Goal: Task Accomplishment & Management: Manage account settings

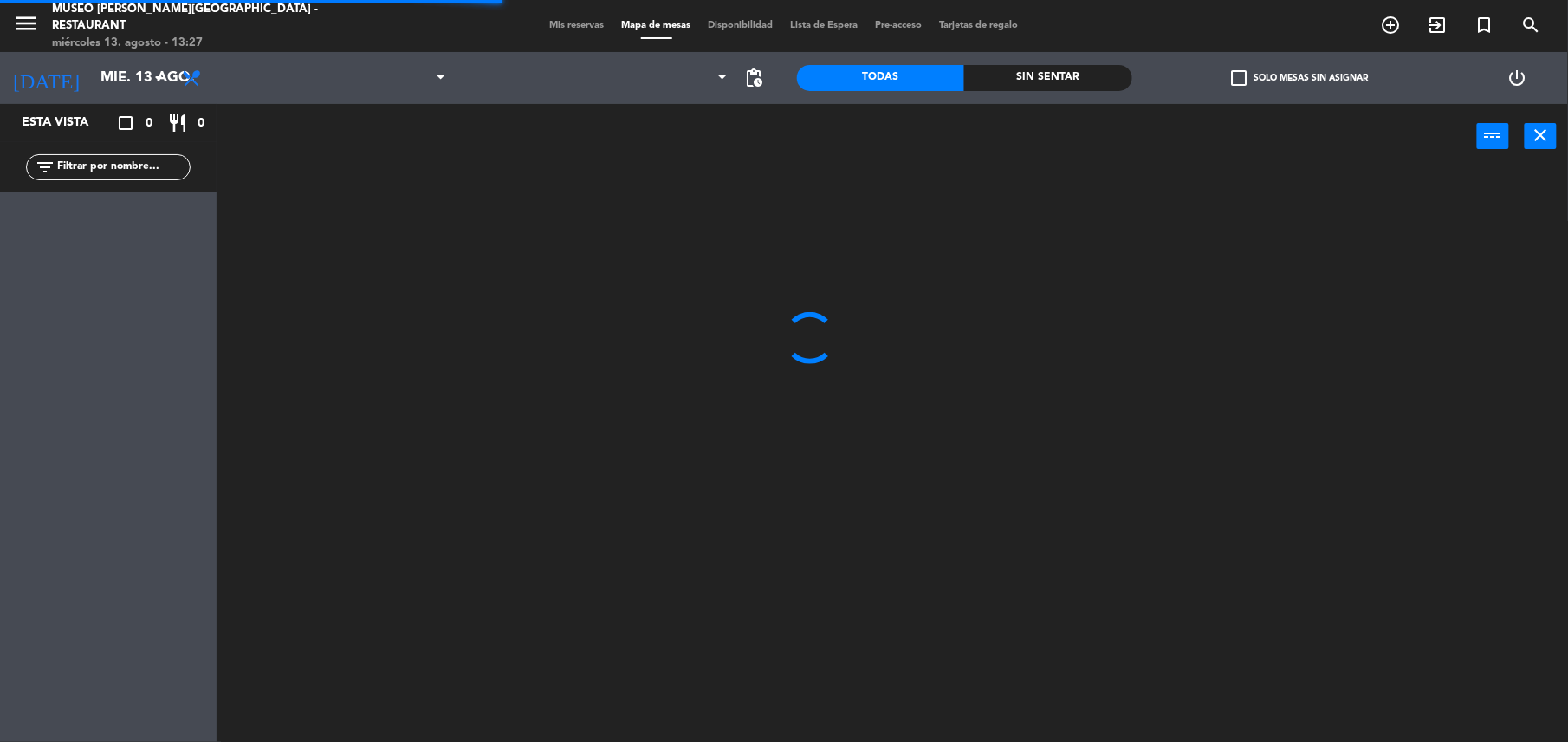
click at [87, 158] on input "text" at bounding box center [122, 167] width 134 height 19
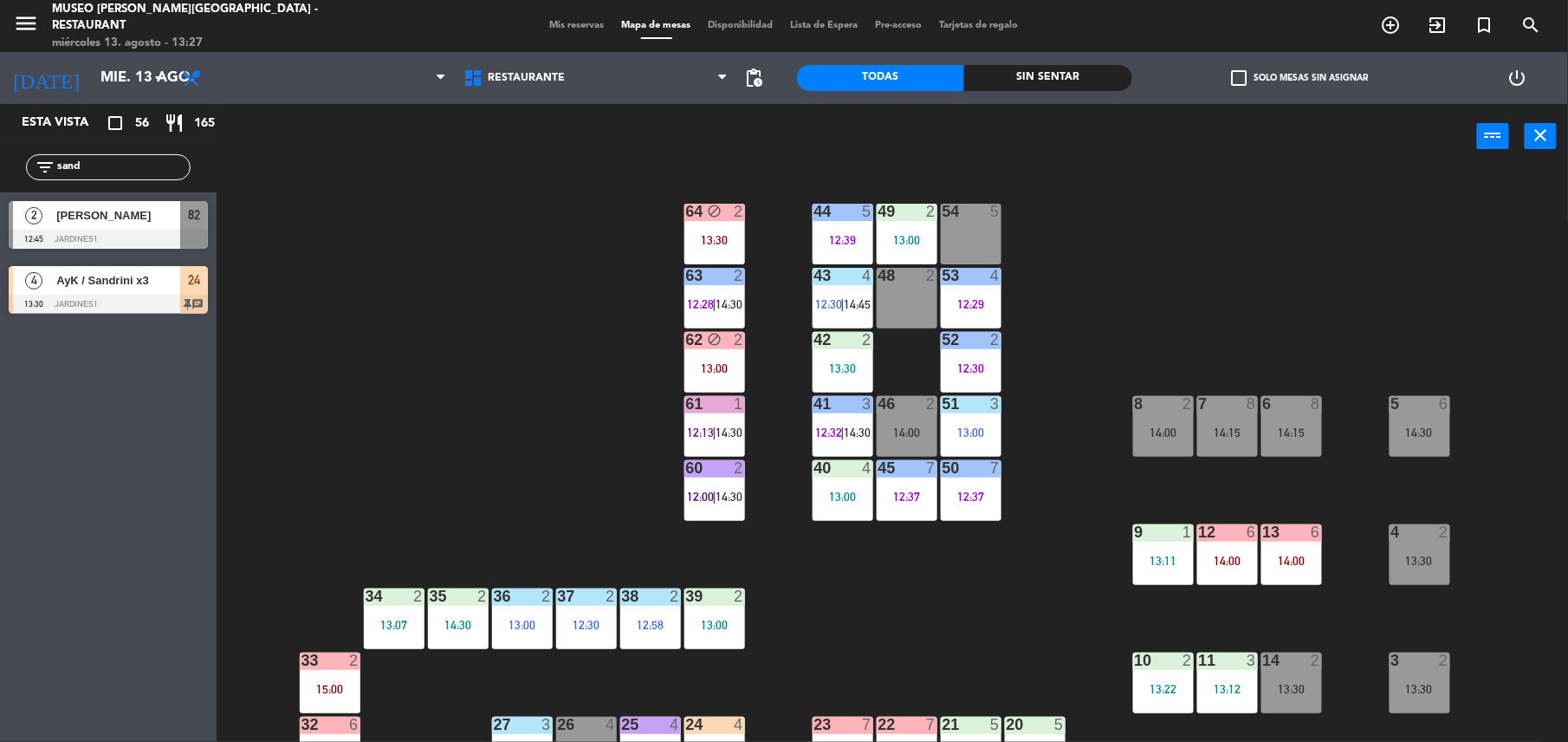
type input "sand"
click at [471, 375] on div "44 5 12:39 49 2 13:00 54 5 64 block 2 13:30 48 2 53 4 12:29 63 2 12:28 | 14:30 …" at bounding box center [900, 459] width 1336 height 573
click at [162, 214] on span "[PERSON_NAME]" at bounding box center [119, 215] width 124 height 18
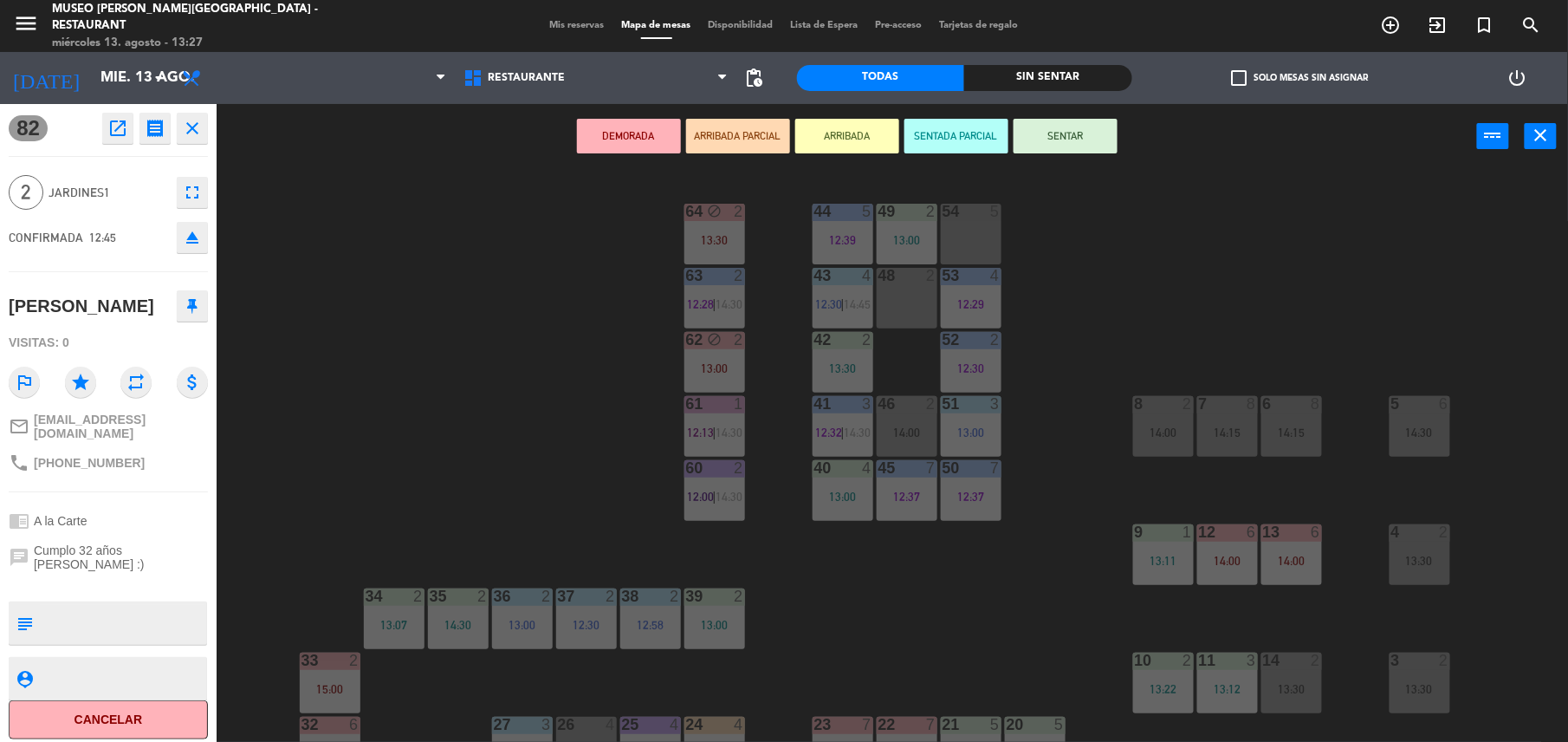
click at [726, 129] on button "ARRIBADA PARCIAL" at bounding box center [738, 136] width 104 height 35
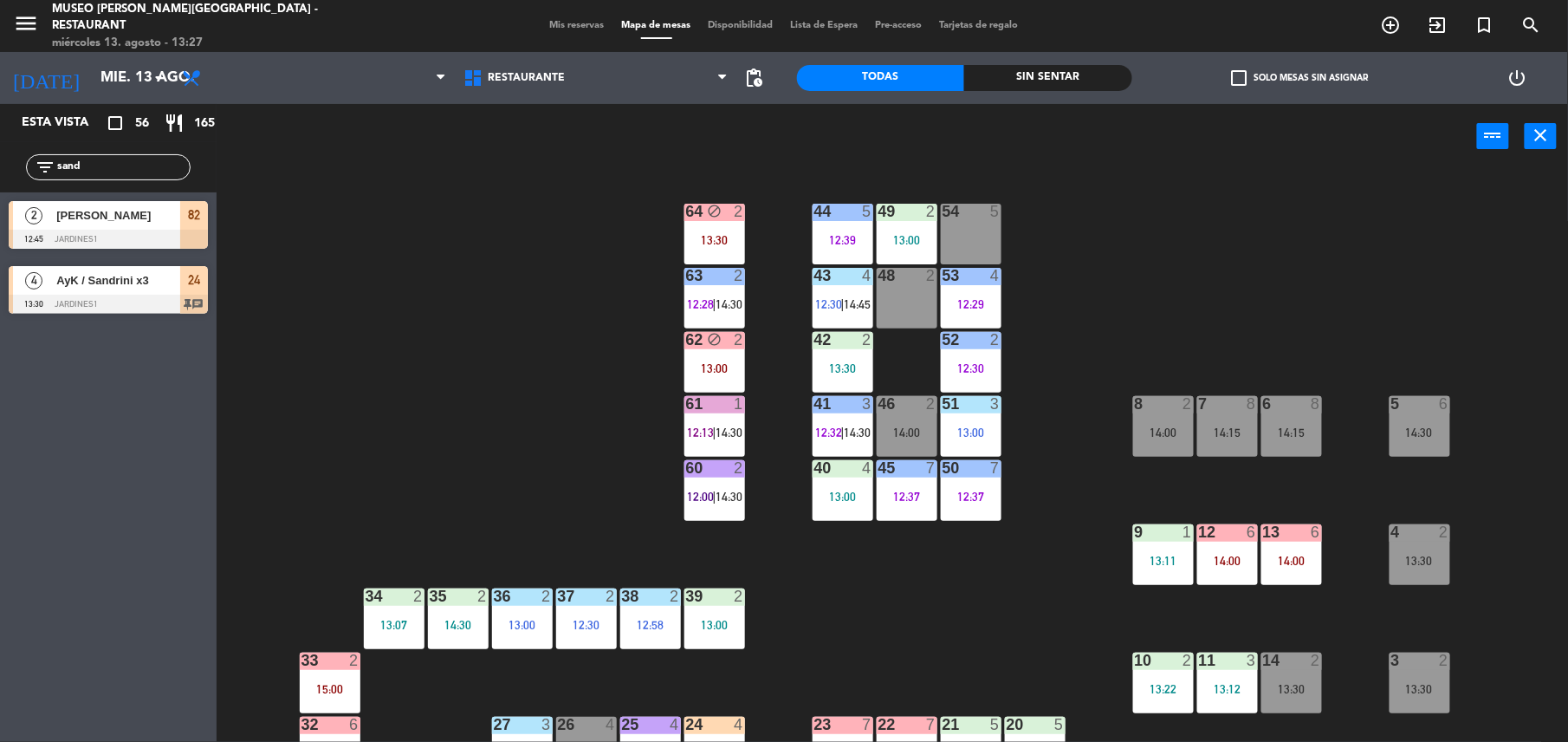
click at [203, 222] on div "82" at bounding box center [193, 214] width 27 height 28
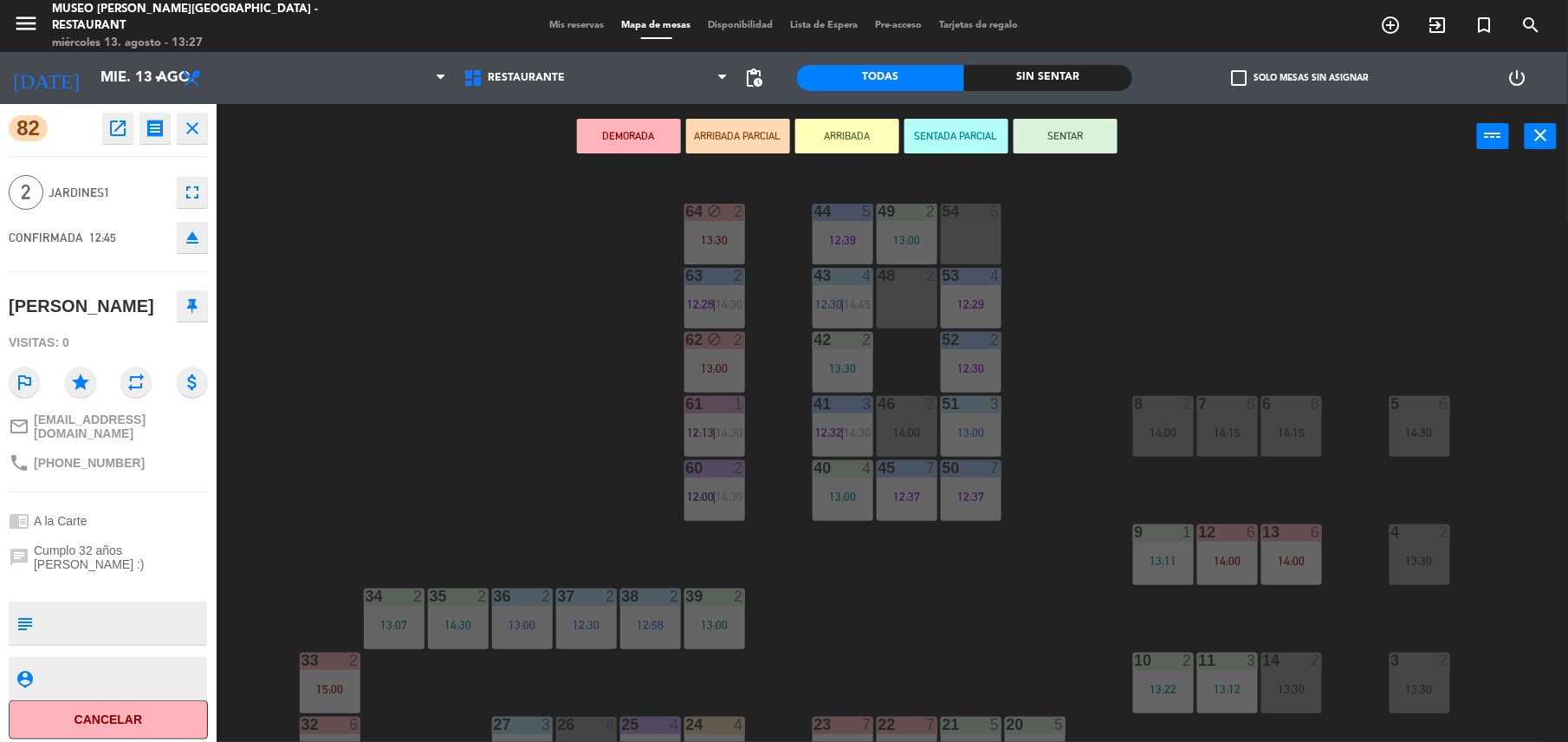
click at [1140, 420] on div "8 2 14:00" at bounding box center [1164, 426] width 60 height 60
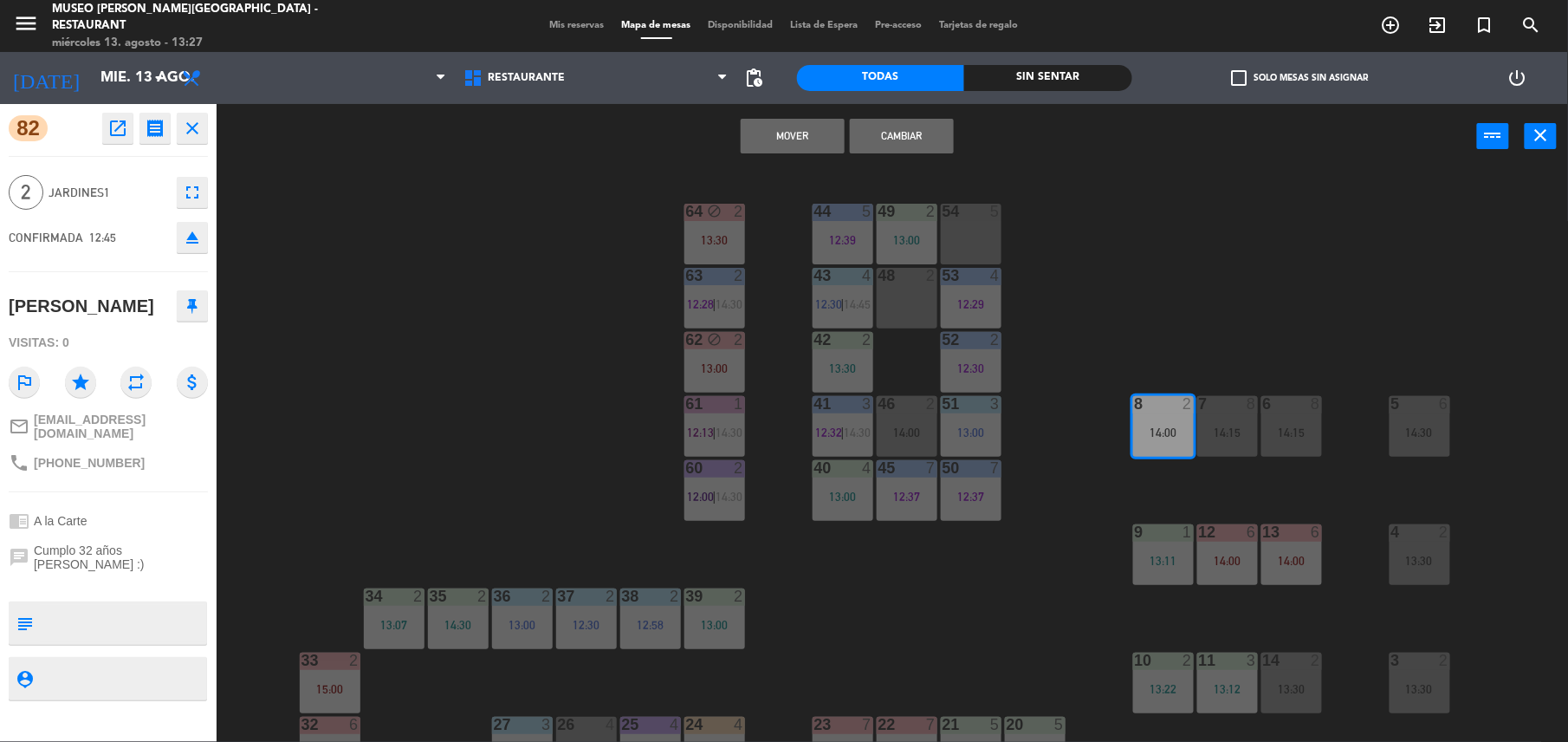
click at [895, 125] on button "Cambiar" at bounding box center [902, 136] width 104 height 35
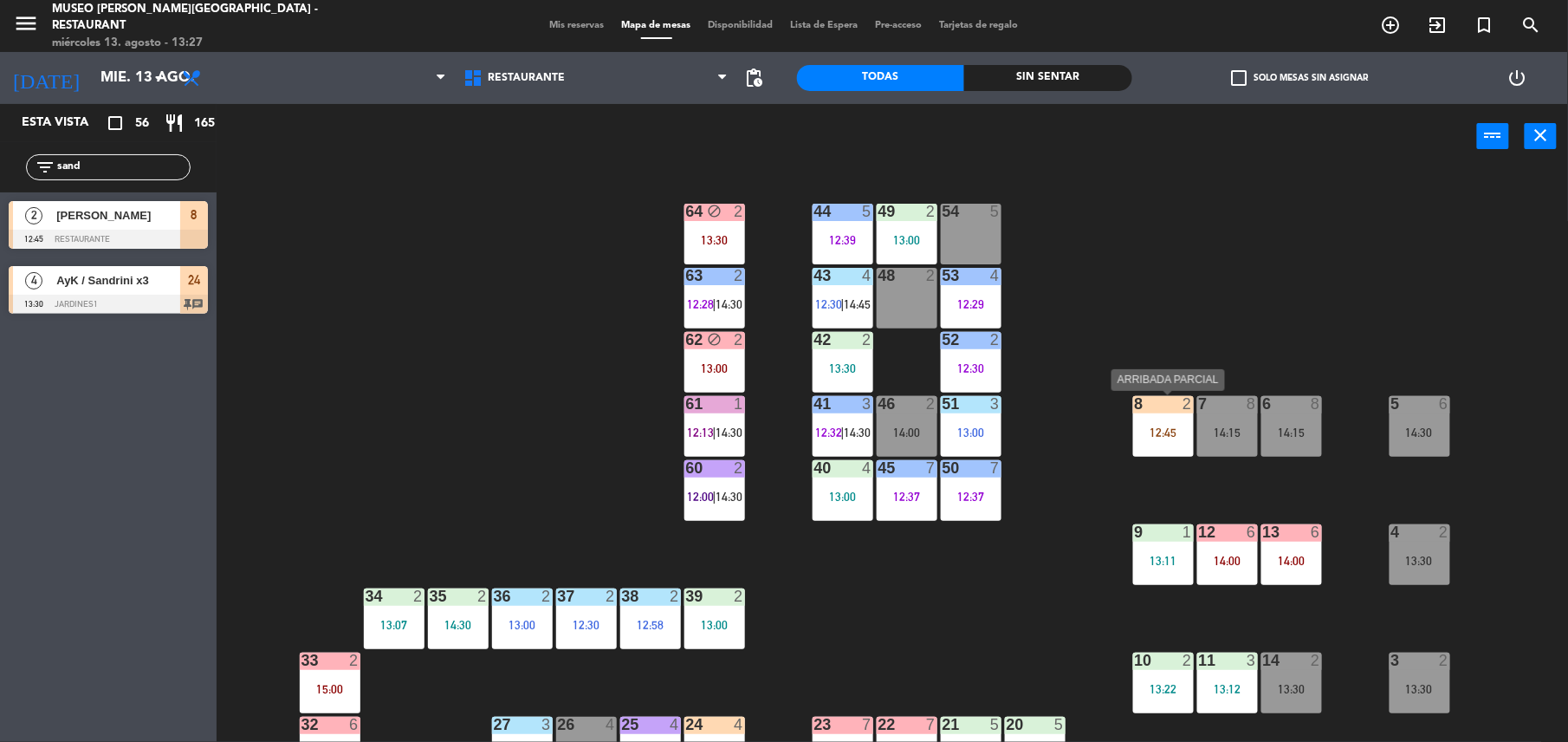
click at [1153, 420] on div "8 2 12:45" at bounding box center [1164, 426] width 60 height 60
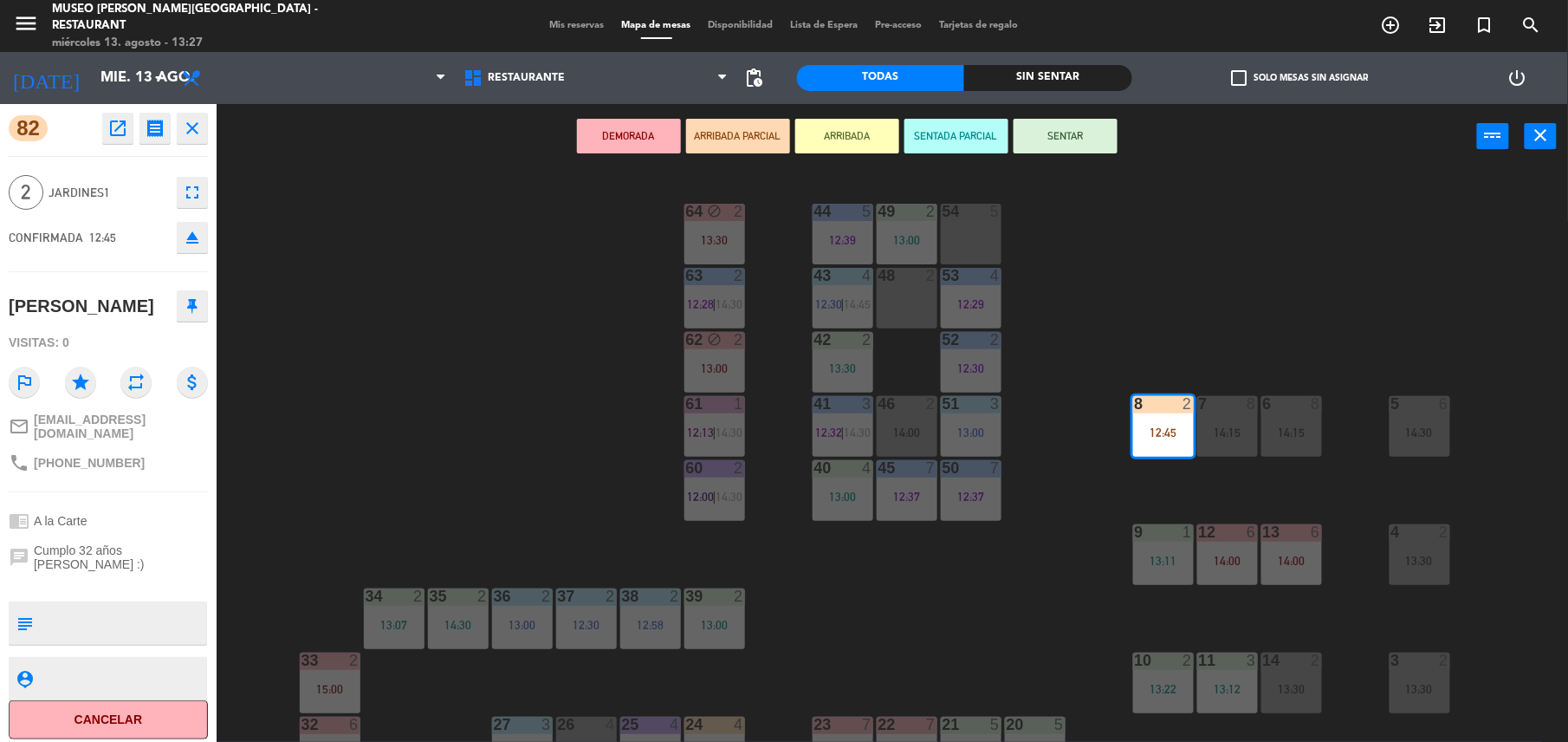
click at [129, 605] on textarea at bounding box center [122, 623] width 165 height 37
type textarea "m8| llegó 13:27"
click at [122, 494] on div "82 open_in_new receipt 12:45 PM [DATE] 2 personas [PERSON_NAME] 82 EXPERIENCE A…" at bounding box center [108, 423] width 216 height 638
click at [1075, 141] on button "SENTAR" at bounding box center [1066, 136] width 104 height 35
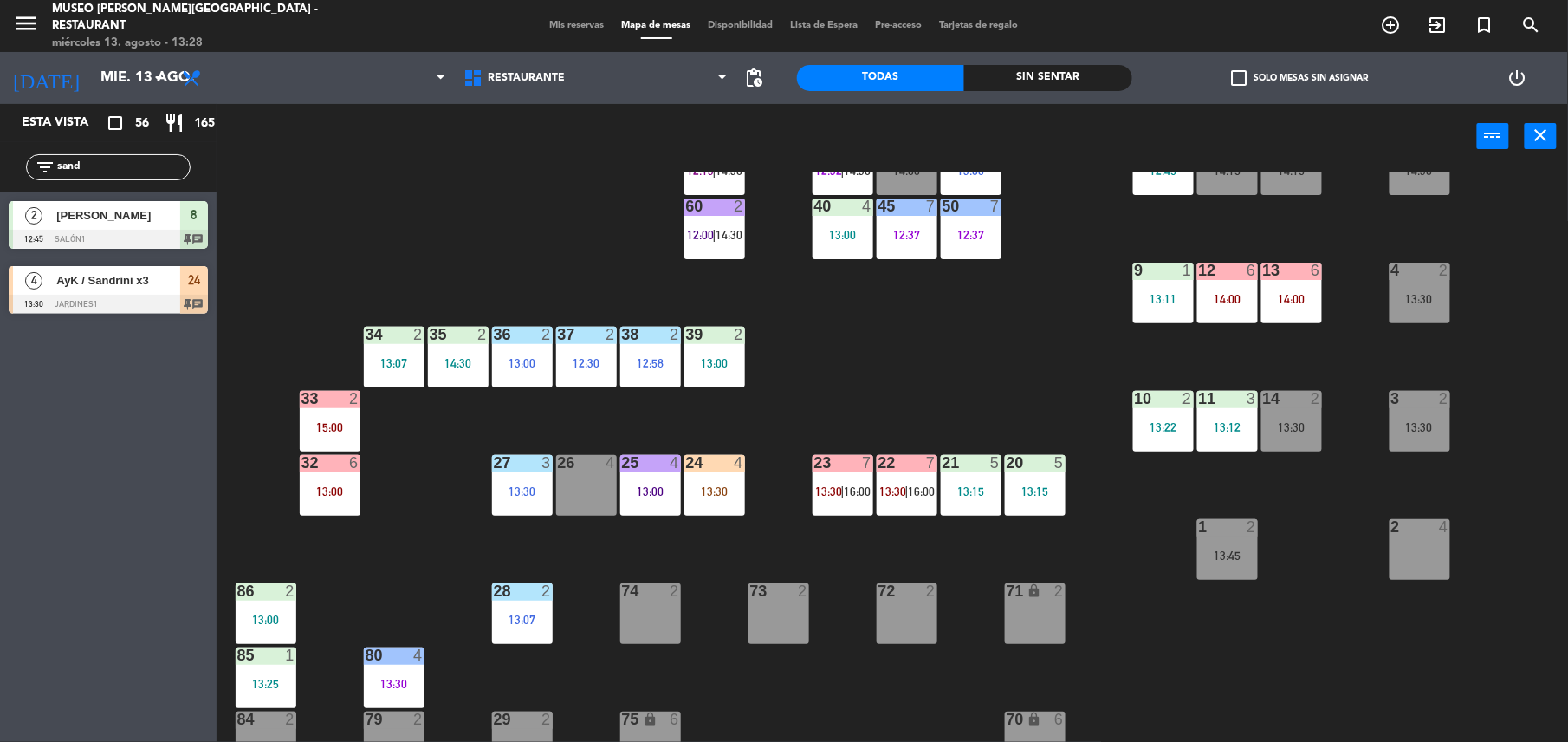
scroll to position [282, 0]
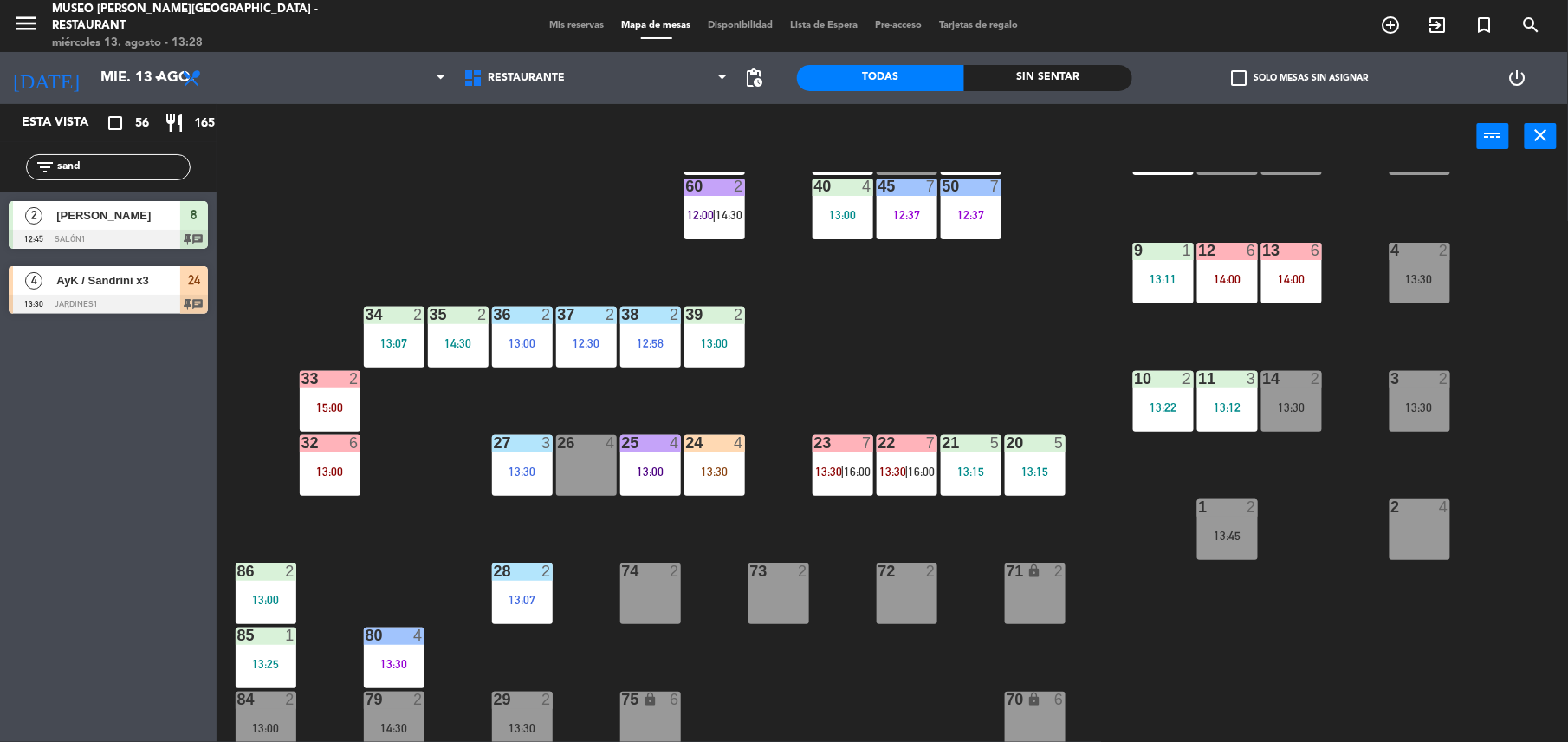
click at [732, 482] on div "24 4 13:30" at bounding box center [715, 465] width 60 height 60
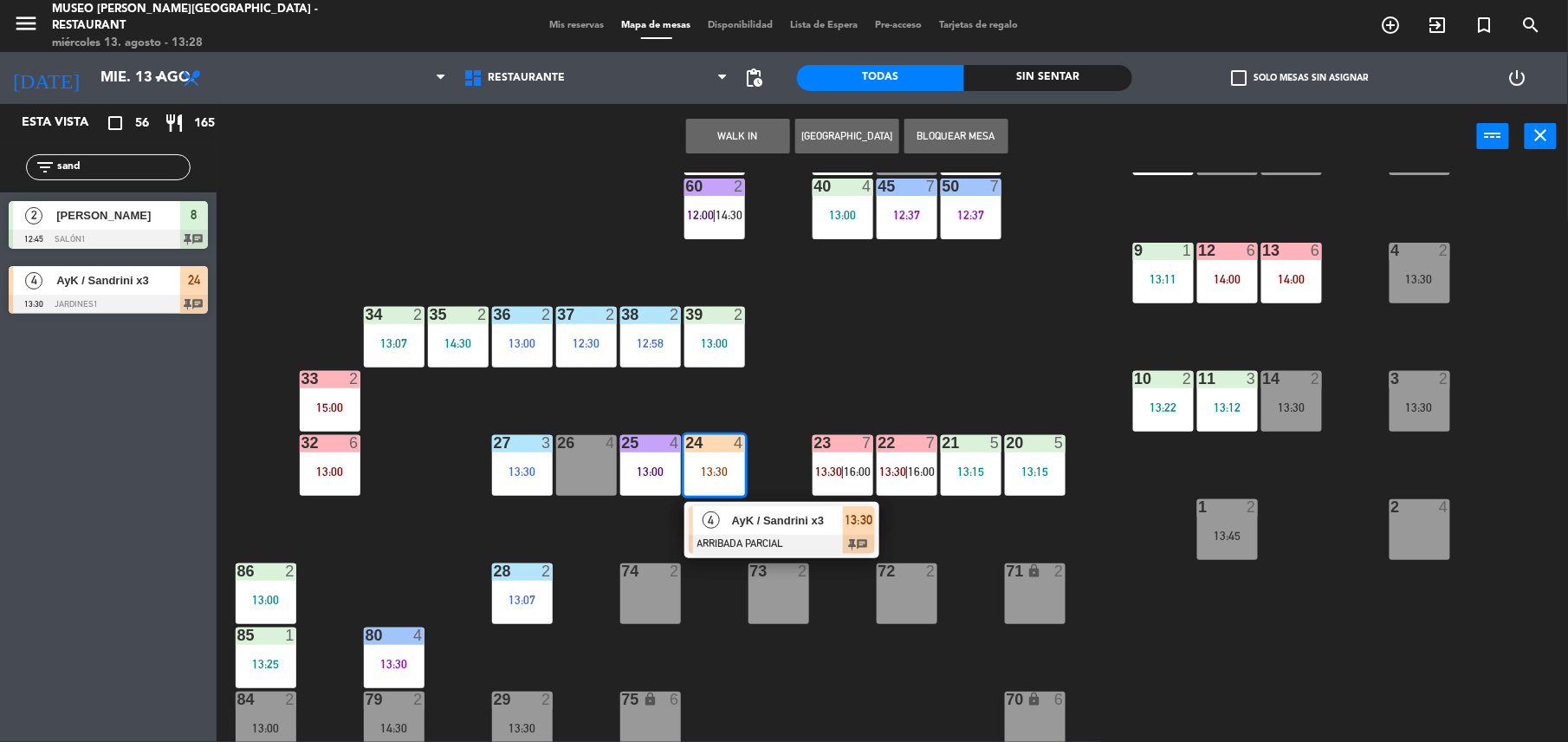
click at [746, 496] on div "24 4 13:30 4 AyK / [PERSON_NAME] x3 ARRIBADA PARCIAL 13:30 chat" at bounding box center [715, 465] width 60 height 60
click at [727, 496] on div "24 4 13:30 4 AyK / [PERSON_NAME] x3 ARRIBADA PARCIAL 13:30 chat" at bounding box center [715, 465] width 60 height 60
click at [721, 524] on div "4" at bounding box center [712, 519] width 37 height 28
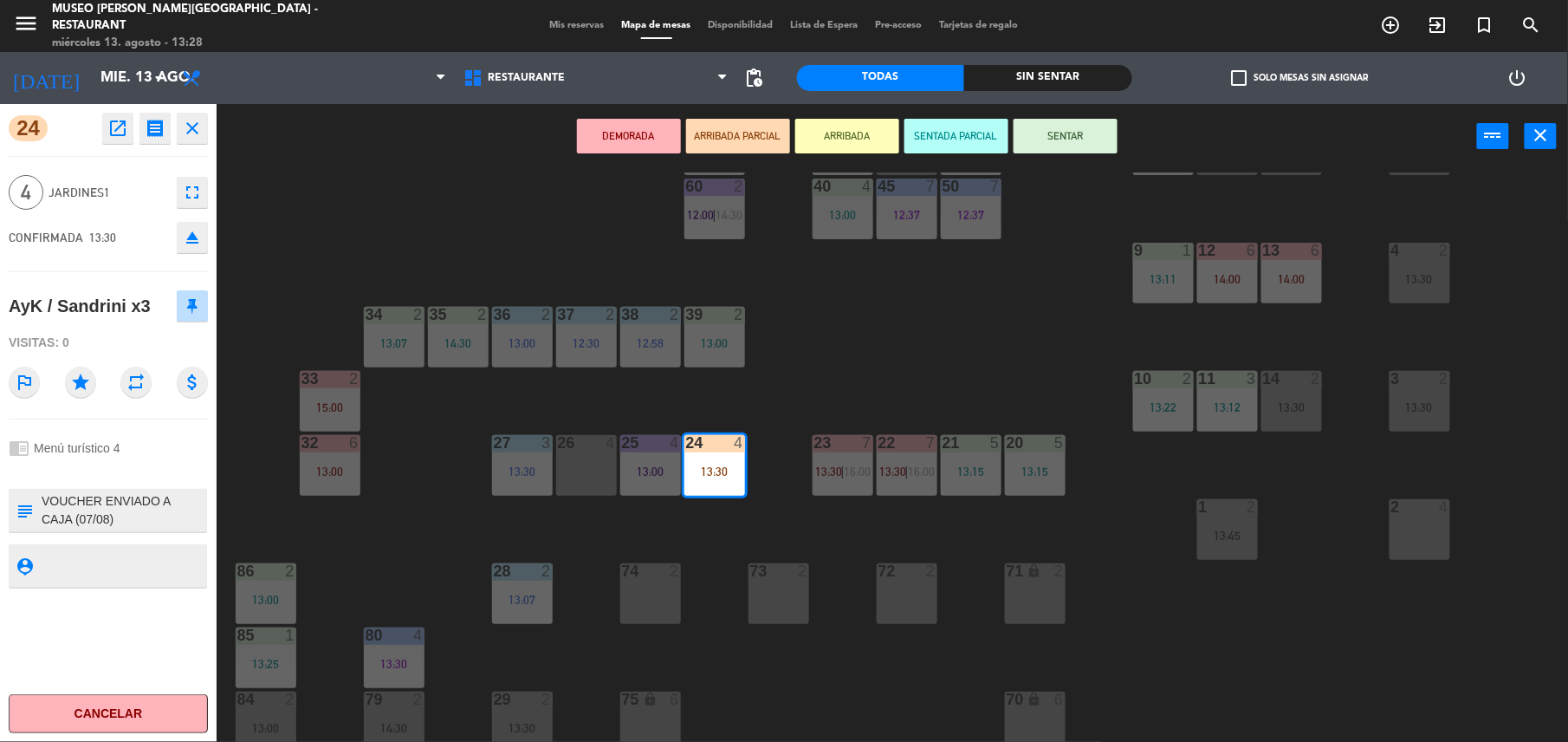
click at [142, 525] on textarea at bounding box center [122, 510] width 165 height 37
click at [162, 507] on textarea at bounding box center [122, 510] width 165 height 37
click at [160, 518] on textarea at bounding box center [122, 510] width 165 height 37
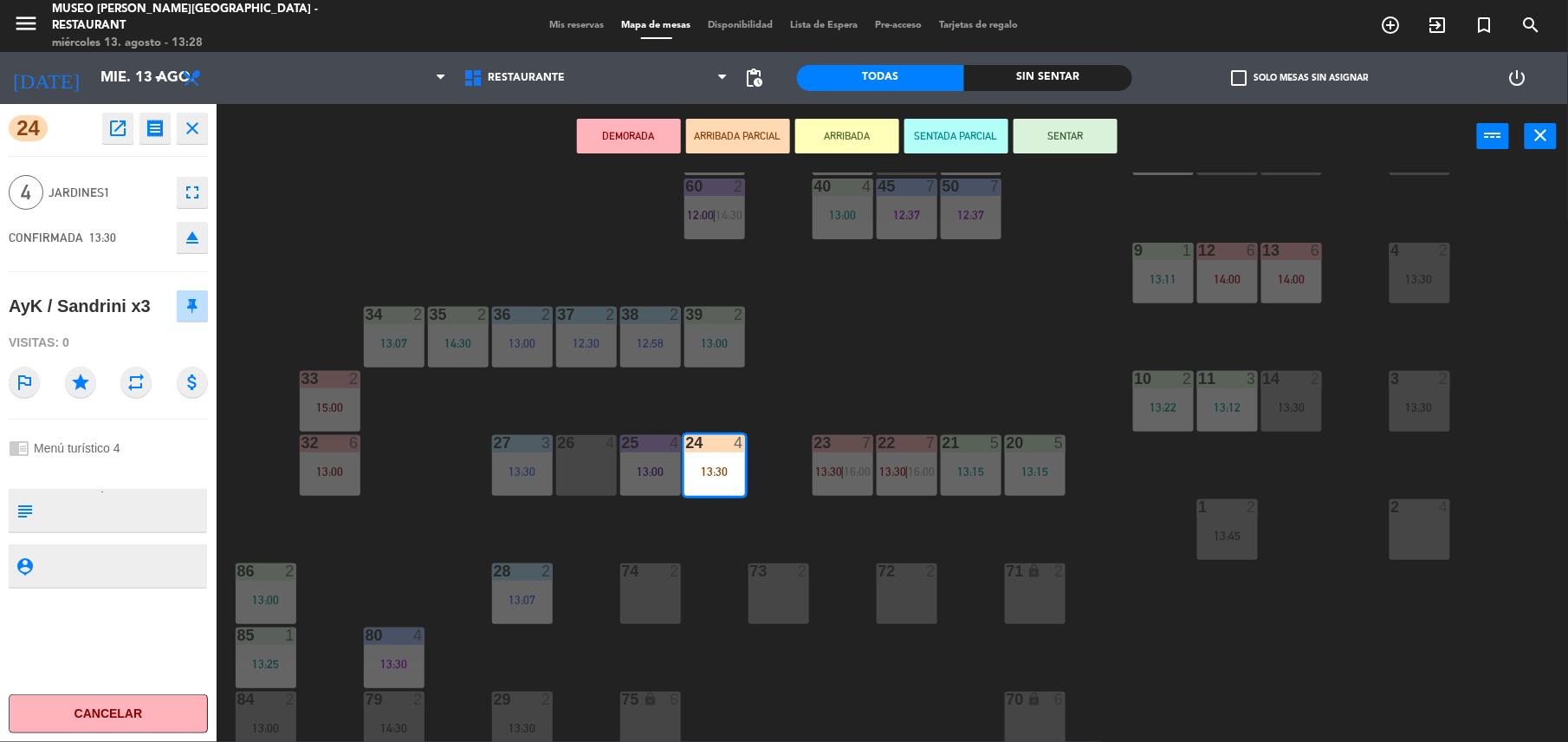
click at [164, 472] on div at bounding box center [108, 470] width 199 height 12
click at [144, 472] on div at bounding box center [108, 470] width 199 height 12
click at [98, 507] on textarea at bounding box center [122, 510] width 165 height 37
click at [46, 500] on textarea at bounding box center [122, 510] width 165 height 37
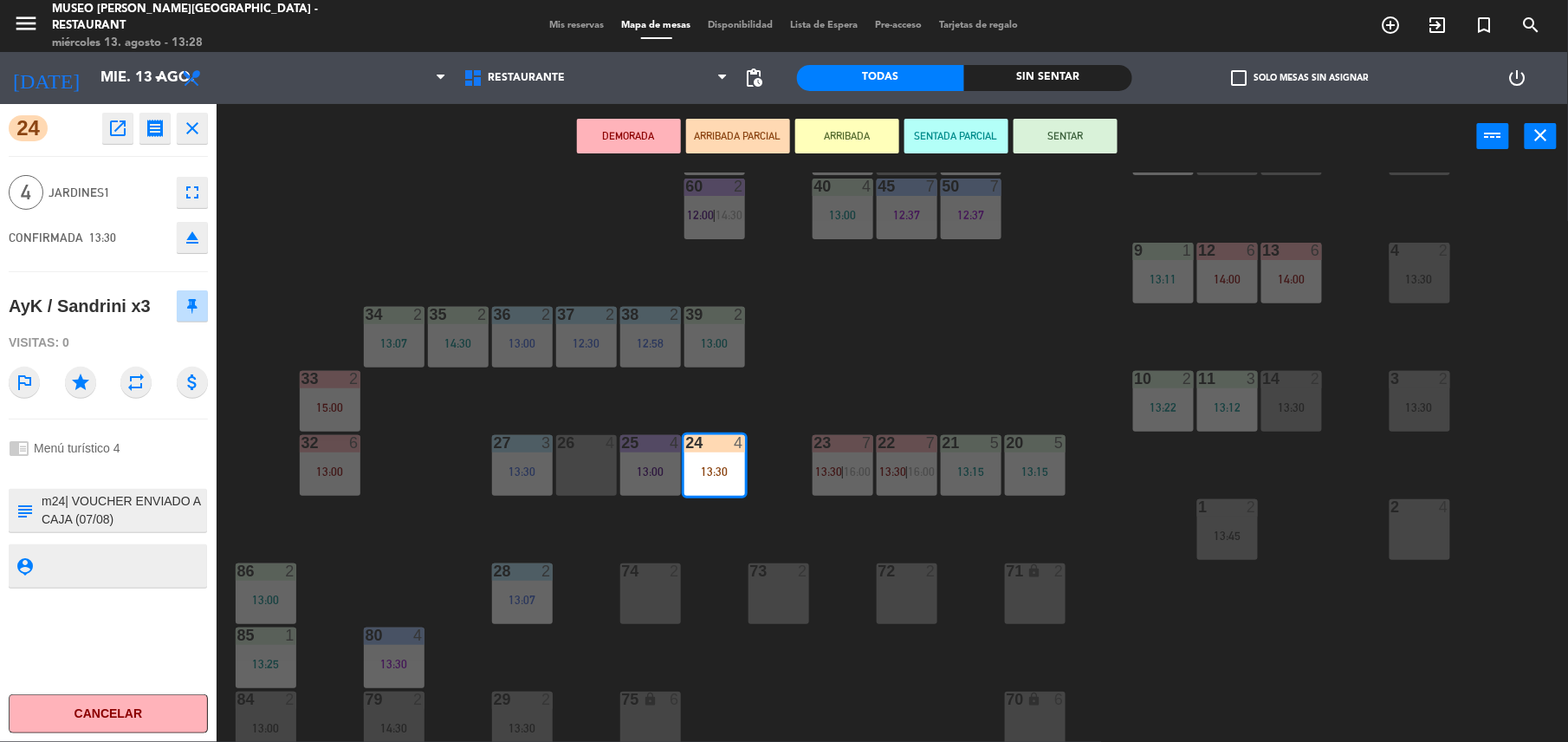
type textarea "m24| VOUCHER ENVIADO A CAJA (07/08) AKD84050 [PERSON_NAME] x3 REF: [PERSON_NAME…"
click at [130, 444] on div "chrome_reader_mode Menú turístico 4" at bounding box center [108, 448] width 199 height 33
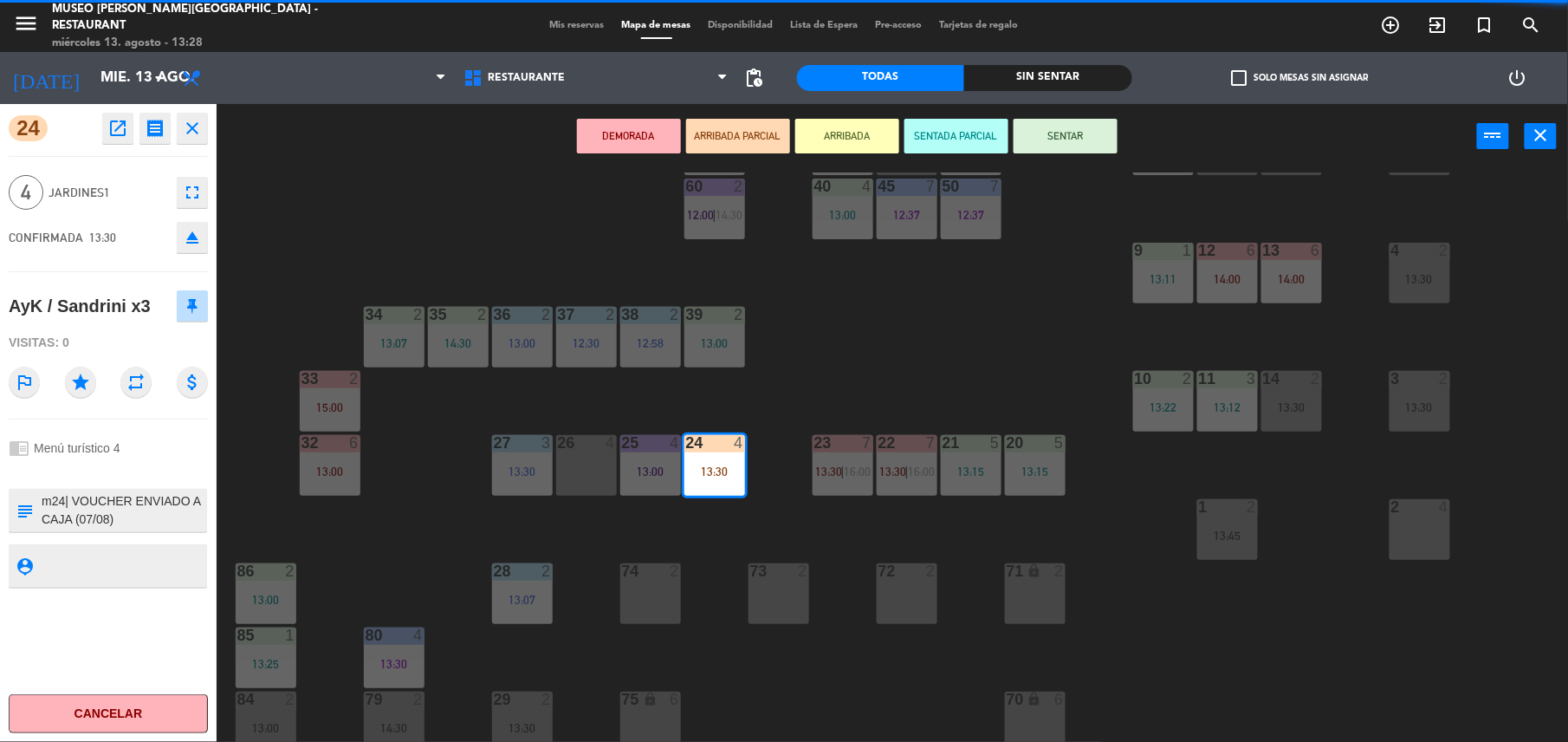
click at [130, 444] on div "chrome_reader_mode Menú turístico 4" at bounding box center [108, 448] width 199 height 33
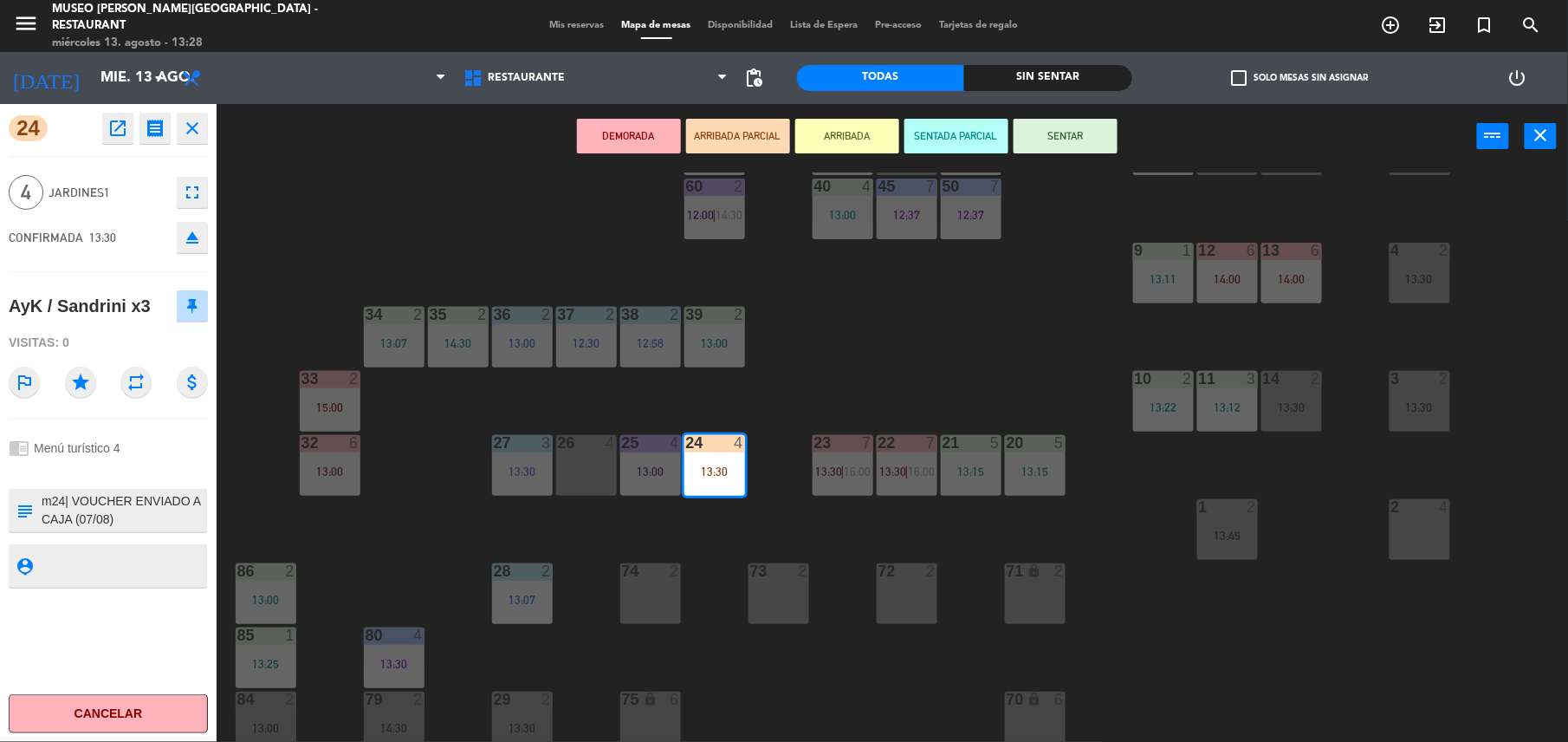
click at [1074, 143] on button "SENTAR" at bounding box center [1066, 136] width 104 height 35
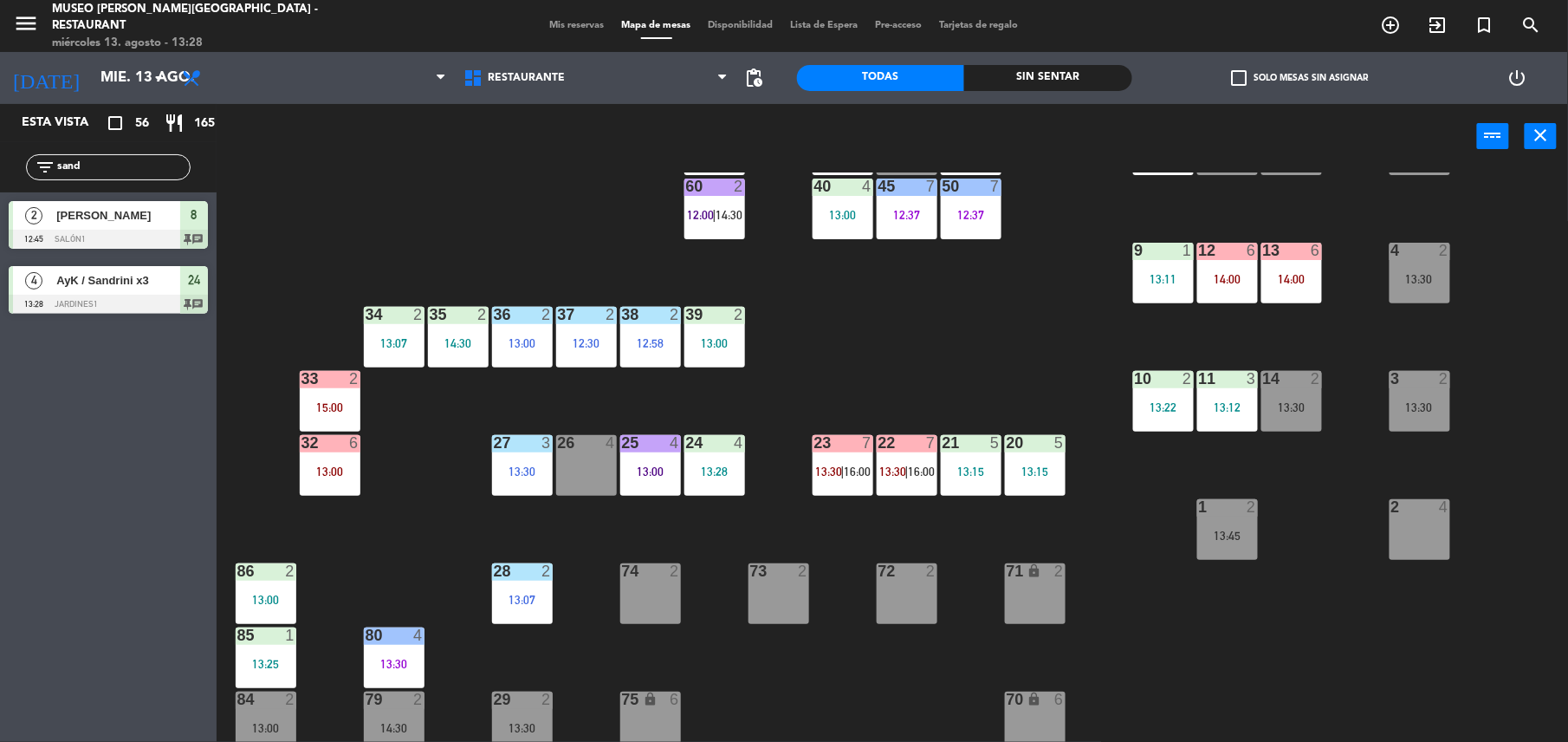
click at [715, 459] on div "24 4 13:28" at bounding box center [715, 465] width 60 height 60
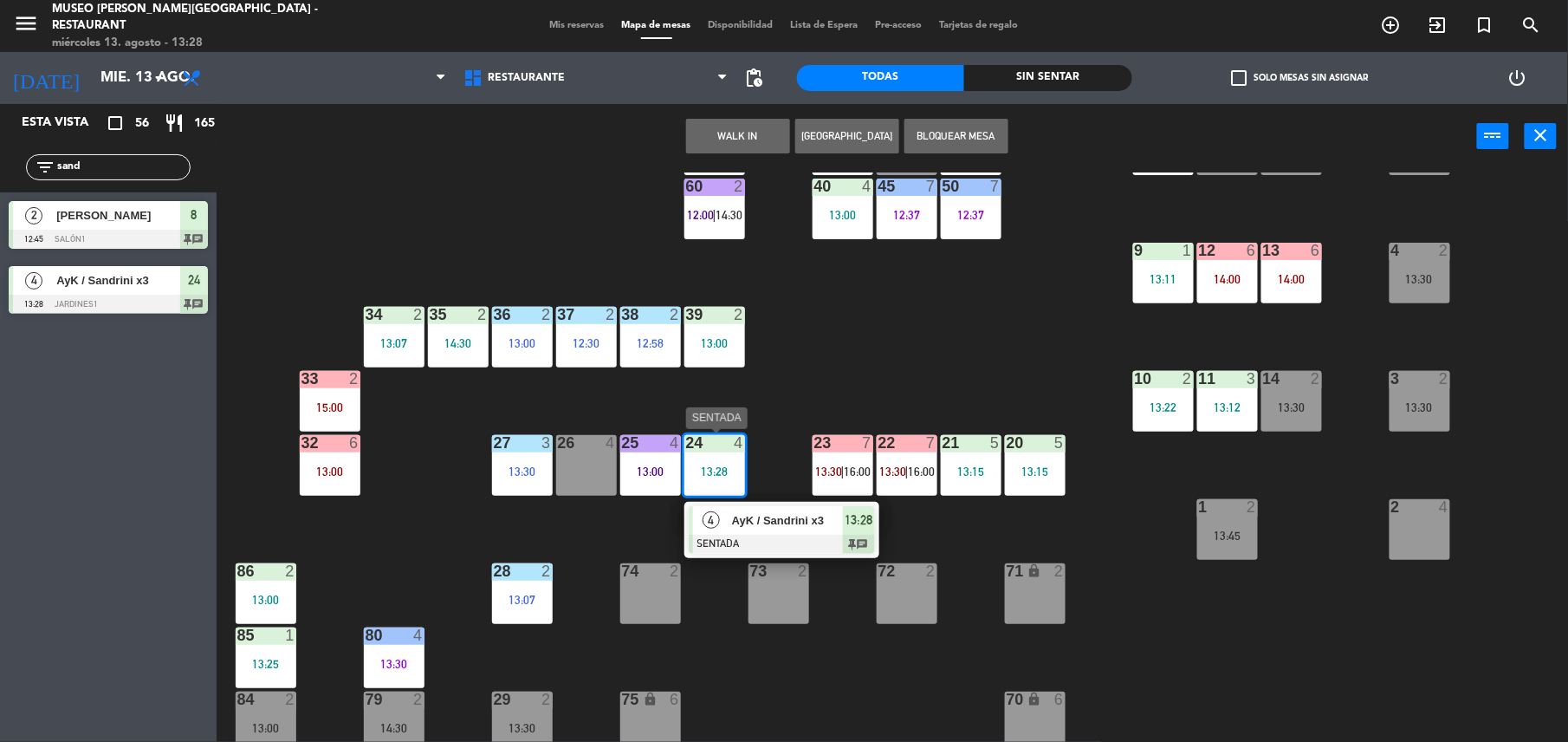
click at [764, 511] on span "AyK / Sandrini x3" at bounding box center [788, 520] width 111 height 18
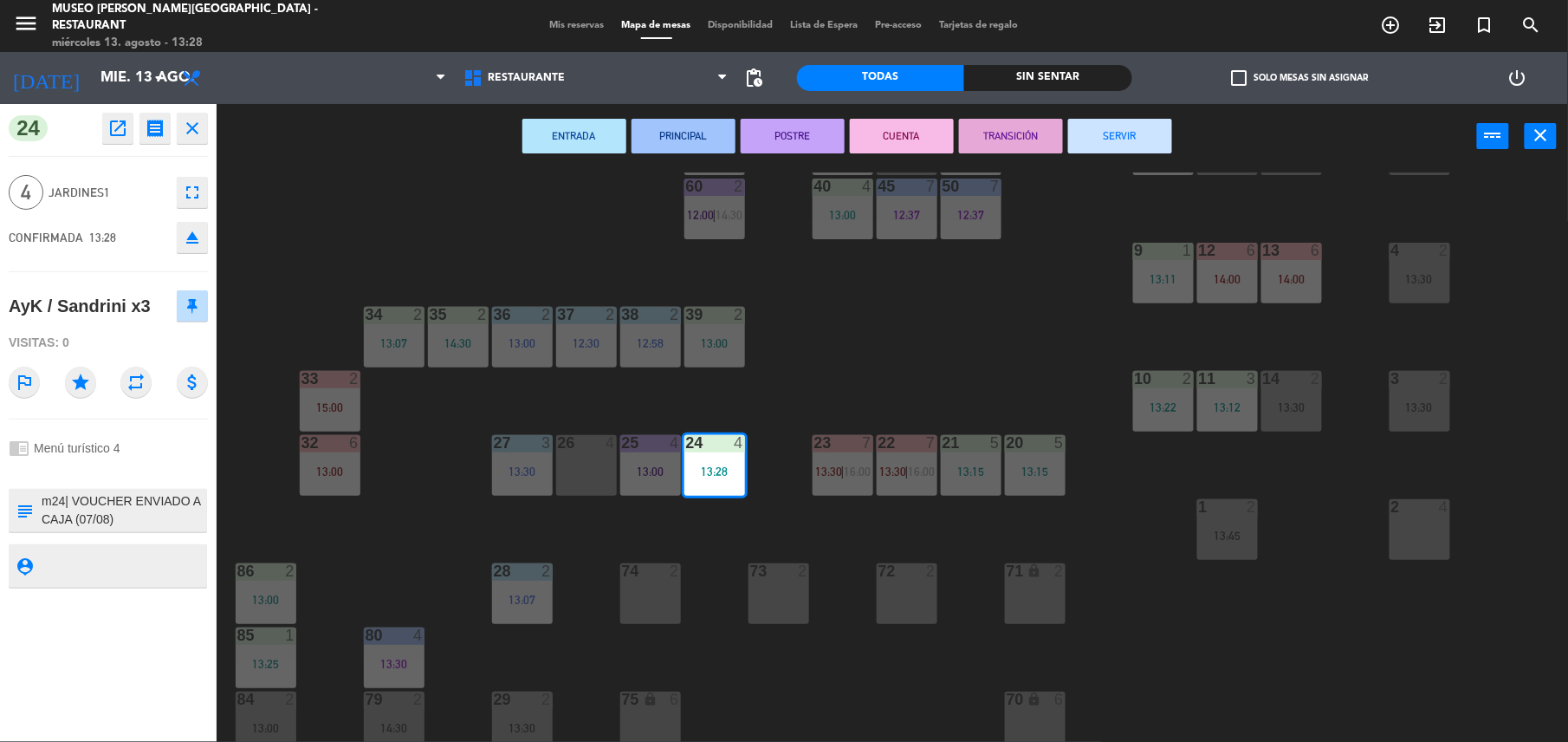
click at [166, 517] on textarea at bounding box center [122, 510] width 165 height 37
click at [197, 518] on textarea at bounding box center [122, 510] width 165 height 37
type textarea "m24| VOUCHER ENVIADO A CAJA (07/08) AKD84050 [PERSON_NAME] x3 REF: [PERSON_NAME…"
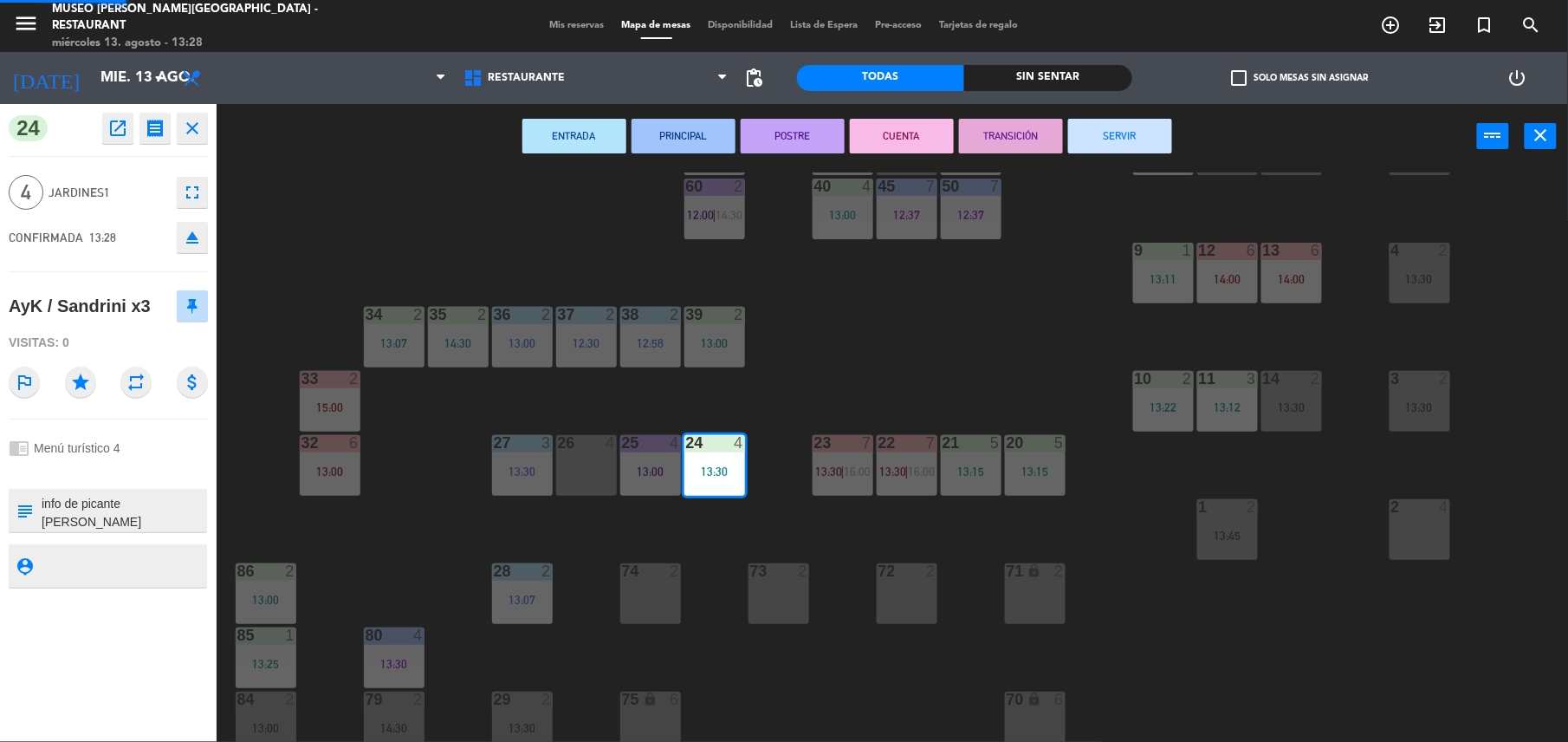
click at [133, 461] on div "chrome_reader_mode Menú turístico 4" at bounding box center [108, 448] width 199 height 33
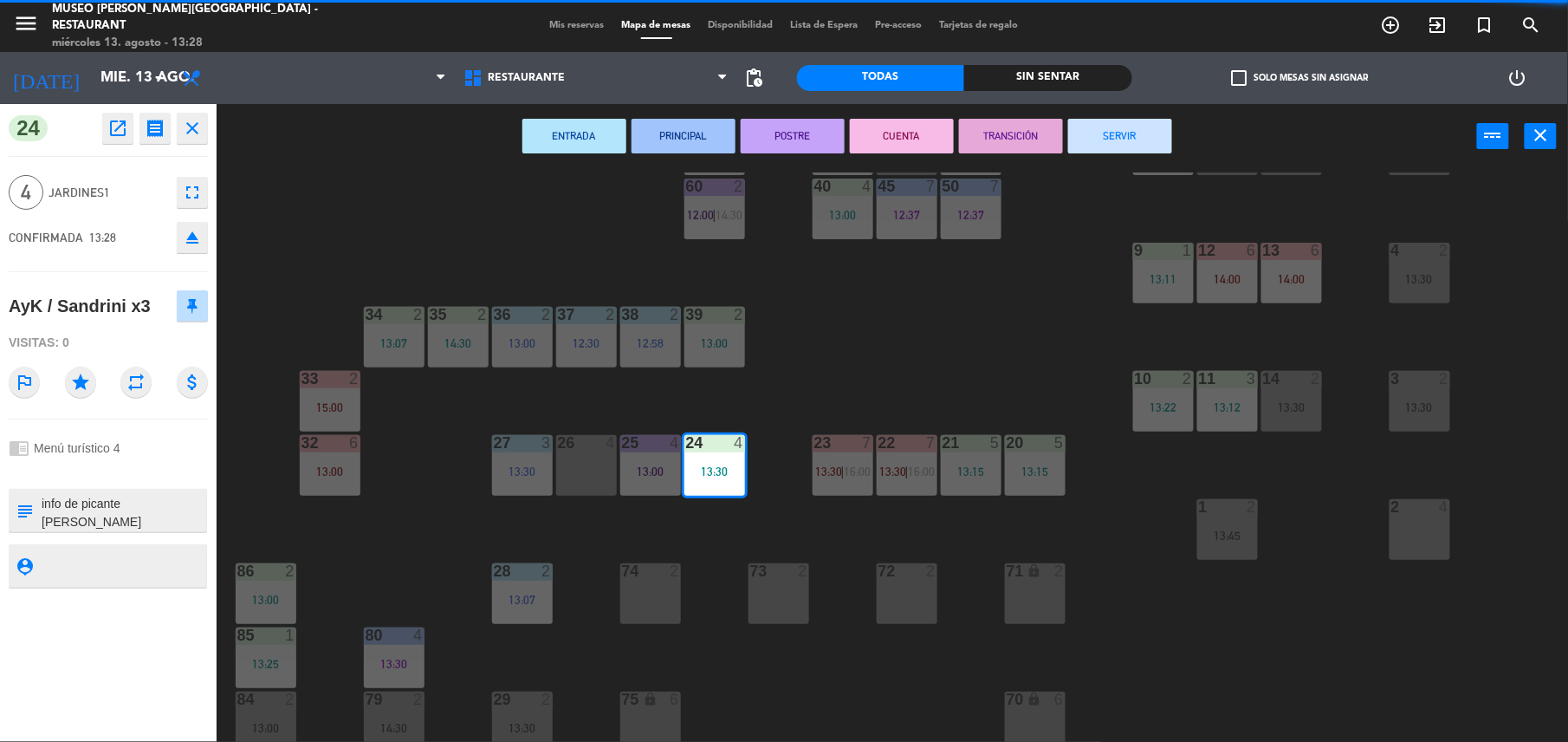
click at [133, 461] on div "chrome_reader_mode Menú turístico 4" at bounding box center [108, 448] width 199 height 33
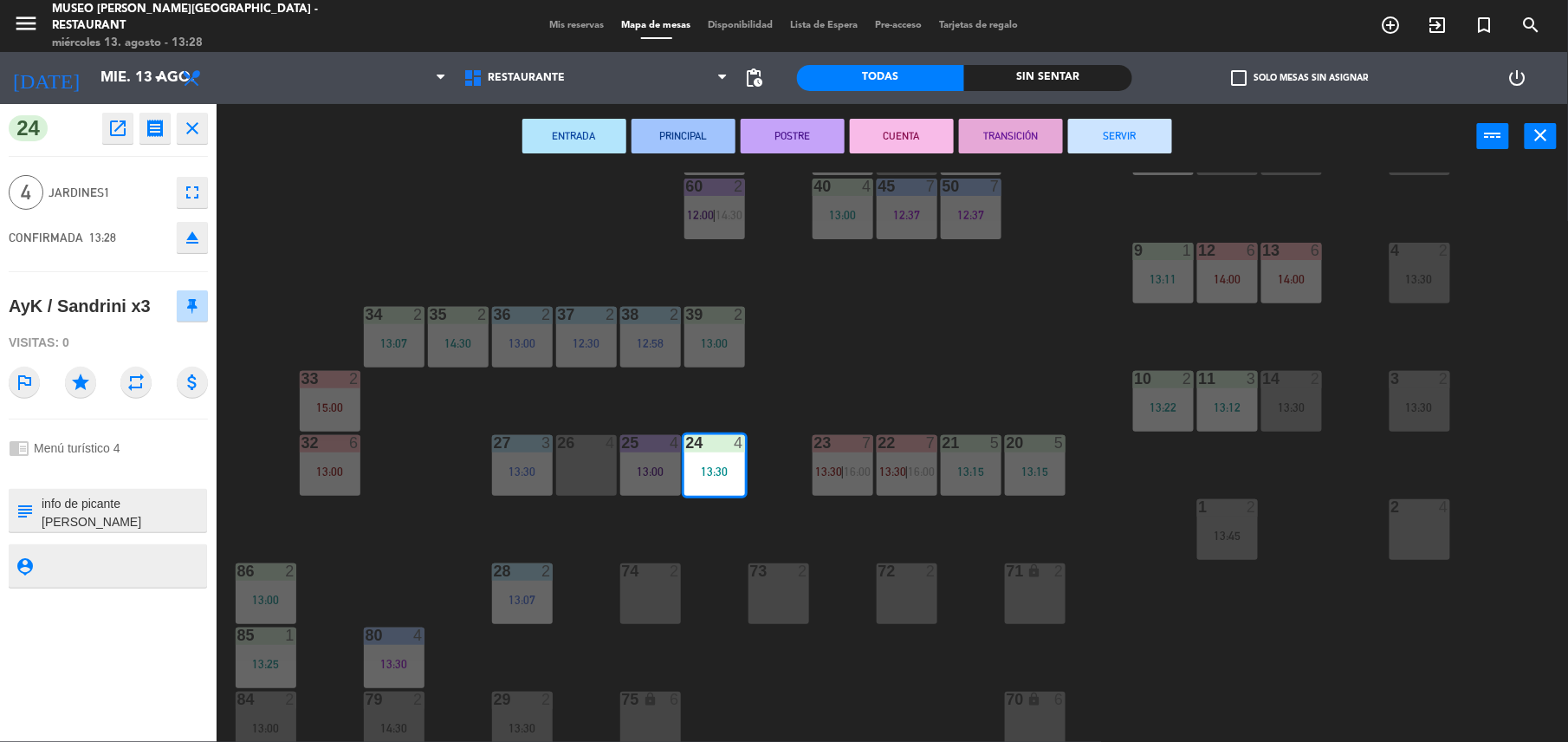
click at [388, 479] on div "44 5 12:39 49 2 13:00 54 5 64 block 2 13:30 48 2 53 4 12:29 63 2 12:28 | 14:30 …" at bounding box center [900, 459] width 1336 height 573
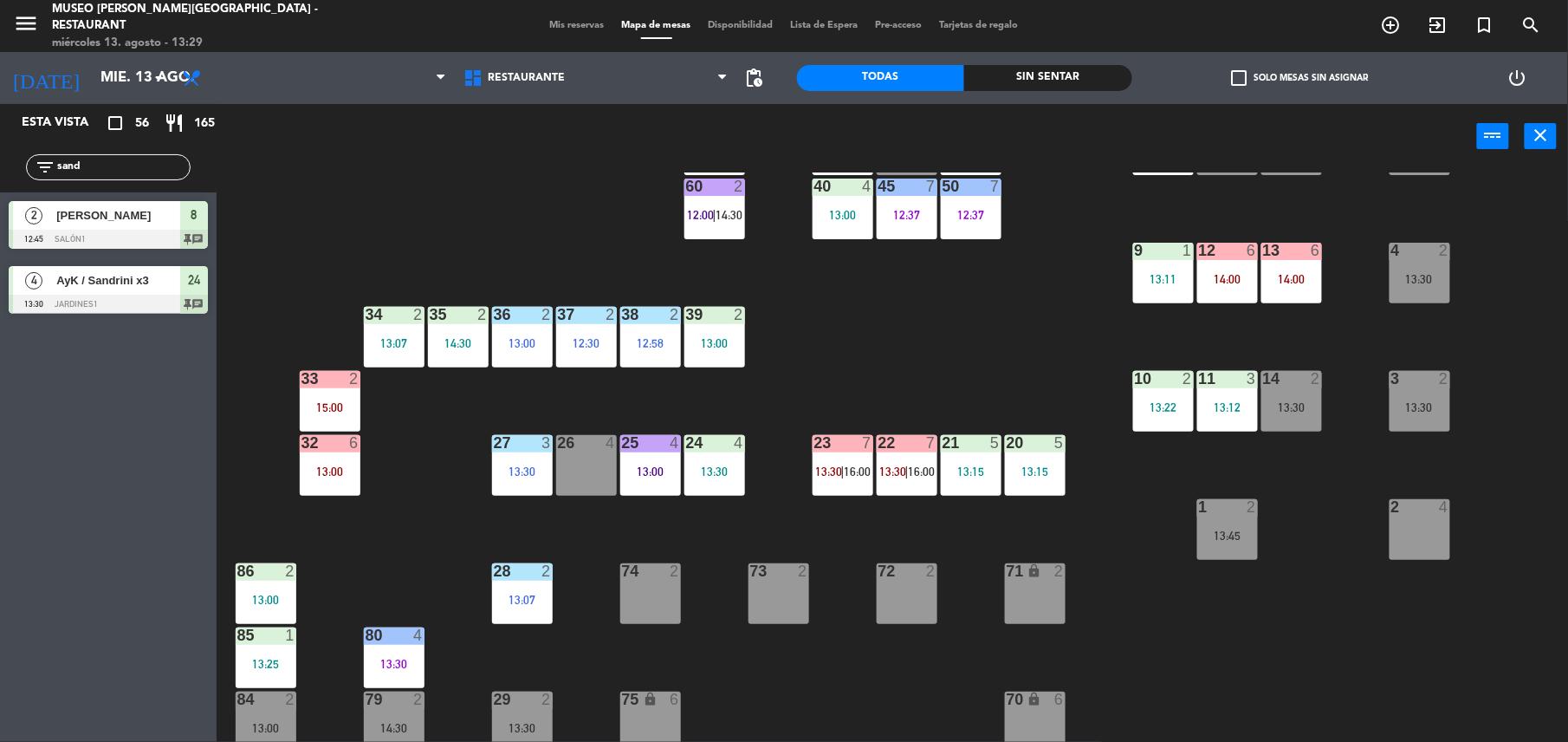
scroll to position [0, 0]
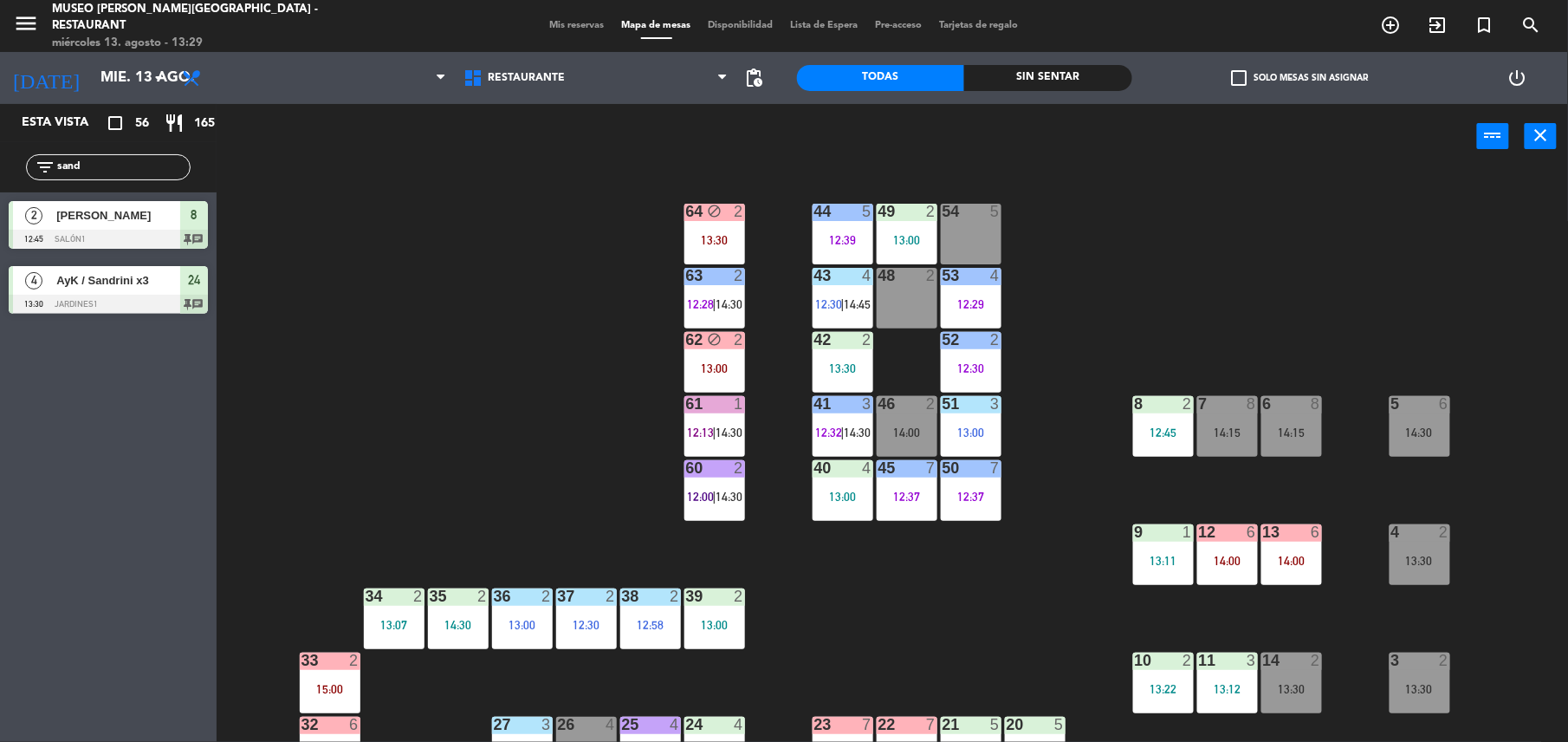
click at [1155, 402] on div at bounding box center [1163, 403] width 28 height 16
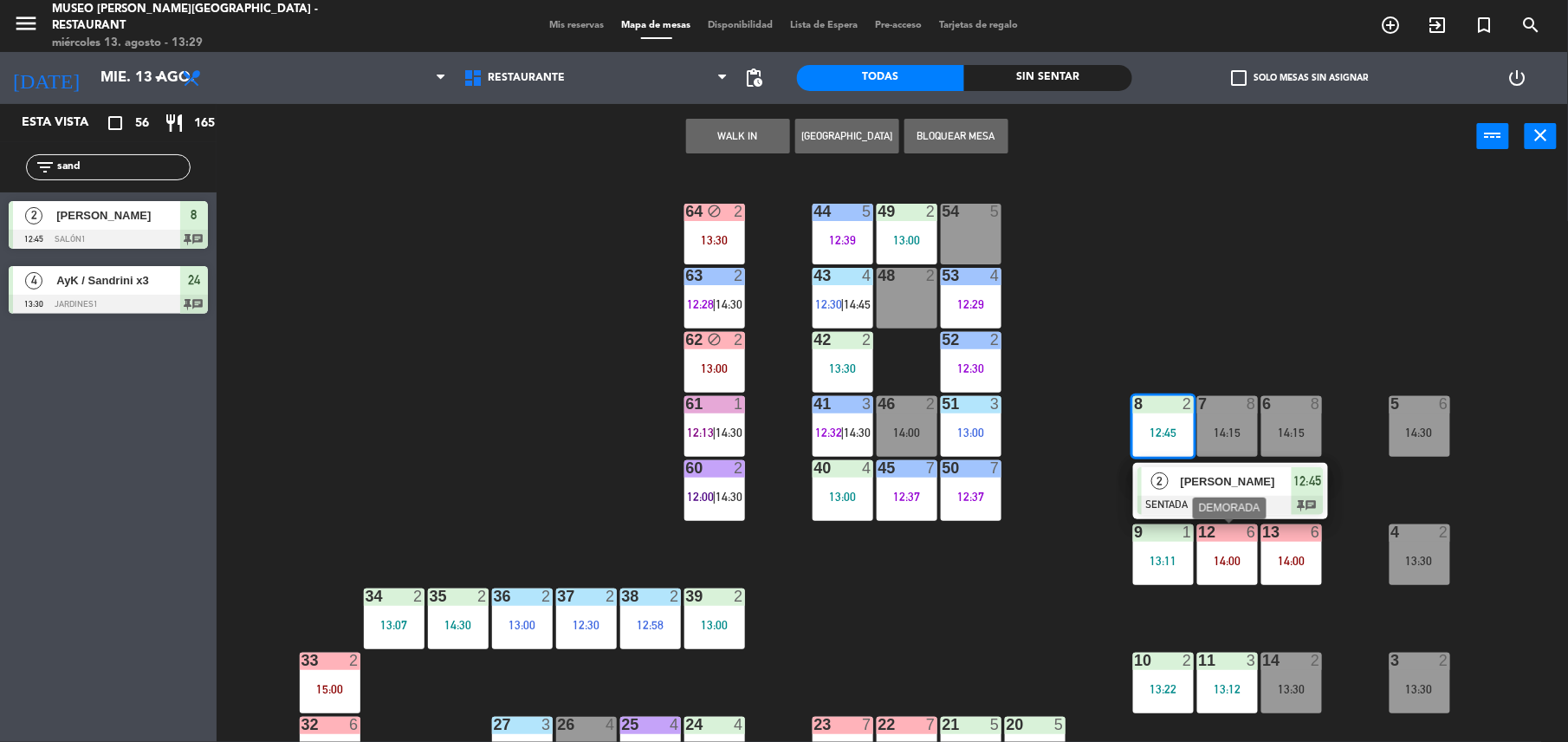
click at [1200, 531] on div "12" at bounding box center [1199, 531] width 1 height 16
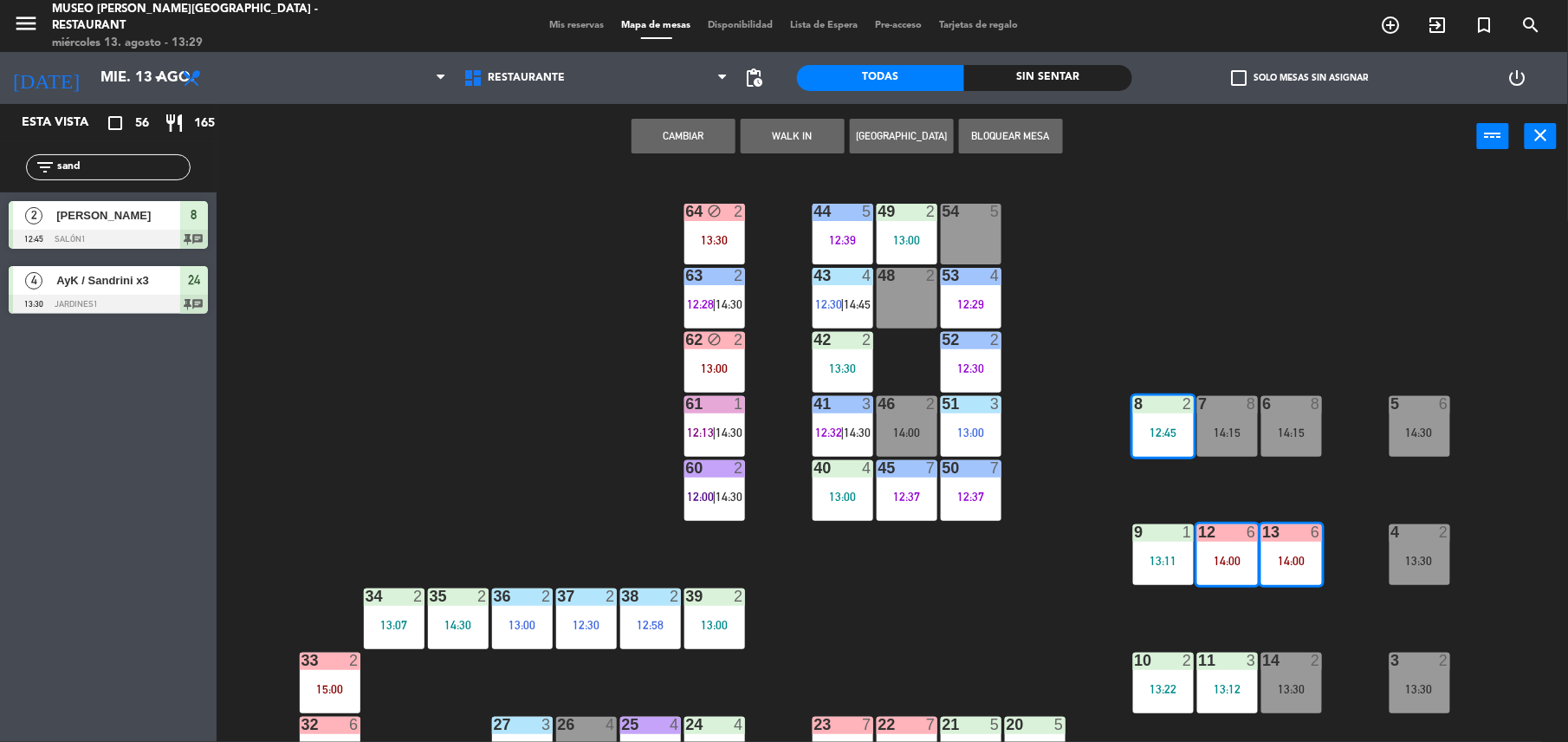
click at [1122, 486] on div "44 5 12:39 49 2 13:00 54 5 64 block 2 13:30 48 2 53 4 12:29 63 2 12:28 | 14:30 …" at bounding box center [900, 459] width 1336 height 573
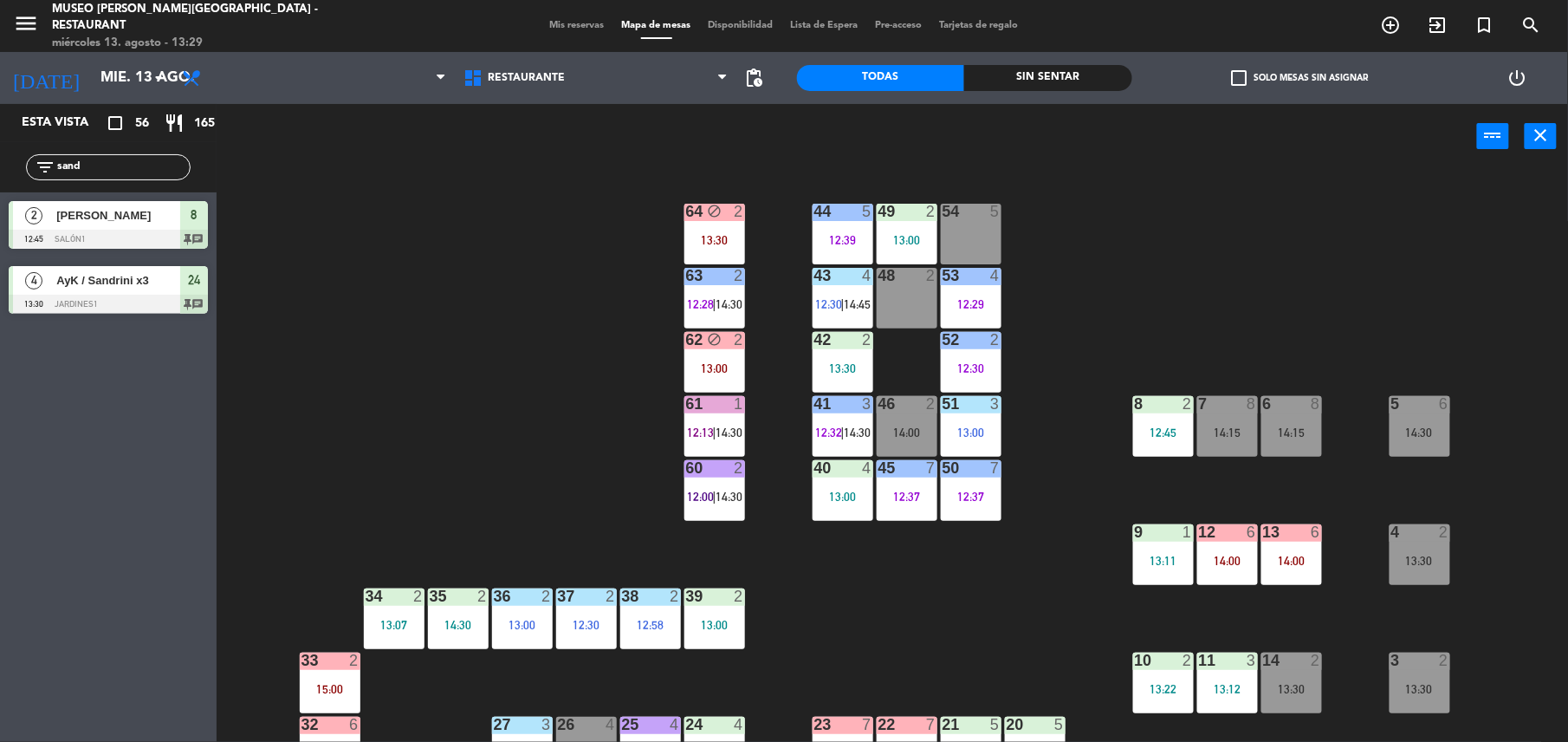
click at [1156, 432] on div "12:45" at bounding box center [1164, 432] width 60 height 12
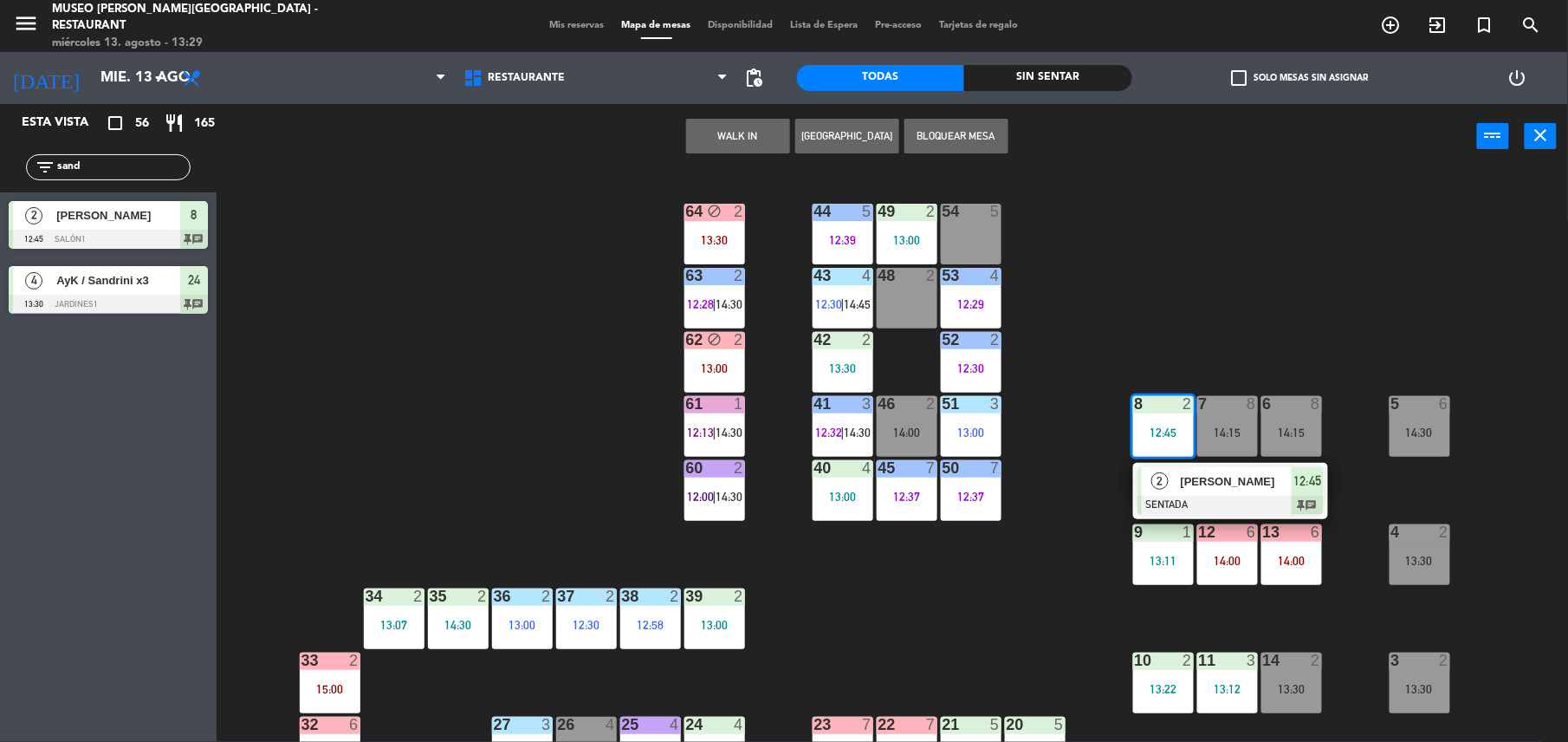
click at [1204, 488] on span "[PERSON_NAME]" at bounding box center [1237, 481] width 111 height 18
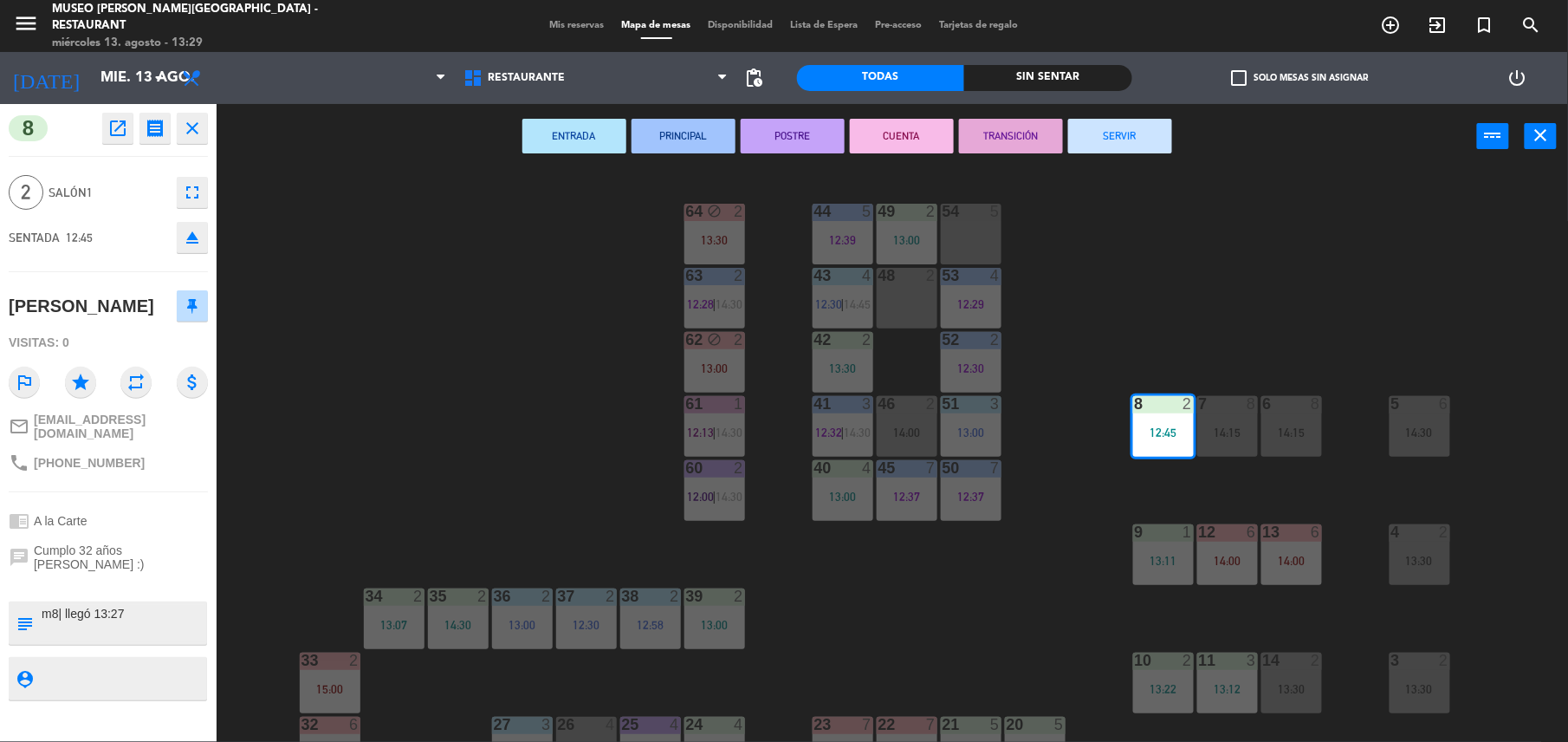
click at [972, 596] on div "44 5 12:39 49 2 13:00 54 5 64 block 2 13:30 48 2 53 4 12:29 63 2 12:28 | 14:30 …" at bounding box center [900, 459] width 1336 height 573
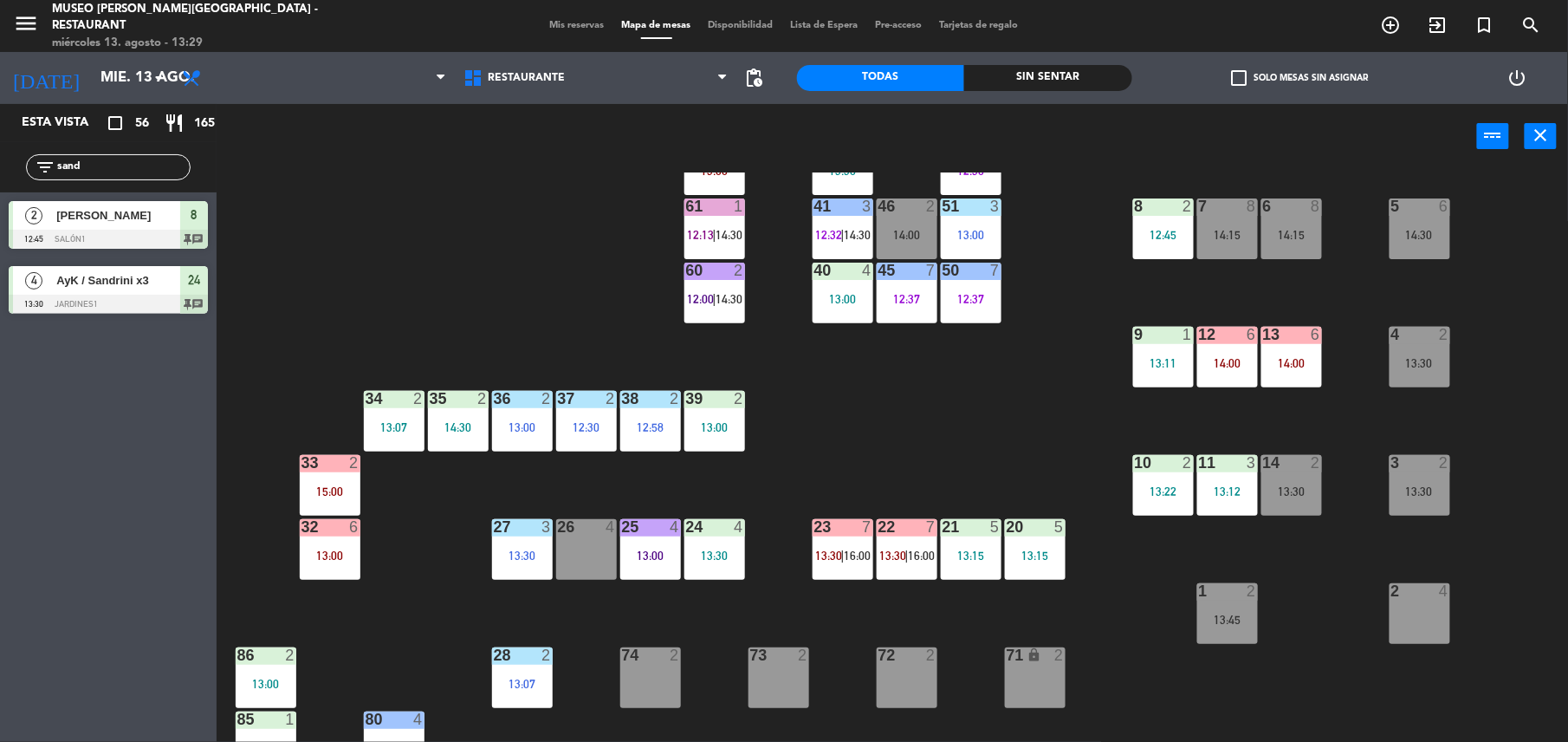
scroll to position [198, 0]
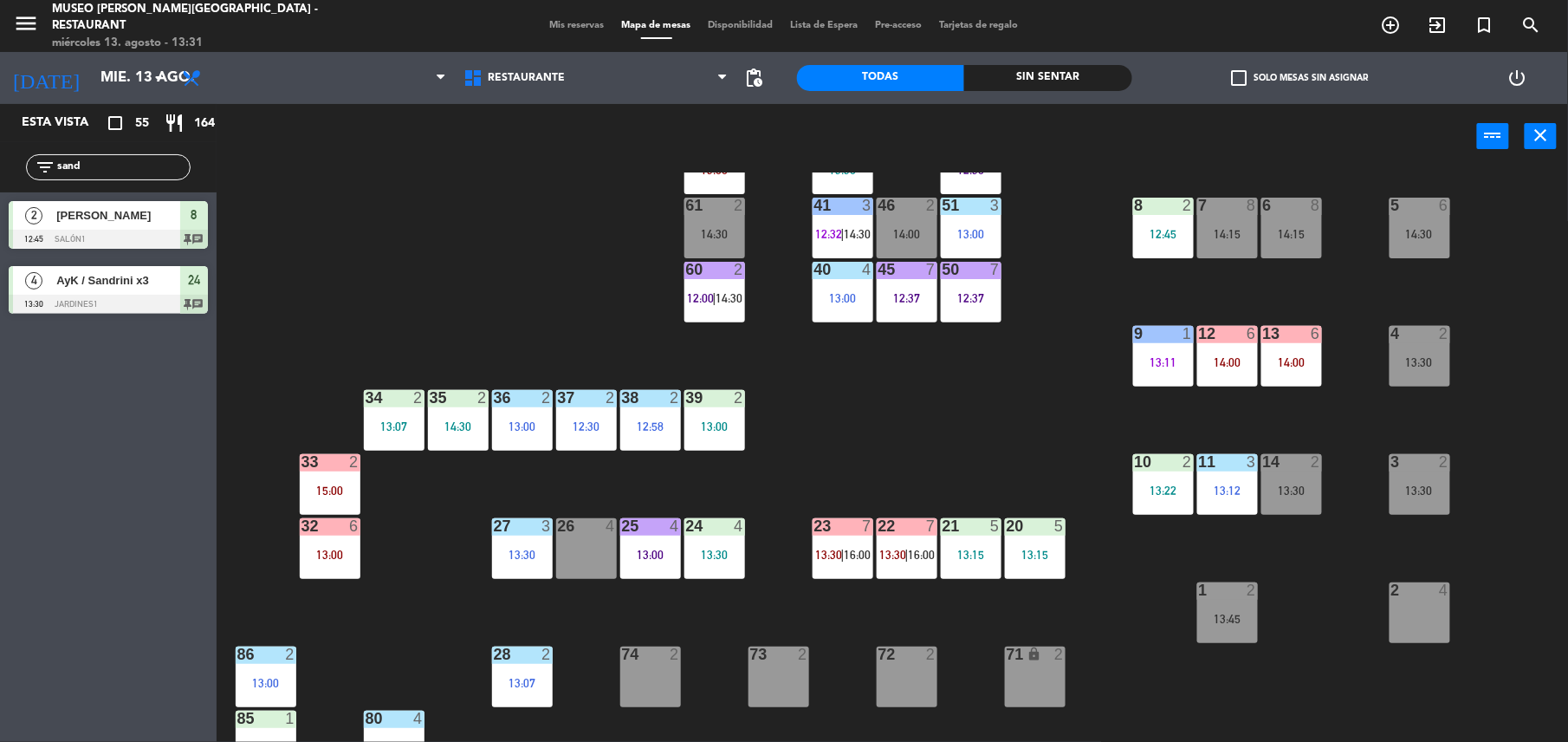
click at [985, 437] on div "44 5 12:39 49 2 13:00 54 5 64 block 2 13:30 48 2 53 4 12:29 63 2 12:28 | 14:30 …" at bounding box center [900, 459] width 1336 height 573
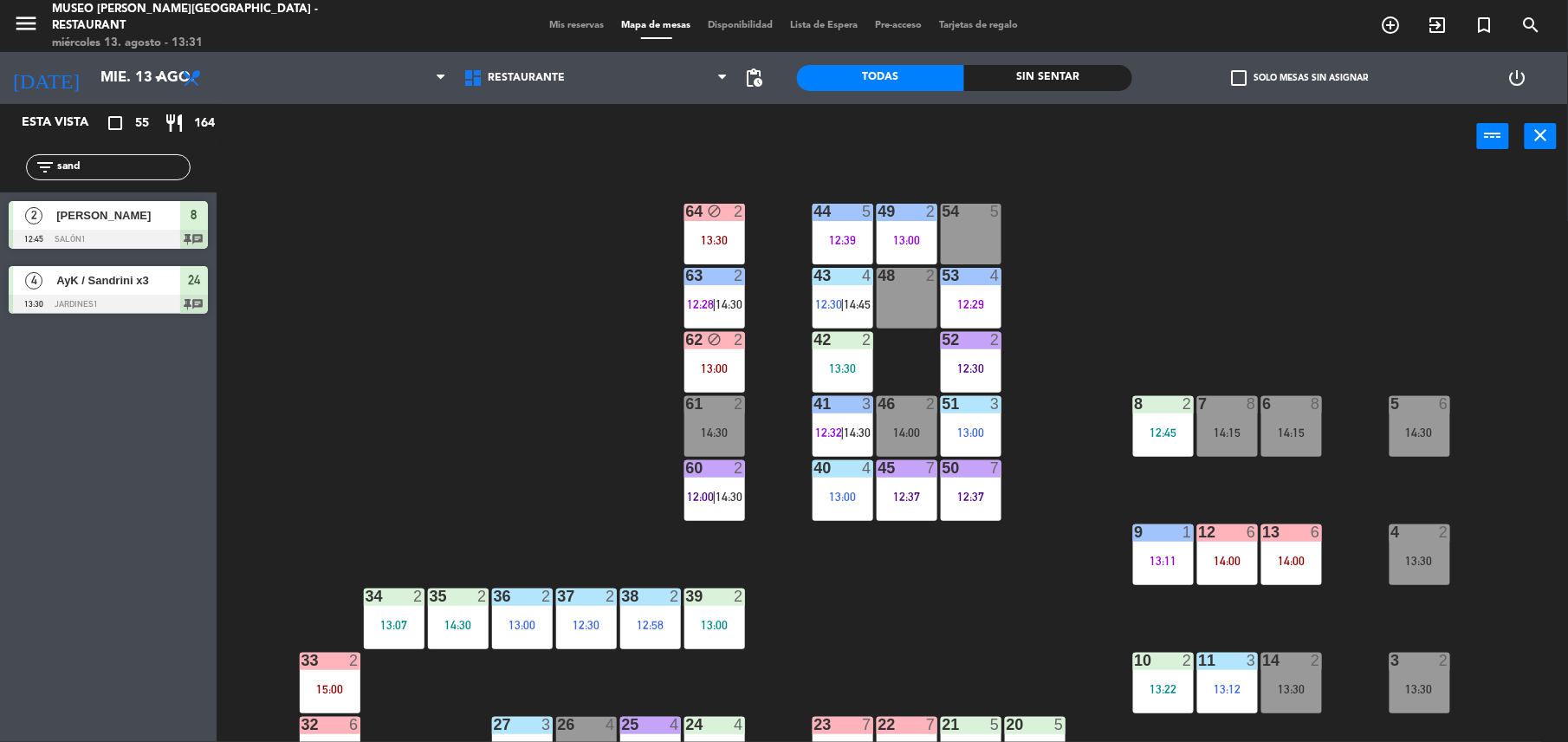
click at [975, 292] on div "53 4 12:29" at bounding box center [971, 298] width 60 height 60
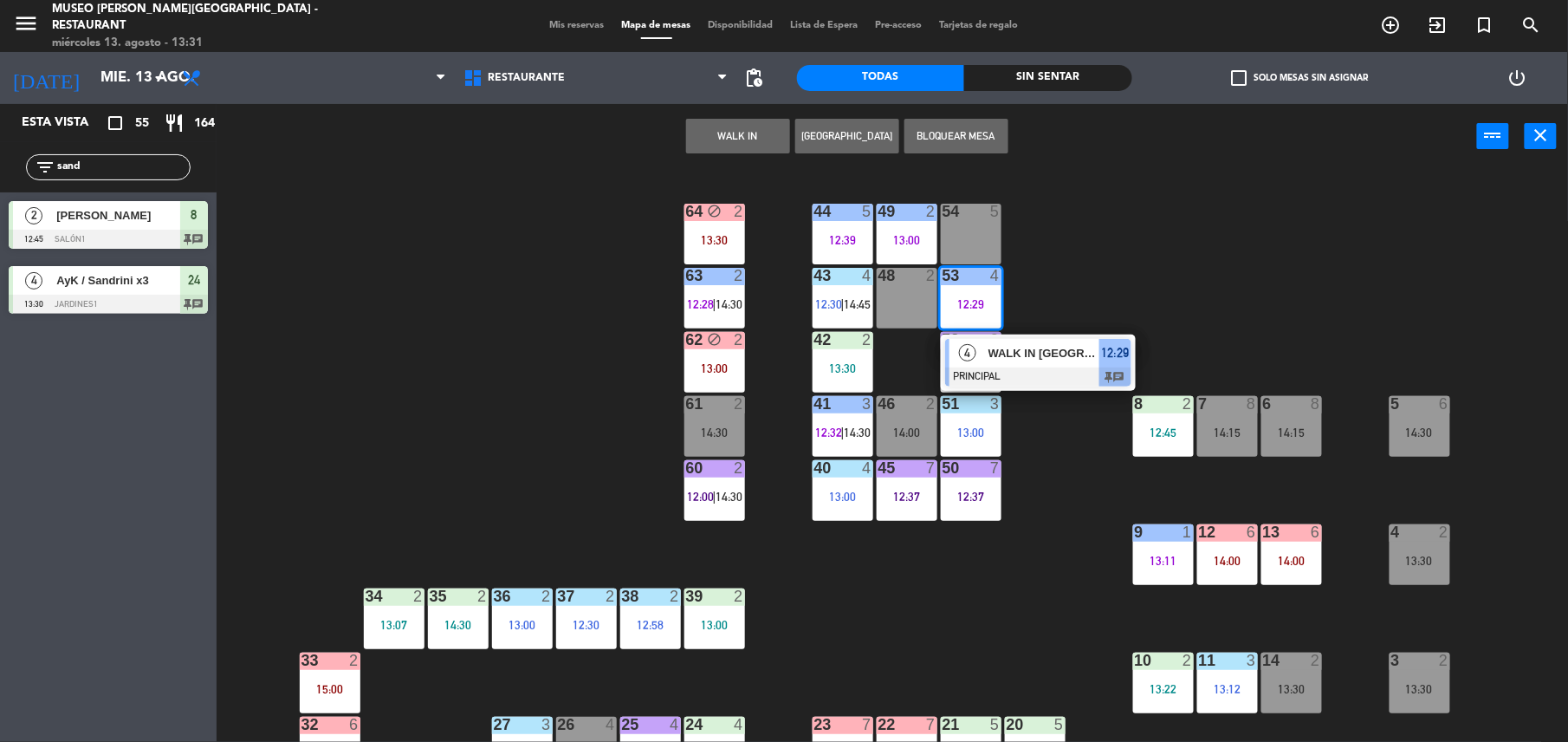
click at [1030, 339] on div "WALK IN [GEOGRAPHIC_DATA]" at bounding box center [1042, 352] width 112 height 28
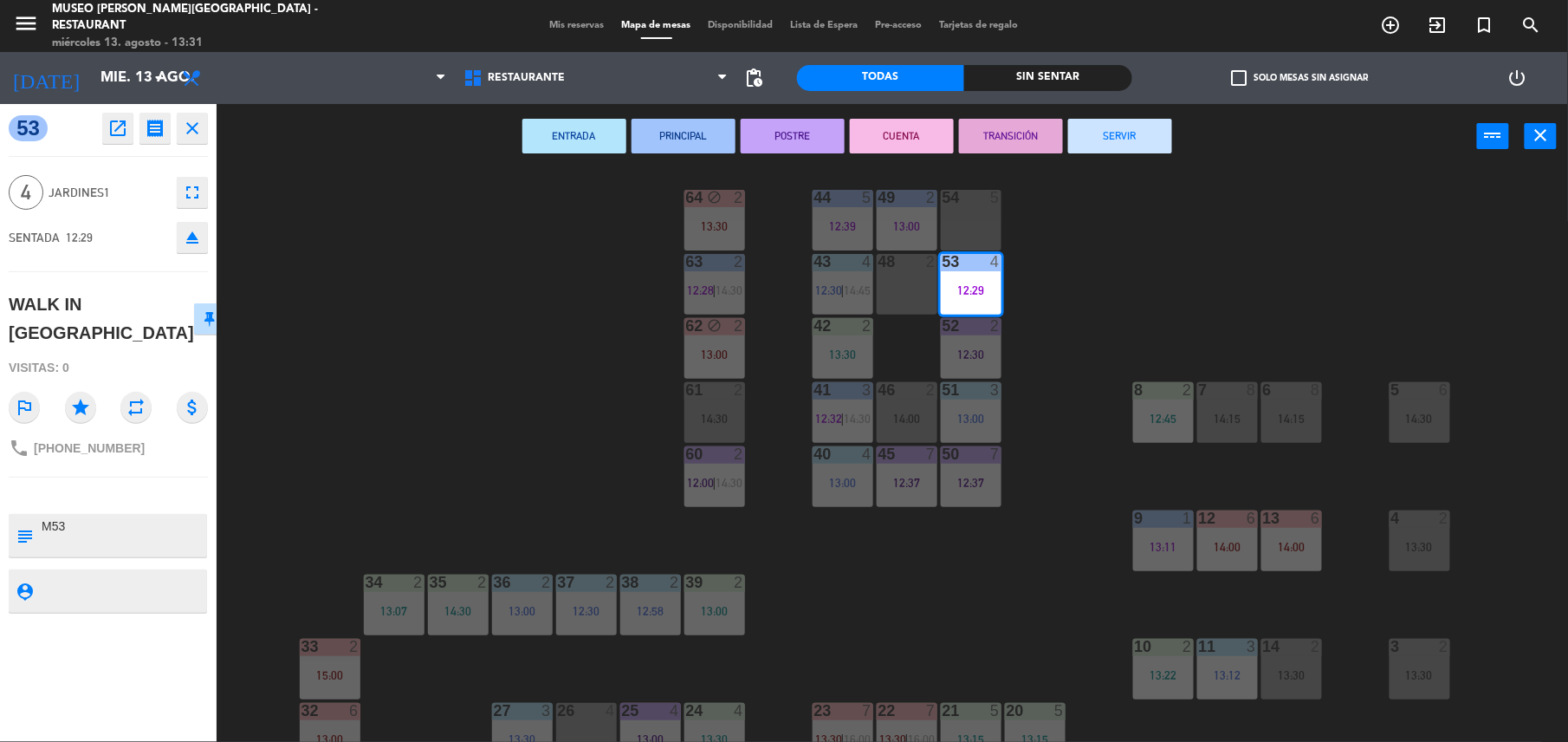
scroll to position [15, 0]
click at [1000, 129] on button "TRANSICIÓN" at bounding box center [1011, 136] width 104 height 35
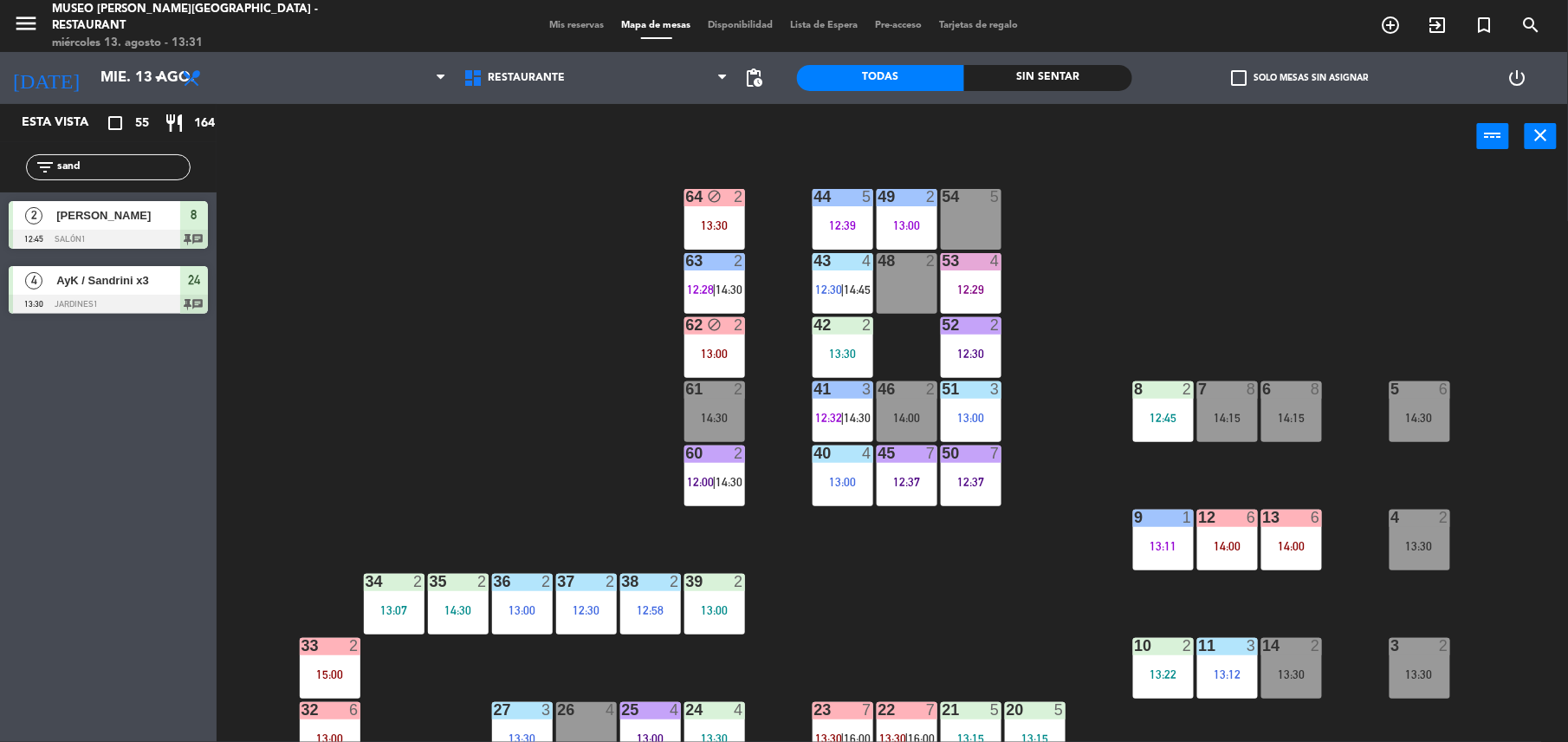
click at [1311, 542] on div "14:00" at bounding box center [1291, 545] width 60 height 12
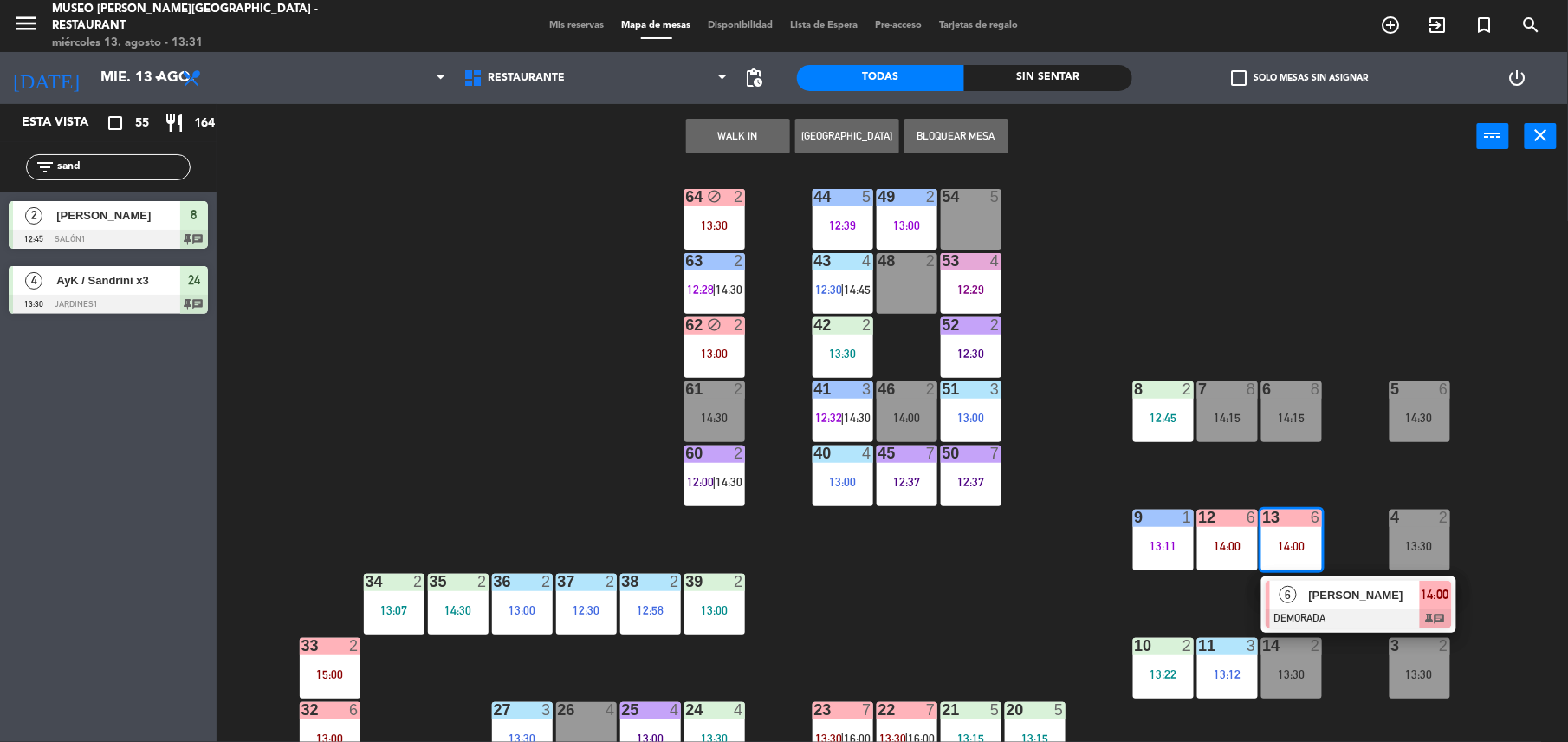
click at [1340, 591] on span "[PERSON_NAME]" at bounding box center [1365, 595] width 111 height 18
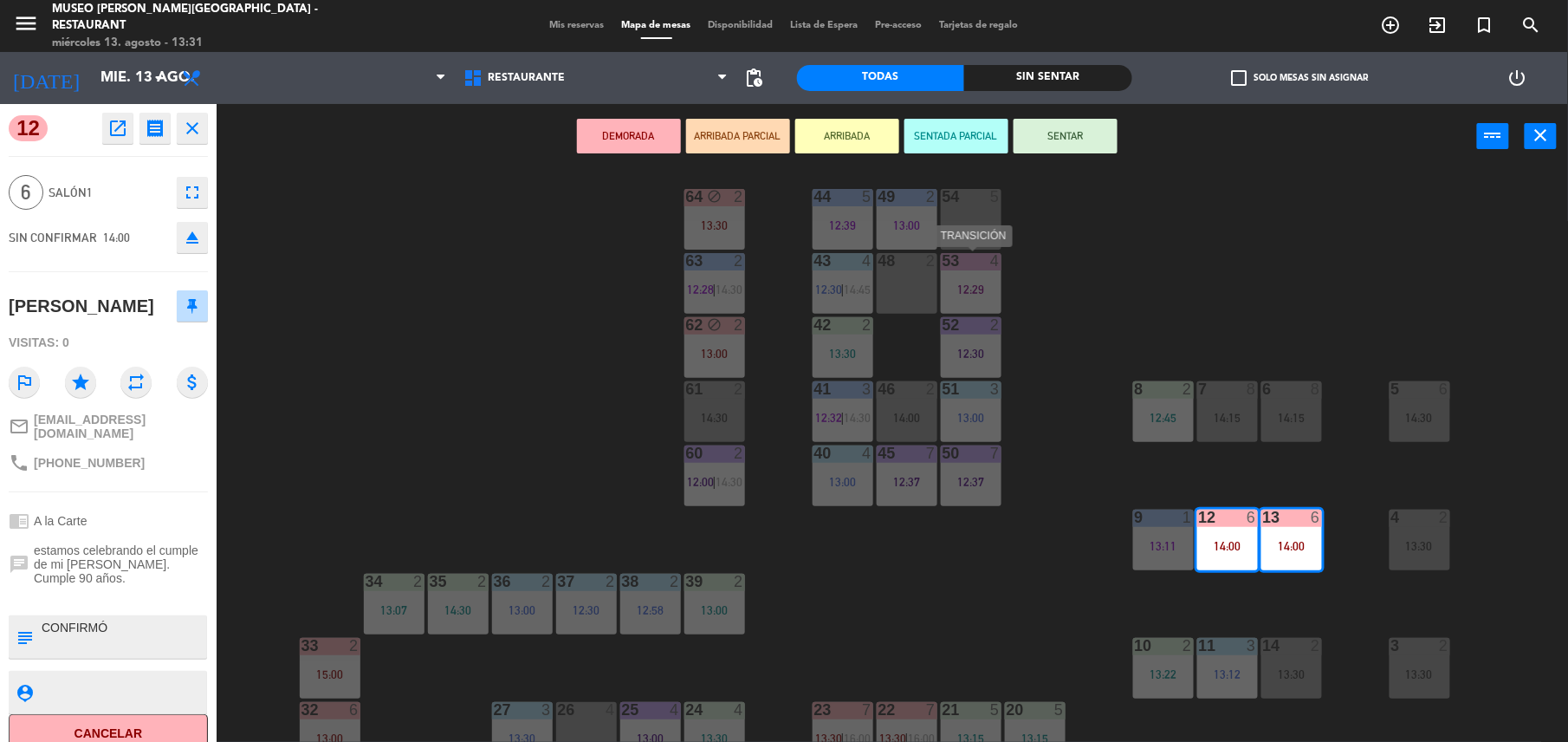
click at [977, 283] on div "12:29" at bounding box center [971, 288] width 60 height 12
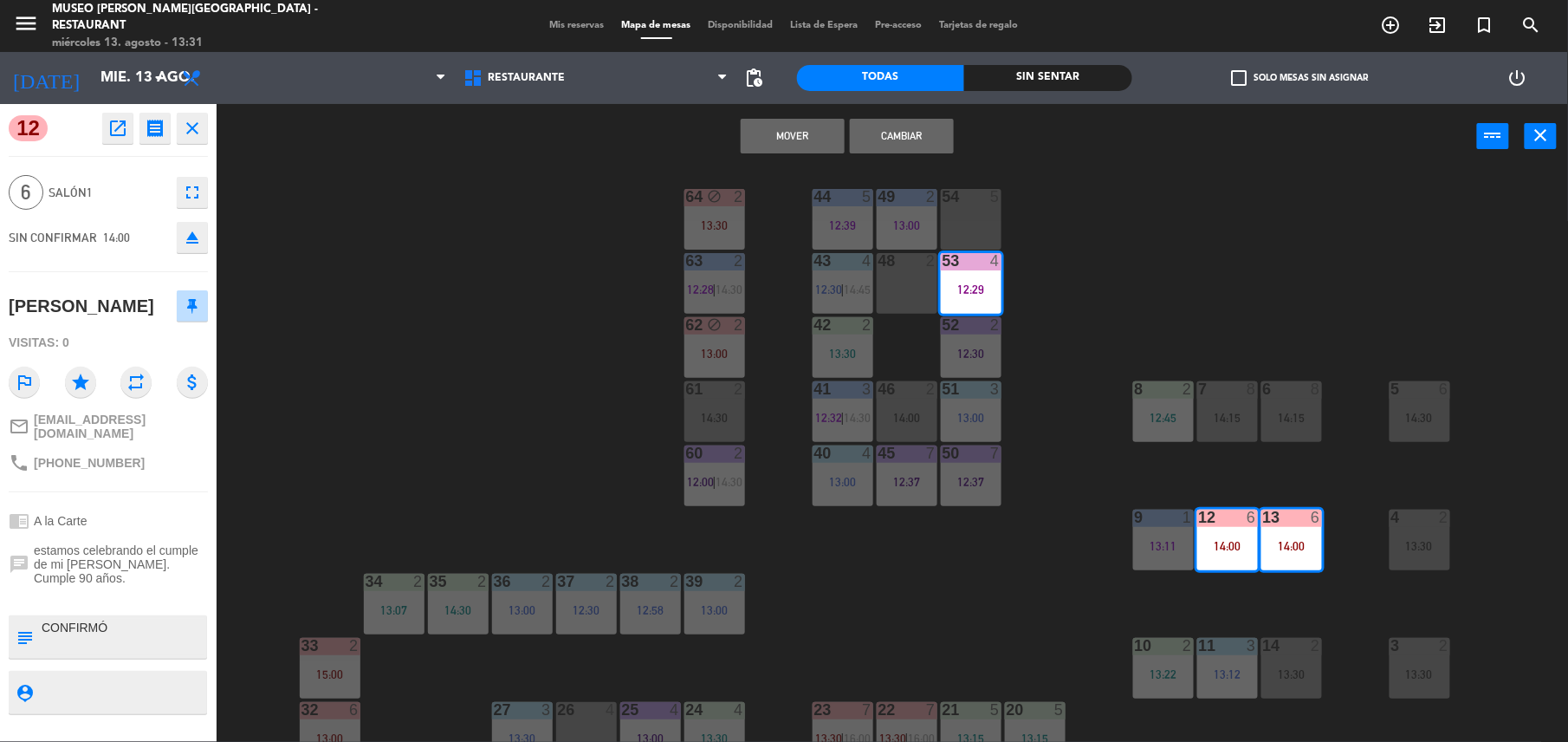
click at [909, 287] on div "48 2" at bounding box center [907, 283] width 60 height 60
click at [784, 137] on button "Mover y Unir" at bounding box center [793, 136] width 104 height 35
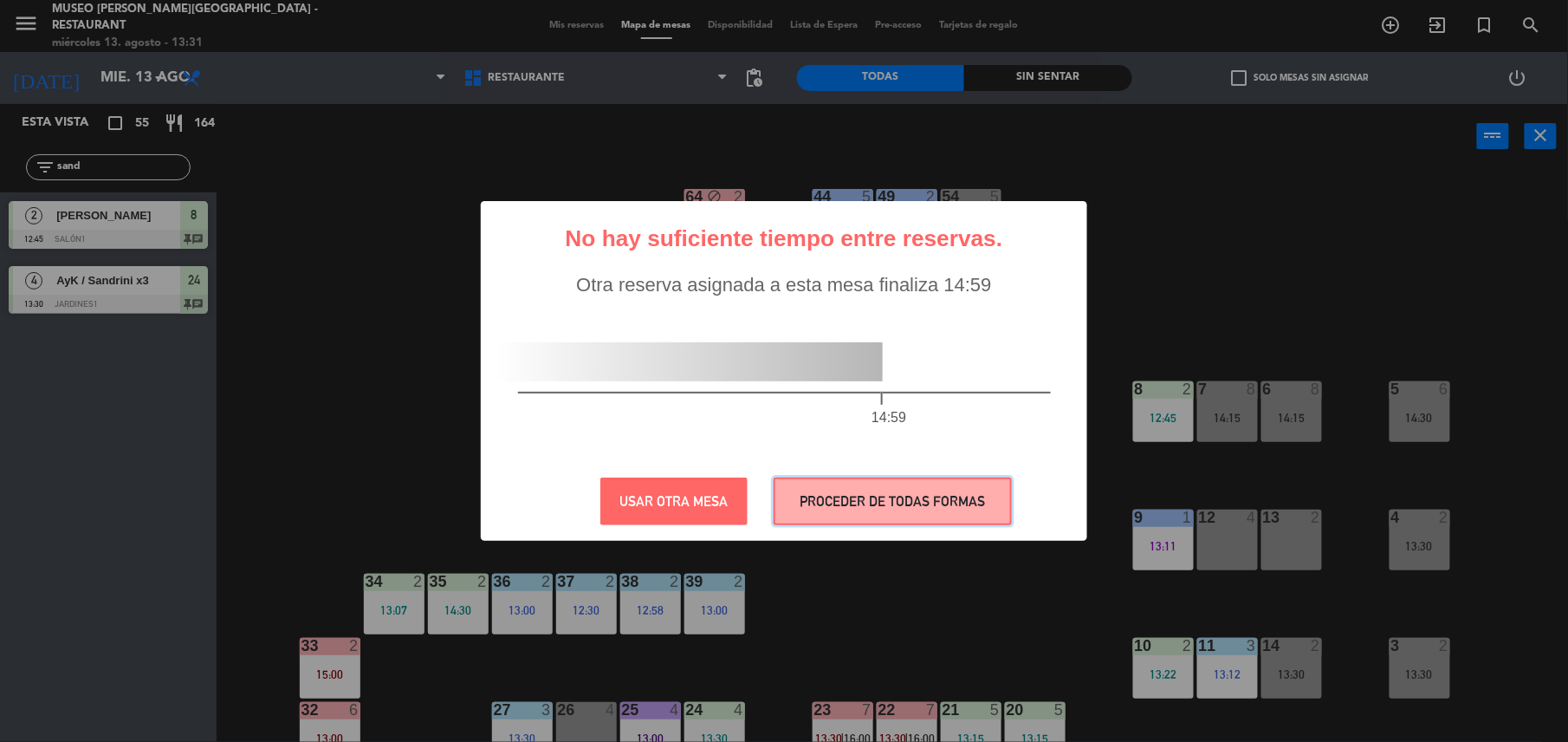
click at [894, 486] on button "PROCEDER DE TODAS FORMAS" at bounding box center [893, 501] width 238 height 47
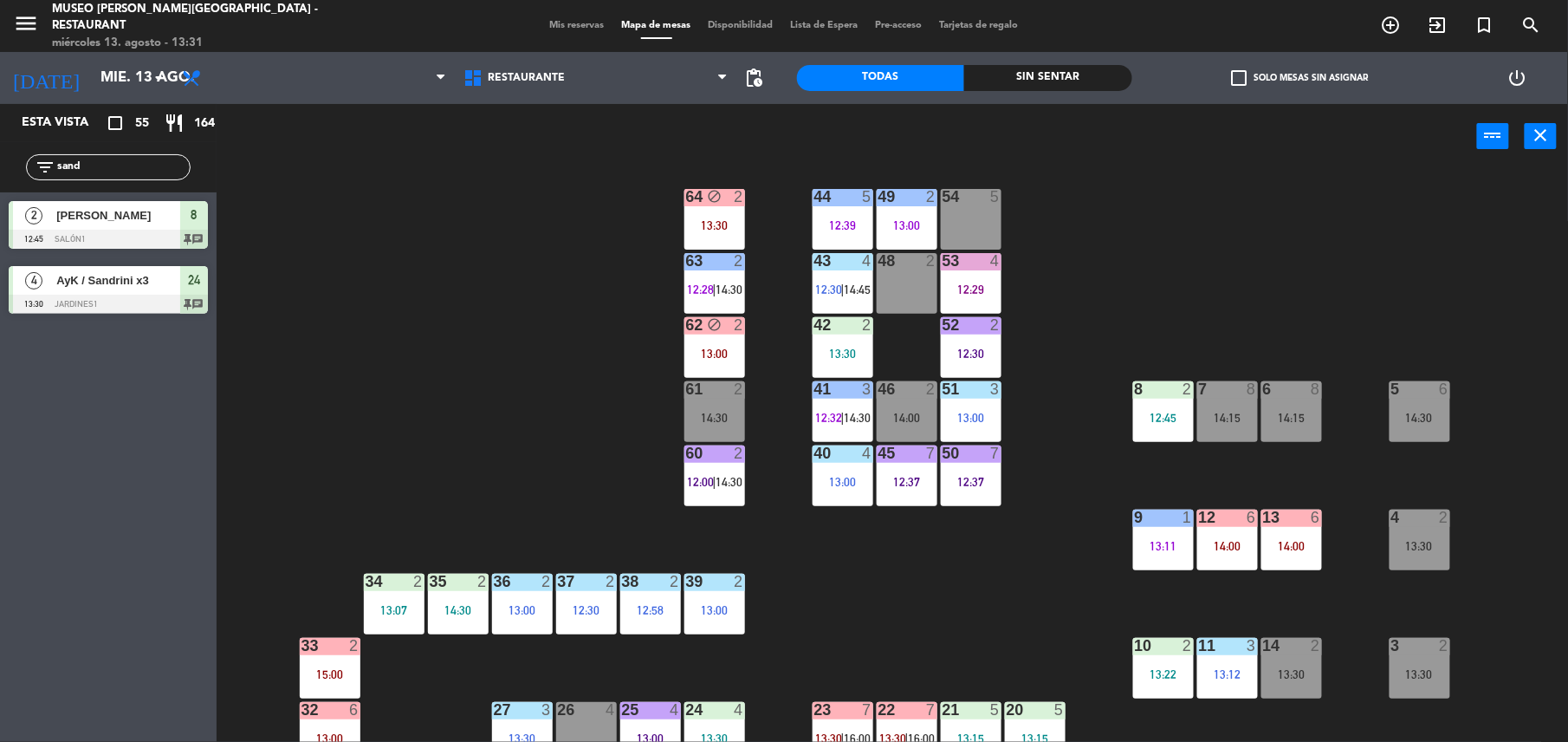
drag, startPoint x: 106, startPoint y: 167, endPoint x: -5, endPoint y: 164, distance: 111.0
click at [0, 164] on html "close × Museo [PERSON_NAME] Café - Restaurant × chrome_reader_mode Listado de R…" at bounding box center [784, 371] width 1568 height 742
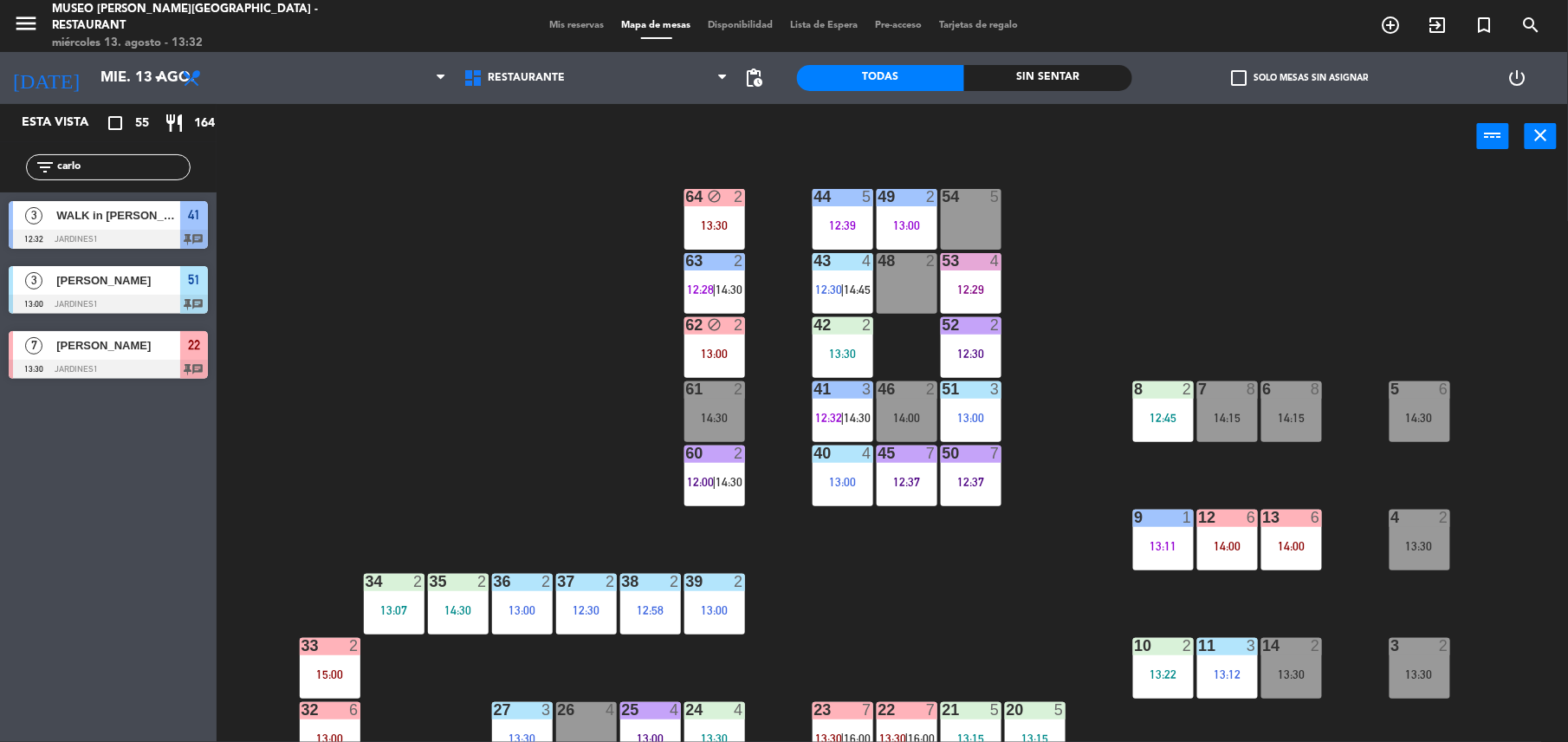
type input "carlo"
click at [174, 361] on div at bounding box center [108, 369] width 199 height 19
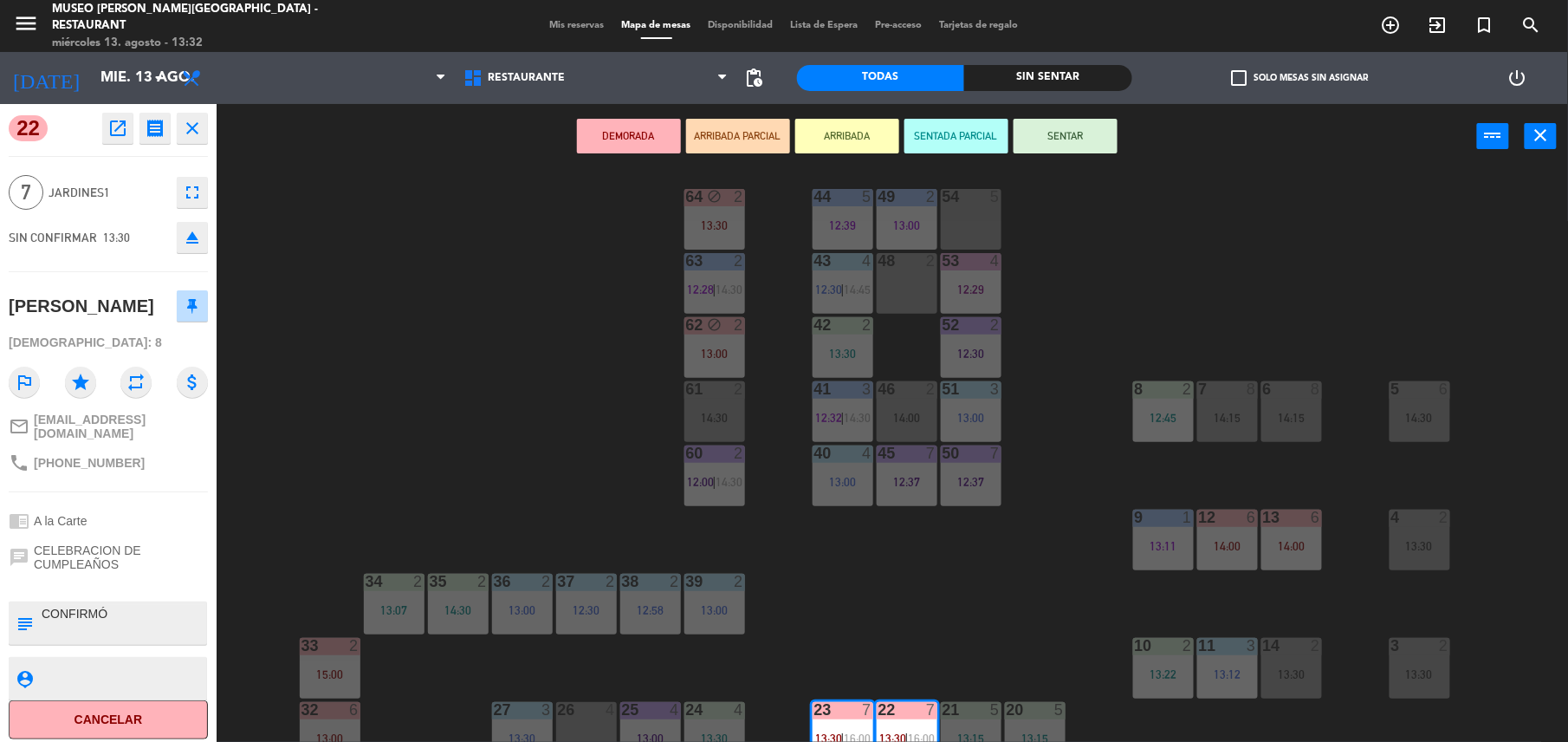
click at [796, 139] on button "ARRIBADA" at bounding box center [848, 136] width 104 height 35
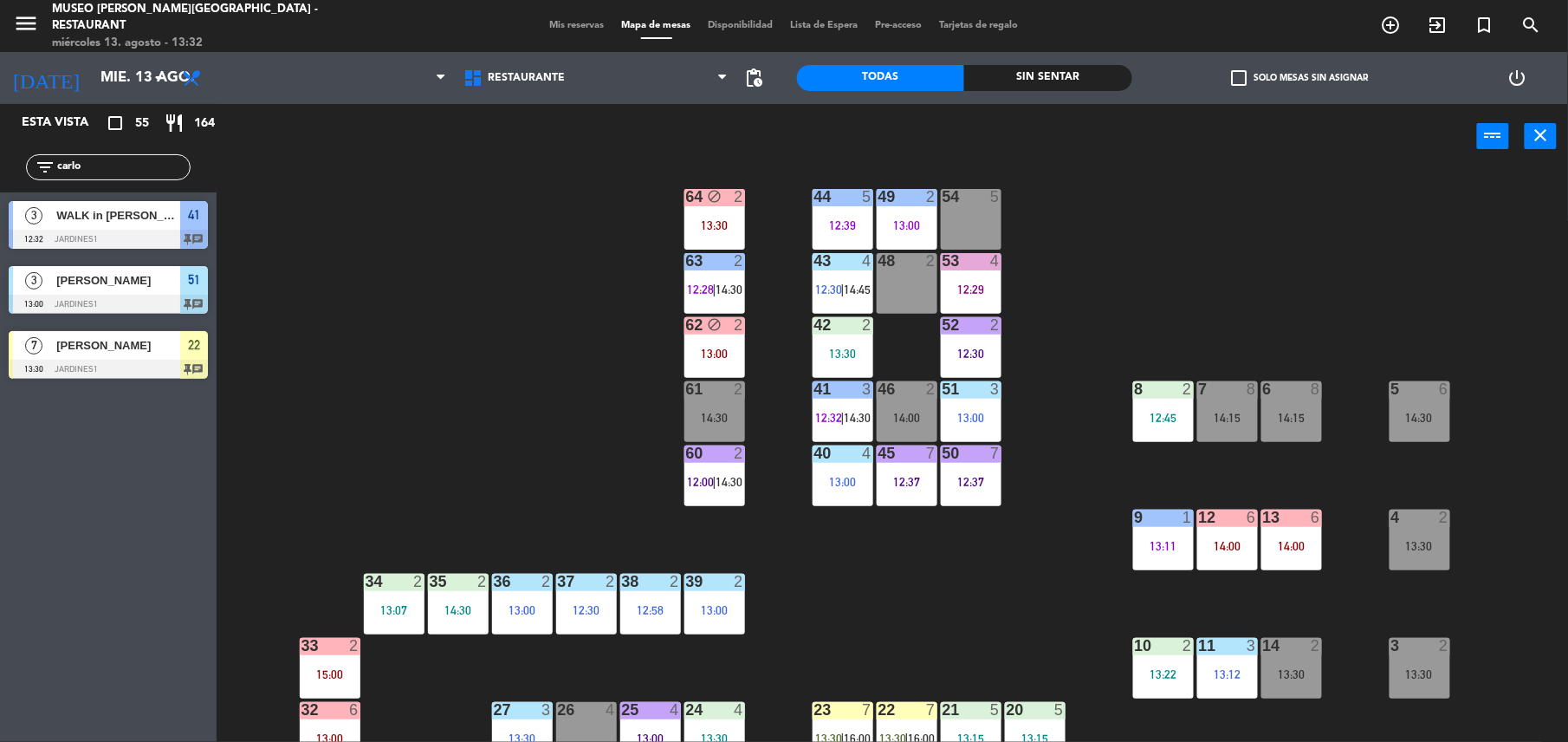
click at [471, 402] on div "44 5 12:39 49 2 13:00 54 5 64 block 2 13:30 48 2 53 4 12:29 63 2 12:28 | 14:30 …" at bounding box center [900, 459] width 1336 height 573
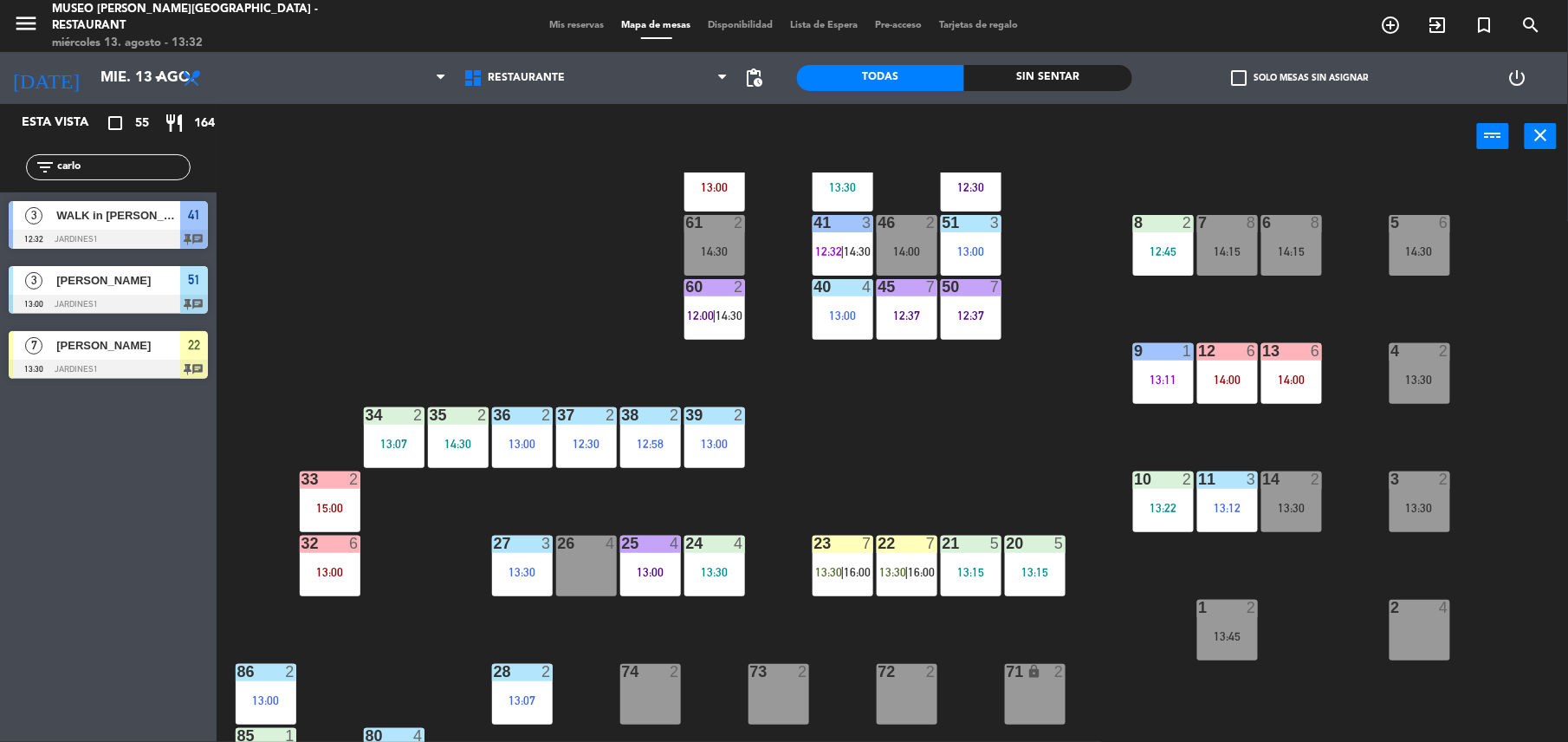
scroll to position [182, 0]
click at [444, 262] on div "44 5 12:39 49 2 13:00 54 5 64 block 2 13:30 48 2 53 4 12:29 63 2 12:28 | 14:30 …" at bounding box center [900, 459] width 1336 height 573
drag, startPoint x: 109, startPoint y: 164, endPoint x: 0, endPoint y: 172, distance: 109.3
click at [0, 172] on html "close × Museo [PERSON_NAME] Café - Restaurant × chrome_reader_mode Listado de R…" at bounding box center [784, 371] width 1568 height 742
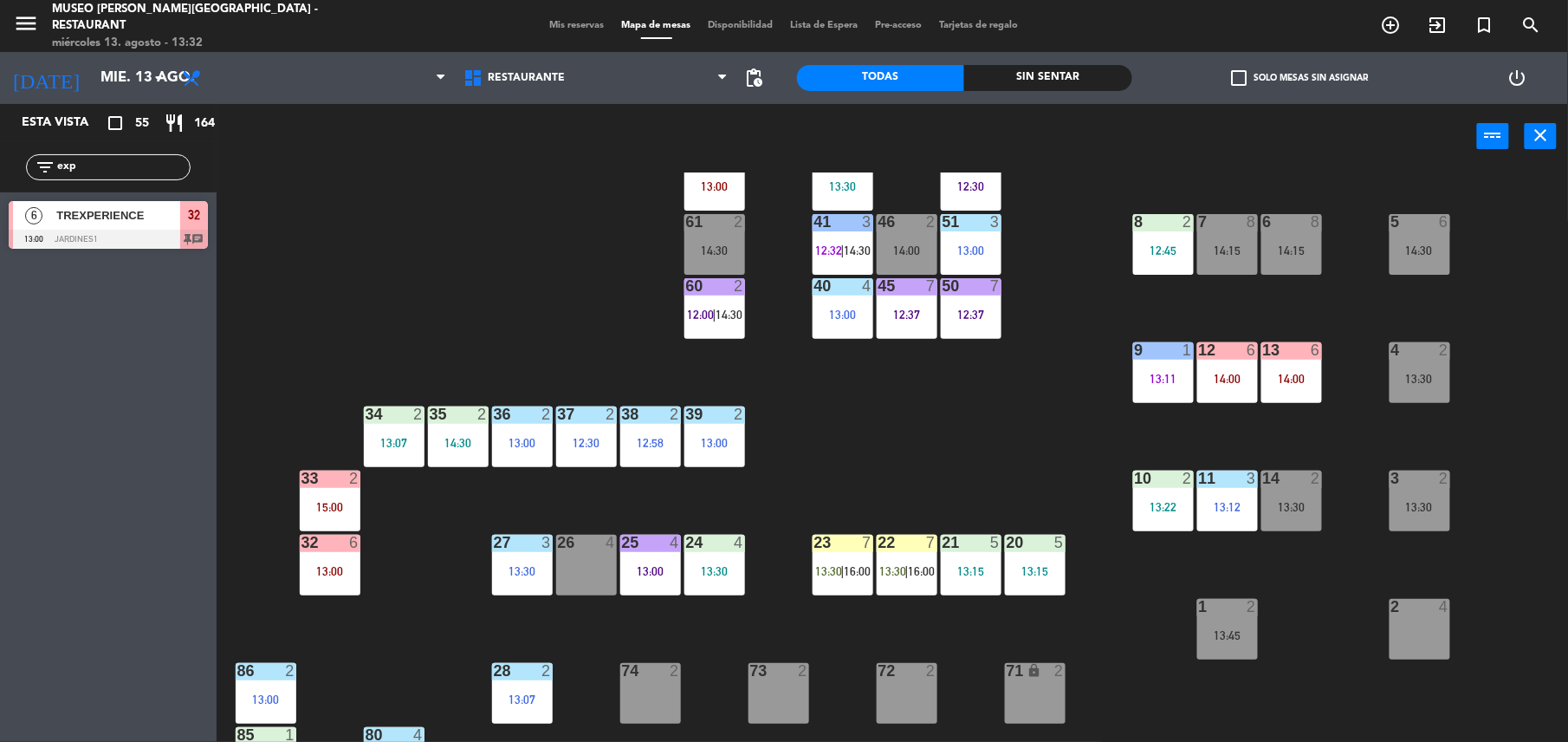
type input "exp"
click at [171, 226] on div "TREXPERIENCE" at bounding box center [118, 214] width 126 height 28
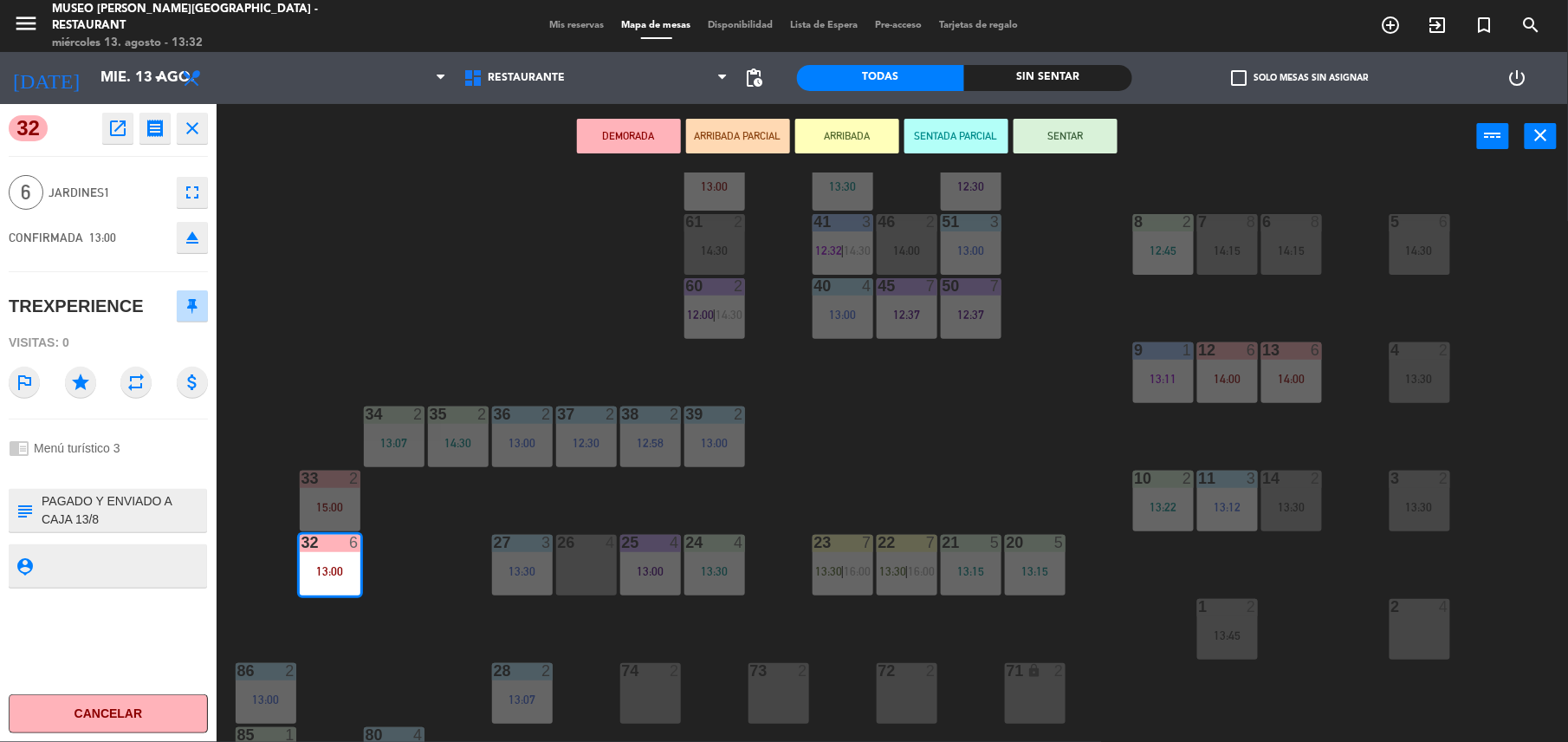
click at [728, 140] on button "ARRIBADA PARCIAL" at bounding box center [738, 136] width 104 height 35
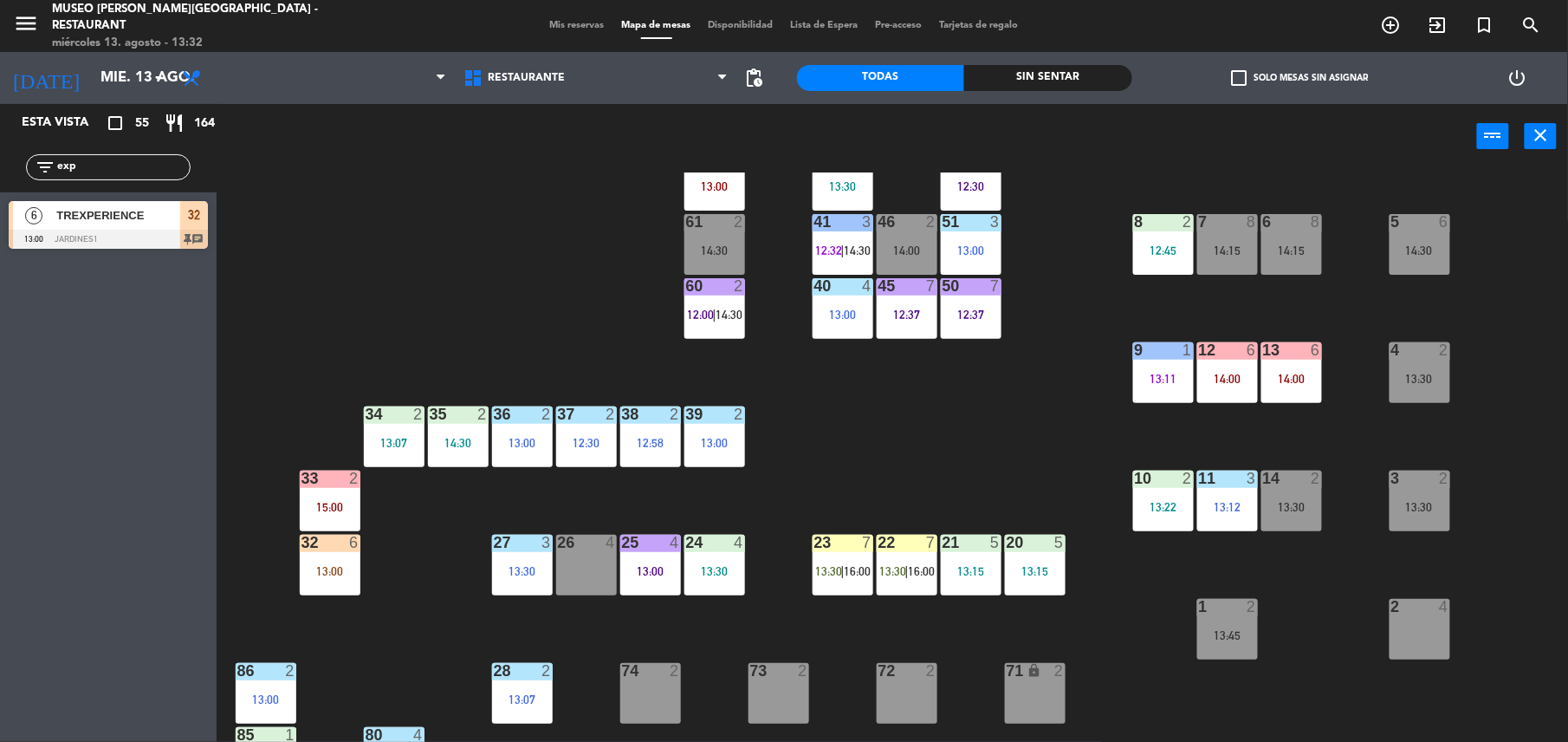
click at [358, 567] on div "13:00" at bounding box center [330, 570] width 60 height 12
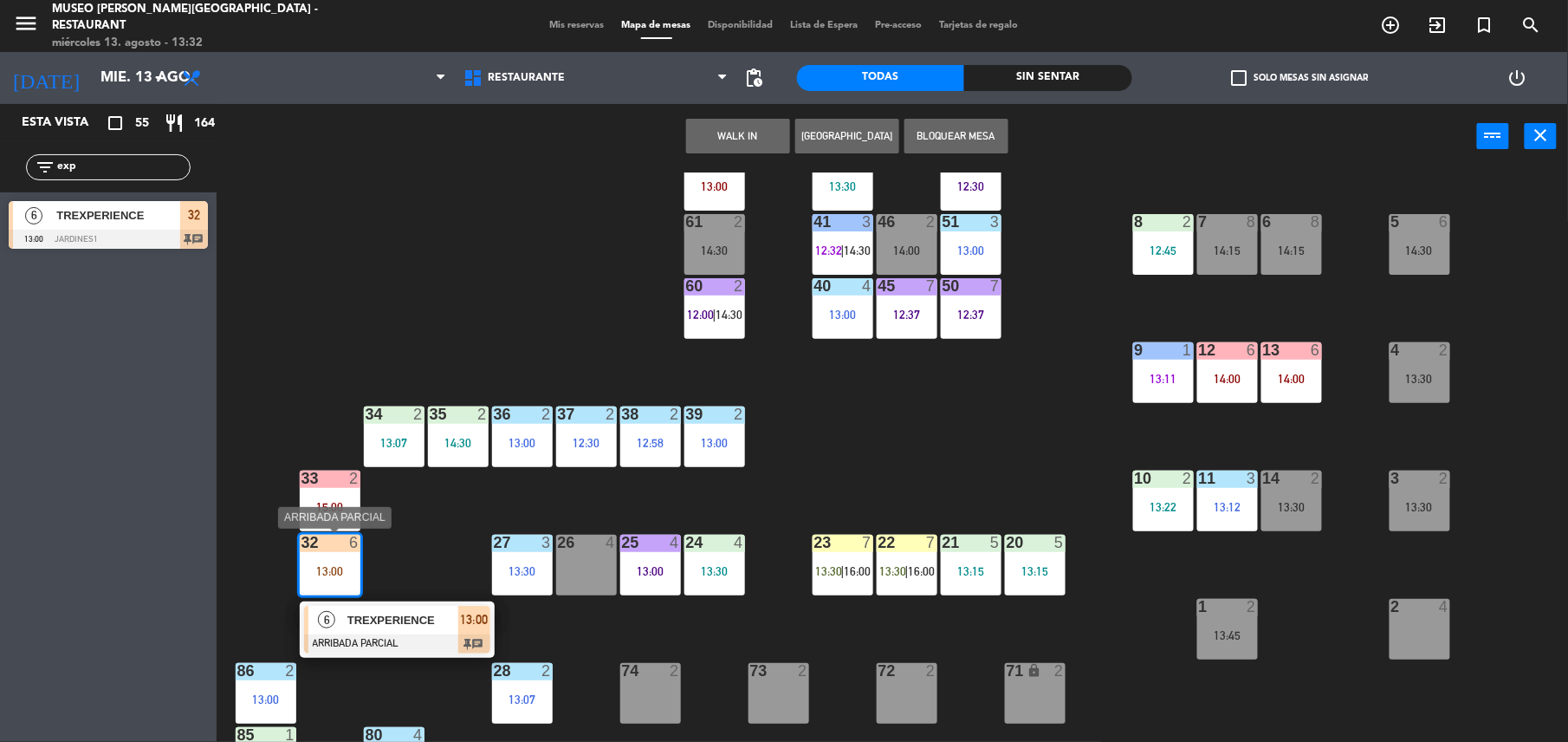
click at [423, 609] on div "TREXPERIENCE" at bounding box center [402, 620] width 112 height 28
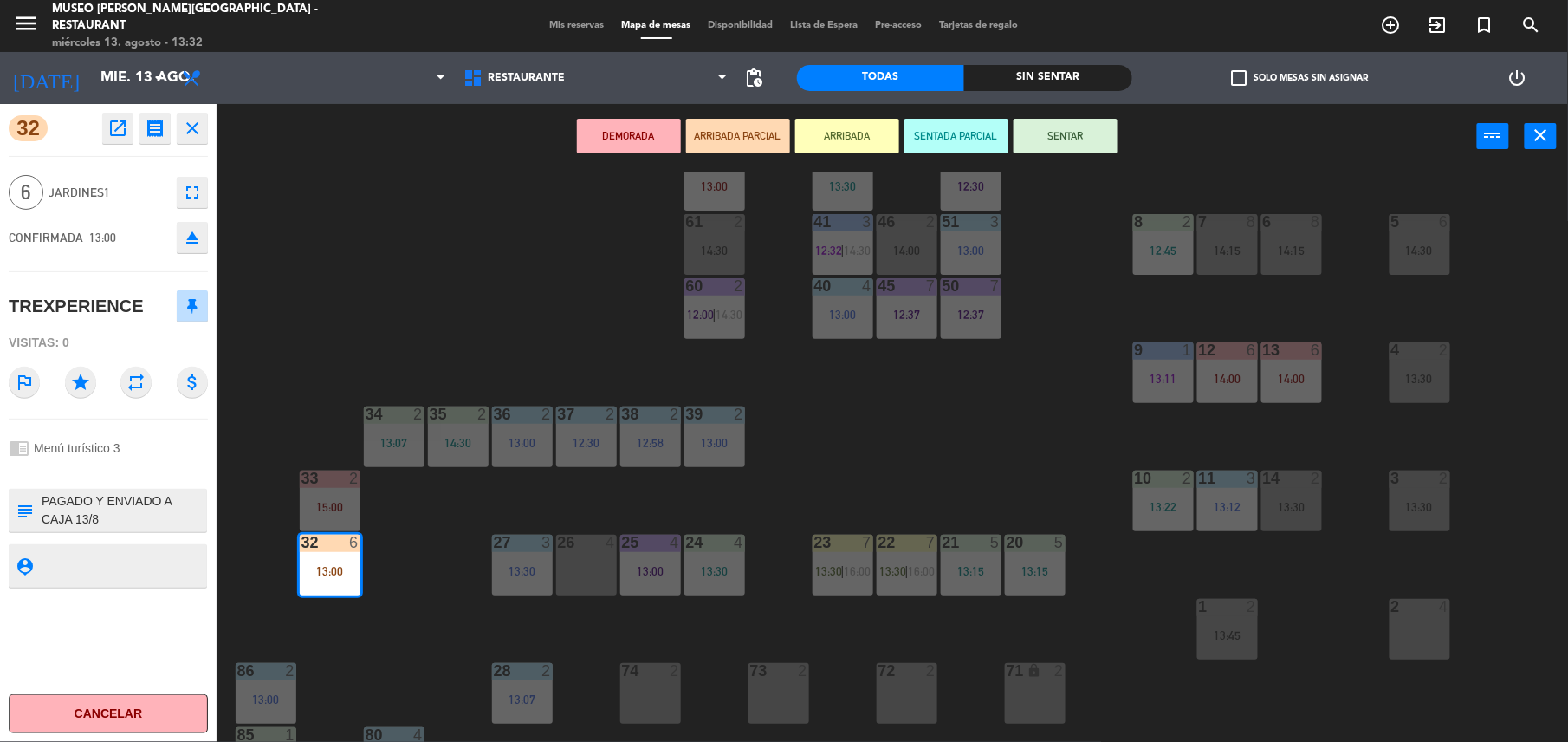
click at [119, 123] on icon "open_in_new" at bounding box center [118, 128] width 21 height 21
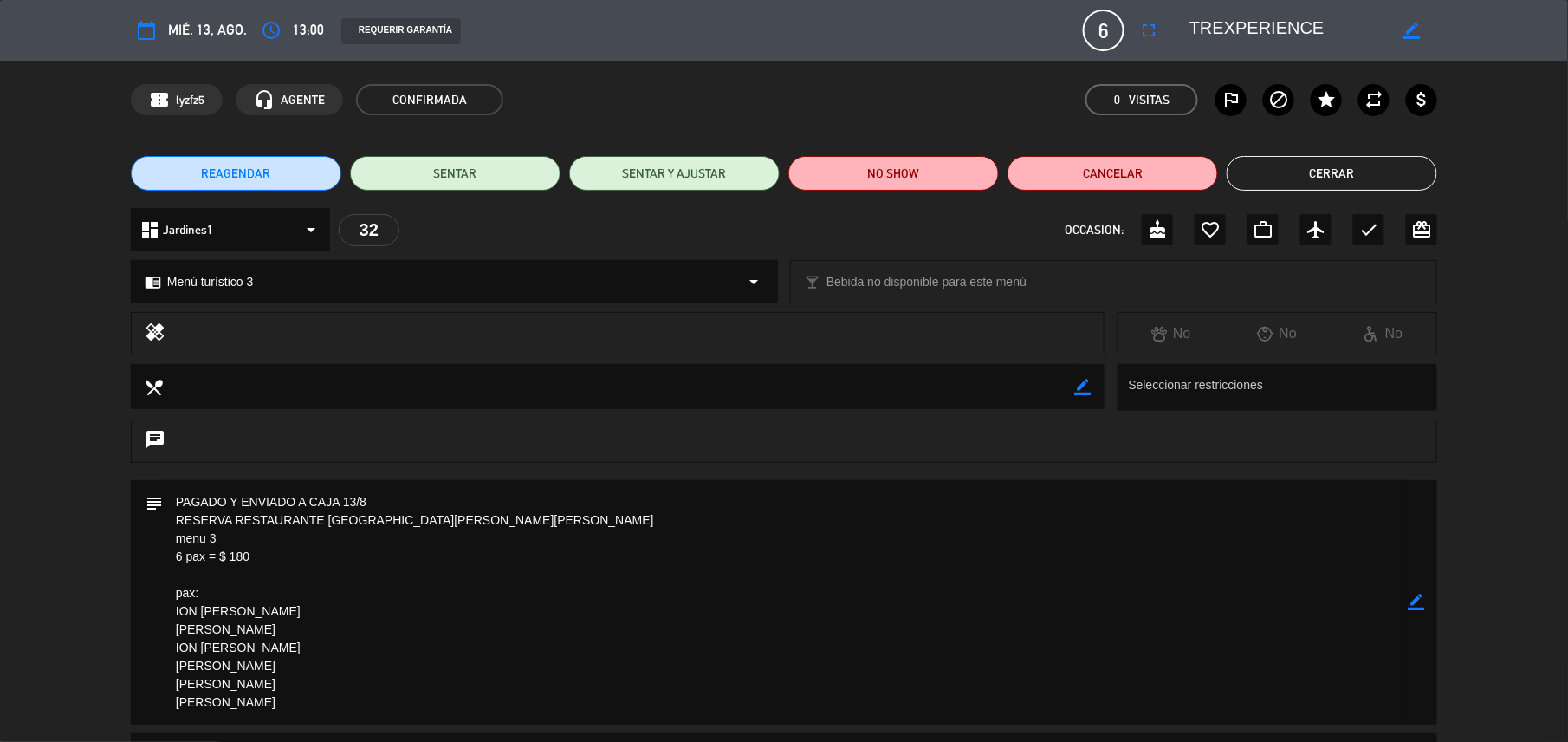
click at [1304, 156] on button "Cerrar" at bounding box center [1332, 173] width 211 height 35
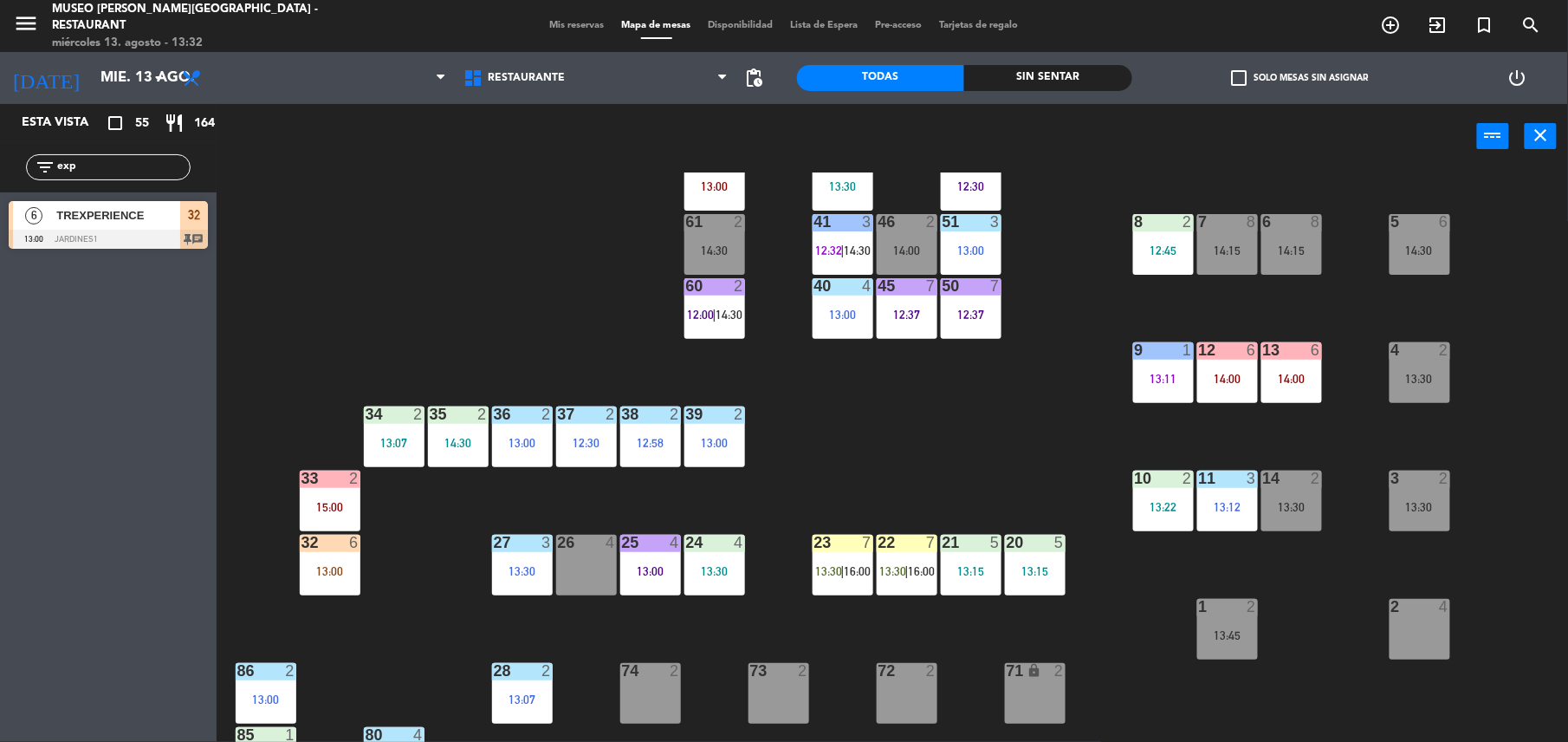
click at [826, 564] on span "13:30" at bounding box center [829, 570] width 26 height 14
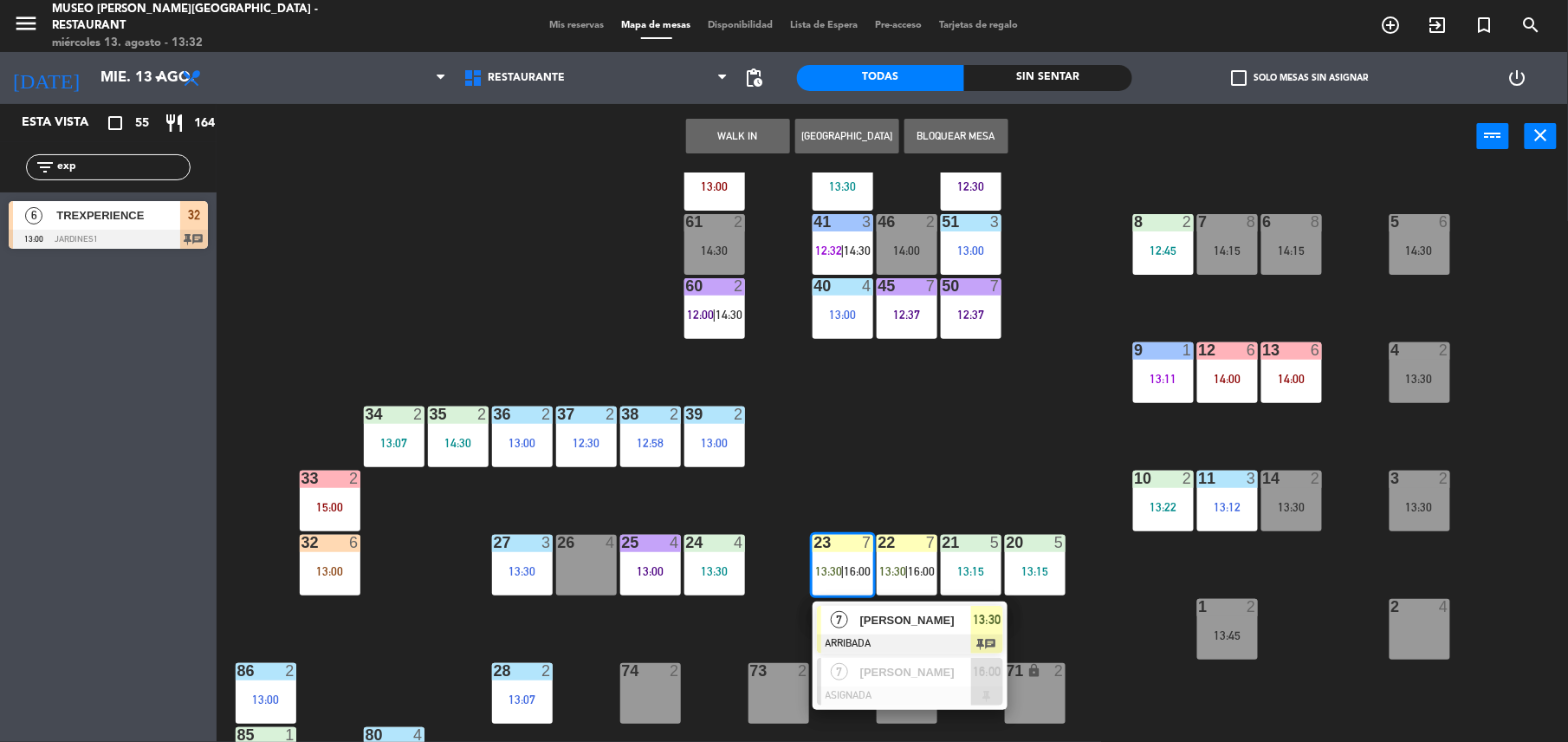
click at [863, 606] on div "[PERSON_NAME]" at bounding box center [915, 620] width 112 height 28
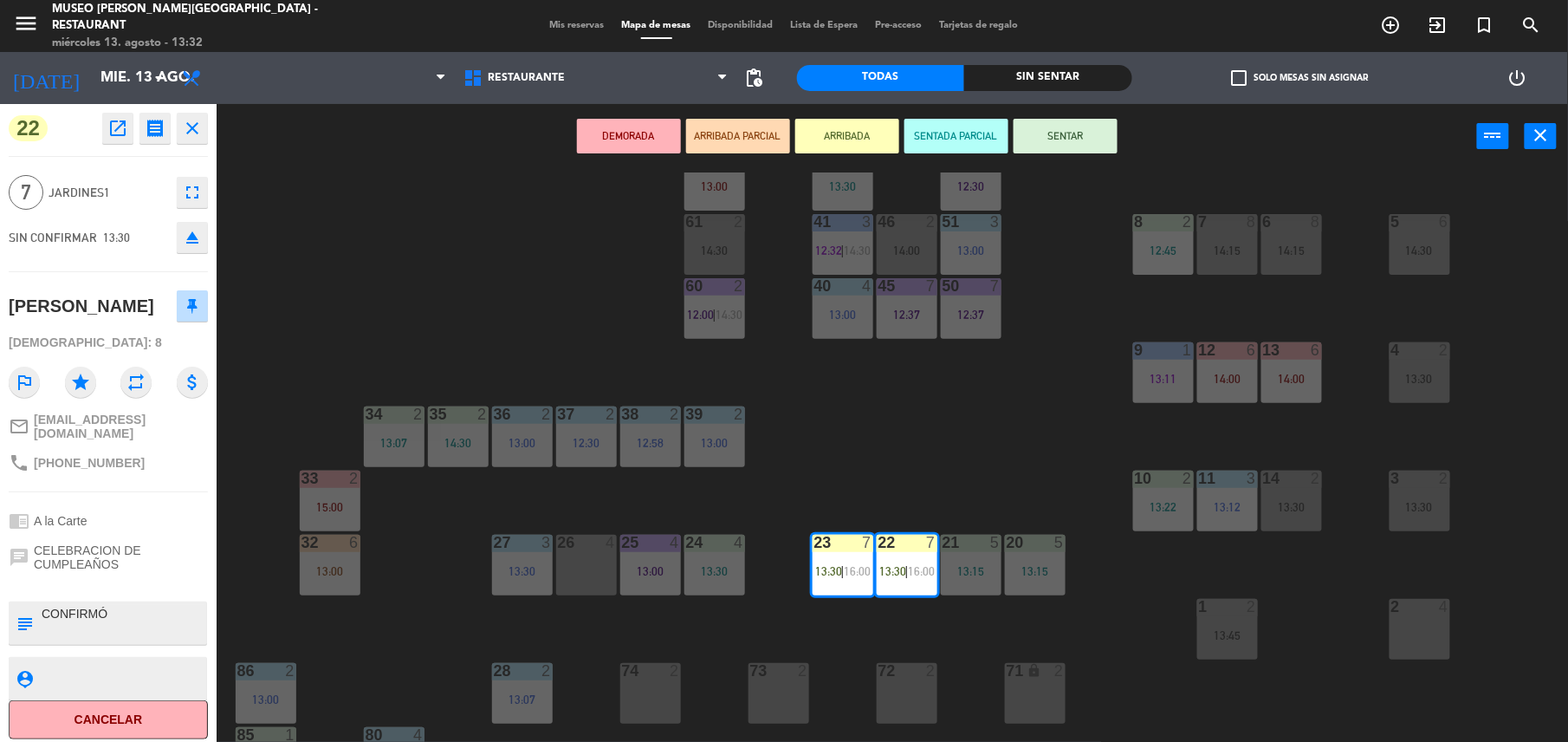
click at [45, 632] on textarea at bounding box center [122, 623] width 165 height 37
type textarea "m22-23| CONFIRMÓ"
click at [130, 571] on span "CELEBRACION DE CUMPLEAÑOS" at bounding box center [120, 557] width 174 height 27
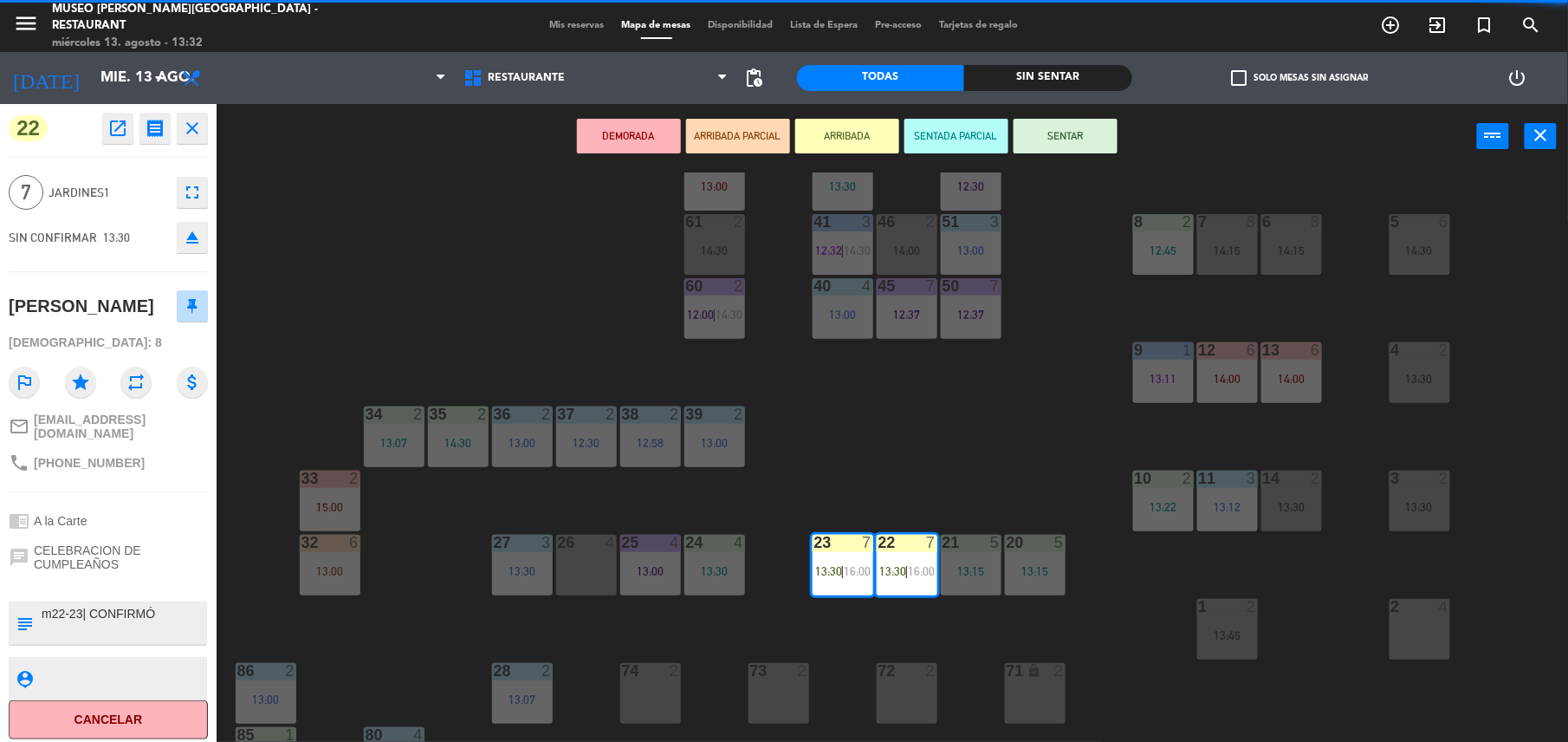
click at [130, 571] on span "CELEBRACION DE CUMPLEAÑOS" at bounding box center [120, 557] width 174 height 27
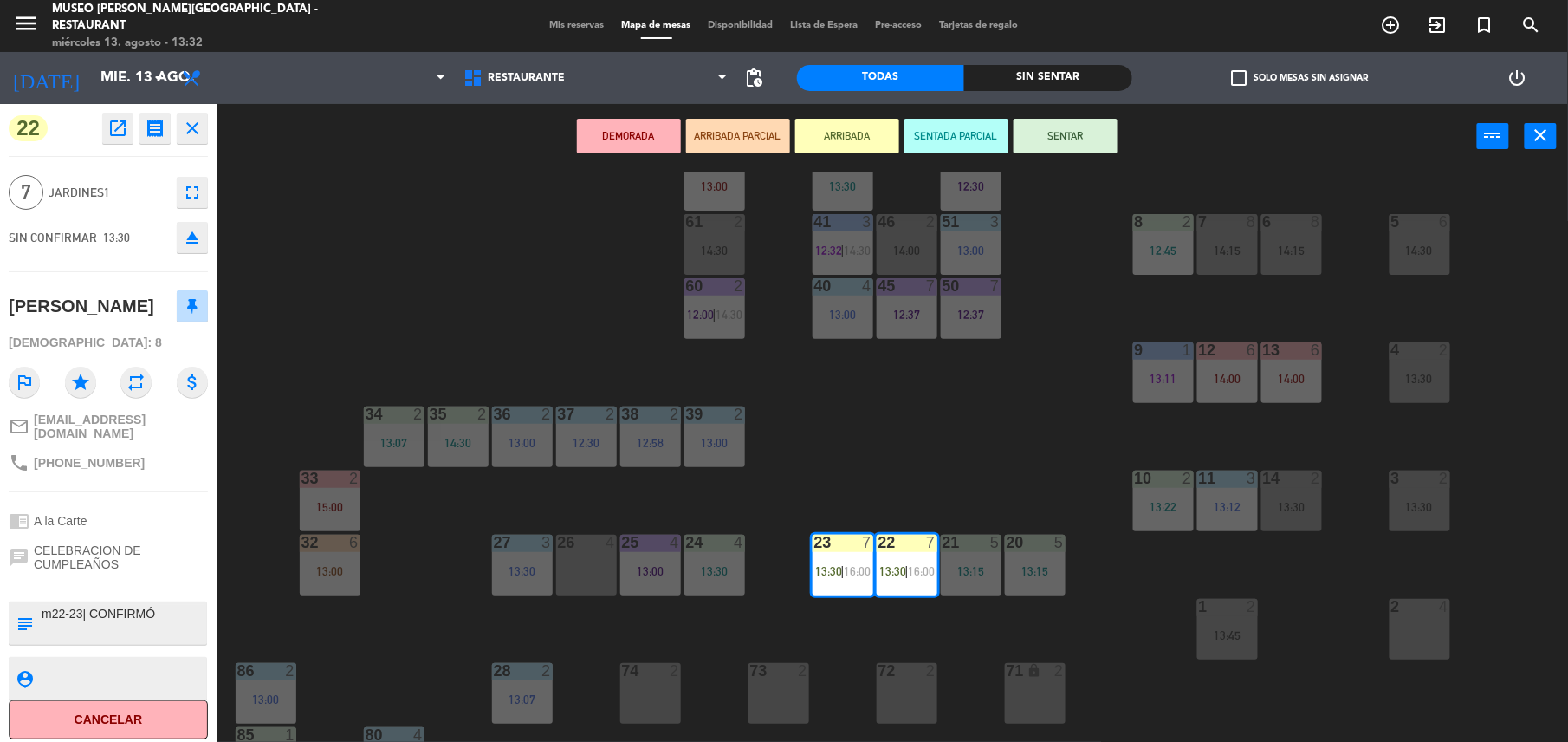
click at [893, 423] on div "44 5 12:39 49 2 13:00 54 5 64 block 2 13:30 48 2 53 4 12:29 63 2 12:28 | 14:30 …" at bounding box center [900, 459] width 1336 height 573
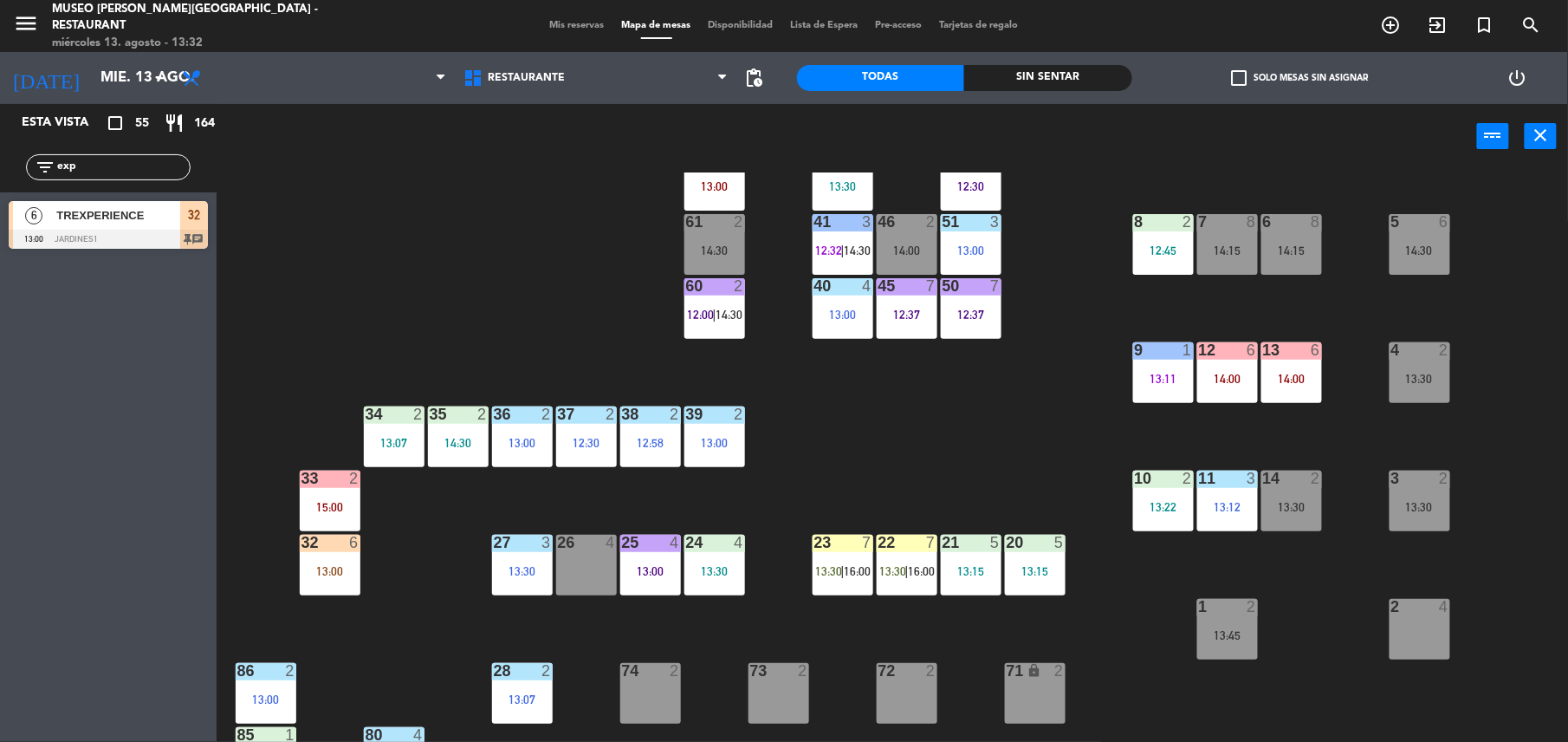
click at [291, 557] on div "44 5 12:39 49 2 13:00 54 5 64 block 2 13:30 48 2 53 4 12:29 63 2 12:28 | 14:30 …" at bounding box center [900, 459] width 1336 height 573
click at [320, 556] on div "32 6 13:00" at bounding box center [330, 565] width 60 height 60
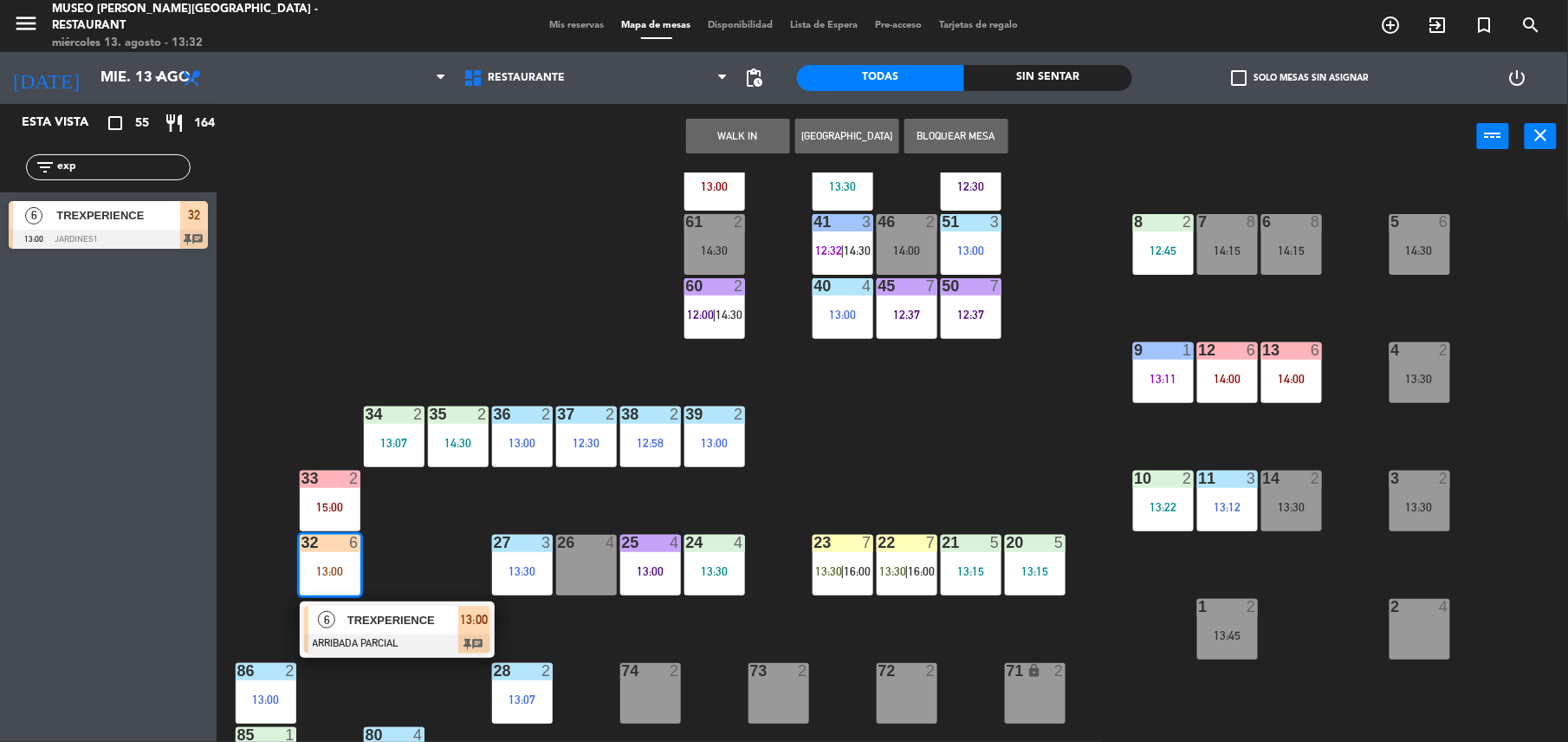
click at [405, 622] on span "TREXPERIENCE" at bounding box center [403, 620] width 111 height 18
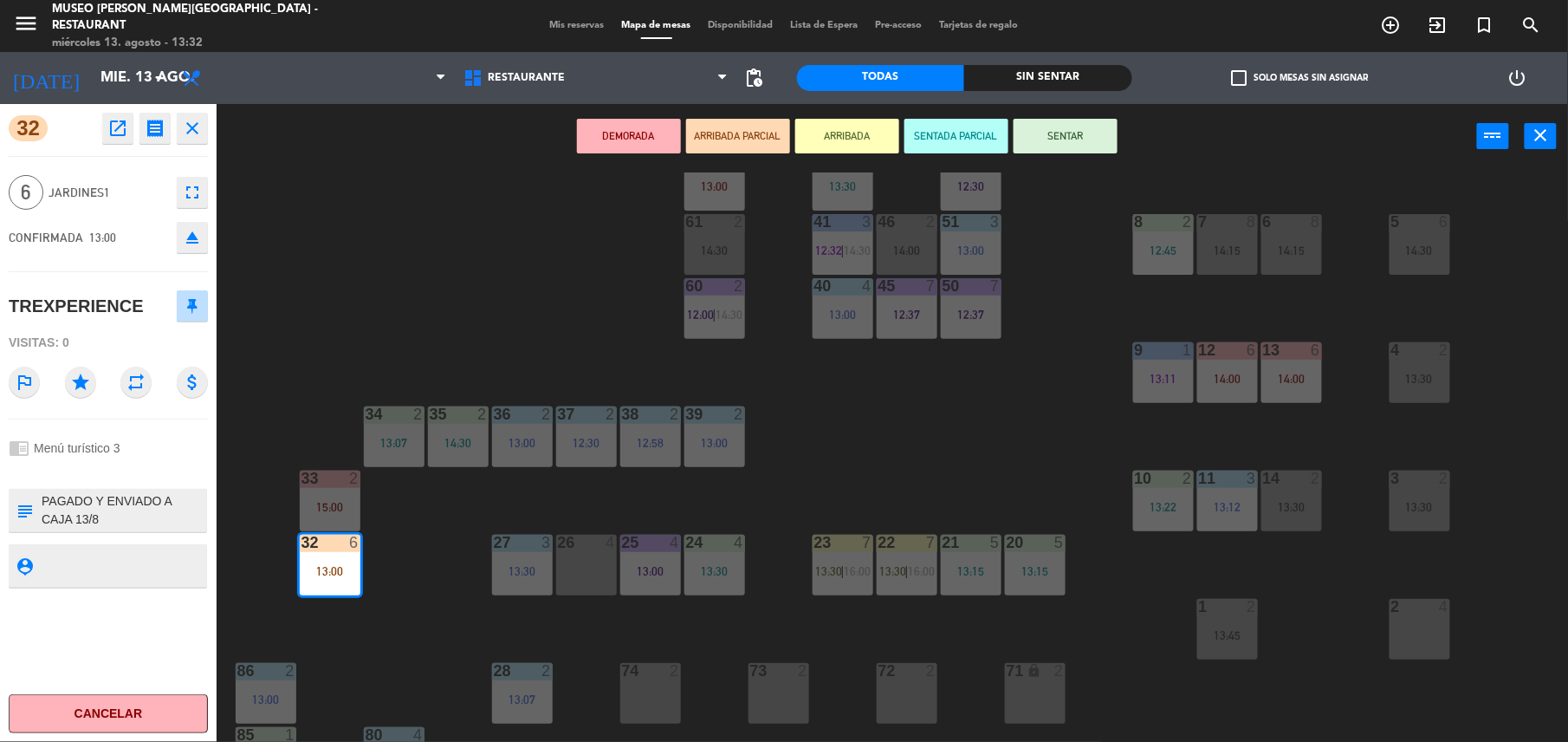
click at [42, 496] on textarea at bounding box center [122, 510] width 165 height 37
click at [66, 496] on textarea at bounding box center [122, 510] width 165 height 37
type textarea "m32| PAGADO Y ENVIADO A CAJA 13/8 RESERVA RESTAURANTE [GEOGRAPHIC_DATA][PERSON_…"
click at [130, 465] on div at bounding box center [108, 470] width 199 height 12
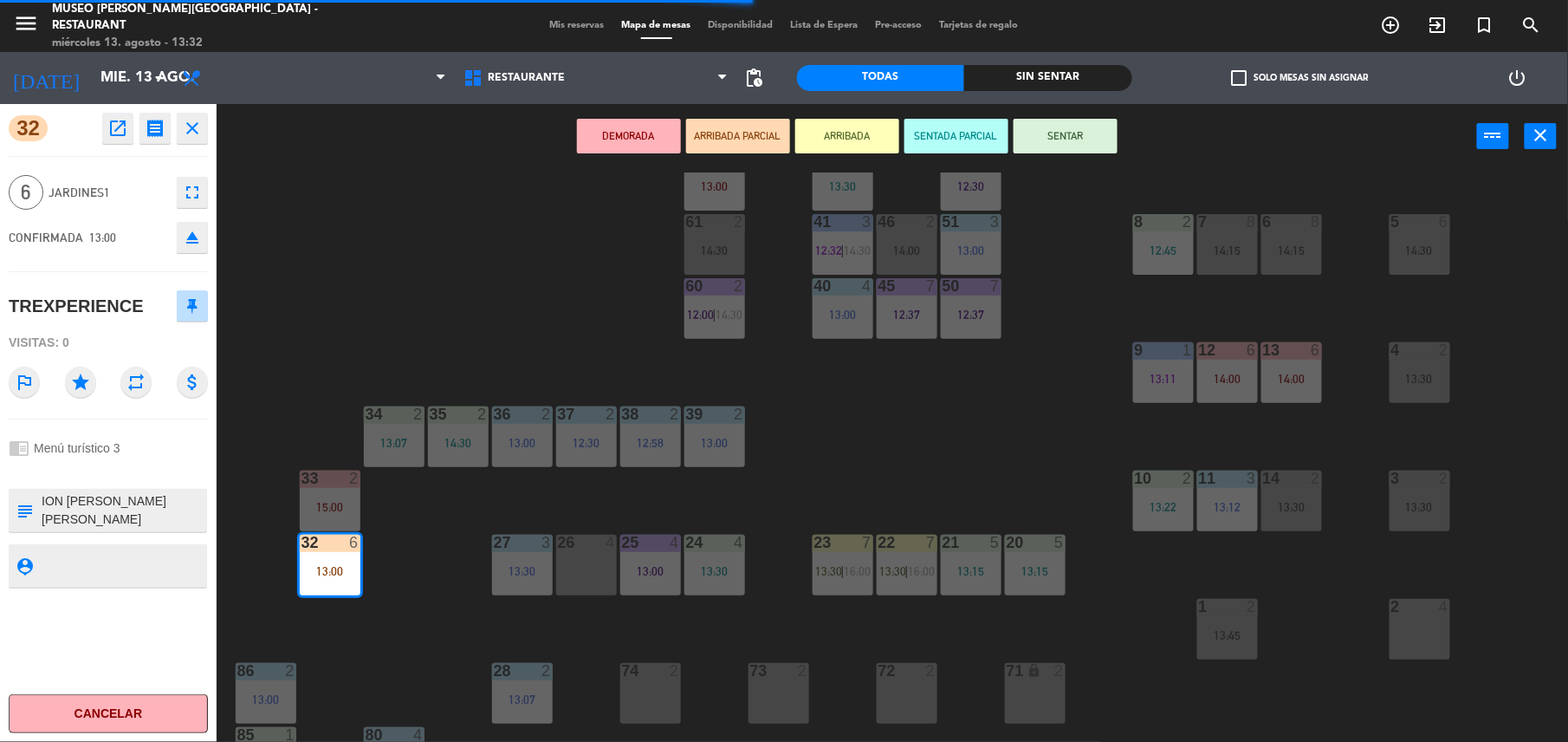
click at [878, 418] on div "44 5 12:39 49 2 13:00 54 5 64 block 2 13:30 48 2 53 4 12:29 63 2 12:28 | 14:30 …" at bounding box center [900, 459] width 1336 height 573
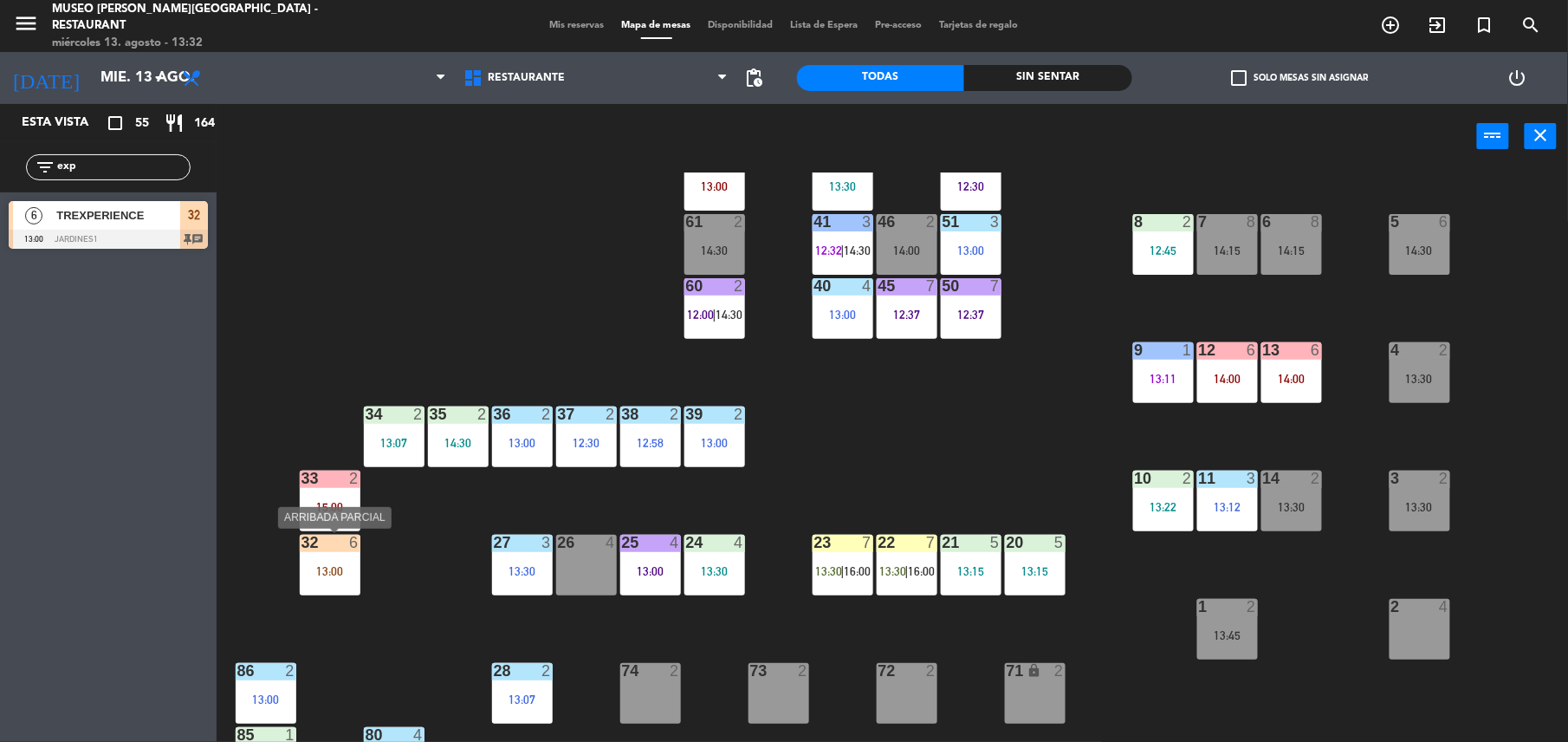
click at [319, 559] on div "32 6 13:00" at bounding box center [330, 565] width 60 height 60
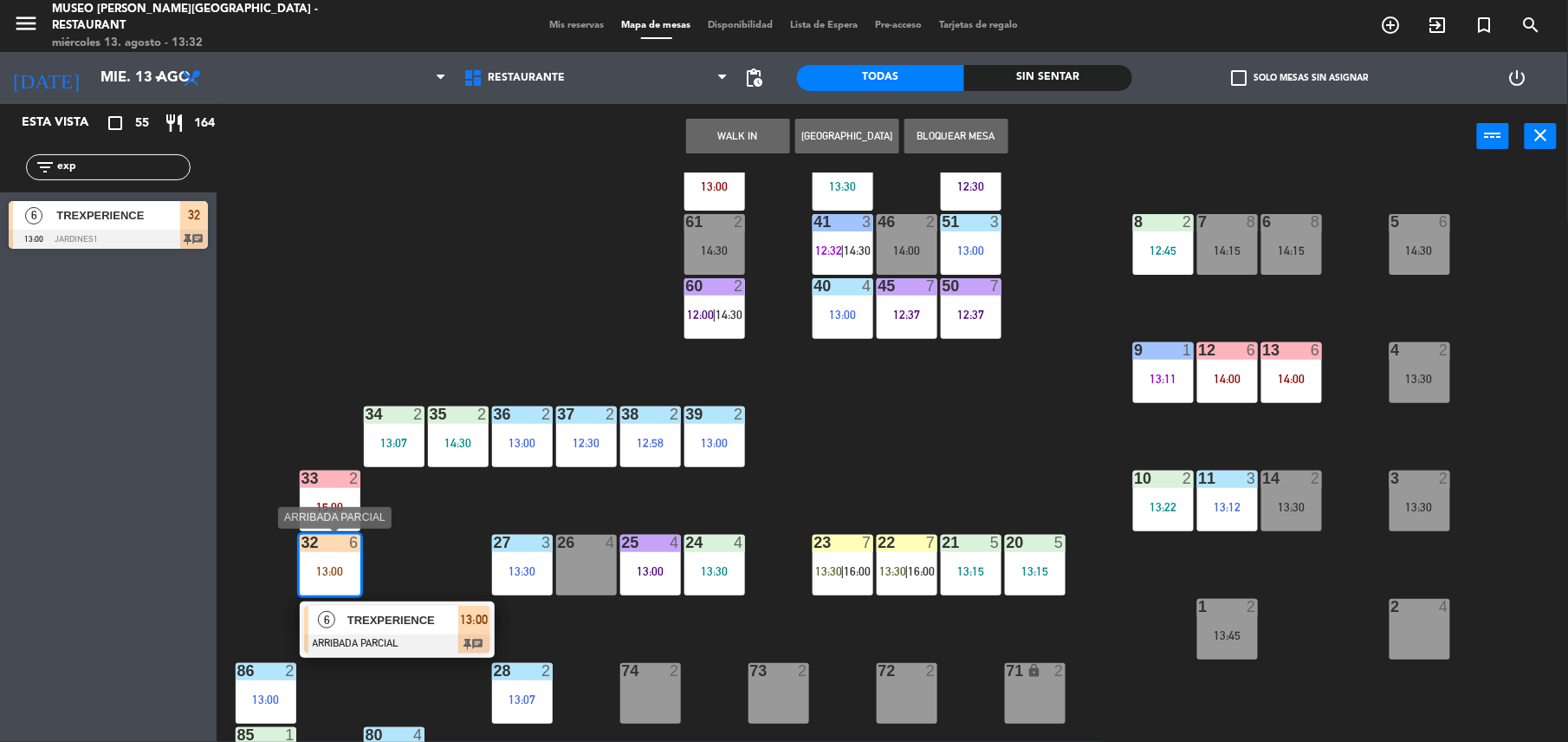
click at [392, 611] on span "TREXPERIENCE" at bounding box center [403, 620] width 111 height 18
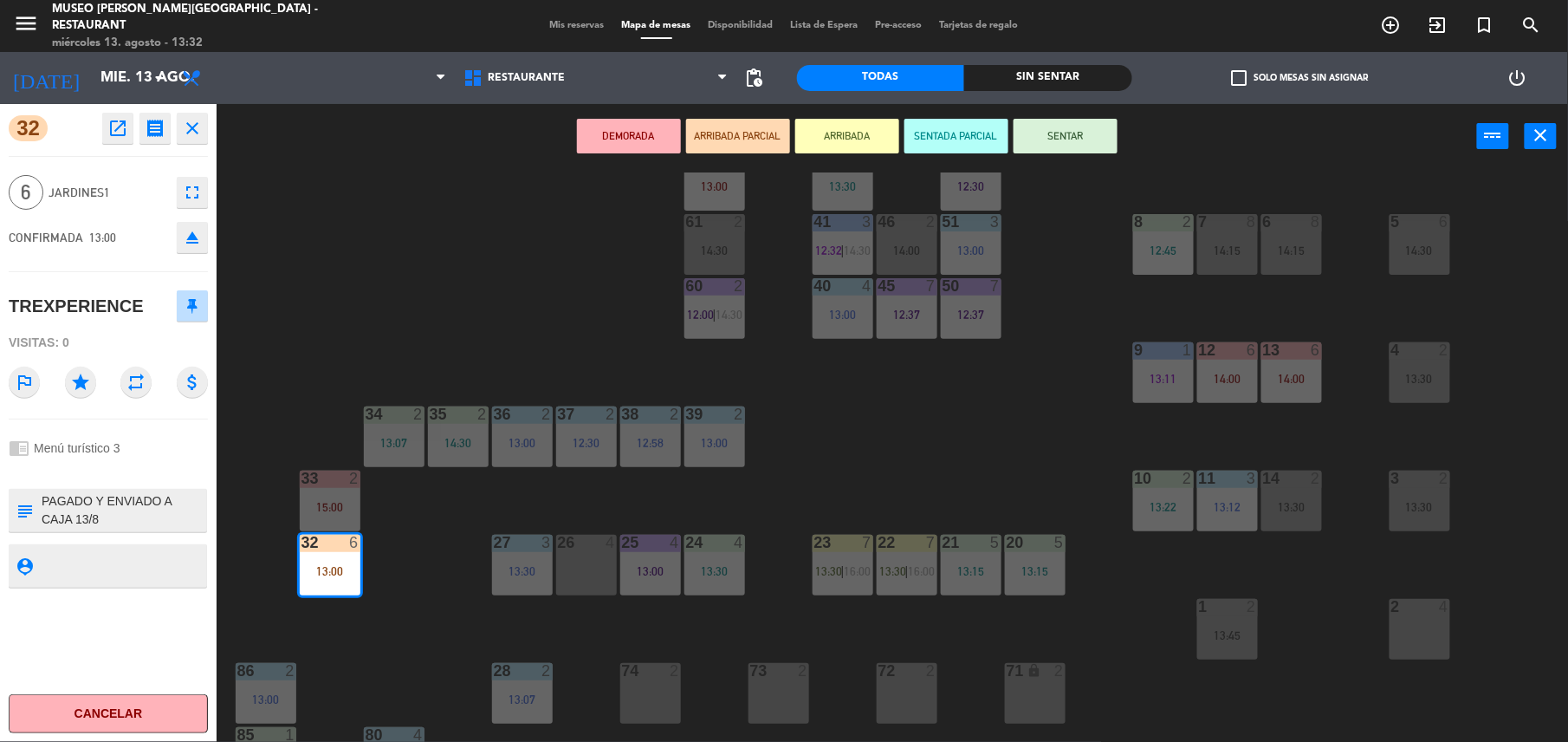
click at [46, 503] on textarea at bounding box center [122, 510] width 165 height 37
click at [115, 509] on textarea at bounding box center [122, 510] width 165 height 37
click at [191, 517] on textarea at bounding box center [122, 510] width 165 height 37
type textarea "m32| PAGADO Y ENVIADO A CAJA 13/8 RESERVA RESTAURANTE [GEOGRAPHIC_DATA][PERSON_…"
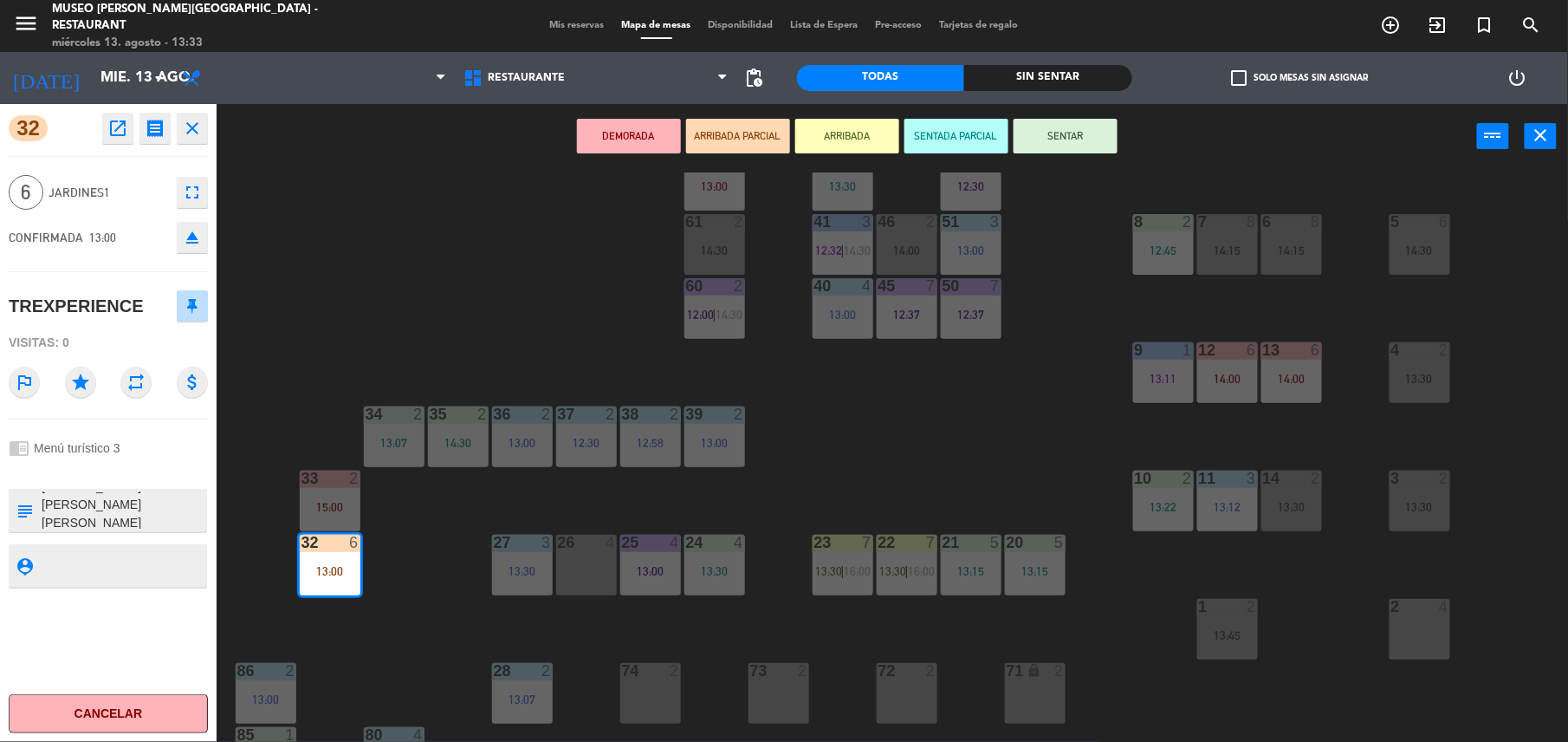
click at [152, 466] on div at bounding box center [108, 470] width 199 height 12
click at [1069, 147] on button "SENTAR" at bounding box center [1066, 136] width 104 height 35
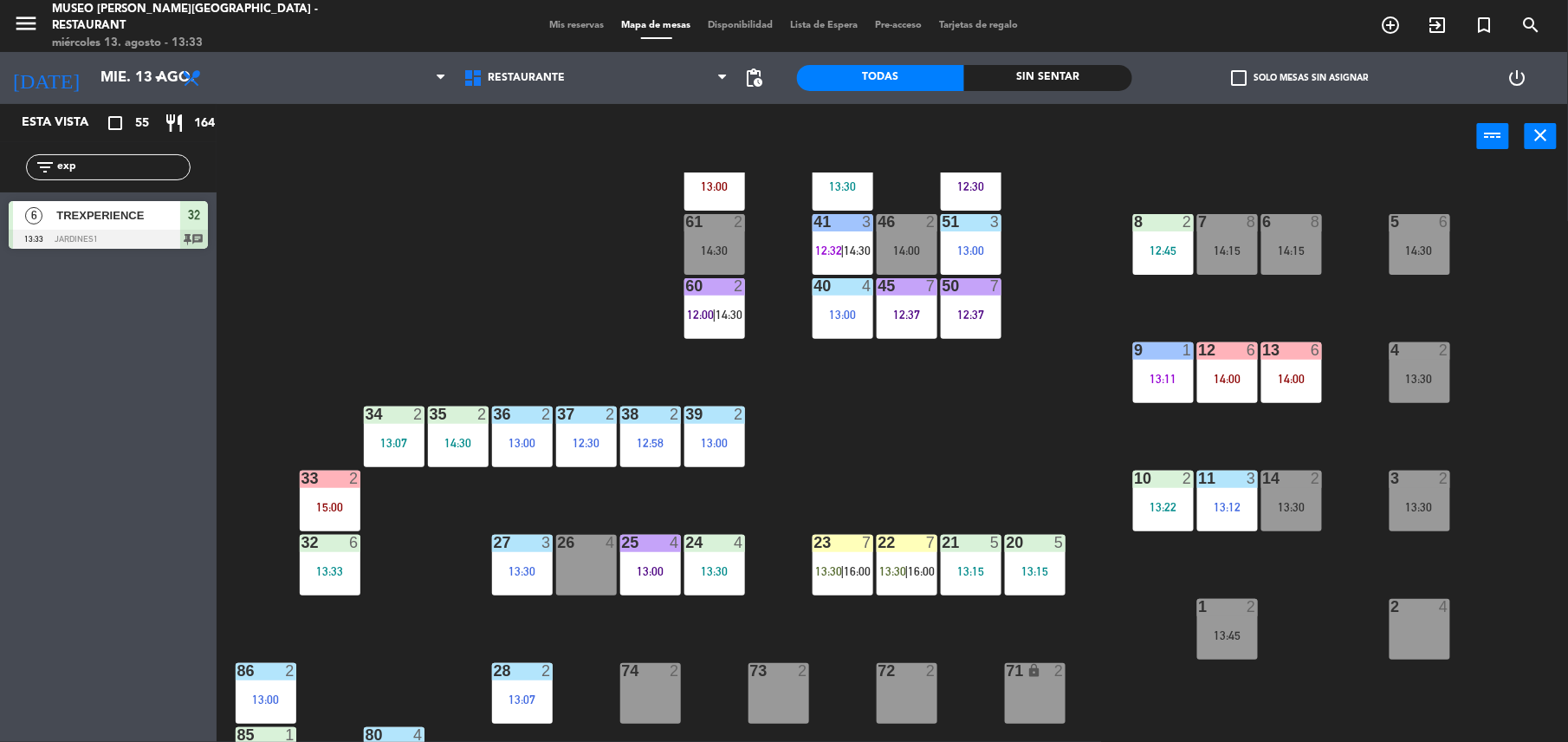
click at [314, 588] on div "32 6 13:33" at bounding box center [330, 565] width 60 height 60
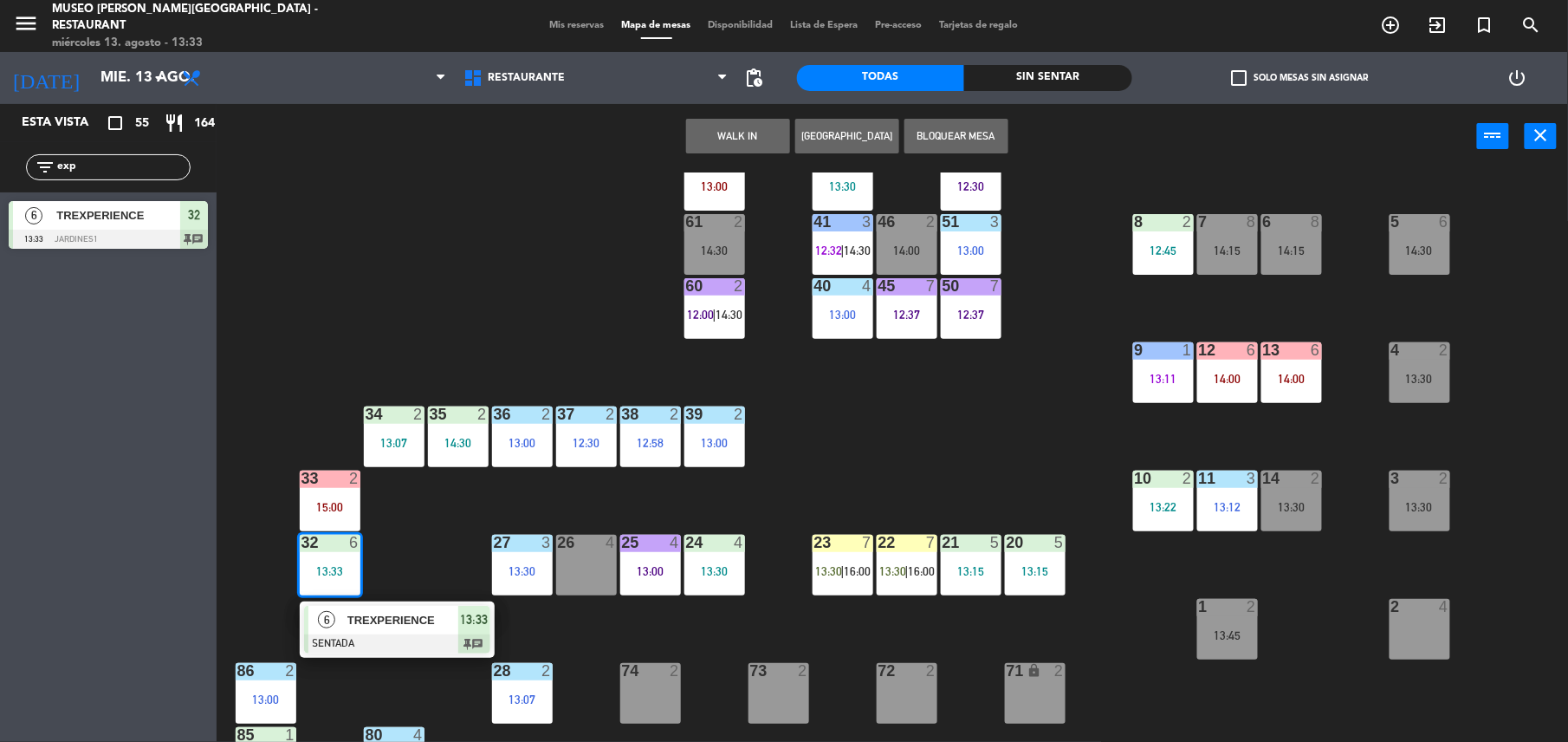
click at [378, 601] on div "6 TREXPERIENCE SENTADA 13:33 chat" at bounding box center [398, 630] width 195 height 57
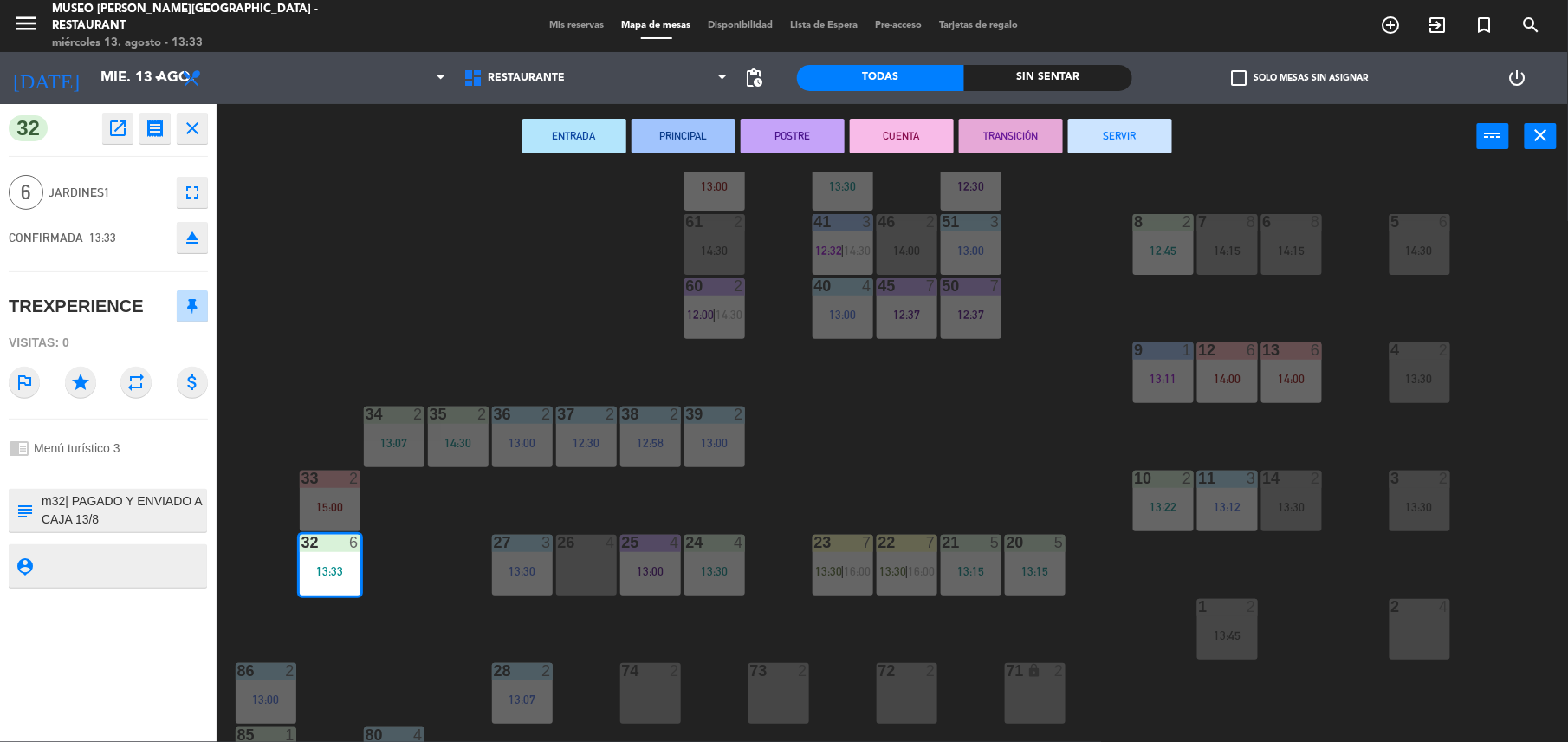
click at [105, 515] on textarea at bounding box center [122, 510] width 165 height 37
click at [1019, 417] on div "44 5 12:39 49 2 13:00 54 5 64 block 2 13:30 48 2 53 4 12:29 63 2 12:28 | 14:30 …" at bounding box center [900, 459] width 1336 height 573
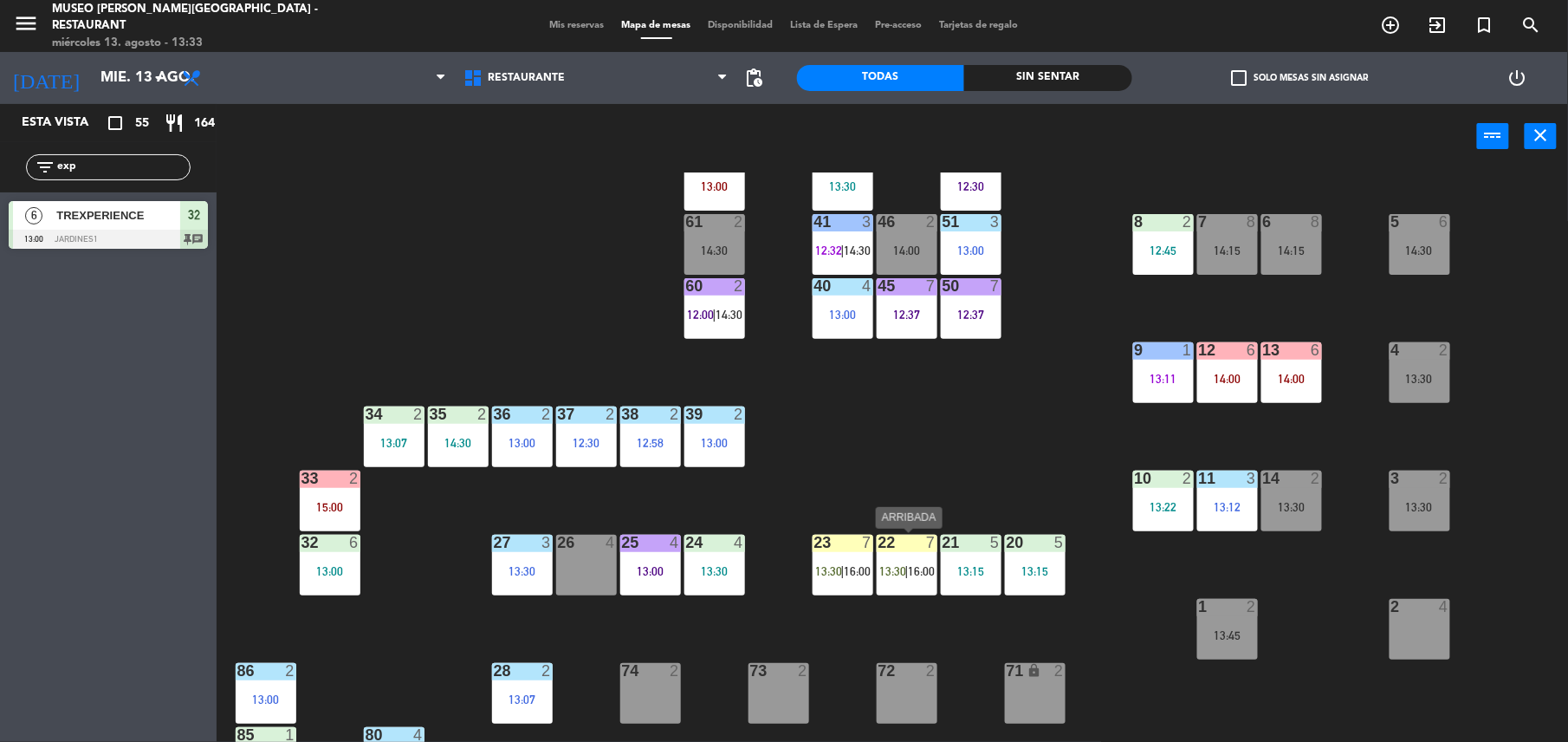
click at [896, 580] on div "22 7 13:30 | 16:00" at bounding box center [907, 565] width 60 height 60
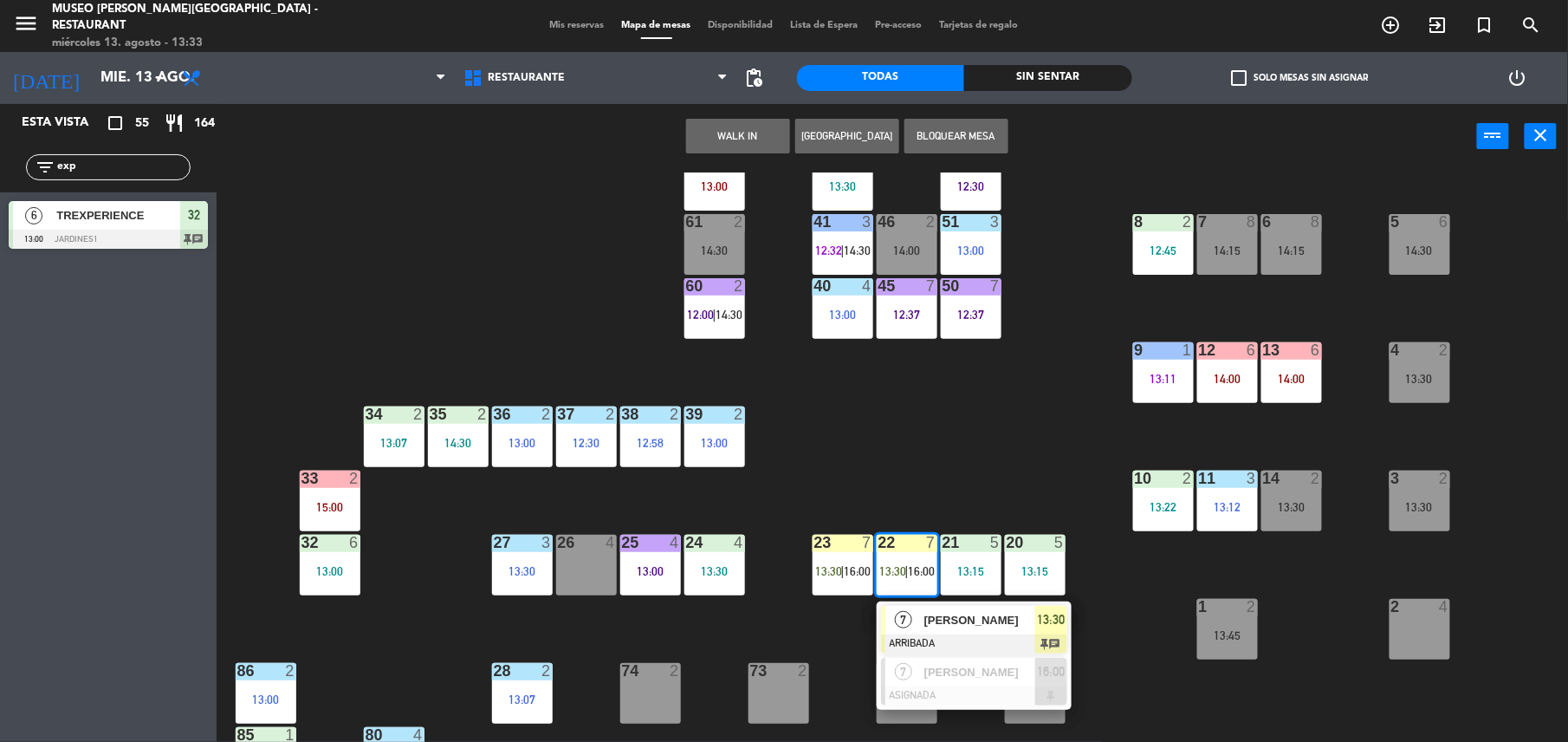
click at [929, 608] on div "[PERSON_NAME]" at bounding box center [978, 620] width 112 height 28
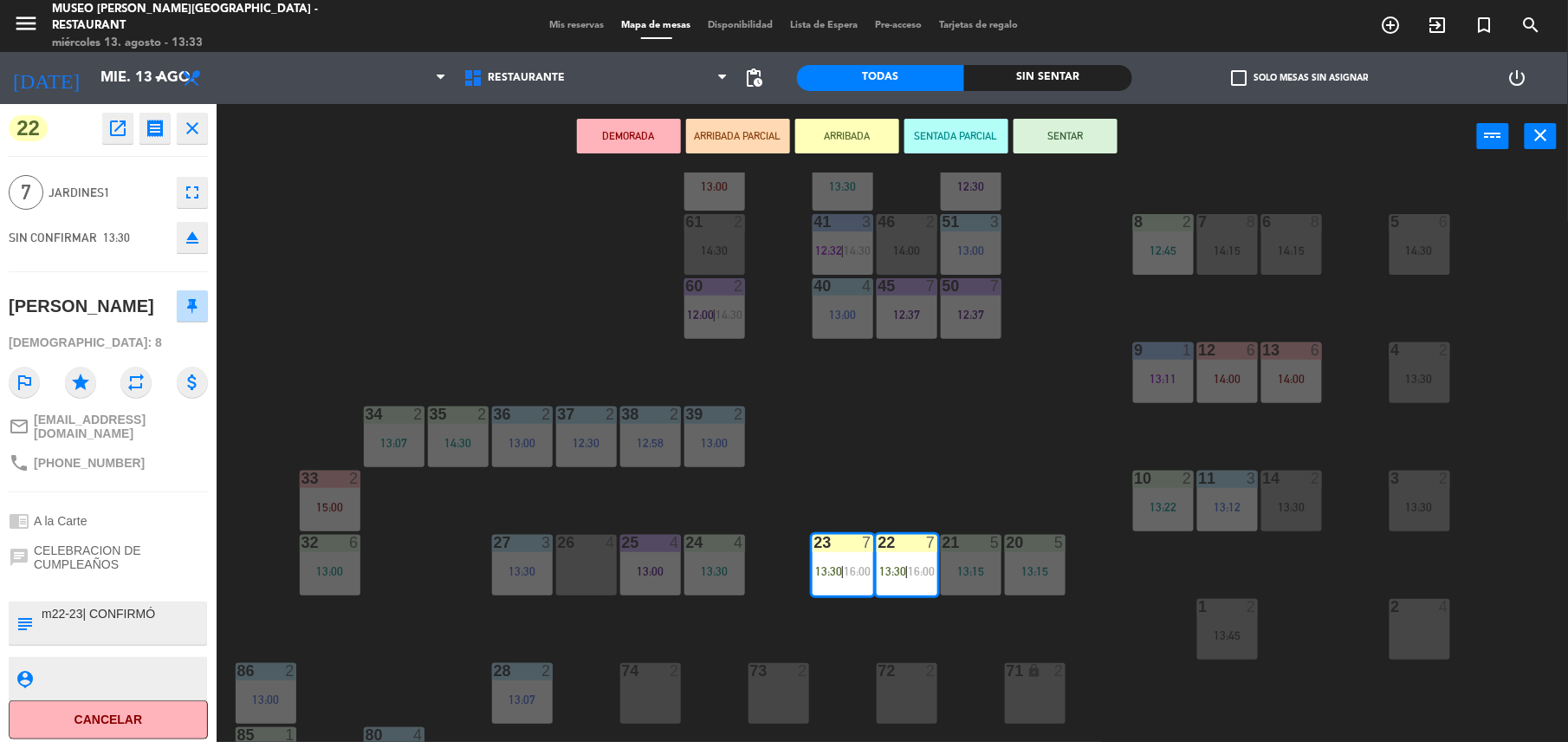
click at [933, 137] on button "SENTADA PARCIAL" at bounding box center [956, 136] width 104 height 35
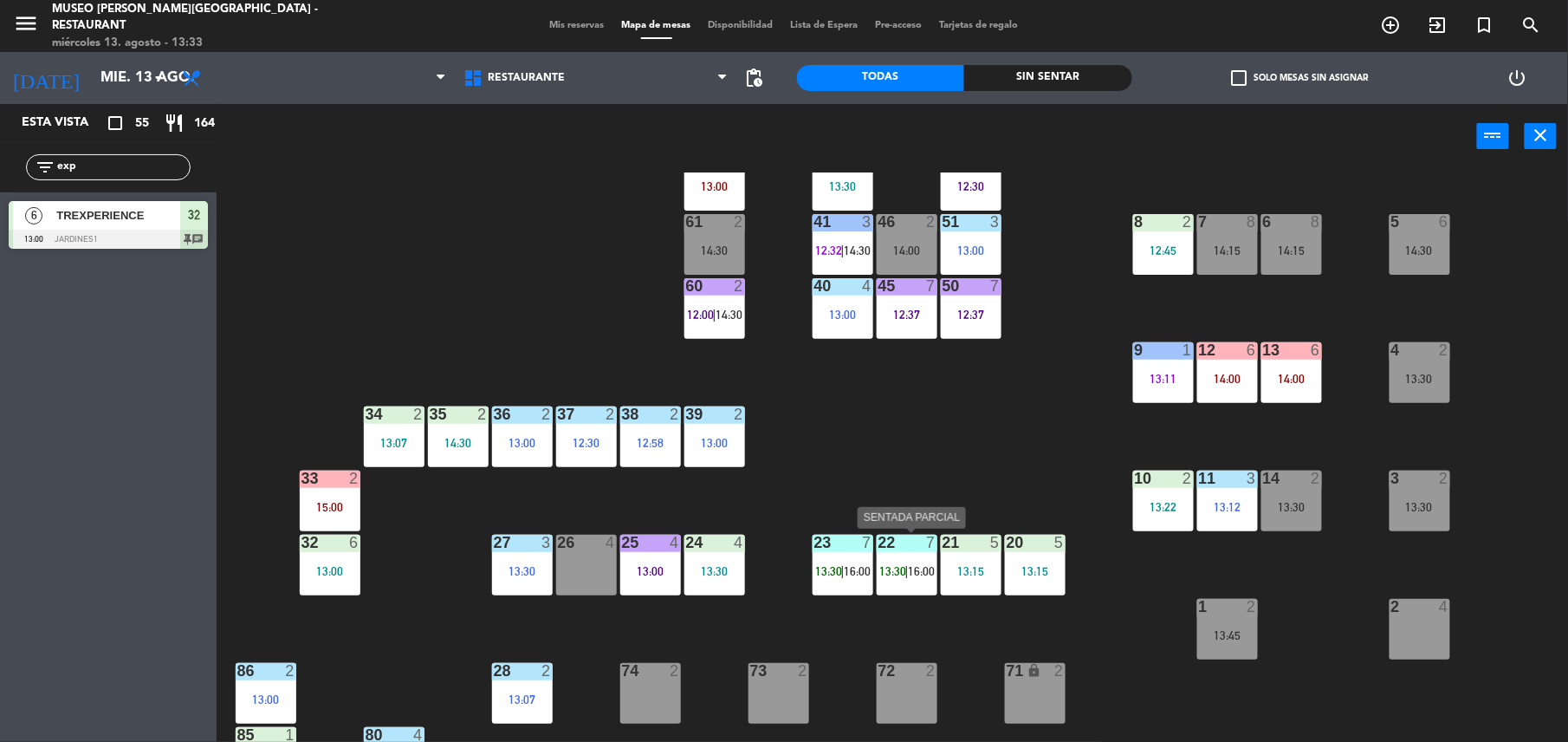
click at [887, 559] on div "22 7 13:30 | 16:00" at bounding box center [907, 565] width 60 height 60
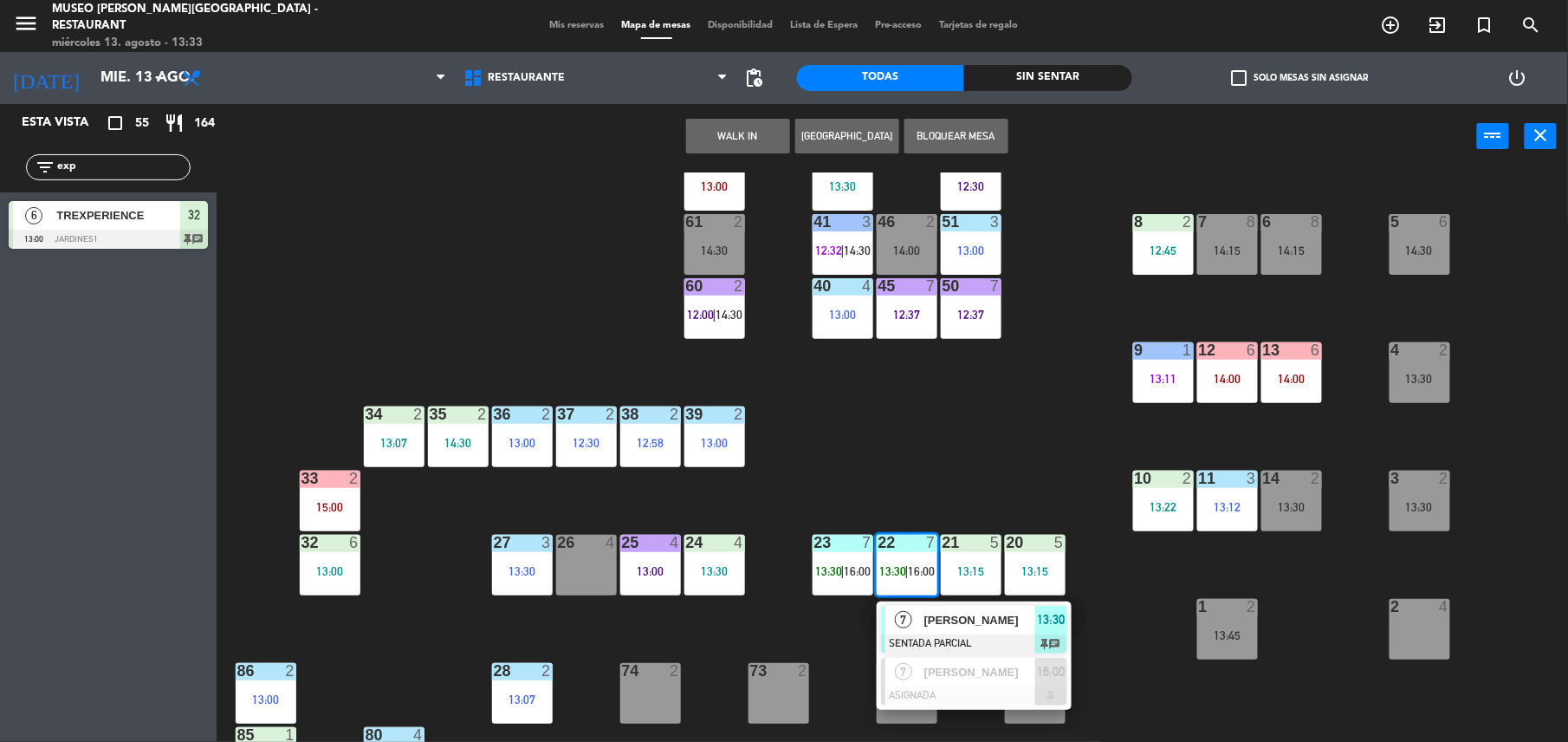
click at [927, 618] on span "[PERSON_NAME]" at bounding box center [980, 620] width 111 height 18
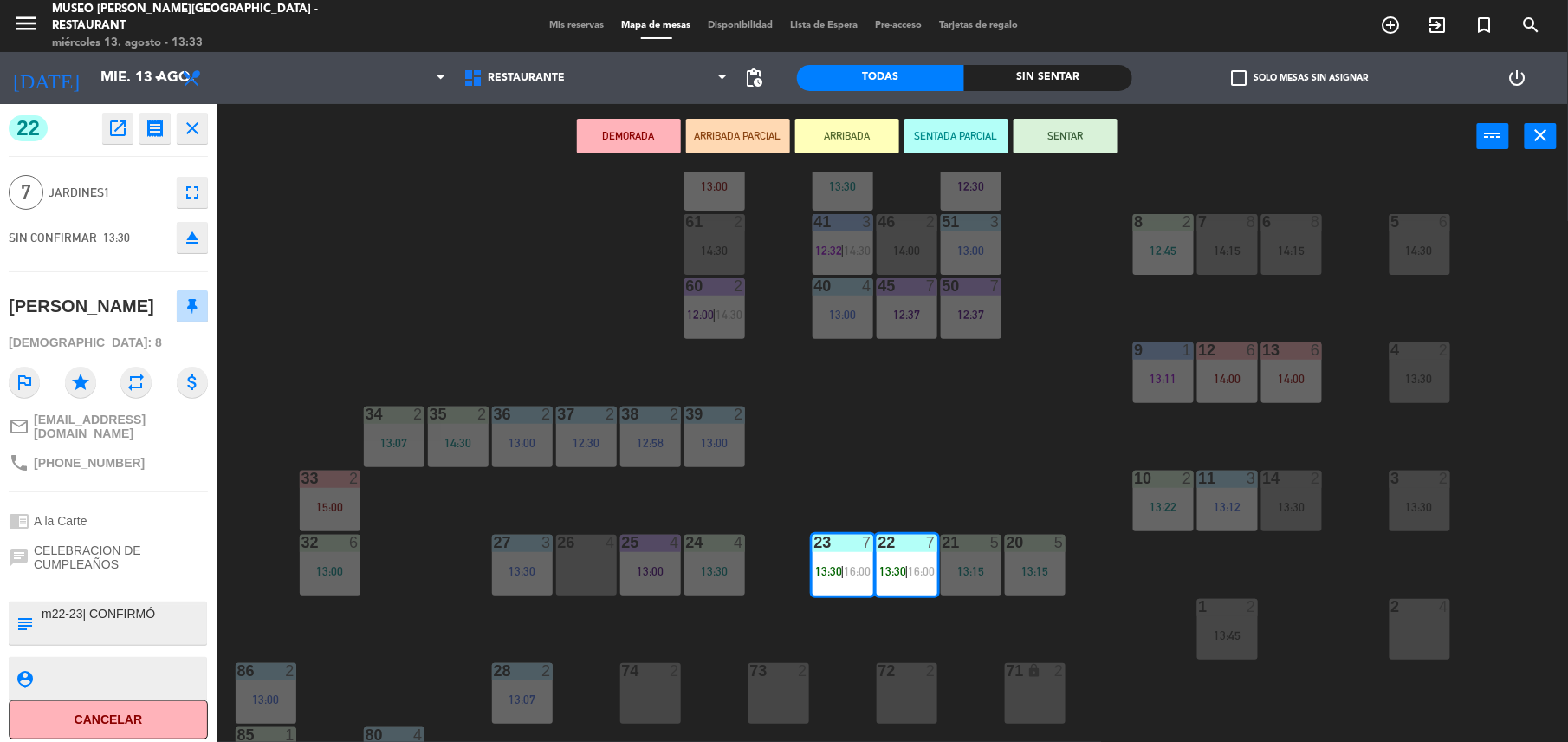
click at [915, 411] on div "44 5 12:39 49 2 13:00 54 5 64 block 2 13:30 48 2 53 4 12:29 63 2 12:28 | 14:30 …" at bounding box center [900, 459] width 1336 height 573
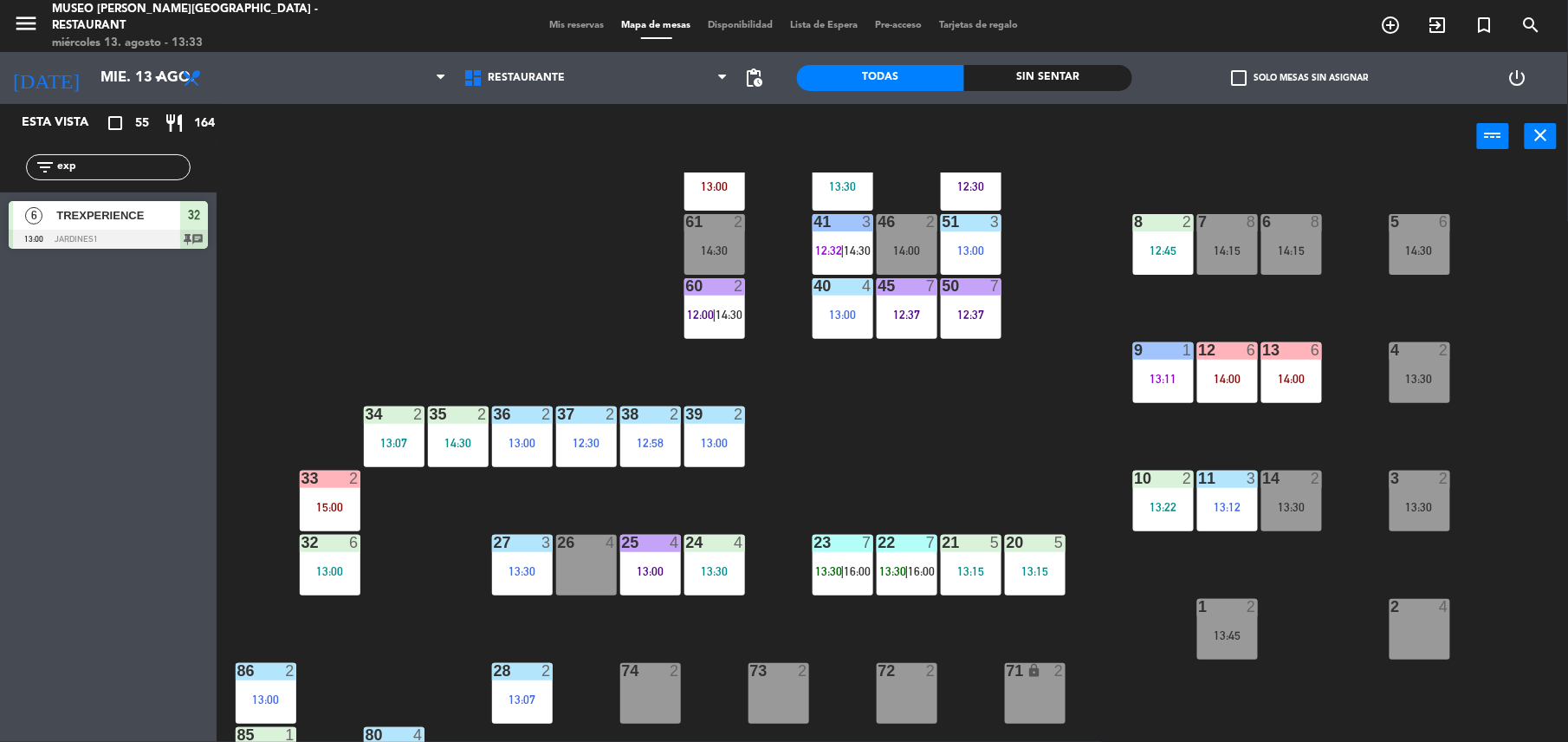
scroll to position [0, 0]
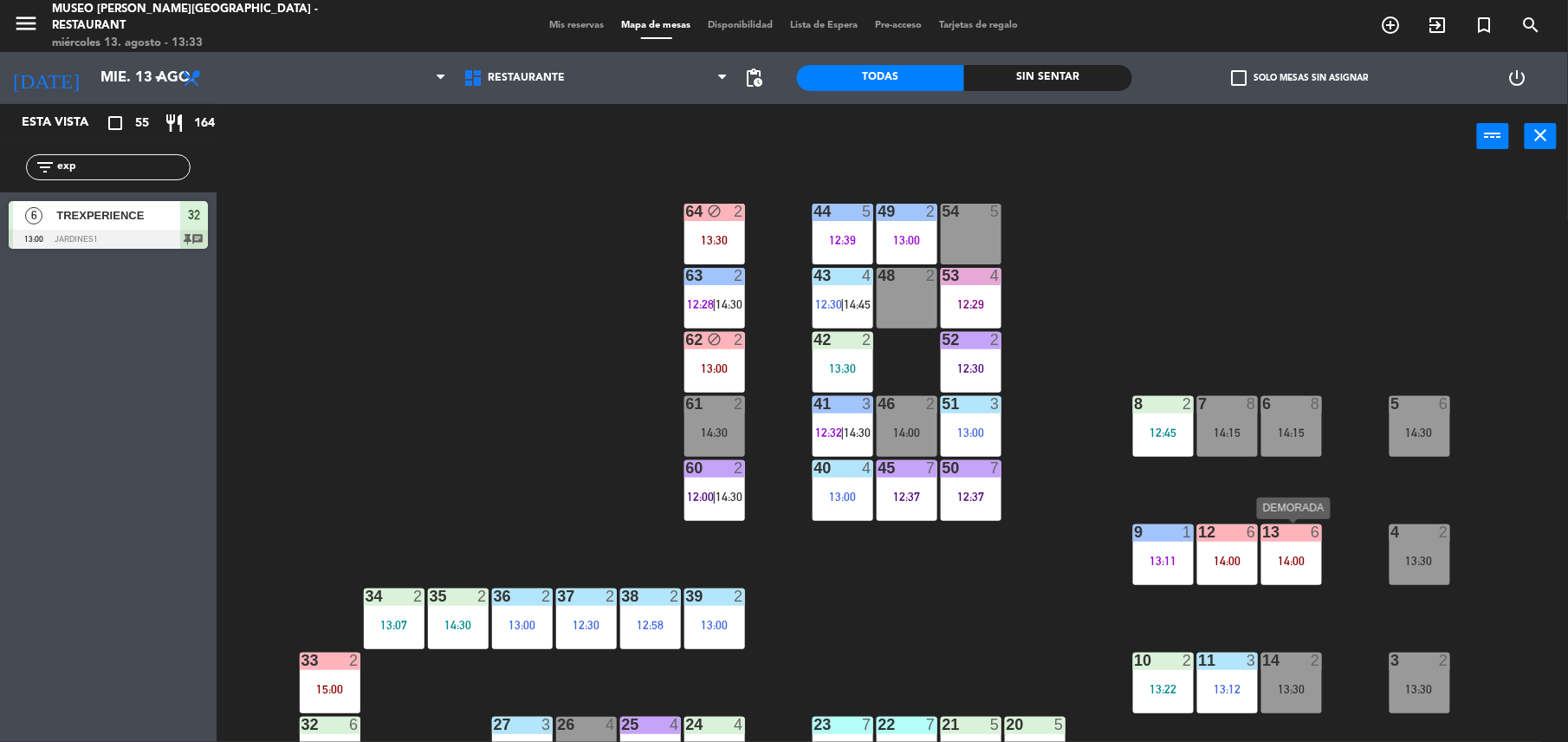
click at [1274, 559] on div "14:00" at bounding box center [1291, 560] width 60 height 12
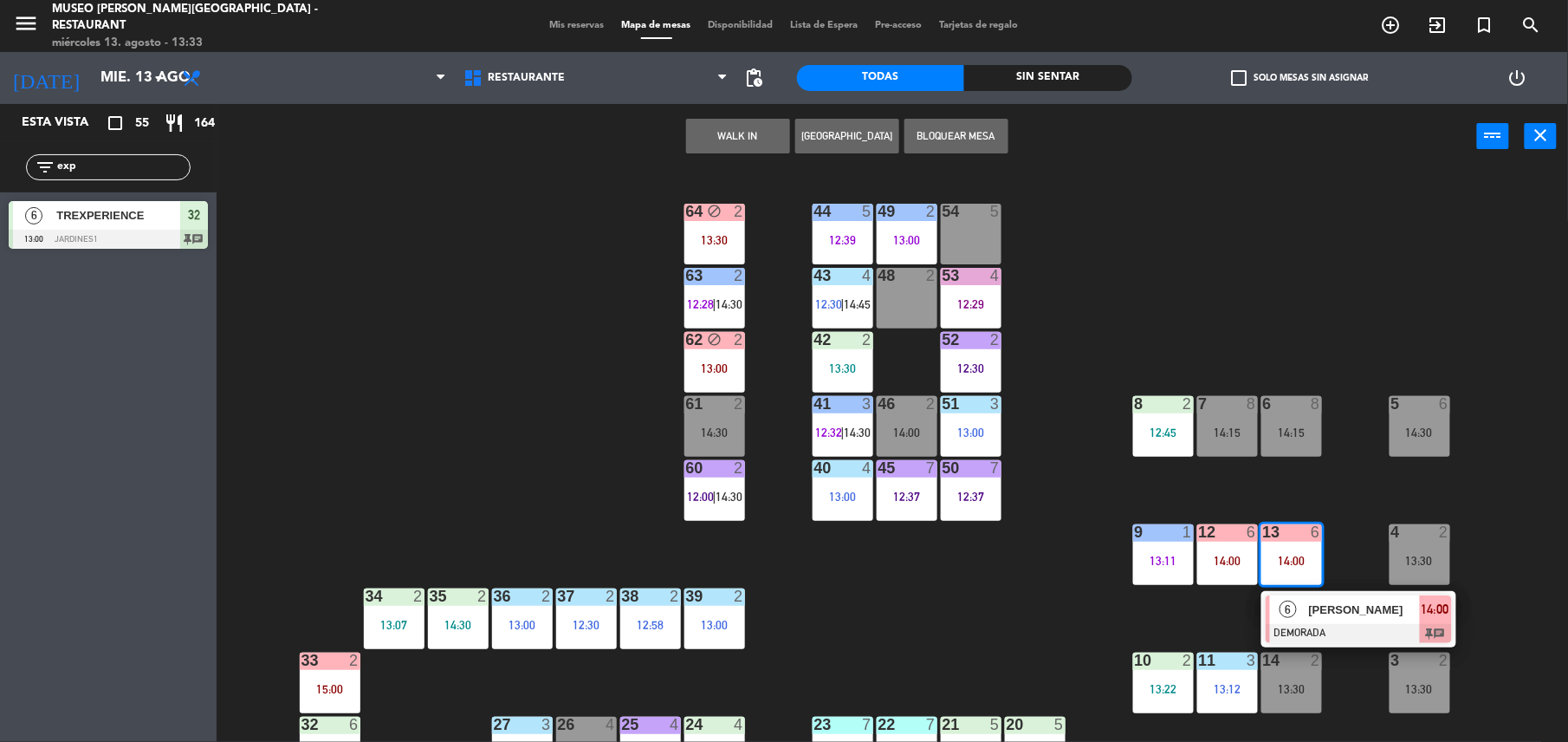
click at [1315, 609] on span "[PERSON_NAME]" at bounding box center [1365, 610] width 111 height 18
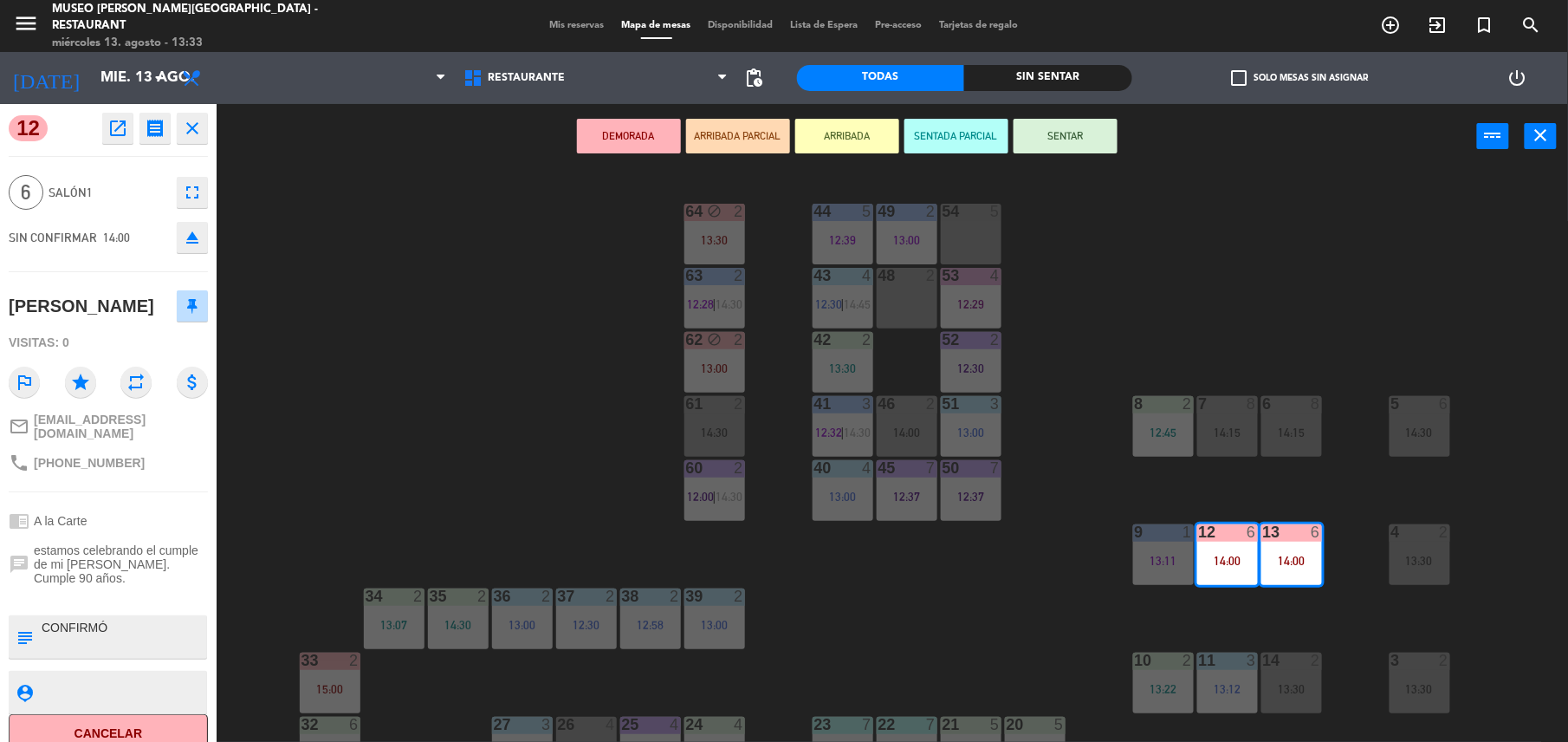
click at [900, 285] on div "48 2" at bounding box center [907, 298] width 60 height 60
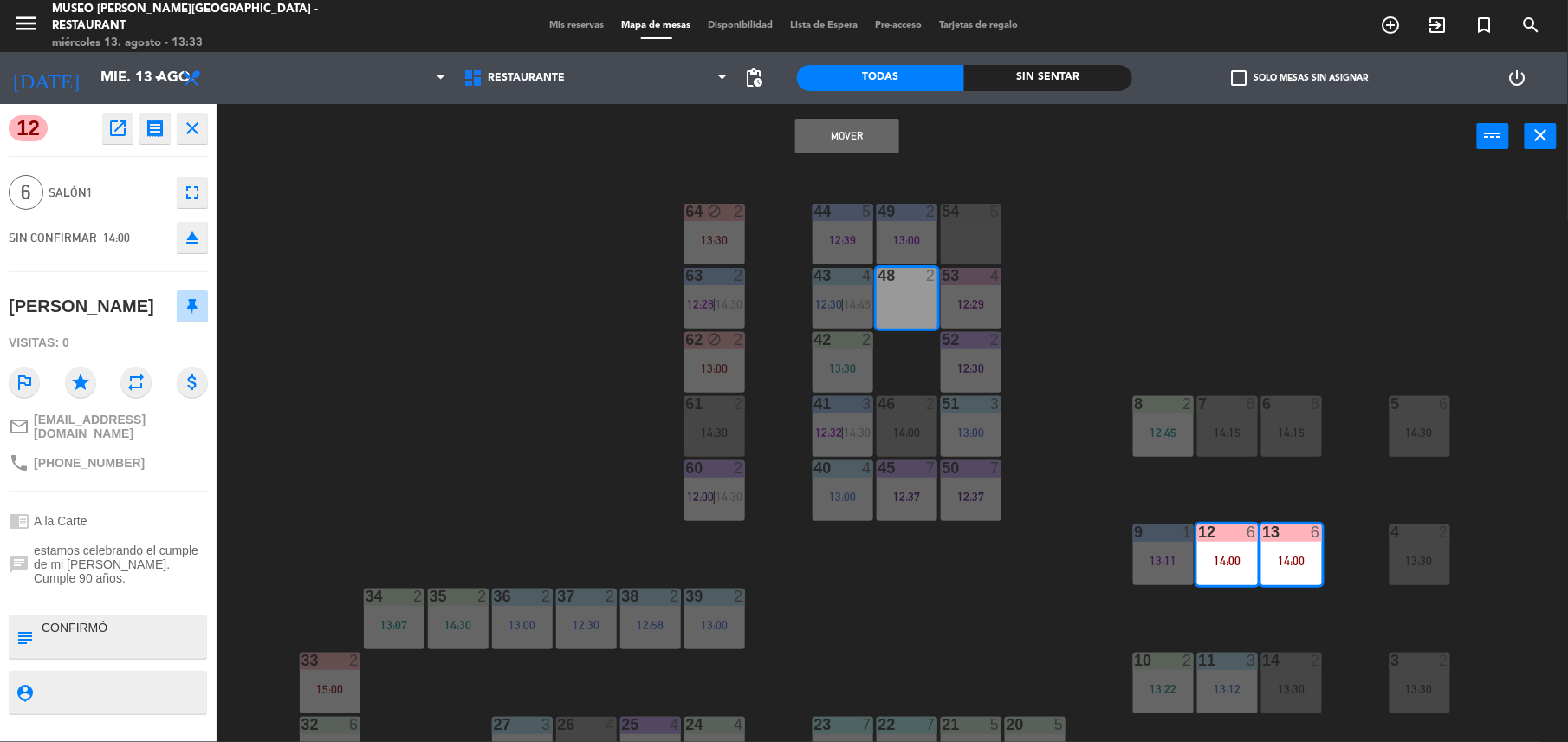
click at [875, 140] on button "Mover" at bounding box center [848, 136] width 104 height 35
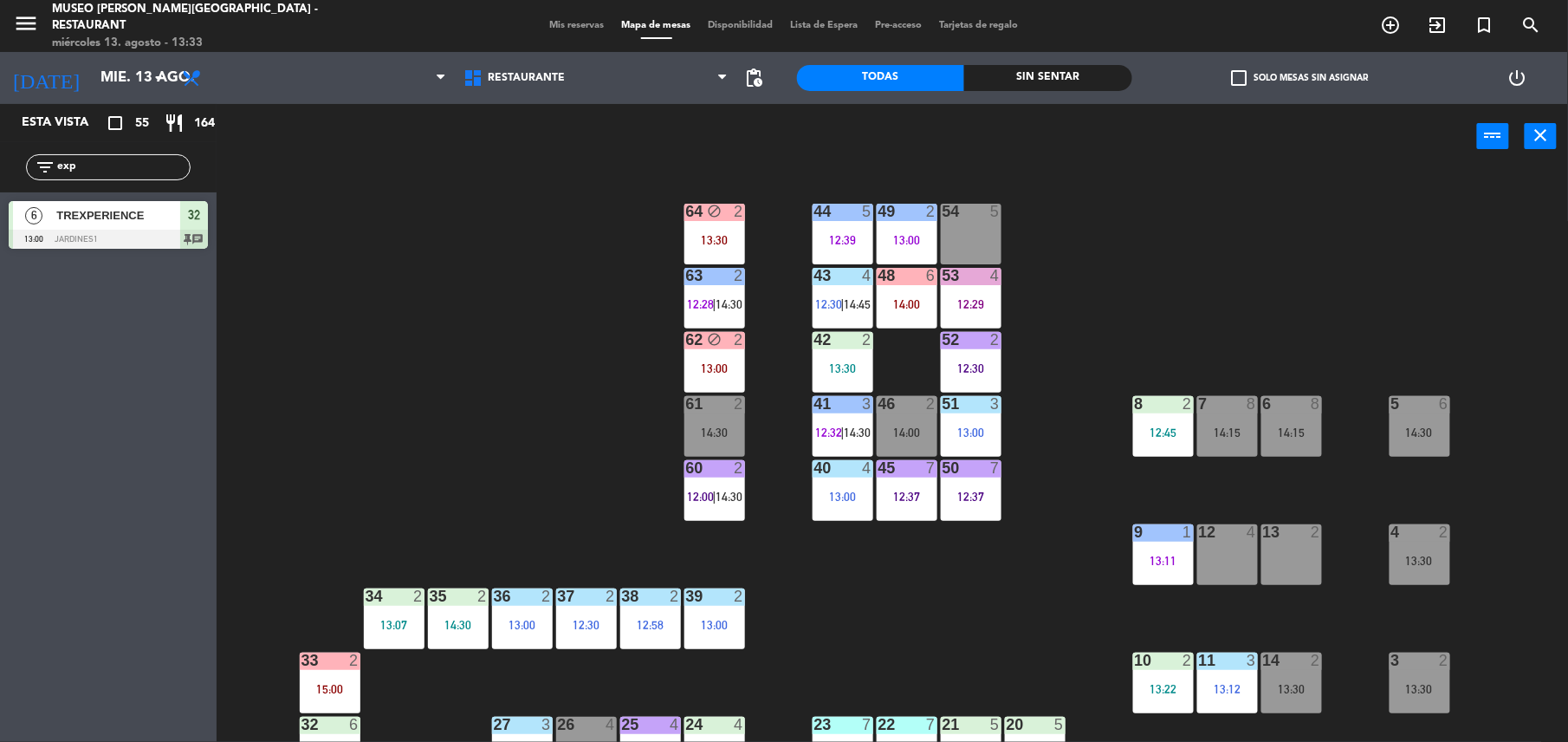
click at [986, 278] on div "4" at bounding box center [999, 275] width 28 height 16
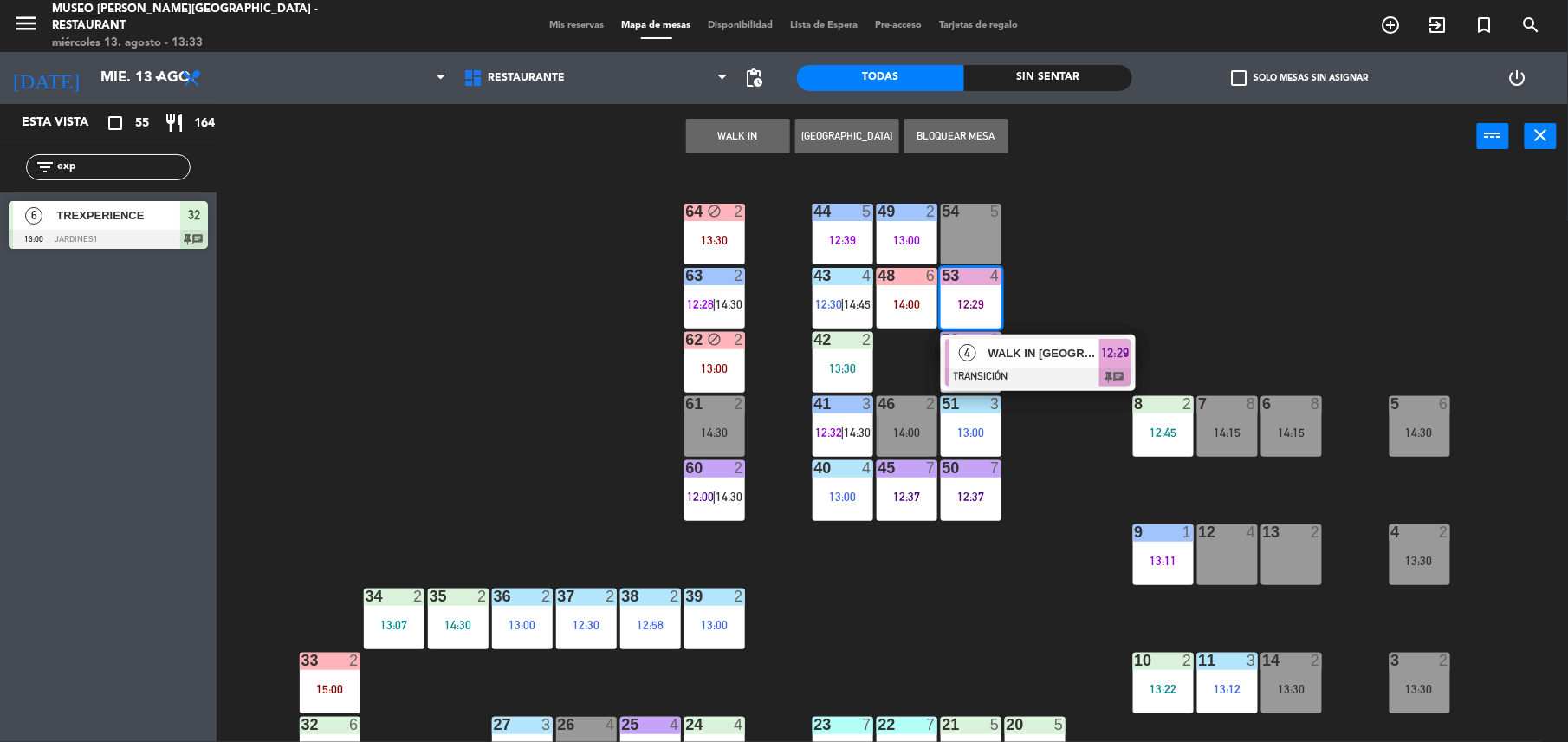
click at [1079, 374] on div at bounding box center [1039, 377] width 186 height 19
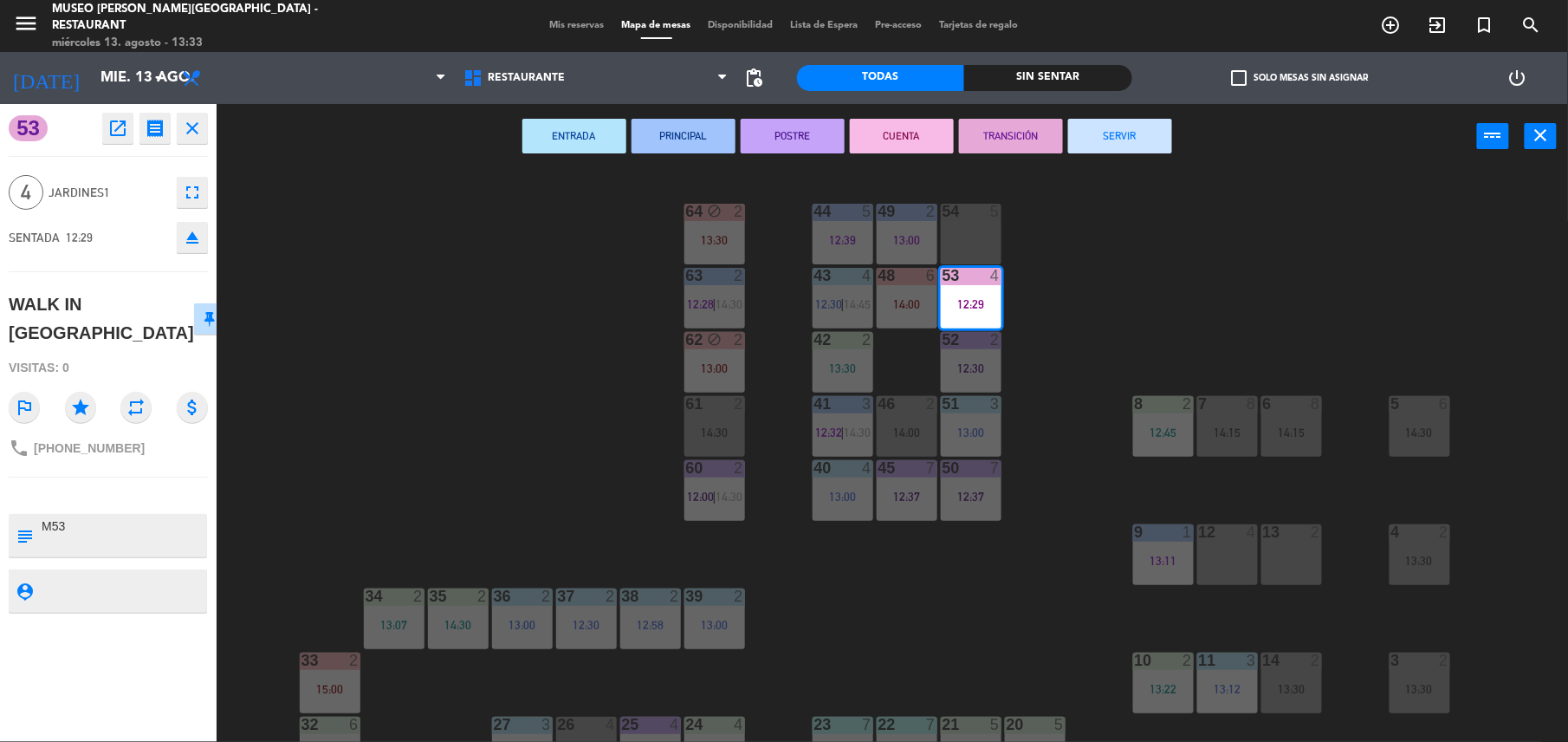
click at [1101, 133] on button "SERVIR" at bounding box center [1121, 136] width 104 height 35
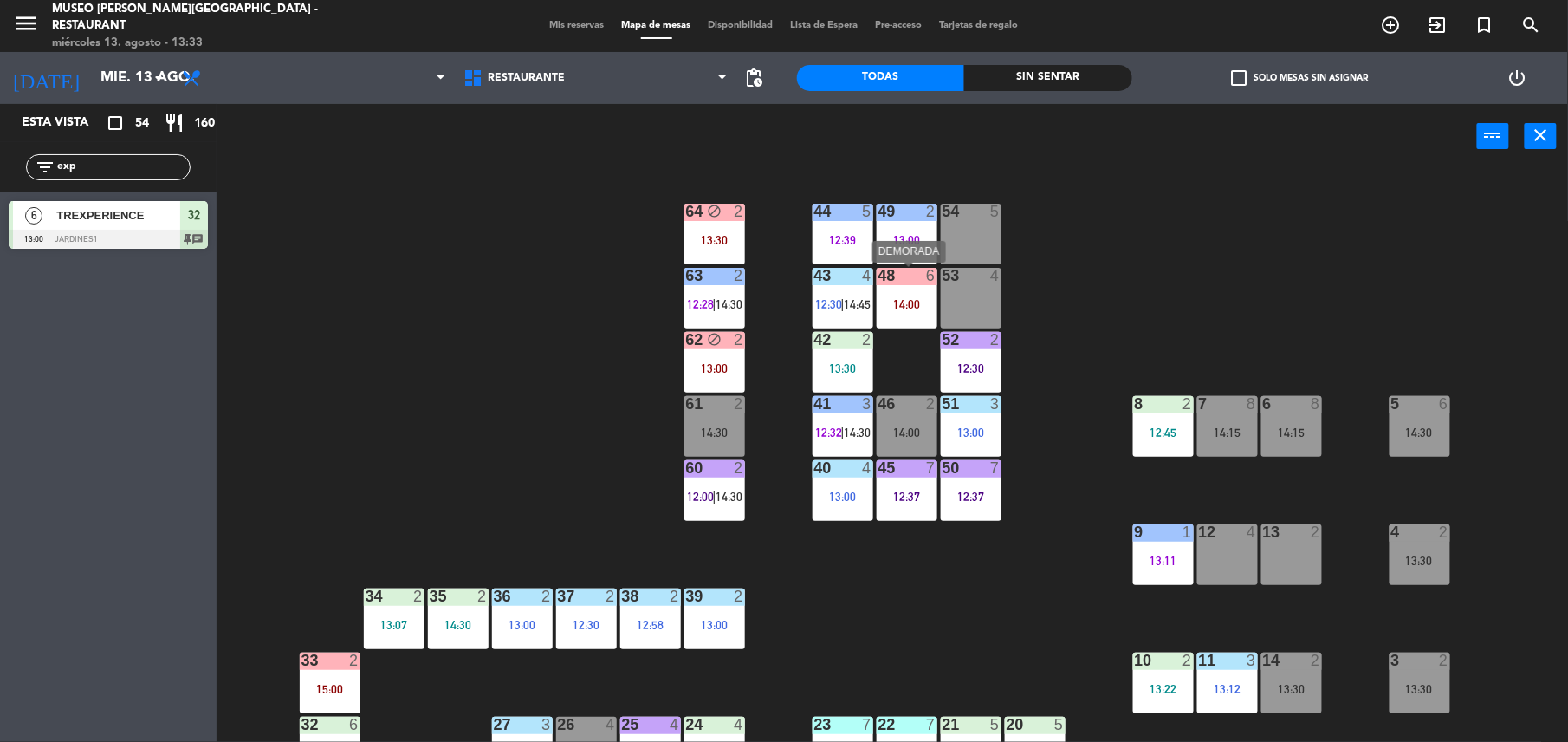
click at [883, 295] on div "48 6 14:00" at bounding box center [907, 298] width 60 height 60
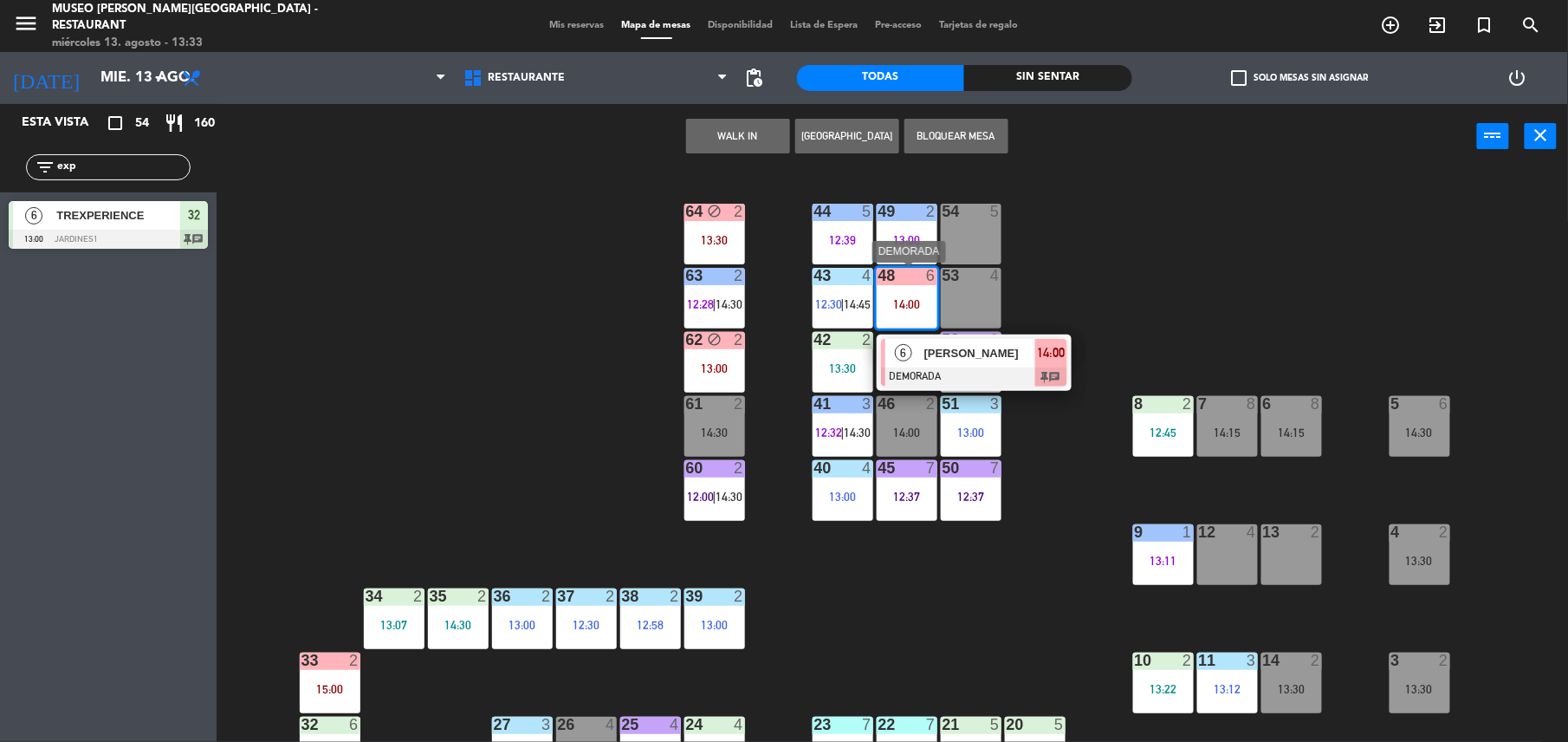
click at [948, 344] on span "[PERSON_NAME]" at bounding box center [980, 353] width 111 height 18
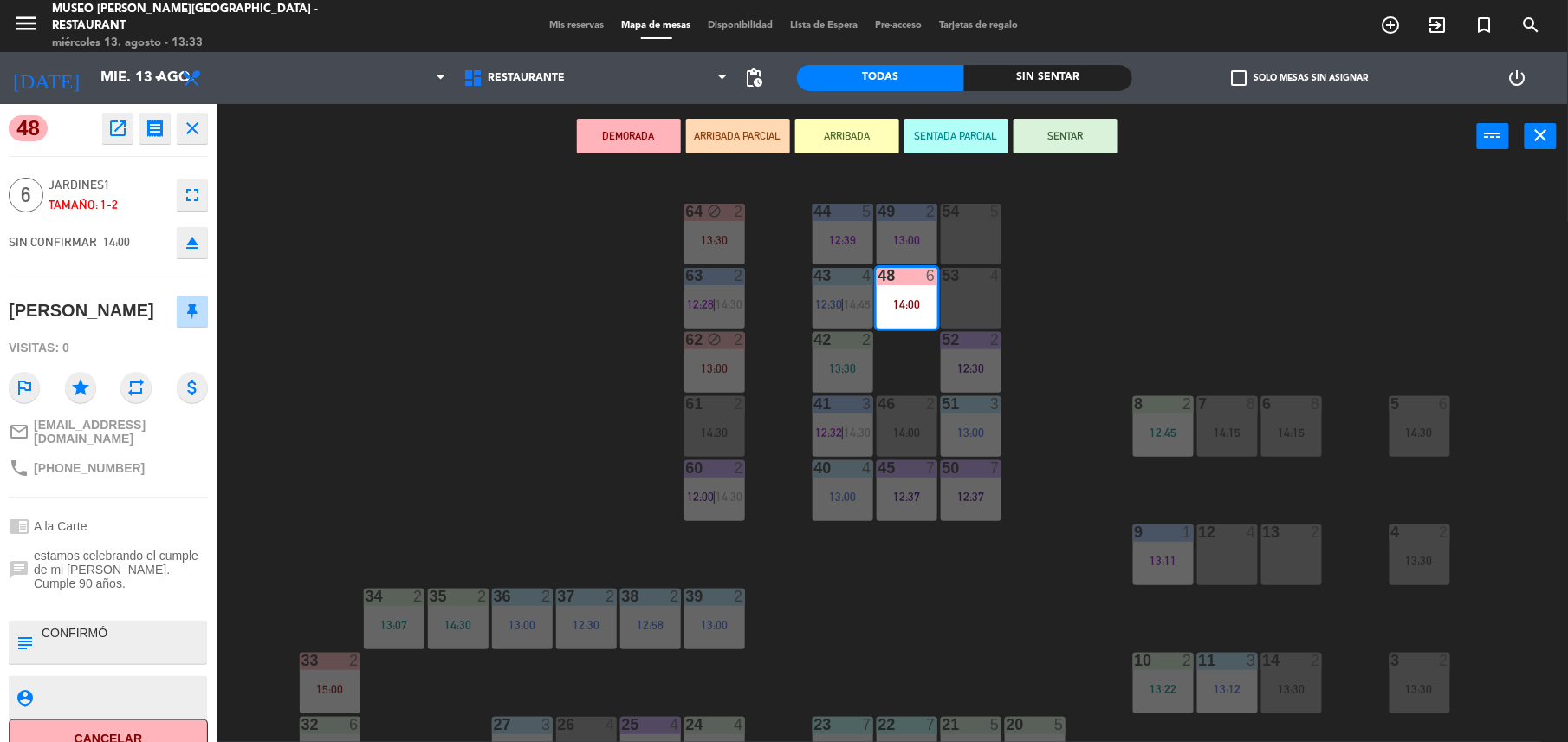
click at [957, 310] on div "53 4" at bounding box center [971, 298] width 60 height 60
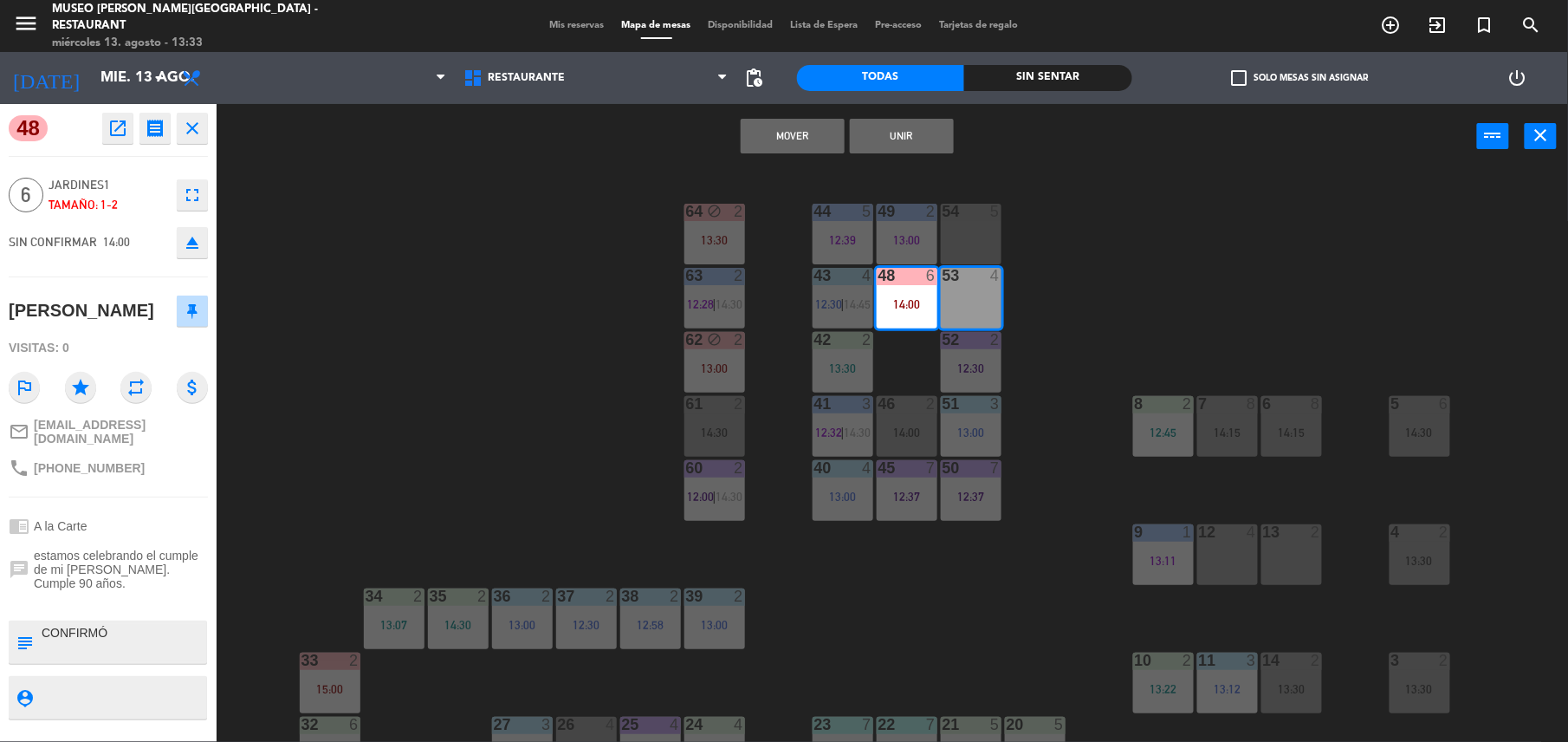
click at [916, 133] on button "Unir" at bounding box center [902, 136] width 104 height 35
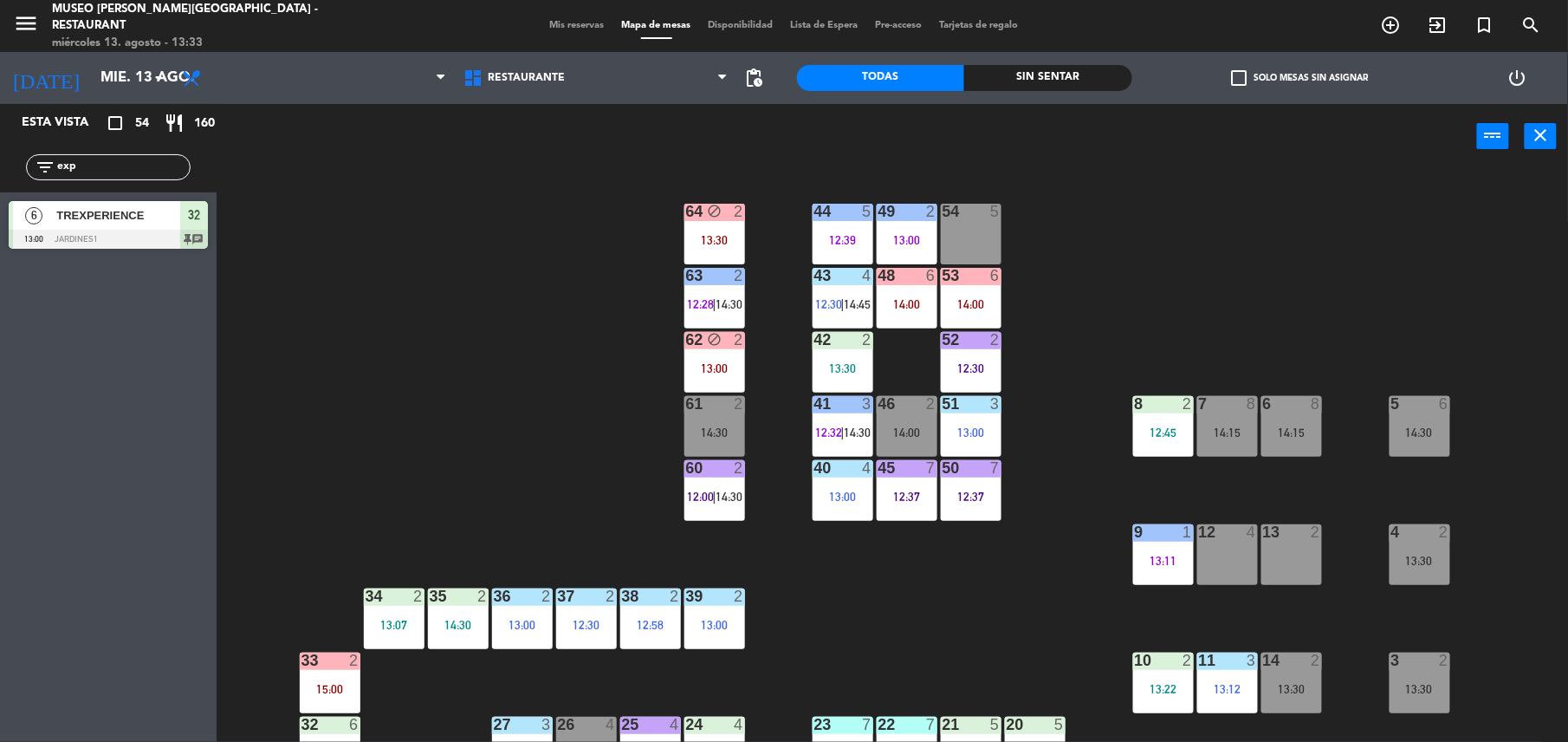
click at [820, 298] on span "12:30" at bounding box center [829, 304] width 26 height 14
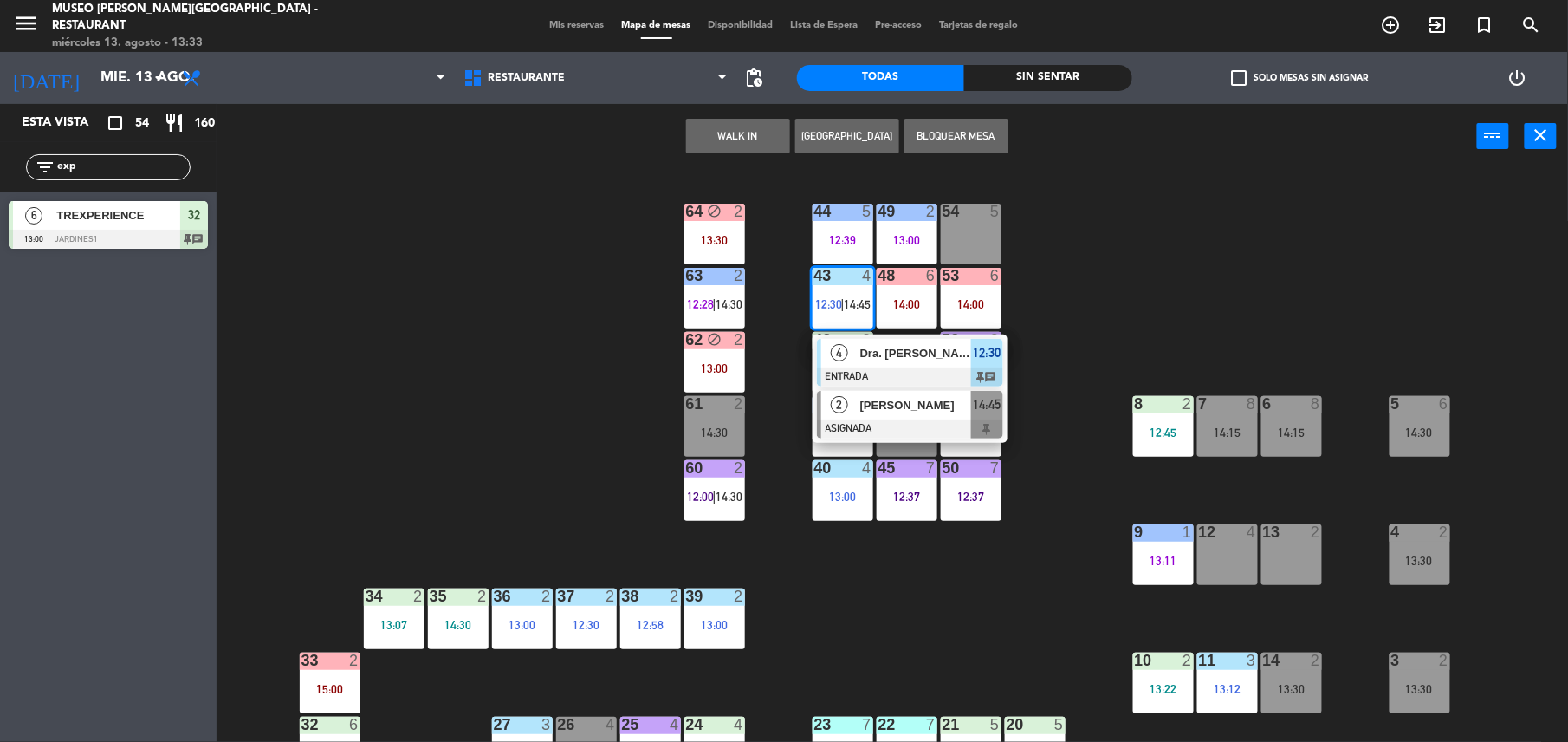
click at [958, 417] on div "[PERSON_NAME]" at bounding box center [915, 404] width 112 height 28
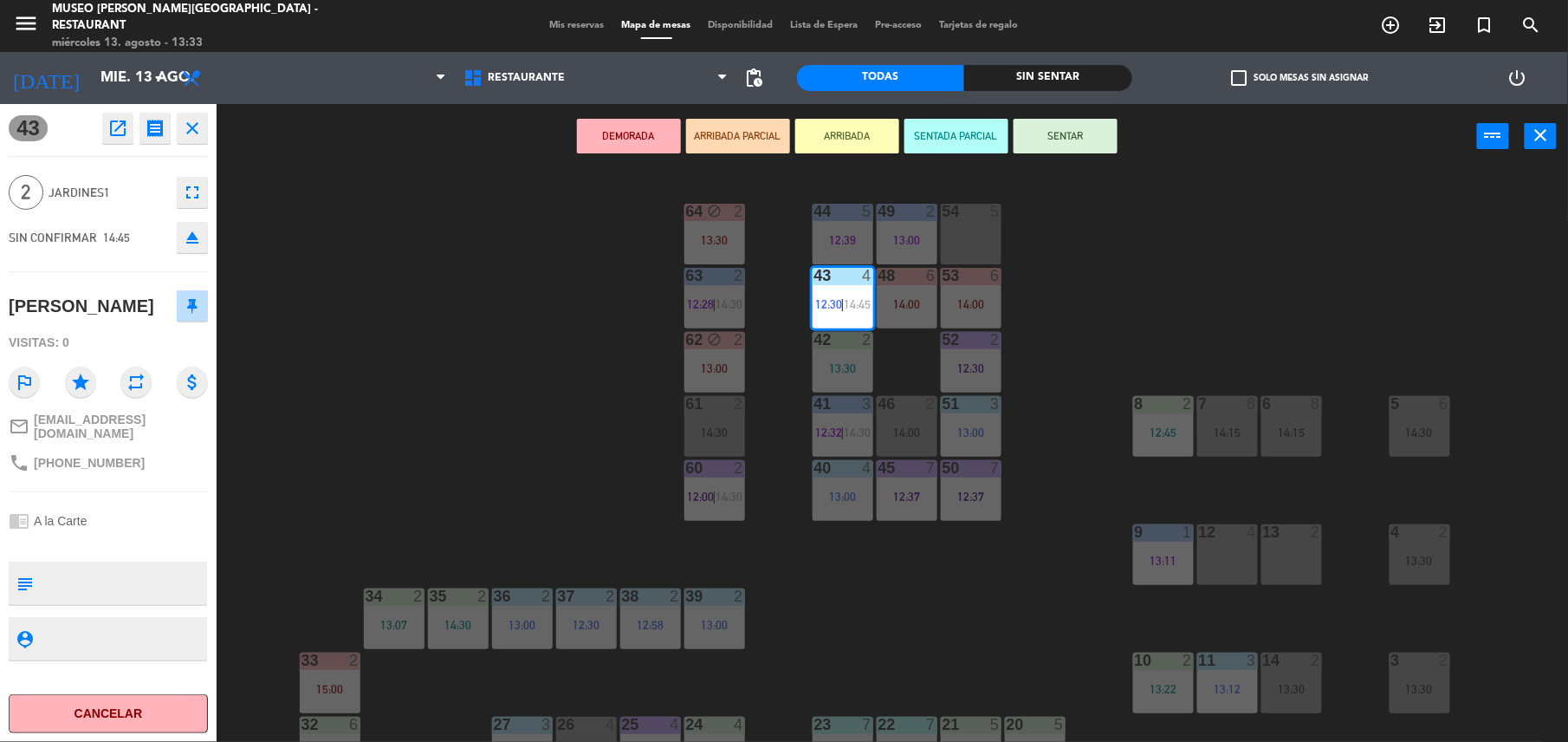
click at [829, 544] on div "44 5 12:39 49 2 13:00 54 5 64 block 2 13:30 48 6 14:00 53 6 14:00 63 2 12:28 | …" at bounding box center [900, 459] width 1336 height 573
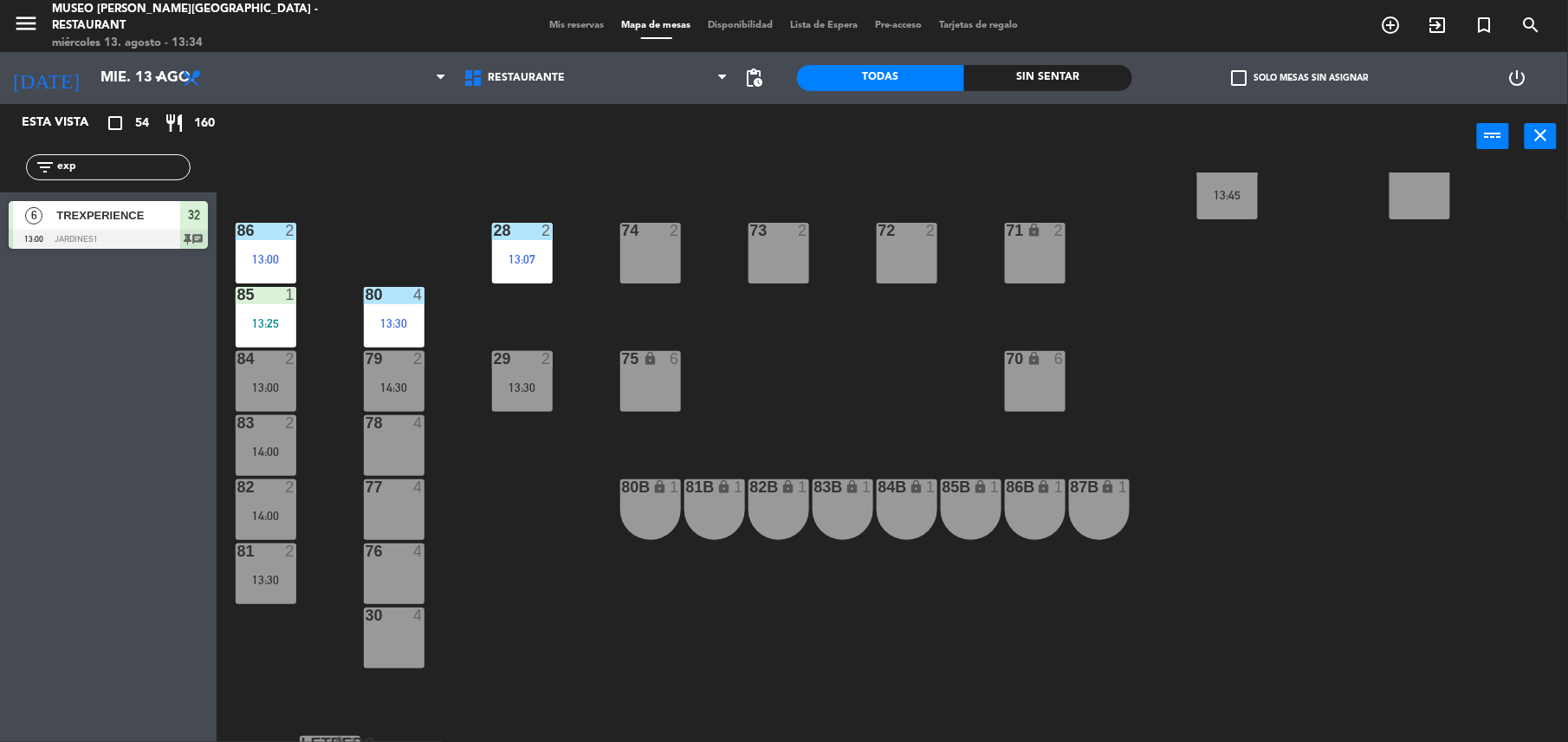
scroll to position [624, 0]
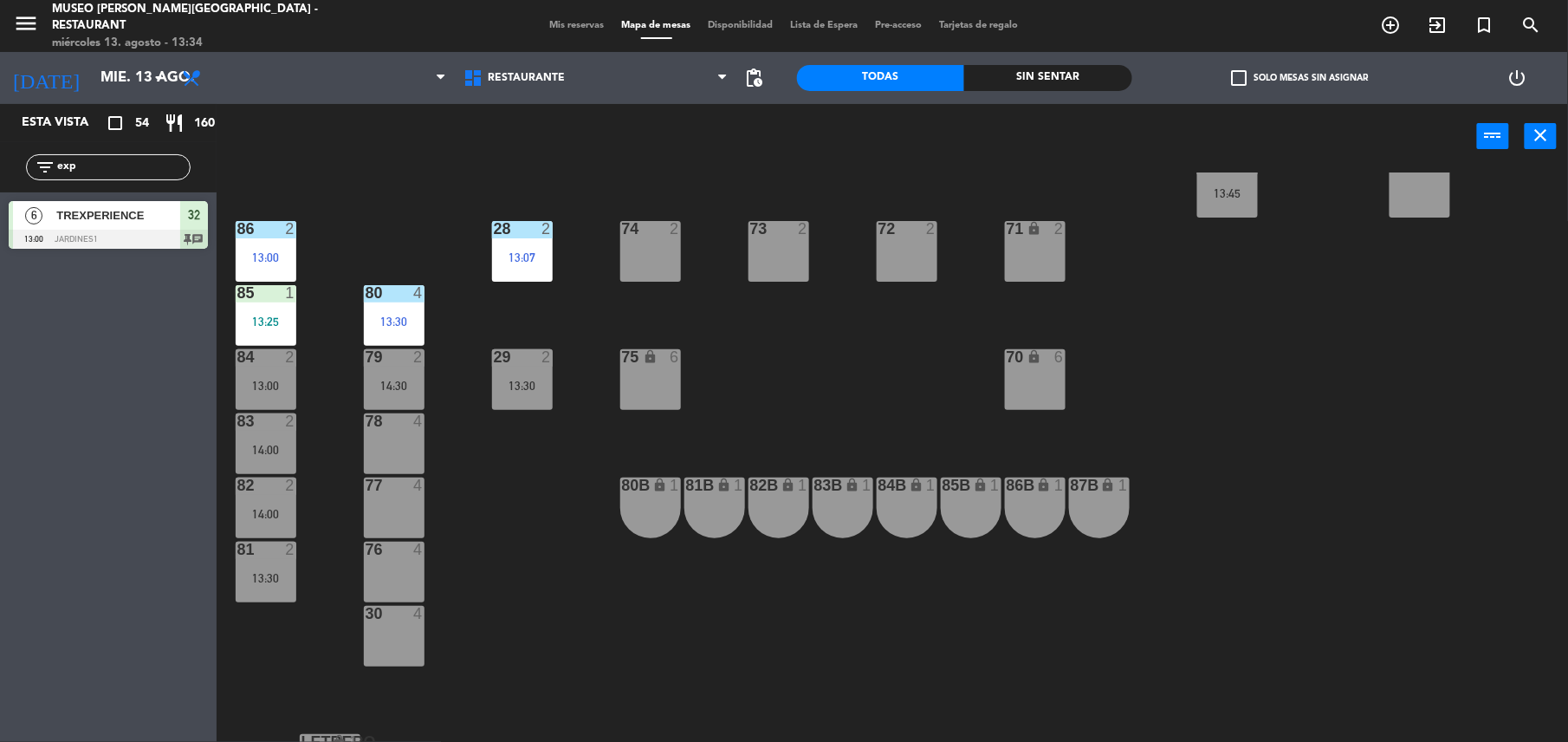
drag, startPoint x: 102, startPoint y: 164, endPoint x: -5, endPoint y: 179, distance: 108.0
click at [0, 179] on html "close × Museo [PERSON_NAME] Café - Restaurant × chrome_reader_mode Listado de R…" at bounding box center [784, 371] width 1568 height 742
type input "ahum"
click at [89, 222] on span "[PERSON_NAME]" at bounding box center [119, 215] width 124 height 18
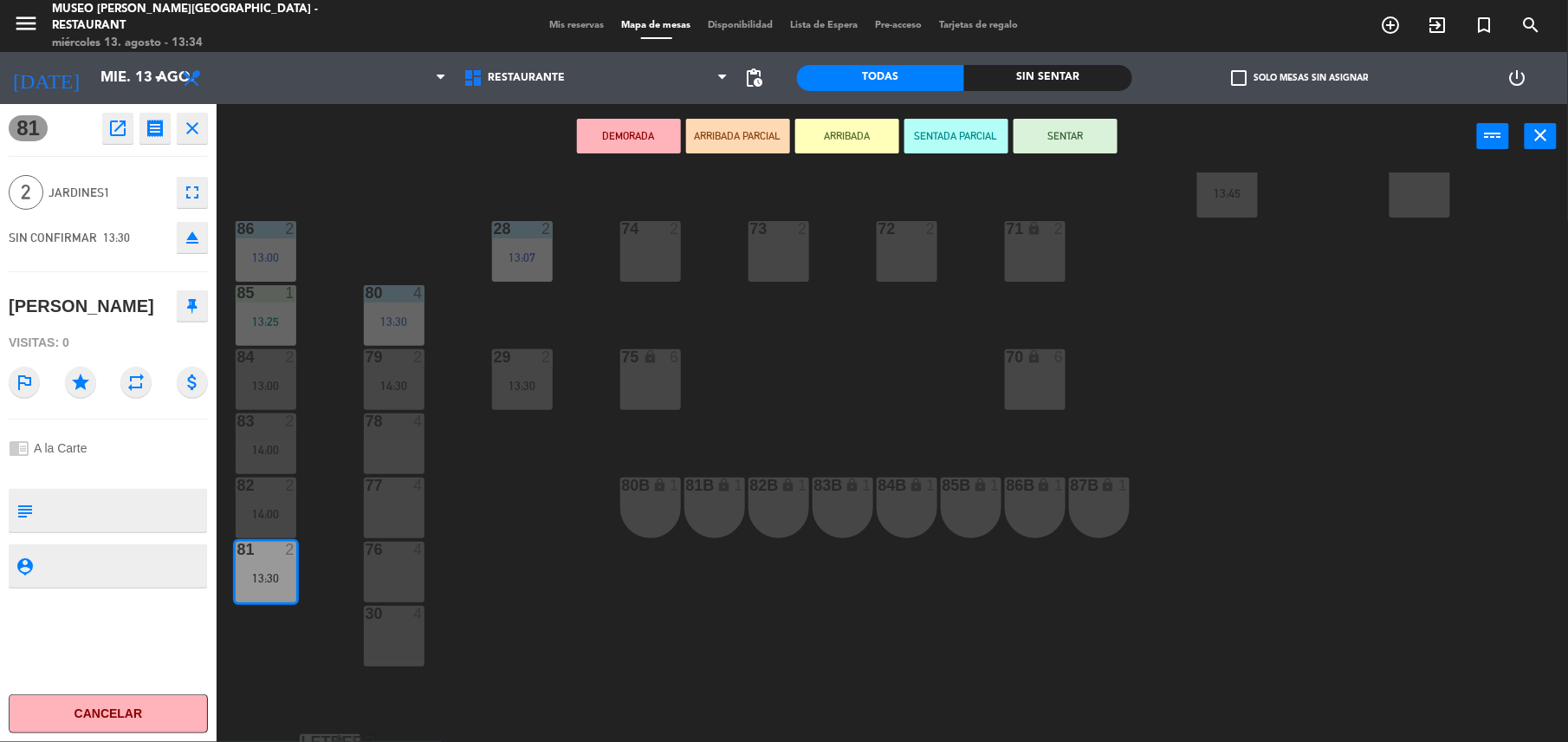
click at [740, 137] on button "ARRIBADA PARCIAL" at bounding box center [738, 136] width 104 height 35
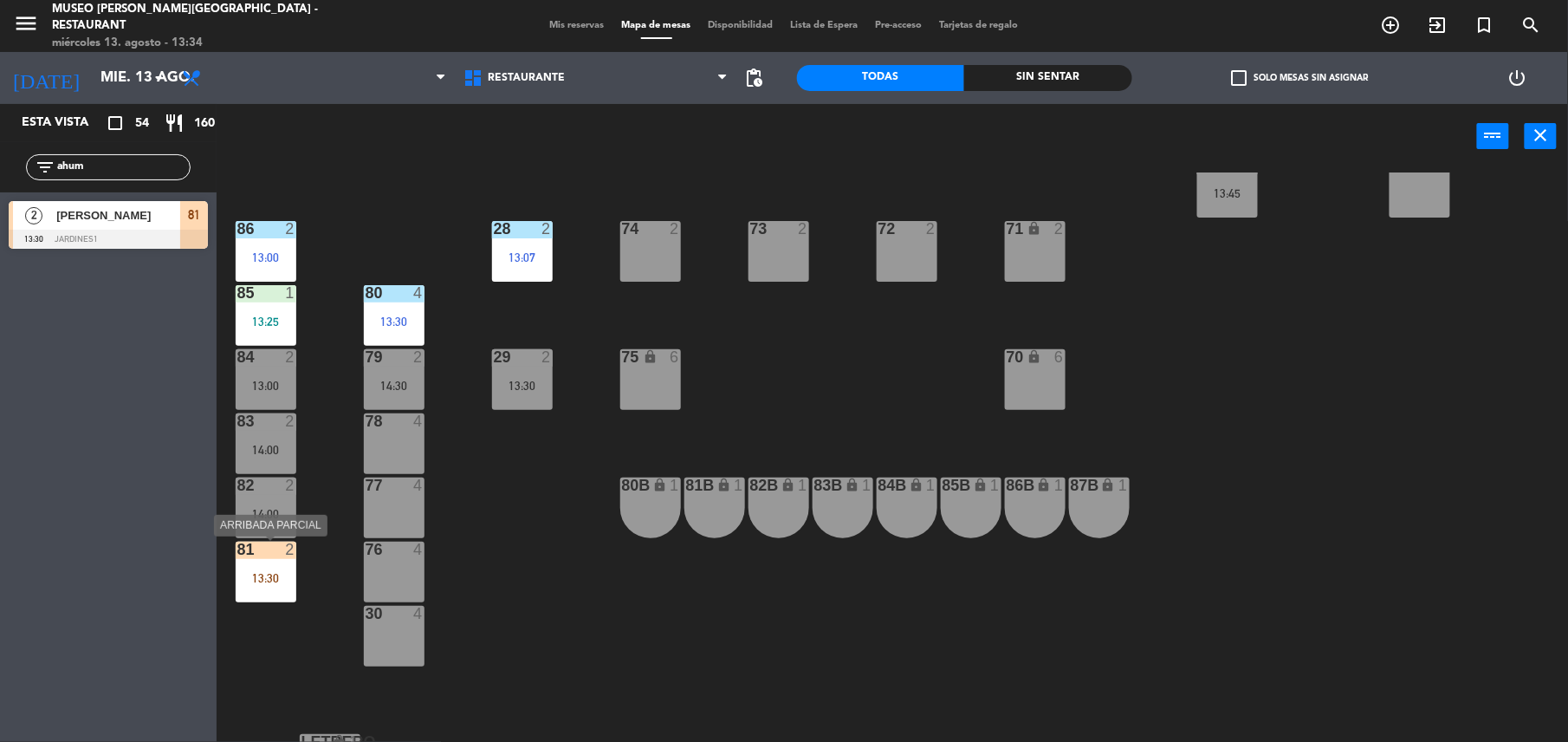
click at [289, 576] on div "13:30" at bounding box center [266, 578] width 60 height 12
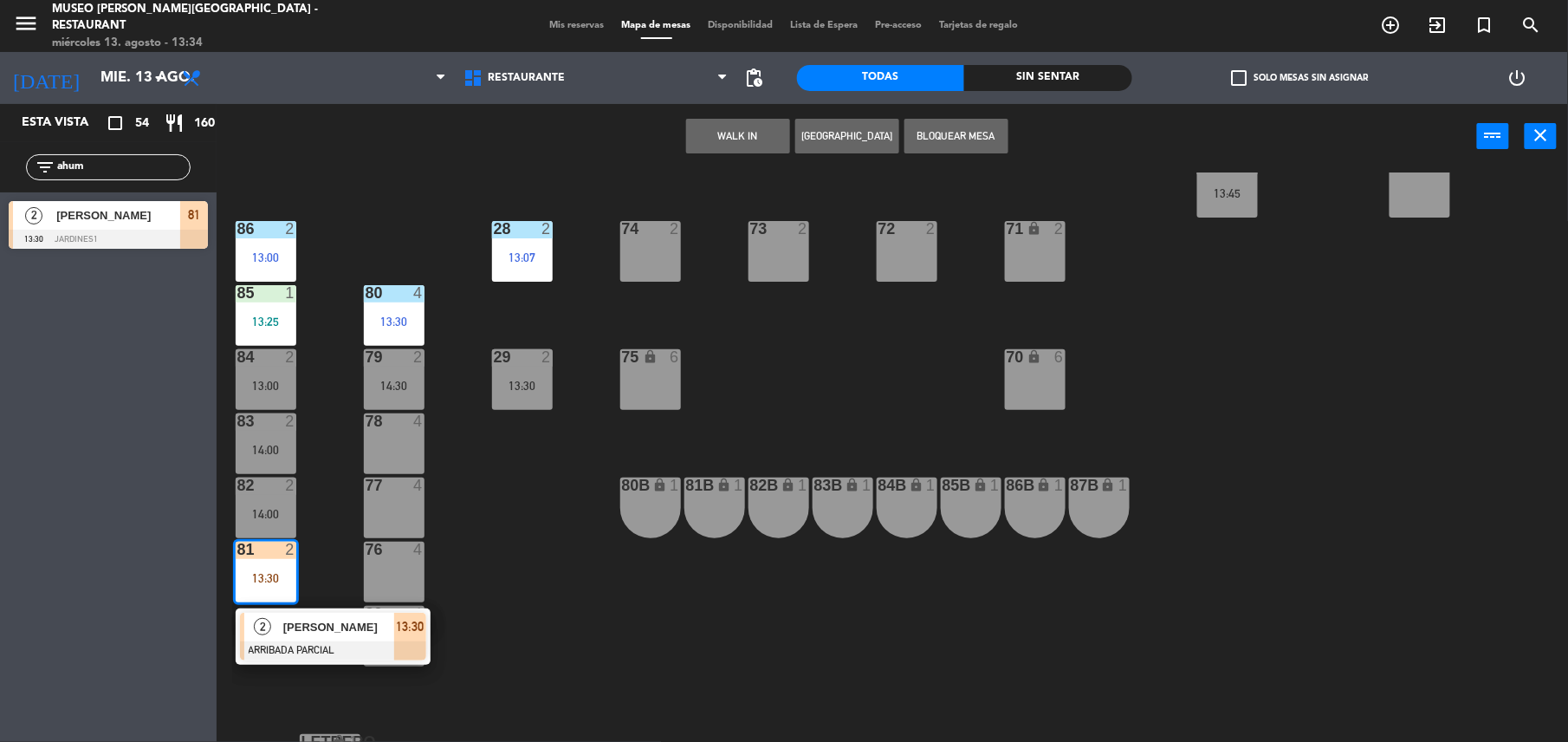
click at [267, 374] on div "84 2 13:00" at bounding box center [266, 380] width 60 height 60
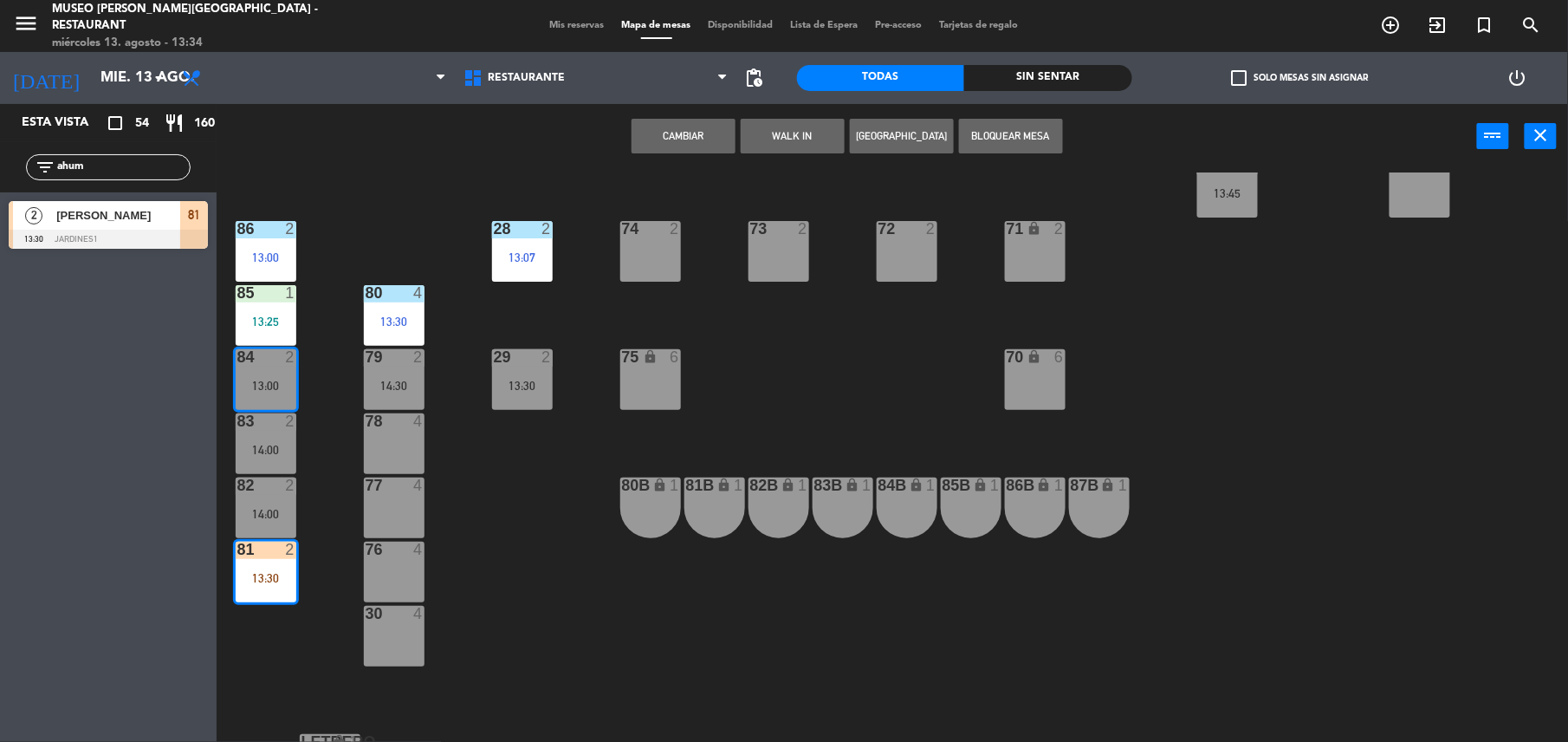
click at [694, 135] on button "Cambiar" at bounding box center [684, 136] width 104 height 35
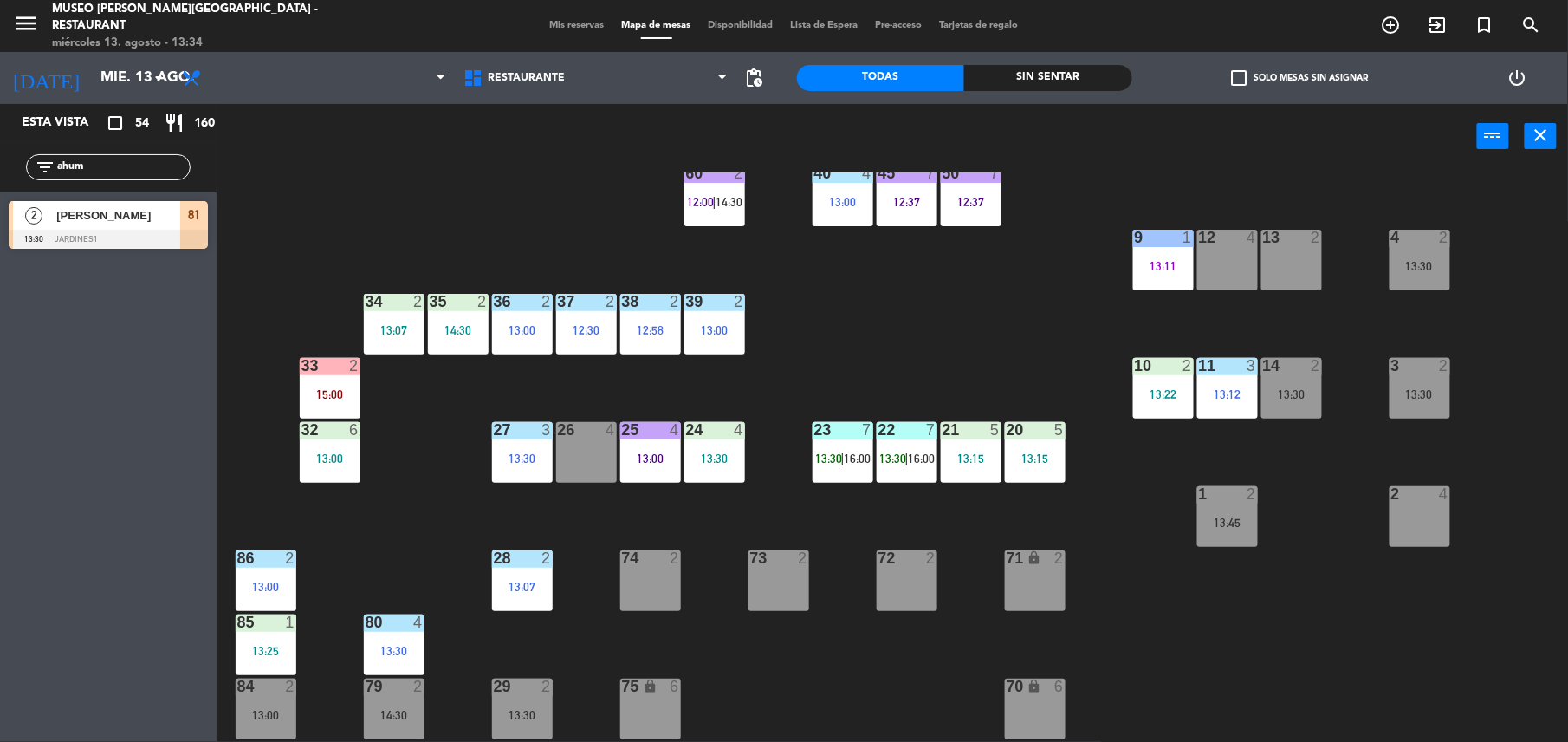
scroll to position [301, 0]
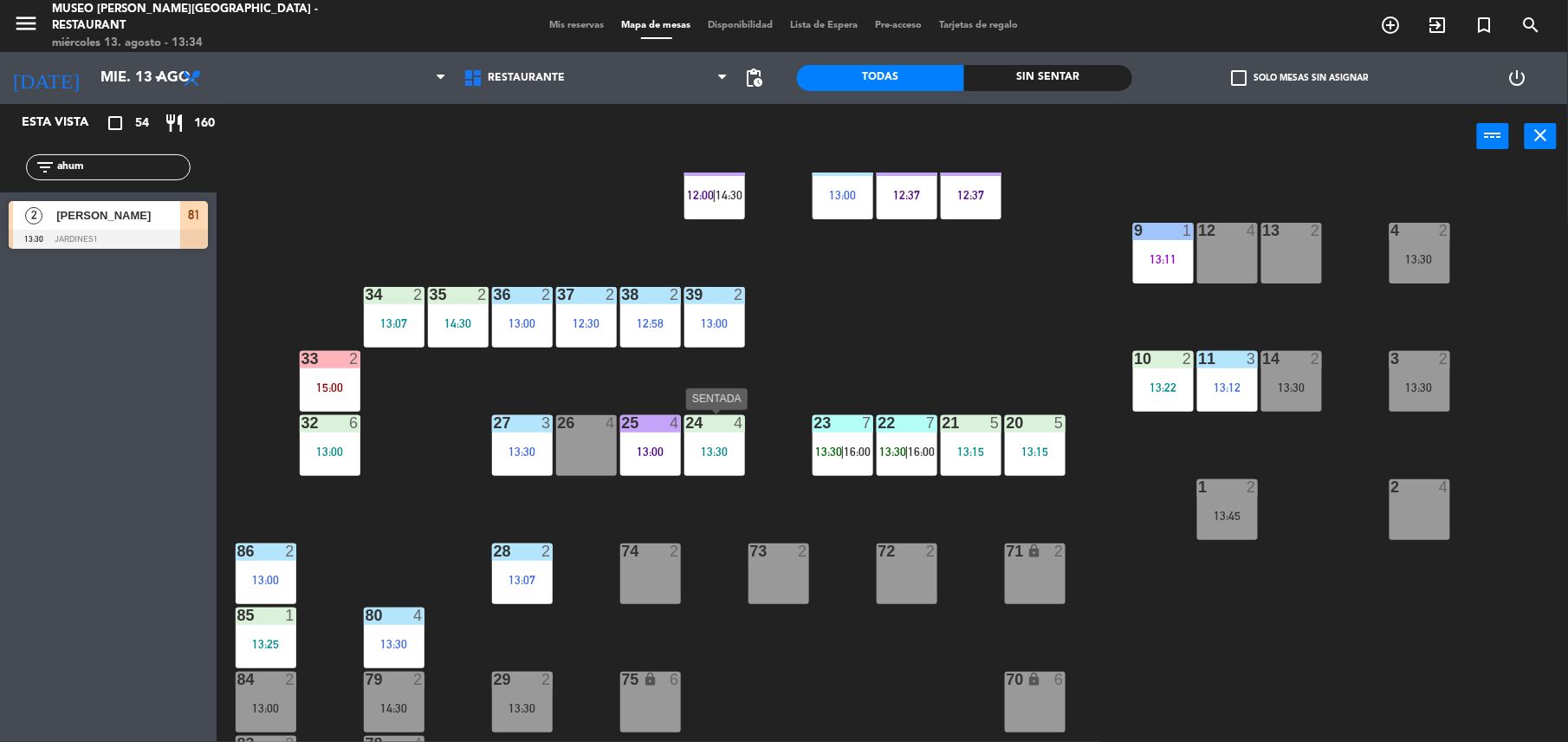
click at [708, 465] on div "24 4 13:30" at bounding box center [715, 445] width 60 height 60
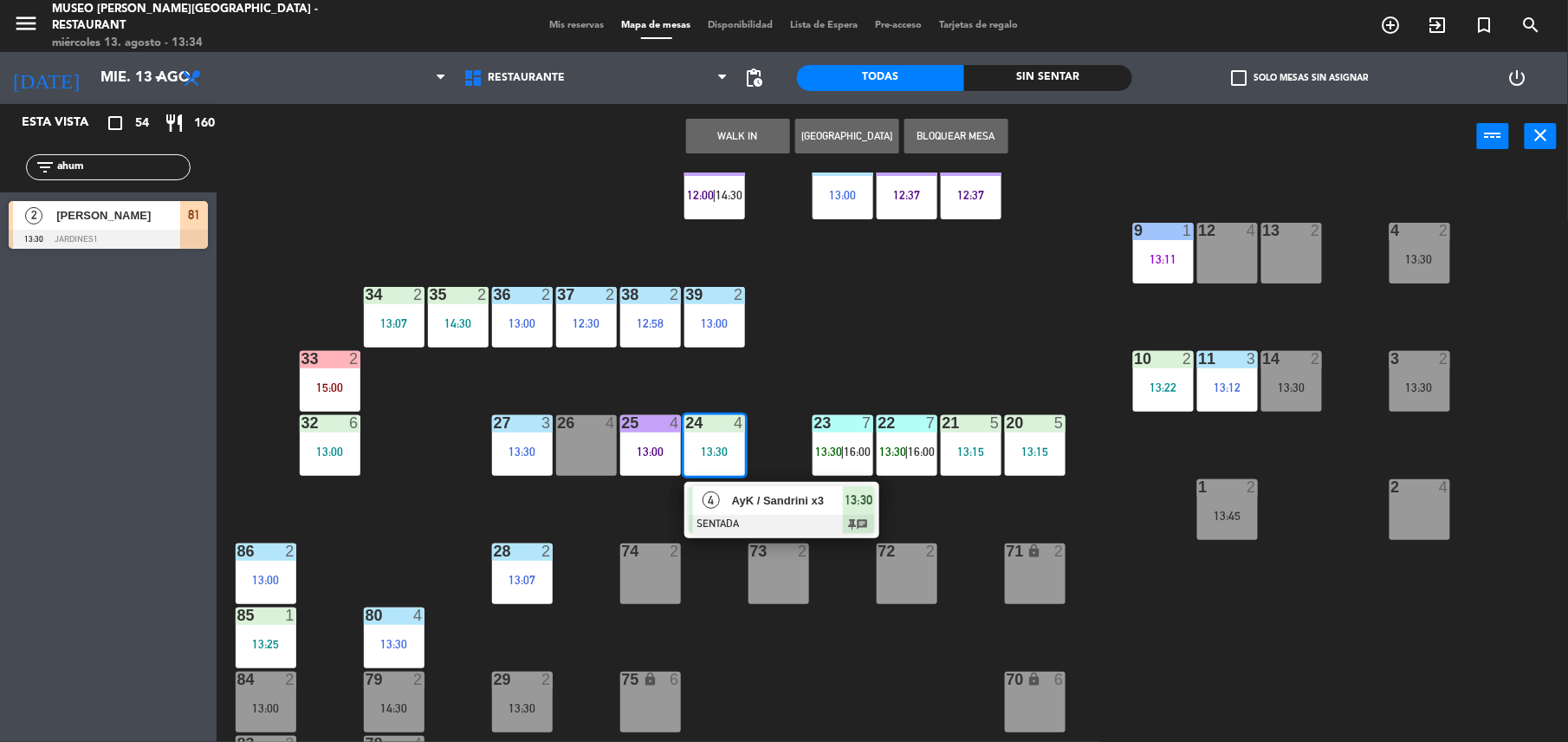
click at [760, 507] on span "AyK / Sandrini x3" at bounding box center [788, 500] width 111 height 18
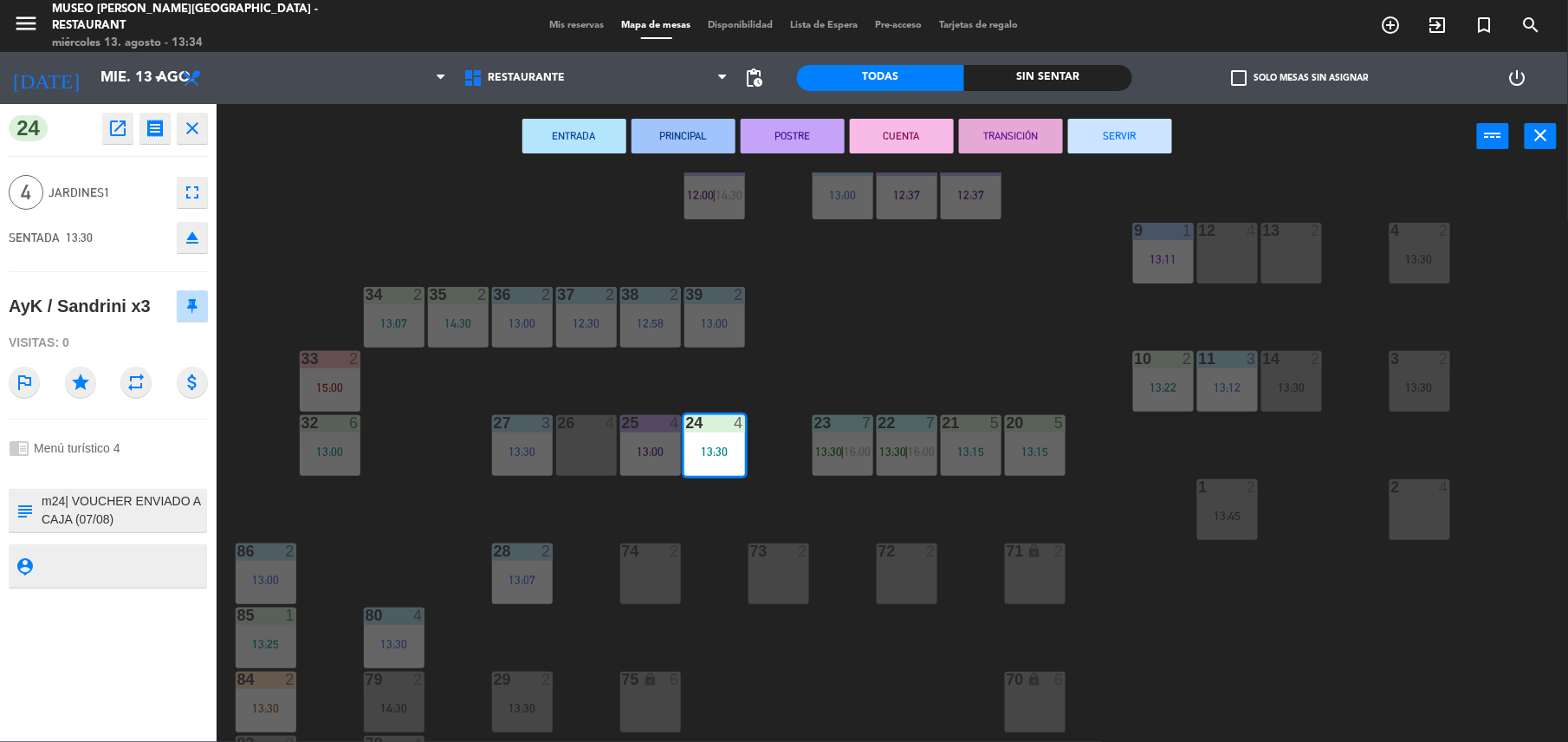
click at [150, 506] on textarea at bounding box center [122, 510] width 165 height 37
click at [913, 362] on div "44 5 12:39 49 2 13:00 54 5 64 block 2 13:30 48 6 14:00 53 6 14:00 63 2 12:28 | …" at bounding box center [900, 459] width 1336 height 573
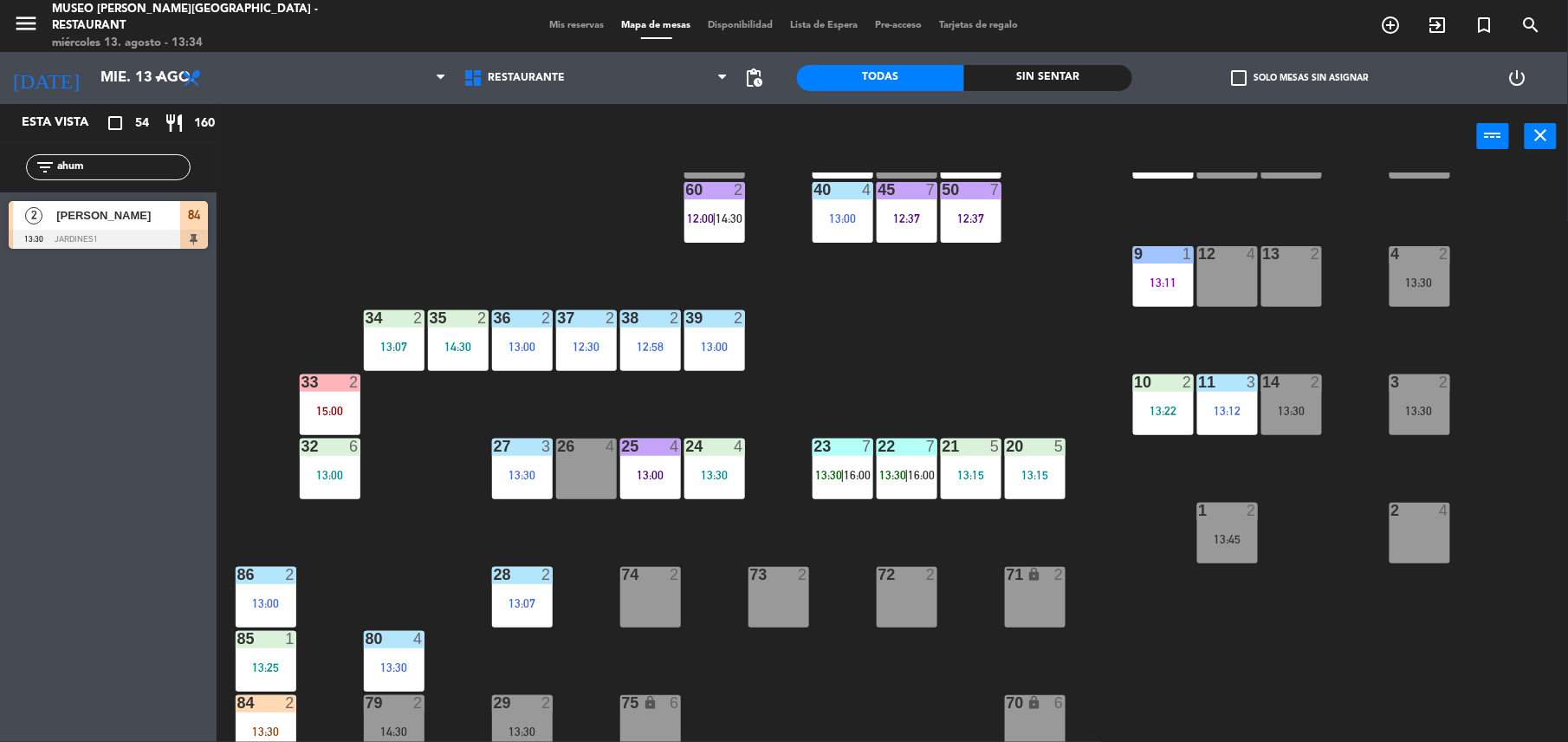
scroll to position [289, 0]
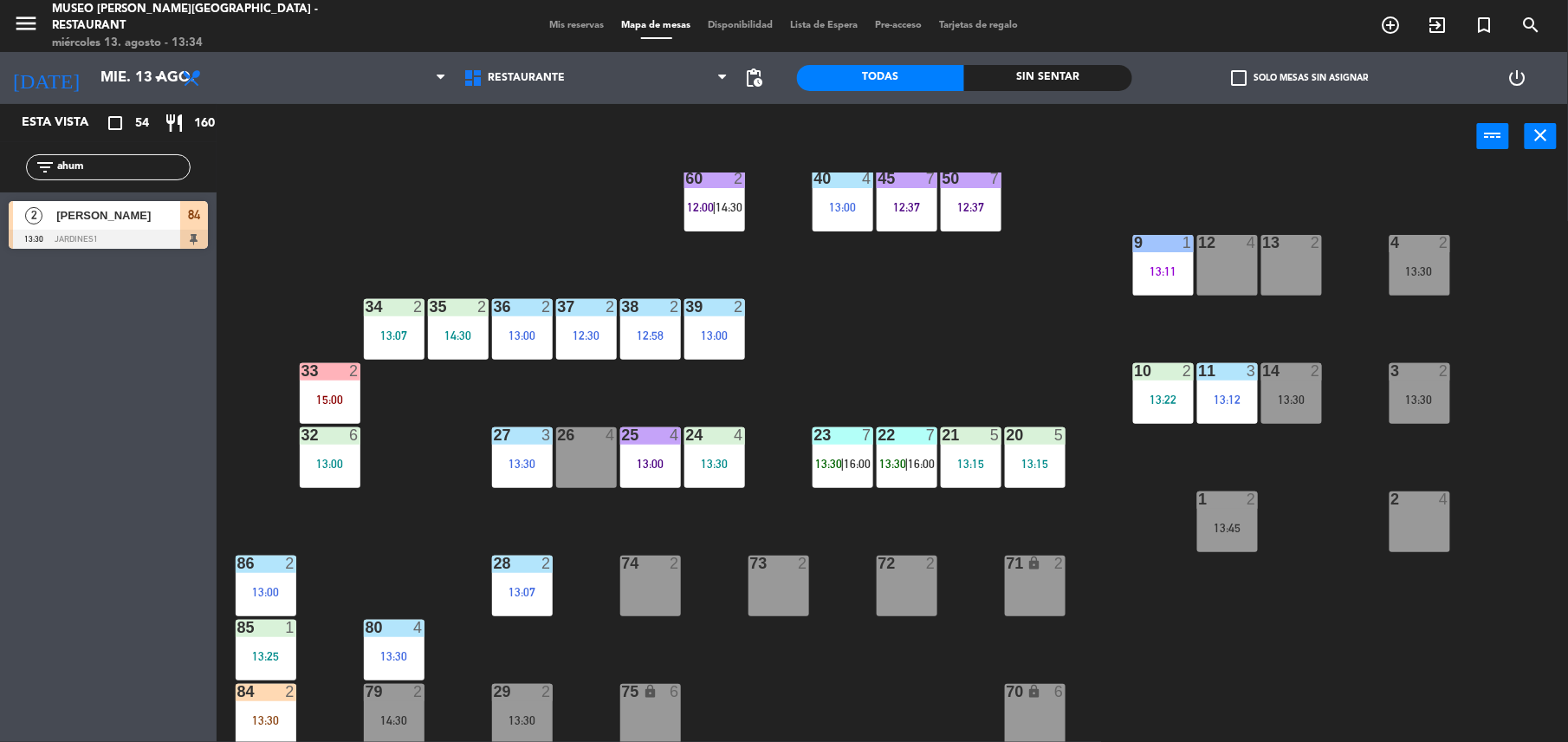
click at [708, 456] on div "13:30" at bounding box center [715, 463] width 60 height 13
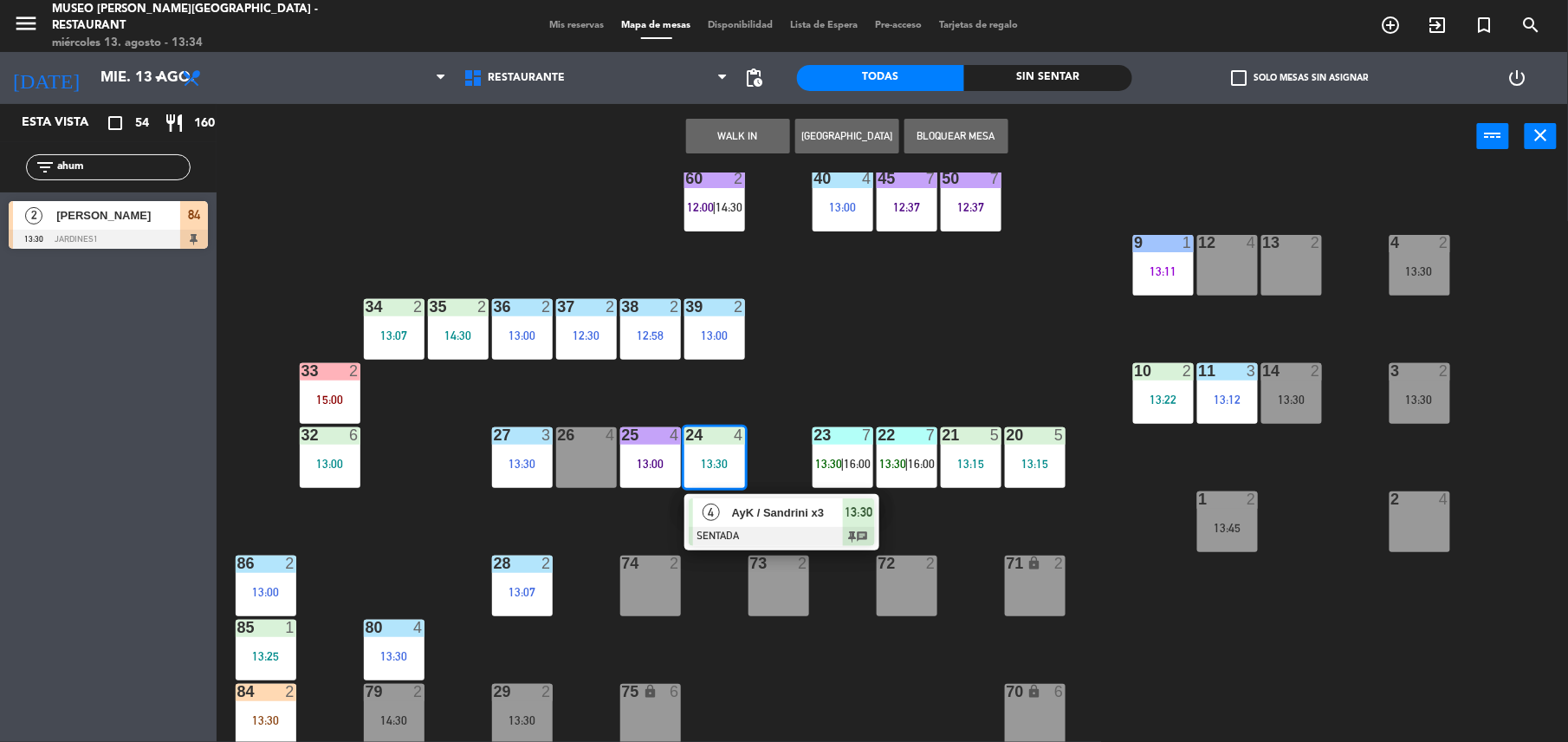
click at [790, 522] on div "AyK / Sandrini x3" at bounding box center [786, 512] width 112 height 28
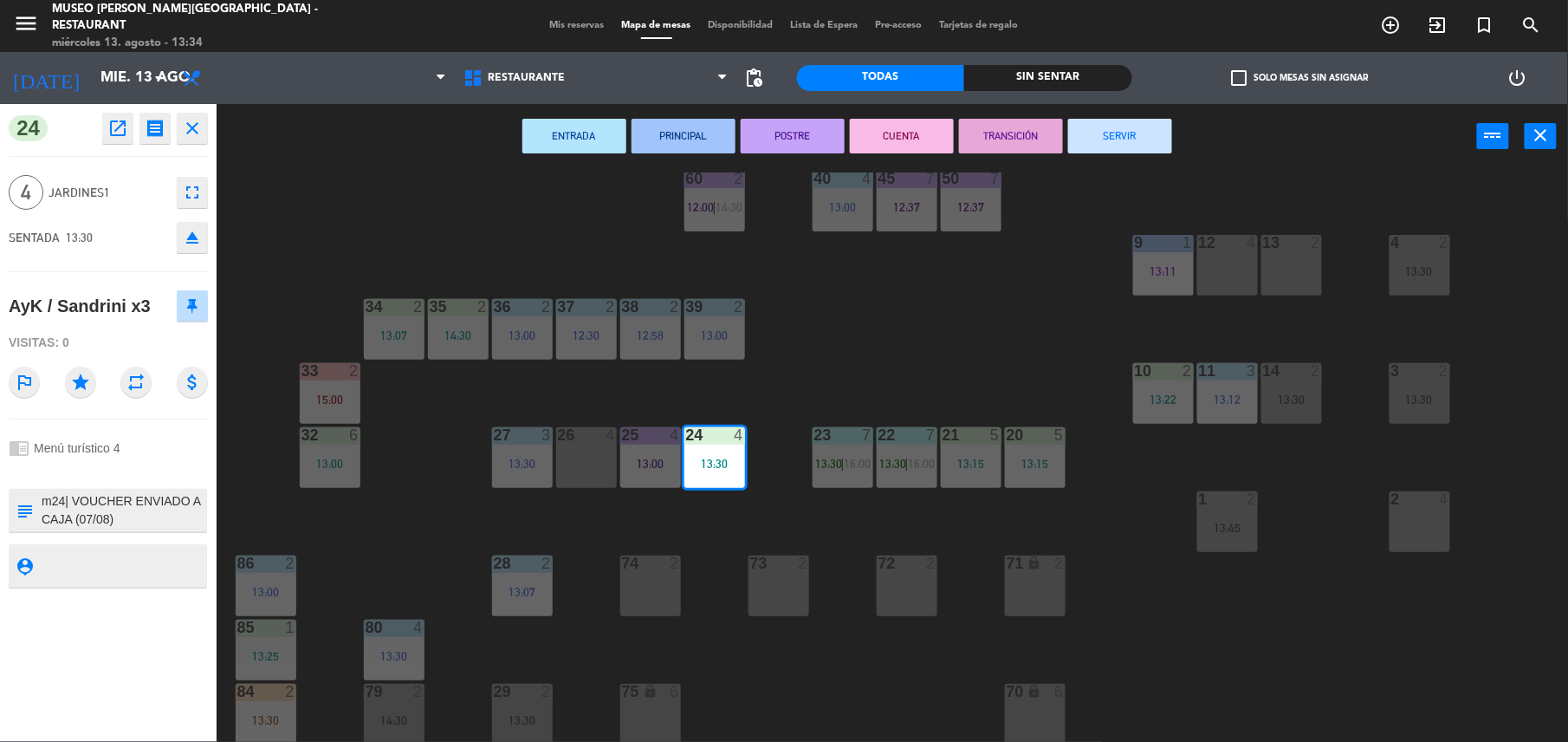
click at [392, 523] on div "44 5 12:39 49 2 13:00 54 5 64 block 2 13:30 48 6 14:00 53 6 14:00 63 2 12:28 | …" at bounding box center [900, 459] width 1336 height 573
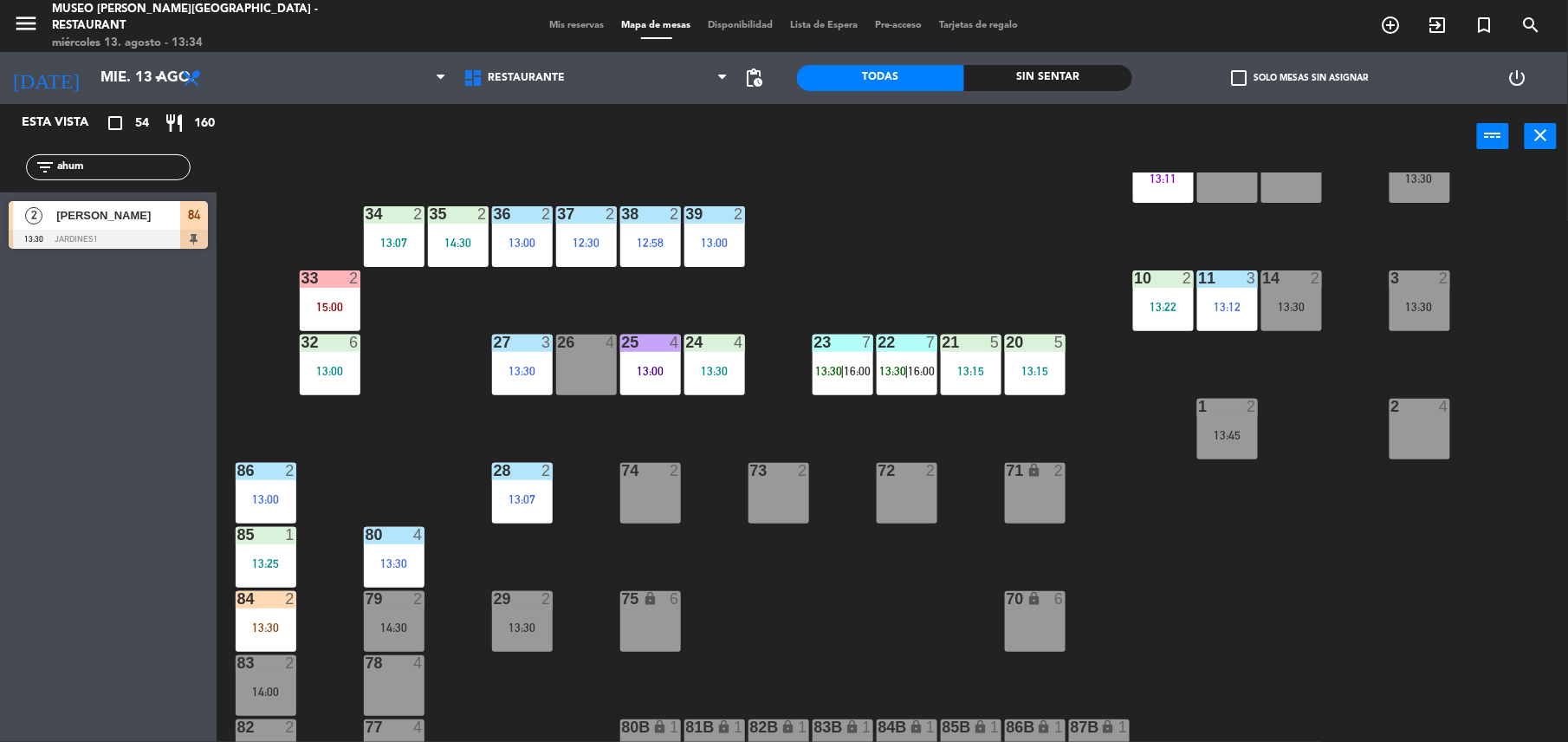
scroll to position [385, 0]
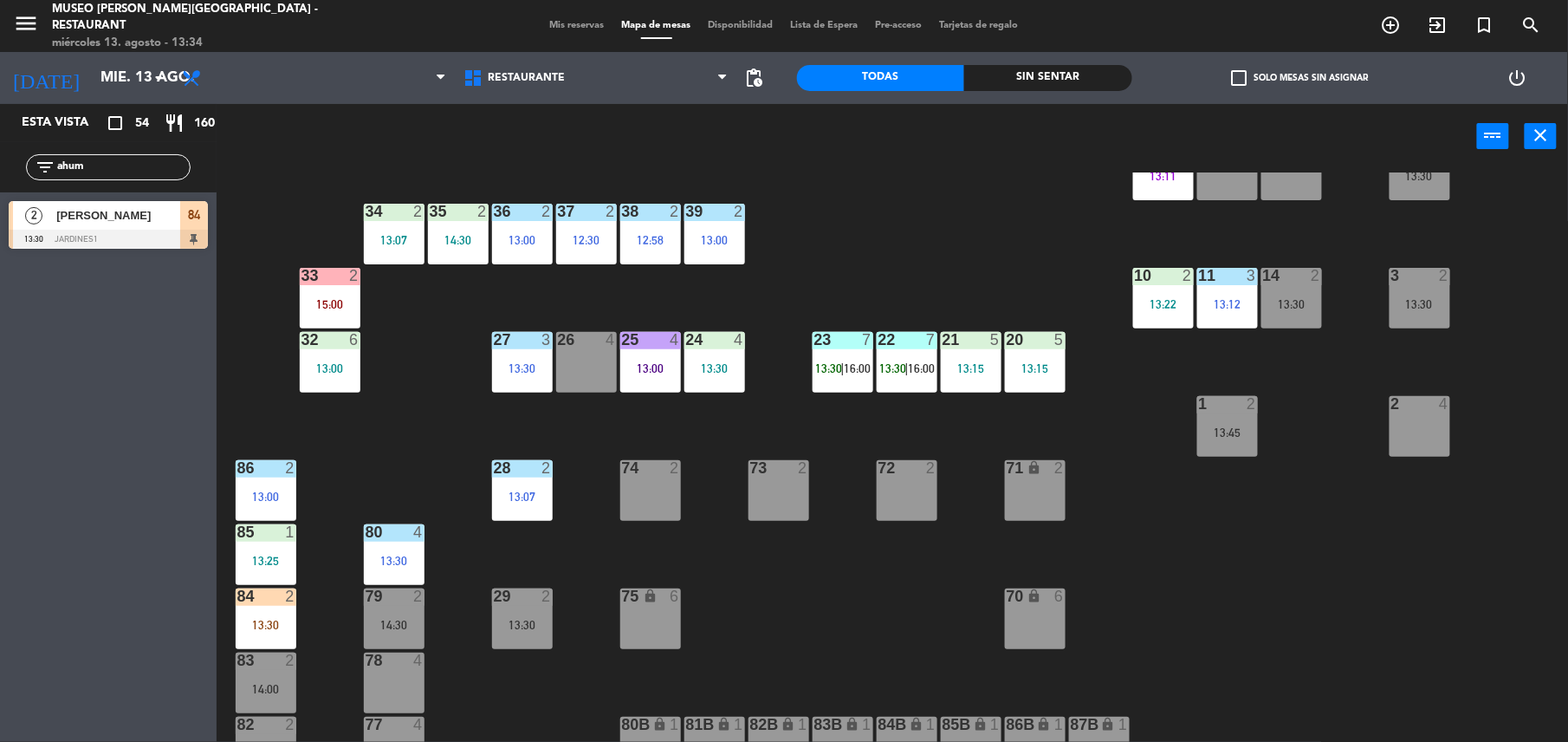
click at [267, 605] on div "84 2 13:30" at bounding box center [266, 619] width 60 height 60
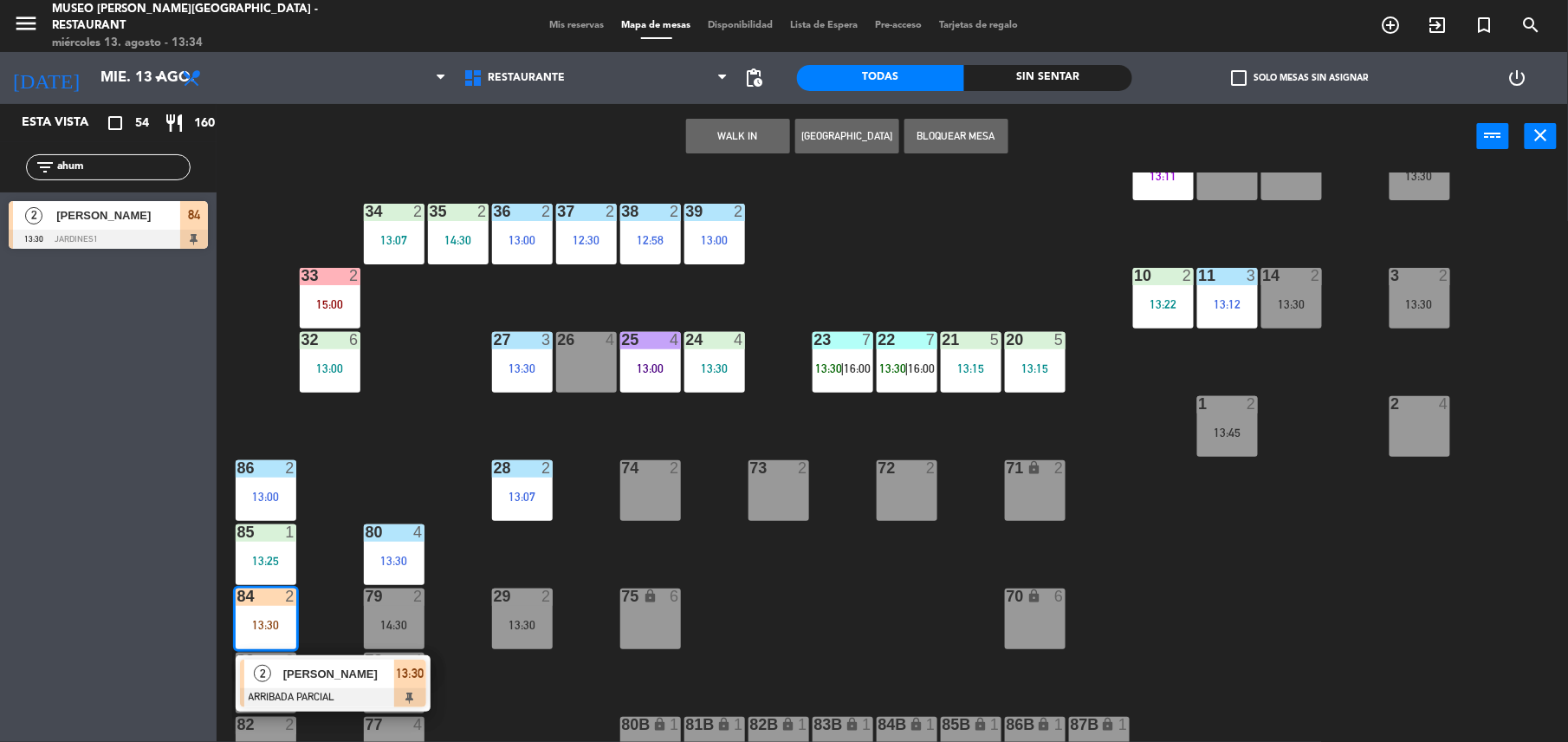
click at [358, 677] on span "[PERSON_NAME]" at bounding box center [339, 674] width 111 height 18
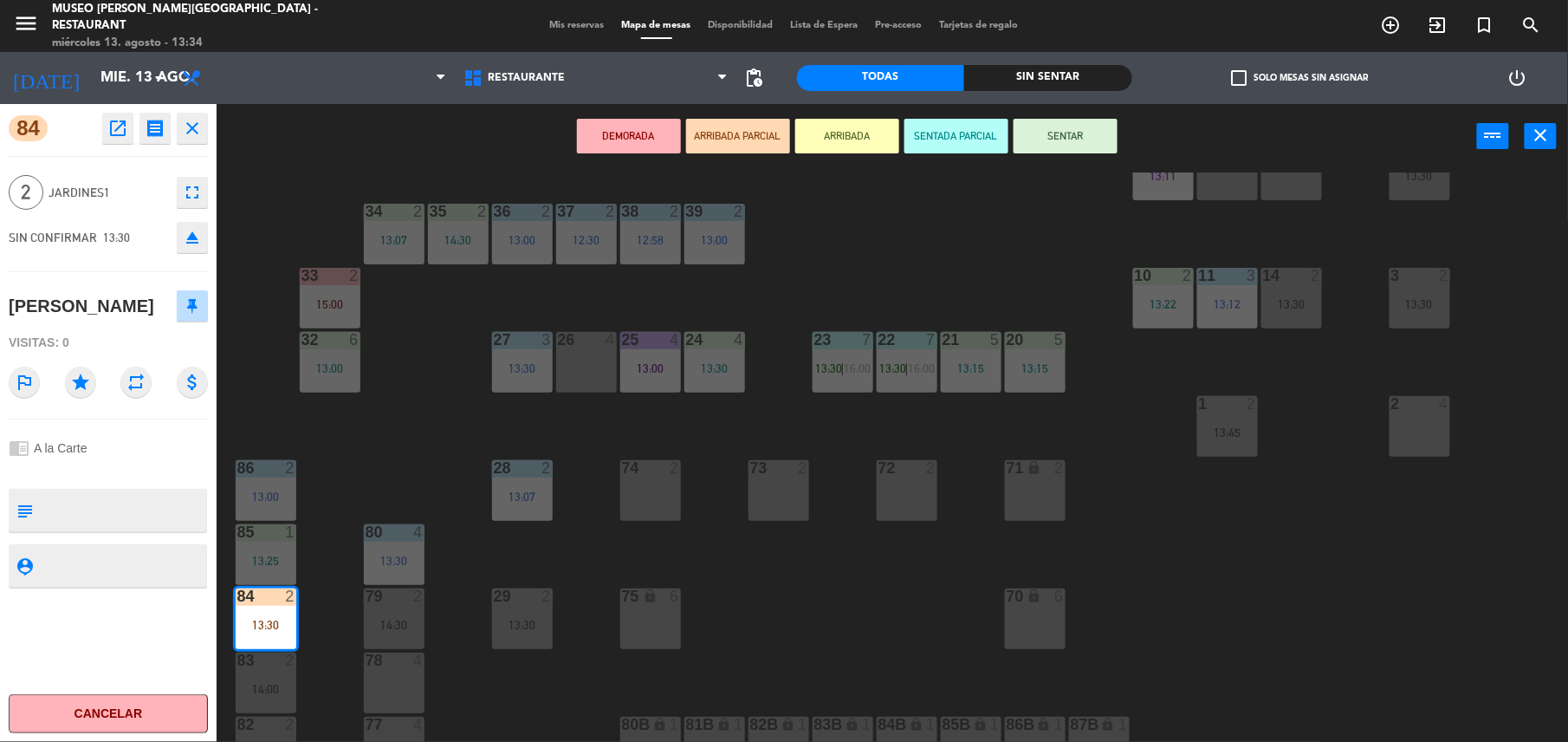
click at [46, 528] on textarea at bounding box center [122, 510] width 165 height 37
type textarea "m84|"
click at [119, 465] on div "chrome_reader_mode A la Carte" at bounding box center [108, 448] width 199 height 33
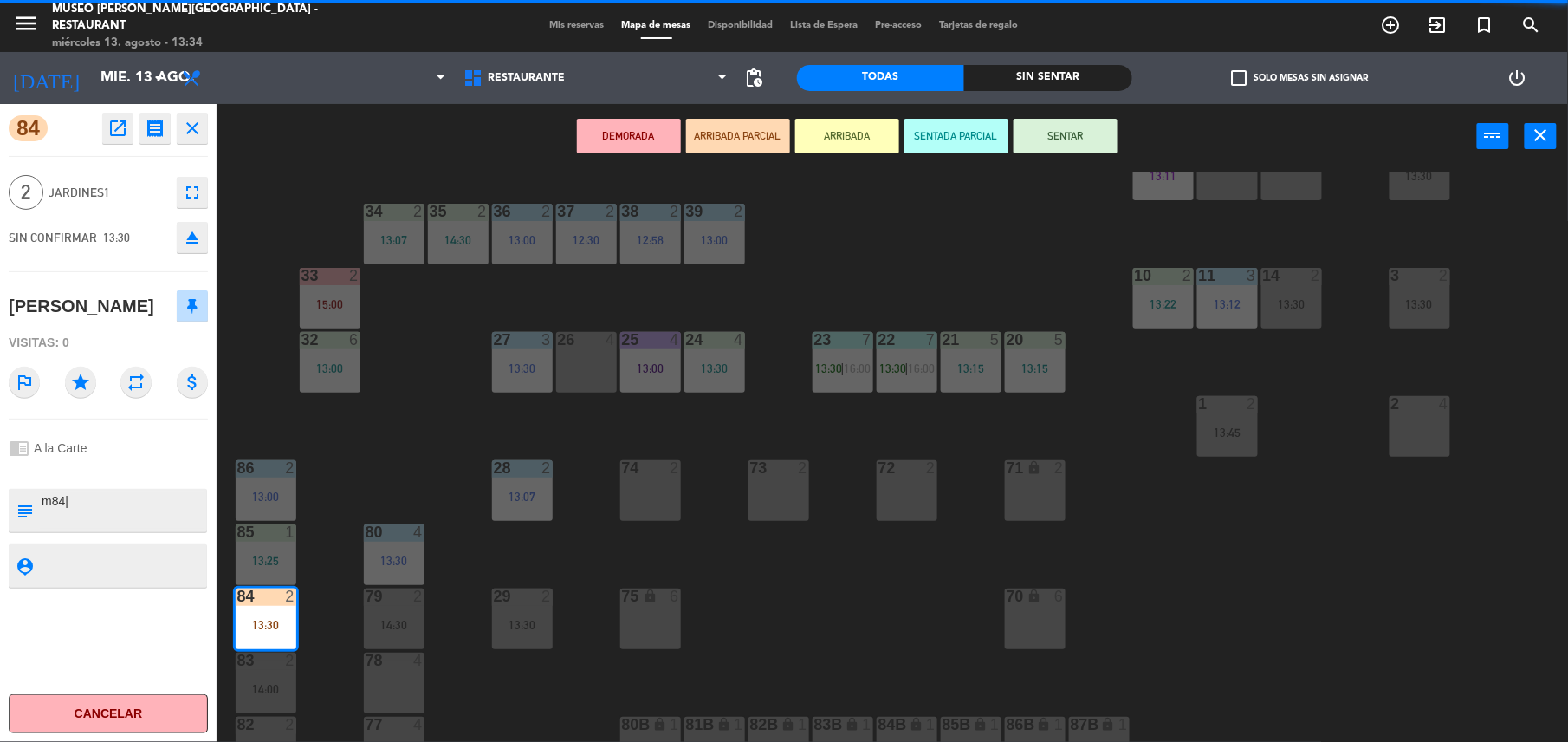
click at [119, 465] on div "chrome_reader_mode A la Carte" at bounding box center [108, 448] width 199 height 33
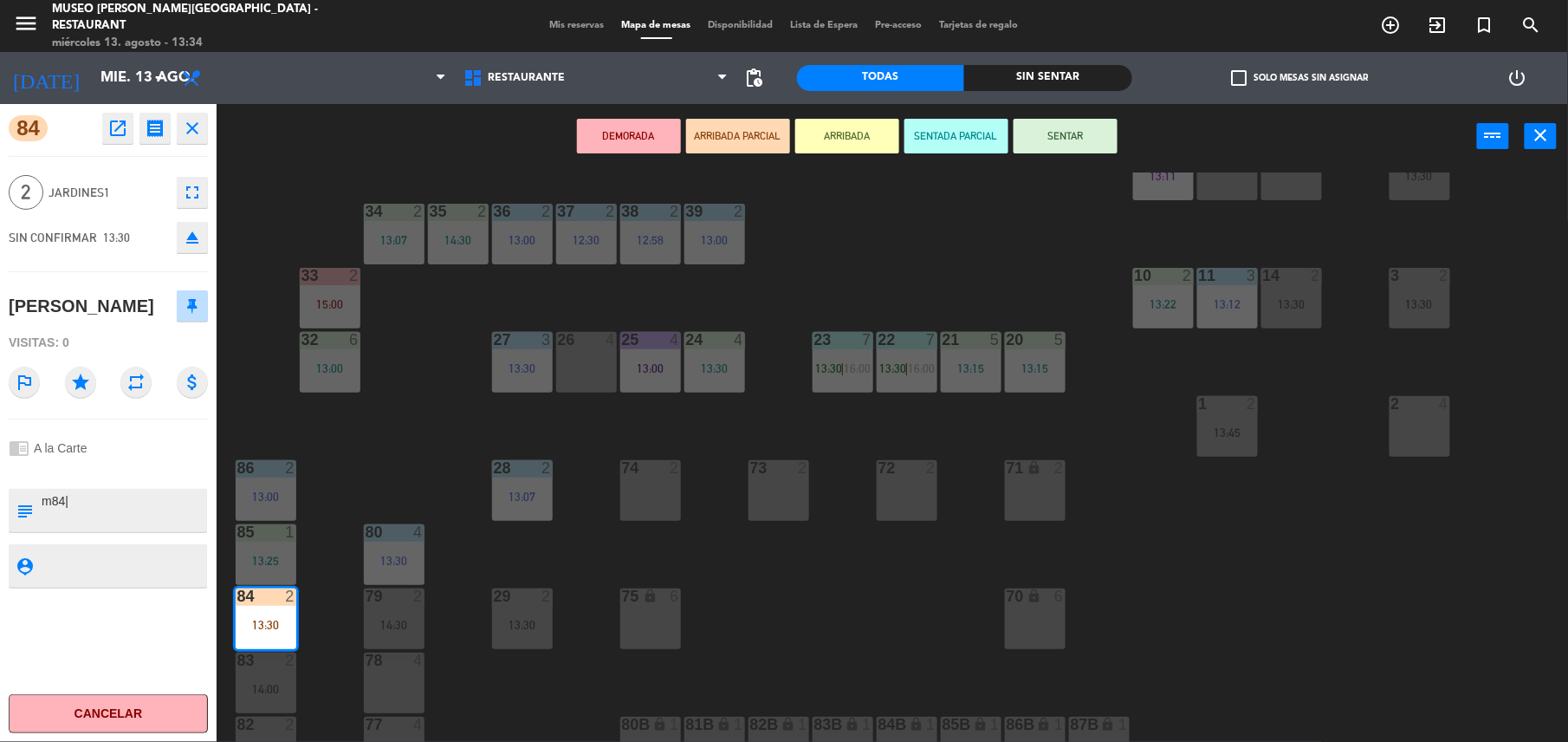
click at [119, 465] on div "chrome_reader_mode A la Carte" at bounding box center [108, 448] width 199 height 33
click at [417, 421] on div "44 5 12:39 49 2 13:00 54 5 64 block 2 13:30 48 6 14:00 53 6 14:00 63 2 12:28 | …" at bounding box center [900, 459] width 1336 height 573
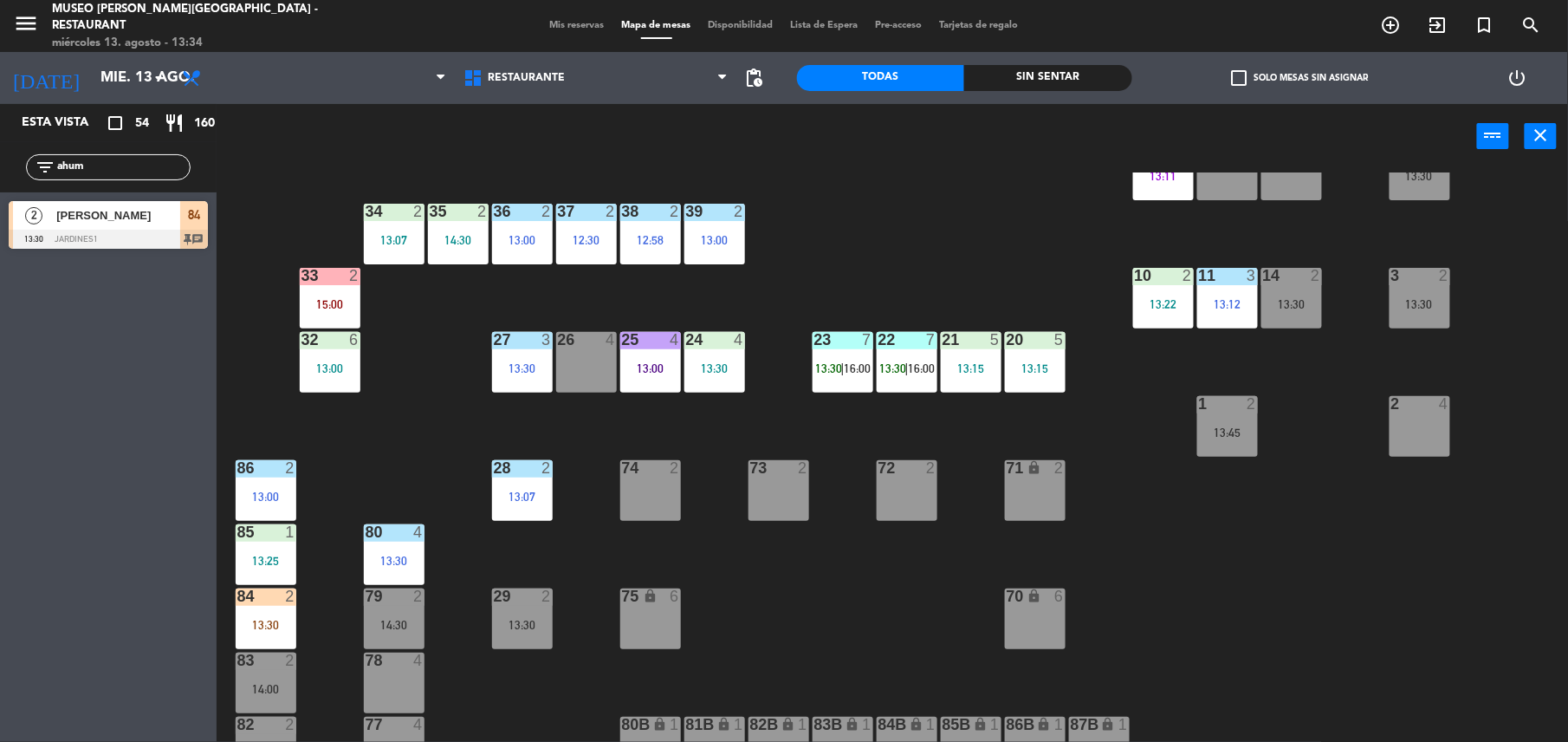
click at [706, 332] on div at bounding box center [714, 340] width 28 height 16
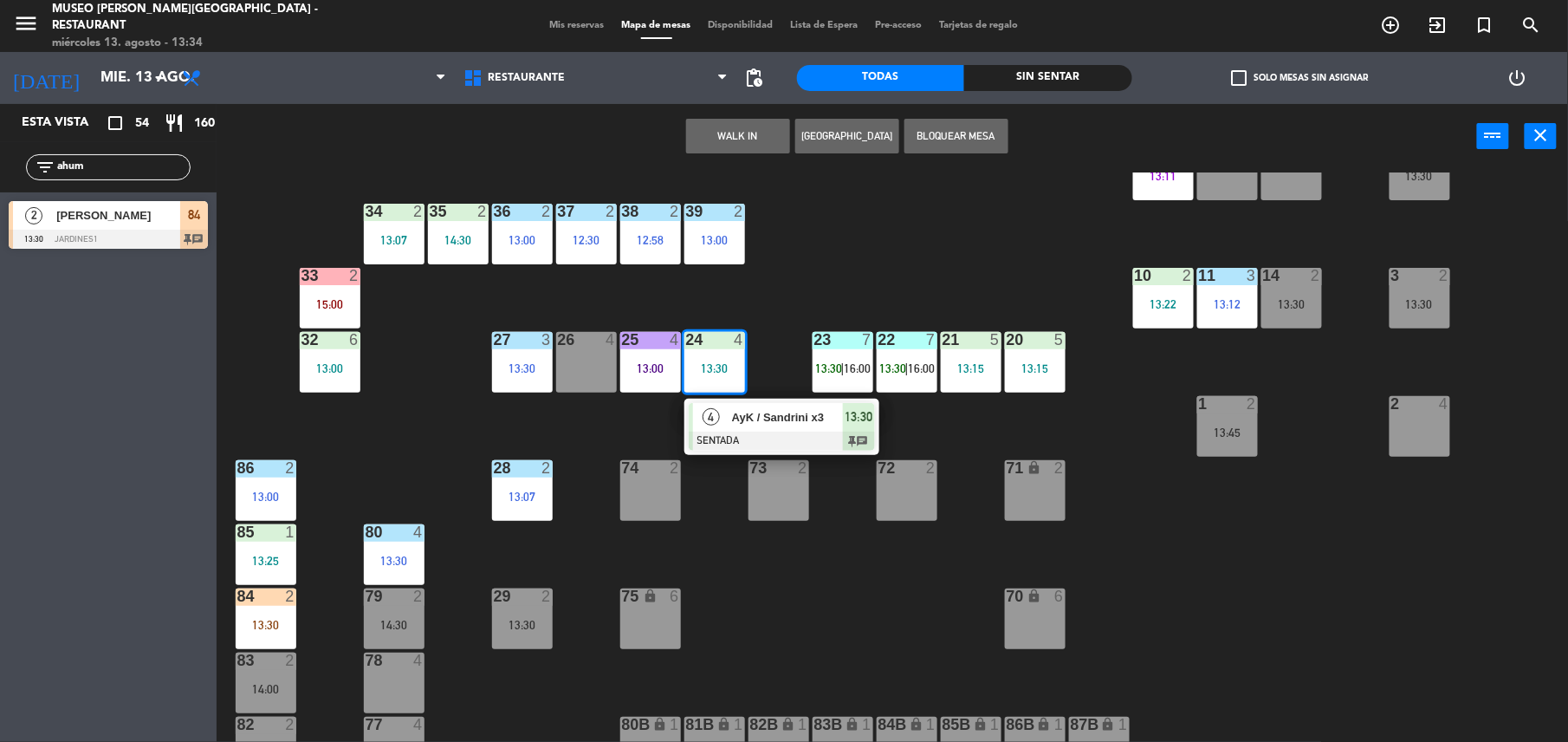
click at [774, 447] on div at bounding box center [782, 441] width 186 height 19
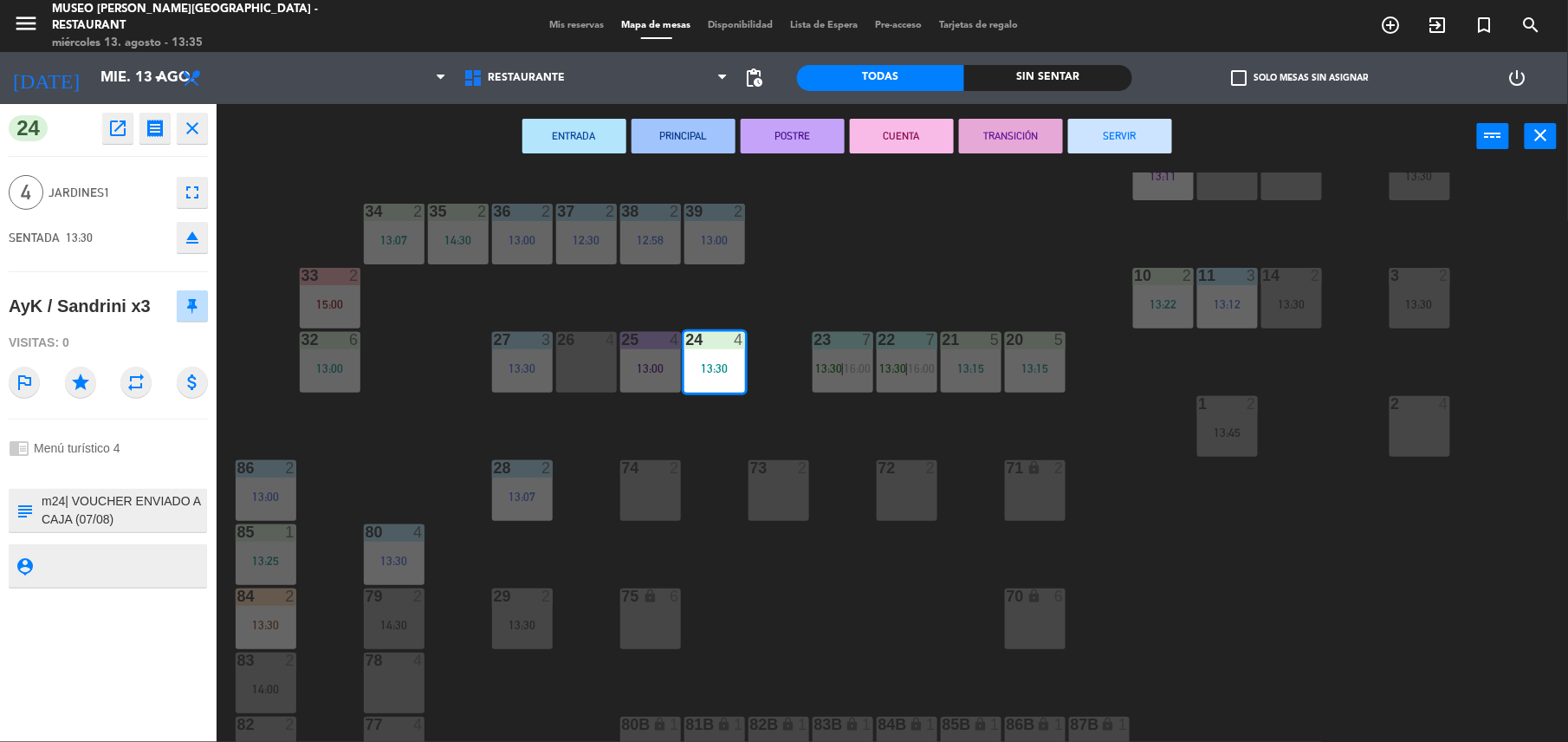
drag, startPoint x: 99, startPoint y: 500, endPoint x: 632, endPoint y: 444, distance: 535.9
click at [632, 444] on div "44 5 12:39 49 2 13:00 54 5 64 block 2 13:30 48 6 14:00 53 6 14:00 63 2 12:28 | …" at bounding box center [900, 459] width 1336 height 573
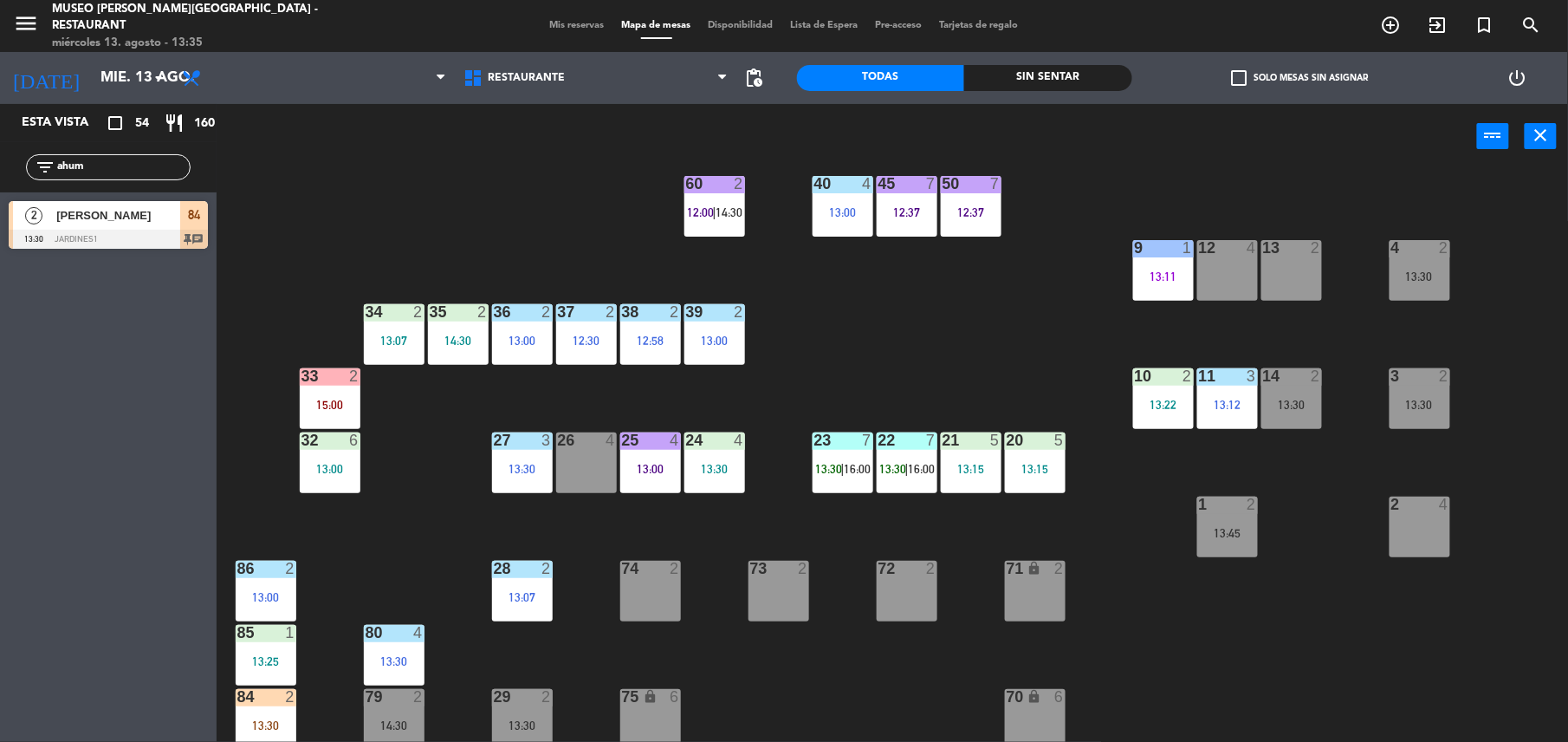
scroll to position [278, 0]
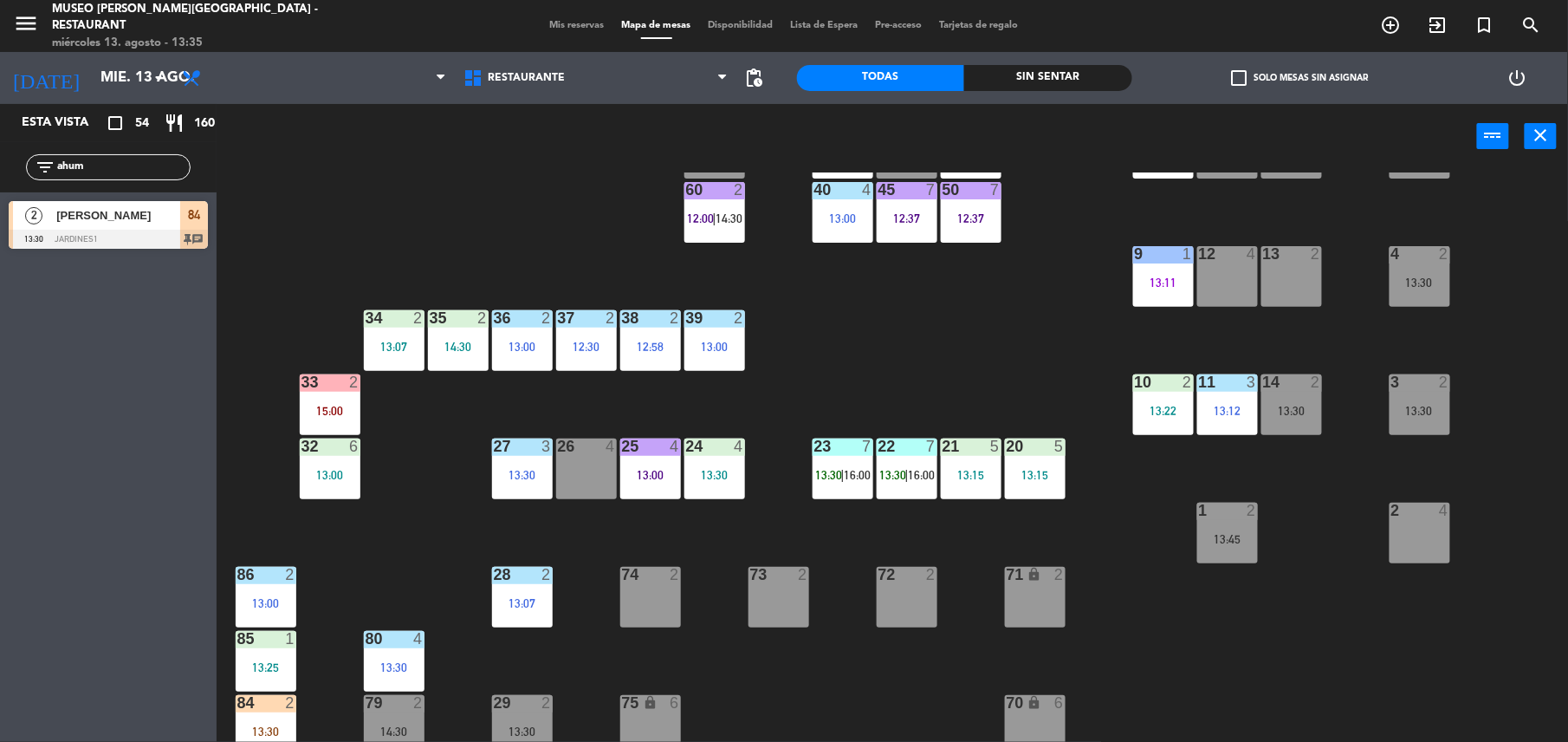
click at [742, 458] on div "24 4 13:30" at bounding box center [715, 468] width 60 height 60
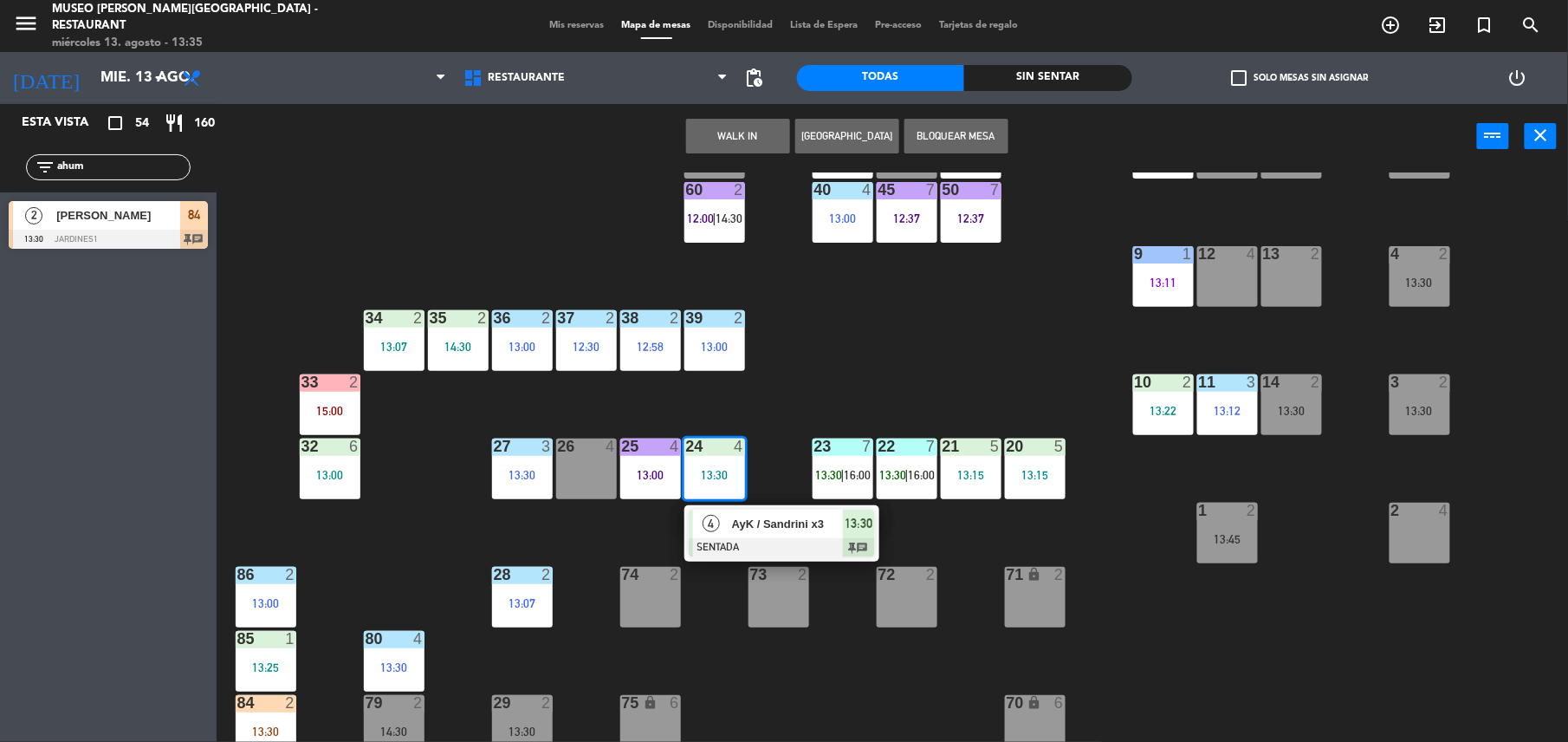
click at [823, 548] on div at bounding box center [782, 548] width 186 height 19
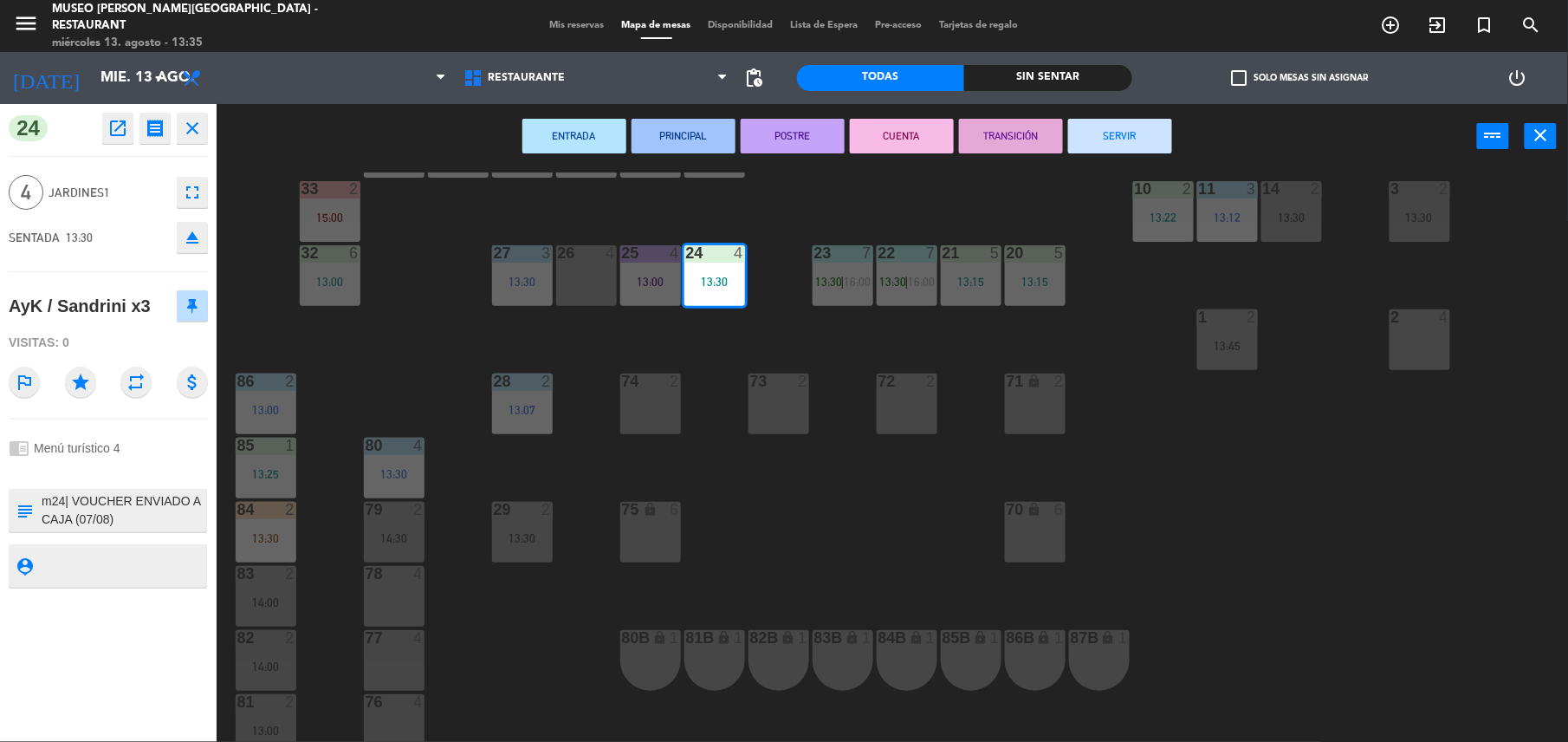
scroll to position [475, 0]
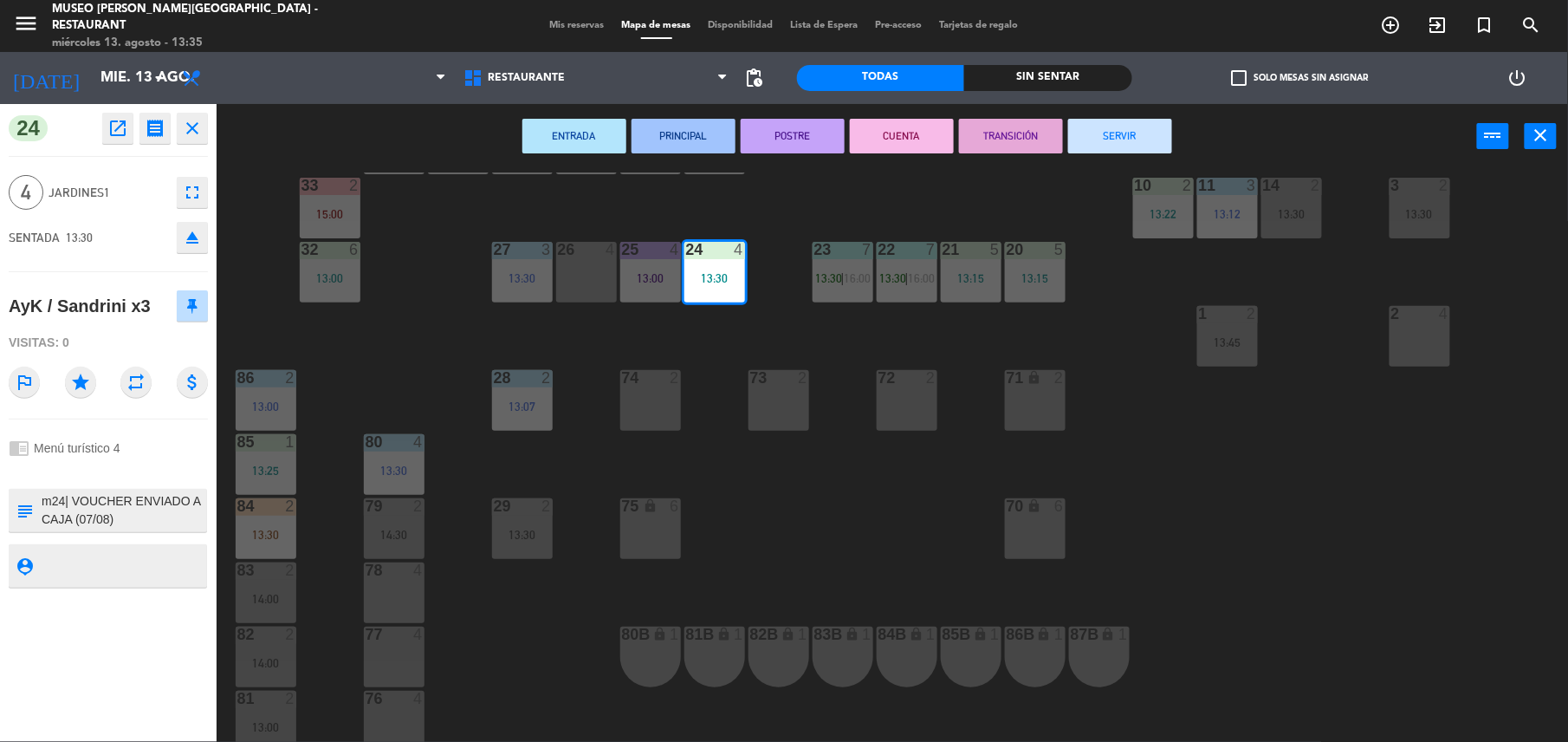
click at [288, 588] on div "83 2 14:00" at bounding box center [266, 592] width 60 height 60
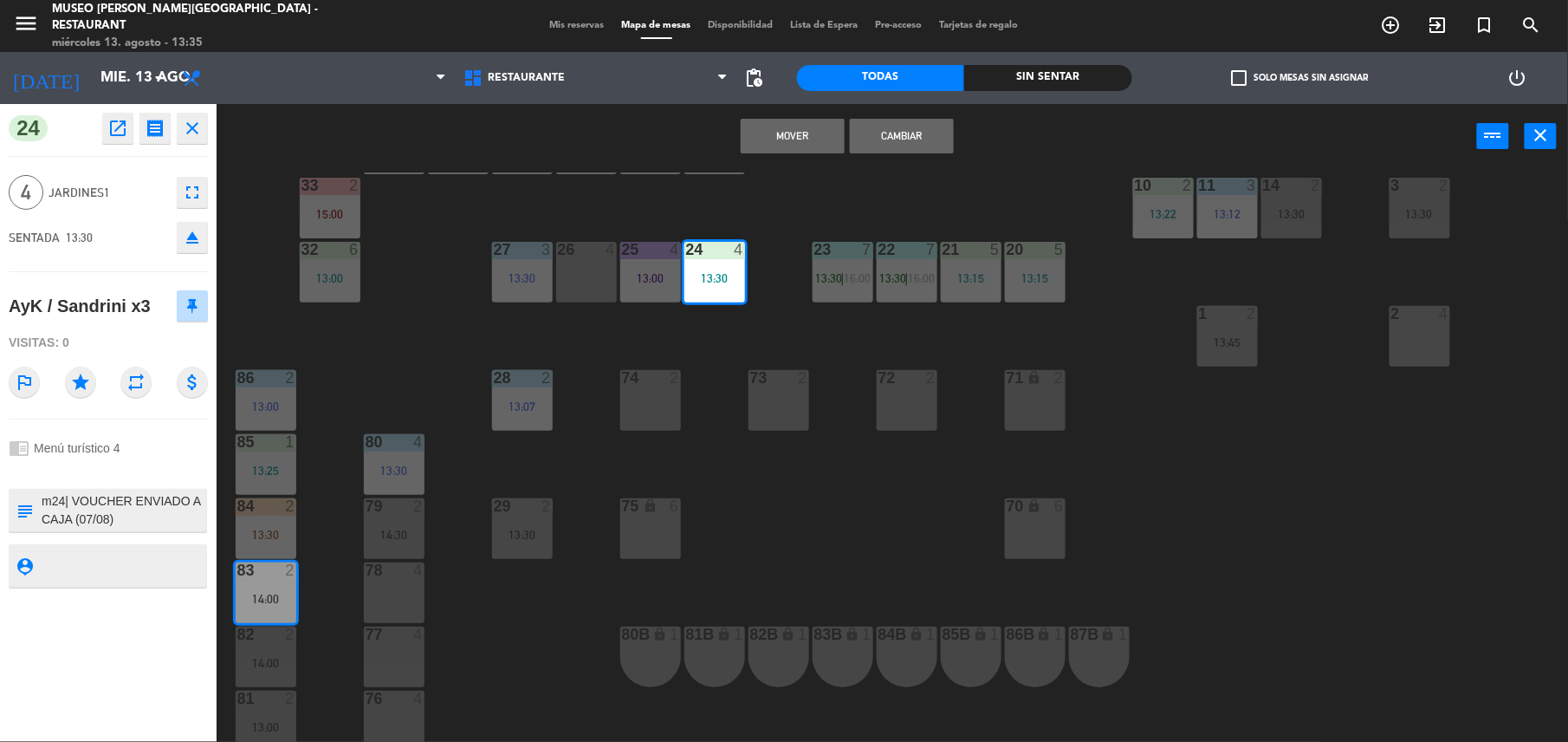
click at [309, 569] on div "44 5 12:39 49 2 13:00 54 5 64 block 2 13:30 48 6 14:00 53 6 14:00 63 2 12:28 | …" at bounding box center [900, 459] width 1336 height 573
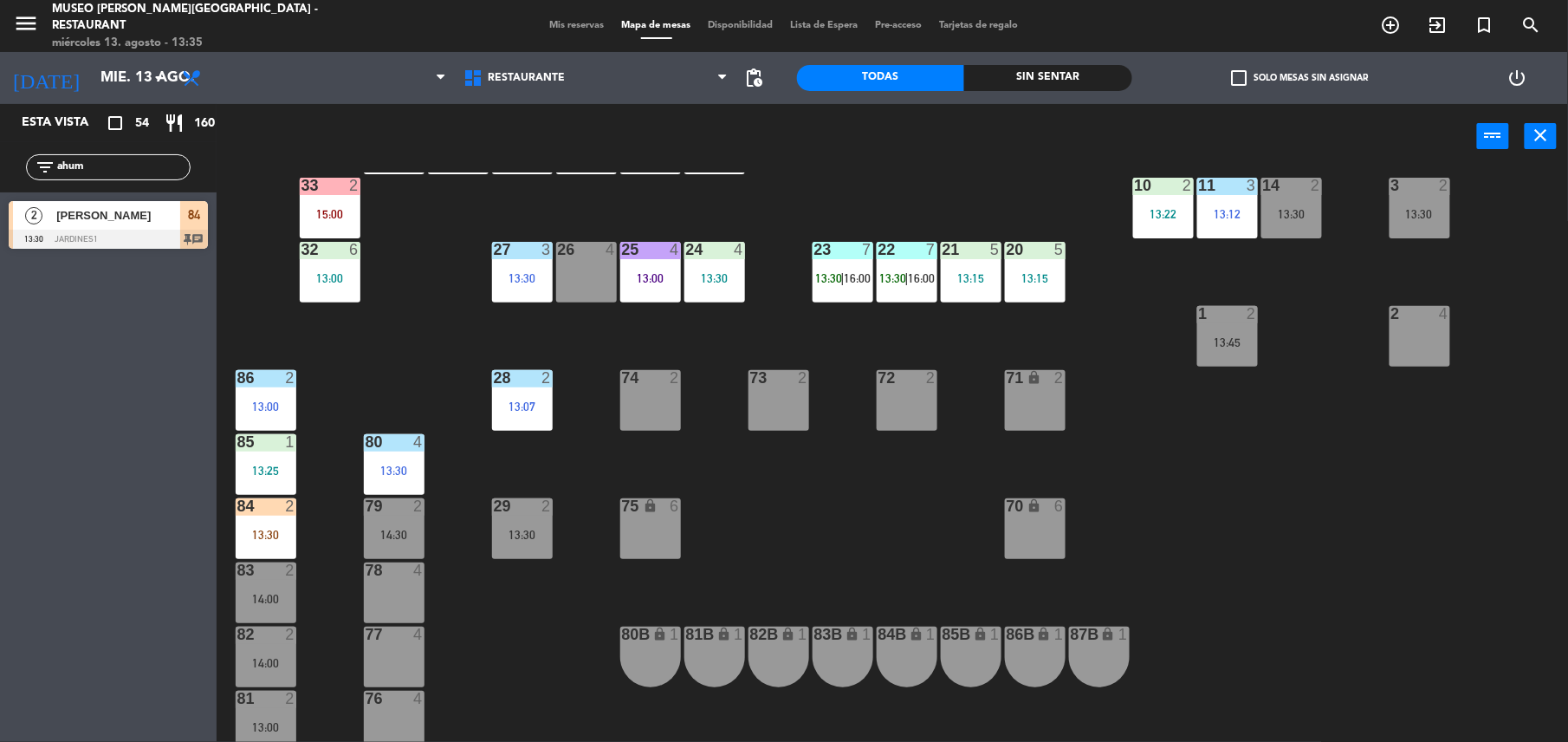
click at [246, 530] on div "13:30" at bounding box center [266, 534] width 60 height 12
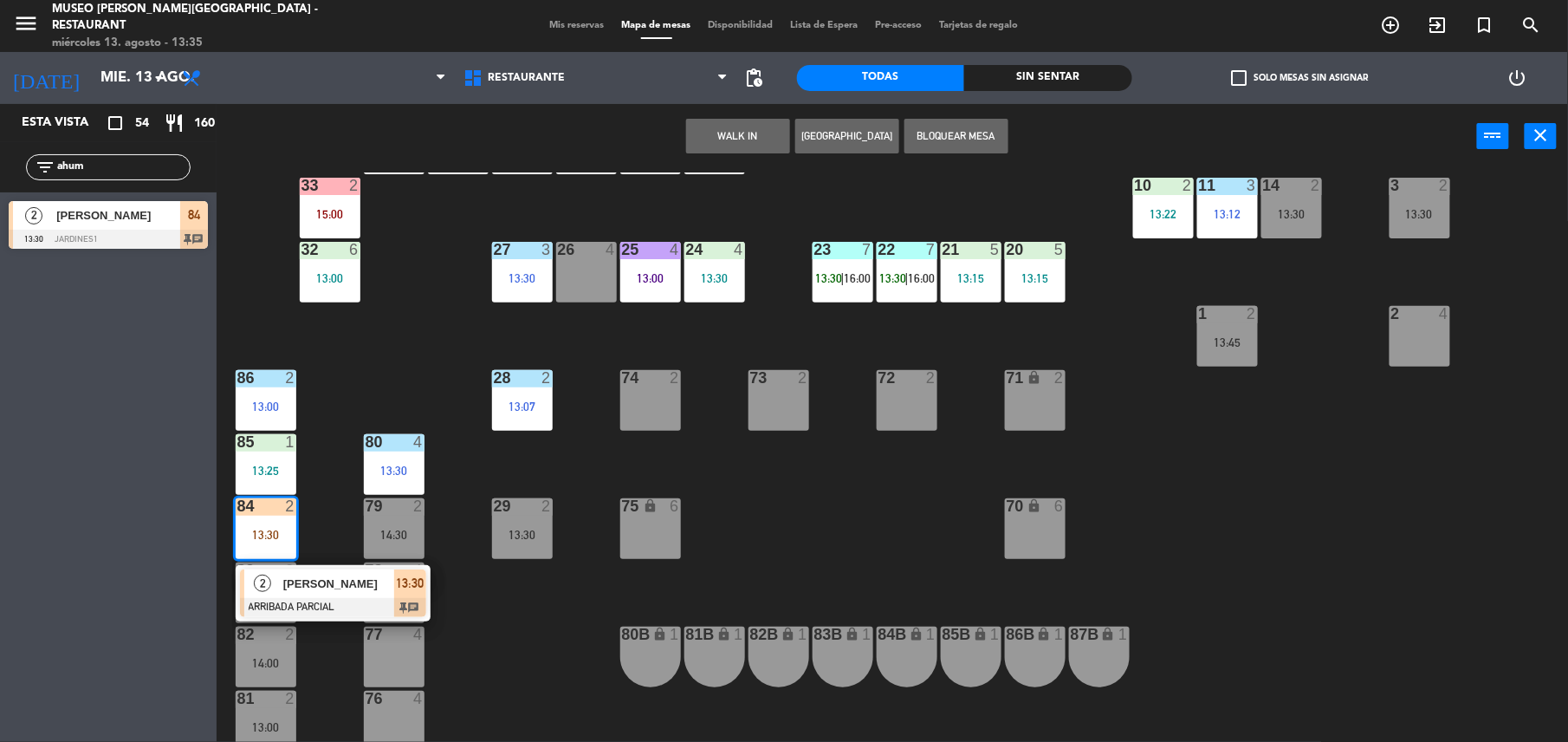
click at [319, 572] on div "[PERSON_NAME]" at bounding box center [338, 583] width 112 height 28
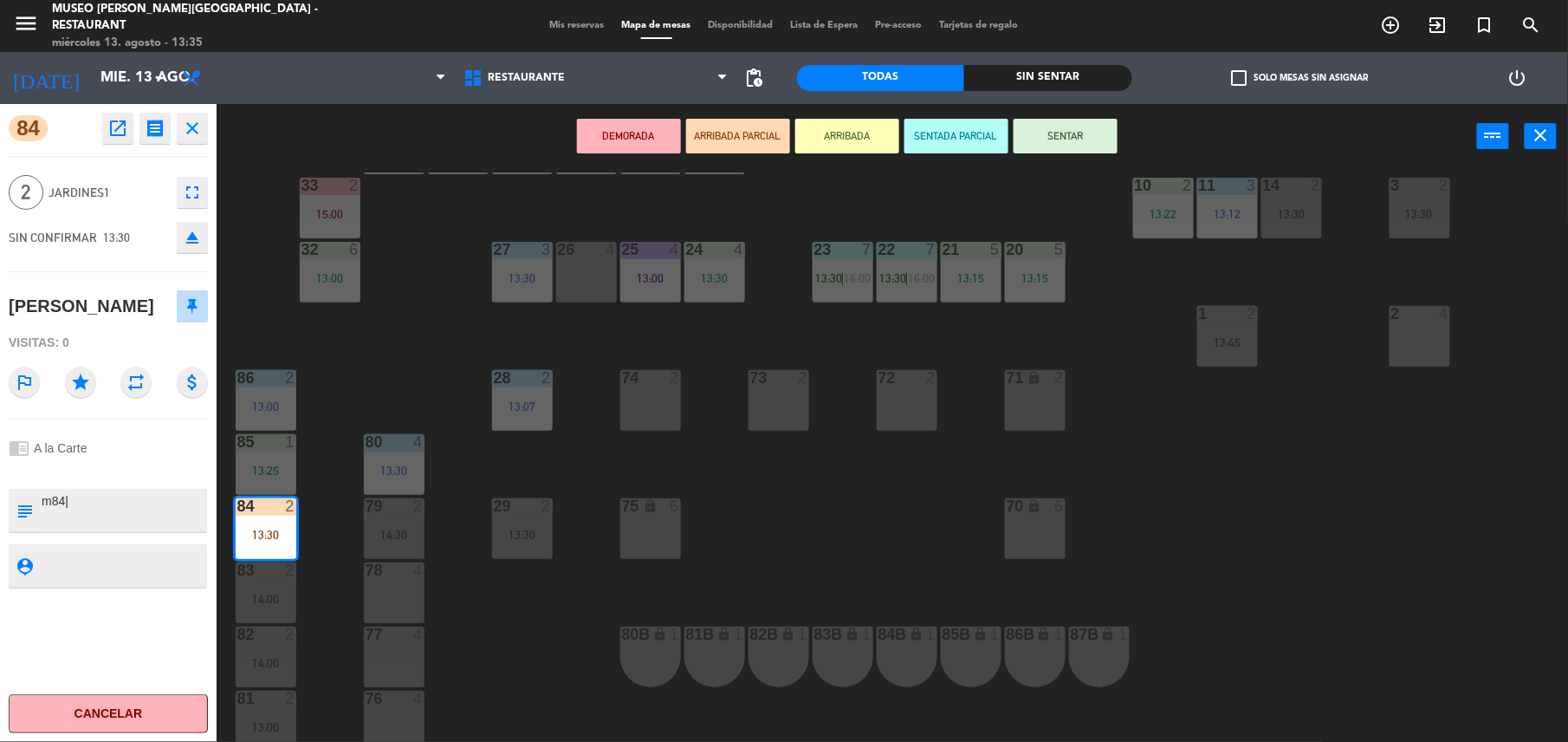
click at [1044, 130] on button "SENTAR" at bounding box center [1066, 136] width 104 height 35
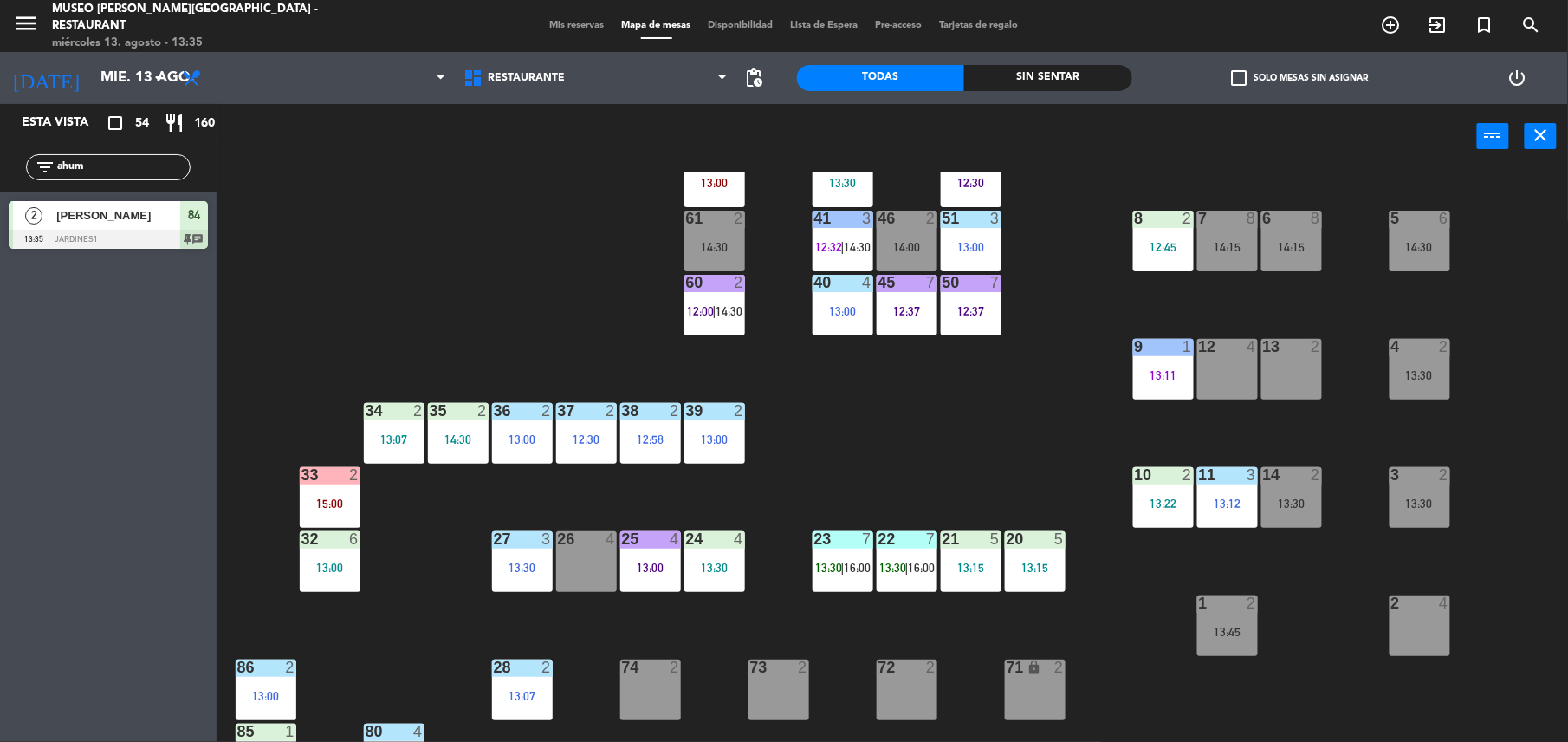
scroll to position [183, 0]
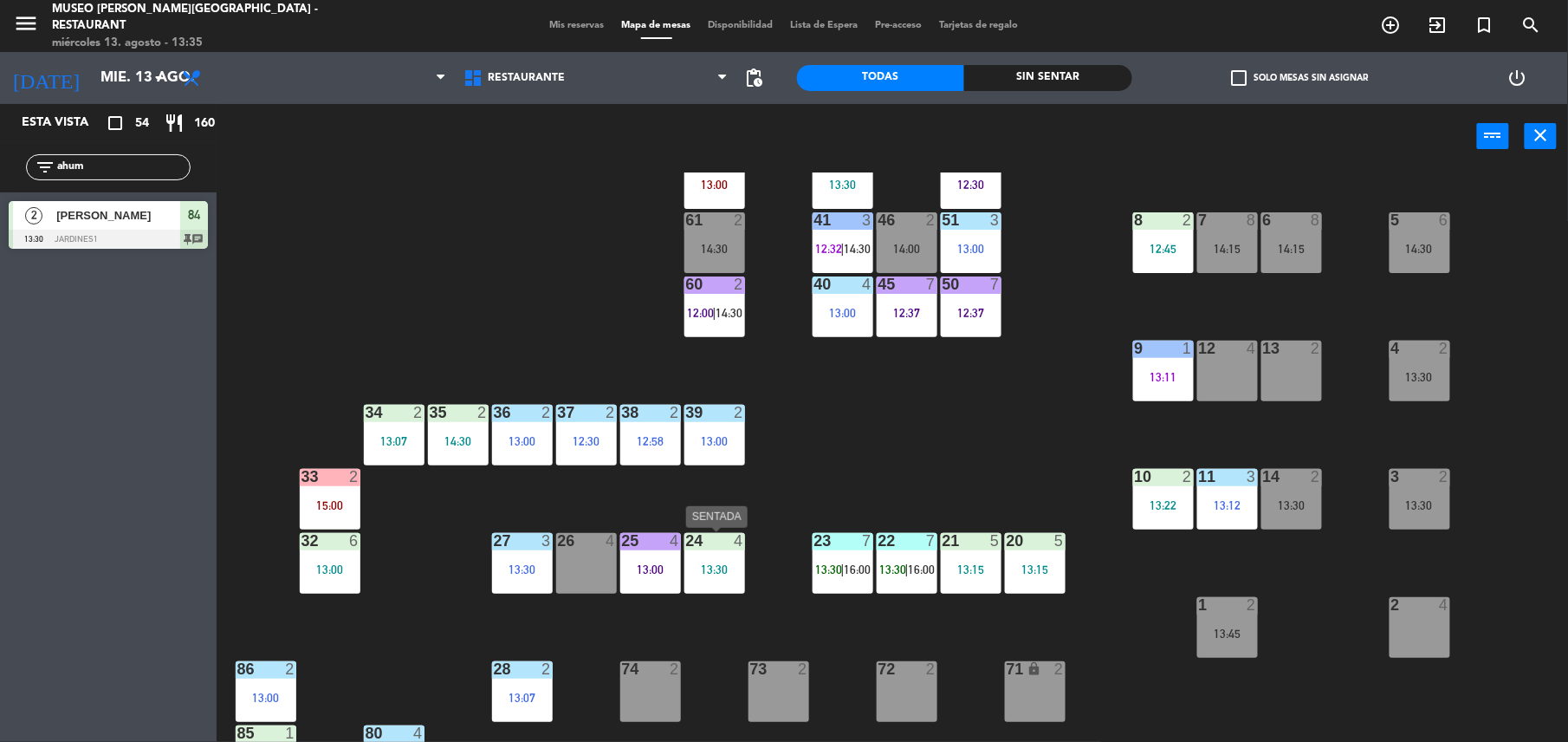
click at [698, 570] on div "13:30" at bounding box center [715, 569] width 60 height 12
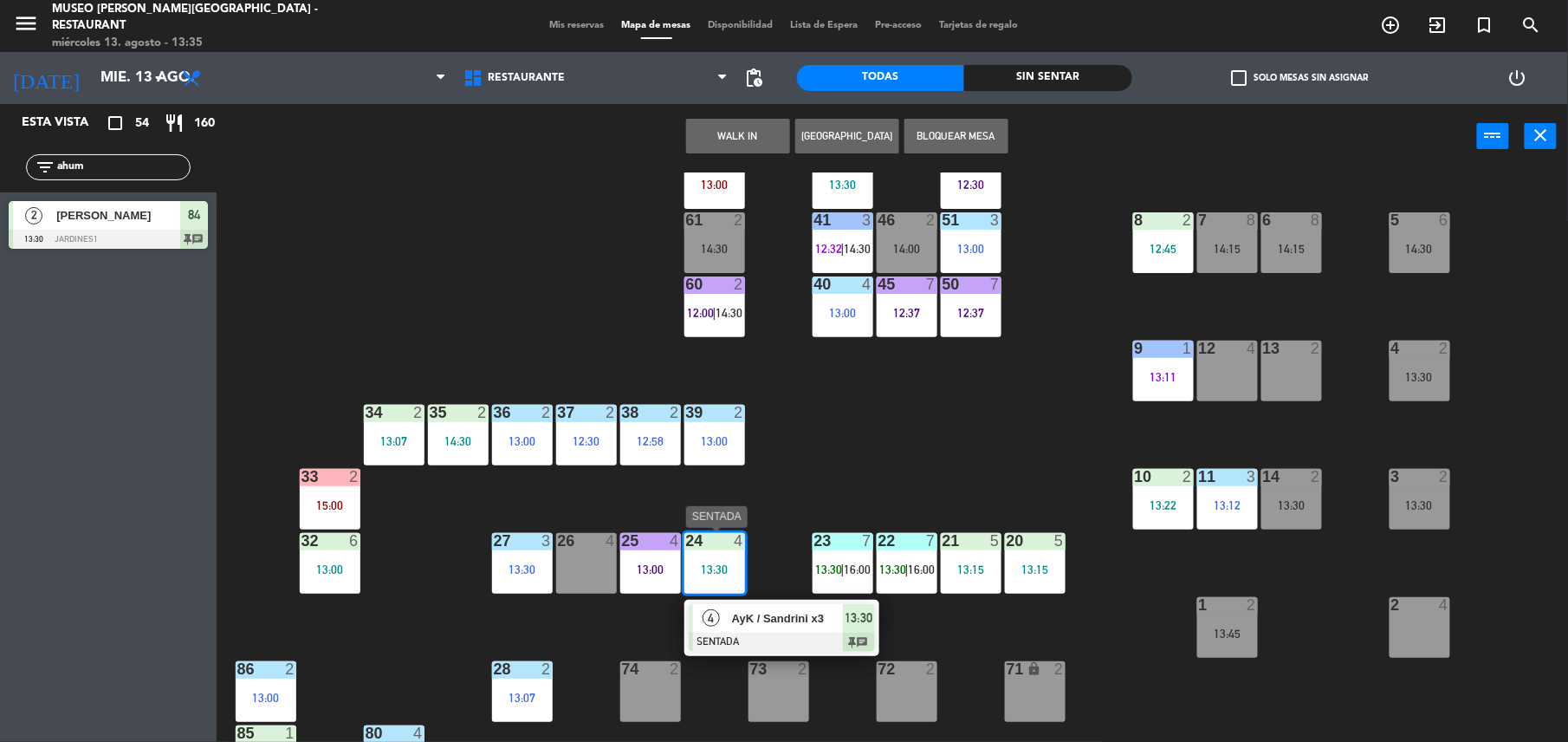
click at [780, 611] on span "AyK / Sandrini x3" at bounding box center [788, 618] width 111 height 18
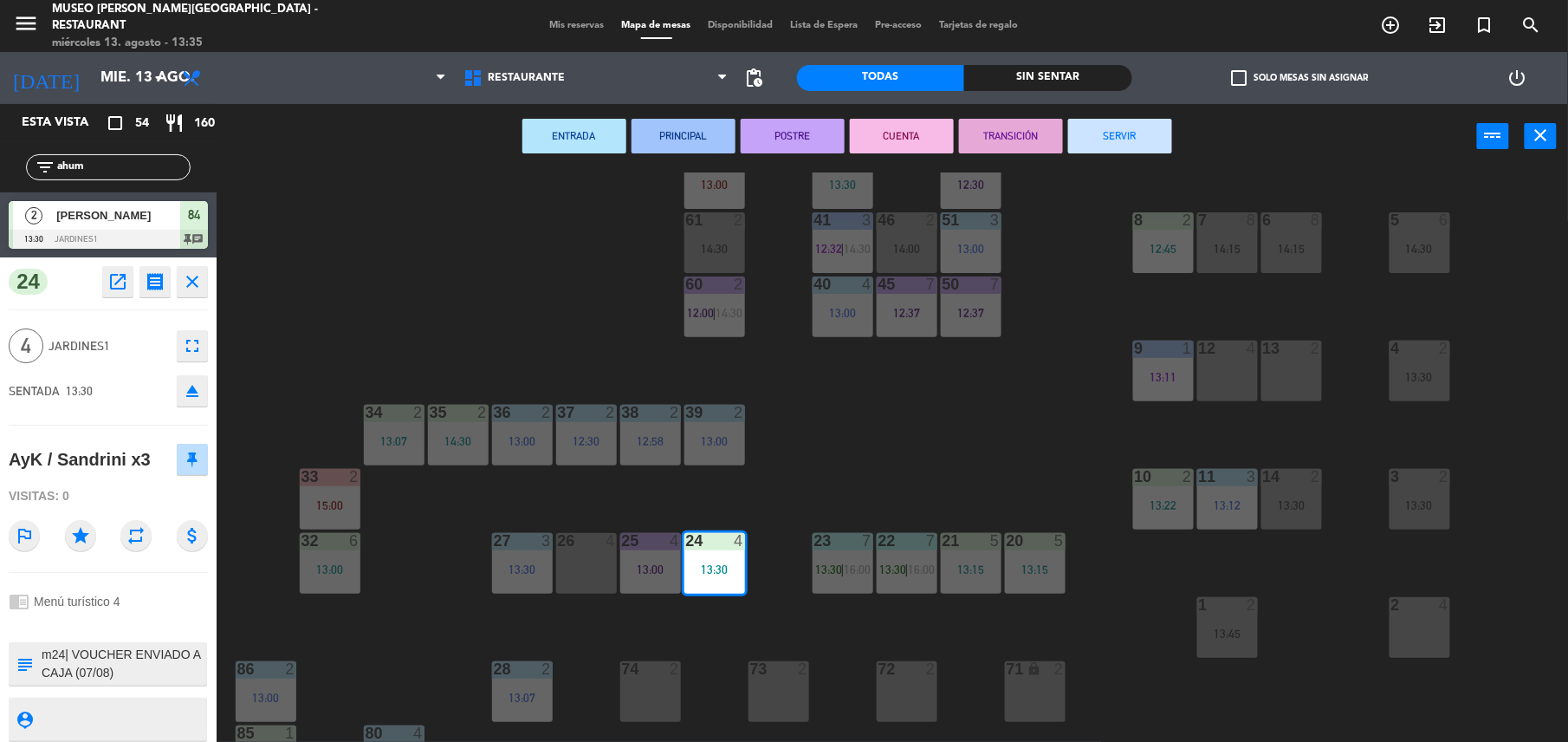
click at [889, 476] on div "44 5 12:39 49 2 13:00 54 5 64 block 2 13:30 48 6 14:00 53 6 14:00 63 2 12:28 | …" at bounding box center [900, 459] width 1336 height 573
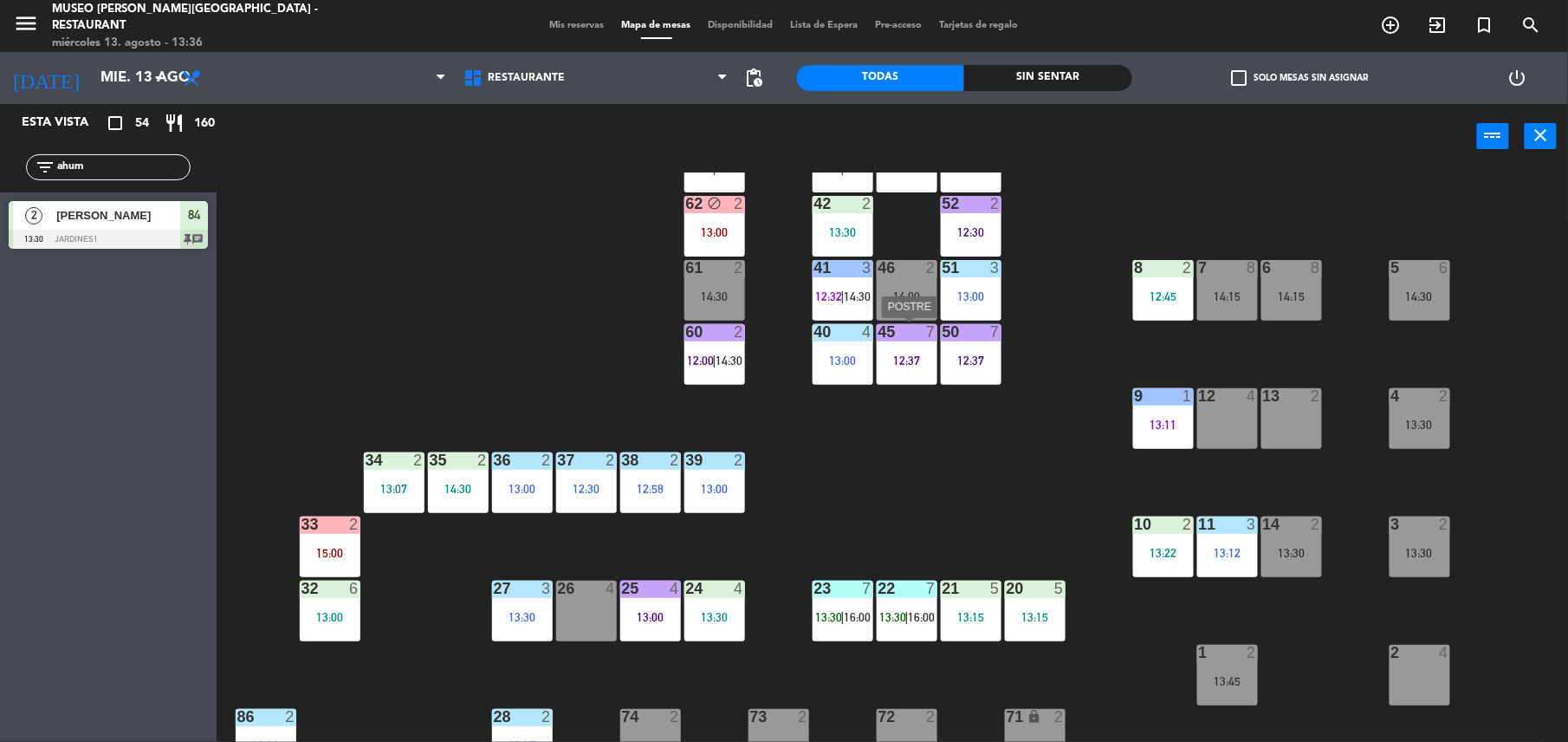
scroll to position [139, 0]
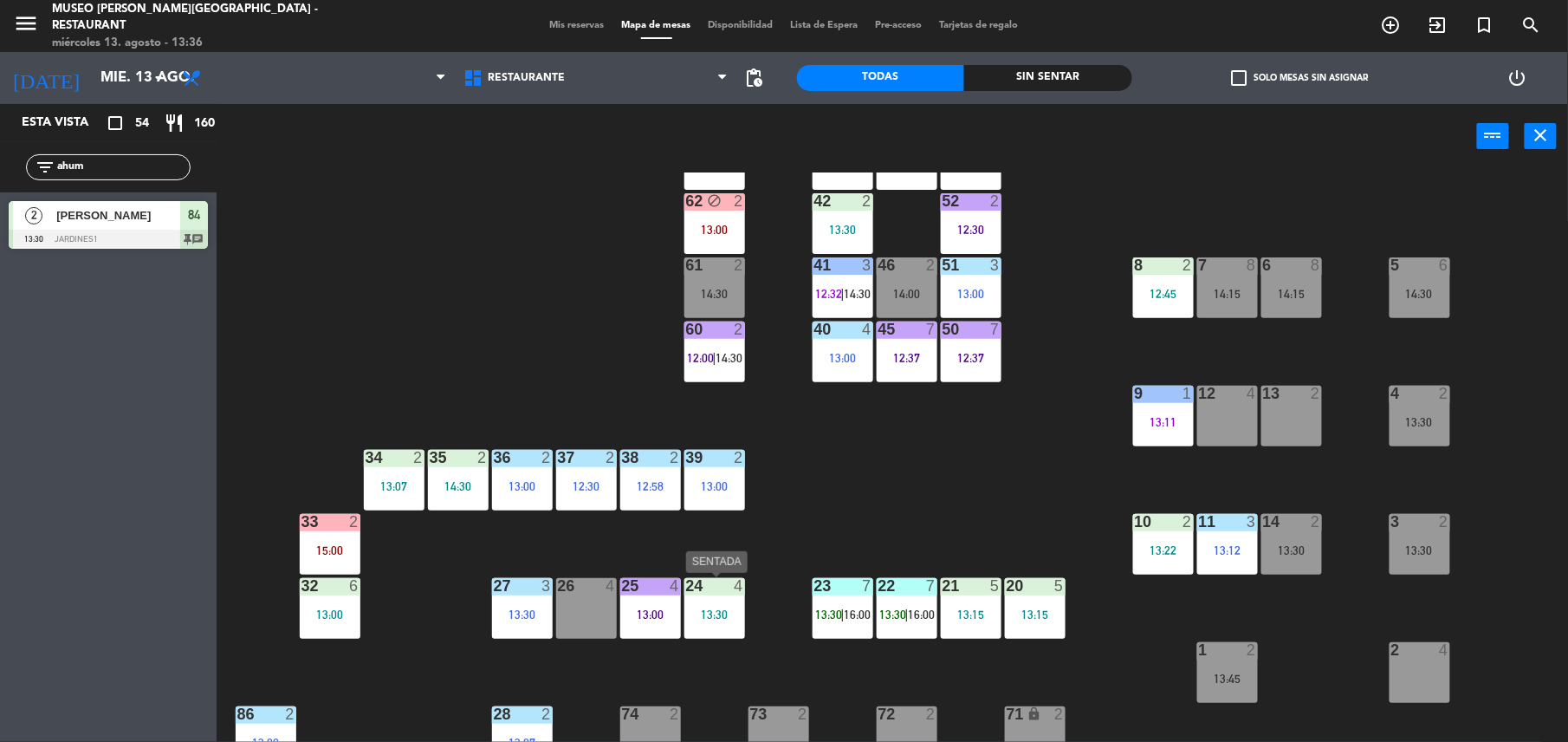
click at [716, 622] on div "24 4 13:30" at bounding box center [715, 608] width 60 height 60
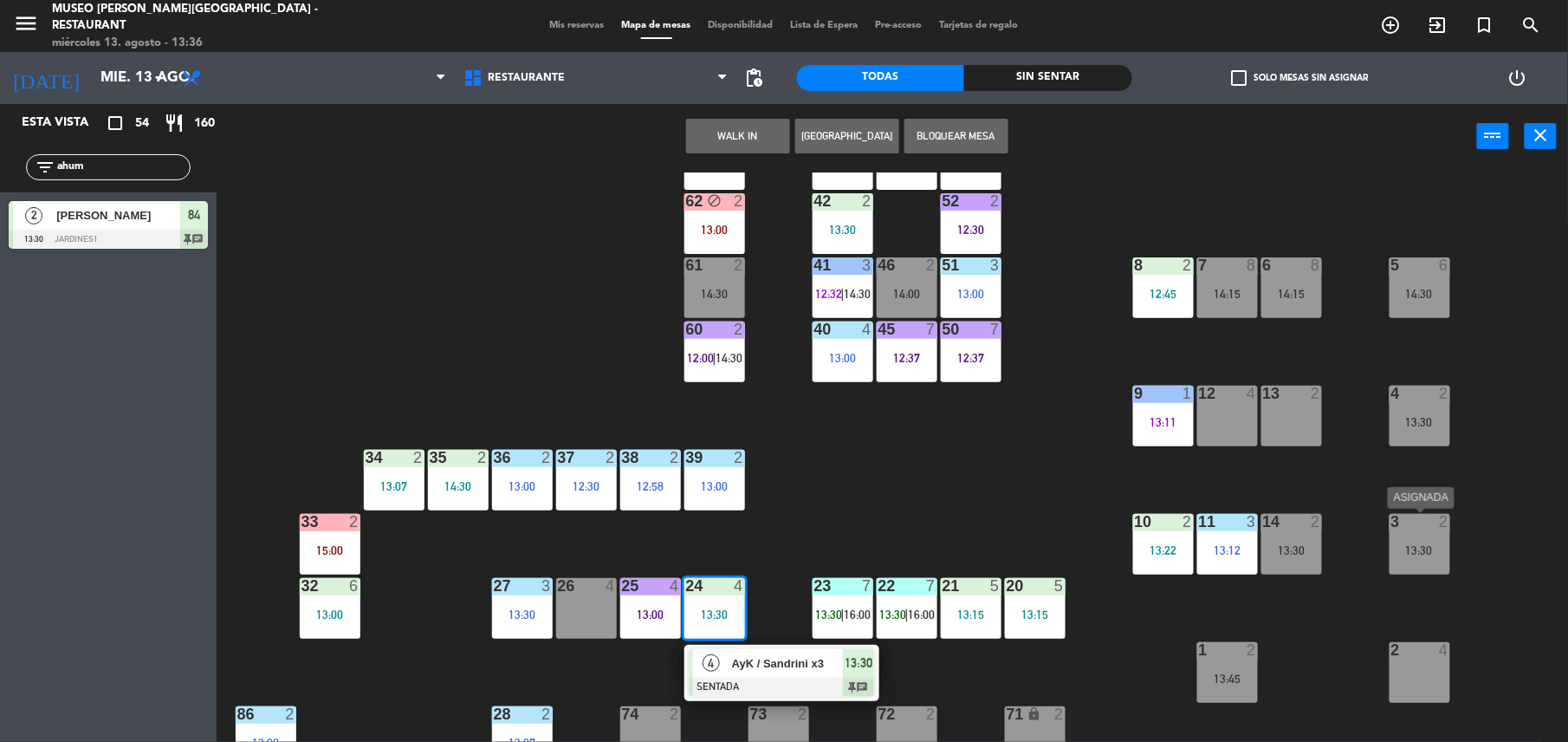
click at [1432, 530] on div "3 2" at bounding box center [1420, 522] width 60 height 17
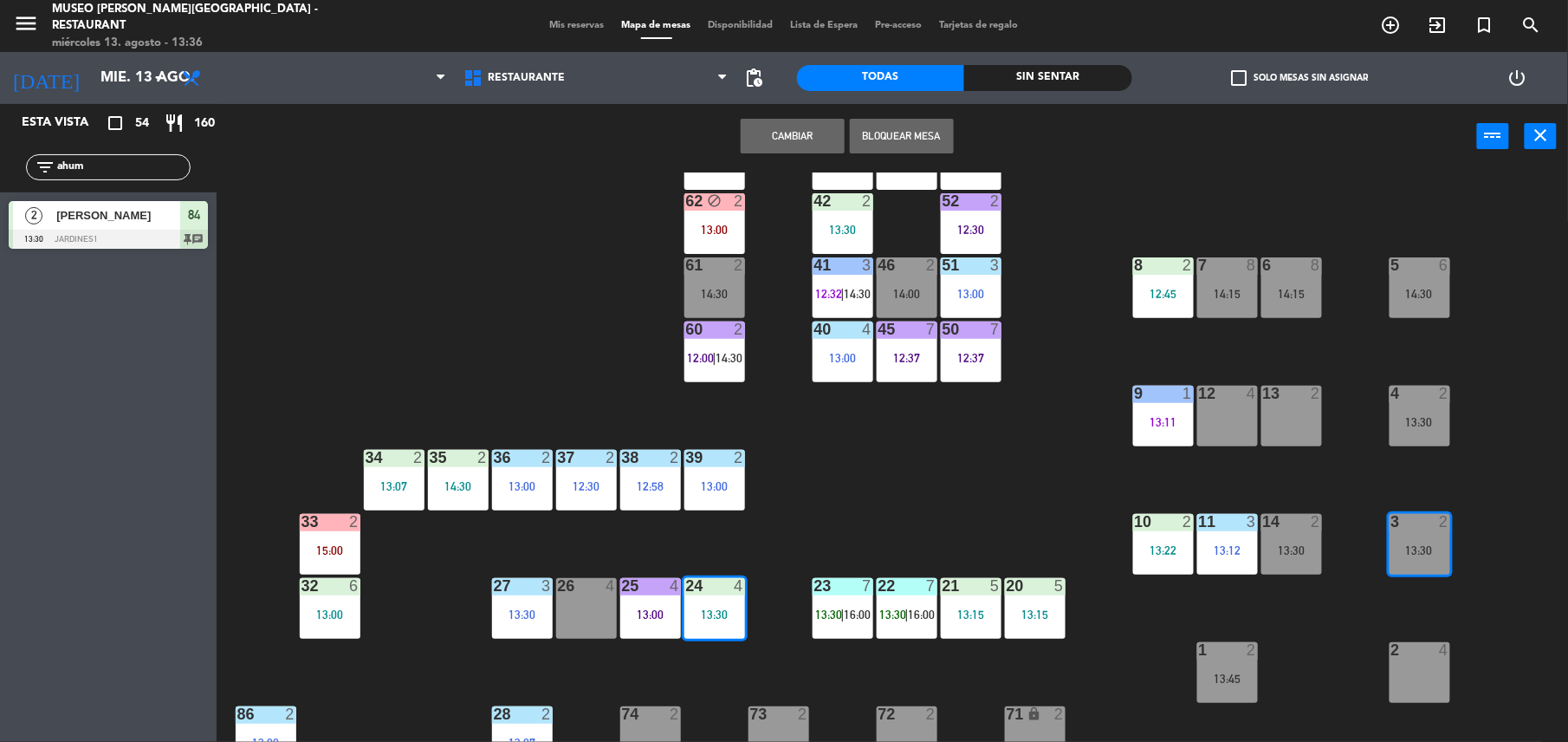
click at [811, 127] on button "Cambiar" at bounding box center [793, 136] width 104 height 35
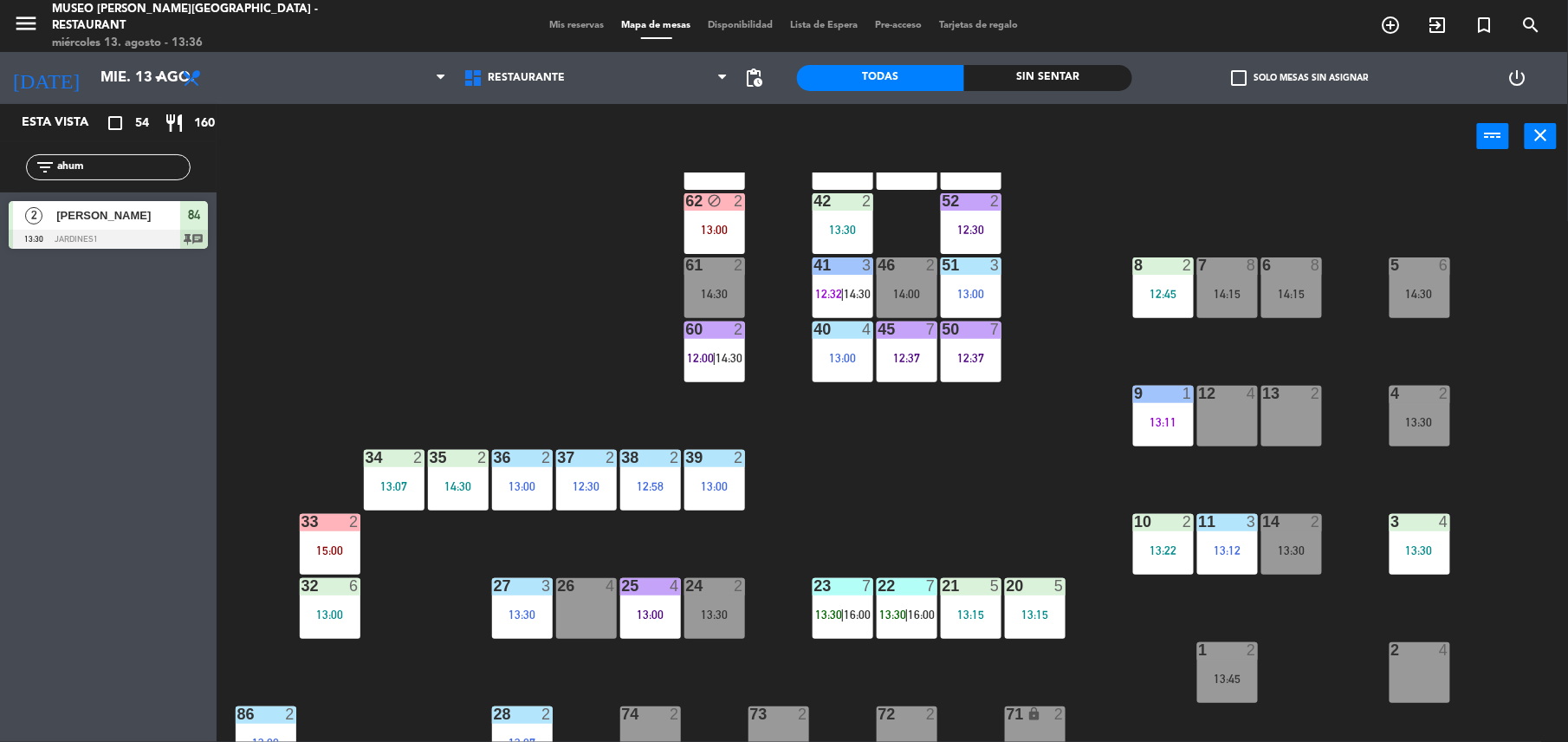
click at [1426, 544] on div "13:30" at bounding box center [1420, 549] width 60 height 12
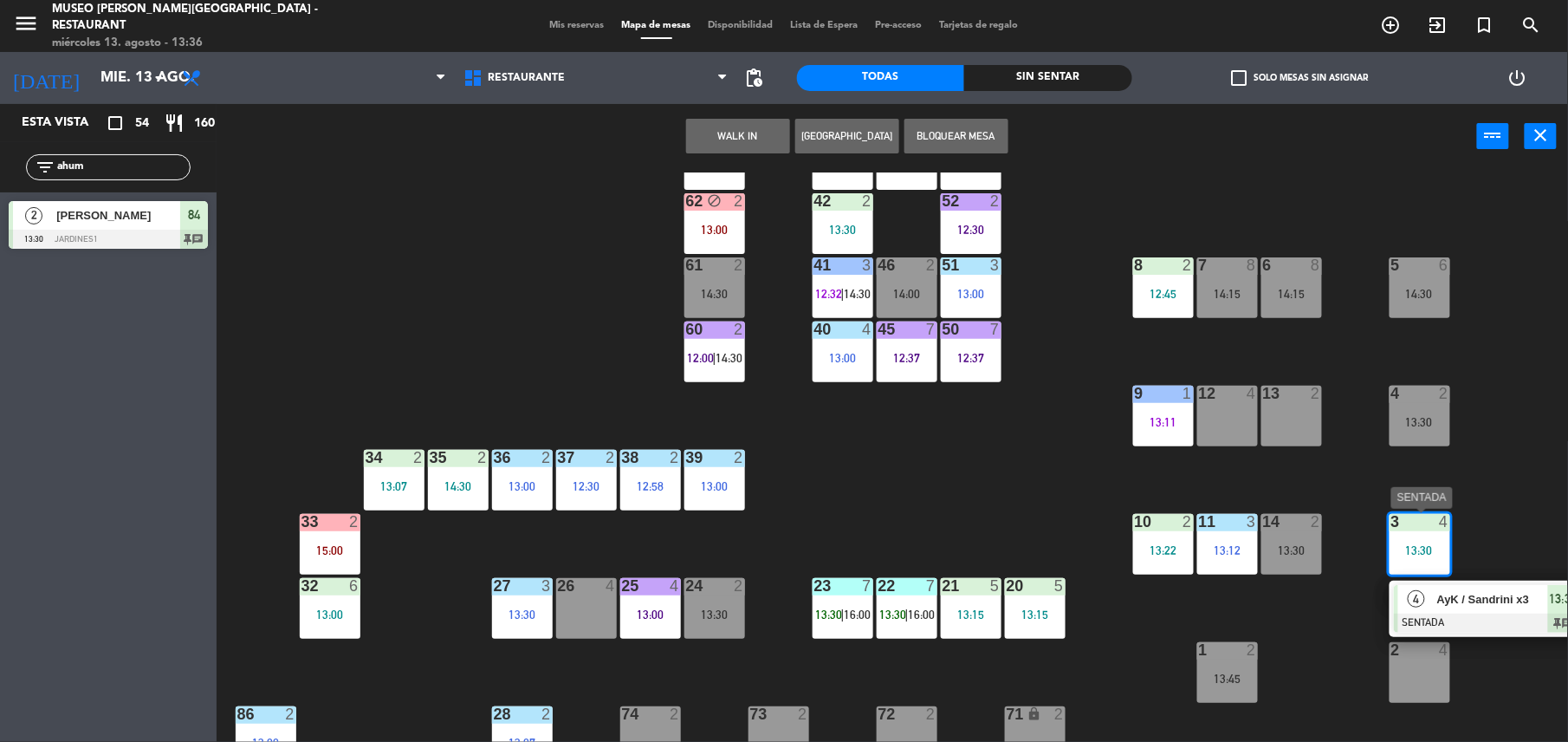
click at [1450, 596] on span "AyK / Sandrini x3" at bounding box center [1493, 600] width 111 height 18
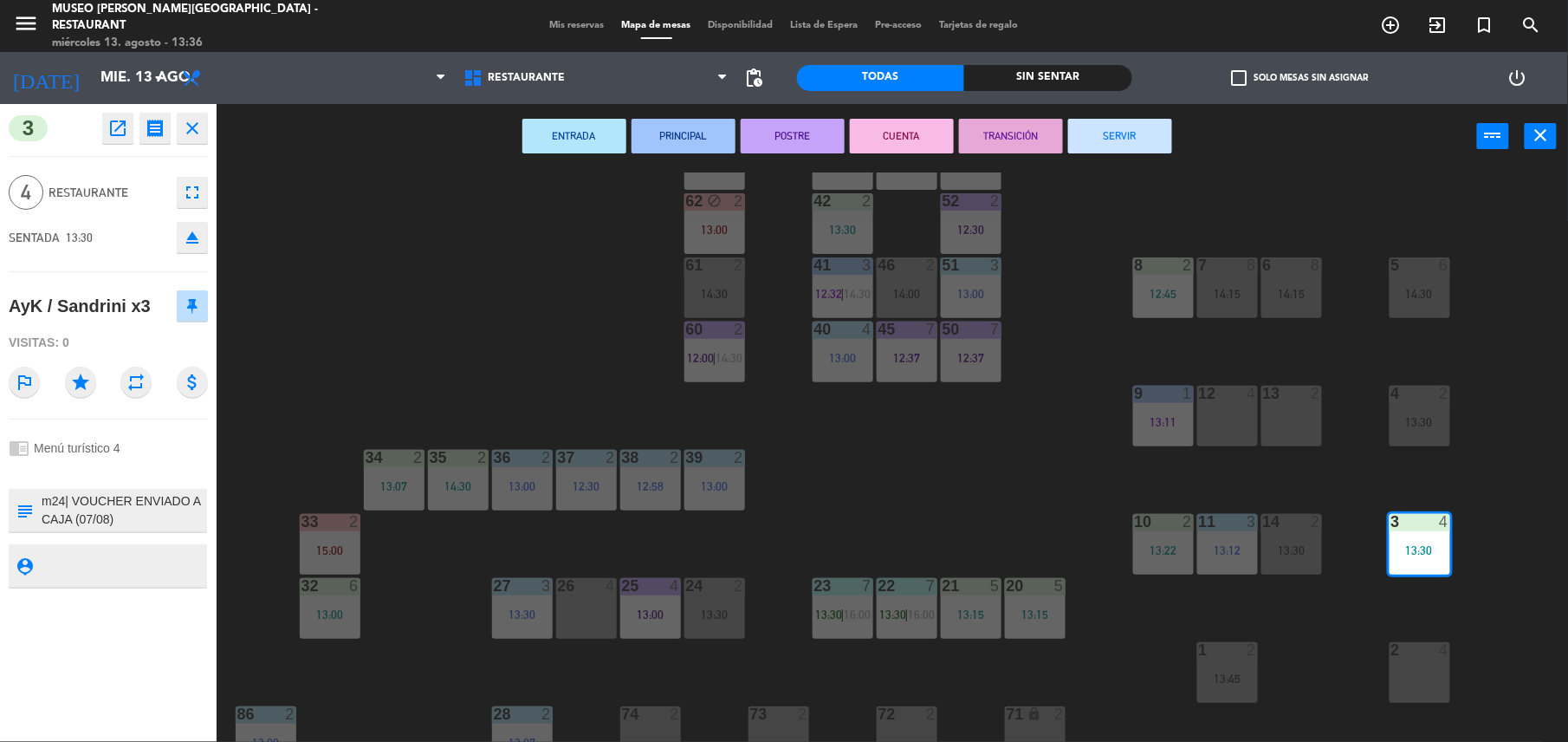
click at [1431, 688] on div "2 4" at bounding box center [1420, 673] width 60 height 60
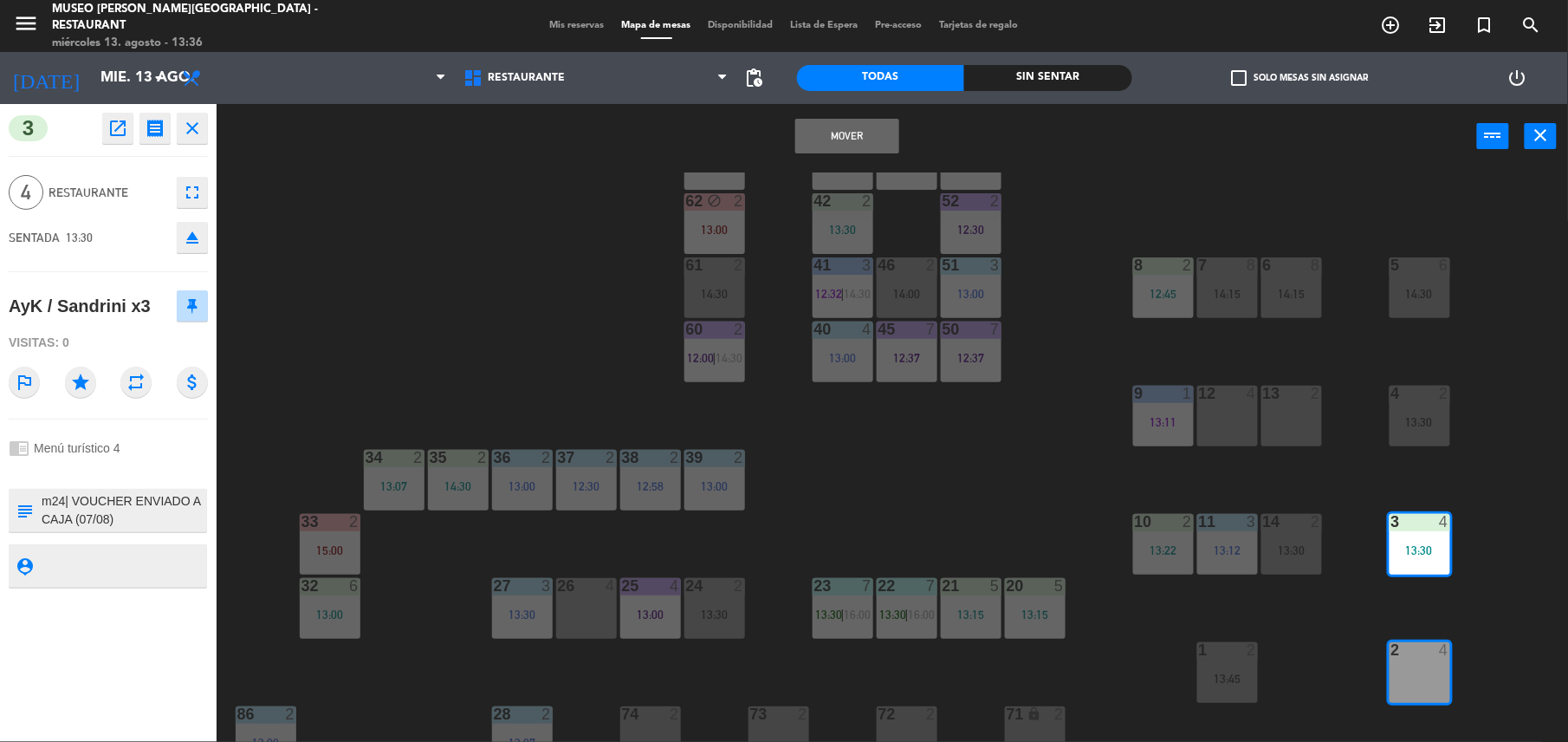
click at [805, 129] on button "Mover" at bounding box center [848, 136] width 104 height 35
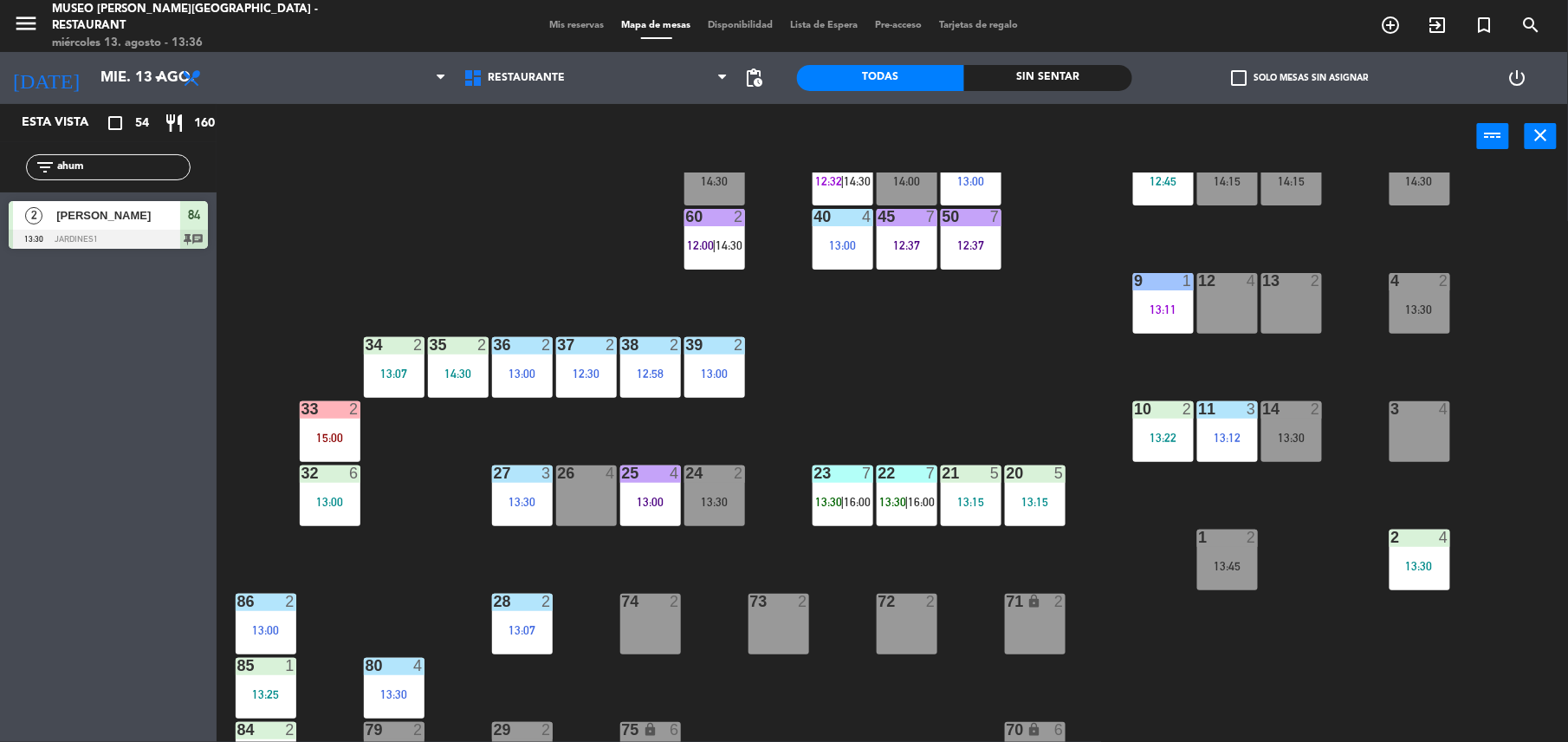
scroll to position [253, 0]
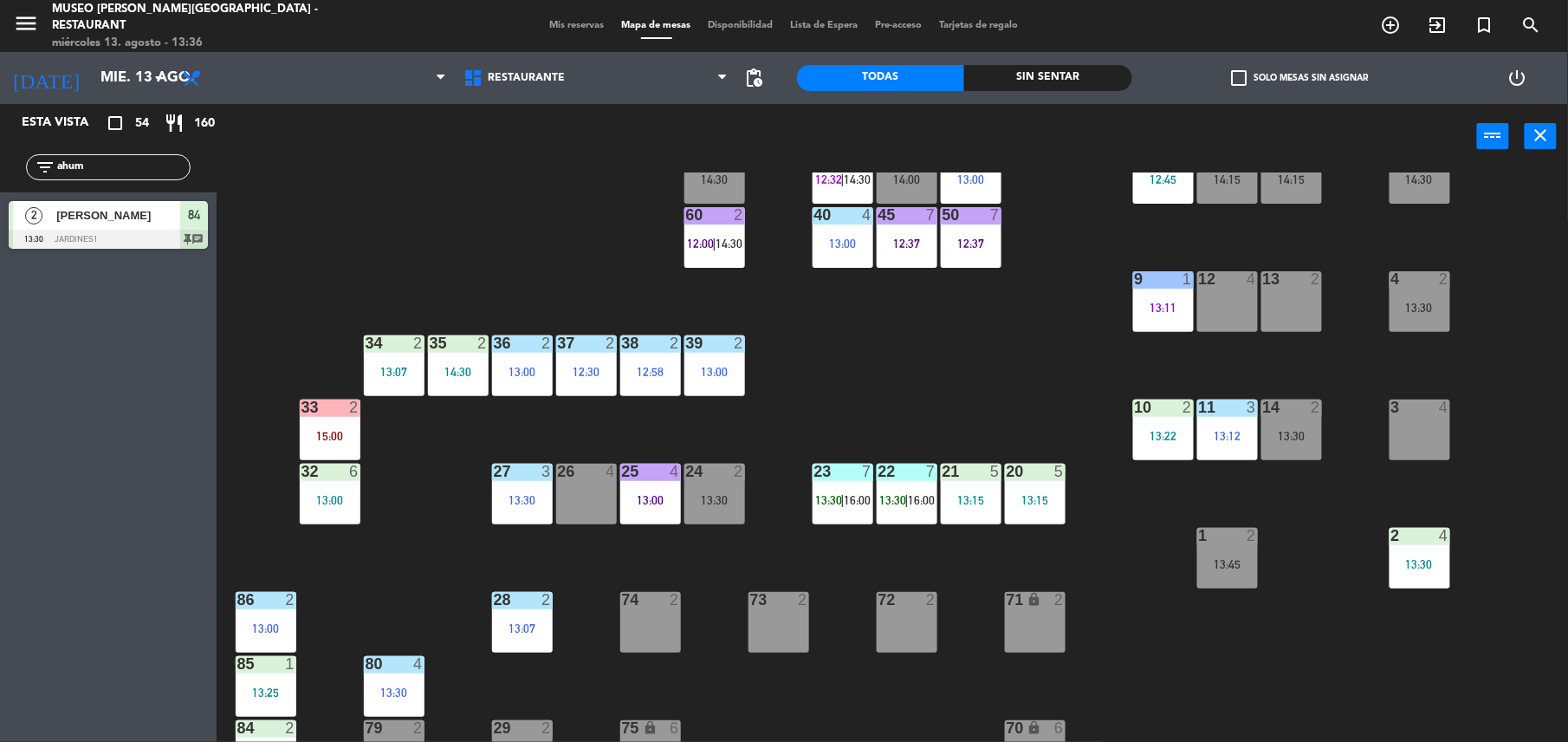
click at [1448, 593] on div "44 5 12:39 49 2 13:00 54 5 64 block 2 13:30 48 6 14:00 53 6 14:00 63 2 12:28 | …" at bounding box center [900, 459] width 1336 height 573
click at [732, 472] on div "2" at bounding box center [742, 471] width 28 height 16
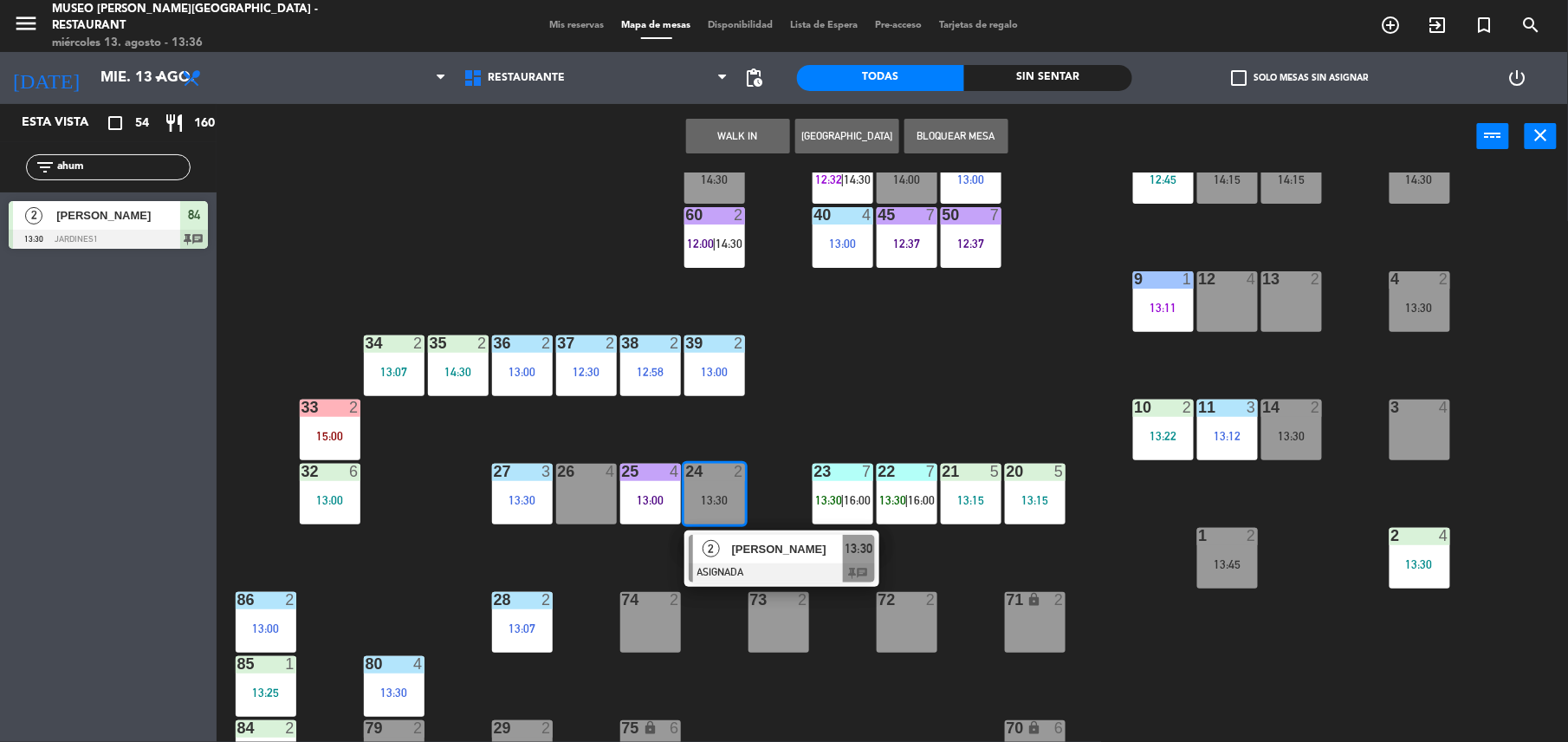
click at [964, 140] on button "Bloquear Mesa" at bounding box center [956, 136] width 104 height 35
click at [1432, 536] on div at bounding box center [1419, 535] width 28 height 16
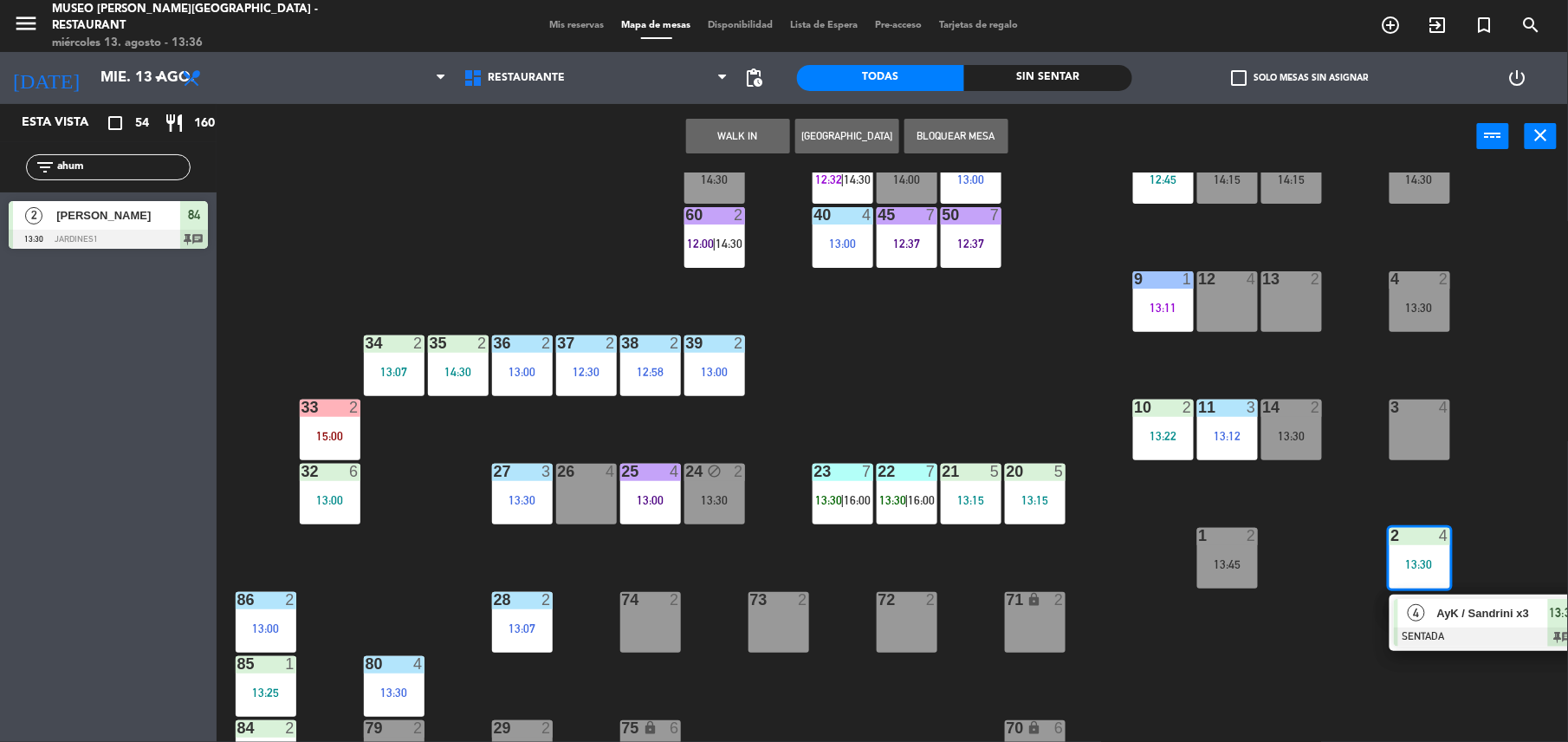
click at [1474, 615] on span "AyK / Sandrini x3" at bounding box center [1493, 613] width 111 height 18
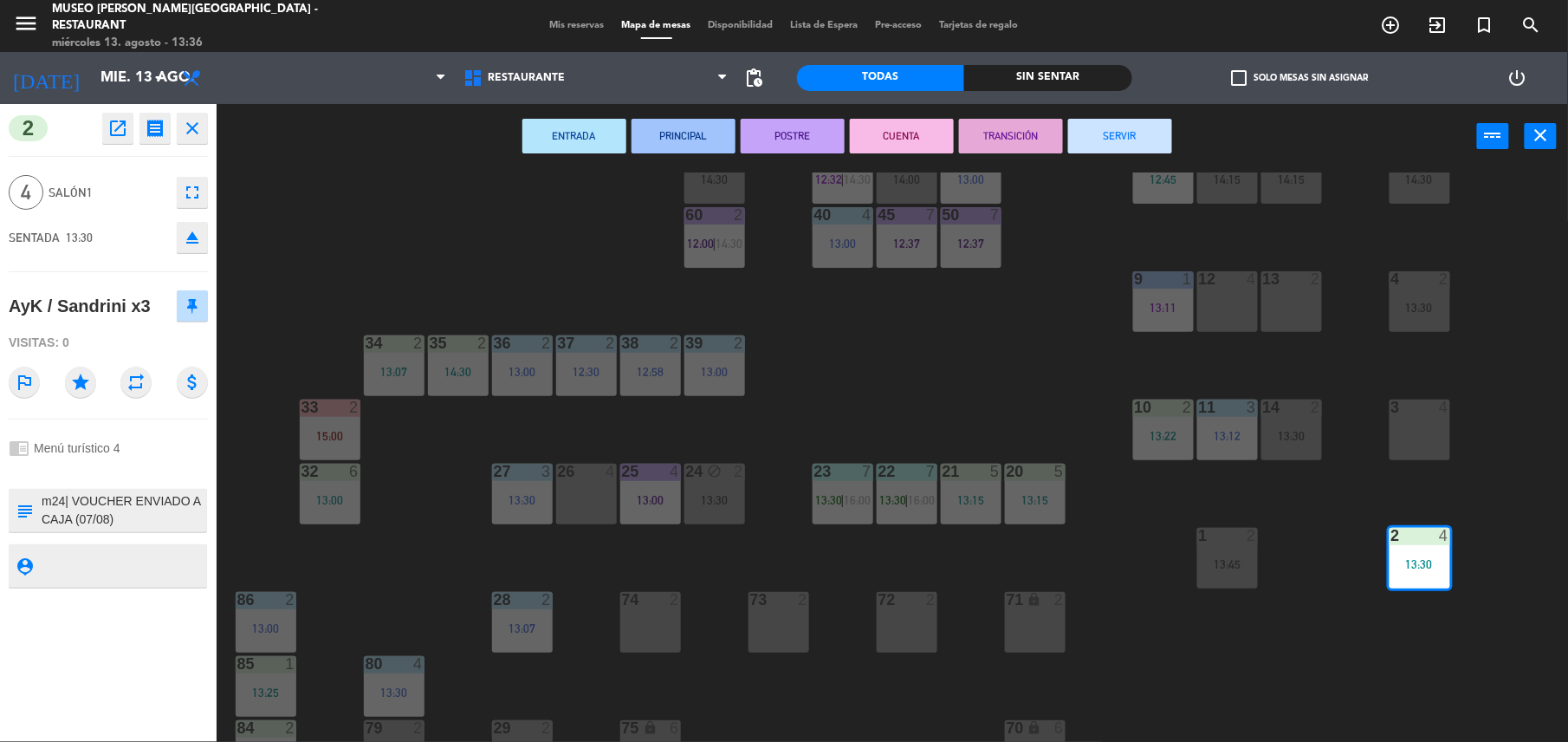
click at [66, 501] on textarea at bounding box center [122, 510] width 165 height 37
type textarea "m2| VOUCHER ENVIADO A CAJA (07/08) AKD84050 [PERSON_NAME] x3 REF: [PERSON_NAME]…"
click at [123, 471] on div at bounding box center [108, 470] width 199 height 12
click at [149, 465] on div at bounding box center [108, 470] width 199 height 12
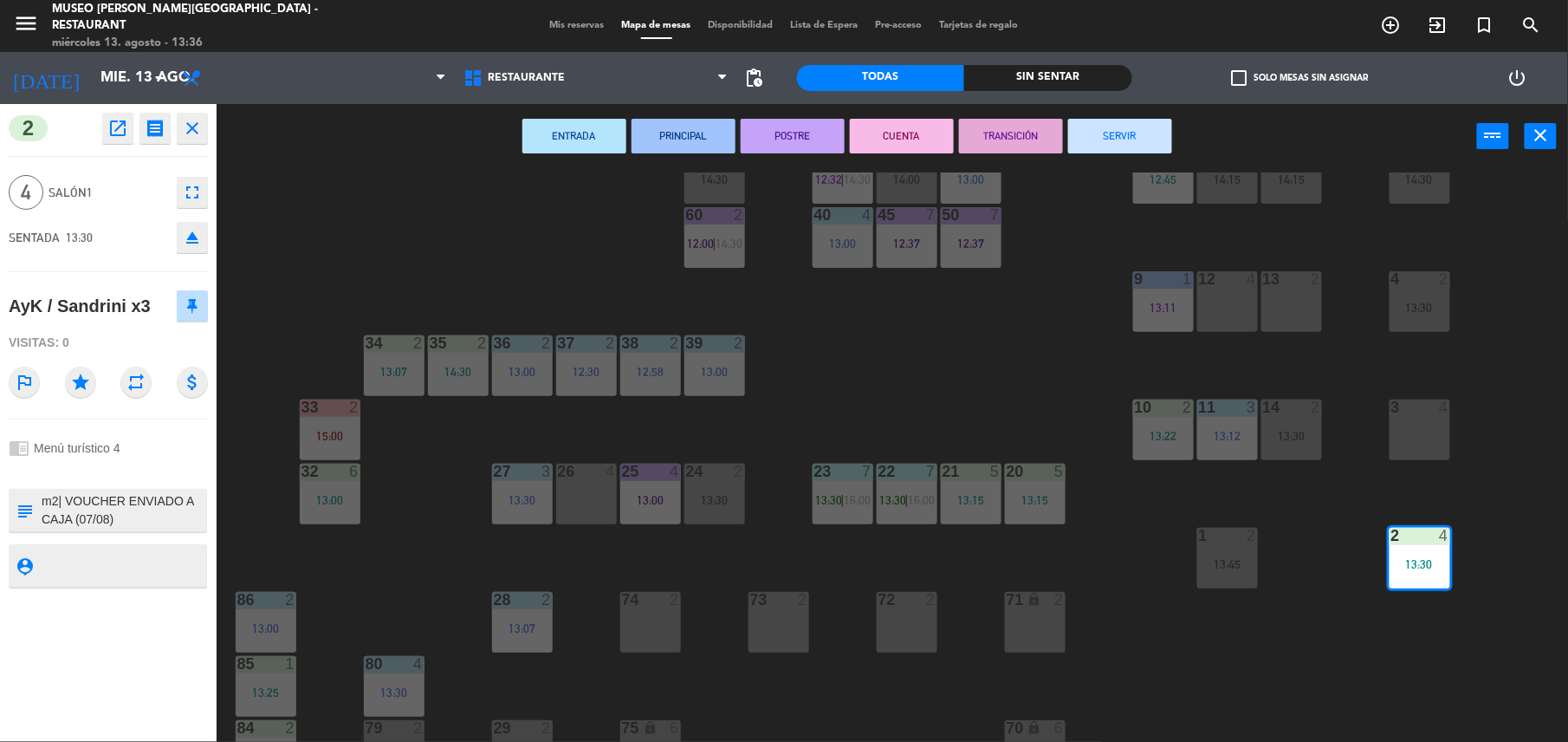
click at [132, 476] on div at bounding box center [108, 470] width 199 height 12
click at [334, 237] on div "44 5 12:39 49 2 13:00 54 5 64 block 2 13:30 48 6 14:00 53 6 14:00 63 2 12:28 | …" at bounding box center [900, 459] width 1336 height 573
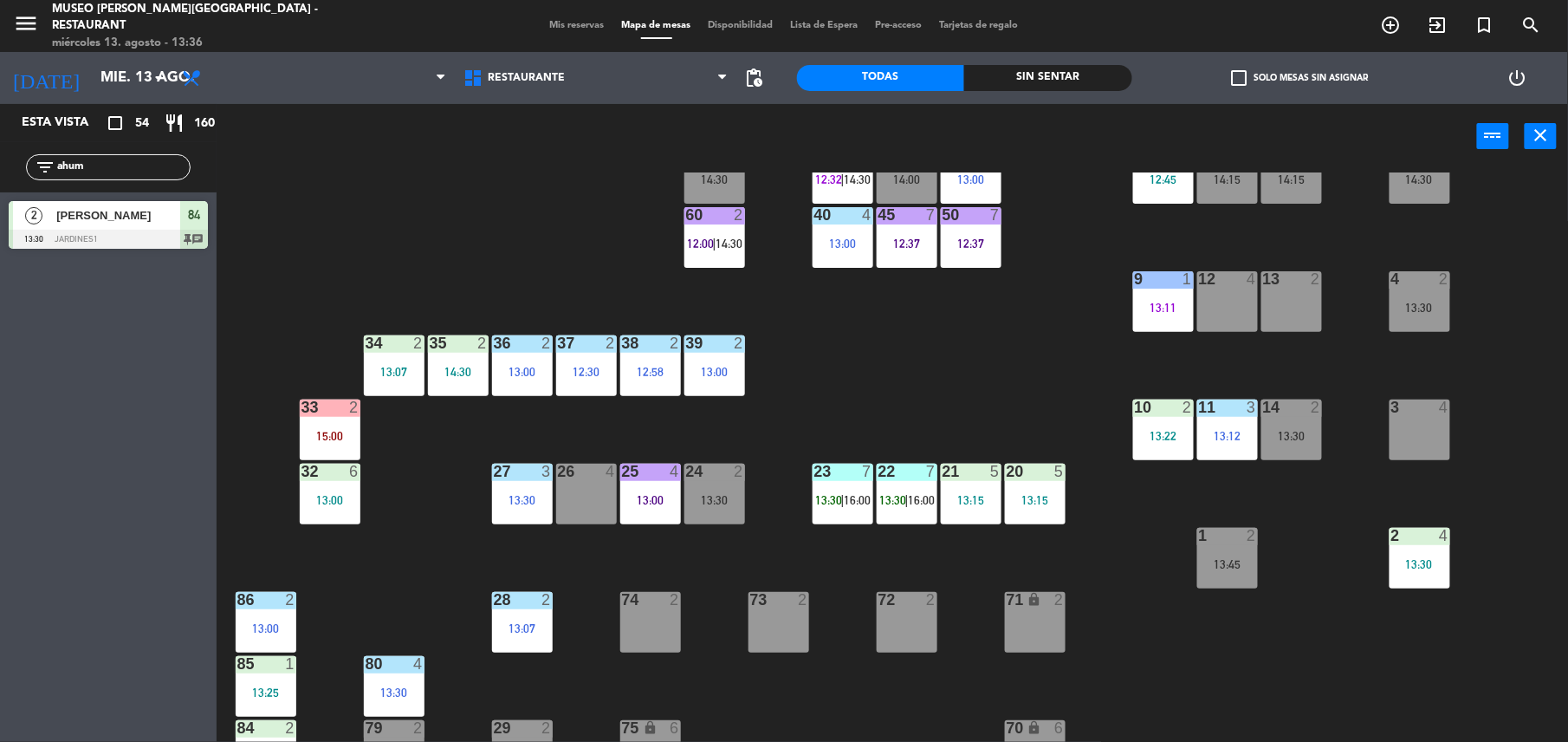
drag, startPoint x: 116, startPoint y: 163, endPoint x: -5, endPoint y: 191, distance: 124.2
click at [0, 191] on html "close × Museo [PERSON_NAME] Café - Restaurant × chrome_reader_mode Listado de R…" at bounding box center [784, 371] width 1568 height 742
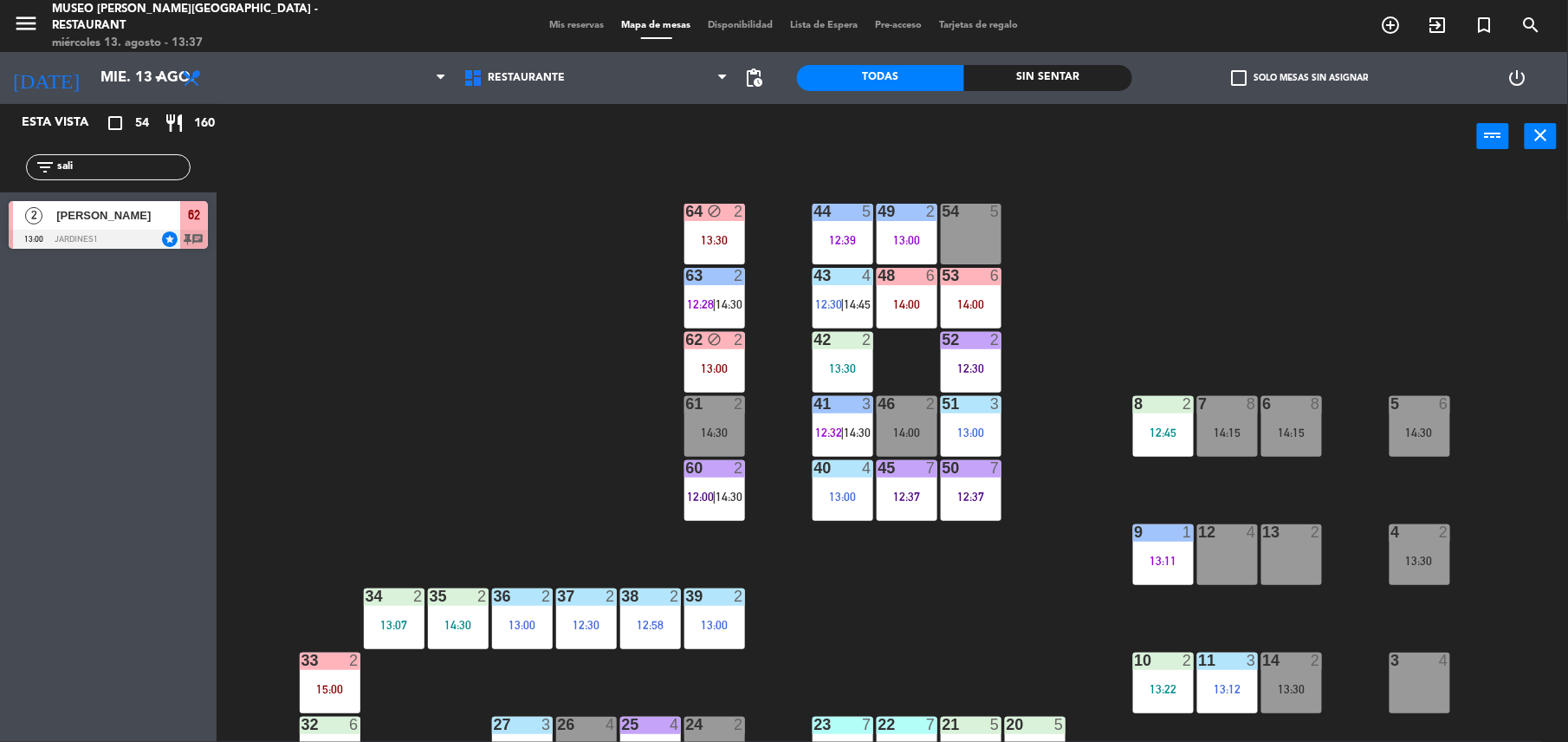
type input "sali"
click at [174, 236] on div at bounding box center [108, 239] width 199 height 19
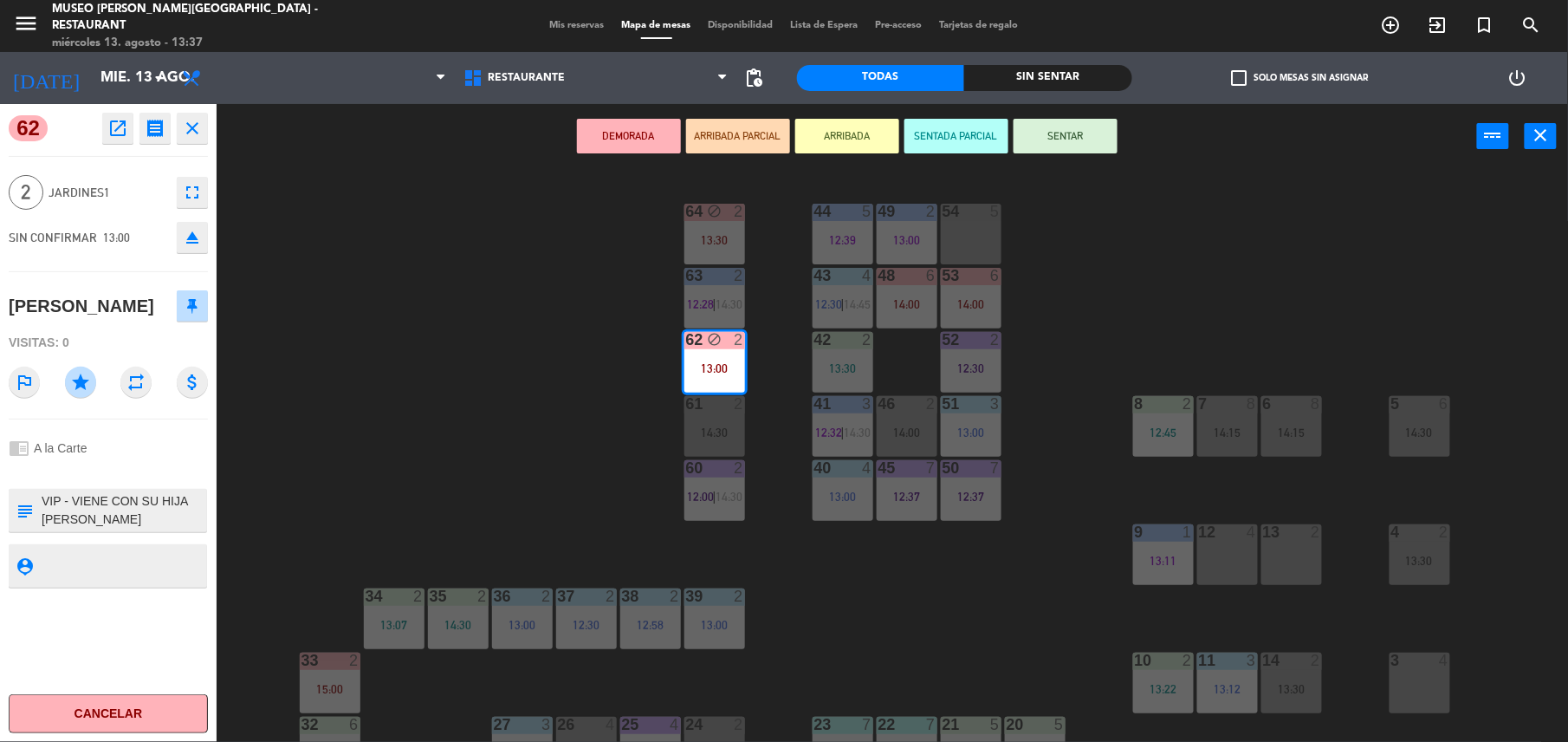
click at [750, 135] on button "ARRIBADA PARCIAL" at bounding box center [738, 136] width 104 height 35
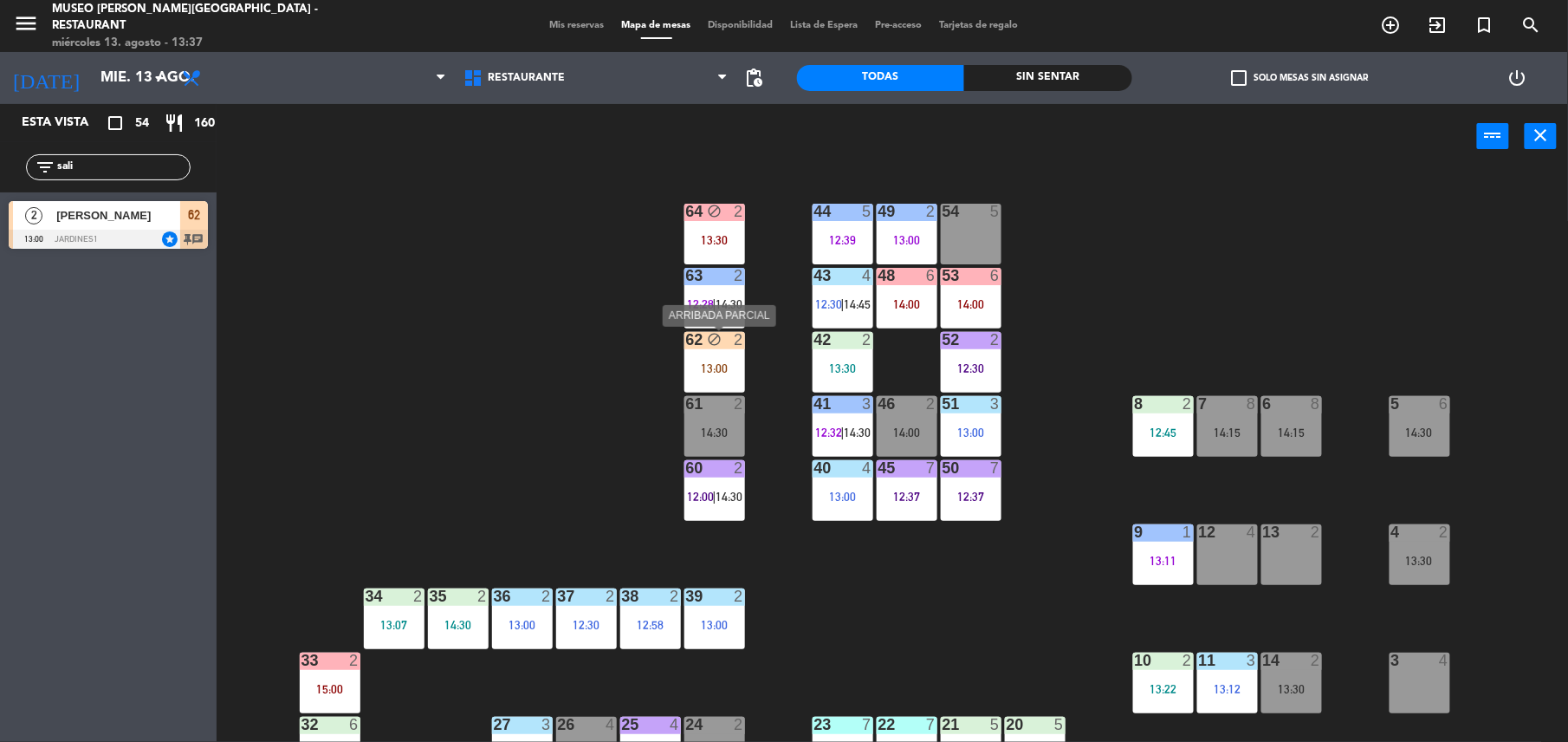
click at [721, 365] on div "13:00" at bounding box center [715, 368] width 60 height 12
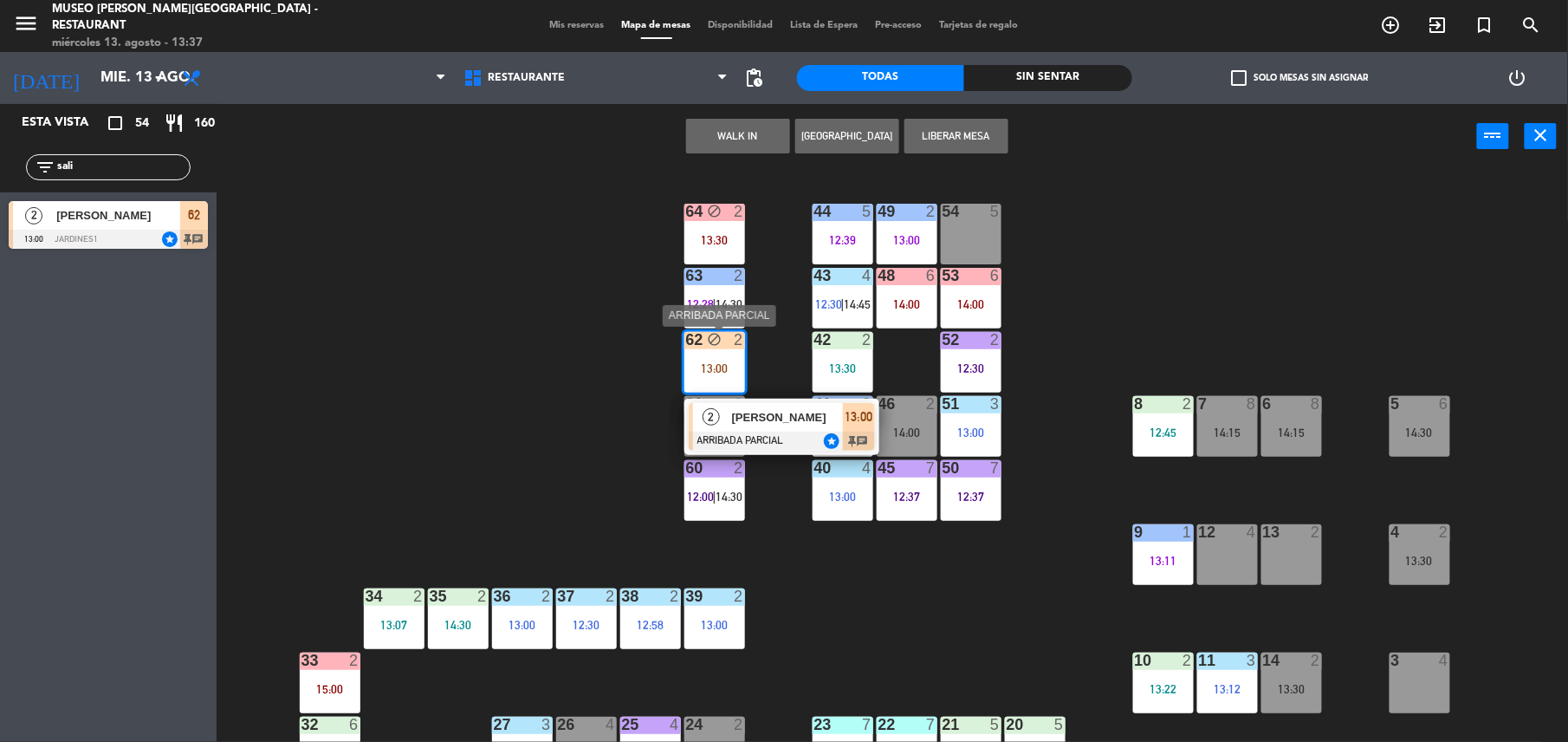
click at [787, 423] on span "[PERSON_NAME]" at bounding box center [788, 417] width 111 height 18
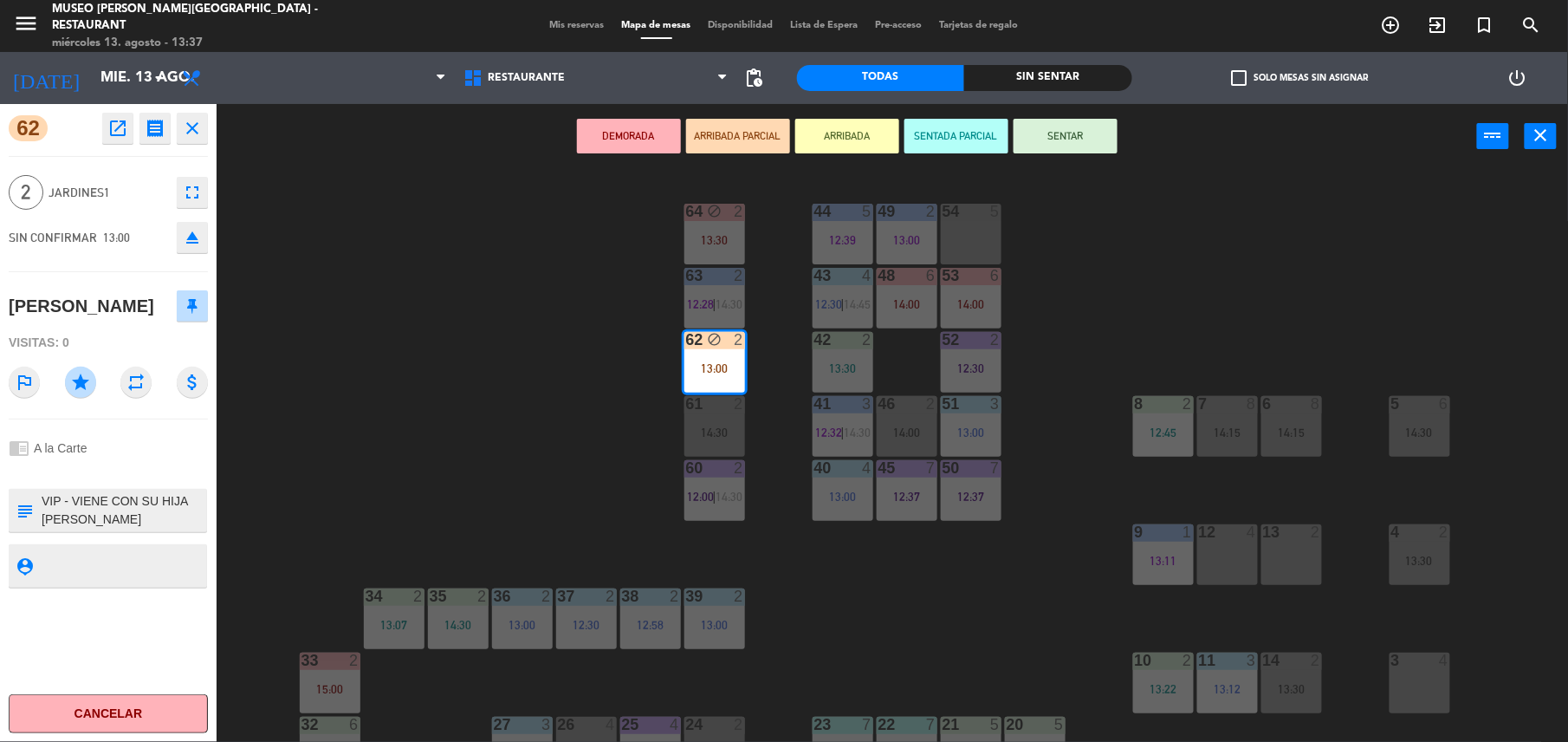
click at [102, 118] on button "open_in_new" at bounding box center [118, 128] width 31 height 31
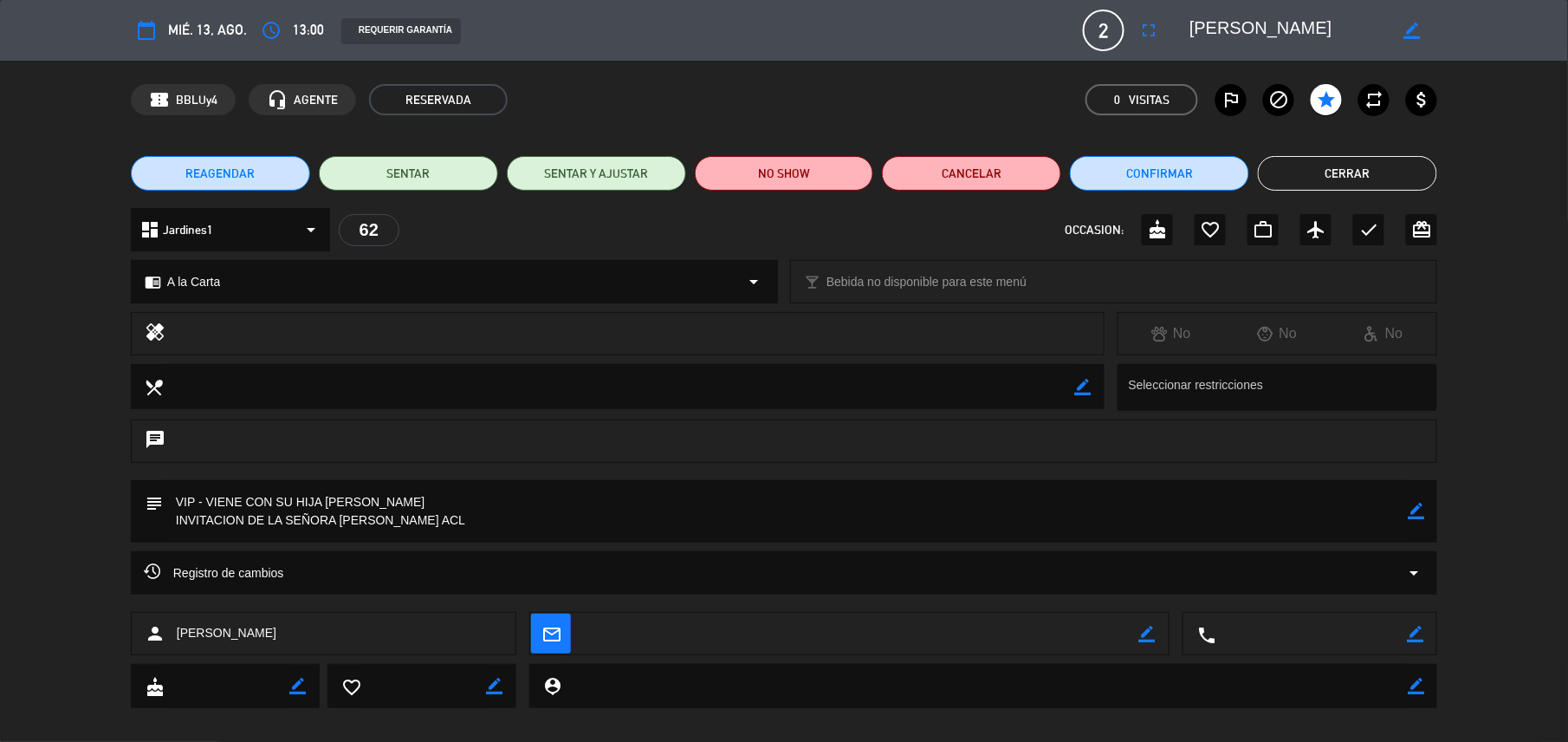
click at [1333, 164] on button "Cerrar" at bounding box center [1348, 173] width 180 height 35
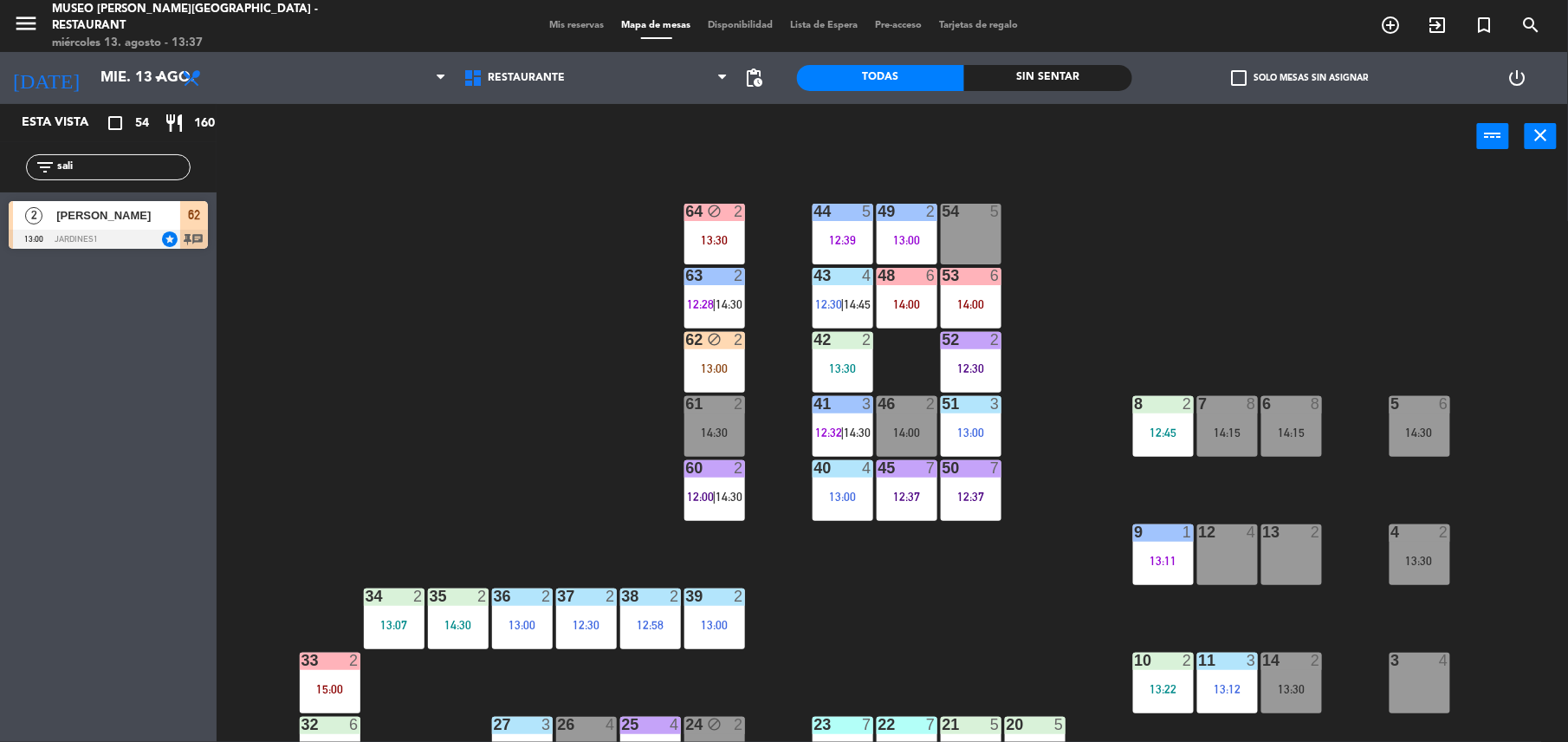
drag, startPoint x: 108, startPoint y: 175, endPoint x: -5, endPoint y: 201, distance: 116.0
click at [0, 201] on html "close × Museo [PERSON_NAME] Café - Restaurant × chrome_reader_mode Listado de R…" at bounding box center [784, 371] width 1568 height 742
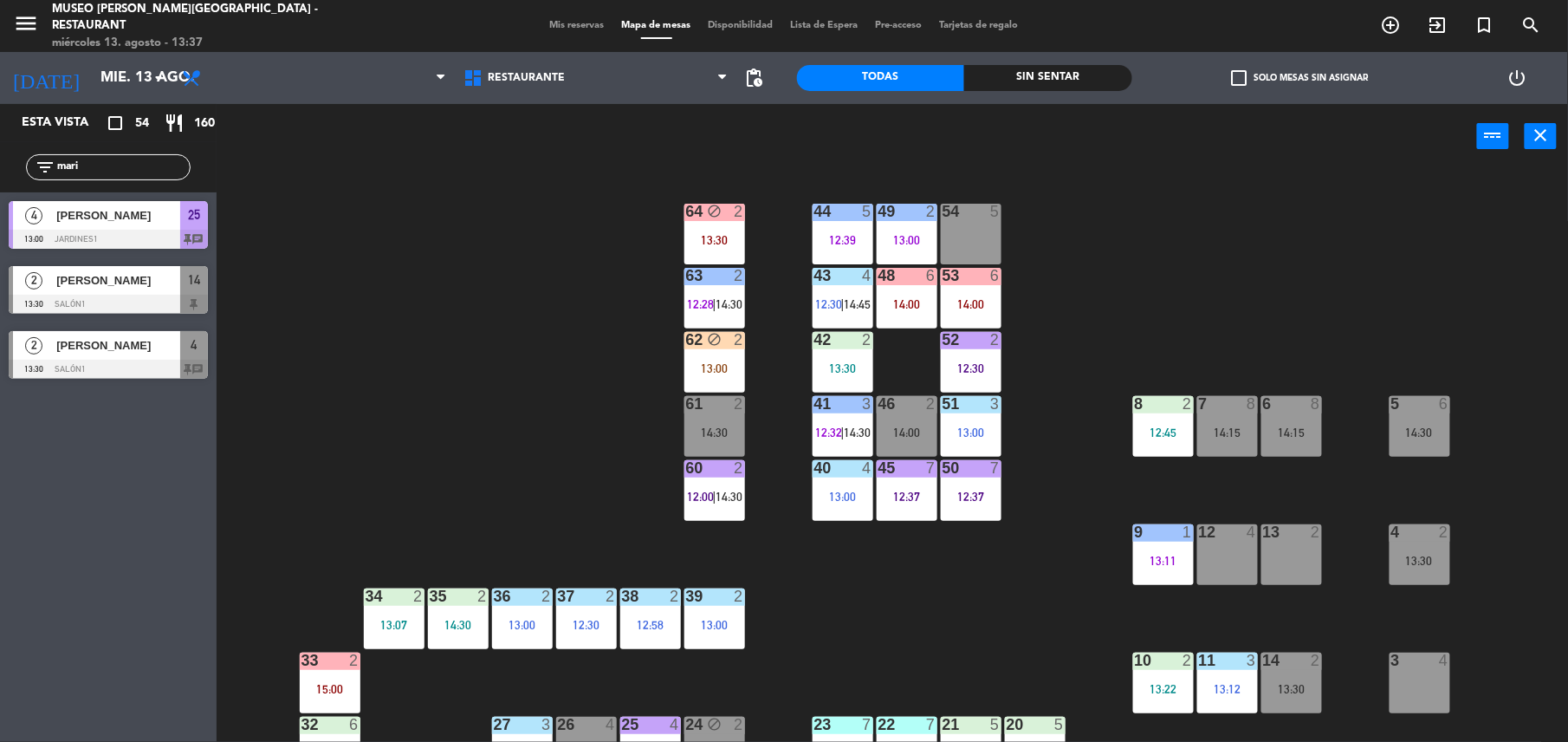
type input "mari"
click at [189, 285] on span "14" at bounding box center [193, 279] width 12 height 21
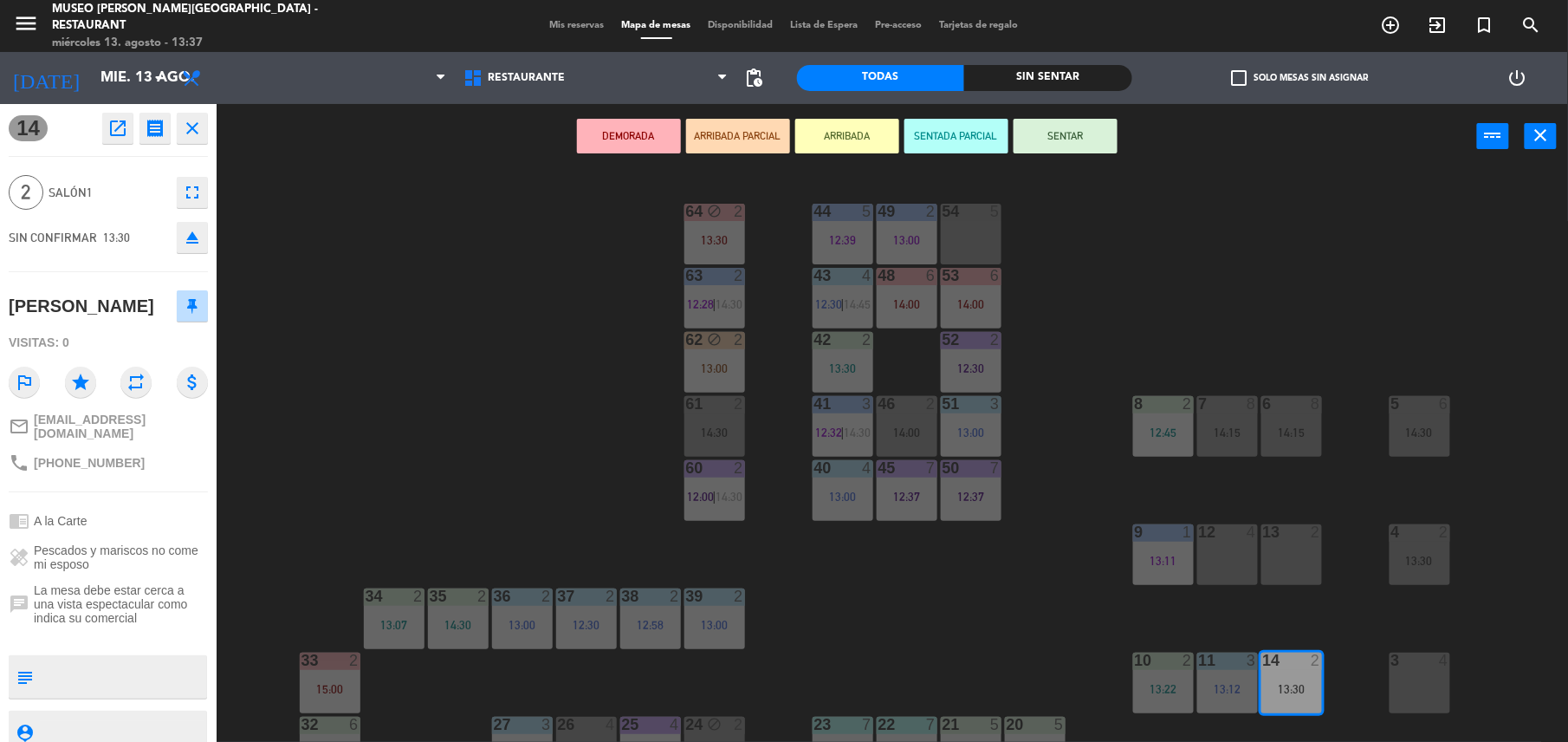
click at [729, 144] on button "ARRIBADA PARCIAL" at bounding box center [738, 136] width 104 height 35
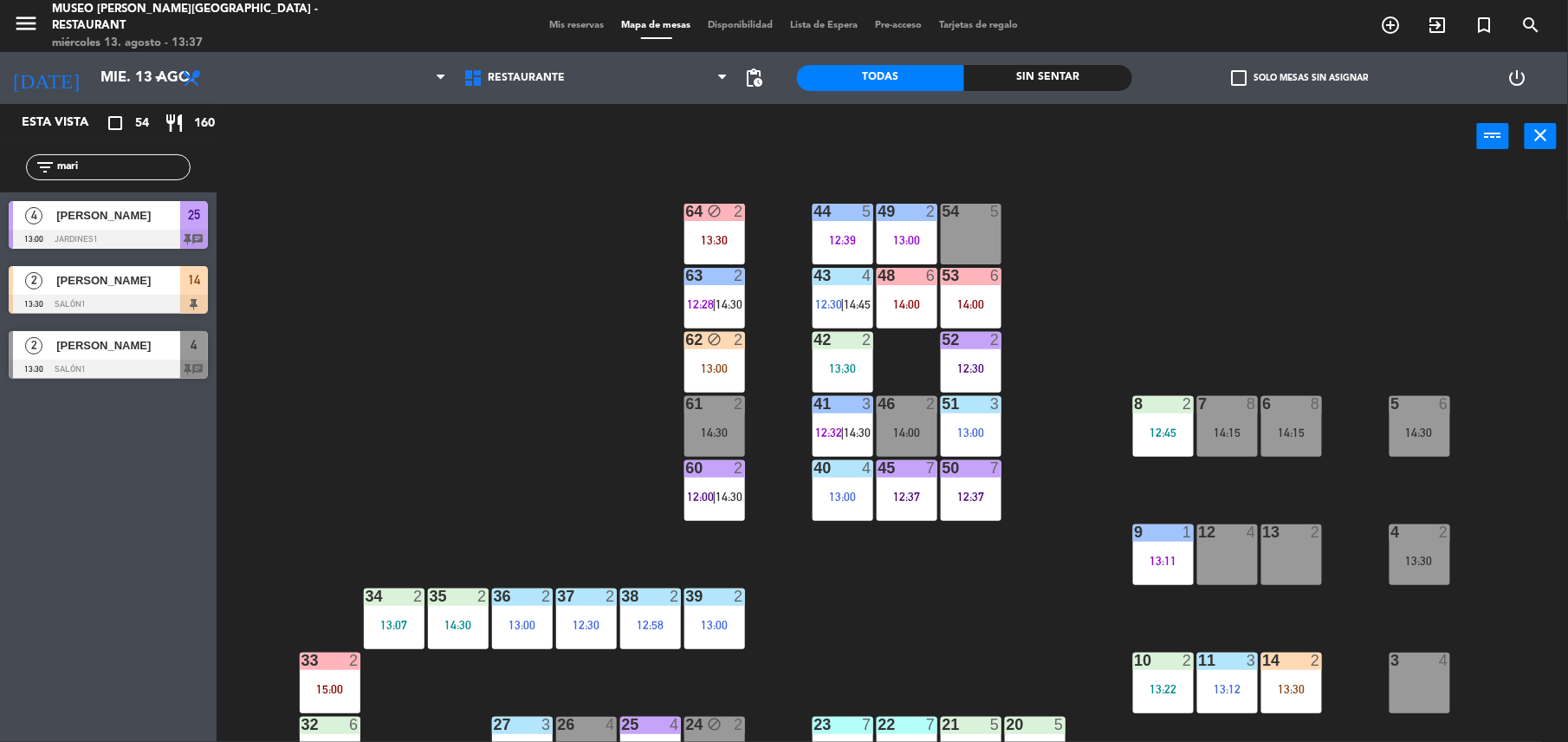
scroll to position [28, 0]
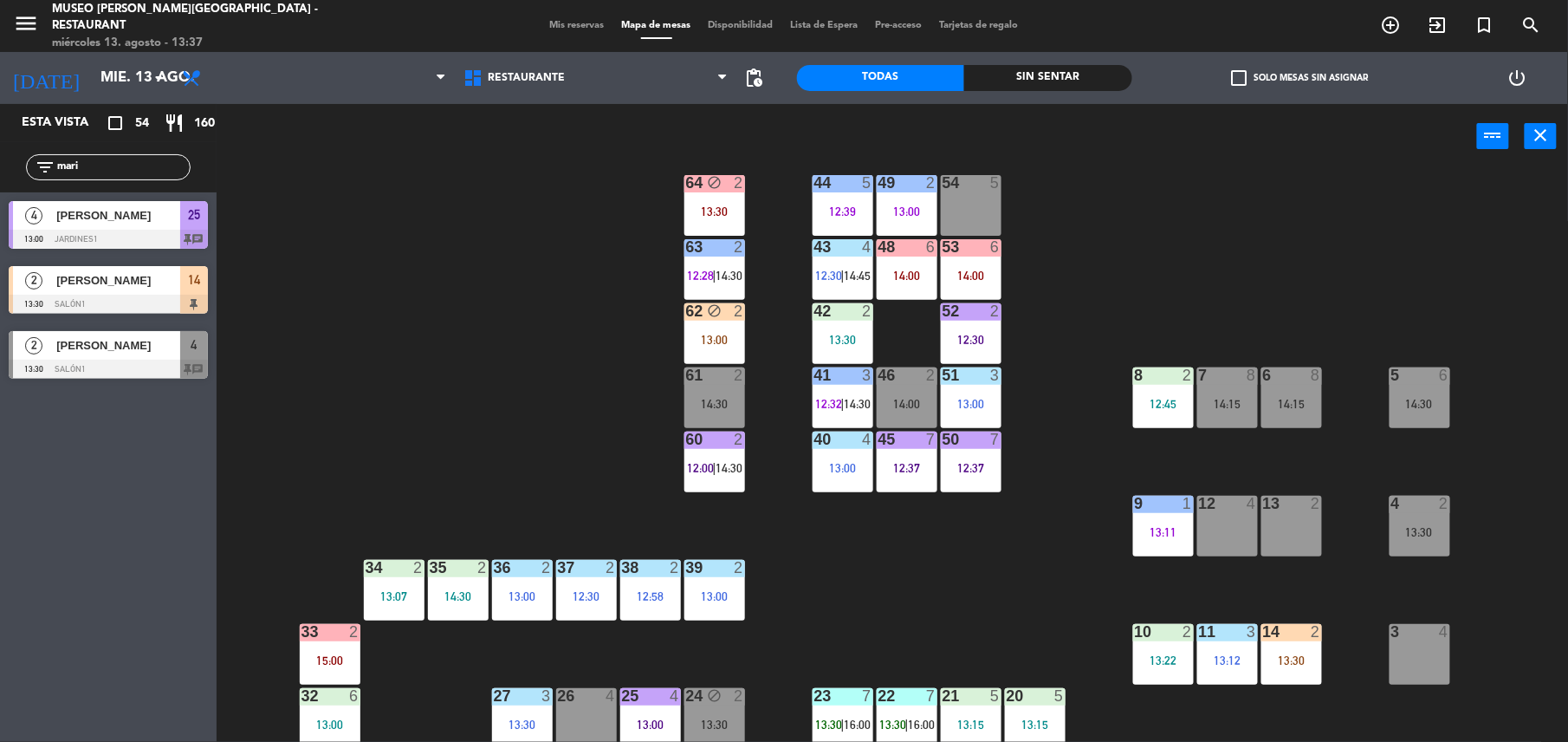
click at [705, 327] on div "62 block 2 13:00" at bounding box center [715, 333] width 60 height 60
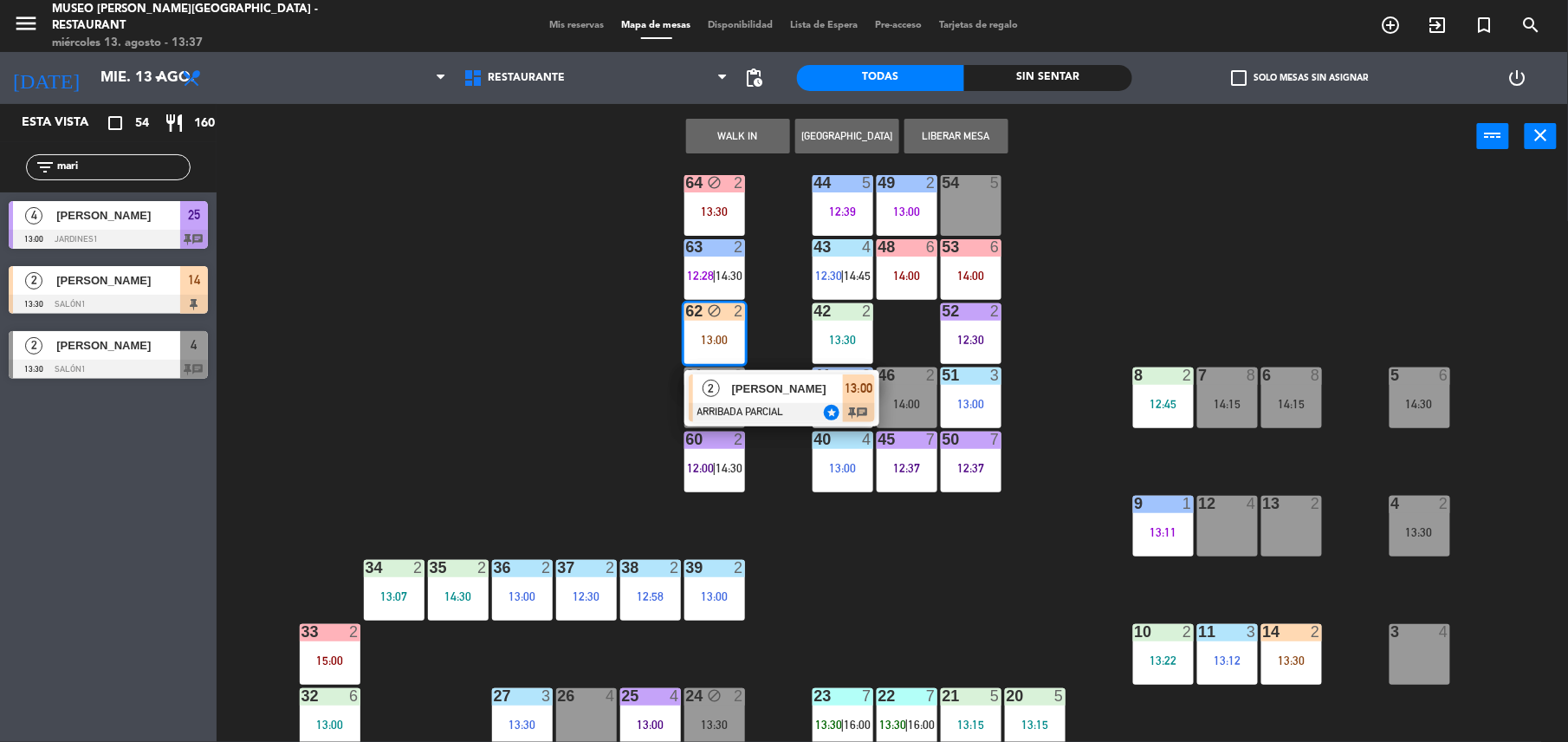
click at [996, 192] on div "54 5" at bounding box center [971, 205] width 60 height 60
click at [773, 120] on button "Mover" at bounding box center [738, 136] width 104 height 35
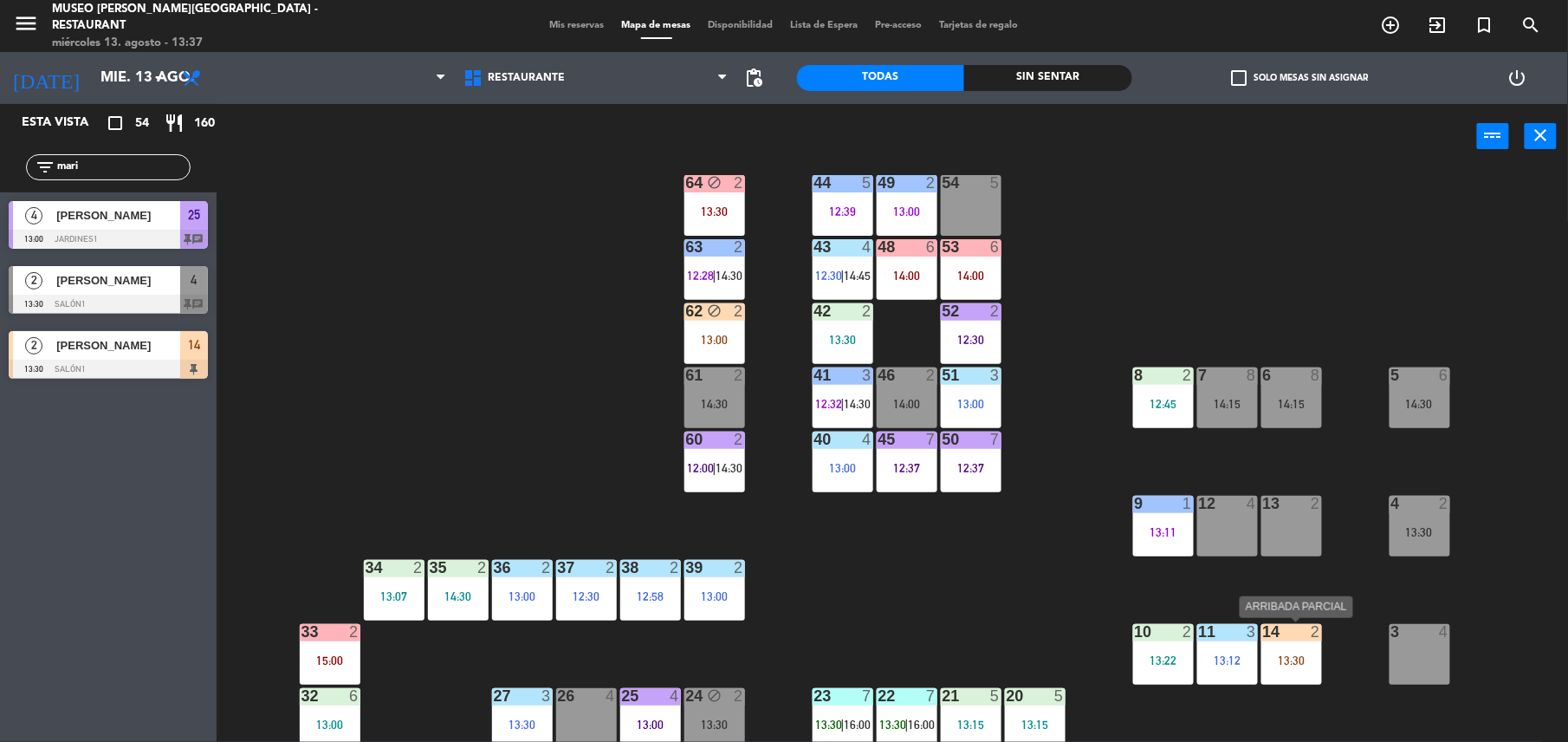
click at [1301, 657] on div "13:30" at bounding box center [1291, 660] width 60 height 12
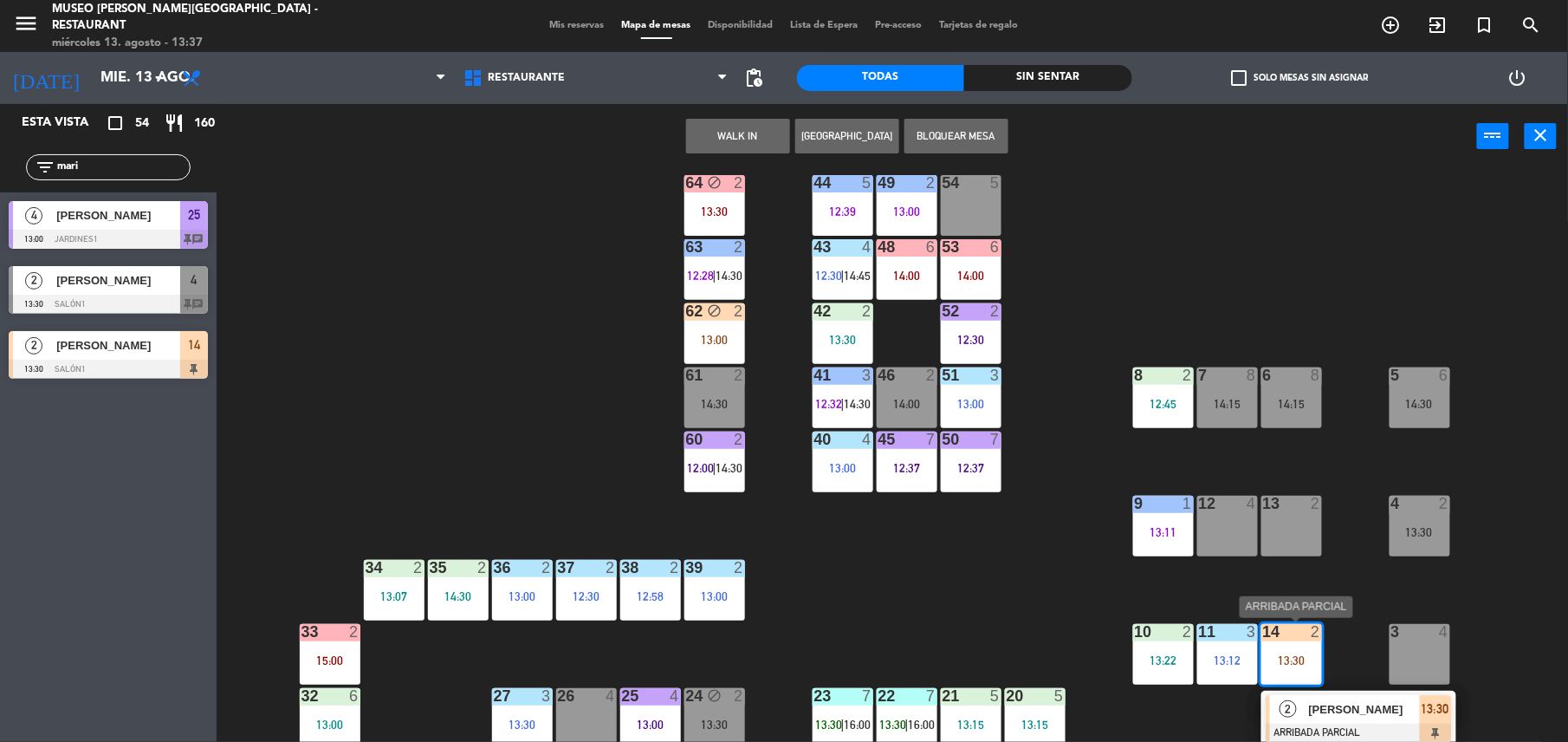
click at [1340, 700] on span "[PERSON_NAME]" at bounding box center [1365, 709] width 111 height 18
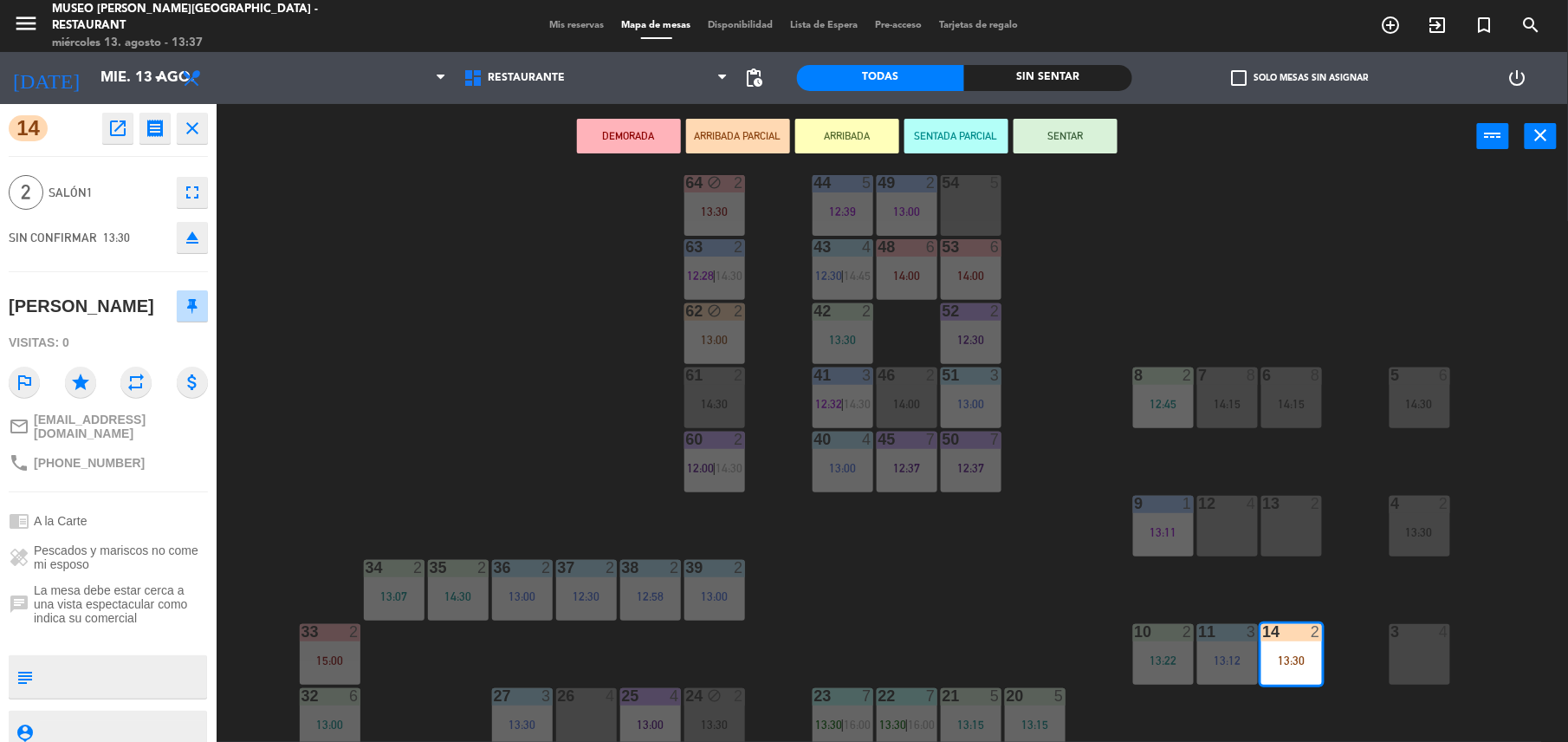
click at [91, 632] on div at bounding box center [108, 636] width 199 height 12
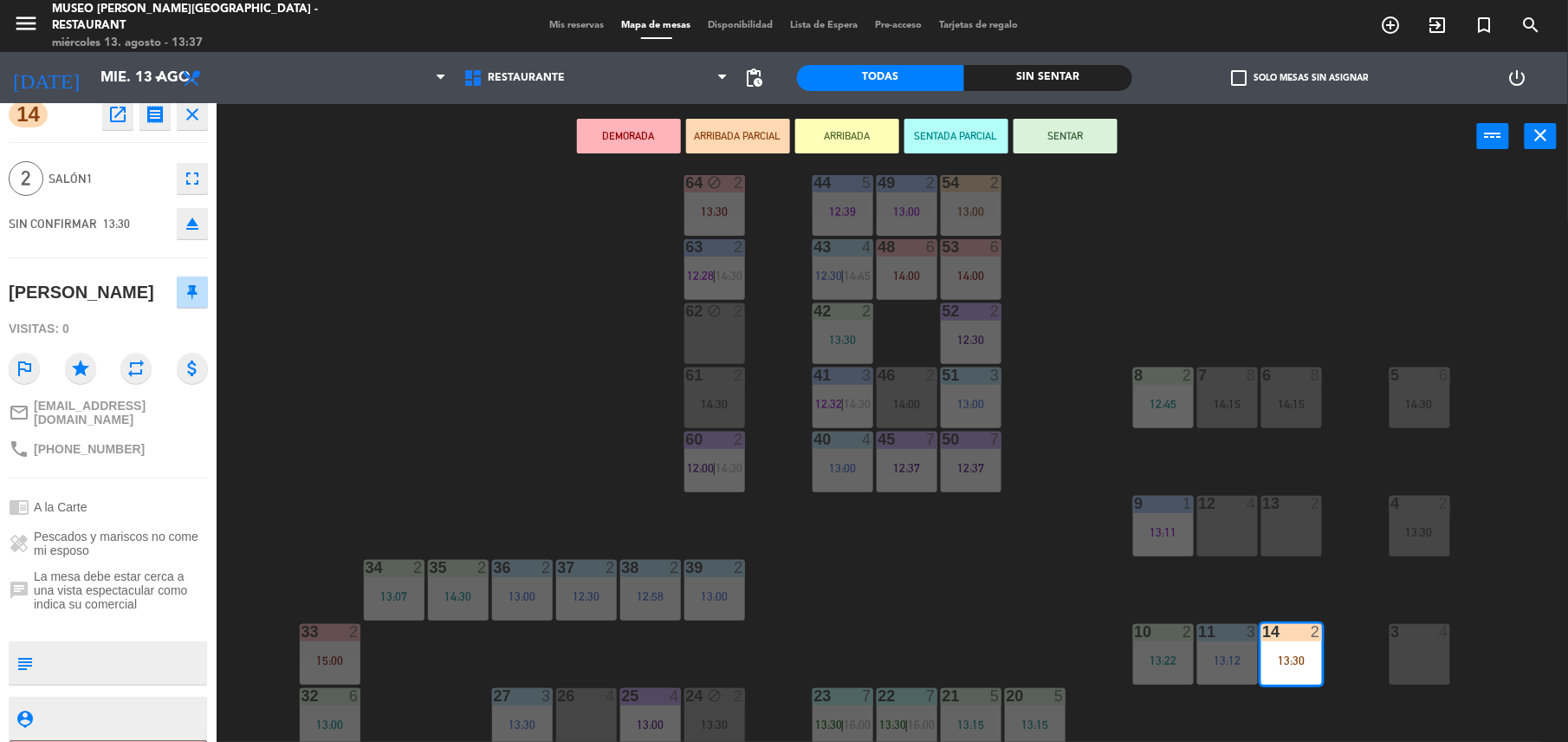
click at [728, 331] on div "62 block 2" at bounding box center [715, 333] width 60 height 60
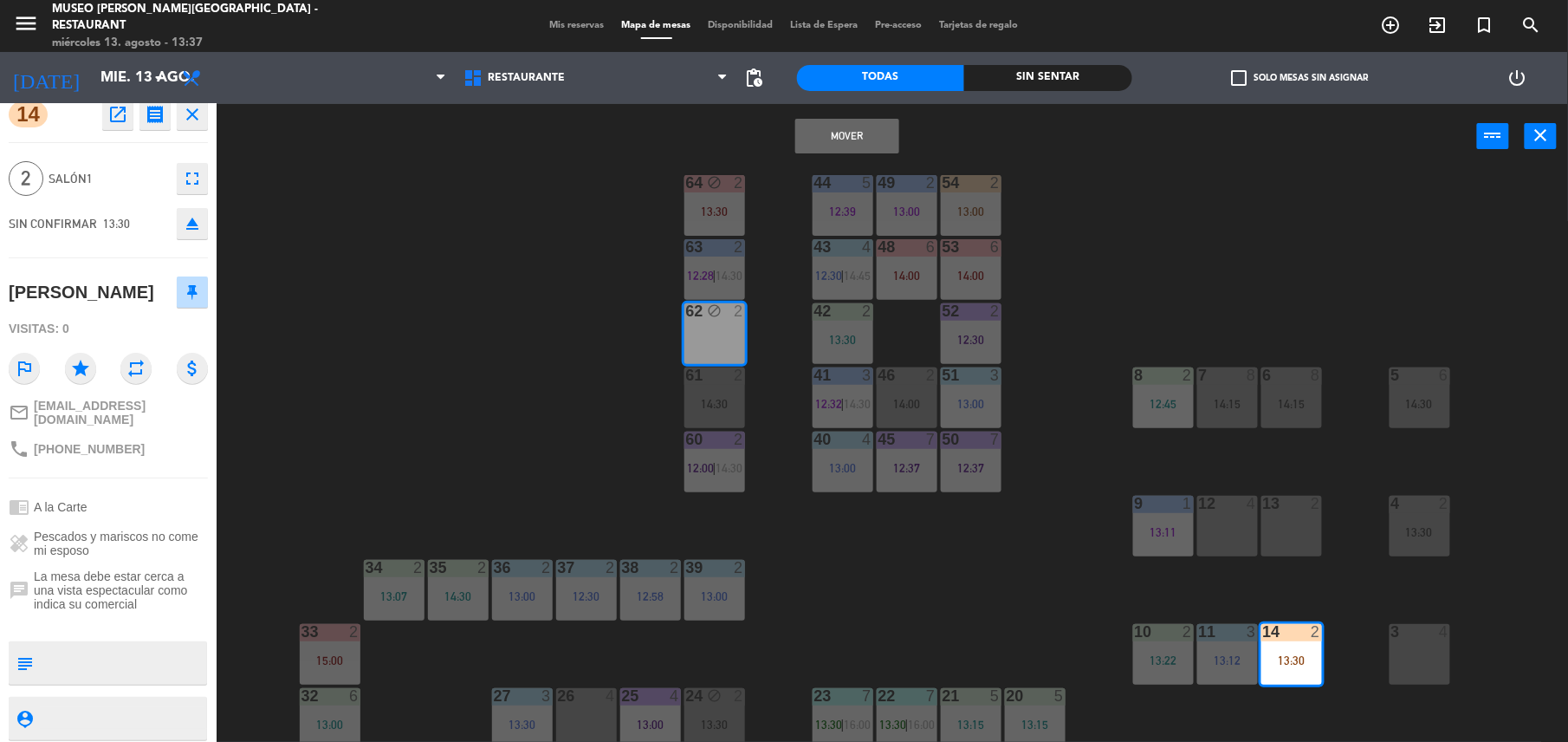
click at [832, 129] on button "Mover" at bounding box center [848, 136] width 104 height 35
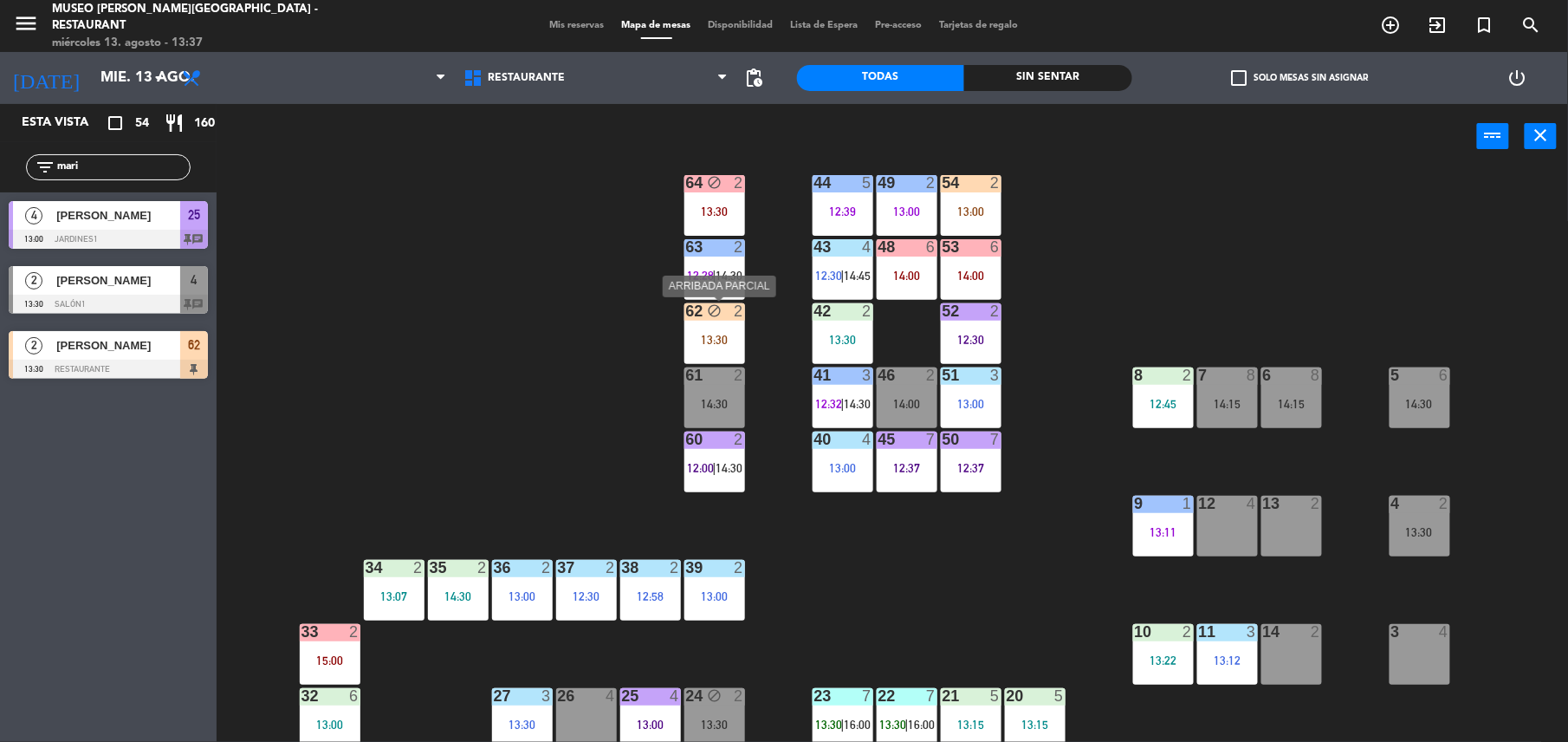
click at [718, 327] on div "62 block 2 13:30" at bounding box center [715, 333] width 60 height 60
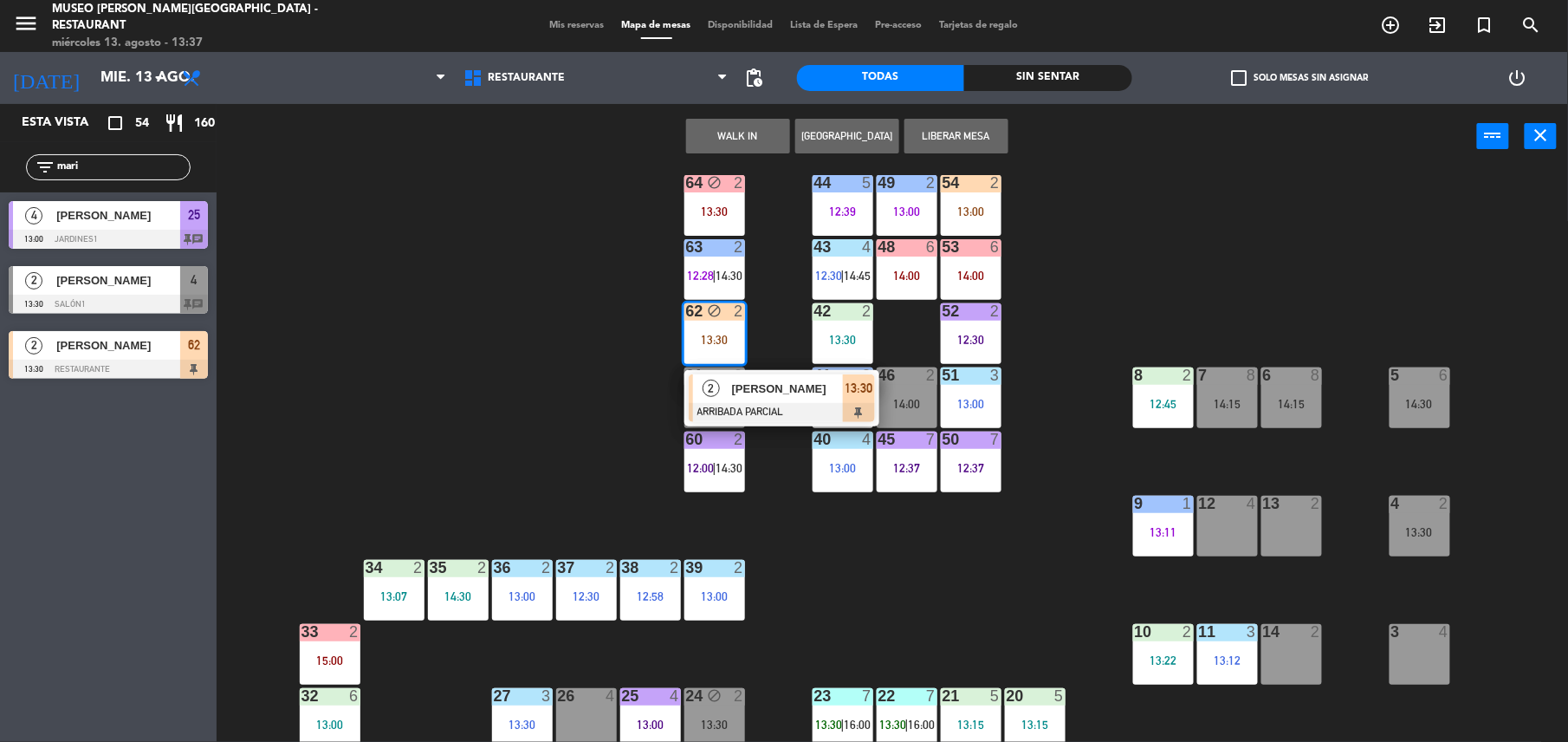
click at [965, 135] on button "Liberar Mesa" at bounding box center [956, 136] width 104 height 35
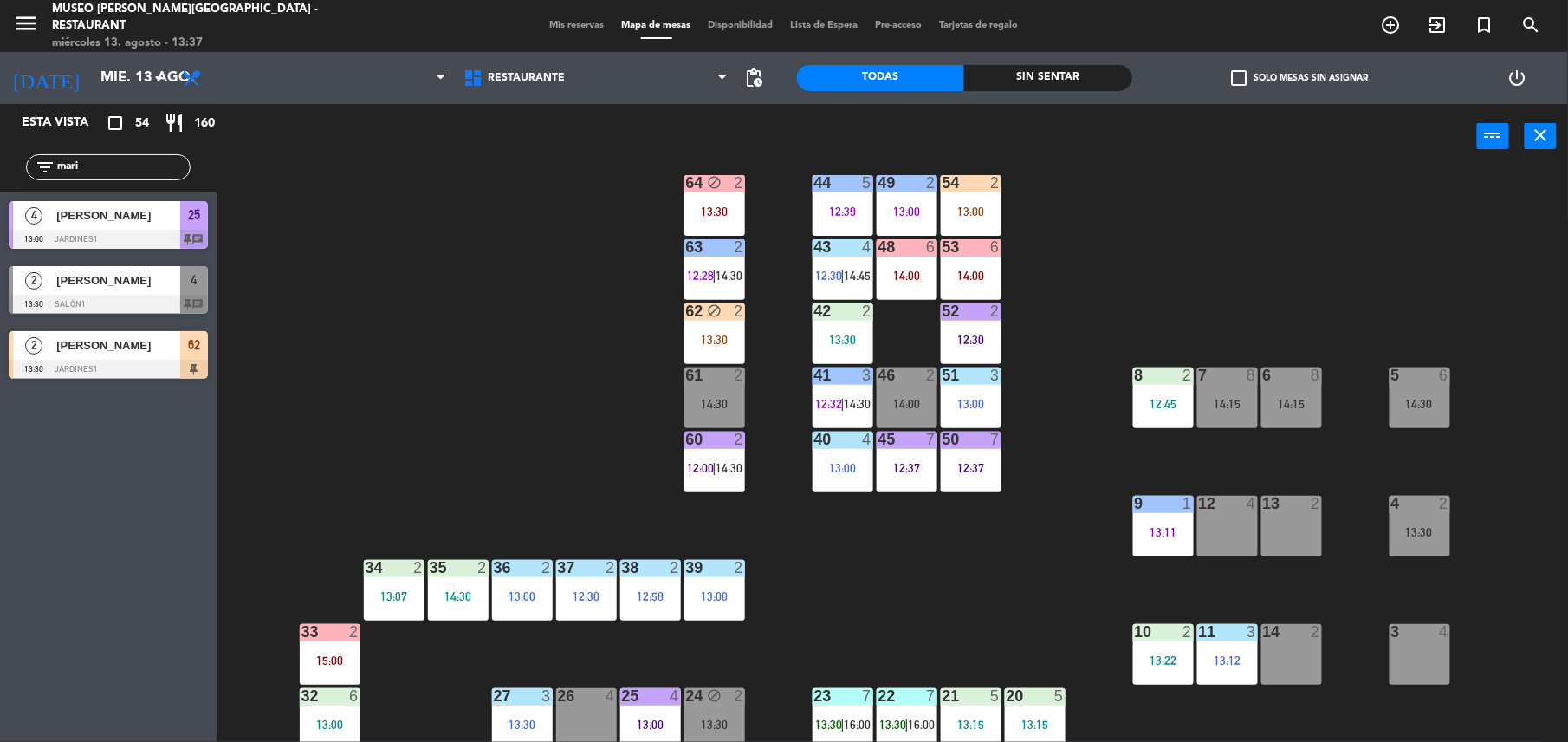
click at [881, 525] on div "44 5 12:39 49 2 13:00 54 2 13:00 64 block 2 13:30 48 6 14:00 53 6 14:00 63 2 12…" at bounding box center [900, 459] width 1336 height 573
click at [711, 333] on div "13:30" at bounding box center [715, 340] width 60 height 13
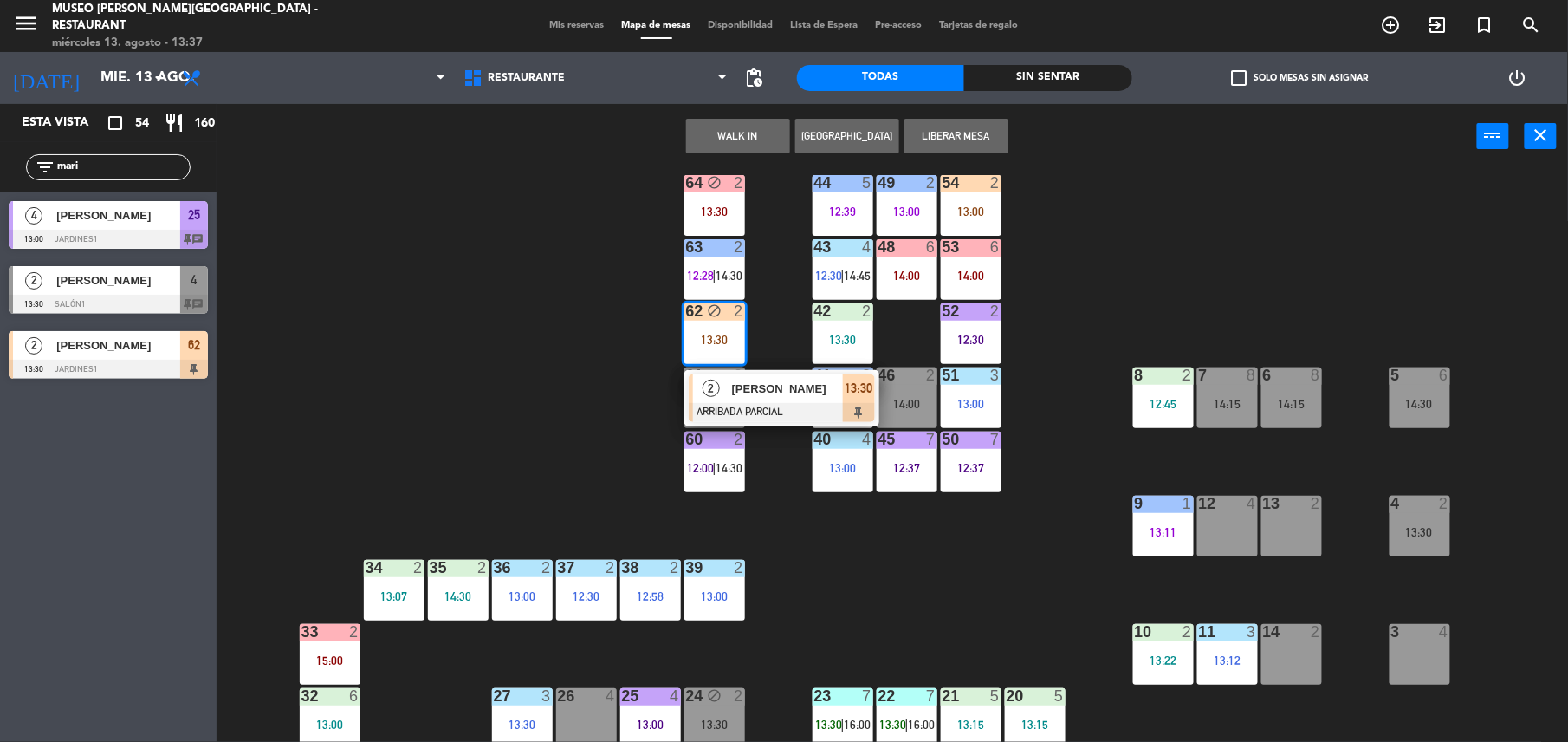
click at [961, 135] on button "Liberar Mesa" at bounding box center [956, 136] width 104 height 35
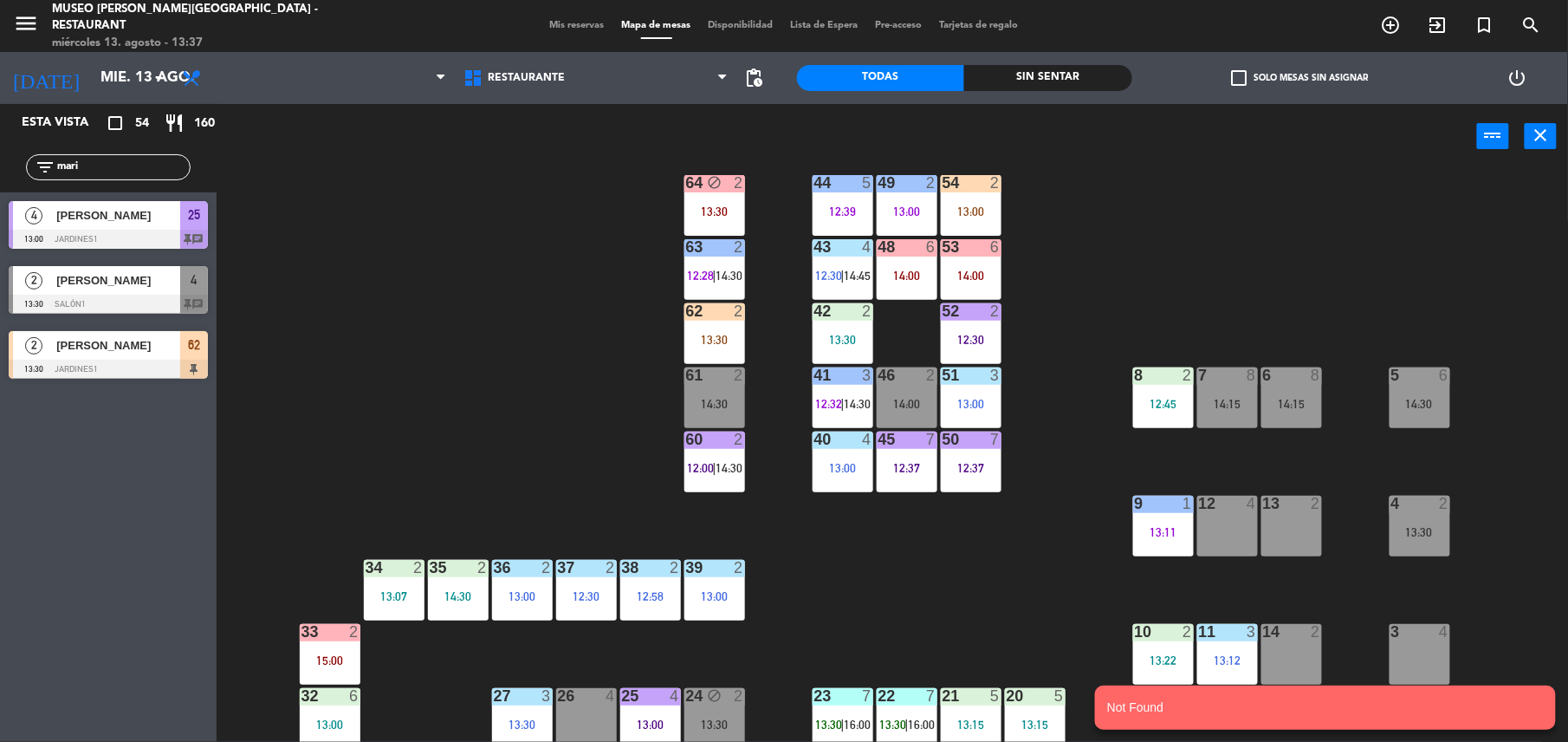
click at [707, 303] on div at bounding box center [714, 310] width 28 height 16
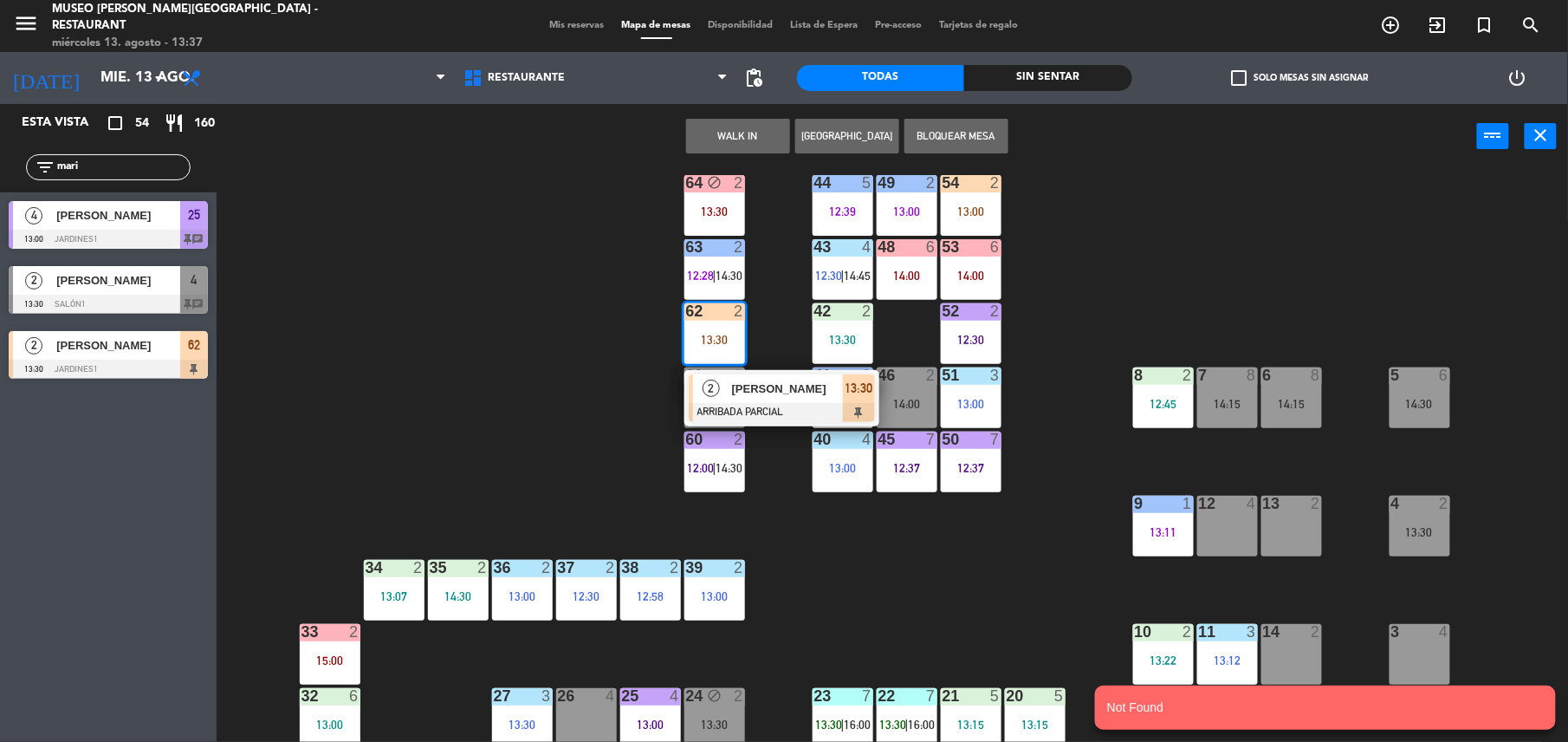
click at [779, 381] on span "[PERSON_NAME]" at bounding box center [788, 389] width 111 height 18
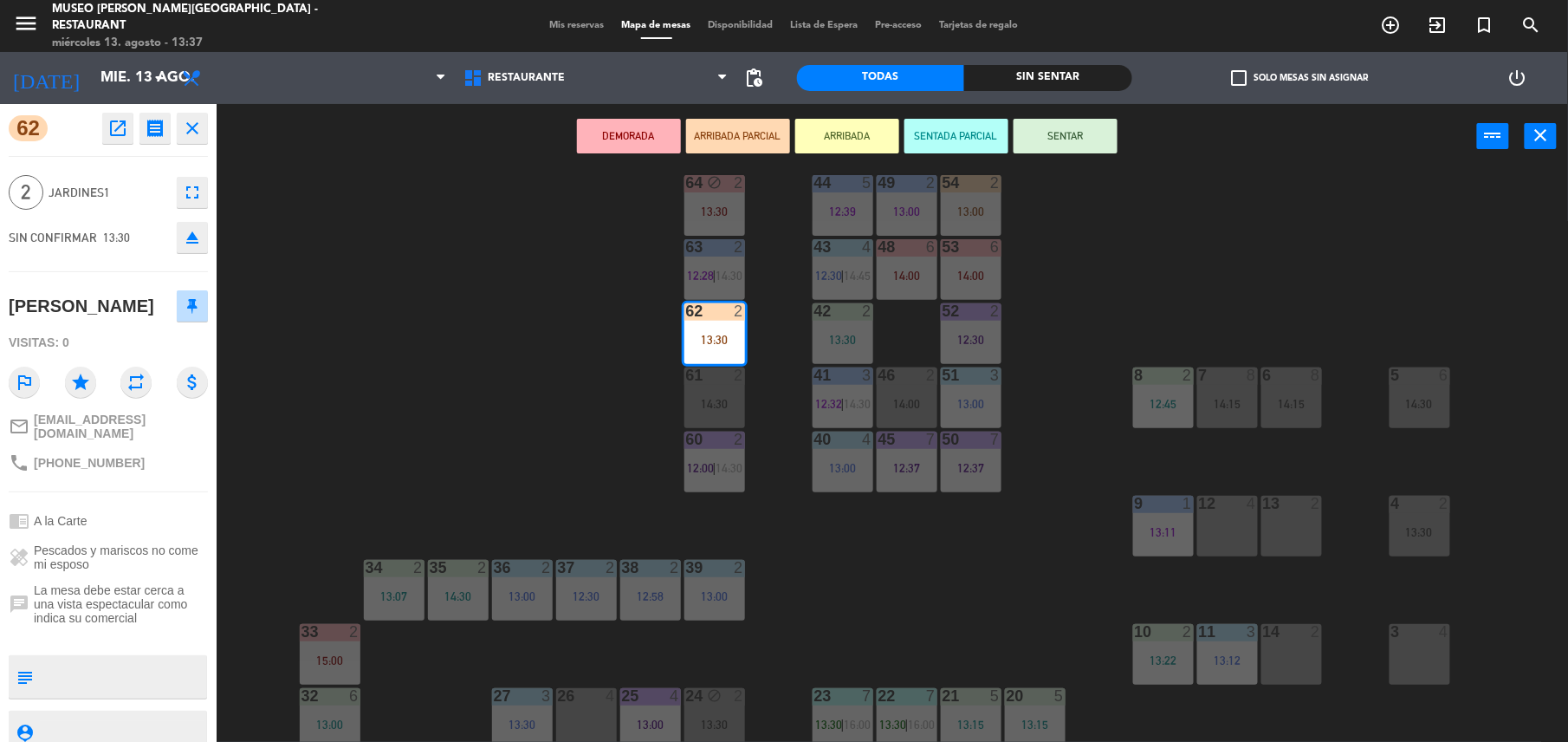
click at [531, 420] on div "44 5 12:39 49 2 13:00 54 2 13:00 64 block 2 13:30 48 6 14:00 53 6 14:00 63 2 12…" at bounding box center [900, 459] width 1336 height 573
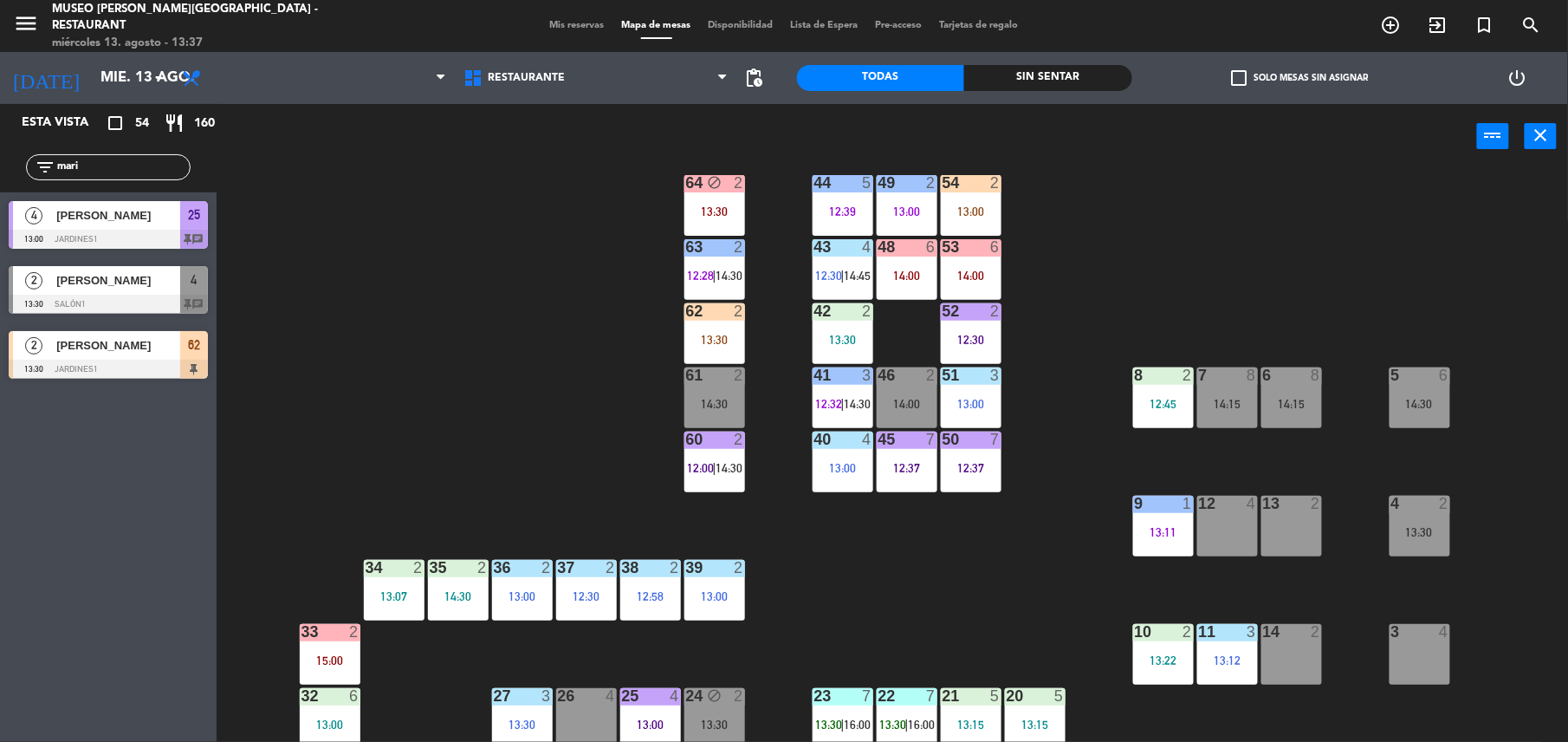
click at [708, 328] on div "62 2 13:30" at bounding box center [715, 333] width 60 height 60
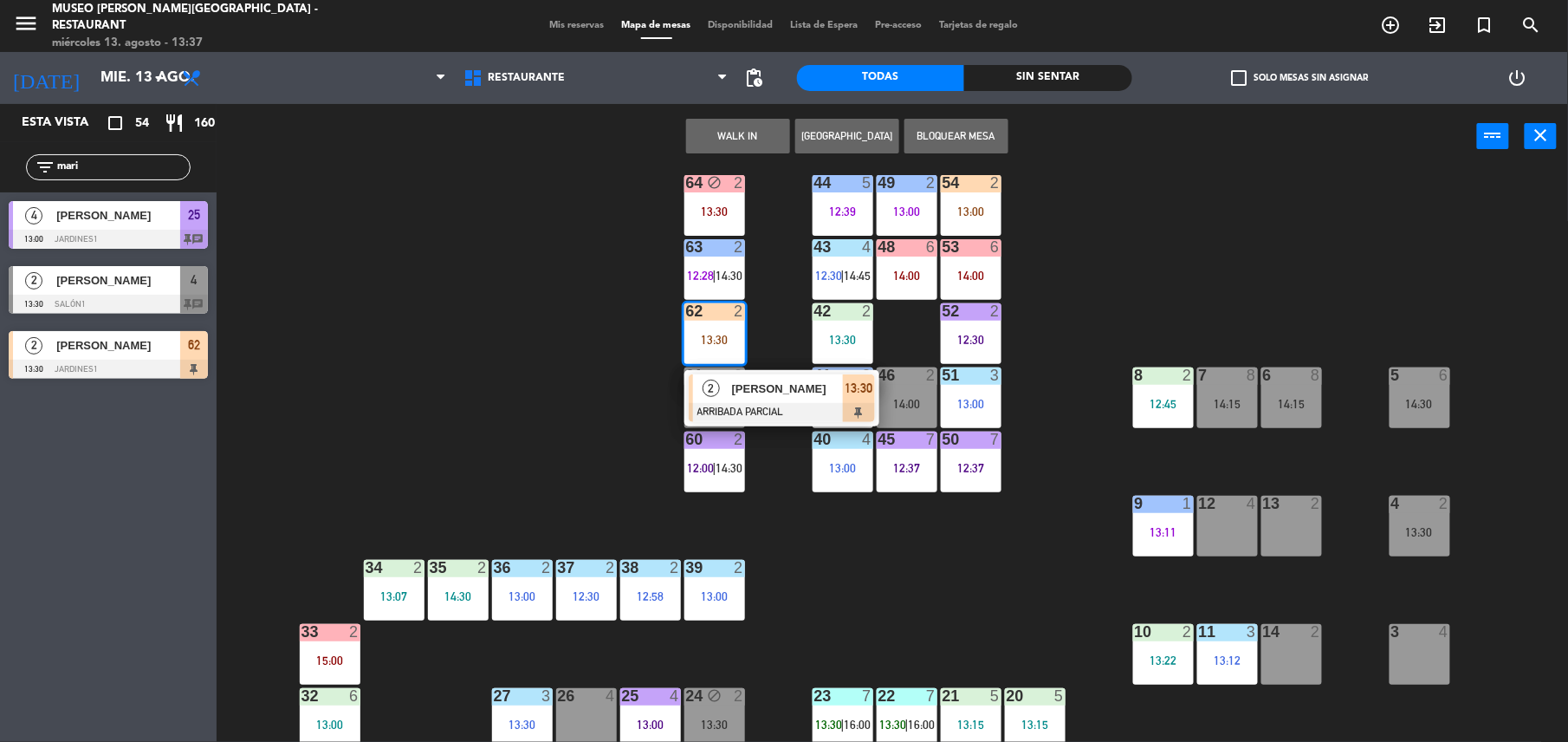
click at [774, 413] on div at bounding box center [782, 412] width 186 height 19
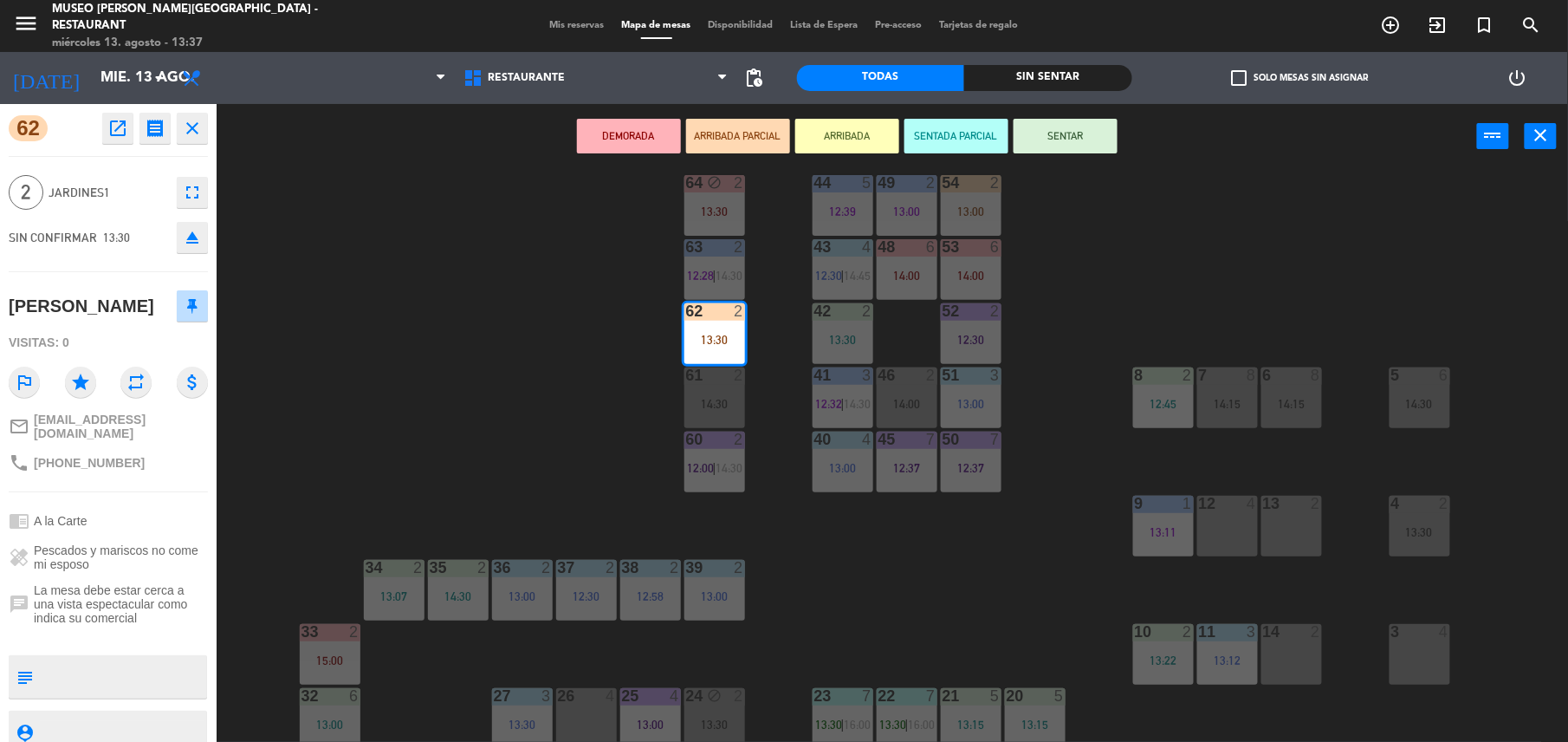
click at [121, 666] on textarea at bounding box center [122, 677] width 165 height 37
type textarea "cumpleaños"
click at [133, 555] on span "Pescados y mariscos no come mi esposo" at bounding box center [120, 557] width 174 height 27
click at [549, 401] on div "44 5 12:39 49 2 13:00 54 2 13:00 64 block 2 13:30 48 6 14:00 53 6 14:00 63 2 12…" at bounding box center [900, 459] width 1336 height 573
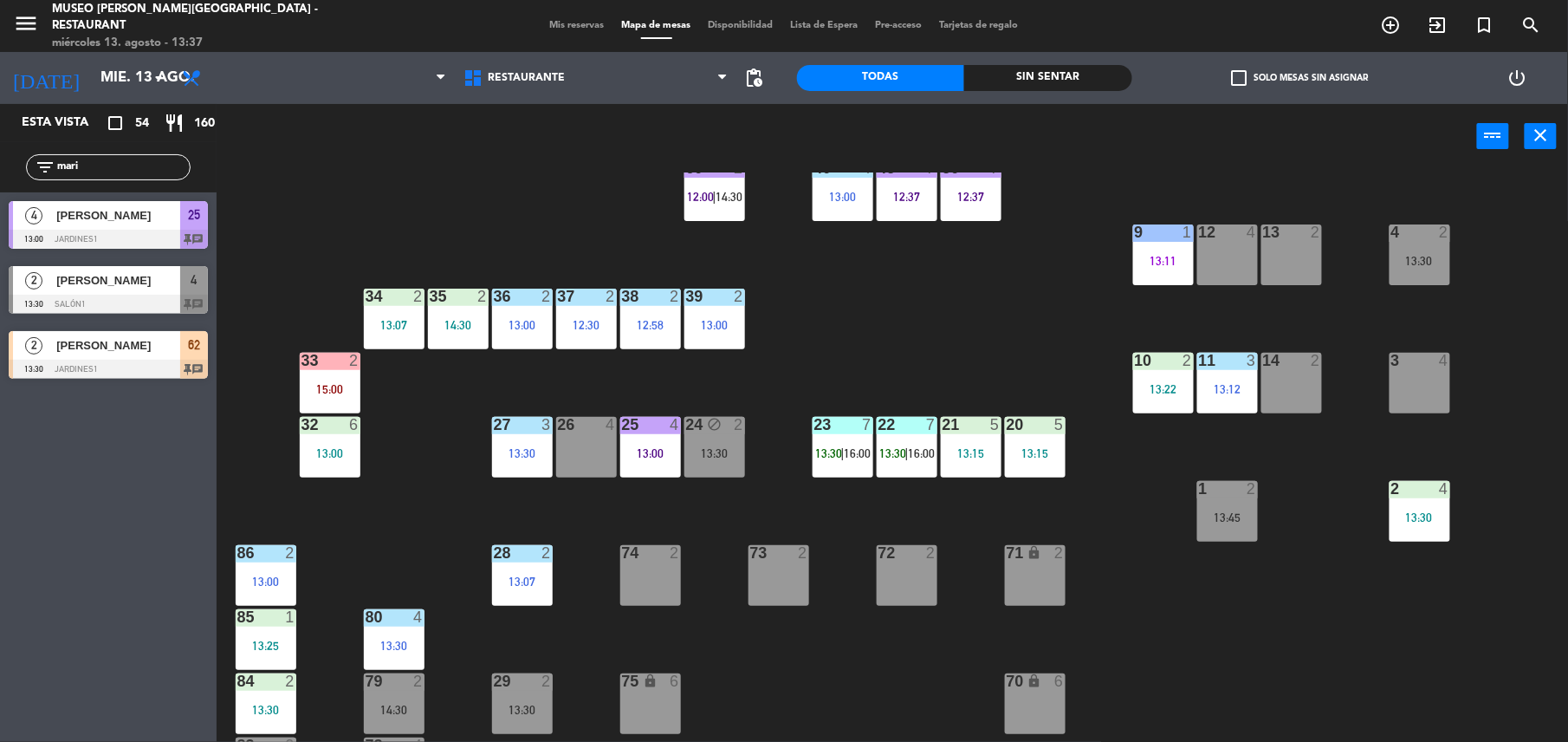
scroll to position [0, 0]
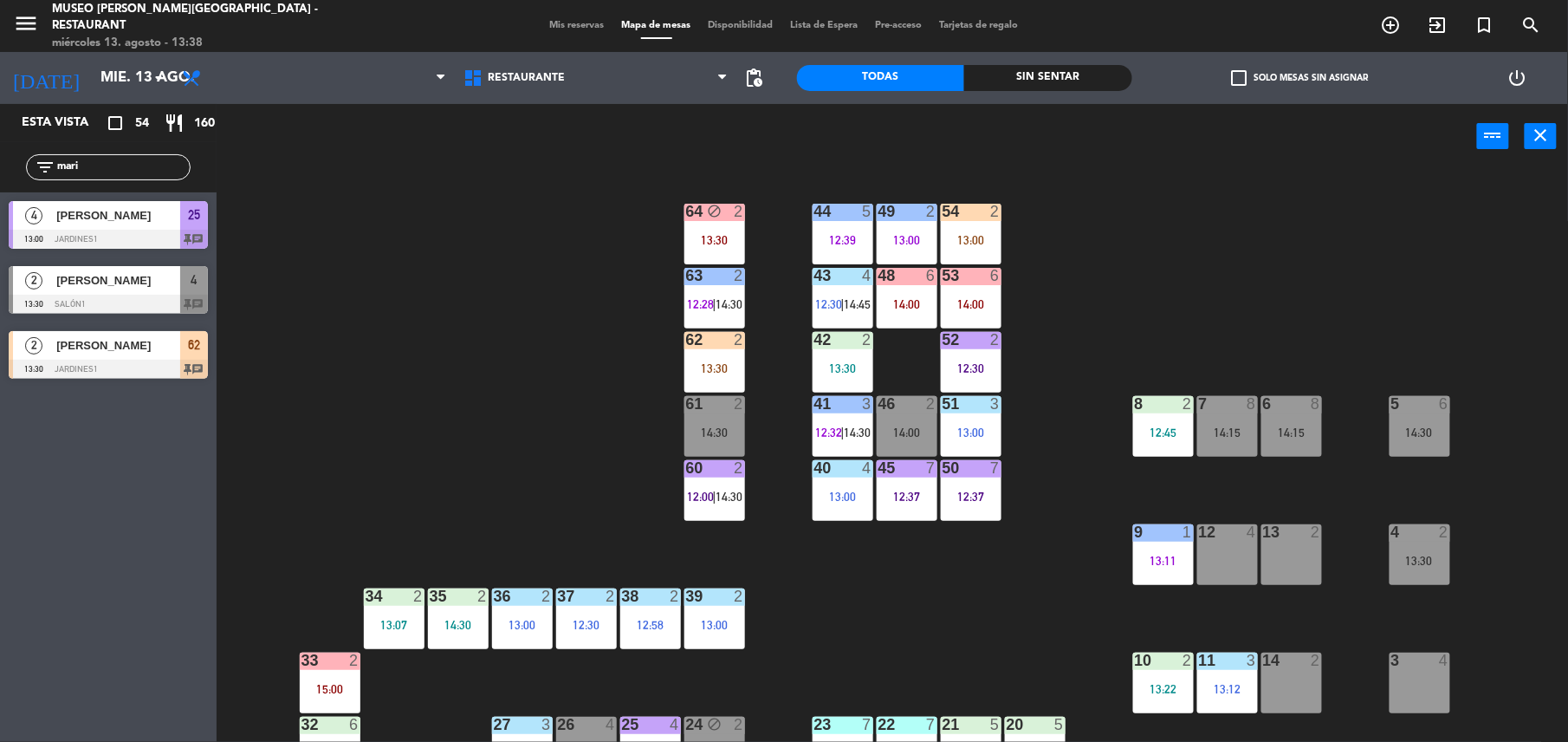
click at [993, 233] on div "13:00" at bounding box center [971, 239] width 60 height 13
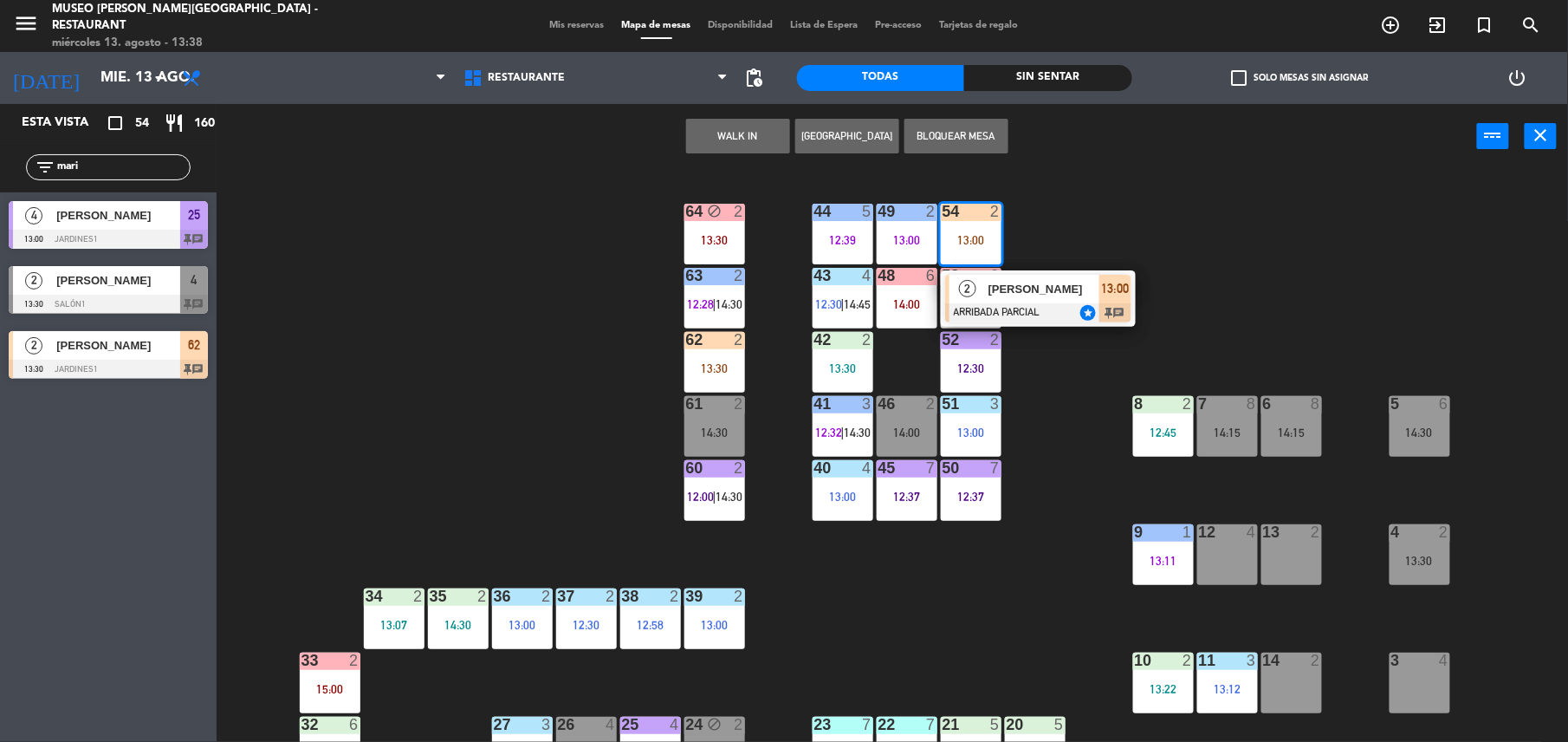
click at [1068, 322] on div "2 [PERSON_NAME] ARRIBADA PARCIAL star 13:00 chat" at bounding box center [1039, 298] width 195 height 57
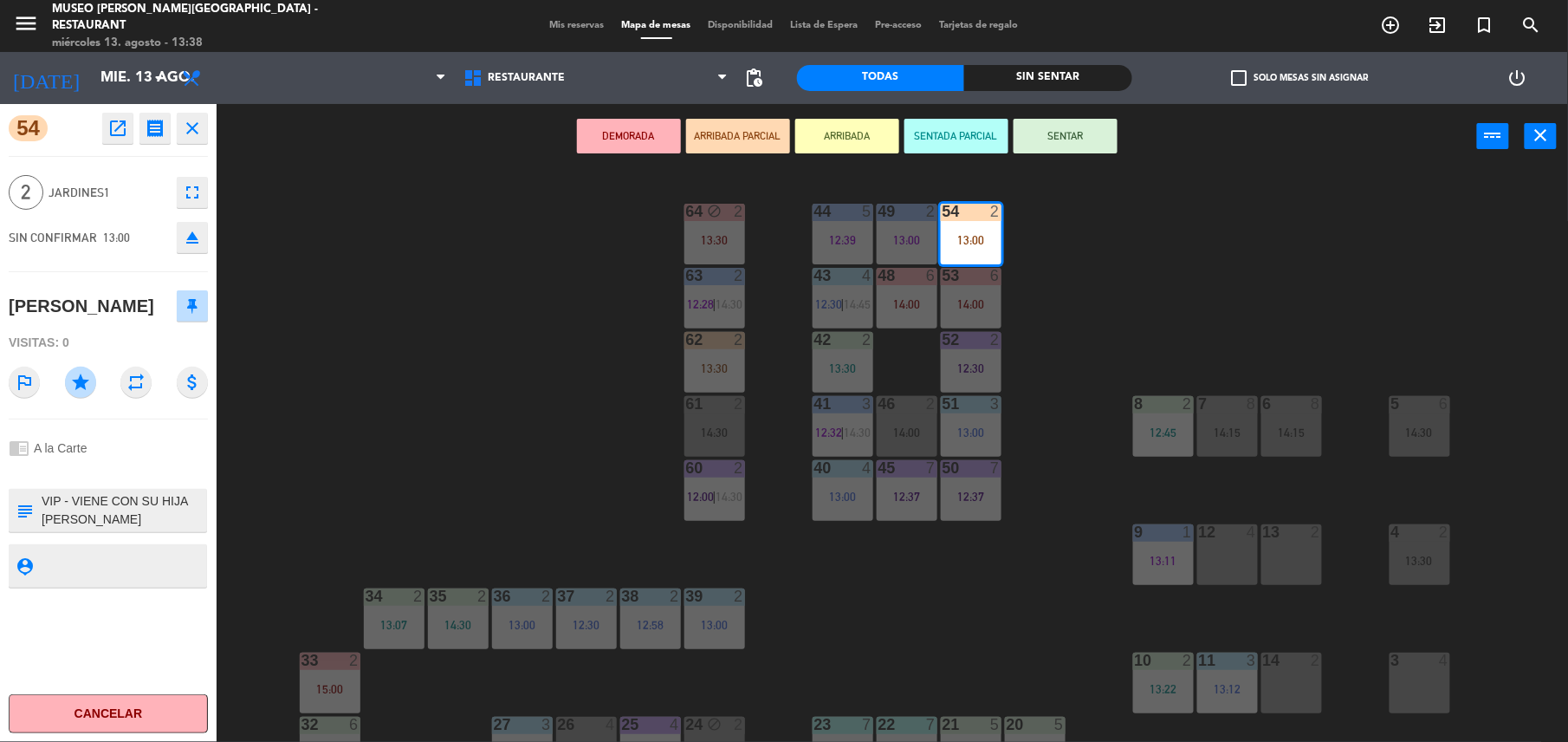
click at [192, 197] on icon "fullscreen" at bounding box center [192, 192] width 21 height 21
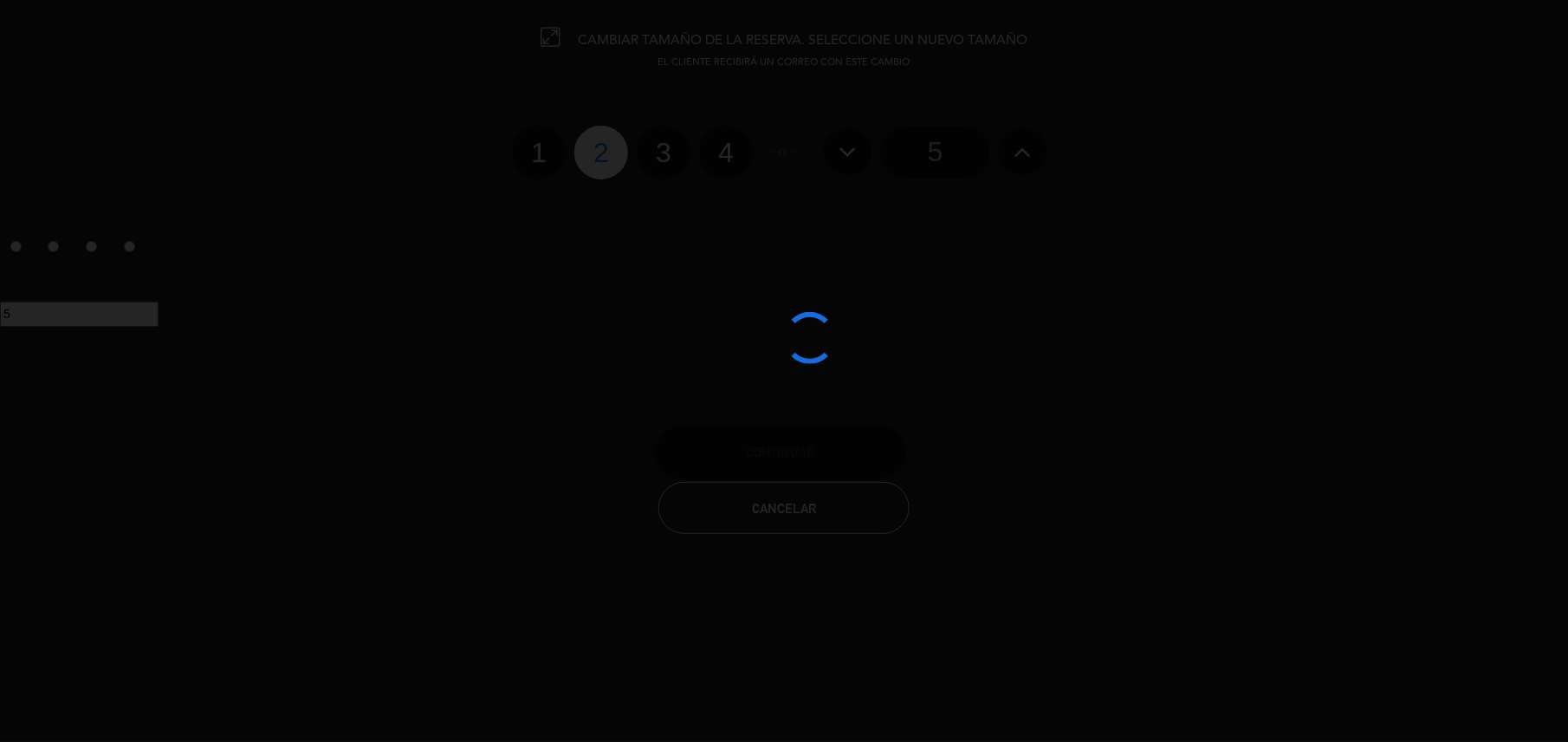
click at [716, 161] on div at bounding box center [784, 371] width 1568 height 742
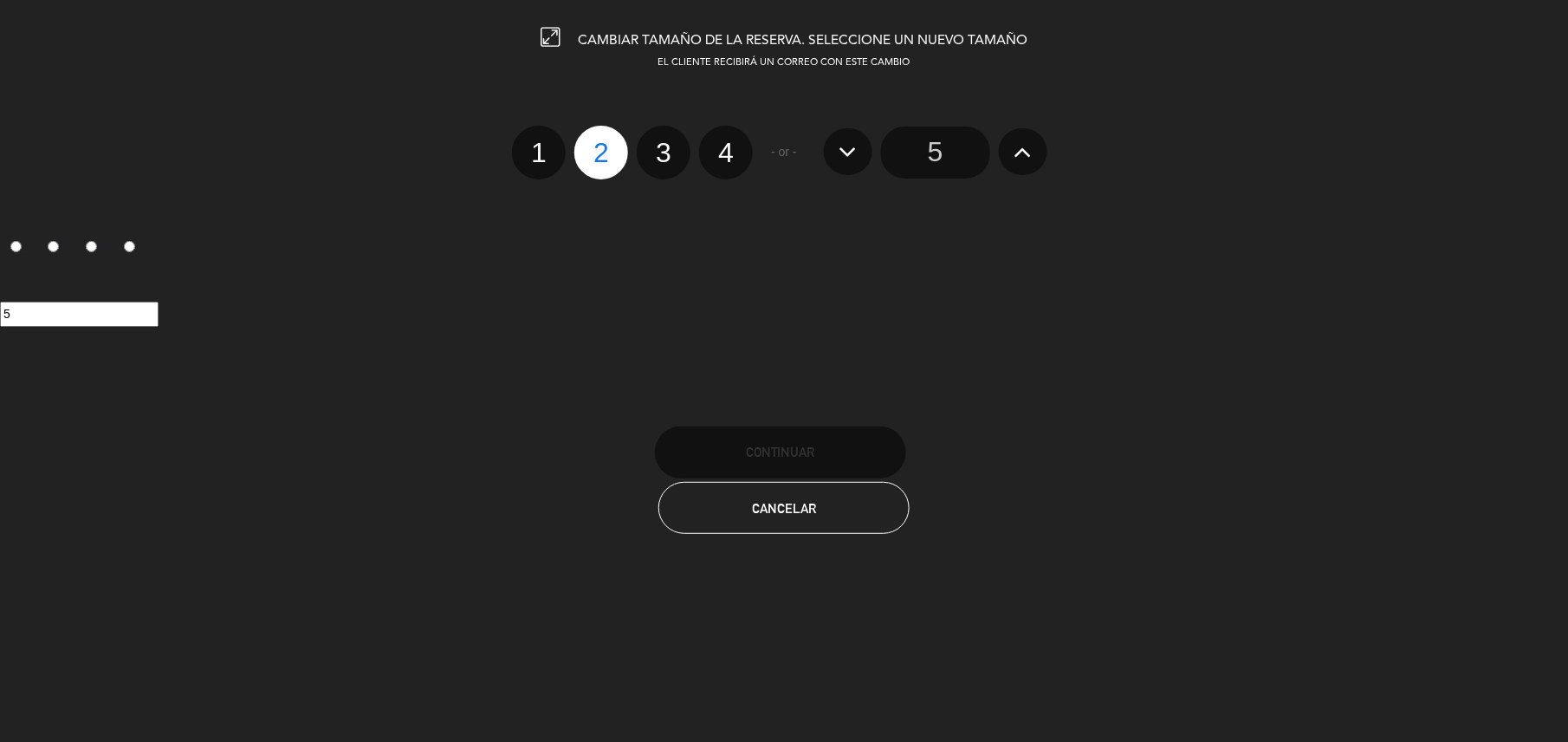
click at [718, 158] on label "4" at bounding box center [726, 152] width 54 height 54
click at [718, 143] on input "4" at bounding box center [724, 137] width 11 height 11
radio input "true"
radio input "false"
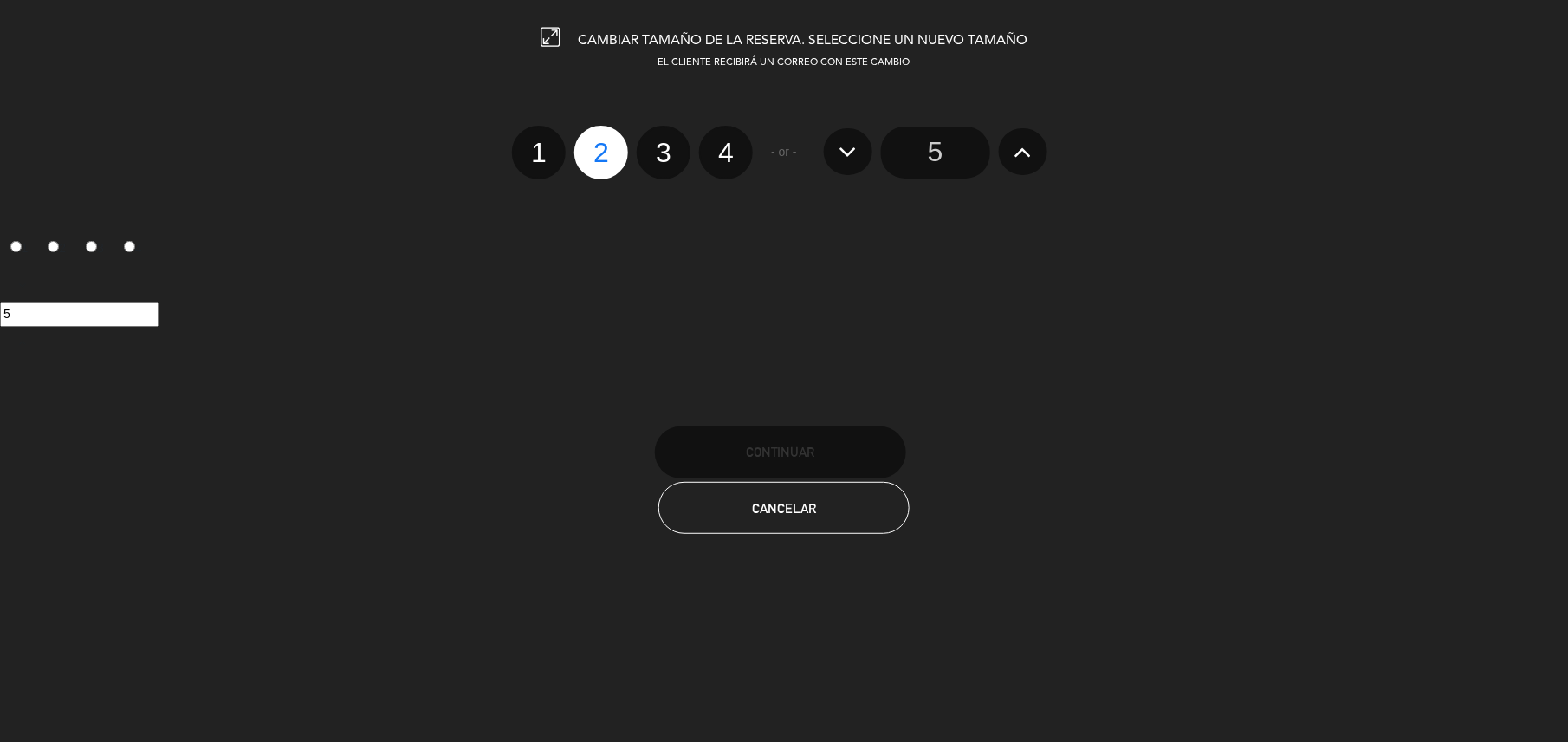
radio input "false"
radio input "true"
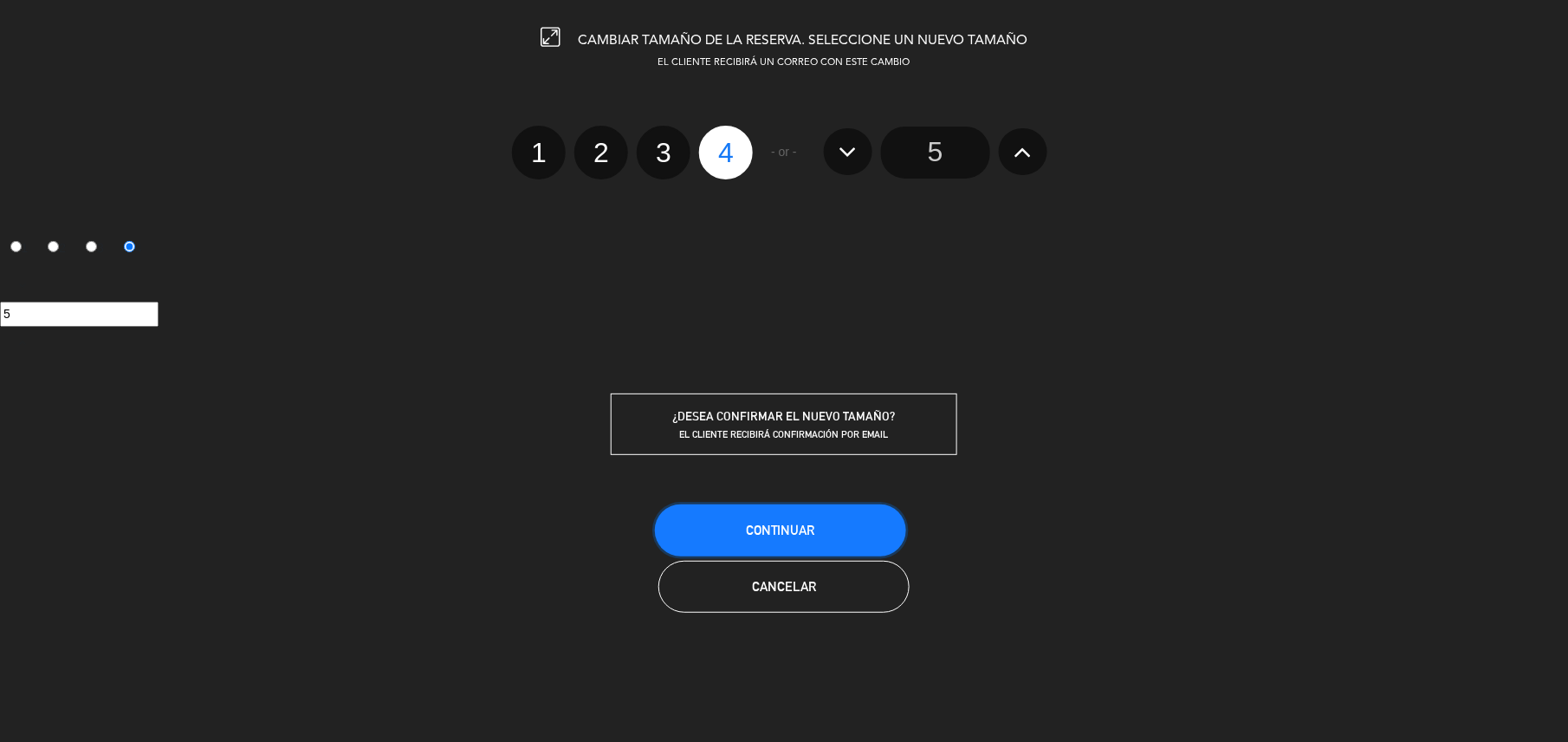
click at [704, 506] on button "Continuar" at bounding box center [780, 530] width 251 height 52
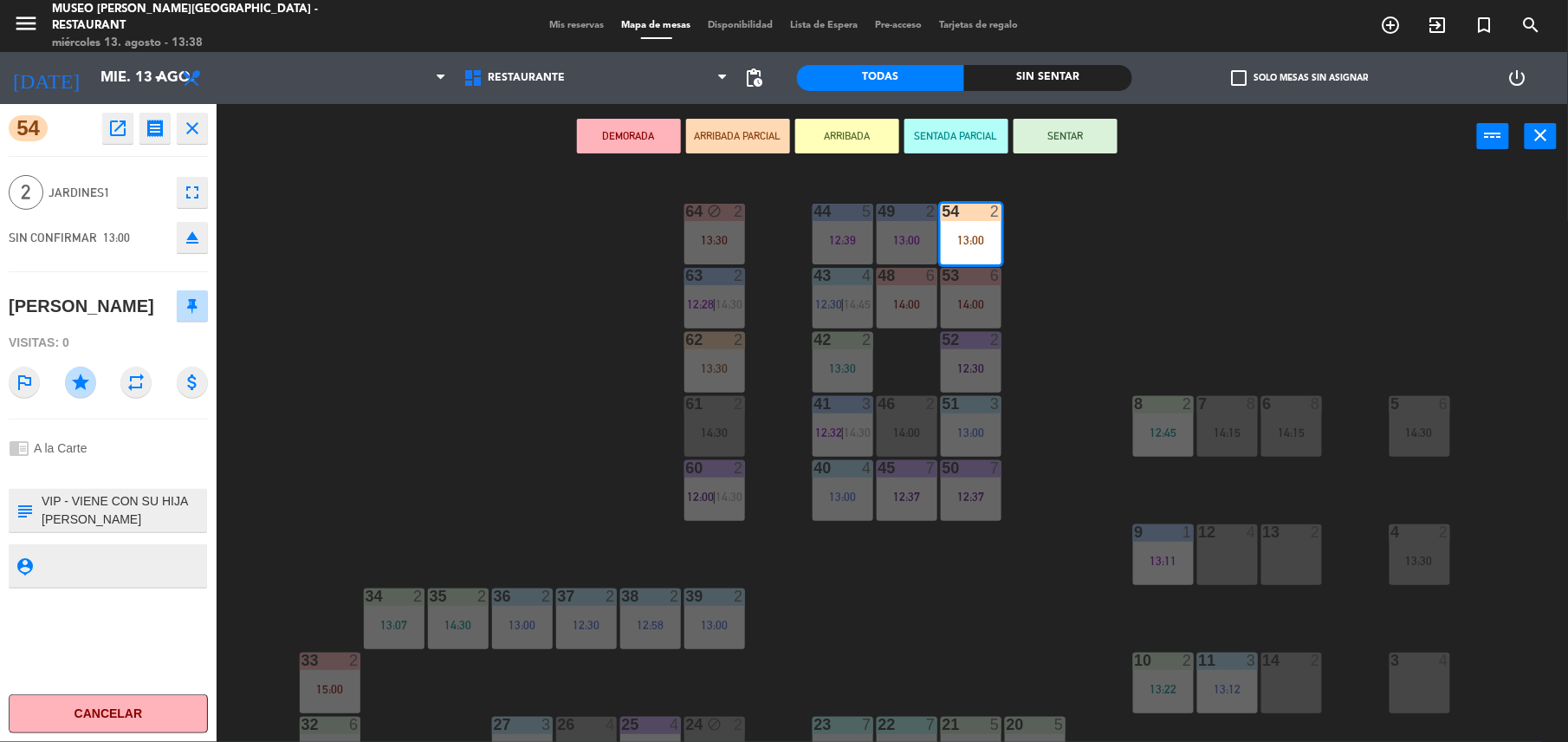
click at [476, 358] on div "44 5 12:39 49 2 13:00 54 2 13:00 64 block 2 13:30 48 6 14:00 53 6 14:00 63 2 12…" at bounding box center [900, 459] width 1336 height 573
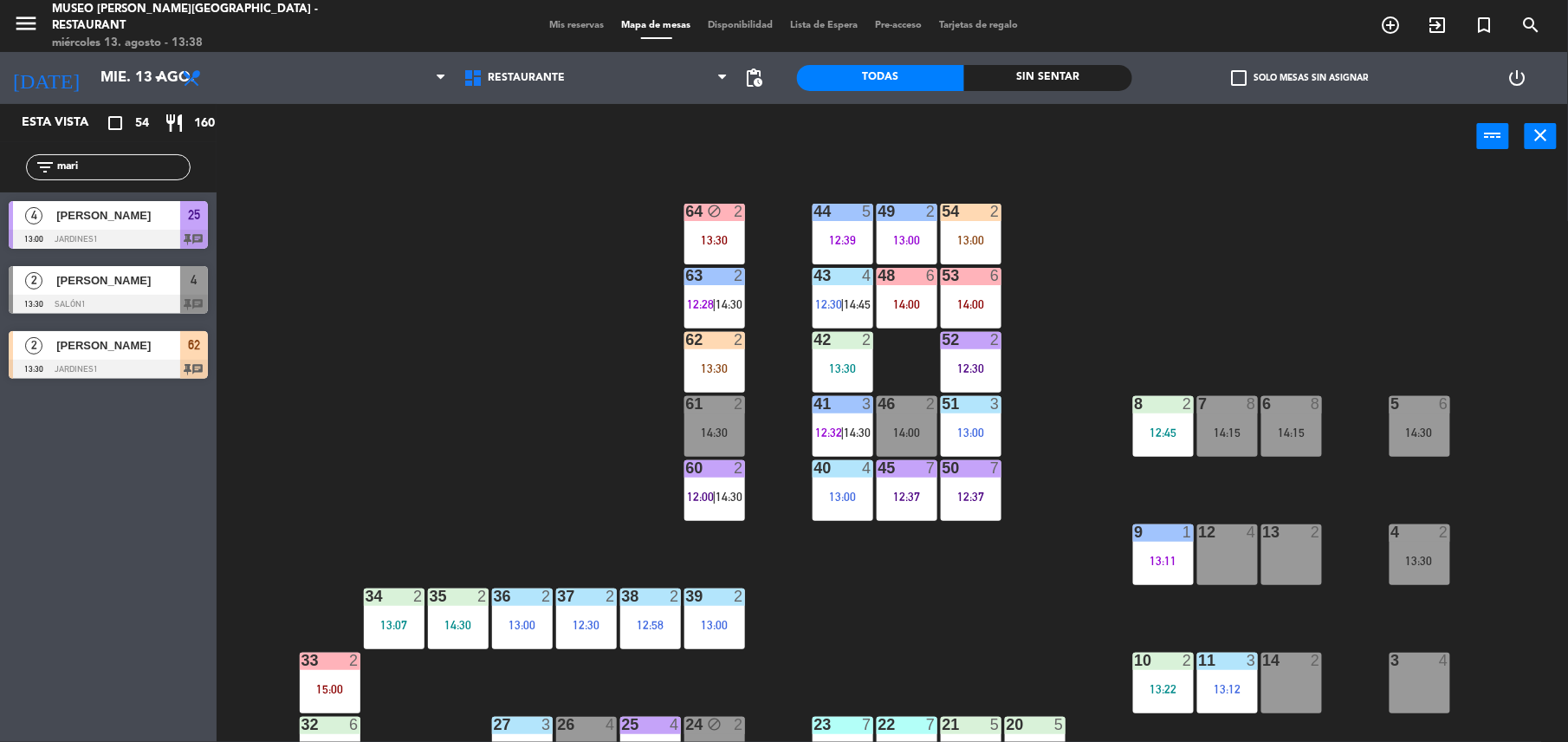
click at [0, 201] on html "close × Museo [PERSON_NAME] Café - Restaurant × chrome_reader_mode Listado de R…" at bounding box center [784, 371] width 1568 height 742
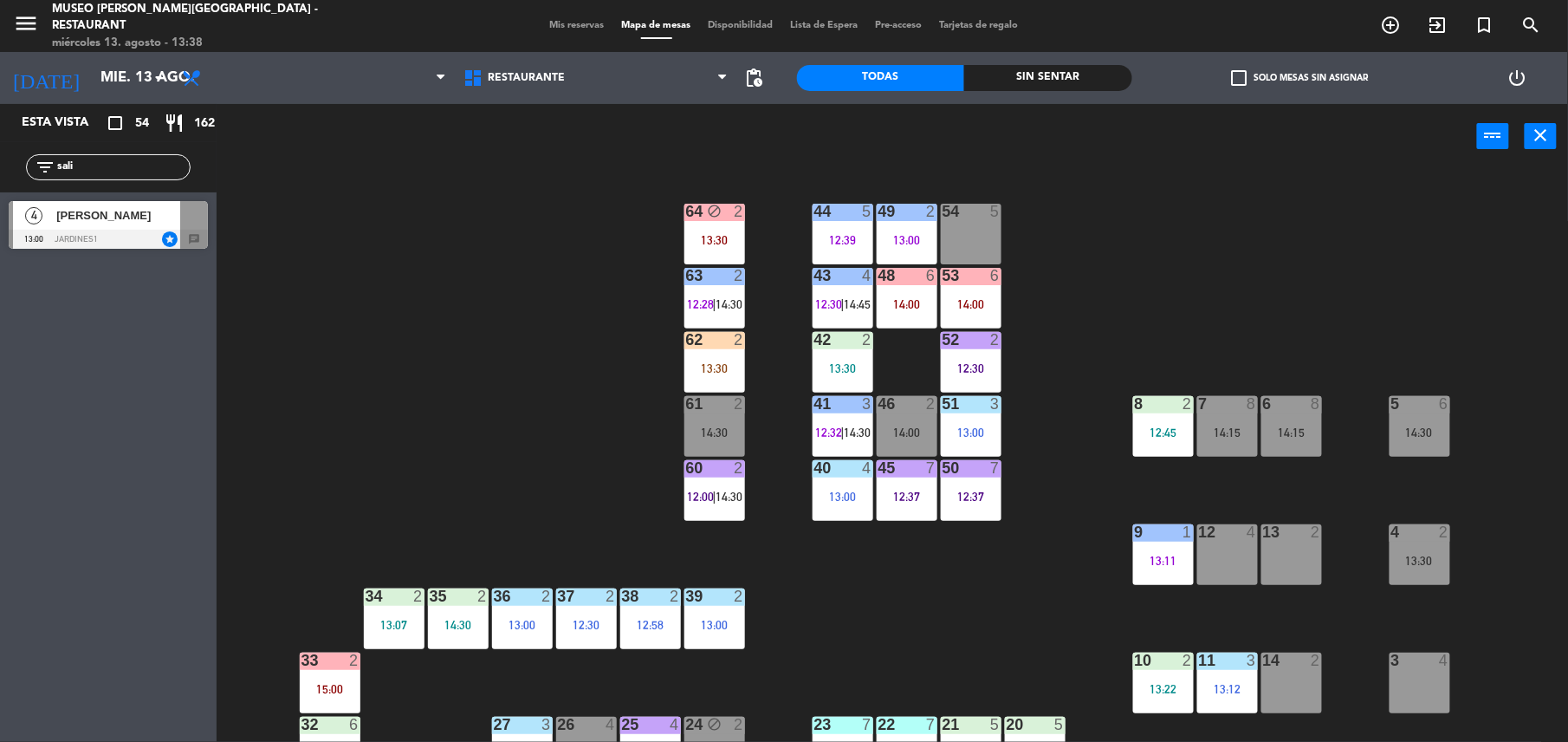
type input "sali"
click at [52, 216] on div "4" at bounding box center [34, 214] width 42 height 28
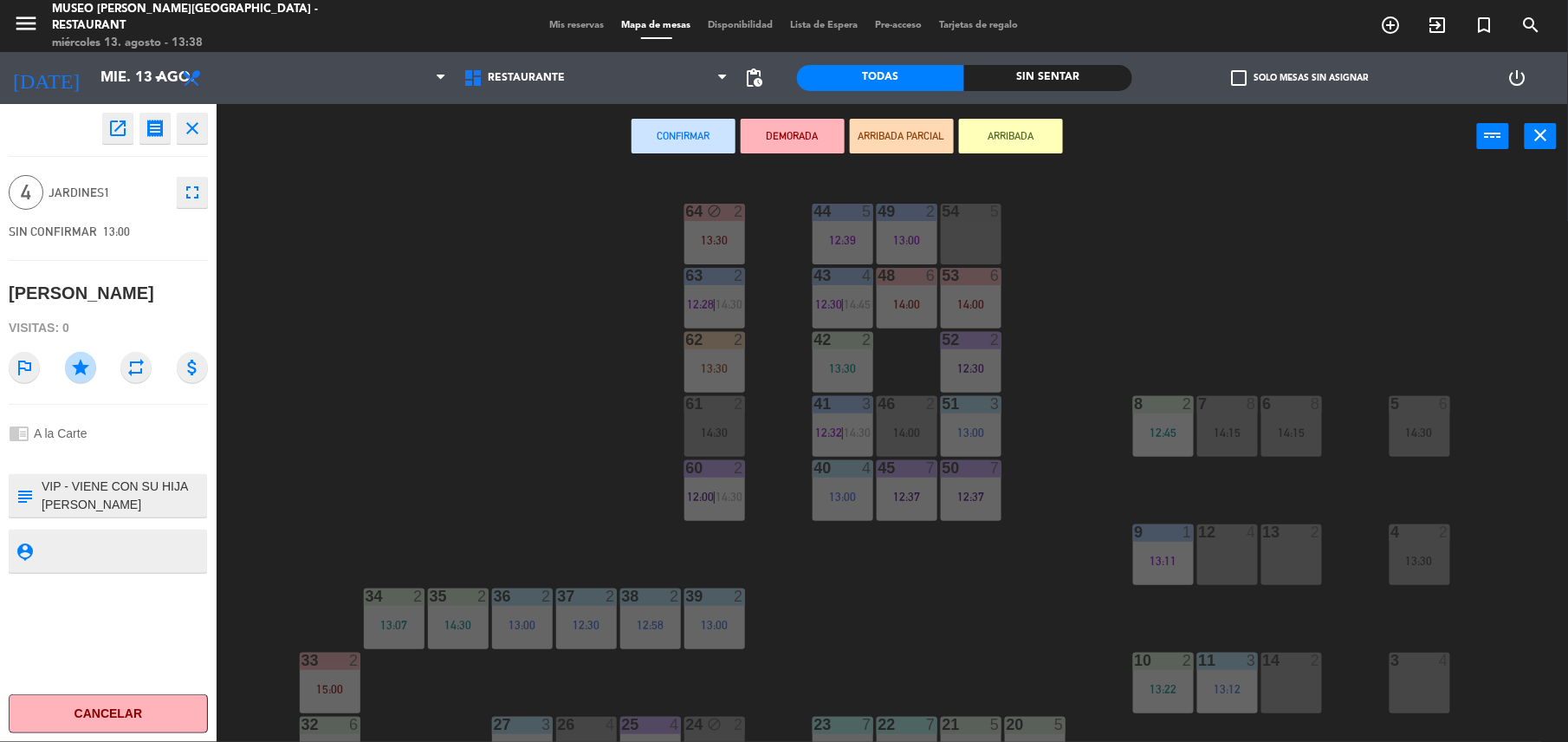
click at [992, 215] on div "5" at bounding box center [995, 211] width 10 height 16
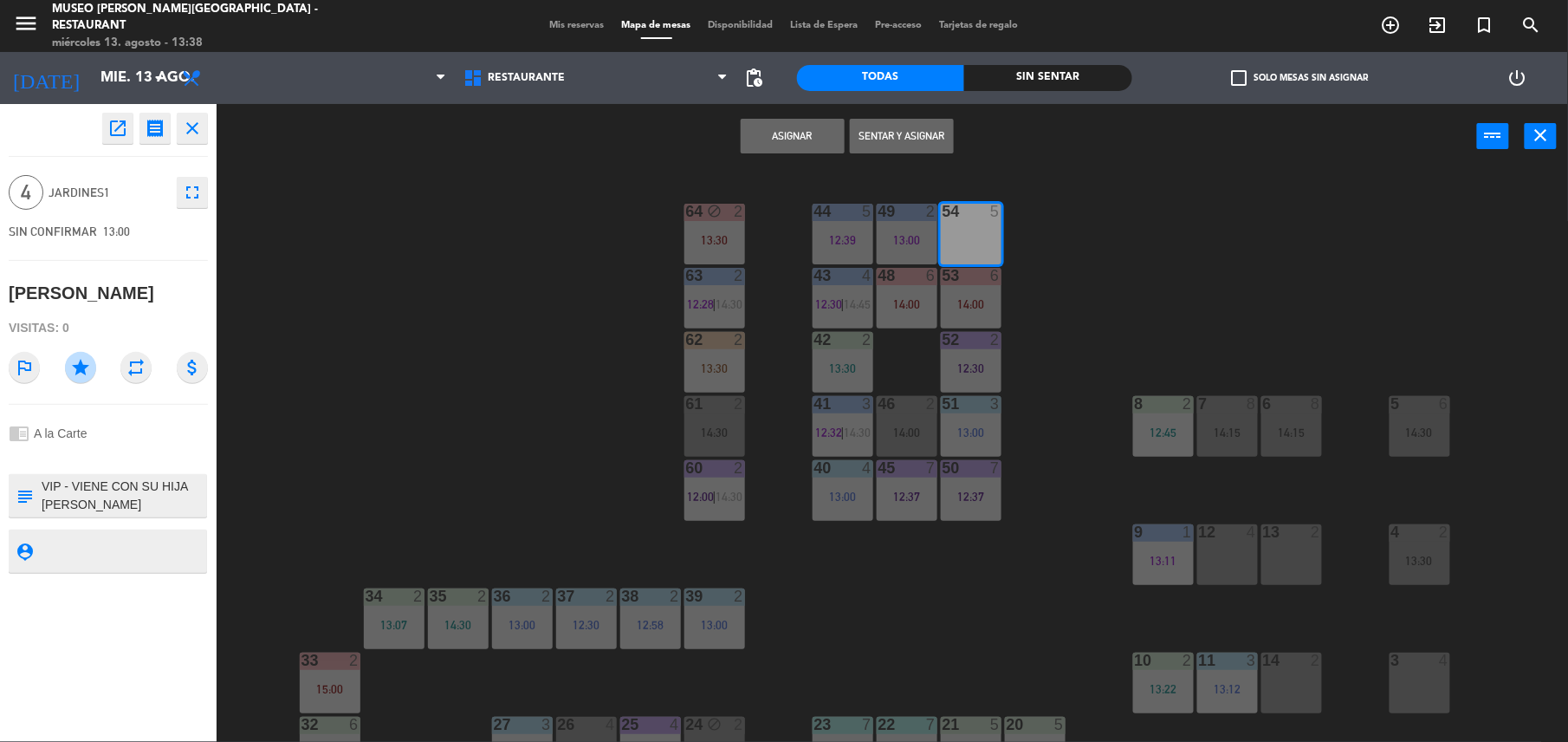
click at [775, 146] on button "Asignar" at bounding box center [793, 136] width 104 height 35
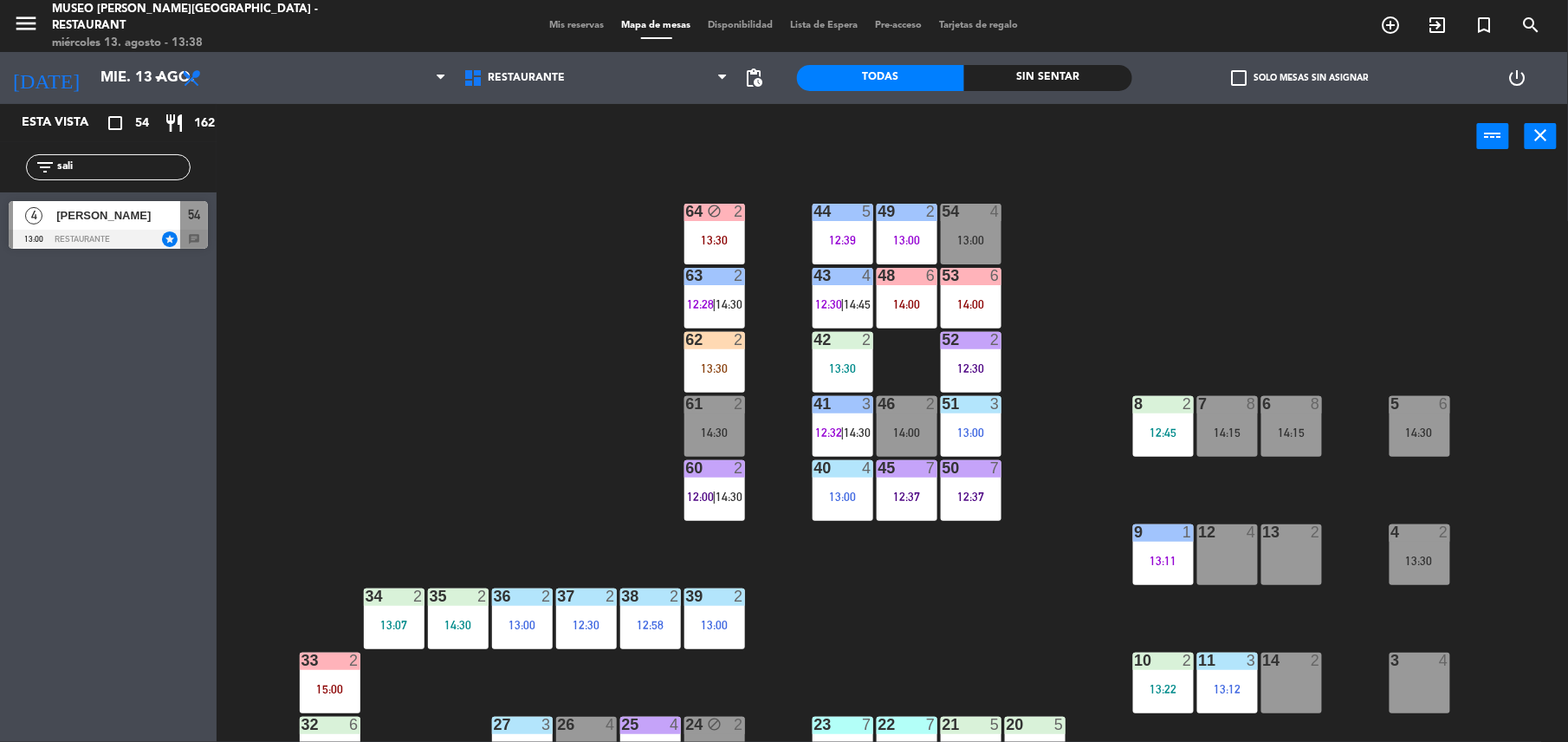
click at [970, 234] on div "13:00" at bounding box center [971, 239] width 60 height 12
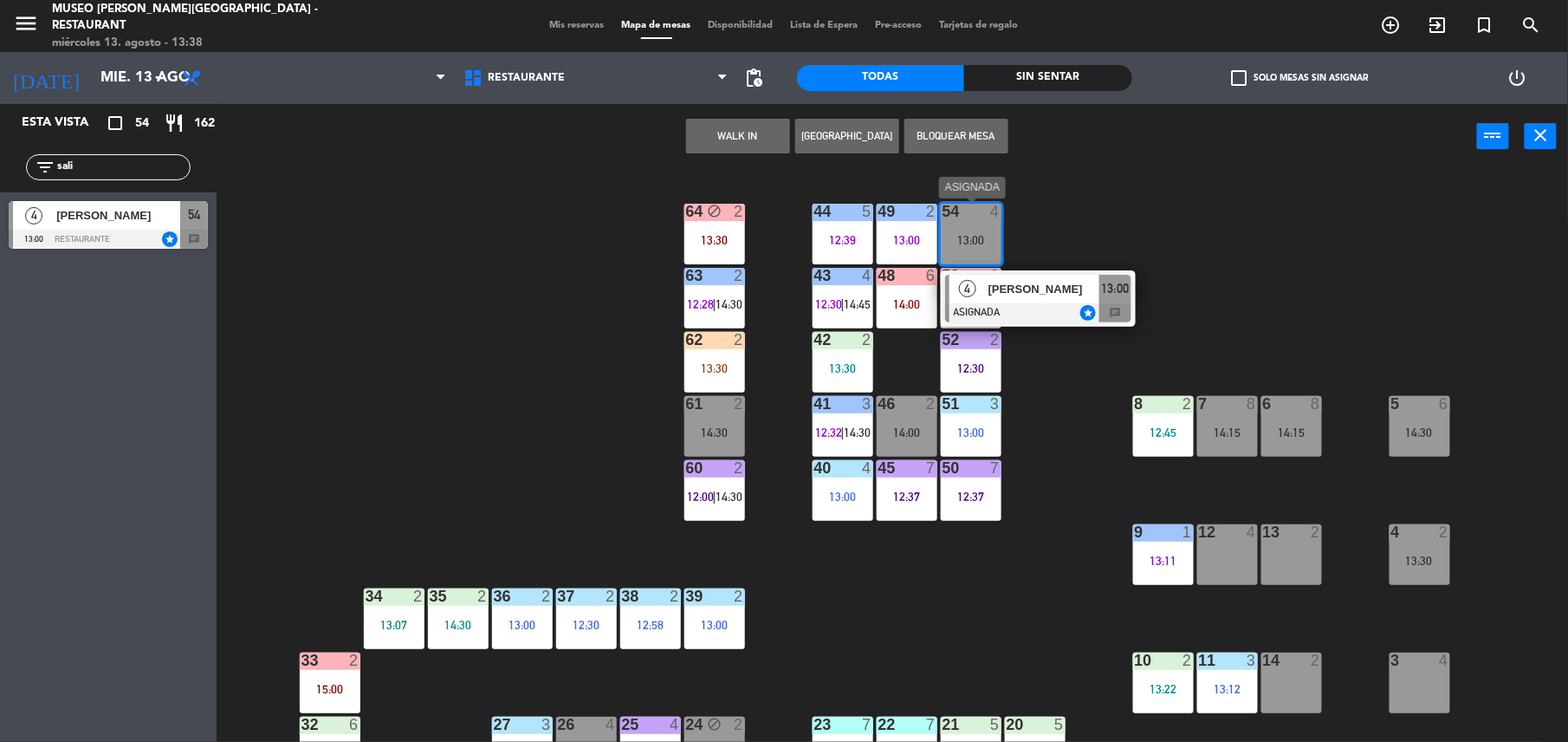
click at [1051, 278] on div "[PERSON_NAME]" at bounding box center [1042, 288] width 112 height 28
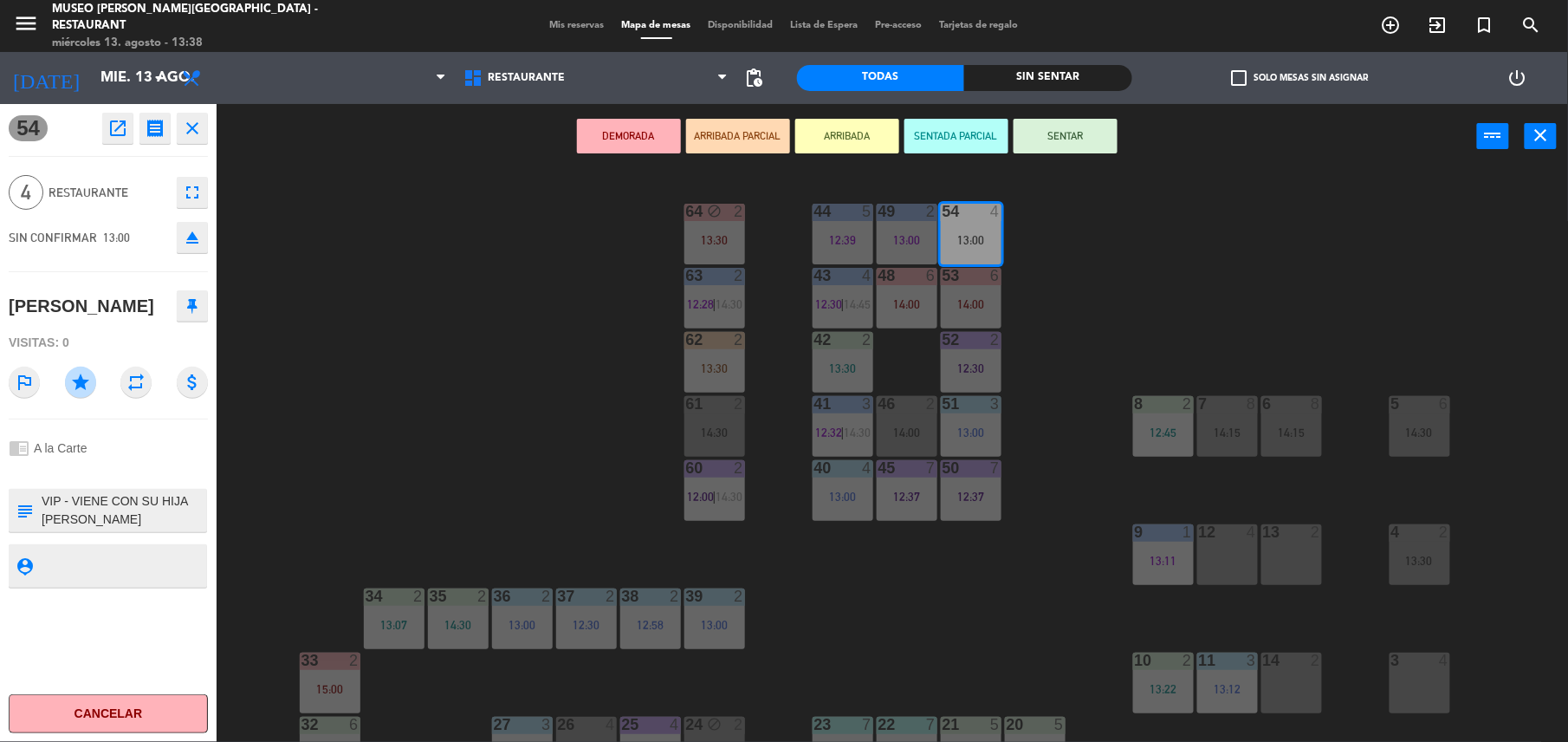
click at [732, 147] on button "ARRIBADA PARCIAL" at bounding box center [738, 136] width 104 height 35
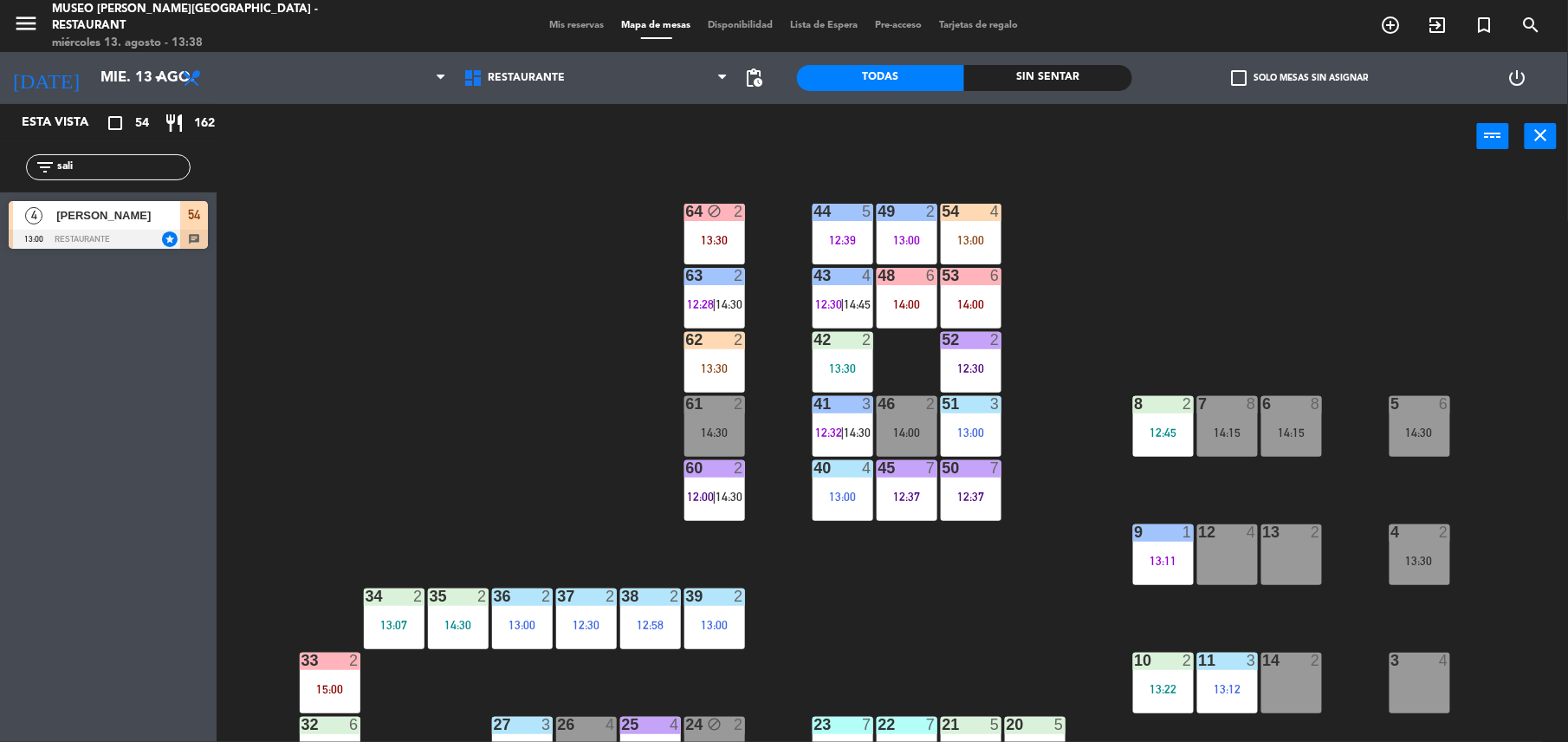
click at [531, 317] on div "44 5 12:39 49 2 13:00 54 4 13:00 64 block 2 13:30 48 6 14:00 53 6 14:00 63 2 12…" at bounding box center [900, 459] width 1336 height 573
click at [692, 364] on div "13:30" at bounding box center [715, 368] width 60 height 12
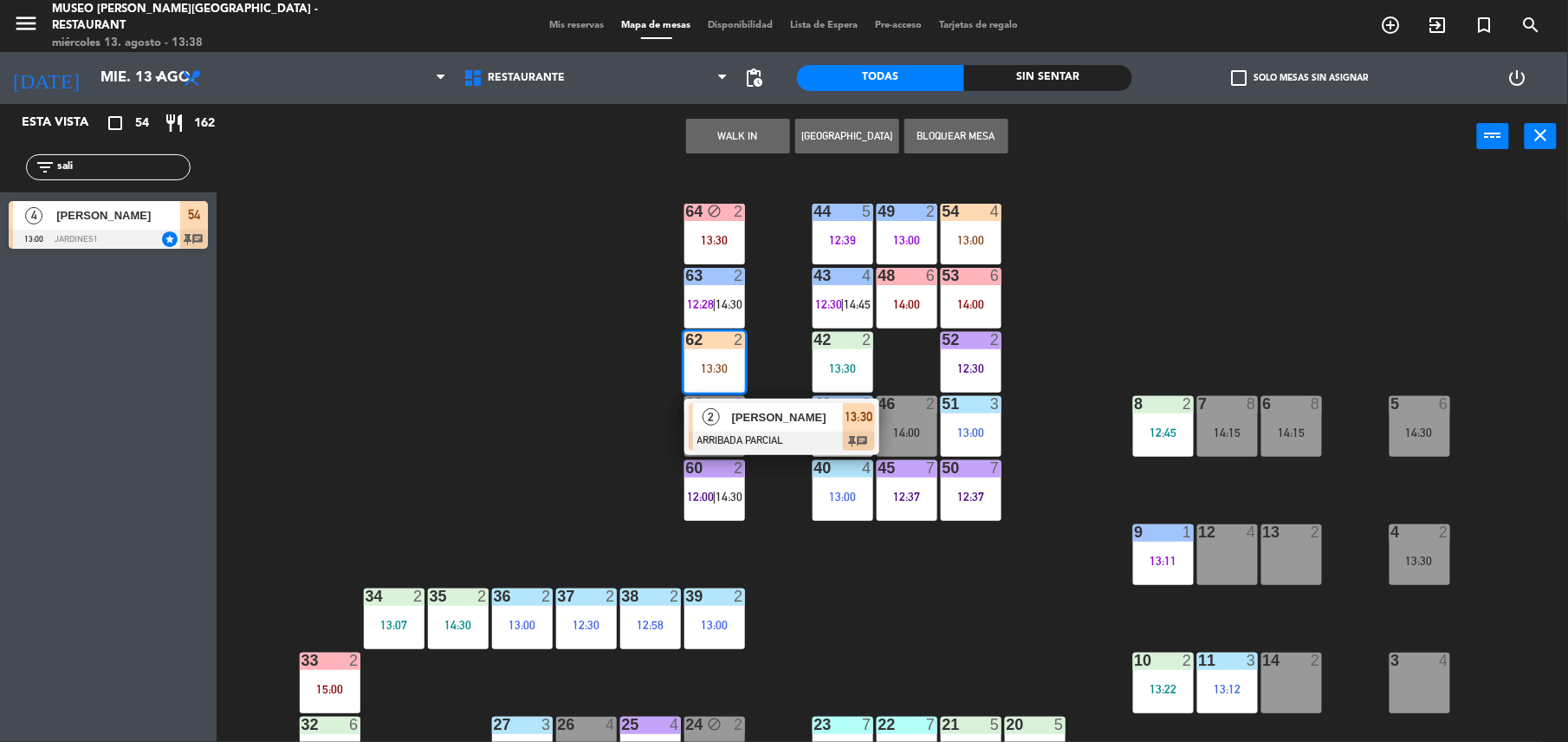
click at [779, 421] on span "[PERSON_NAME]" at bounding box center [788, 417] width 111 height 18
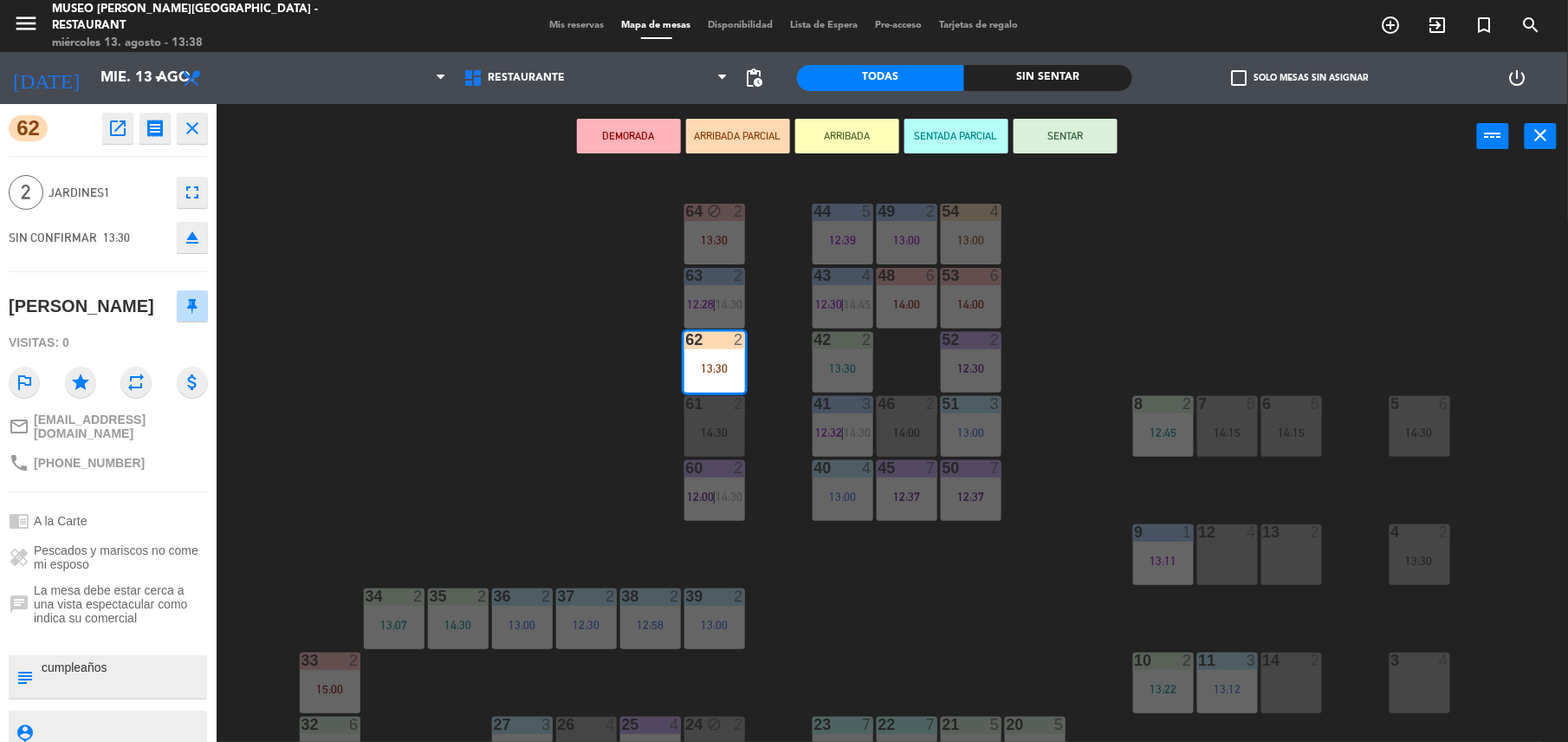
click at [118, 659] on textarea at bounding box center [122, 677] width 165 height 37
type textarea "m62| cumpleaños"
click at [141, 577] on div "chat La mesa debe estar cerca a una vista espectacular como indica su comercial" at bounding box center [108, 603] width 199 height 54
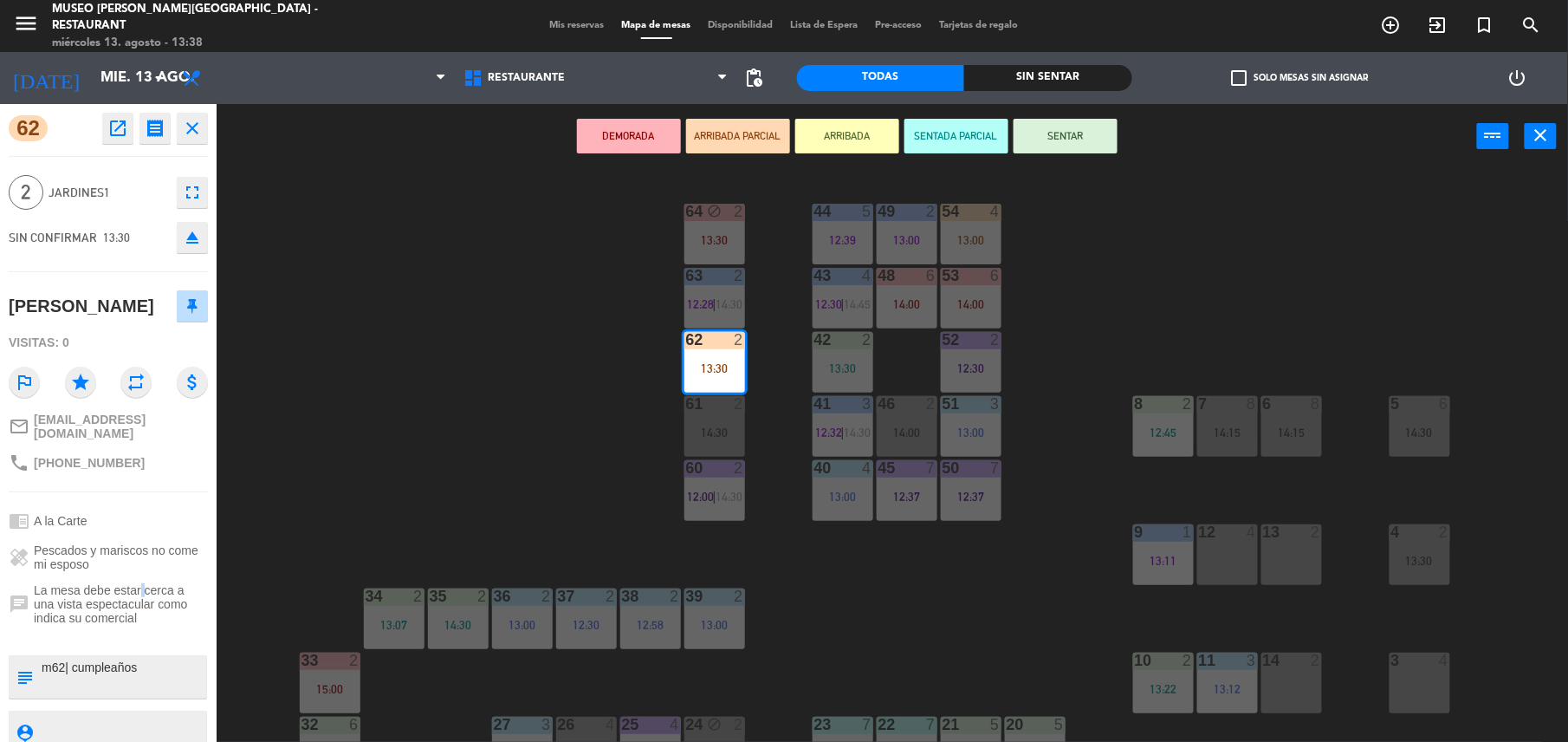
click at [141, 577] on div "chat La mesa debe estar cerca a una vista espectacular como indica su comercial" at bounding box center [108, 603] width 199 height 54
click at [144, 517] on div "chrome_reader_mode A la Carte" at bounding box center [108, 521] width 199 height 33
click at [488, 437] on div "44 5 12:39 49 2 13:00 54 4 13:00 64 block 2 13:30 48 6 14:00 53 6 14:00 63 2 12…" at bounding box center [900, 459] width 1336 height 573
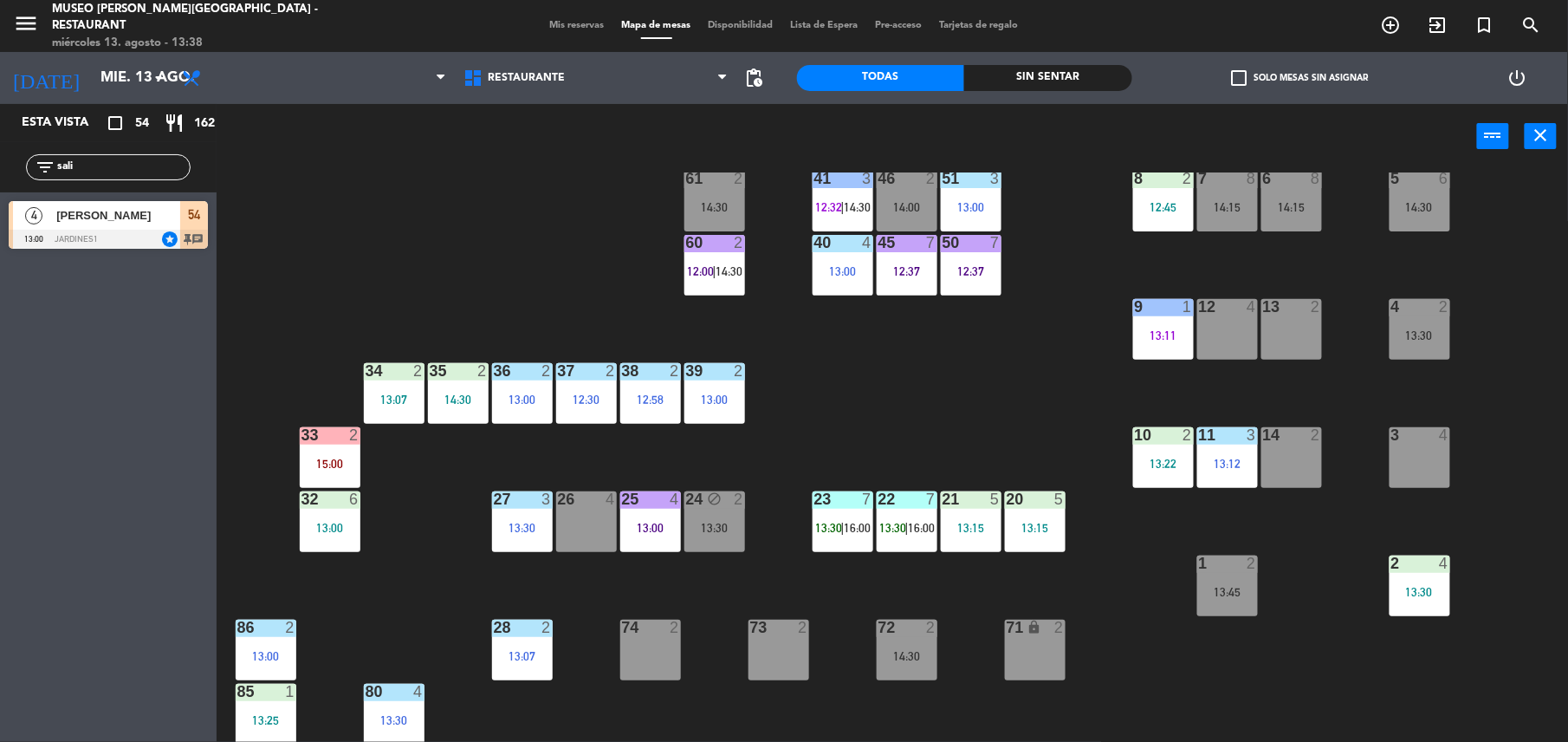
scroll to position [227, 0]
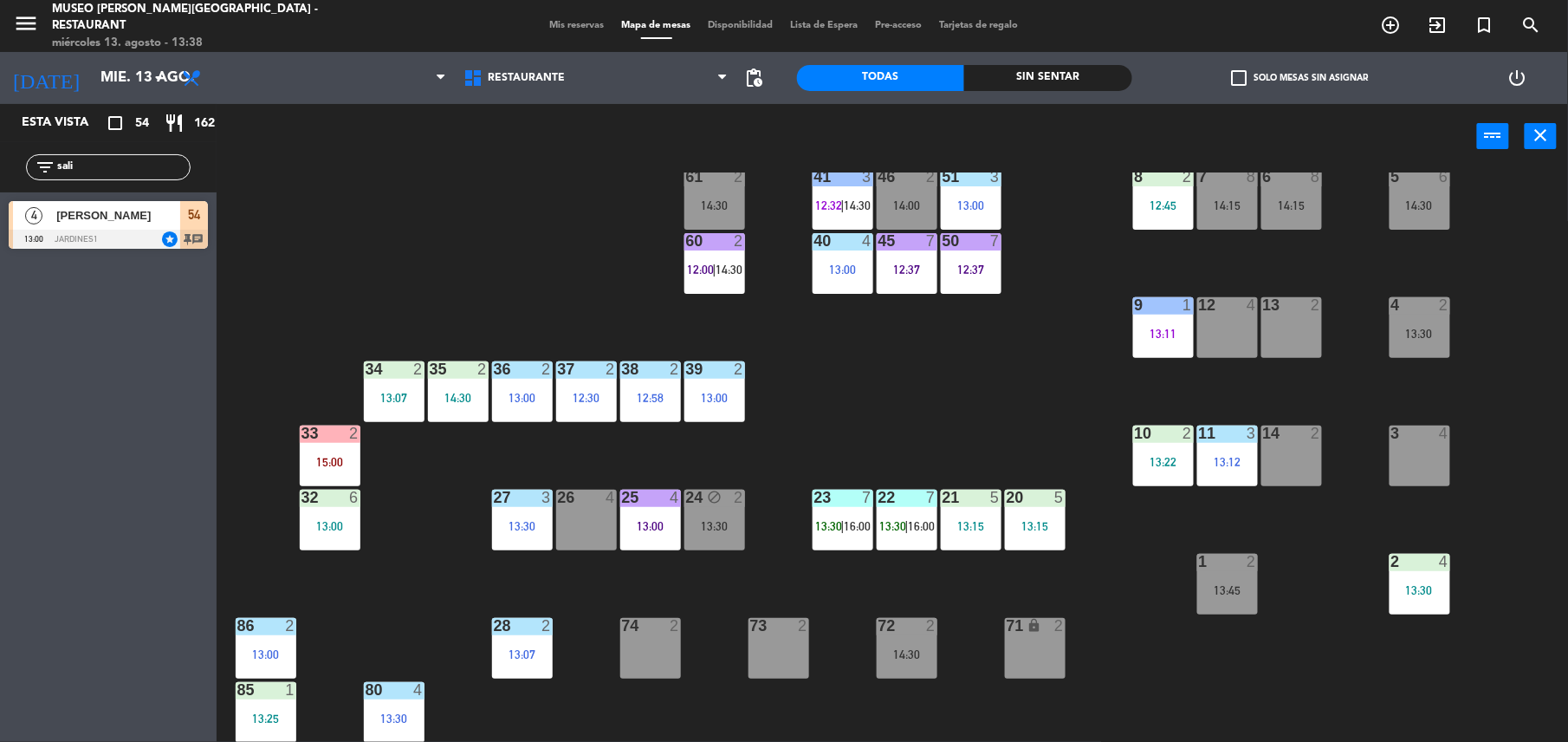
click at [1443, 567] on div "4" at bounding box center [1444, 561] width 10 height 16
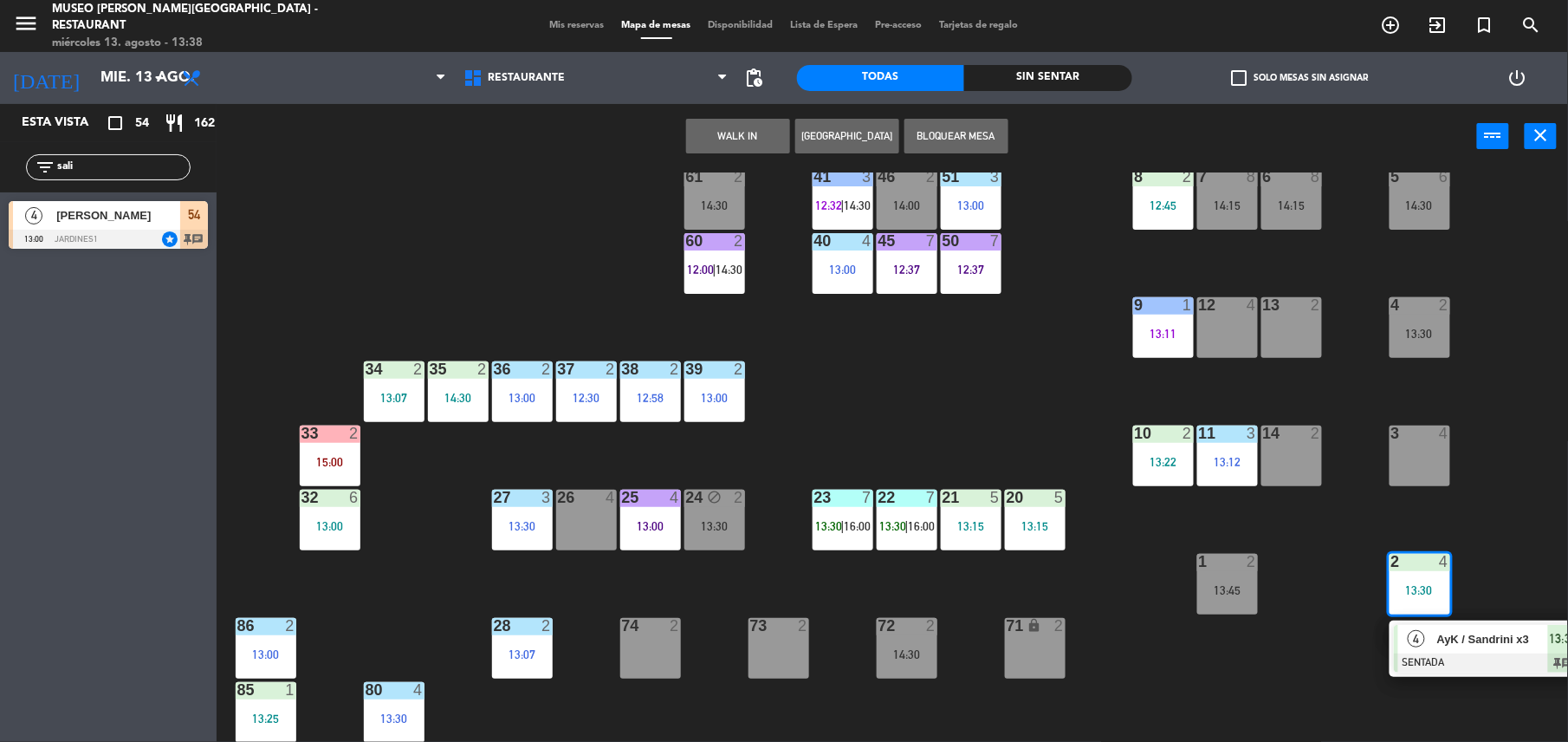
click at [1425, 613] on div "2 4 13:30 4 AyK / [PERSON_NAME] x3 SENTADA 13:30 chat" at bounding box center [1420, 584] width 60 height 60
click at [1443, 640] on span "AyK / Sandrini x3" at bounding box center [1493, 639] width 111 height 18
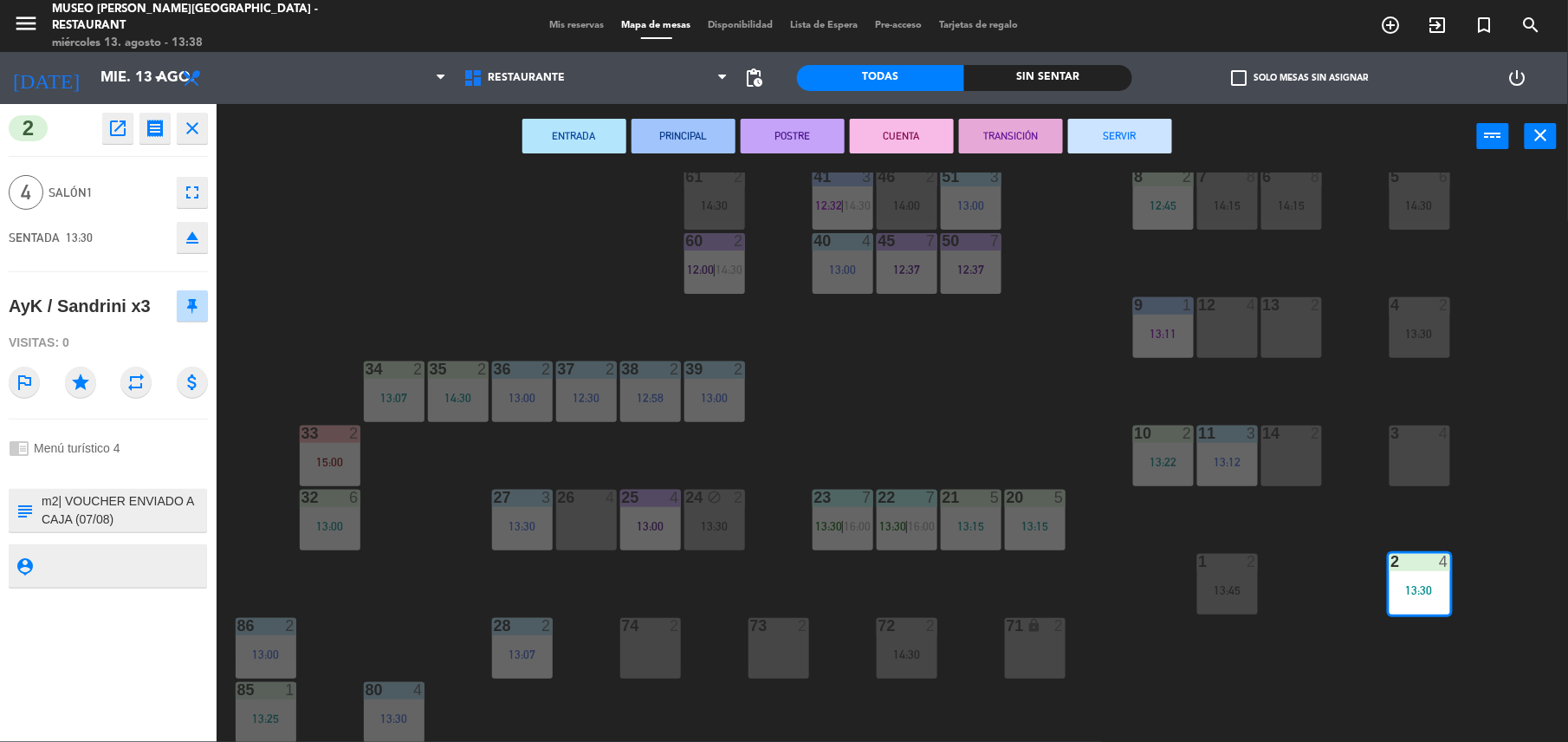
click at [951, 407] on div "44 5 12:39 49 2 13:00 54 4 13:00 64 block 2 13:30 48 6 14:00 53 6 14:00 63 2 12…" at bounding box center [900, 459] width 1336 height 573
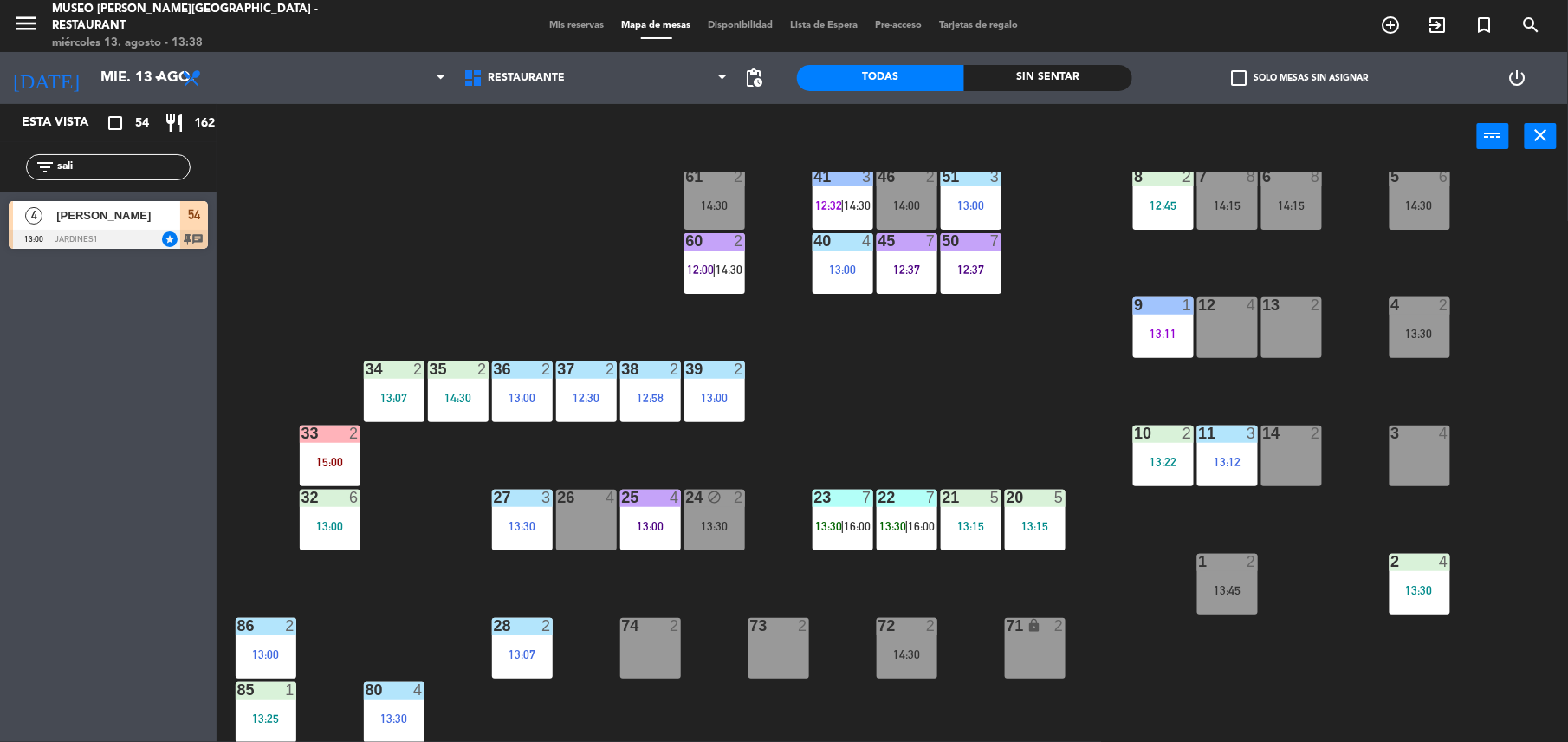
scroll to position [0, 0]
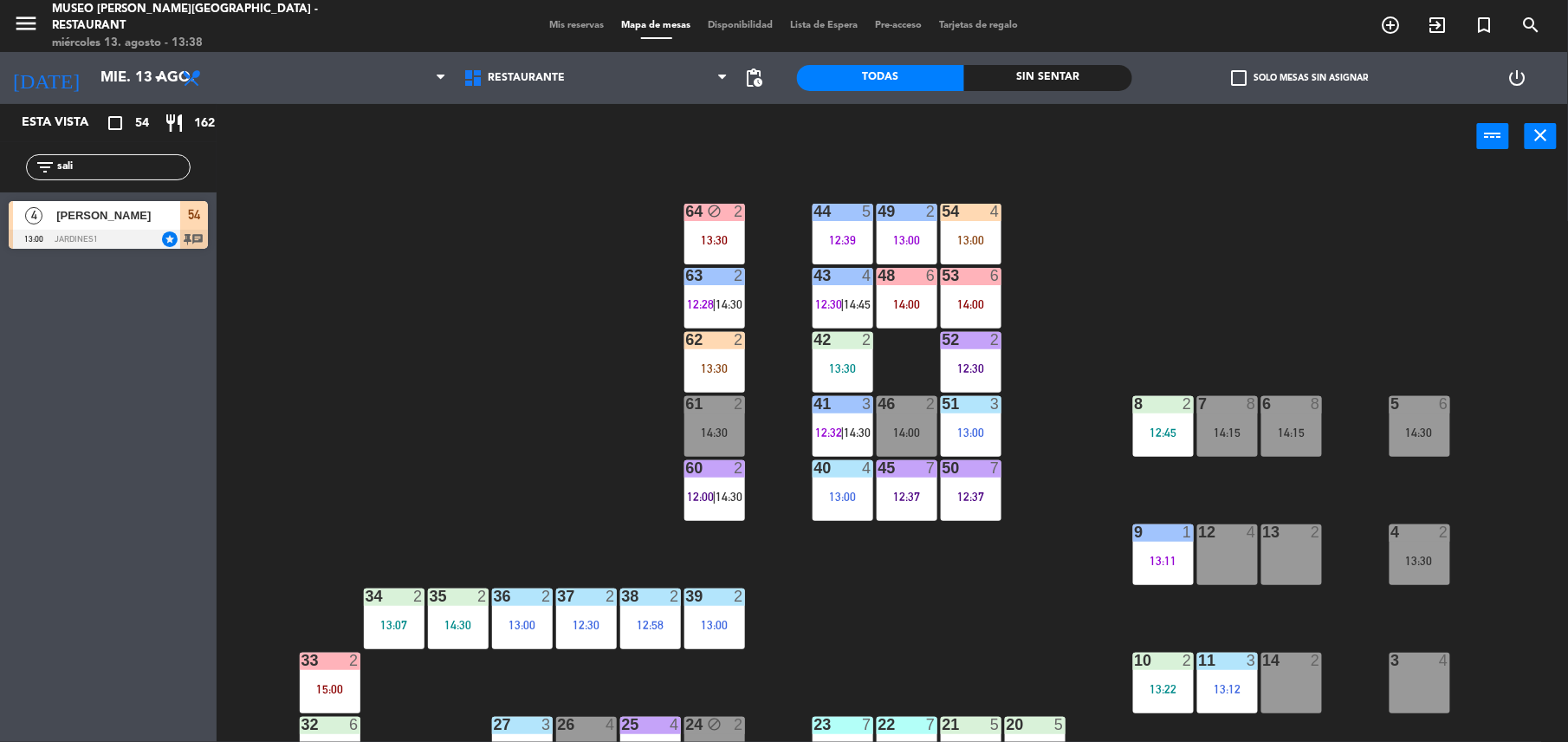
click at [708, 323] on div "63 2 12:28 | 14:30" at bounding box center [715, 298] width 60 height 60
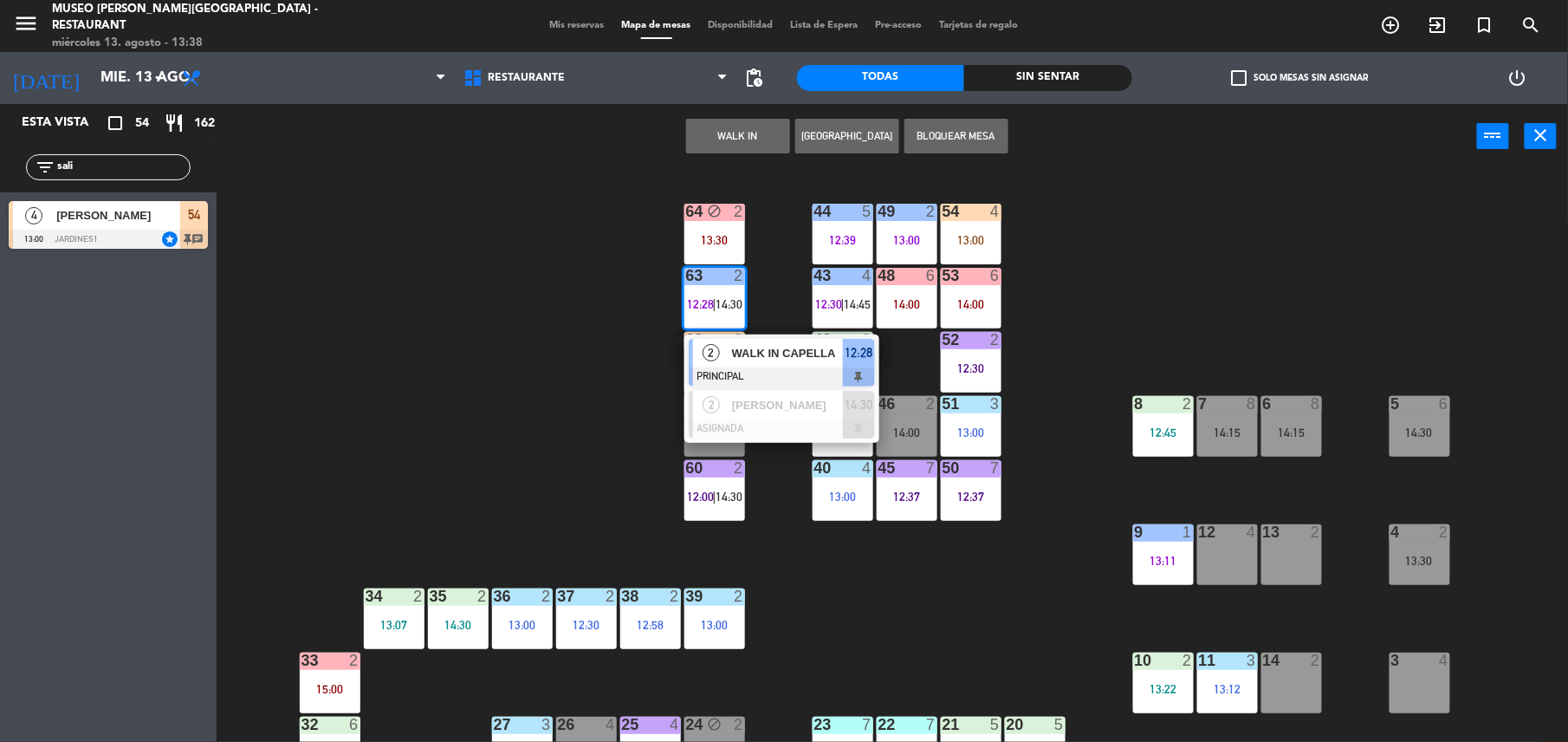
click at [598, 392] on div "44 5 12:39 49 2 13:00 54 4 13:00 64 block 2 13:30 48 6 14:00 53 6 14:00 63 2 12…" at bounding box center [900, 459] width 1336 height 573
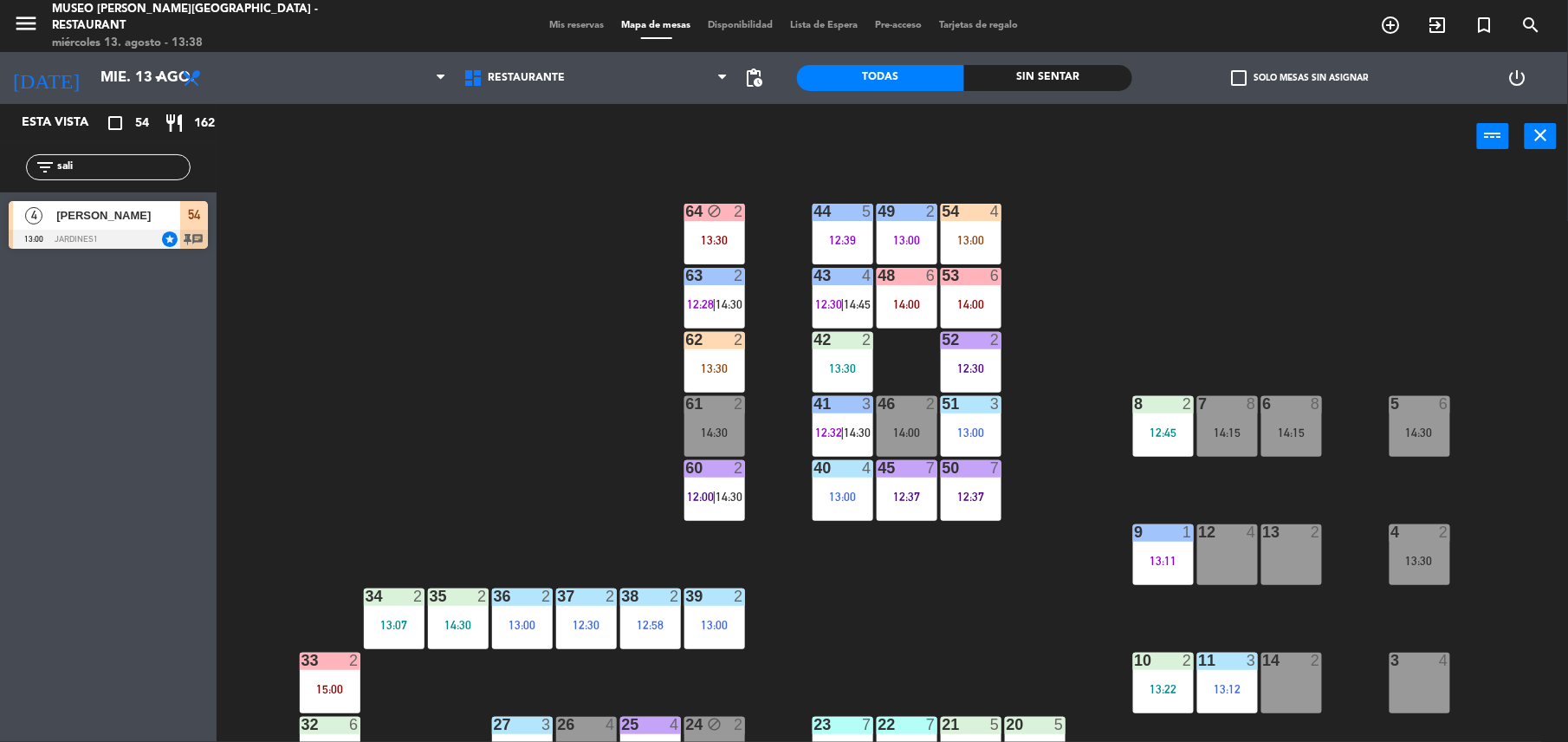
click at [719, 385] on div "62 2 13:30" at bounding box center [715, 362] width 60 height 60
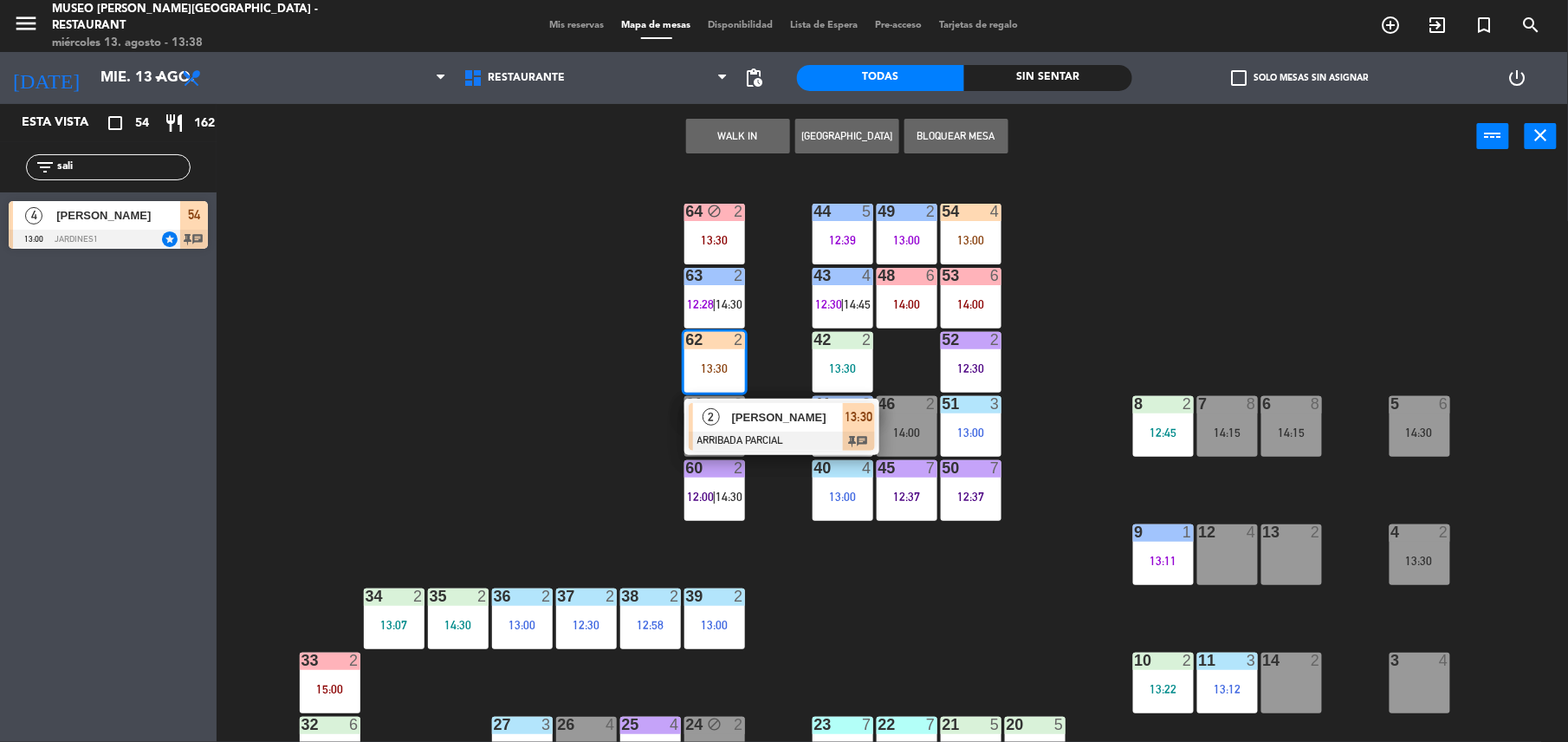
click at [789, 426] on span "[PERSON_NAME]" at bounding box center [788, 417] width 111 height 18
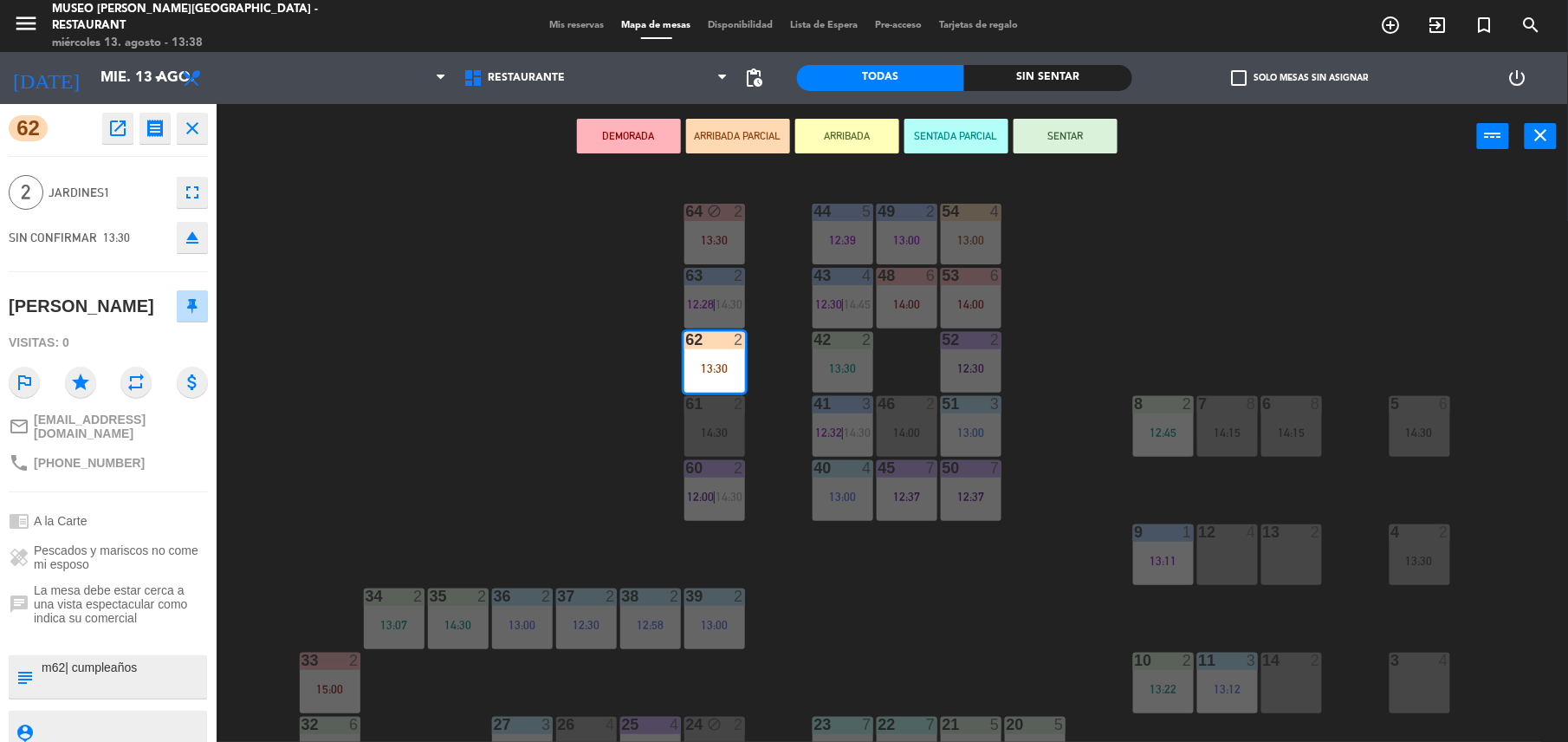
click at [883, 139] on button "ARRIBADA" at bounding box center [848, 136] width 104 height 35
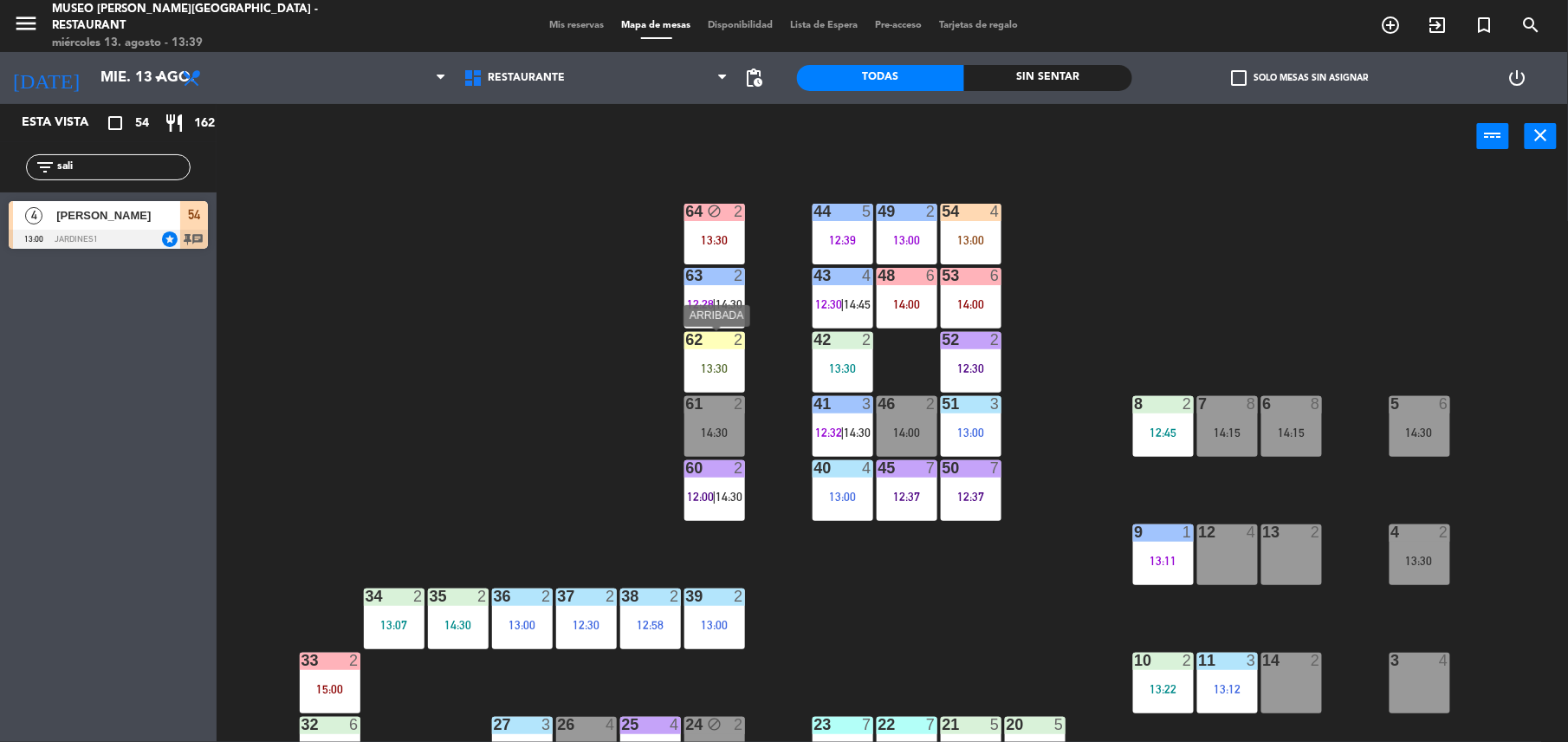
click at [717, 374] on div "13:30" at bounding box center [715, 368] width 60 height 12
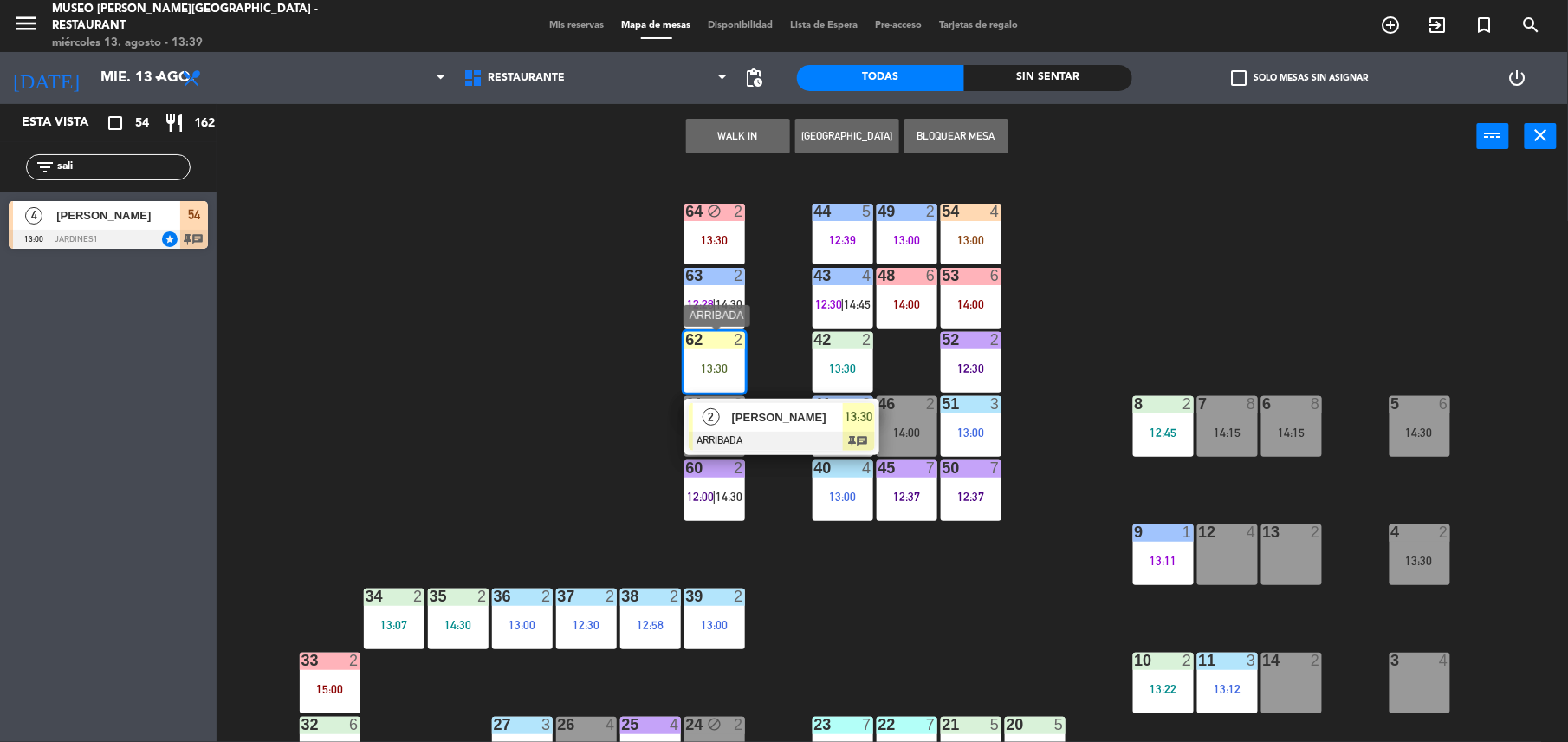
click at [780, 414] on span "[PERSON_NAME]" at bounding box center [788, 417] width 111 height 18
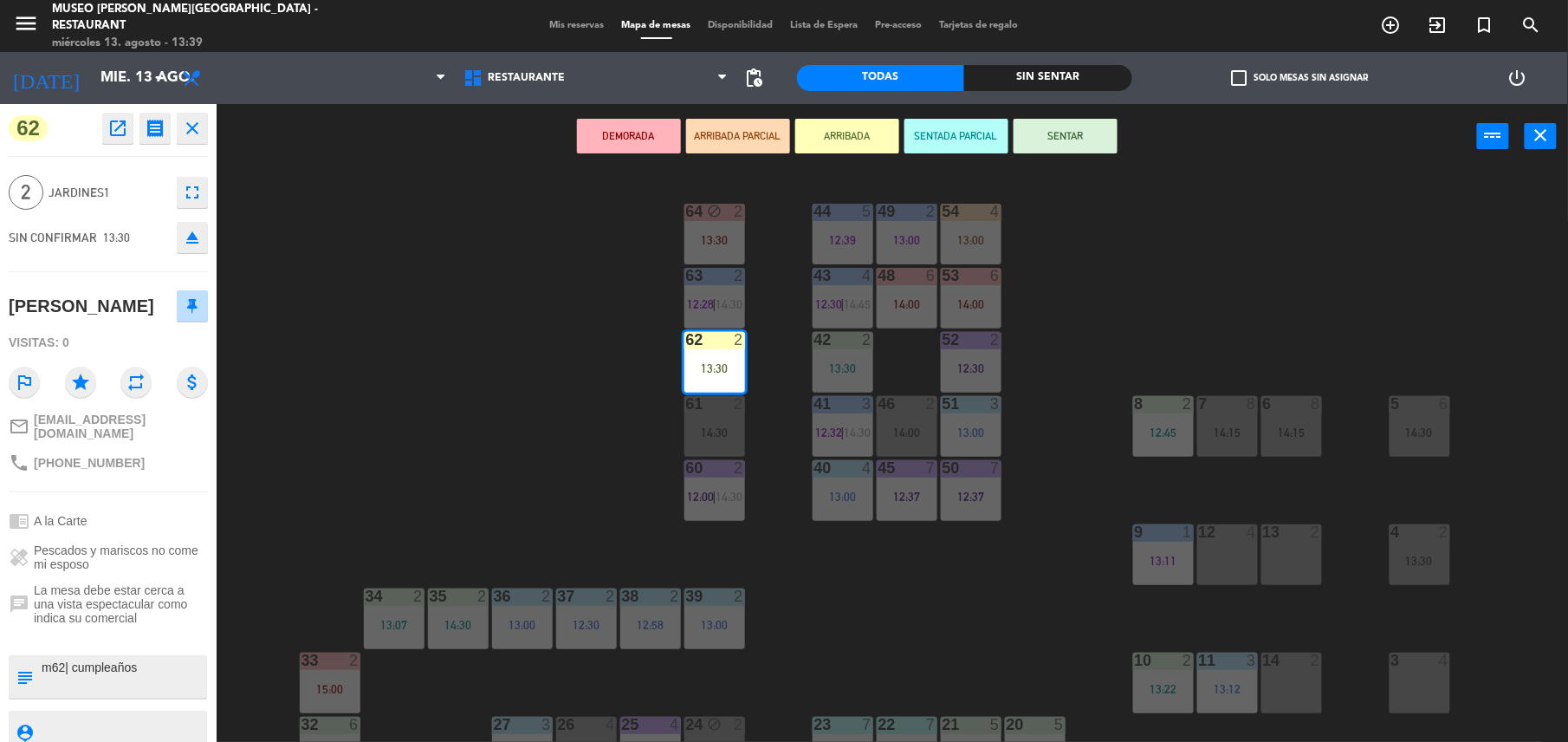
click at [167, 667] on textarea at bounding box center [122, 677] width 165 height 37
type textarea "m62| cumpleaños - info a [PERSON_NAME]"
click at [133, 613] on span "La mesa debe estar cerca a una vista espectacular como indica su comercial" at bounding box center [120, 604] width 174 height 42
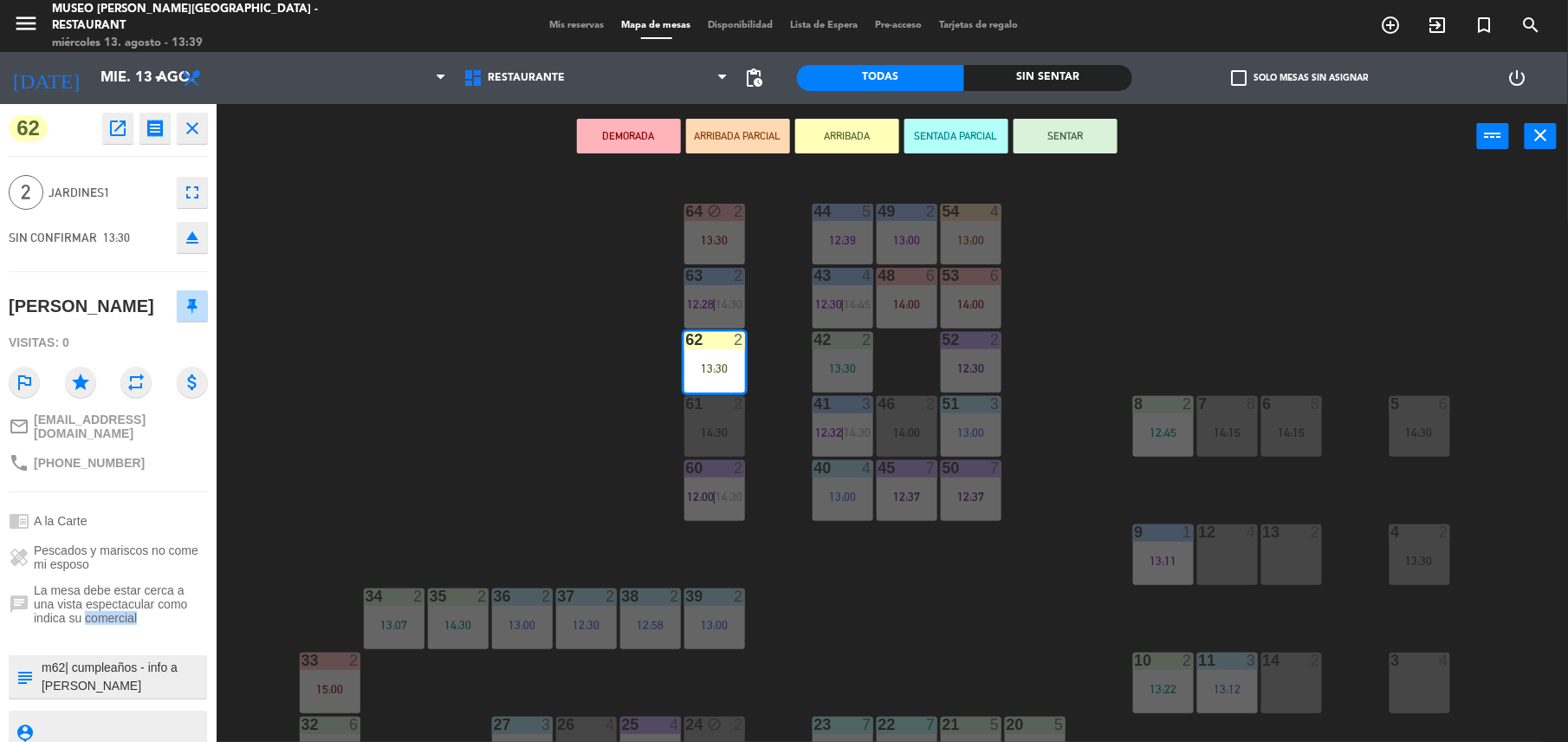
click at [1048, 146] on button "SENTAR" at bounding box center [1066, 136] width 104 height 35
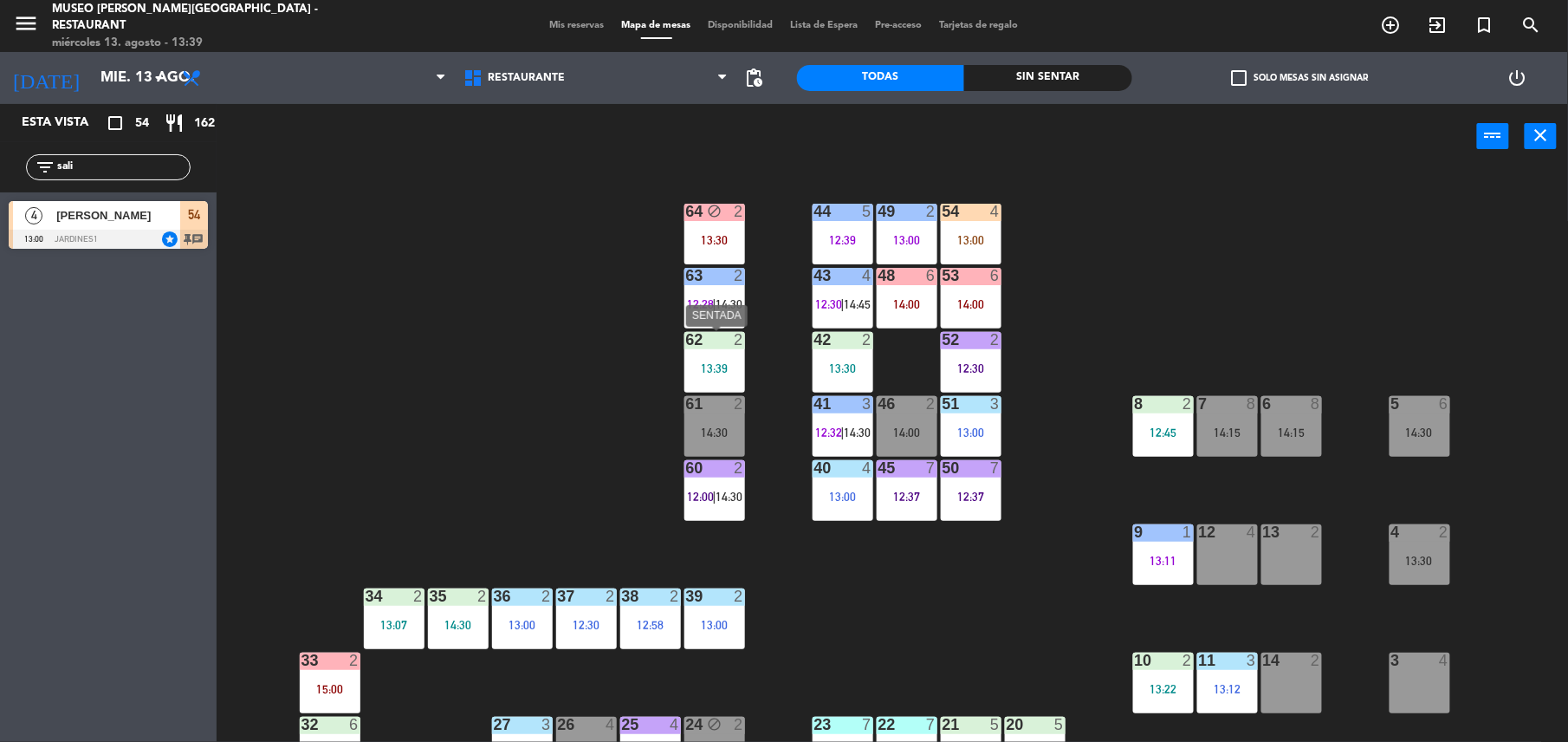
click at [716, 334] on div at bounding box center [714, 340] width 28 height 16
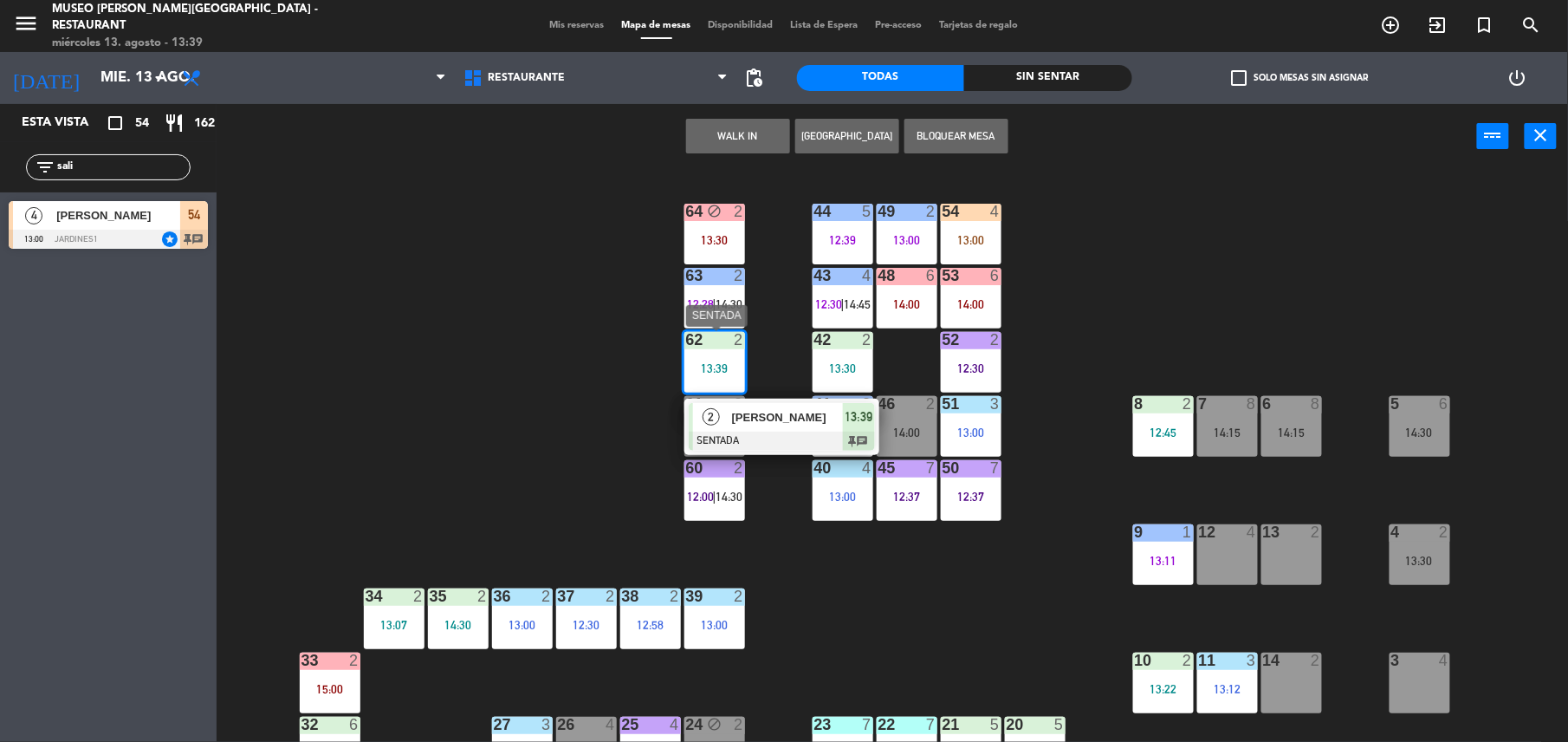
click at [800, 420] on span "[PERSON_NAME]" at bounding box center [788, 417] width 111 height 18
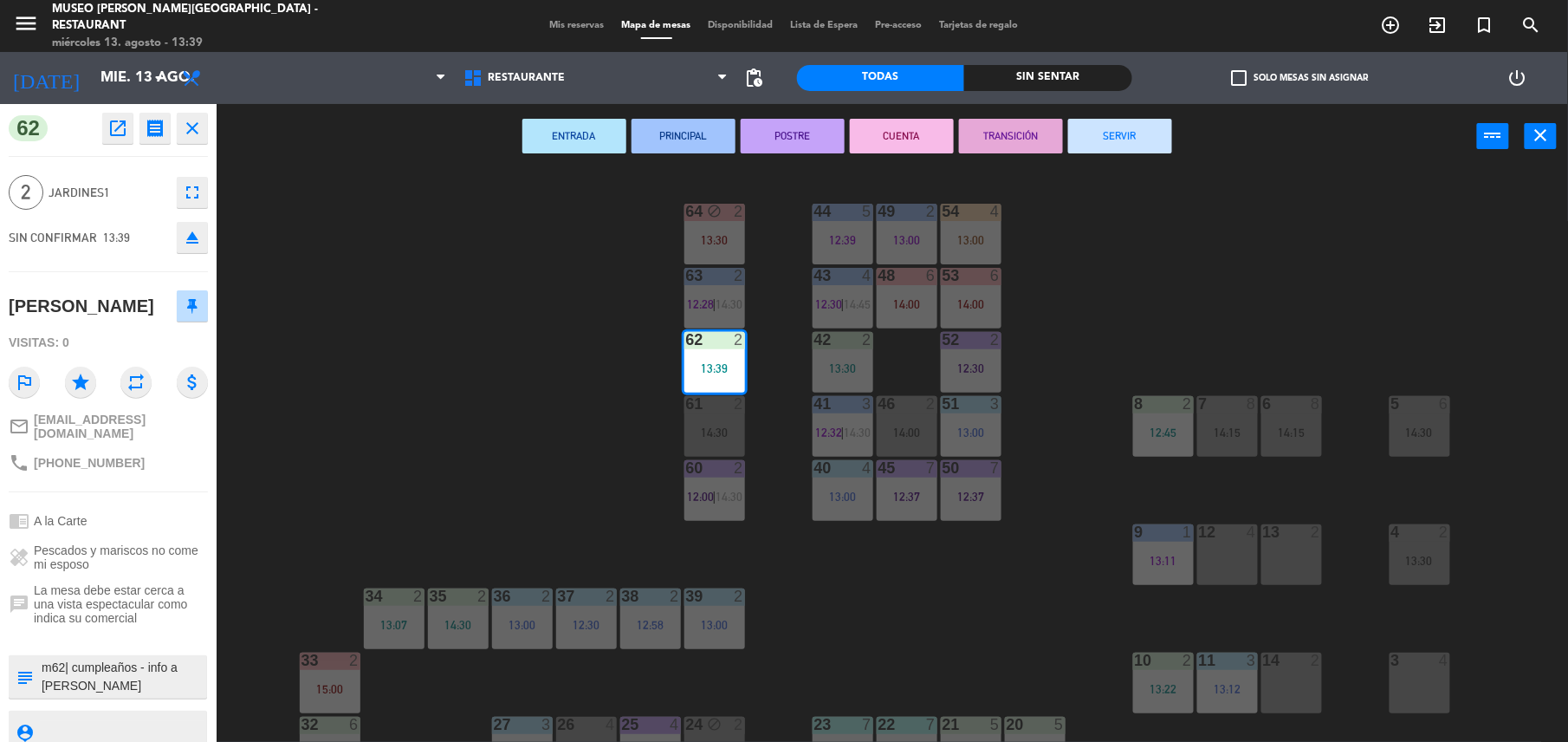
click at [509, 420] on div "44 5 12:39 49 2 13:00 54 4 13:00 64 block 2 13:30 48 6 14:00 53 6 14:00 63 2 12…" at bounding box center [900, 459] width 1336 height 573
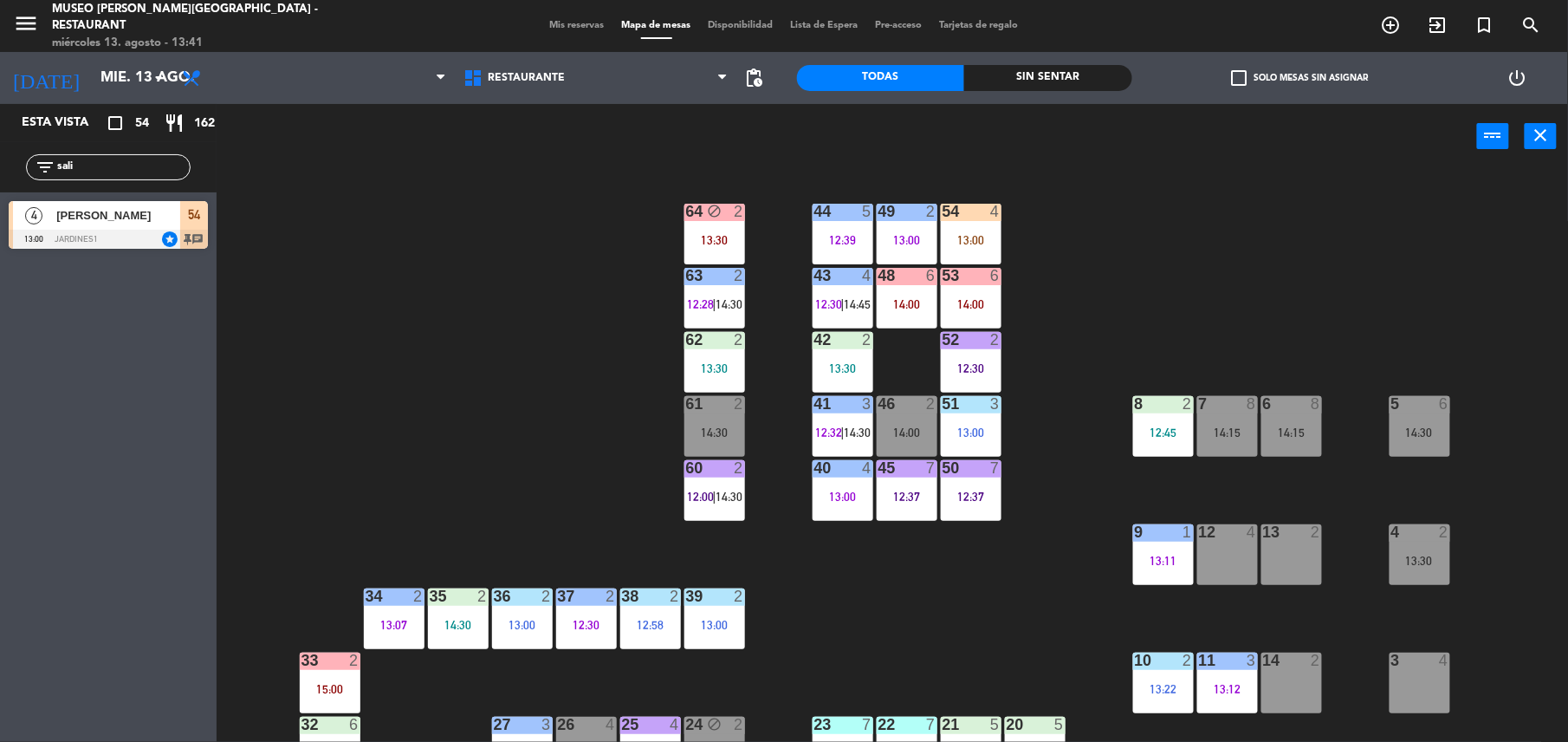
drag, startPoint x: 112, startPoint y: 171, endPoint x: 0, endPoint y: 199, distance: 115.4
click at [0, 199] on html "close × Museo [PERSON_NAME] Café - Restaurant × chrome_reader_mode Listado de R…" at bounding box center [784, 371] width 1568 height 742
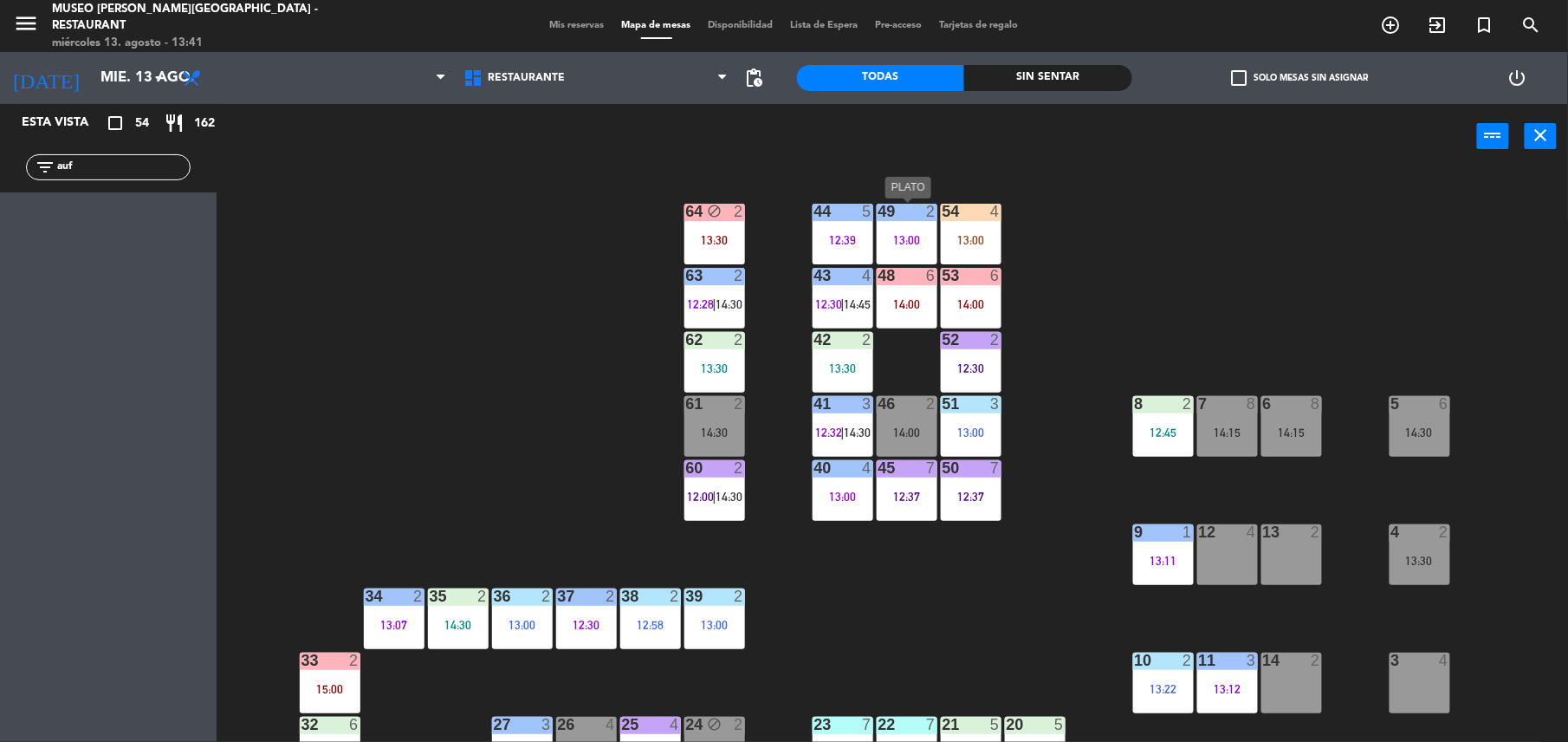
type input "auf"
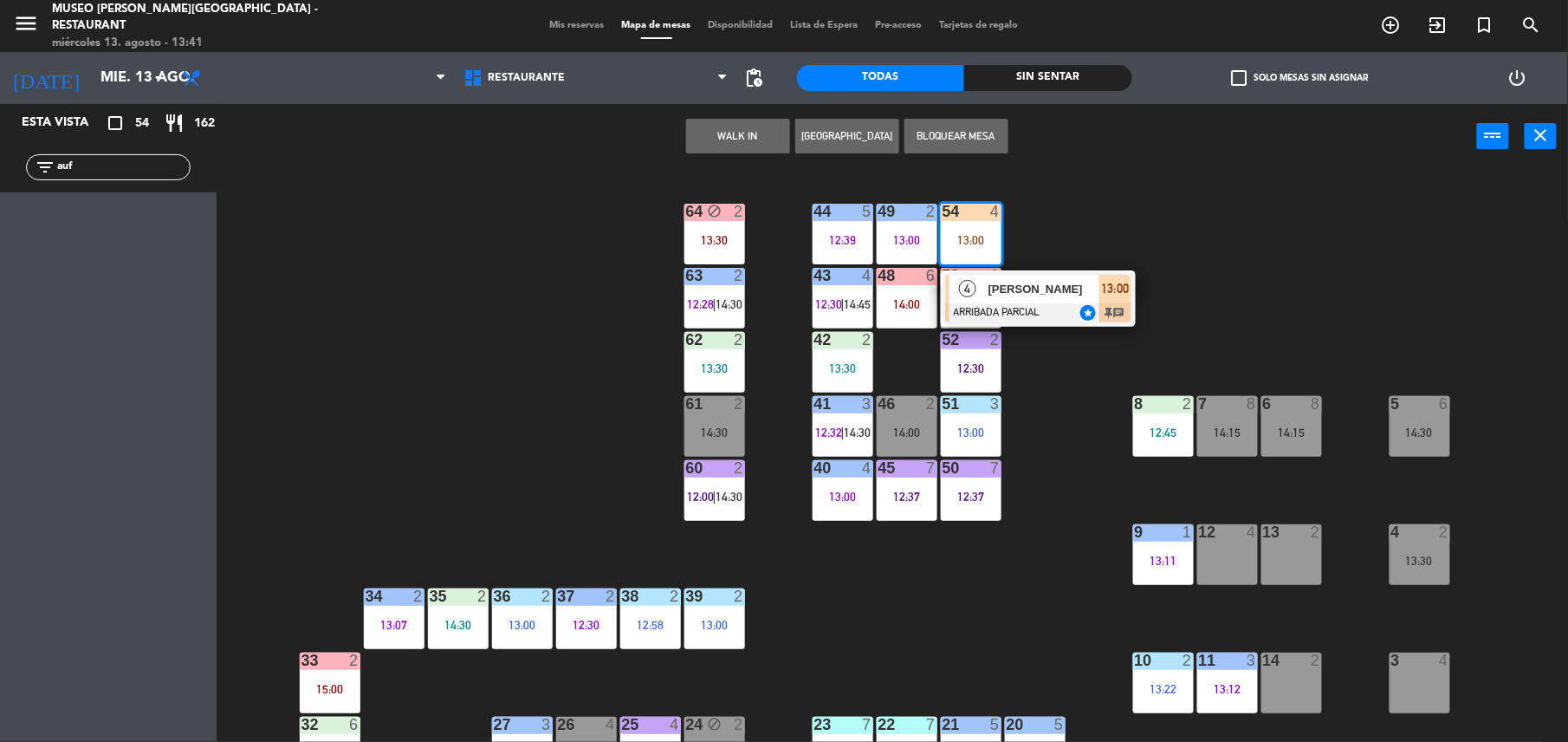
click at [1065, 301] on div "[PERSON_NAME]" at bounding box center [1042, 288] width 112 height 28
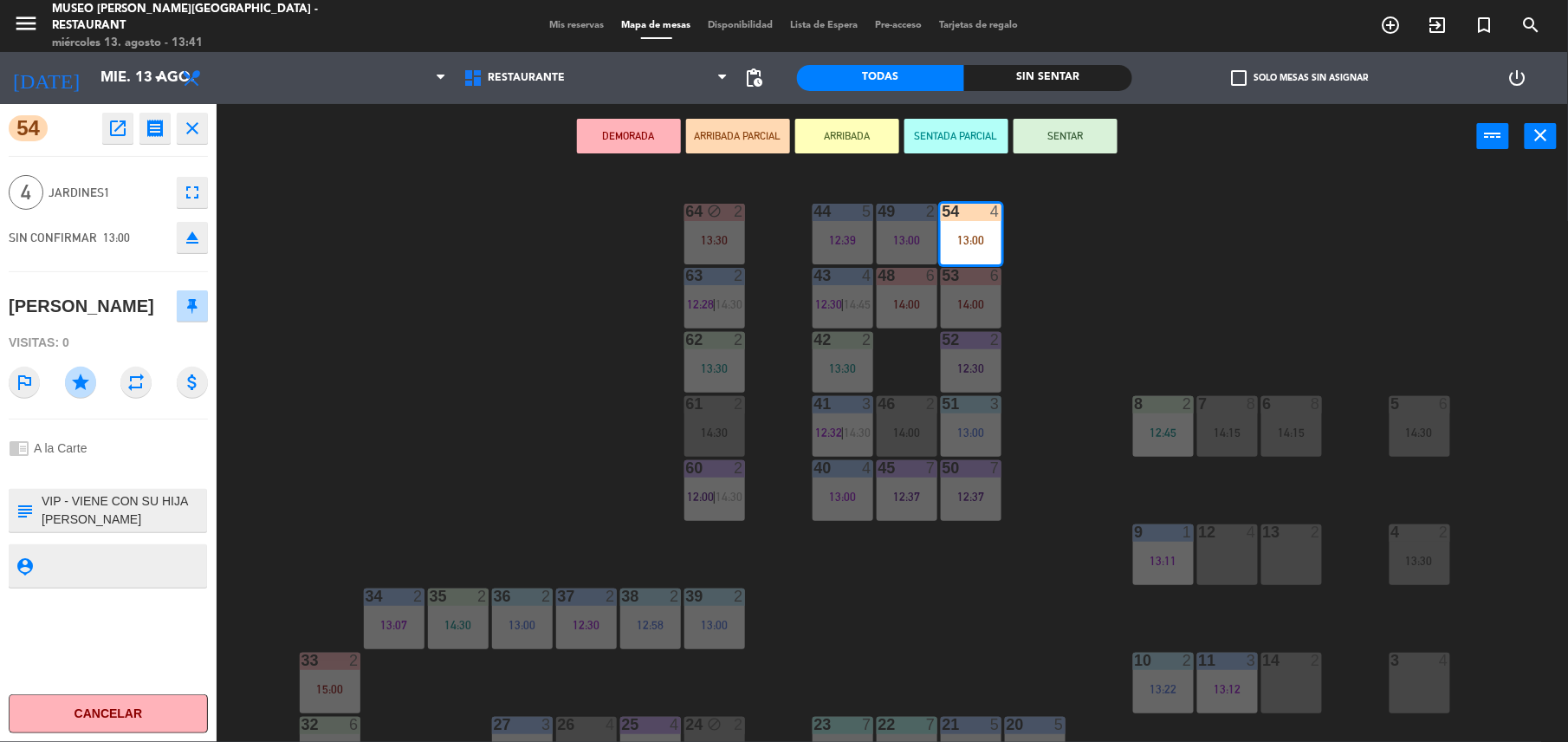
click at [43, 496] on textarea at bounding box center [122, 510] width 165 height 37
type textarea "m54| VIP - VIENE CON SU HIJA [PERSON_NAME] INVITACION DE LA SEÑORA [PERSON_NAME…"
click at [153, 432] on div "chrome_reader_mode A la Carte" at bounding box center [108, 448] width 199 height 33
click at [557, 396] on div "44 5 12:39 49 2 13:00 54 4 13:00 64 block 2 13:30 48 6 14:00 53 6 14:00 63 2 12…" at bounding box center [900, 459] width 1336 height 573
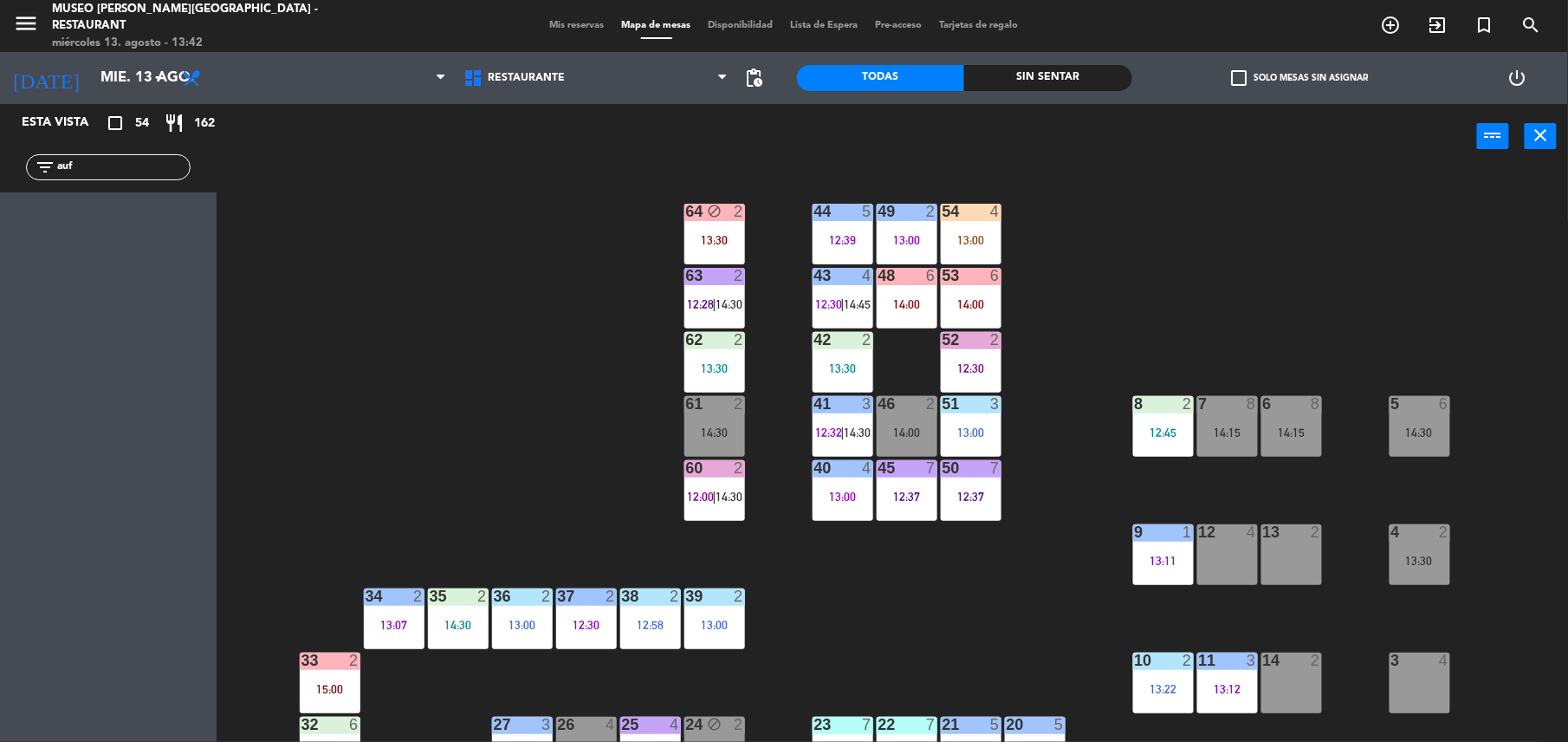
drag, startPoint x: 78, startPoint y: 168, endPoint x: 0, endPoint y: 203, distance: 85.5
click at [0, 203] on html "close × Museo [PERSON_NAME] Café - Restaurant × chrome_reader_mode Listado de R…" at bounding box center [784, 371] width 1568 height 742
type input "¿"
type input "dur"
click at [162, 224] on span "[PERSON_NAME]" at bounding box center [119, 215] width 124 height 18
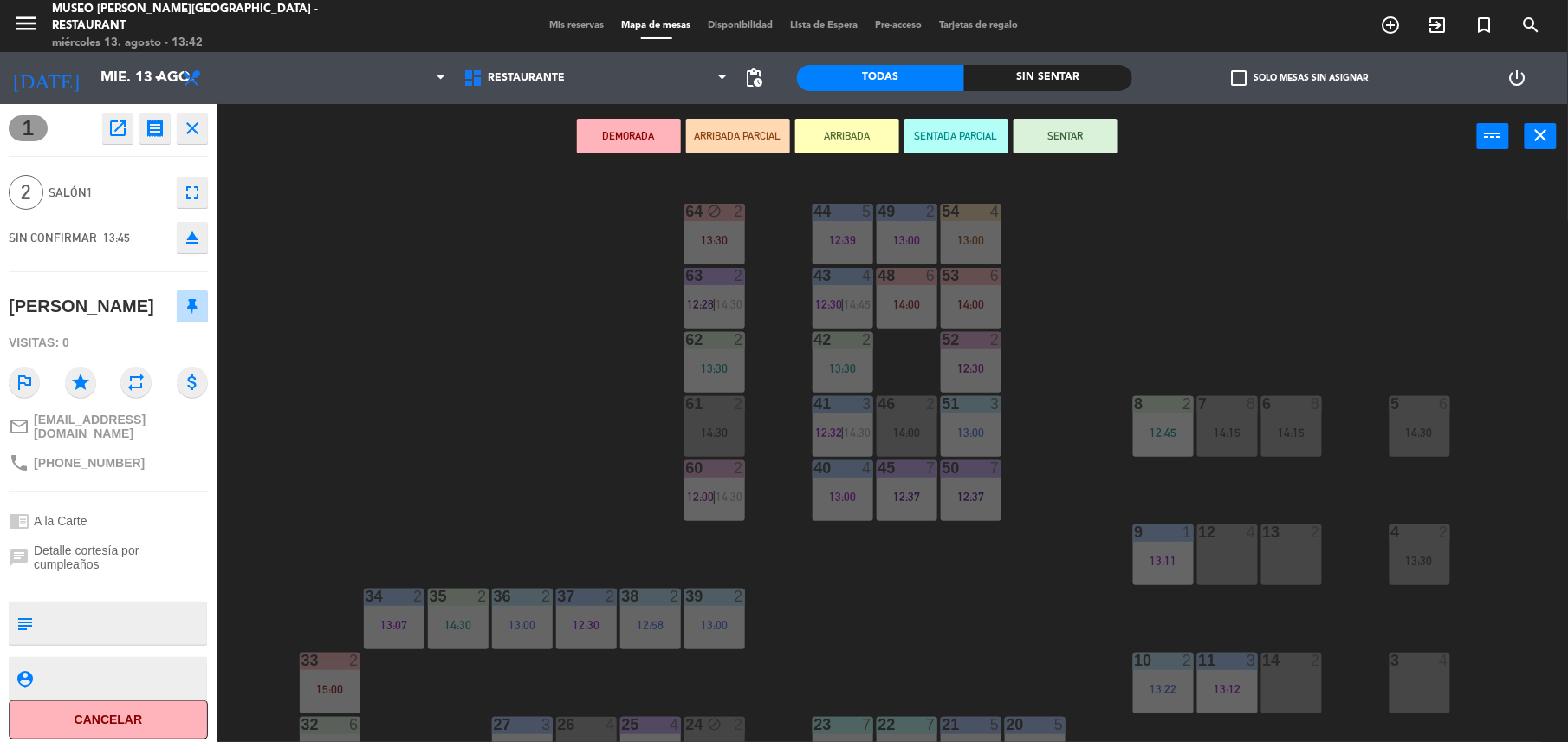
click at [708, 141] on button "ARRIBADA PARCIAL" at bounding box center [738, 136] width 104 height 35
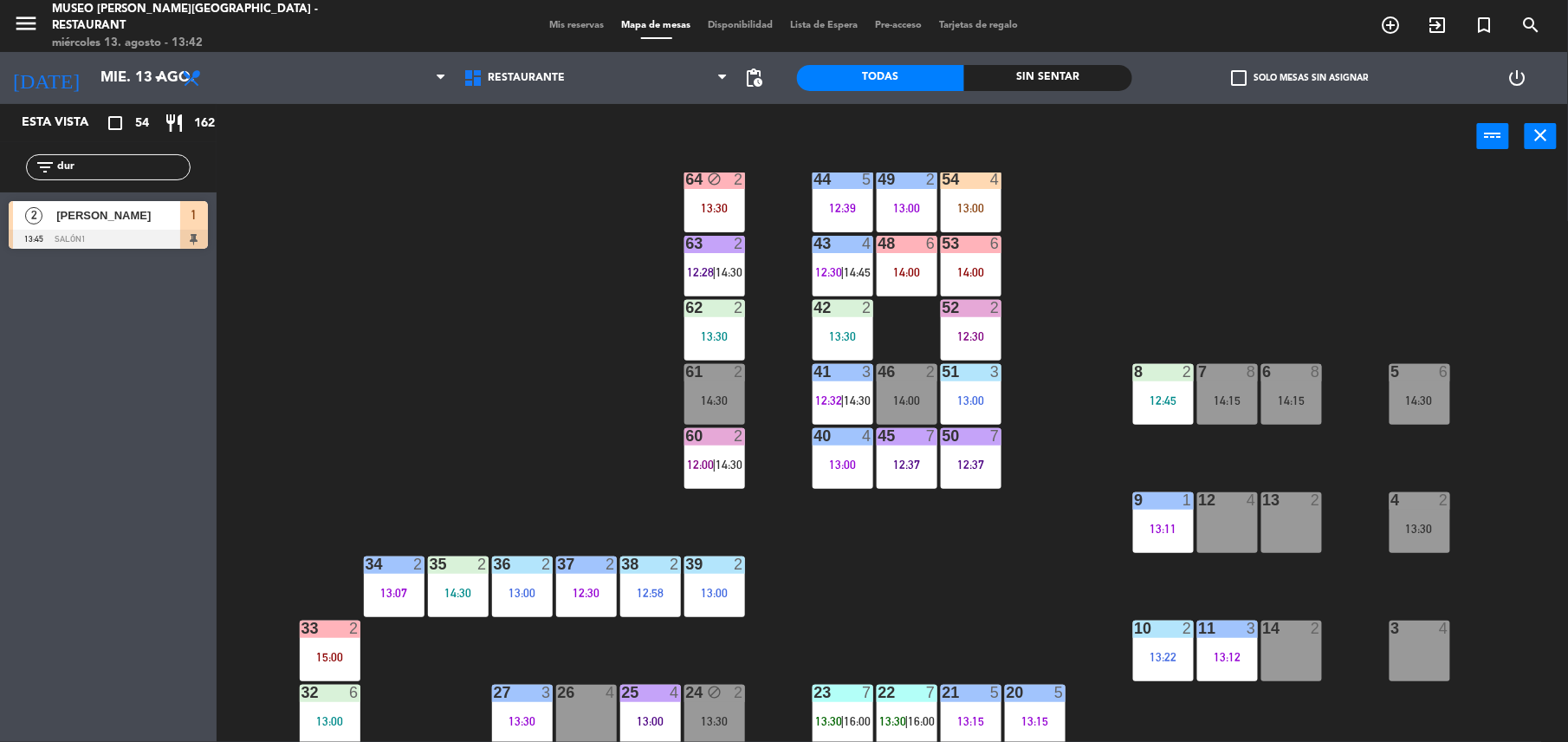
scroll to position [31, 0]
click at [175, 225] on div "[PERSON_NAME]" at bounding box center [118, 214] width 126 height 28
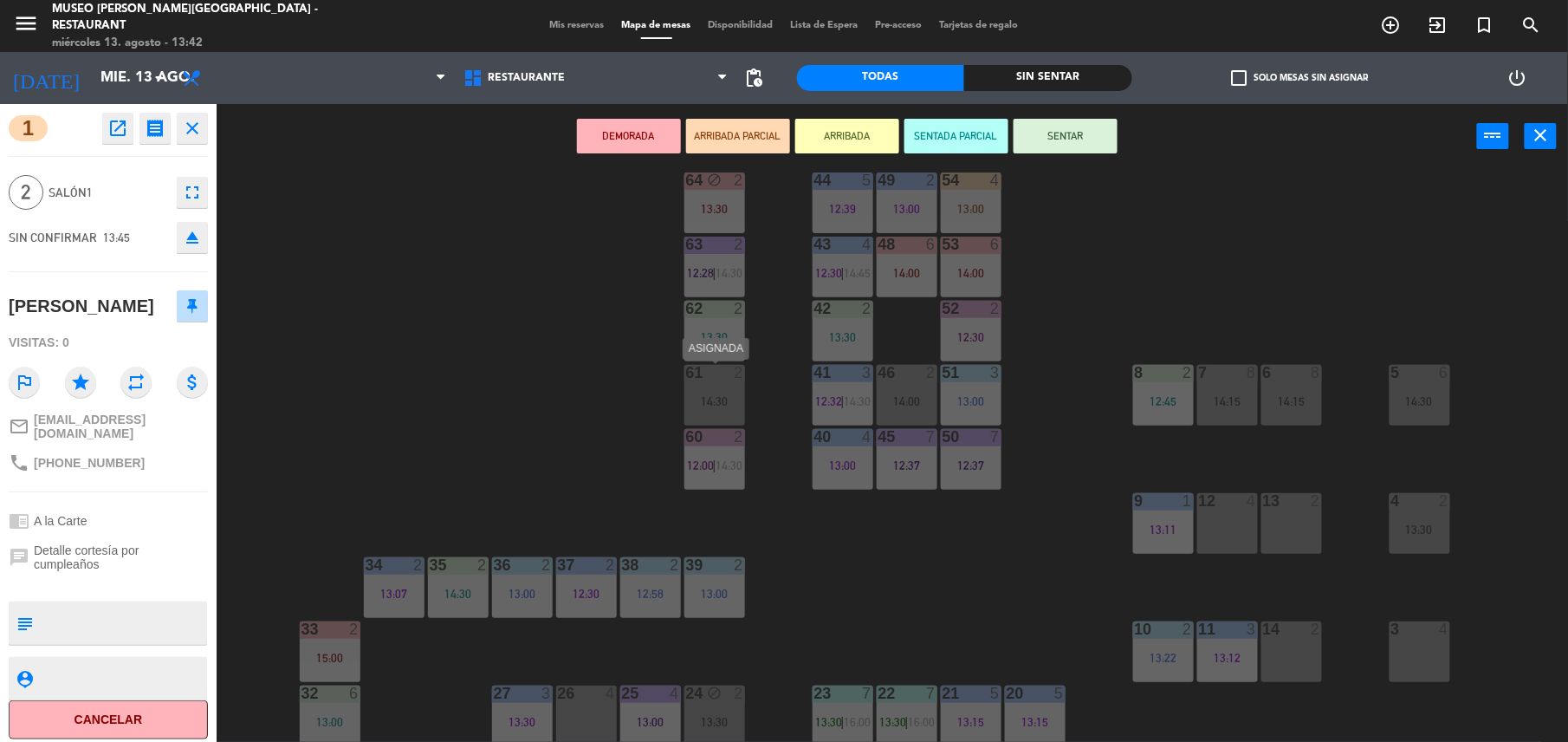
click at [719, 380] on div "61 2" at bounding box center [715, 373] width 60 height 17
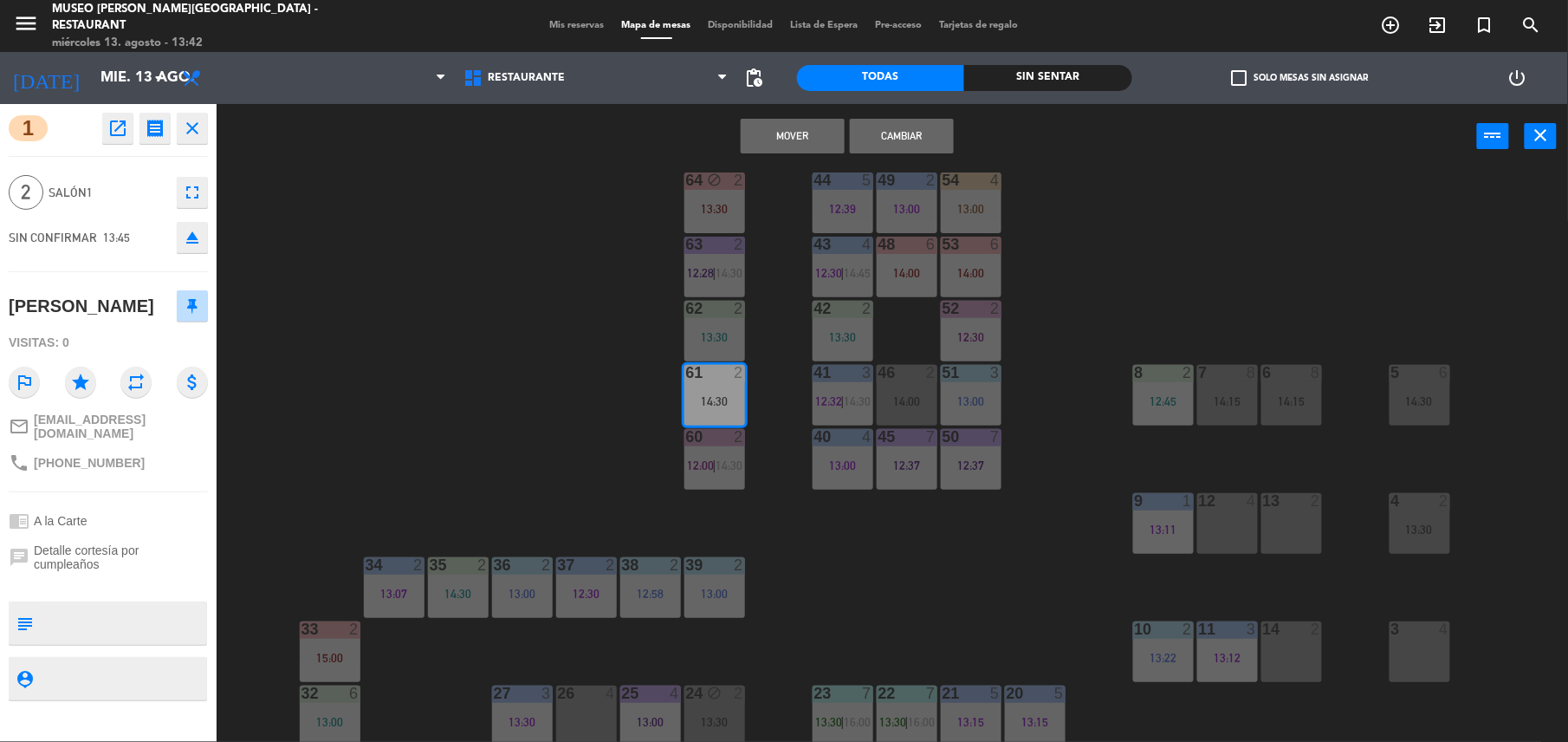
click at [894, 146] on button "Cambiar" at bounding box center [902, 136] width 104 height 35
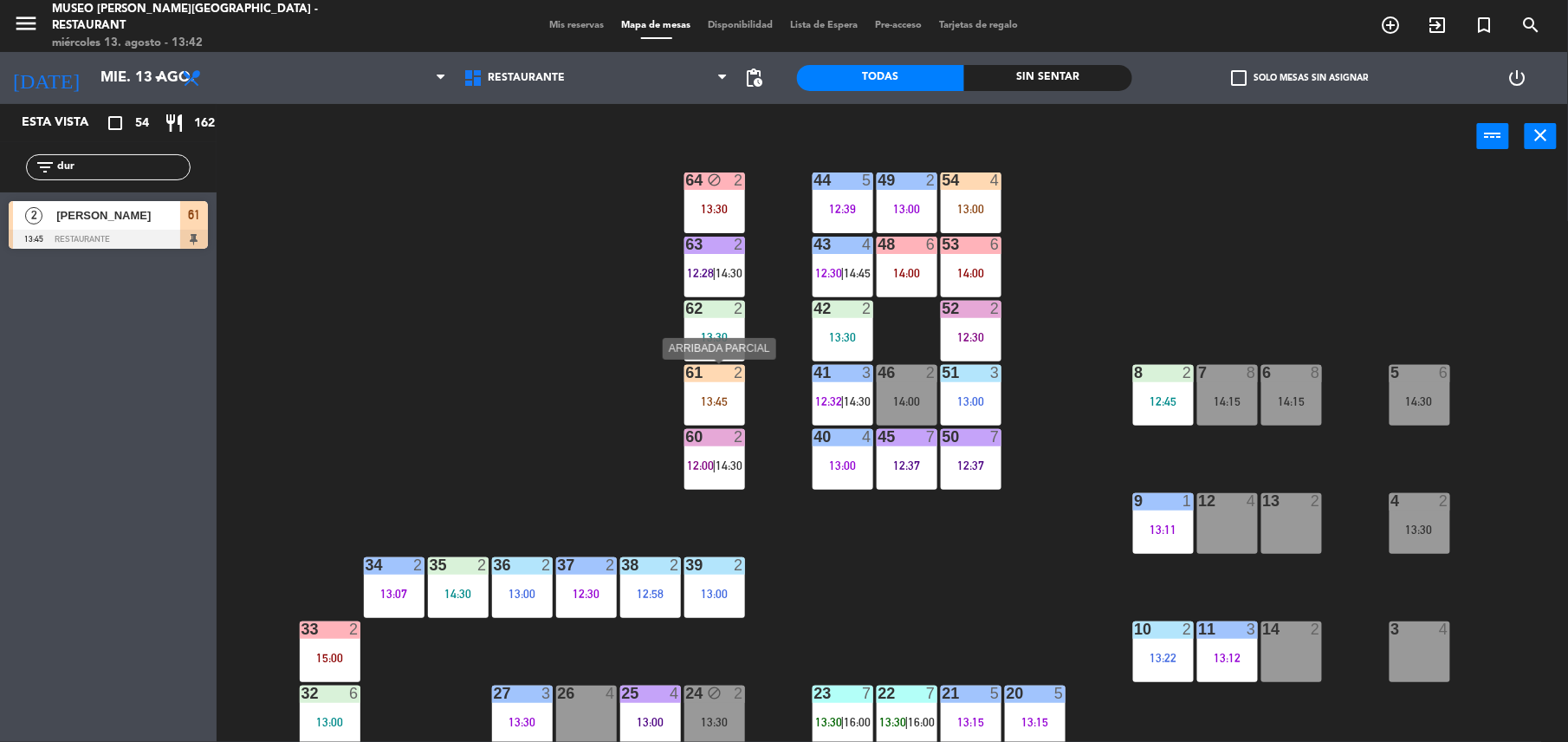
click at [715, 402] on div "13:45" at bounding box center [715, 401] width 60 height 12
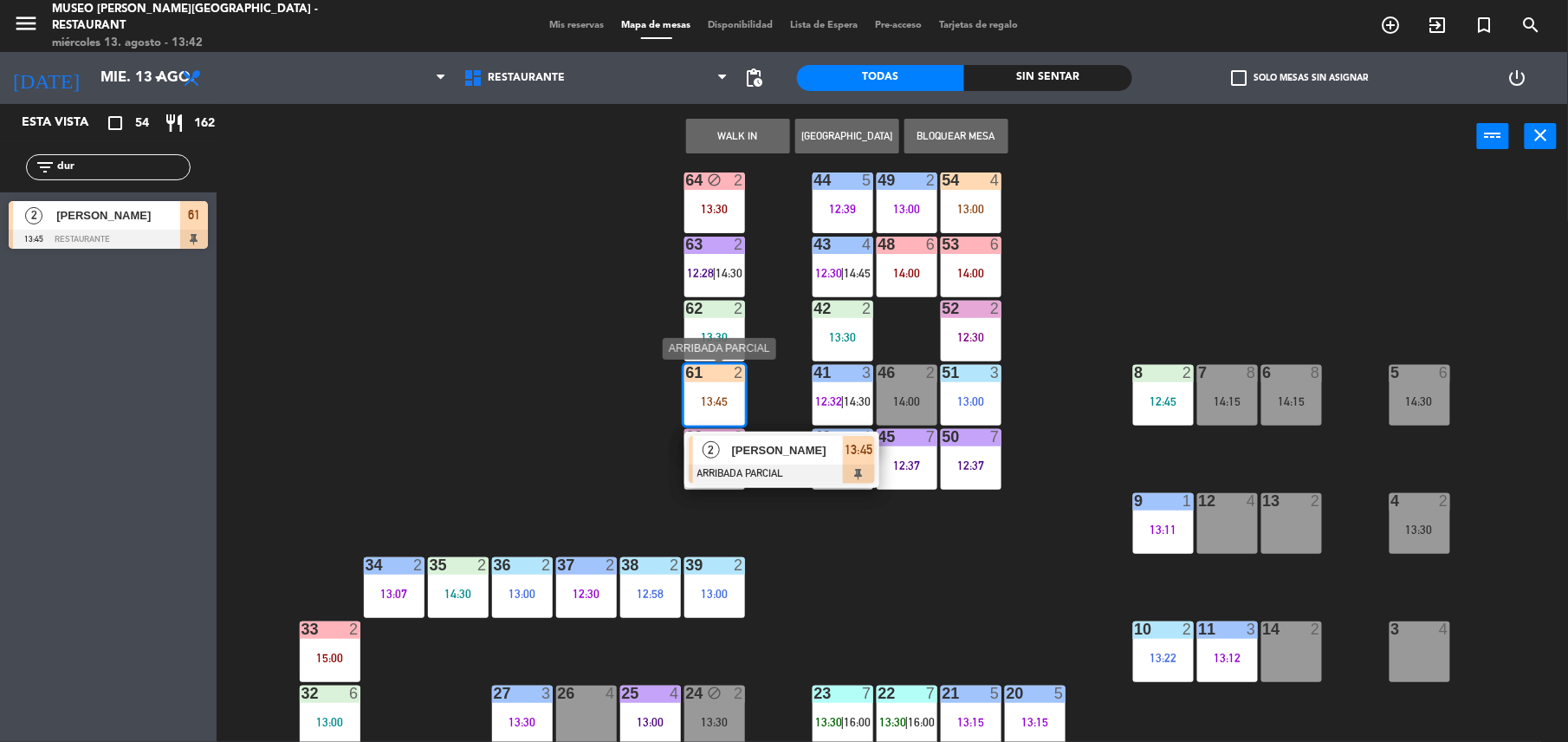
click at [800, 449] on span "[PERSON_NAME]" at bounding box center [788, 450] width 111 height 18
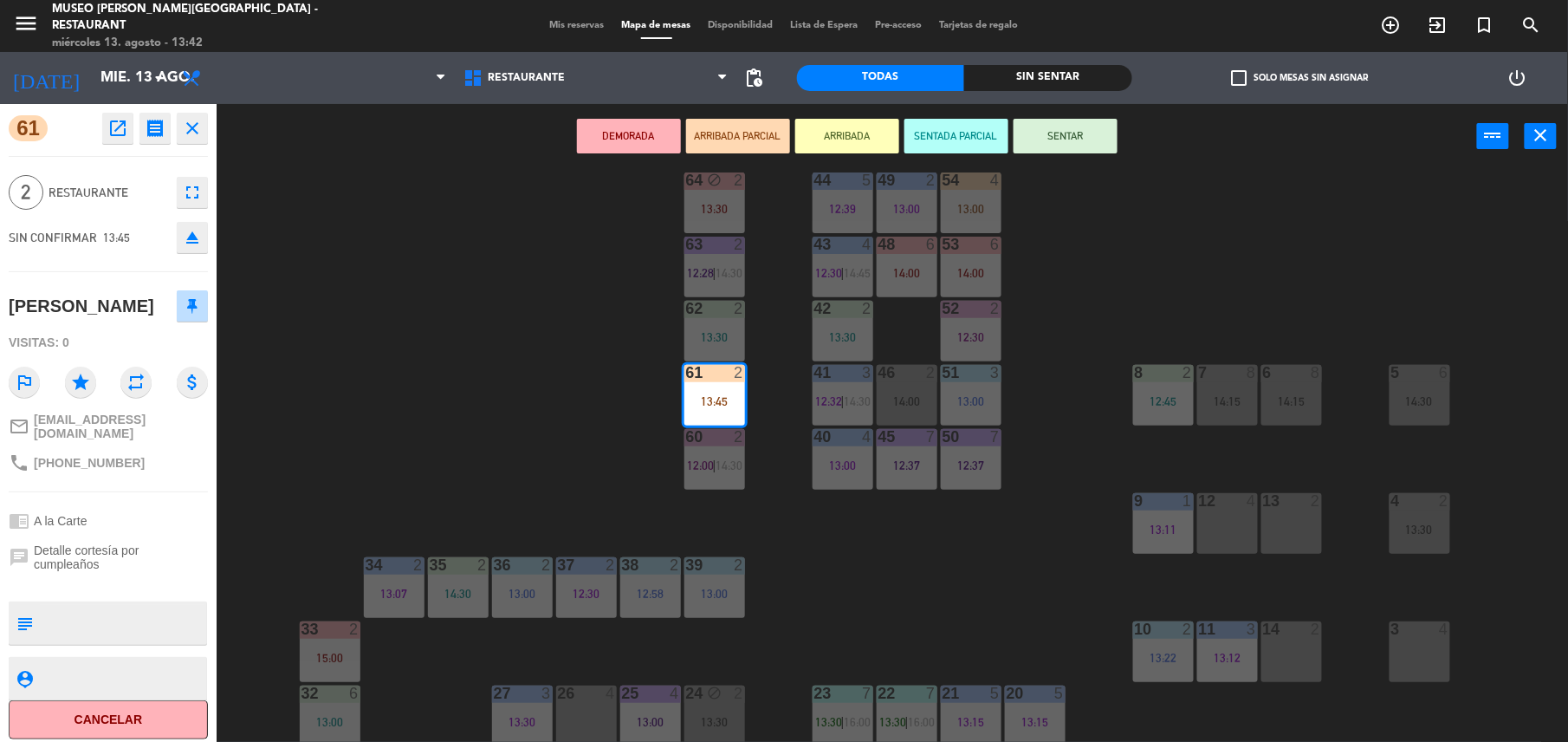
click at [78, 613] on textarea at bounding box center [122, 623] width 165 height 37
type textarea "m61|"
click at [149, 528] on div "chrome_reader_mode A la Carte" at bounding box center [108, 521] width 199 height 33
click at [1064, 129] on button "SENTAR" at bounding box center [1066, 136] width 104 height 35
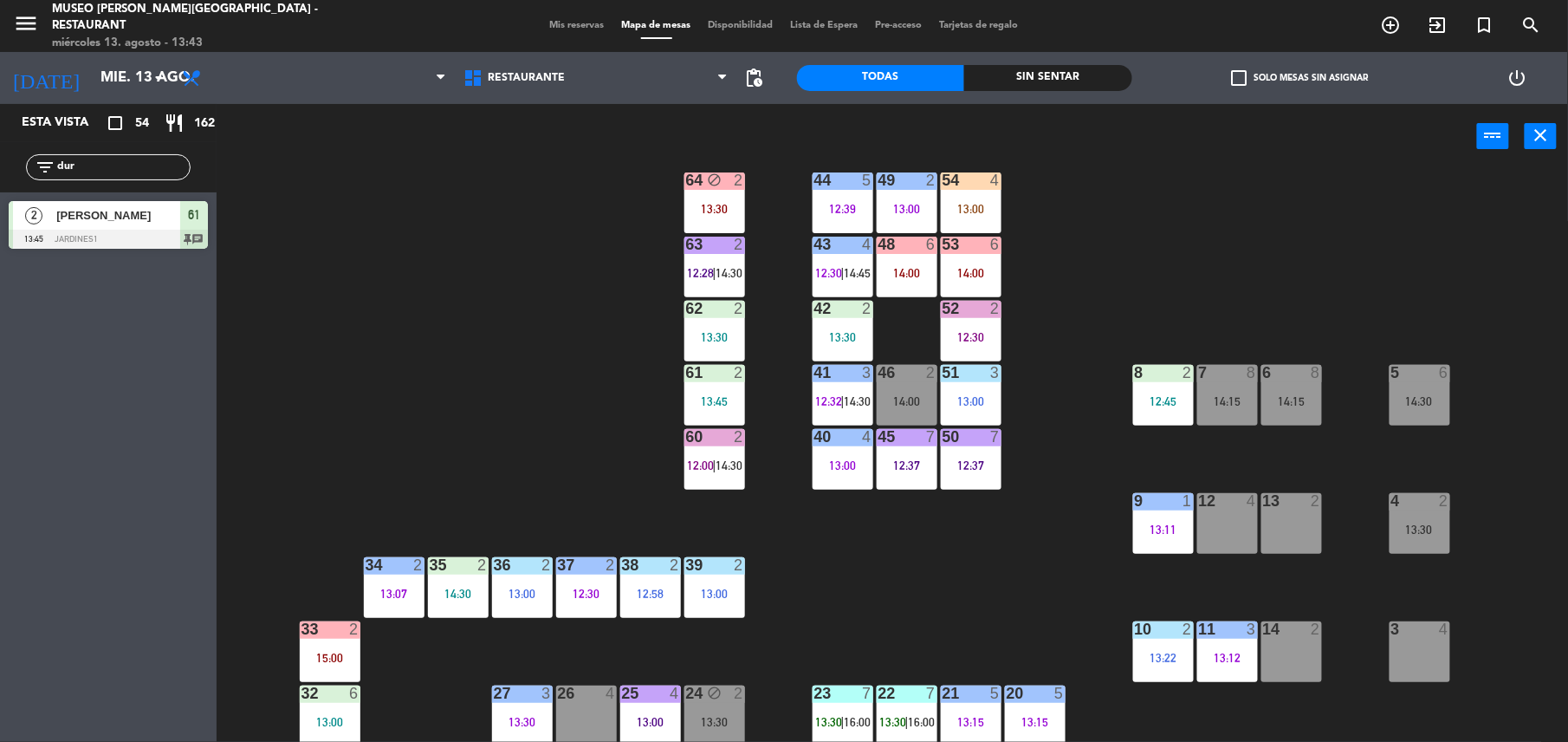
click at [548, 432] on div "44 5 12:39 49 2 13:00 54 4 13:00 64 block 2 13:30 48 6 14:00 53 6 14:00 63 2 12…" at bounding box center [900, 459] width 1336 height 573
drag, startPoint x: 127, startPoint y: 168, endPoint x: 0, endPoint y: 227, distance: 140.0
click at [0, 227] on html "close × Museo [PERSON_NAME] Café - Restaurant × chrome_reader_mode Listado de R…" at bounding box center [784, 371] width 1568 height 742
type input "carm"
click at [129, 239] on div at bounding box center [108, 239] width 199 height 19
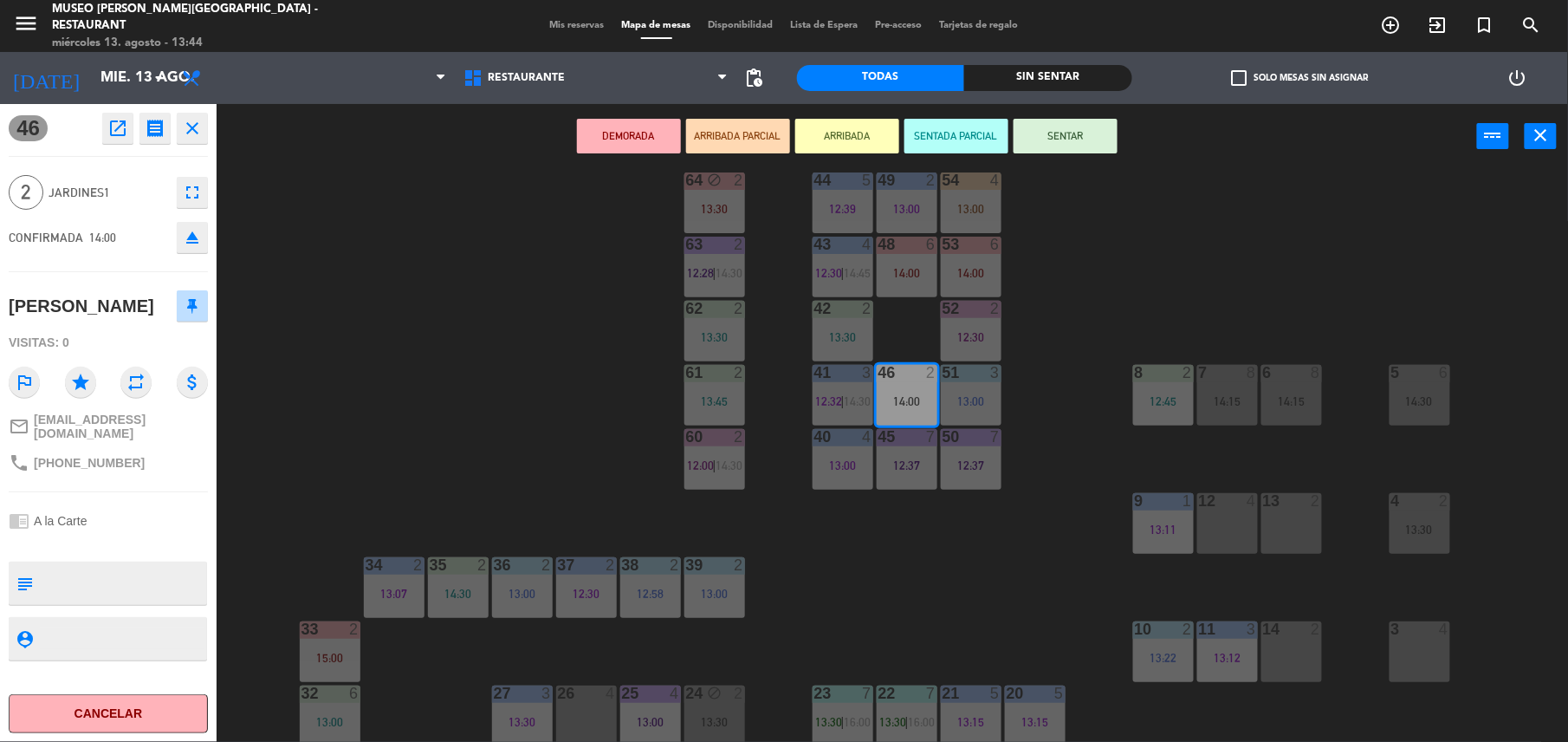
click at [763, 140] on button "ARRIBADA PARCIAL" at bounding box center [738, 136] width 104 height 35
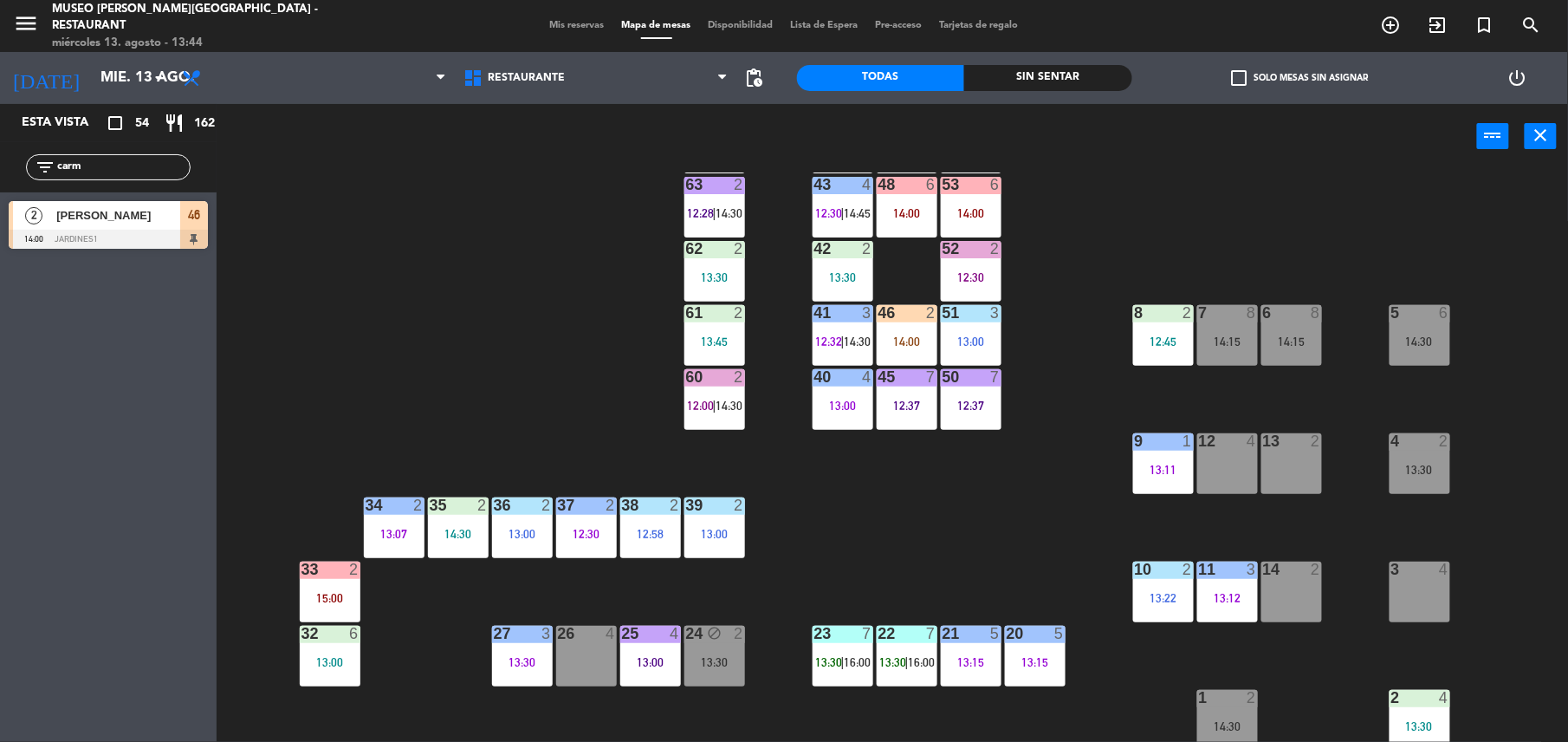
scroll to position [0, 0]
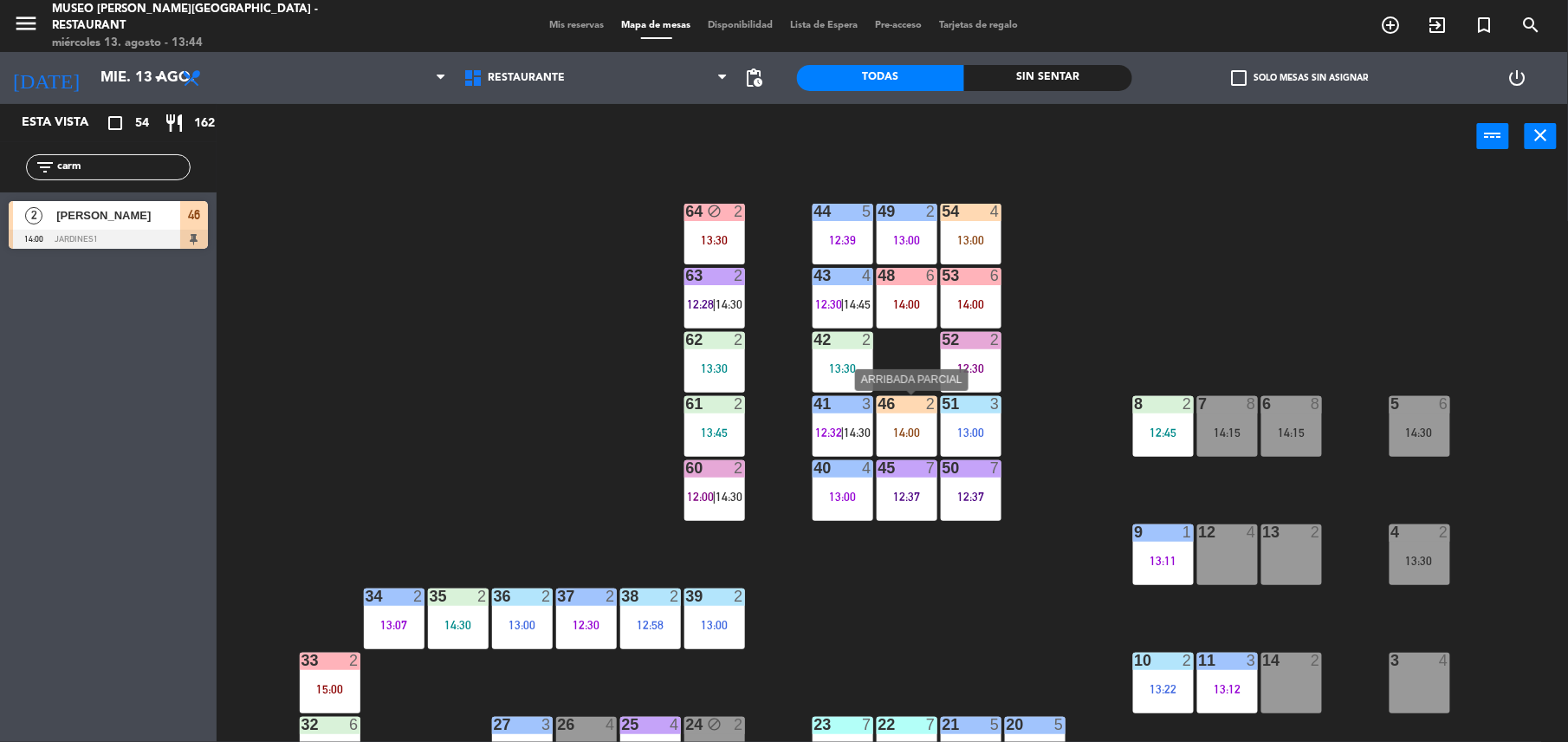
click at [901, 428] on div "14:00" at bounding box center [907, 432] width 60 height 12
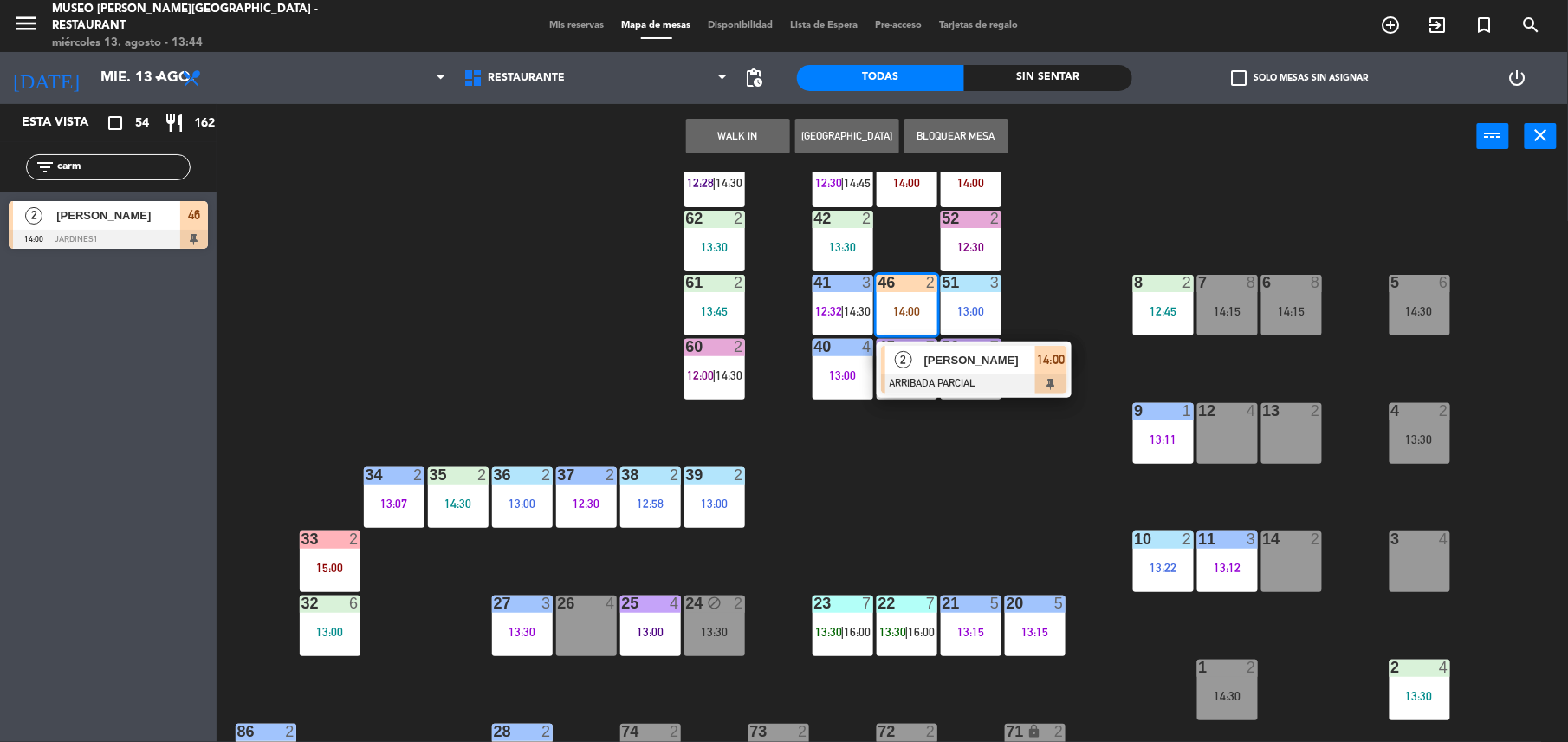
scroll to position [122, 0]
click at [933, 393] on div "2 [PERSON_NAME] ARRIBADA PARCIAL 14:00" at bounding box center [975, 369] width 195 height 57
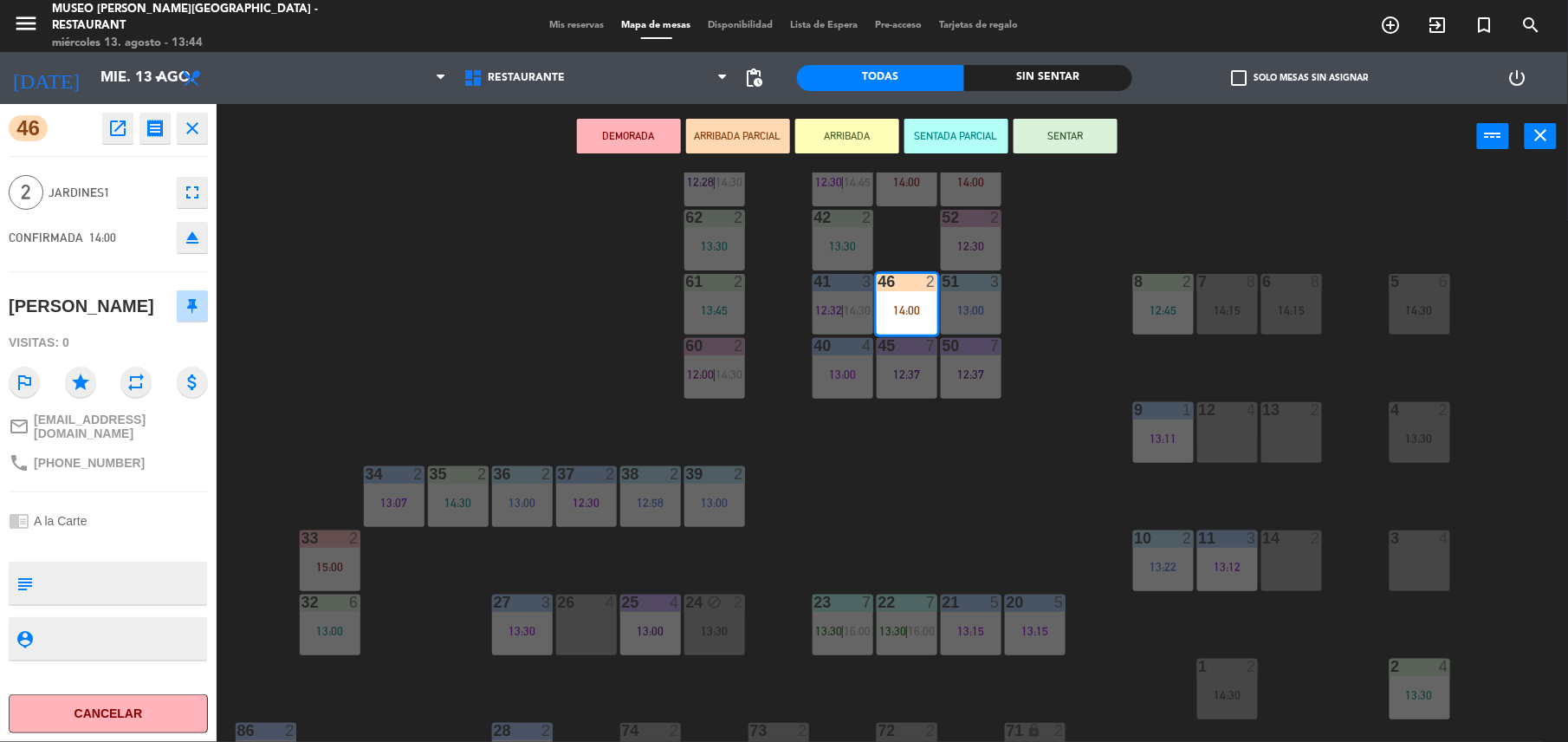
click at [115, 565] on textarea at bounding box center [122, 583] width 165 height 37
type textarea "m46"
click at [122, 496] on div "46 open_in_new receipt 2:00 PM [DATE] 2 personas [PERSON_NAME] 46 EXPERIENCE A …" at bounding box center [108, 423] width 216 height 638
click at [483, 288] on div "44 5 12:39 49 2 13:00 54 4 13:00 64 block 2 13:30 48 6 14:00 53 6 14:00 63 2 12…" at bounding box center [900, 459] width 1336 height 573
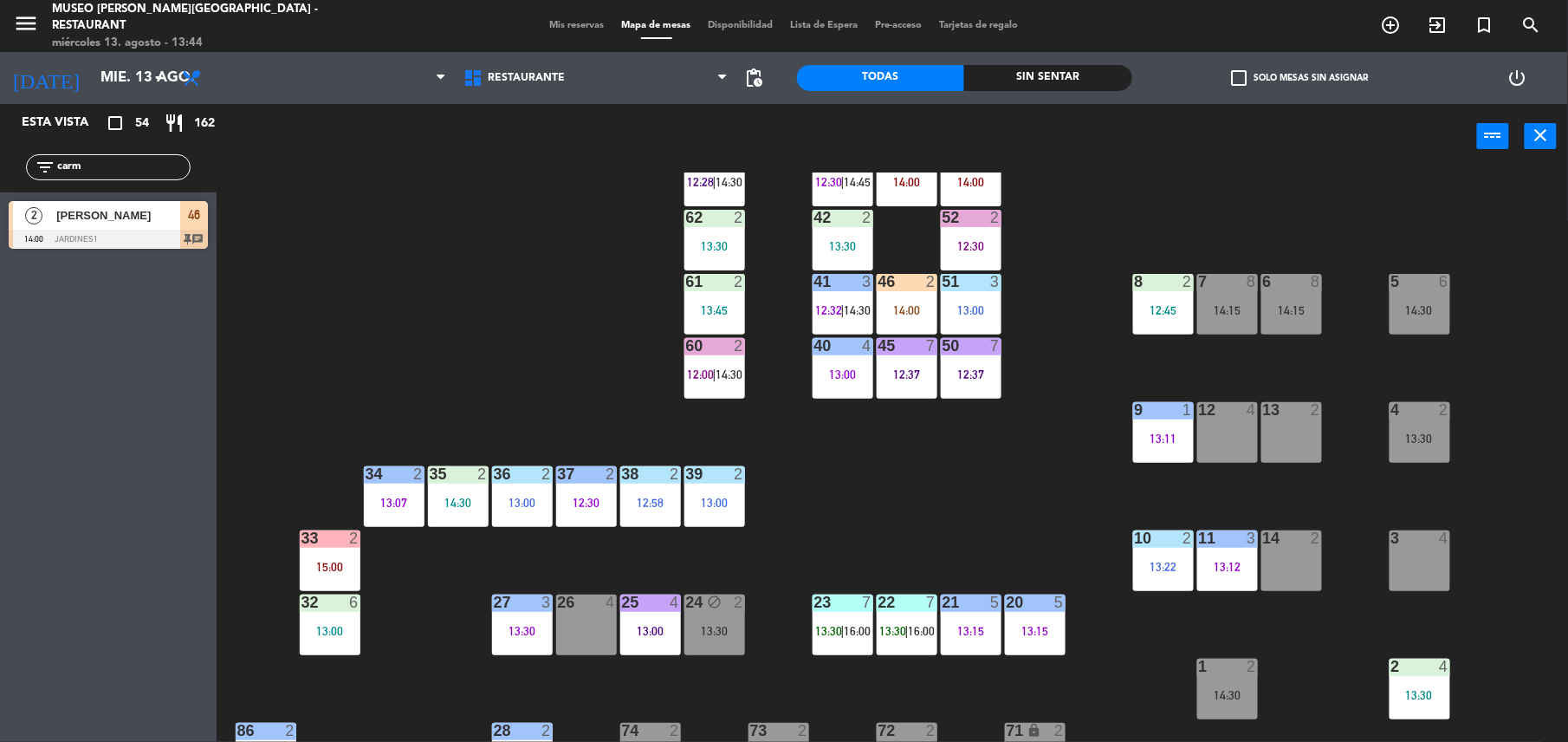
scroll to position [0, 0]
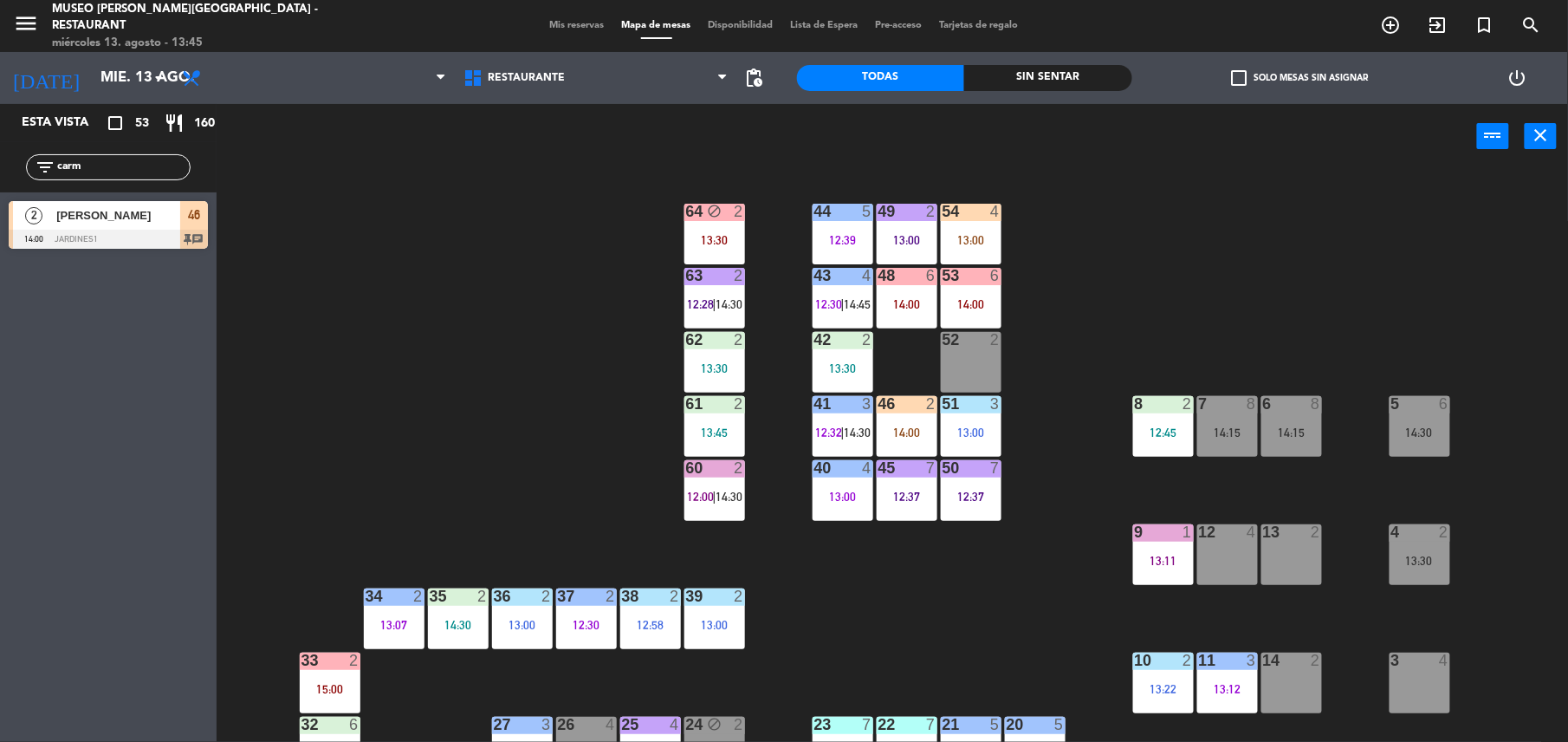
click at [892, 607] on div "44 5 12:39 49 2 13:00 54 4 13:00 64 block 2 13:30 48 6 14:00 53 6 14:00 63 2 12…" at bounding box center [900, 459] width 1336 height 573
drag, startPoint x: 100, startPoint y: 160, endPoint x: 0, endPoint y: 206, distance: 110.1
click at [0, 206] on html "close × Museo [PERSON_NAME] Café - Restaurant × chrome_reader_mode Listado de R…" at bounding box center [784, 371] width 1568 height 742
type input "[PERSON_NAME]"
click at [129, 223] on span "[PERSON_NAME]" at bounding box center [119, 215] width 124 height 18
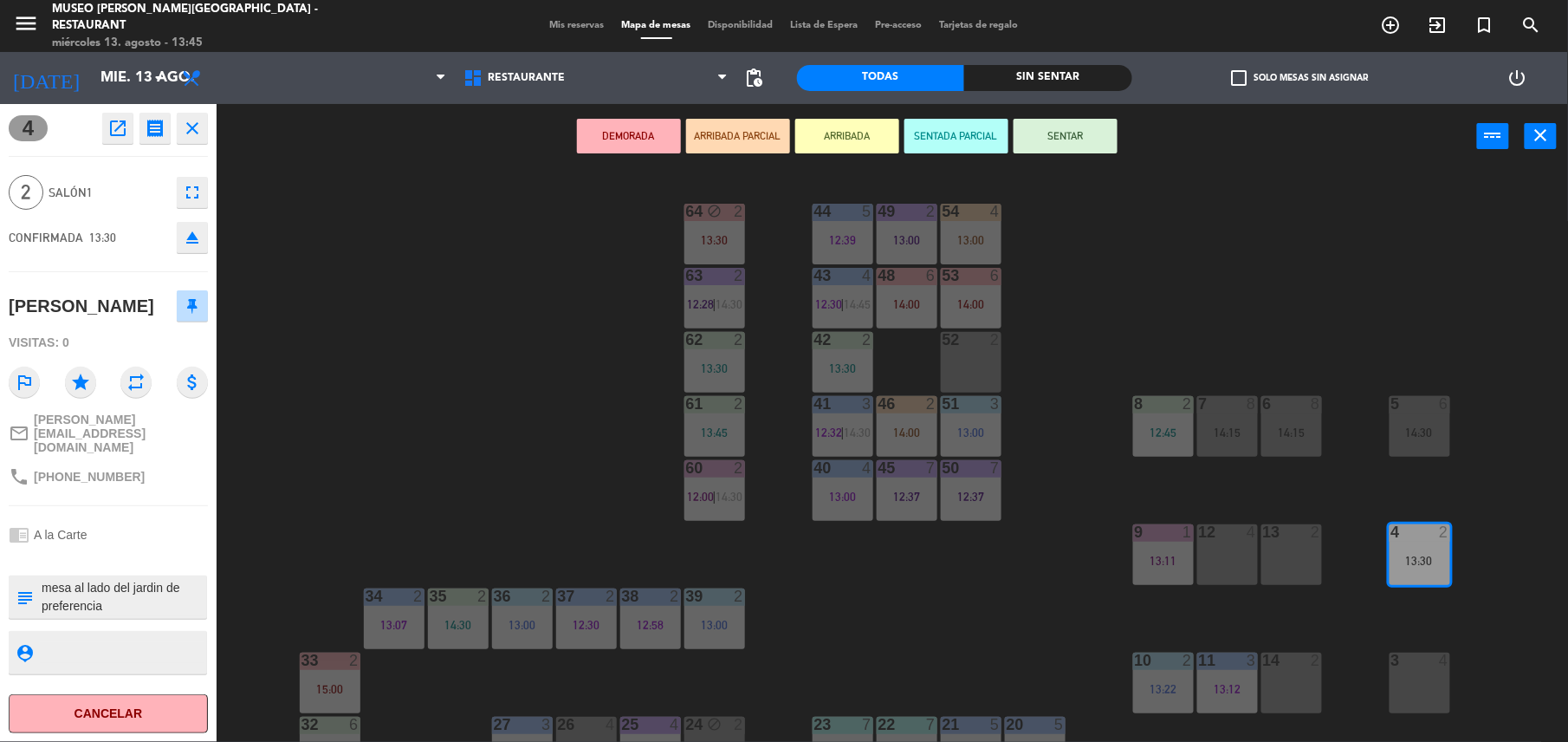
click at [738, 119] on button "ARRIBADA PARCIAL" at bounding box center [738, 136] width 104 height 35
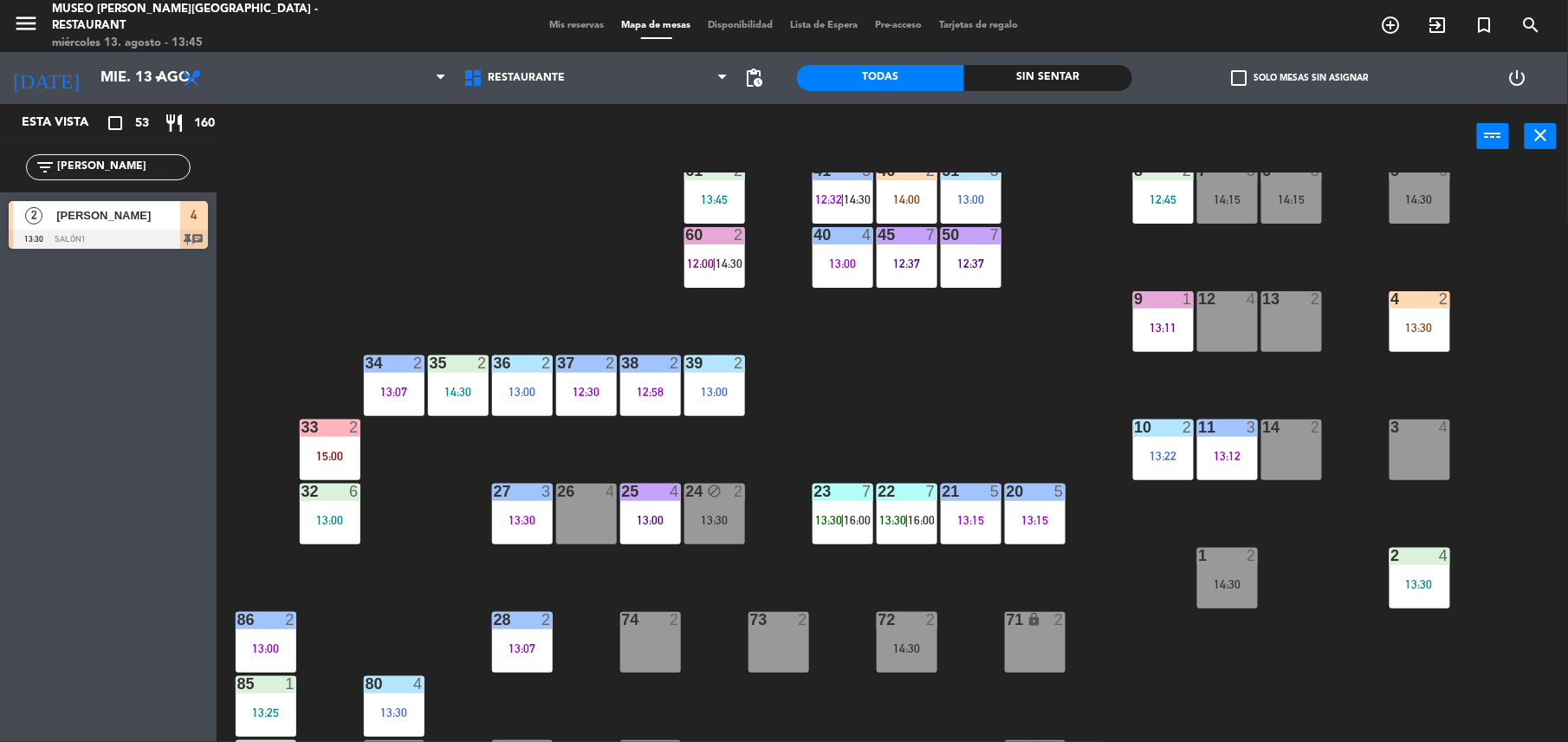
scroll to position [237, 0]
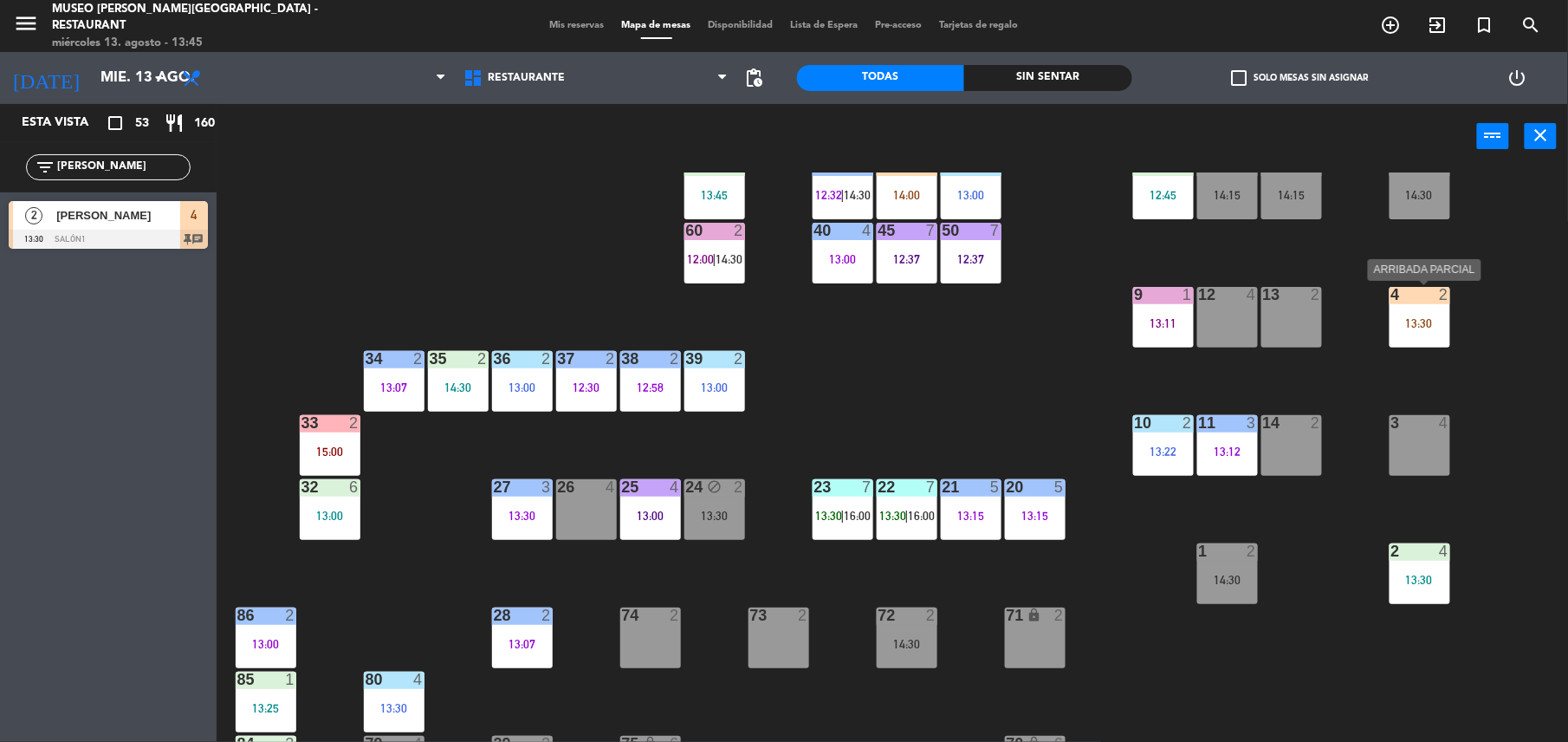
click at [1430, 330] on div "4 2 13:30" at bounding box center [1420, 317] width 60 height 60
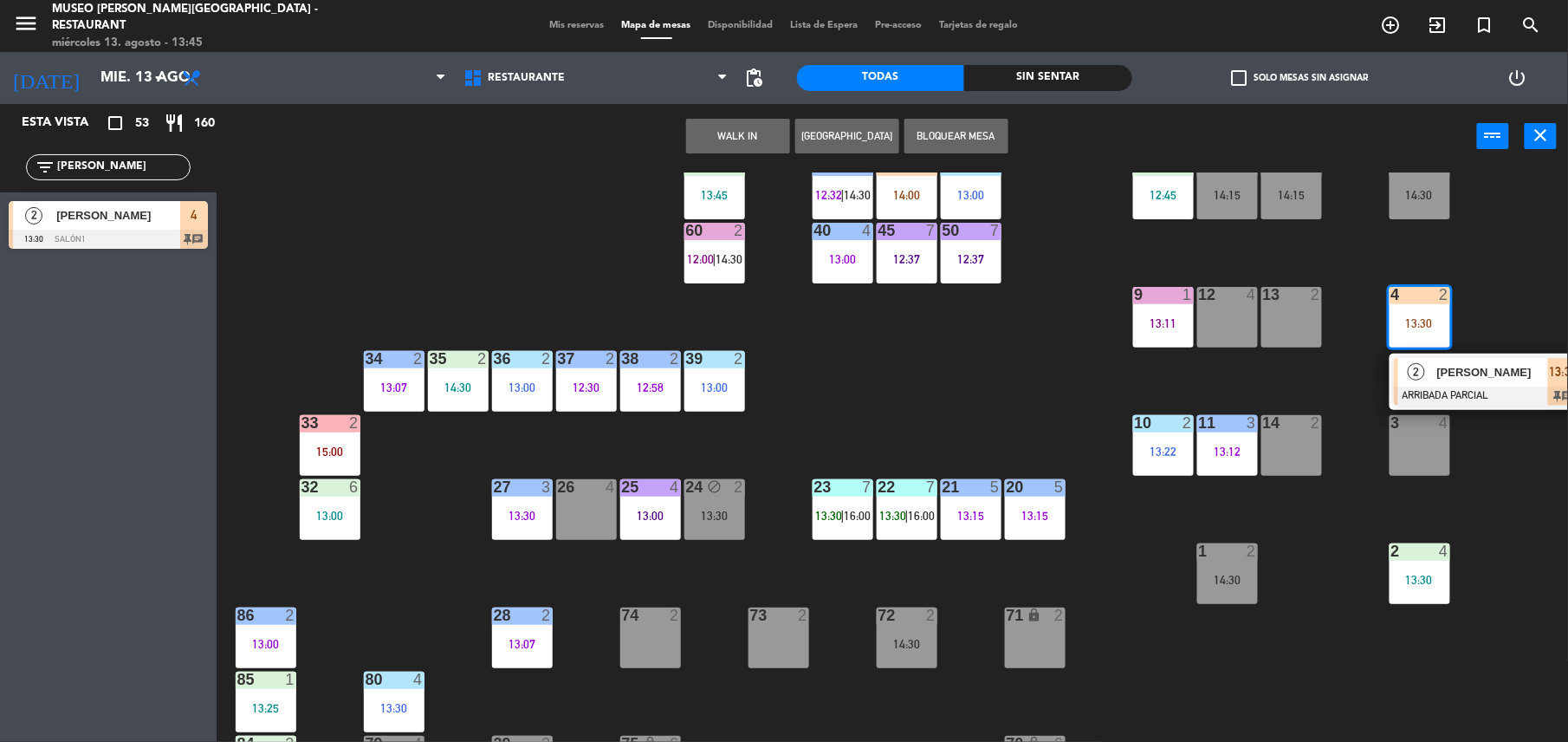
click at [1423, 361] on div "2" at bounding box center [1416, 371] width 37 height 28
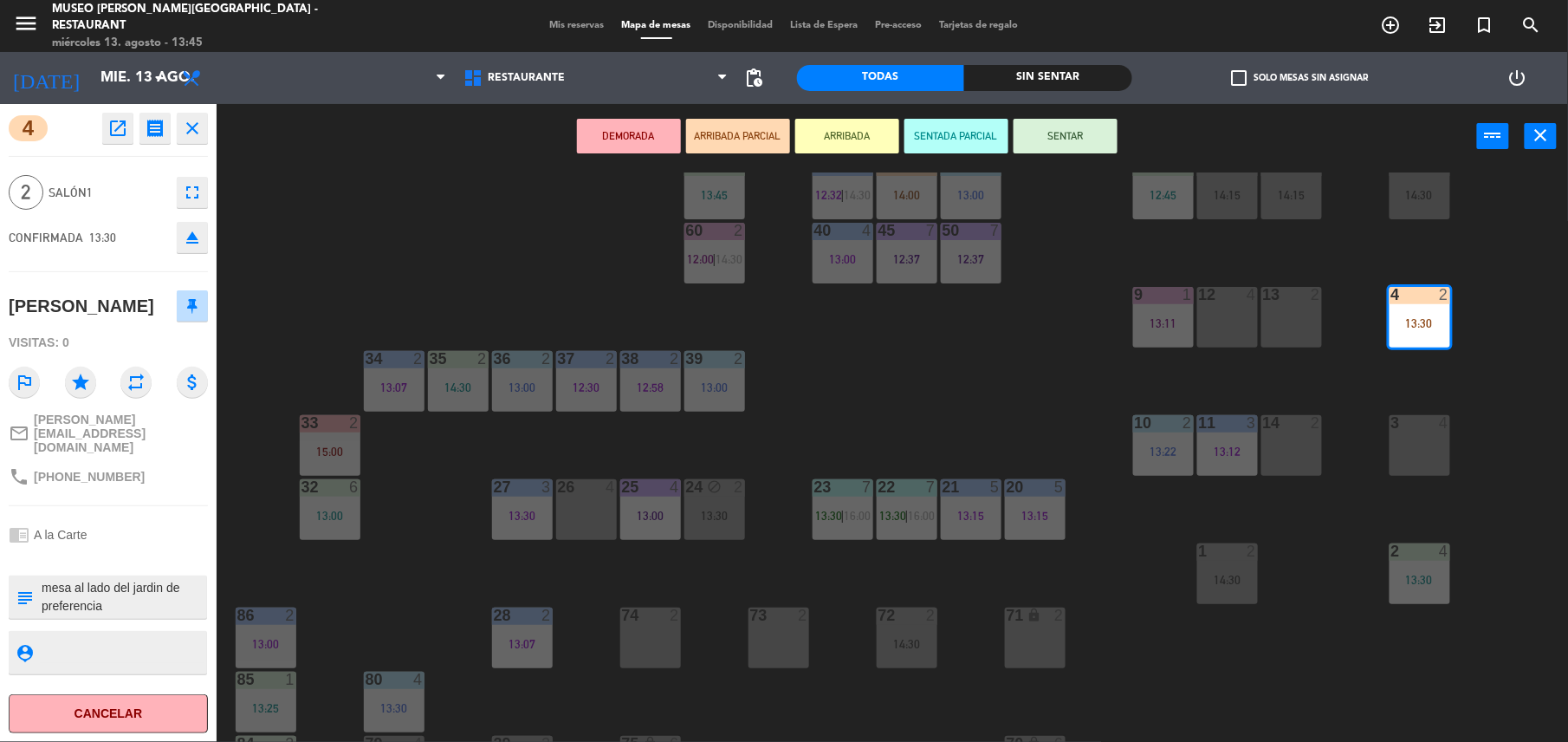
click at [1308, 301] on div "13 2" at bounding box center [1291, 295] width 60 height 17
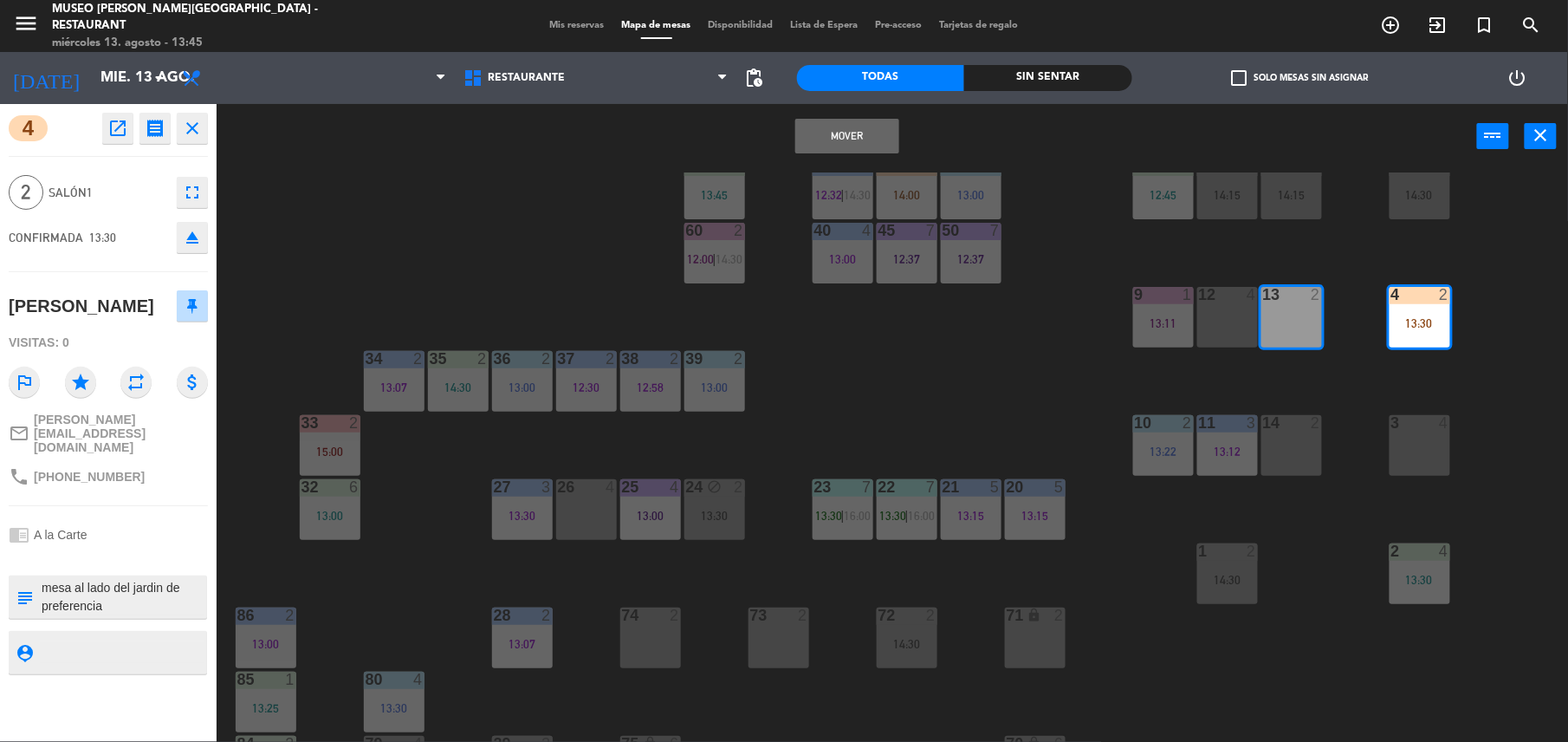
click at [621, 198] on div "44 5 12:39 49 2 13:00 54 4 13:00 64 block 2 13:30 48 6 14:00 53 6 14:00 63 2 12…" at bounding box center [900, 459] width 1336 height 573
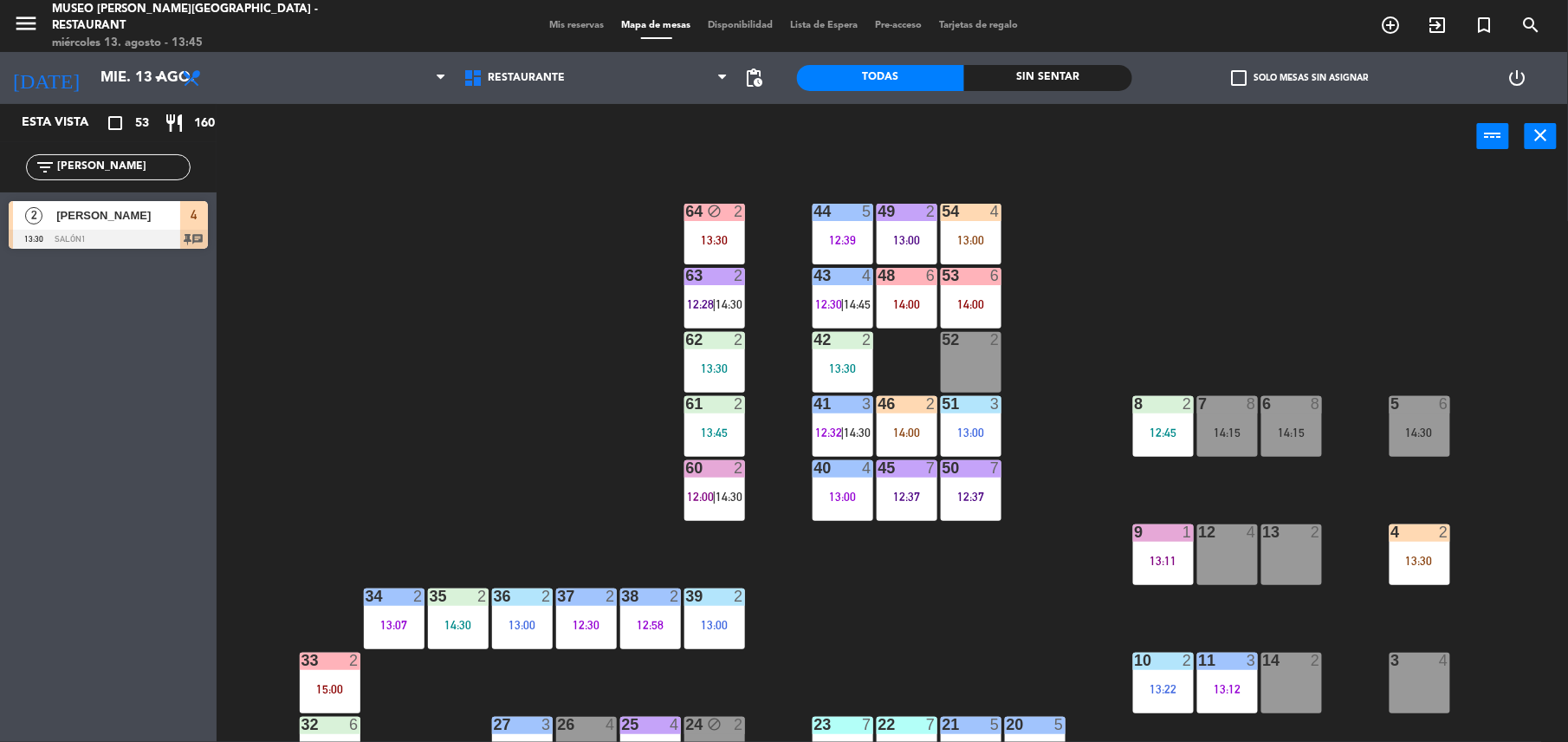
click at [598, 334] on div "44 5 12:39 49 2 13:00 54 4 13:00 64 block 2 13:30 48 6 14:00 53 6 14:00 63 2 12…" at bounding box center [900, 459] width 1336 height 573
click at [714, 482] on div "60 2 12:00 | 14:30" at bounding box center [715, 490] width 60 height 60
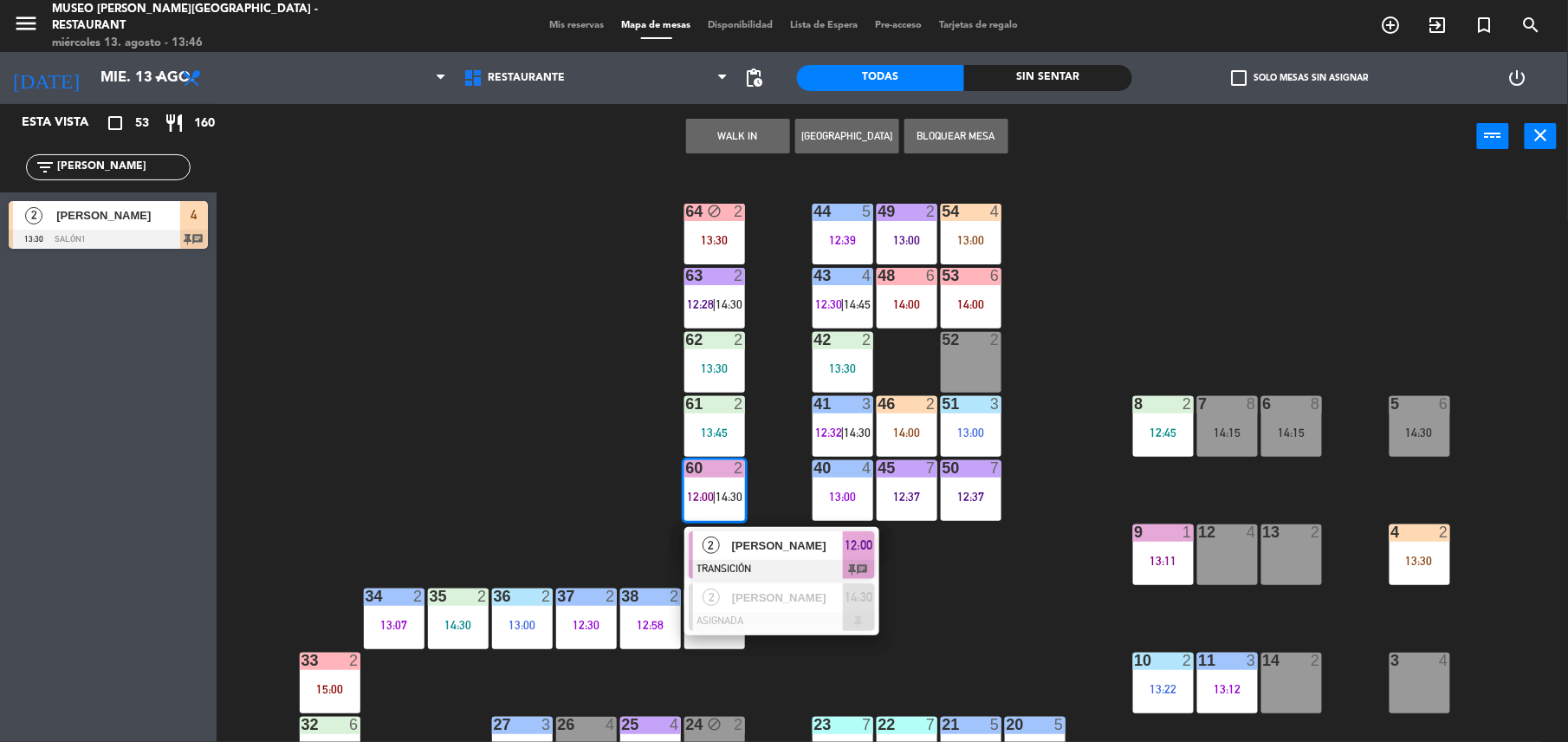
click at [819, 557] on div "[PERSON_NAME]" at bounding box center [786, 545] width 112 height 28
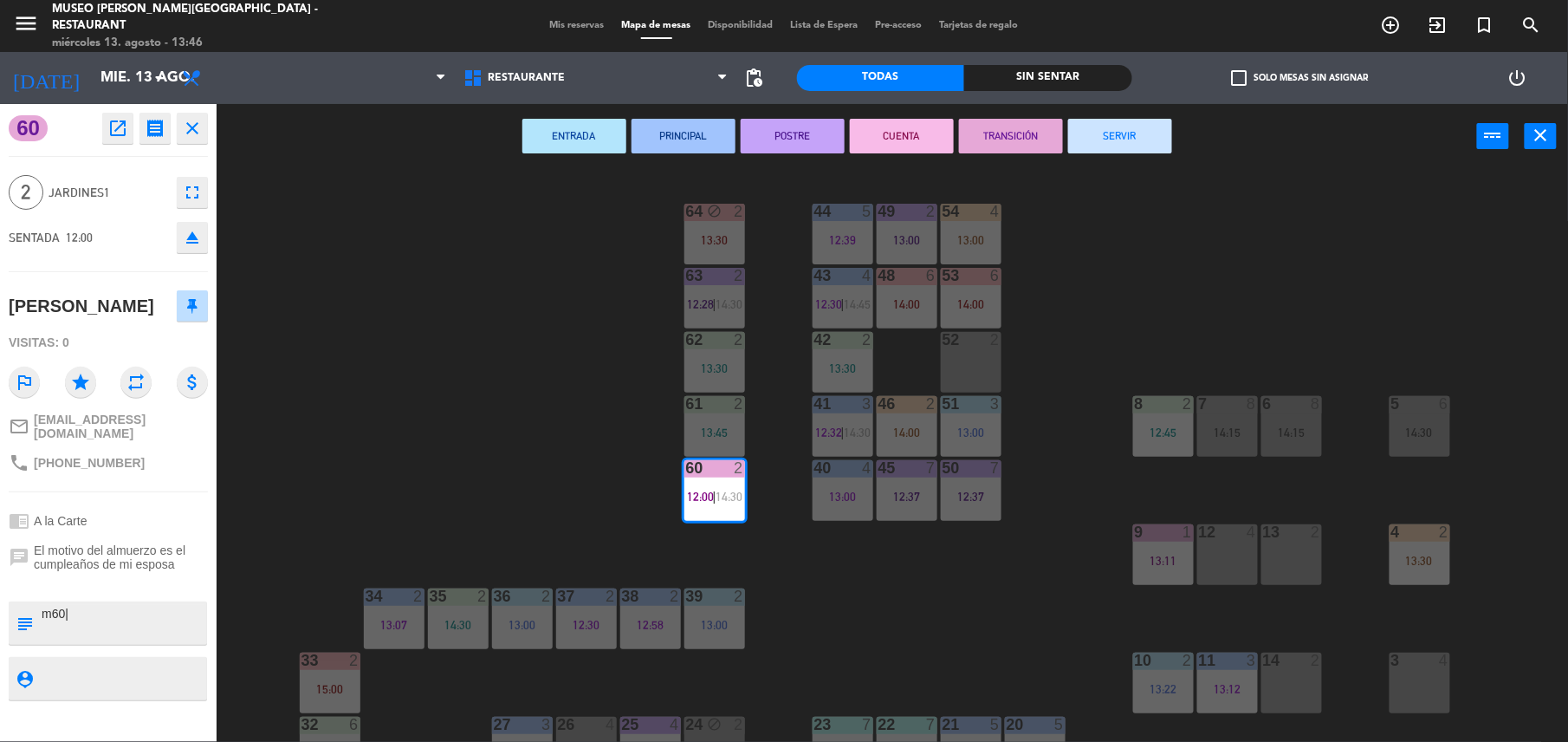
click at [1147, 123] on button "SERVIR" at bounding box center [1121, 136] width 104 height 35
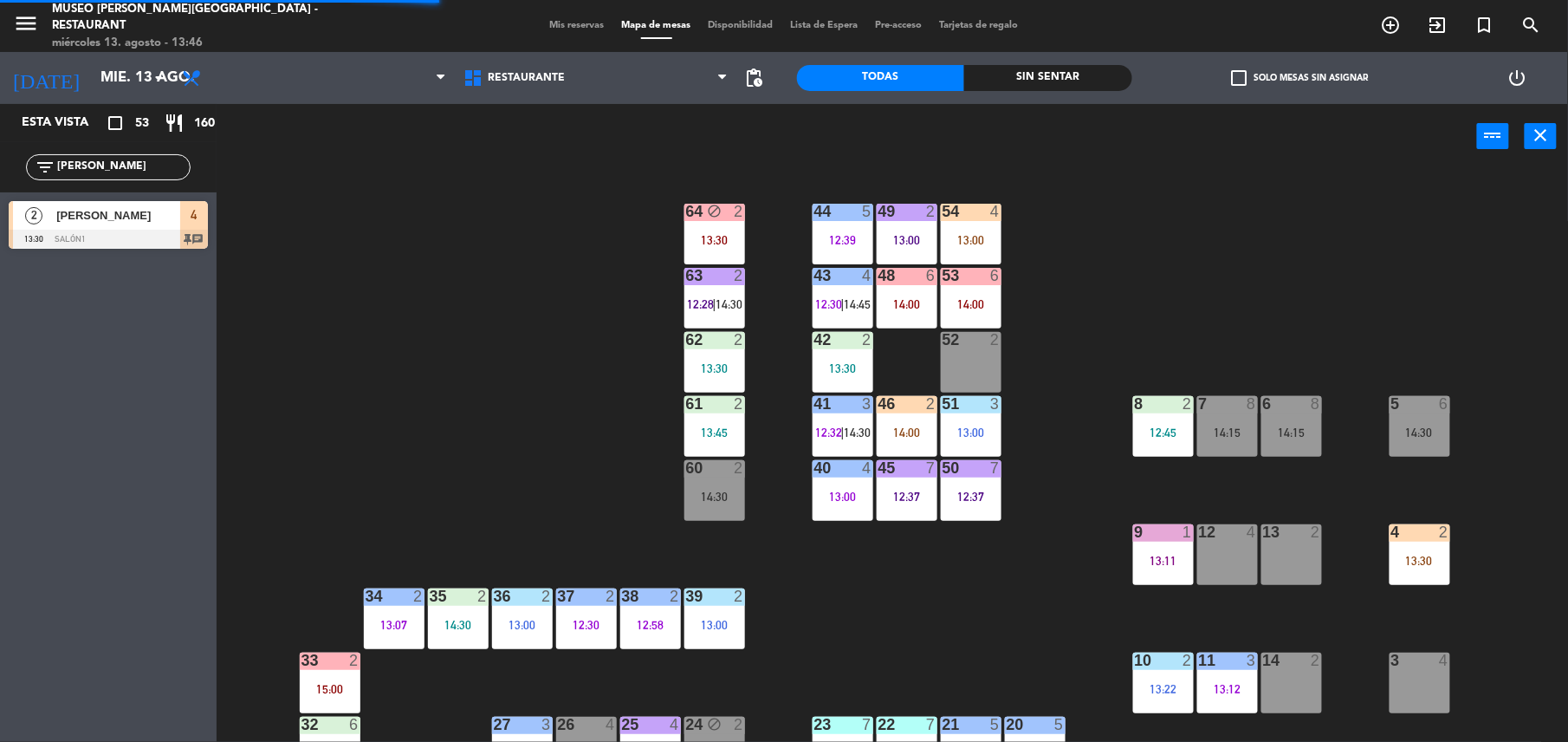
click at [1405, 576] on div "4 2 13:30" at bounding box center [1420, 554] width 60 height 60
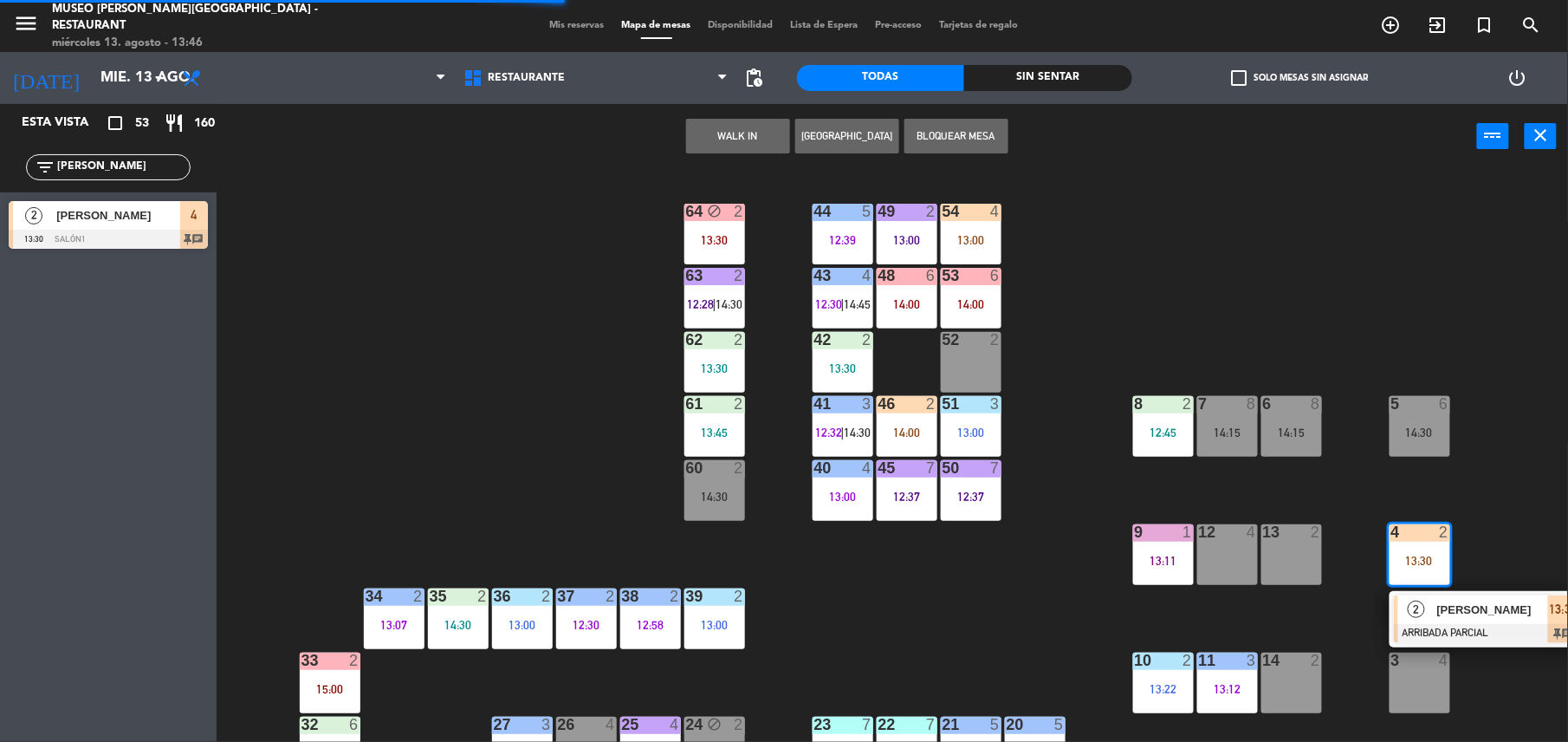
click at [1442, 617] on span "[PERSON_NAME]" at bounding box center [1493, 610] width 111 height 18
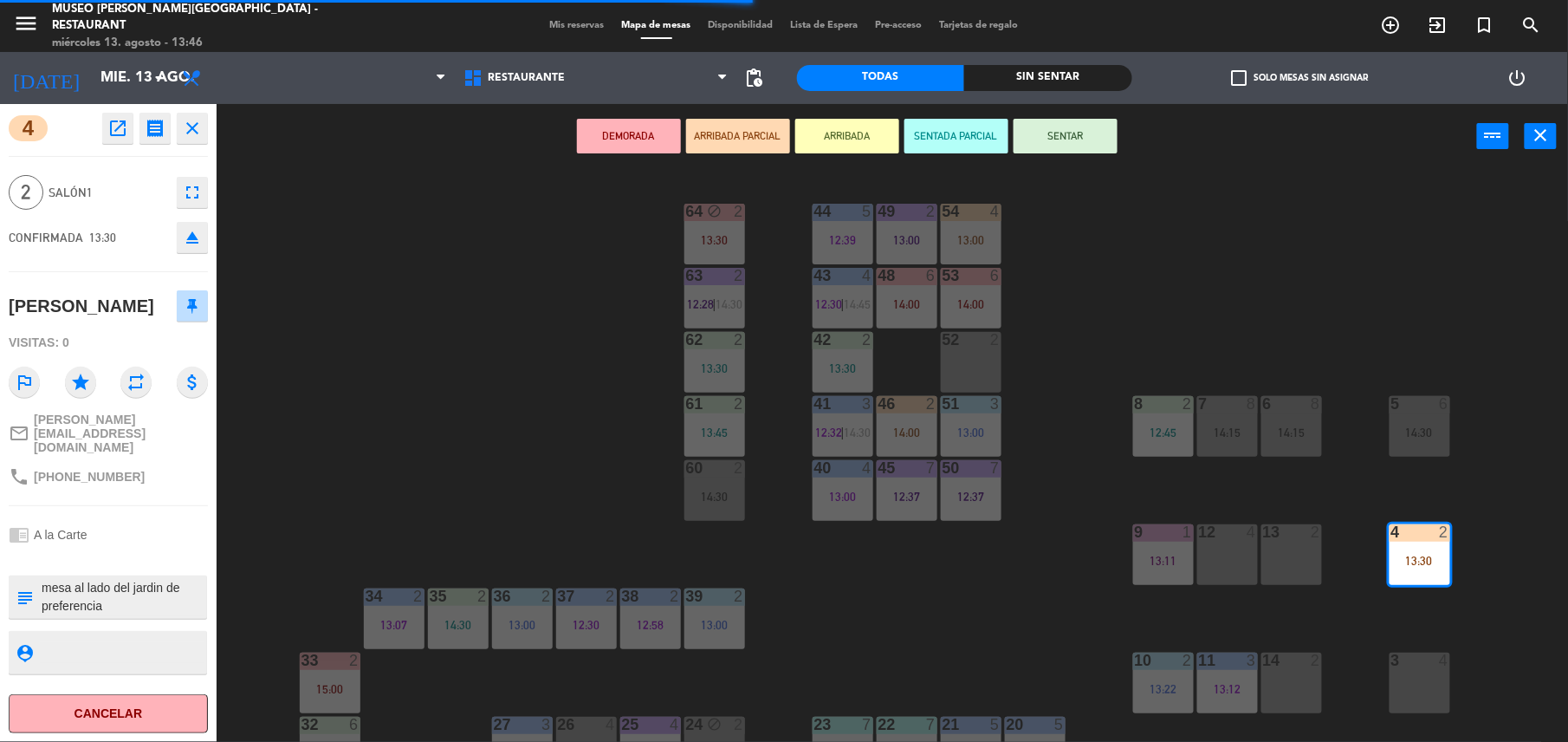
click at [118, 579] on textarea at bounding box center [122, 597] width 165 height 37
click at [685, 497] on div "14:30" at bounding box center [715, 496] width 60 height 12
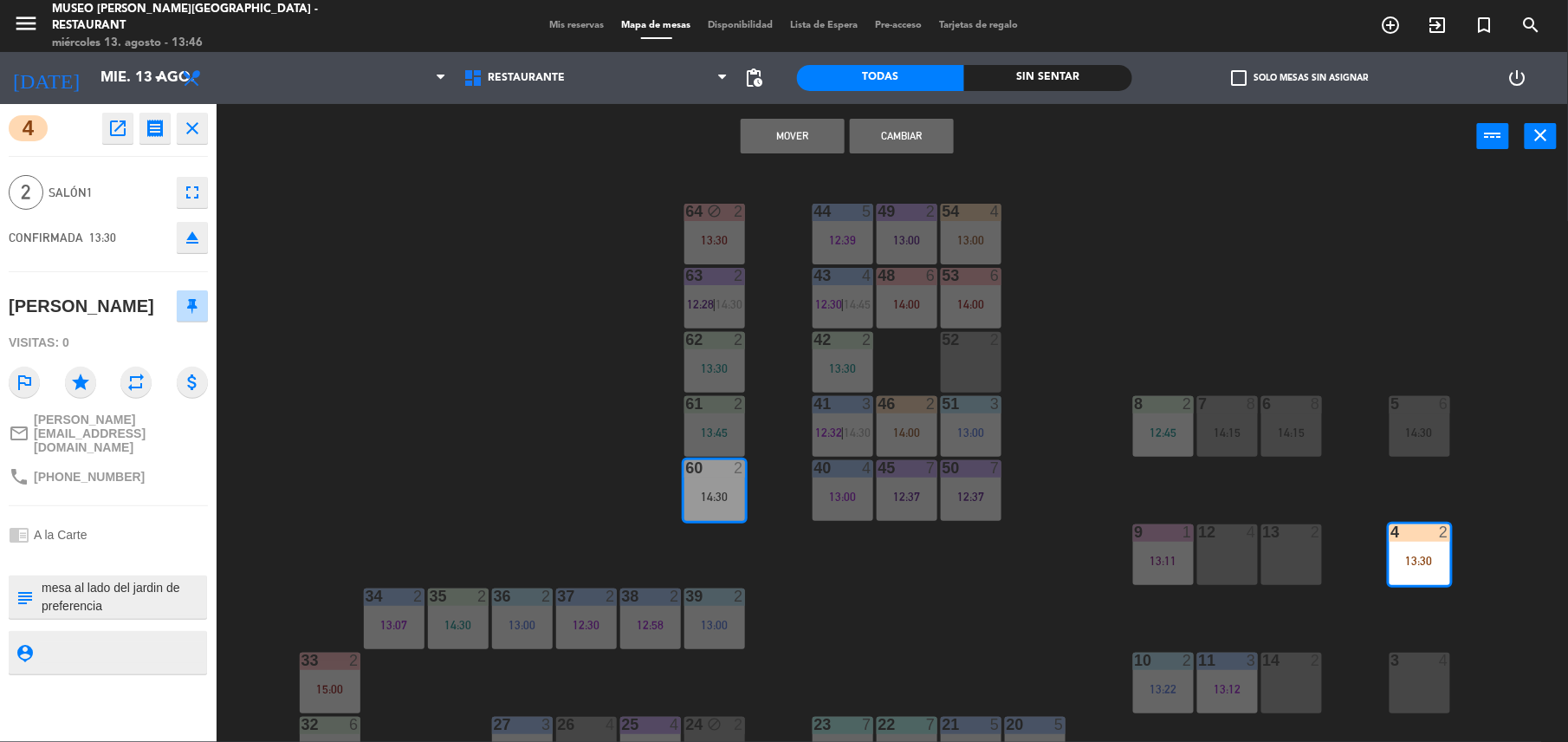
click at [905, 136] on button "Cambiar" at bounding box center [902, 136] width 104 height 35
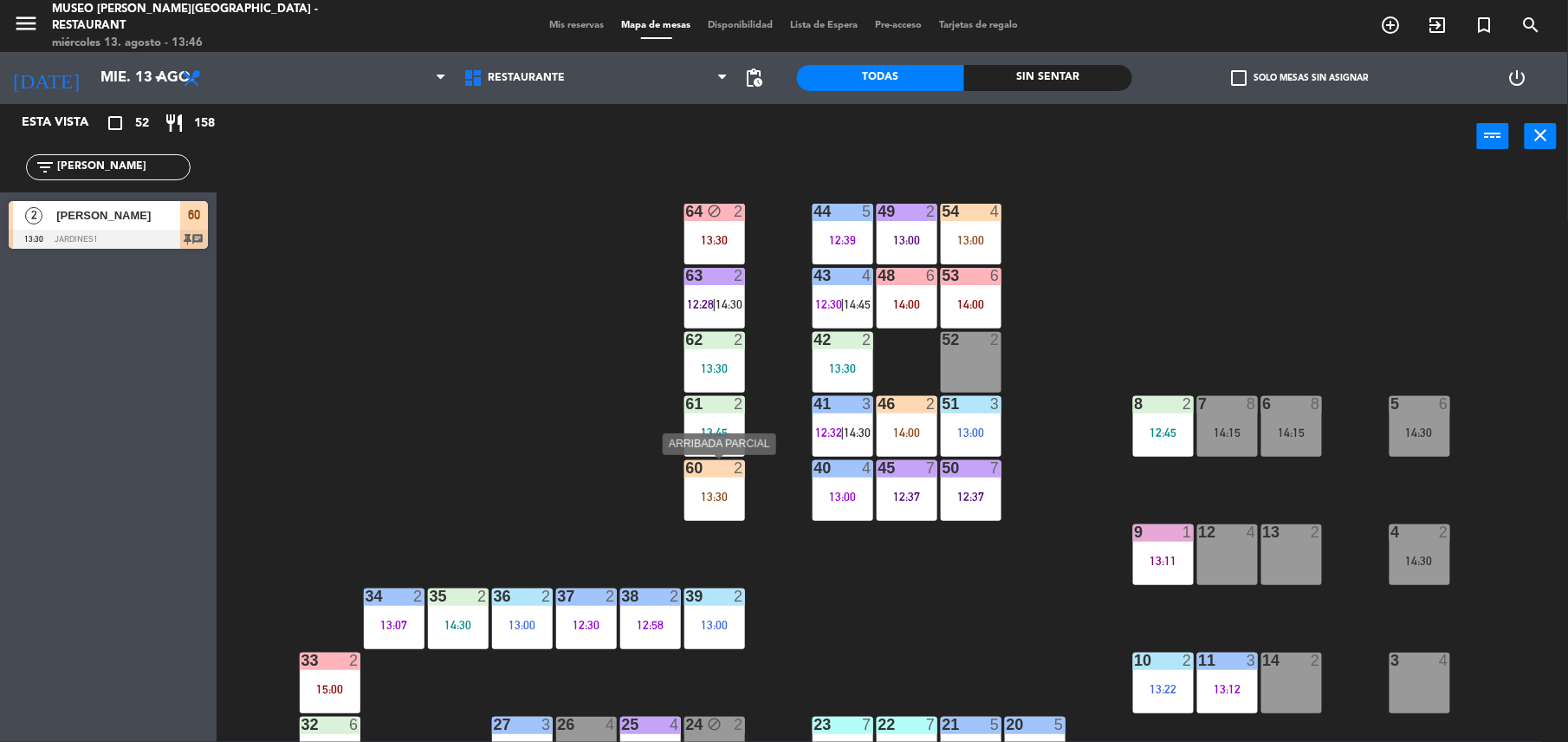
click at [735, 492] on div "13:30" at bounding box center [715, 496] width 60 height 12
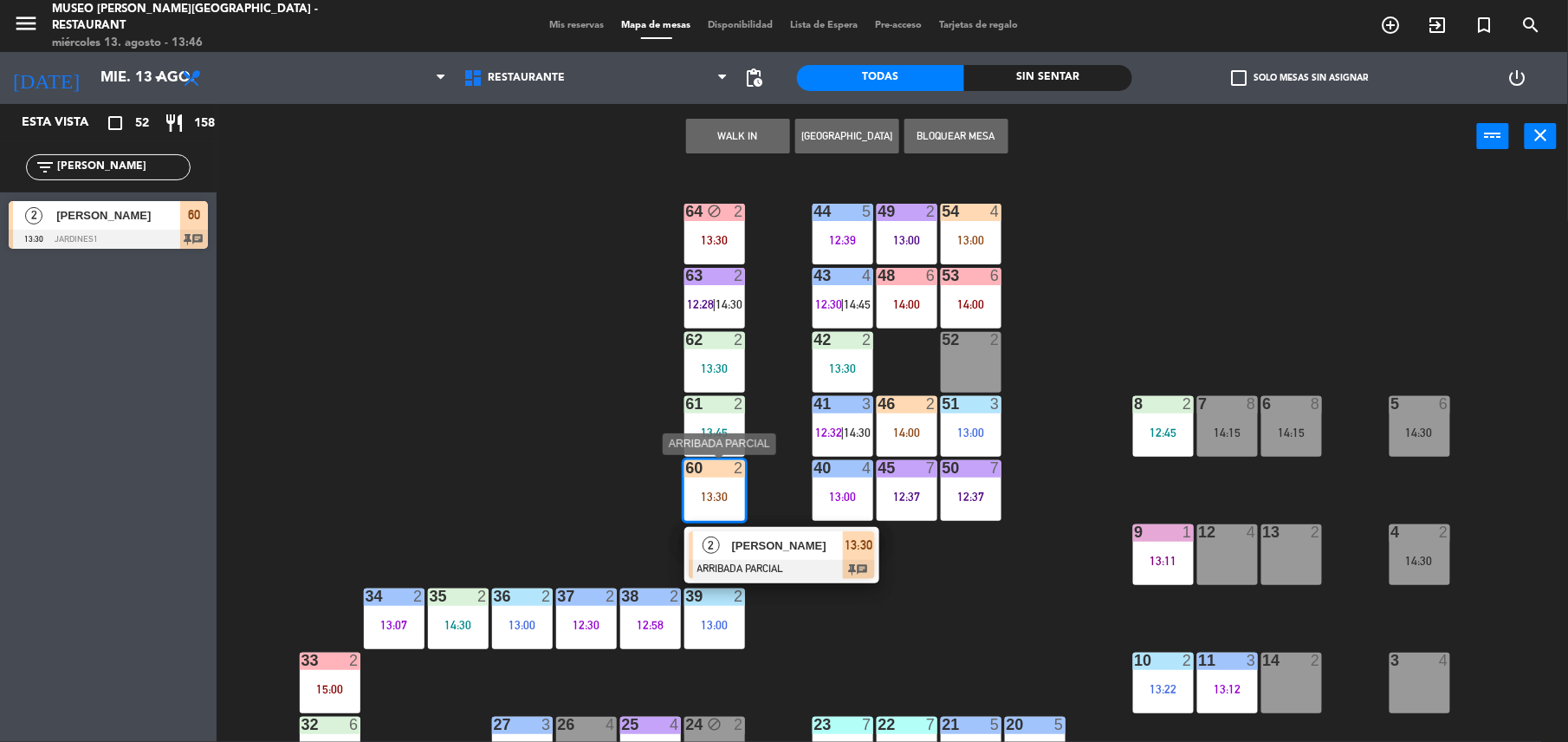
click at [794, 527] on div "2 [PERSON_NAME] ARRIBADA PARCIAL 13:30 chat" at bounding box center [782, 555] width 195 height 57
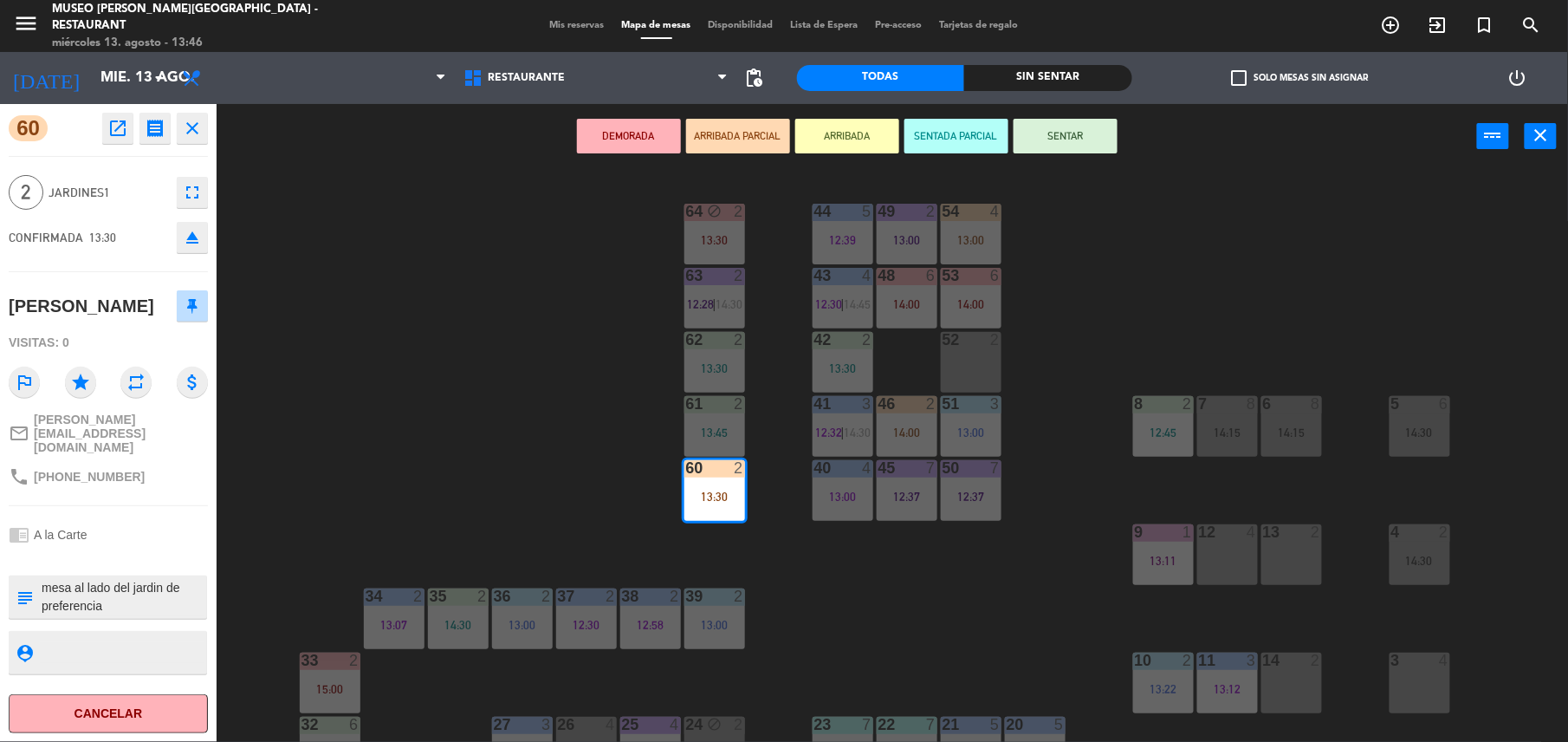
click at [43, 579] on textarea at bounding box center [122, 597] width 165 height 37
click at [150, 583] on textarea at bounding box center [122, 597] width 165 height 37
type textarea "m60| mesa al lado del jardin de preferencia - cumpleaños"
click at [142, 551] on div at bounding box center [108, 557] width 199 height 12
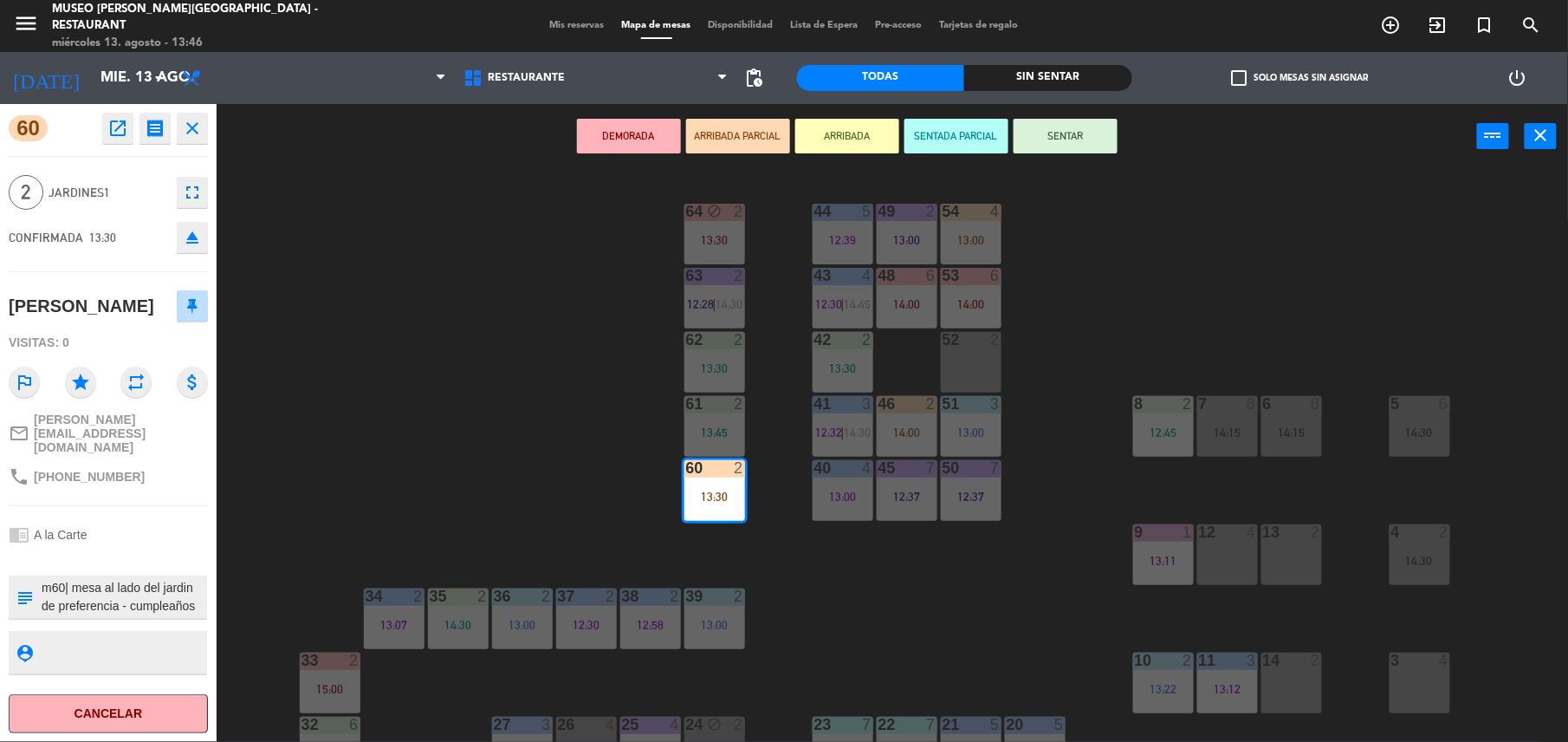
click at [1051, 146] on button "SENTAR" at bounding box center [1066, 136] width 104 height 35
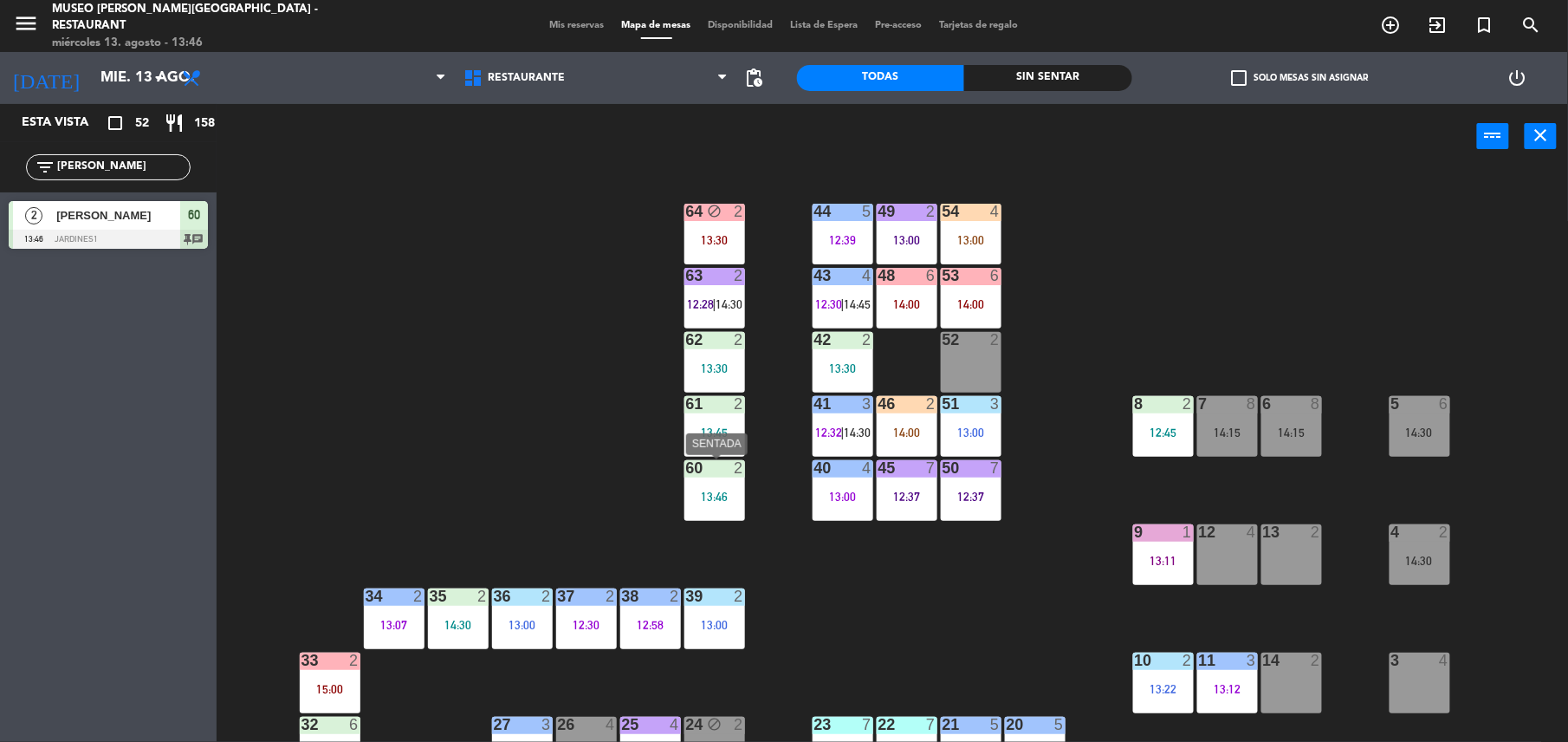
click at [700, 466] on div at bounding box center [714, 467] width 28 height 16
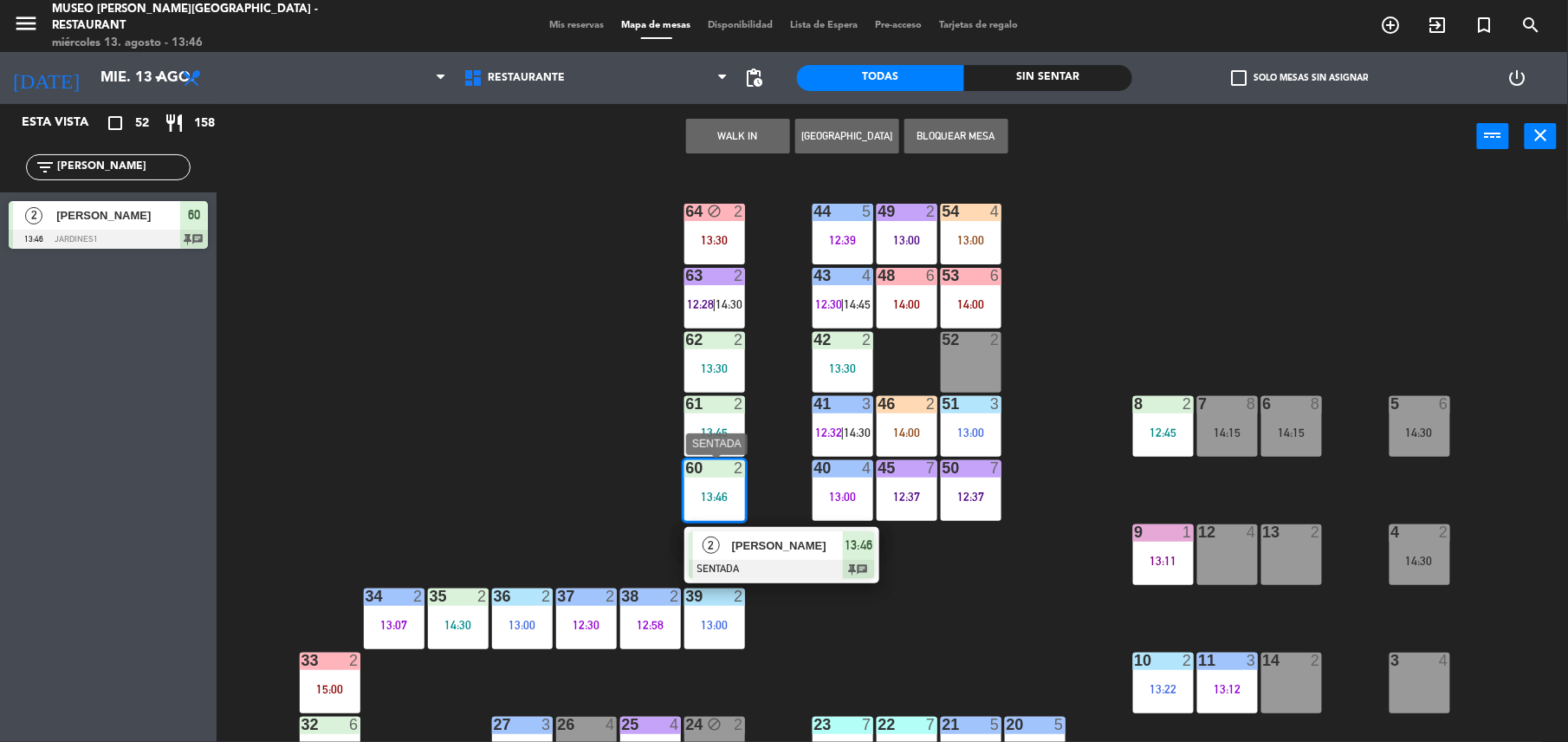
click at [801, 534] on div "[PERSON_NAME]" at bounding box center [786, 545] width 112 height 28
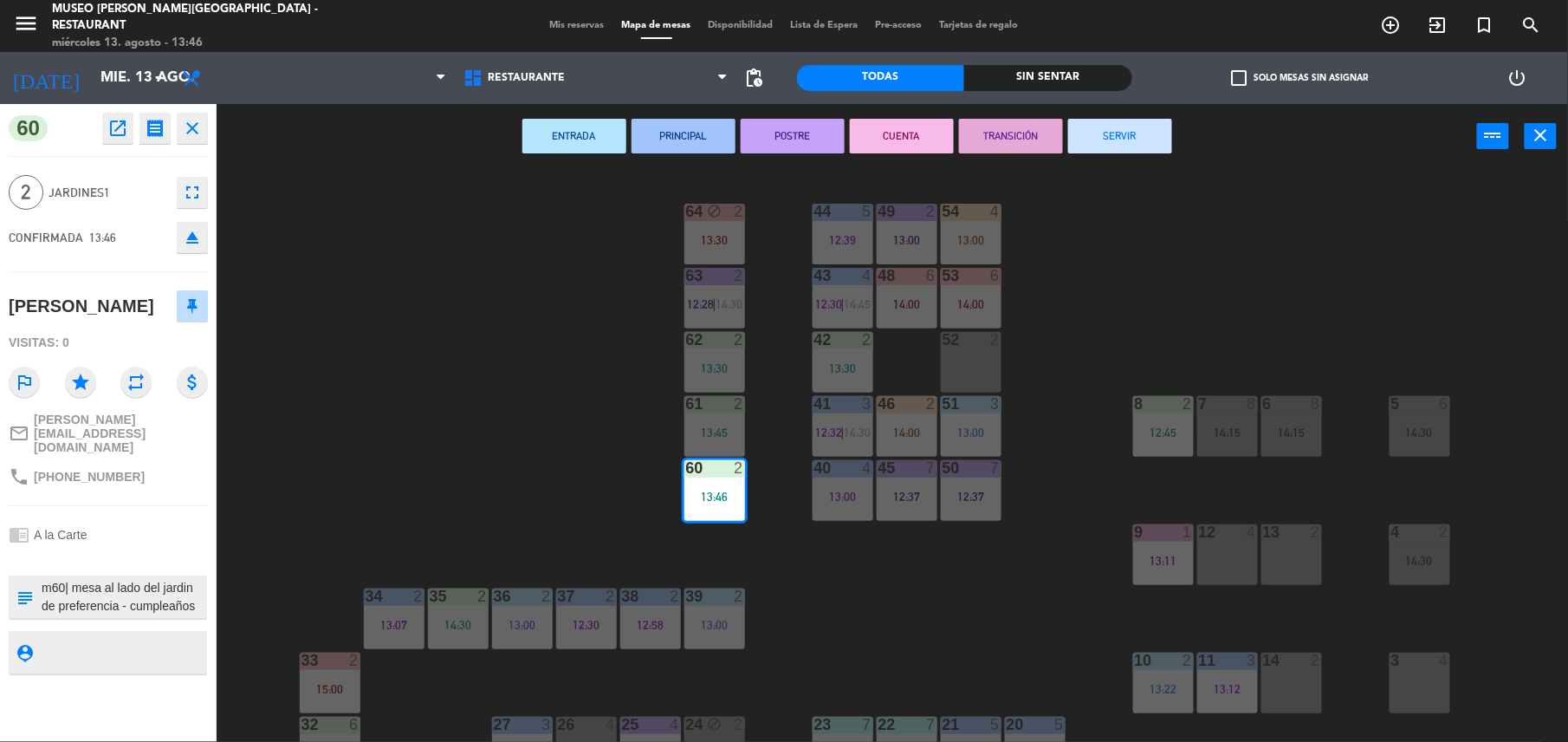
click at [644, 515] on div "44 5 12:39 49 2 13:00 54 4 13:00 64 block 2 13:30 48 6 14:00 53 6 14:00 63 2 12…" at bounding box center [900, 459] width 1336 height 573
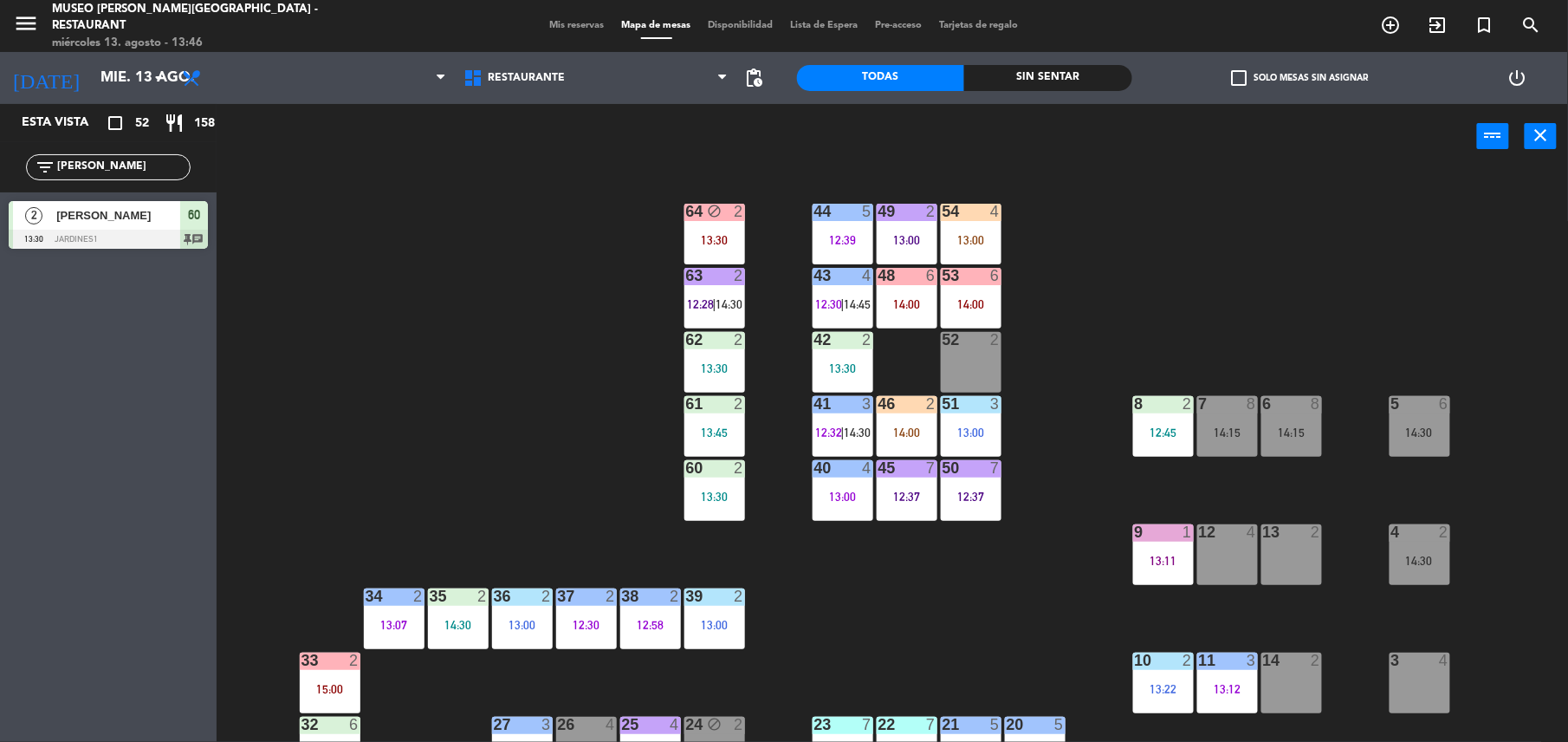
click at [1135, 267] on div "44 5 12:39 49 2 13:00 54 4 13:00 64 block 2 13:30 48 6 14:00 53 6 14:00 63 2 12…" at bounding box center [900, 459] width 1336 height 573
click at [891, 437] on div "14:00" at bounding box center [907, 432] width 60 height 12
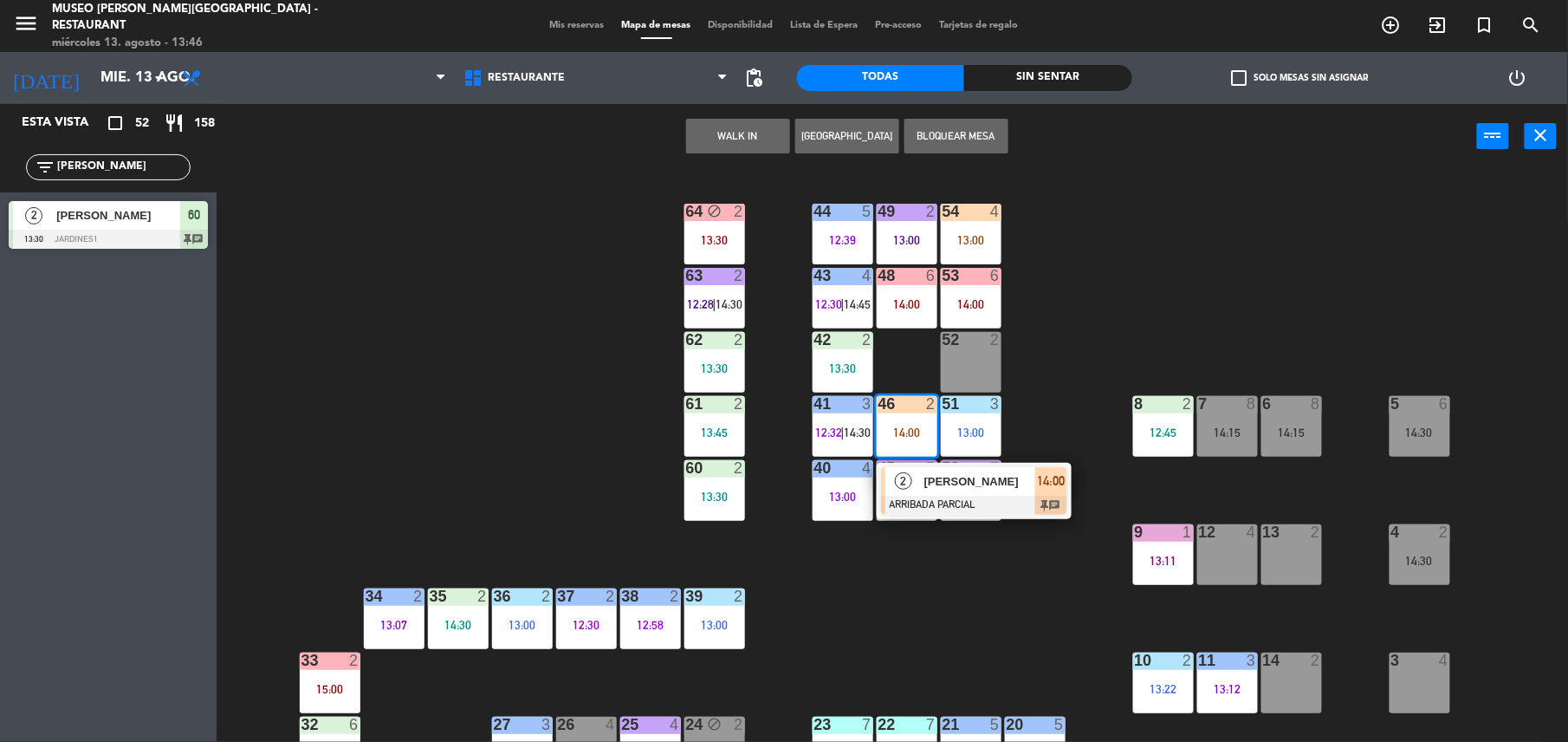
click at [975, 480] on span "[PERSON_NAME]" at bounding box center [980, 481] width 111 height 18
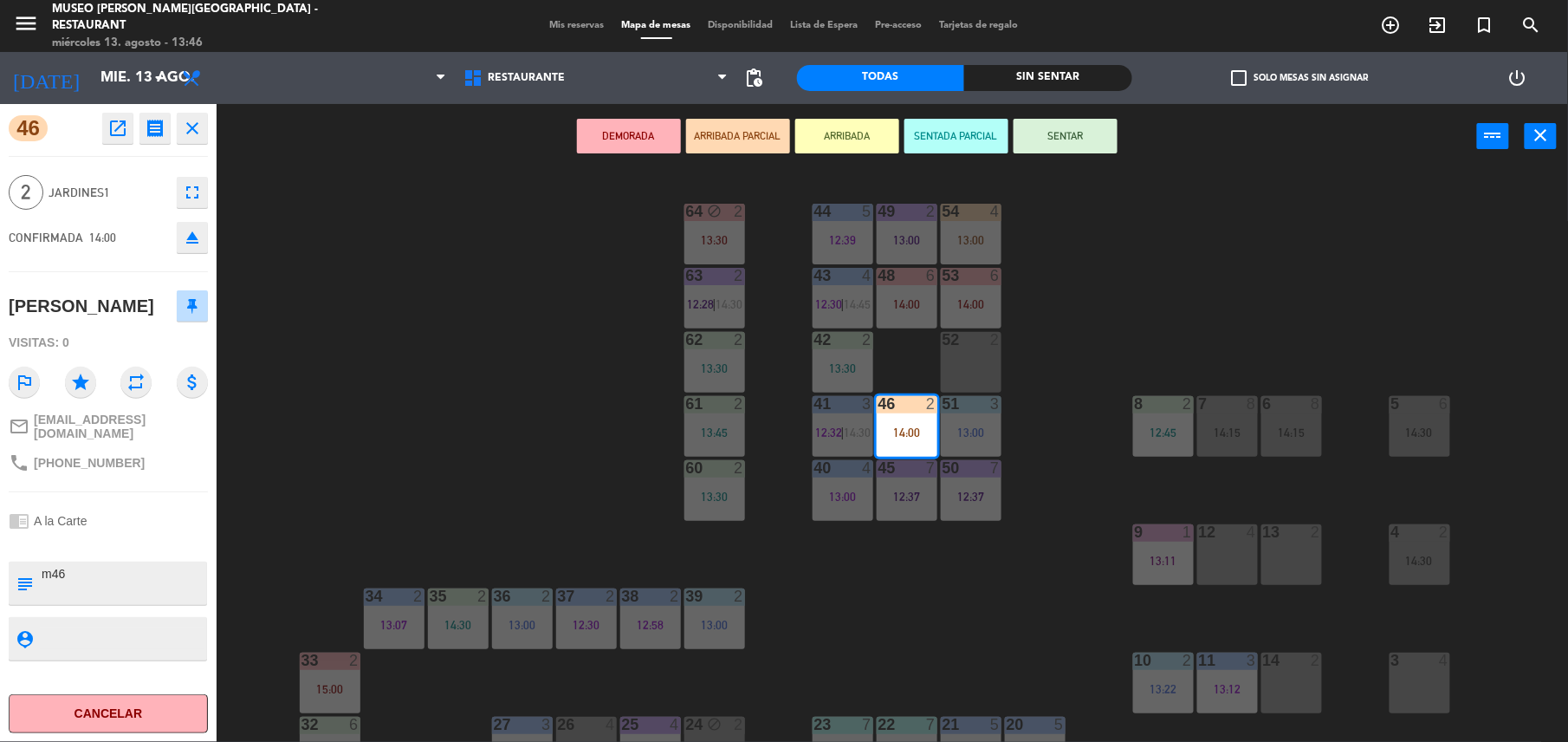
click at [1034, 153] on div "DEMORADA ARRIBADA PARCIAL ARRIBADA SENTADA PARCIAL SENTAR power_input close" at bounding box center [846, 137] width 1260 height 66
click at [1034, 151] on button "SENTAR" at bounding box center [1066, 136] width 104 height 35
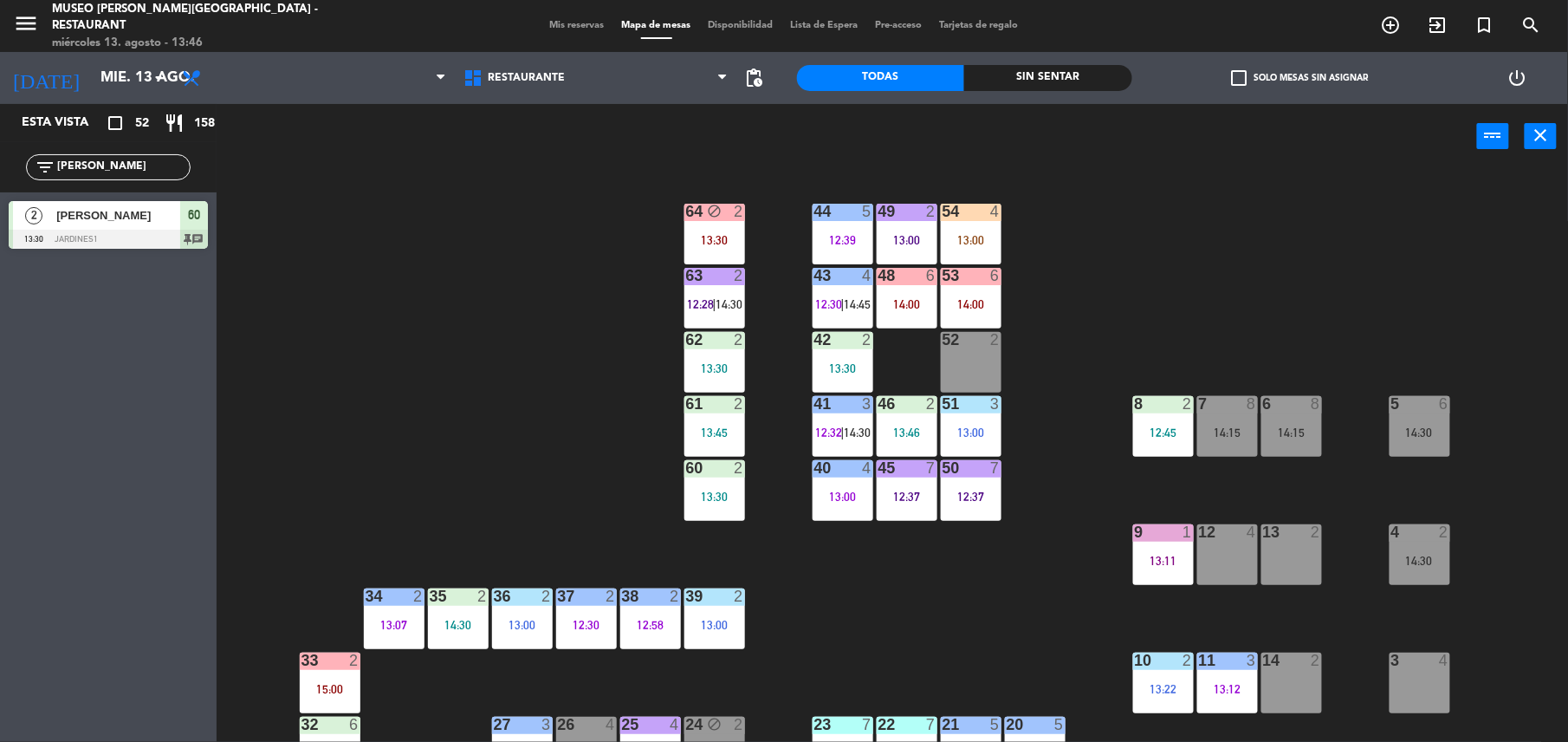
click at [896, 504] on div "45 7 12:37" at bounding box center [907, 490] width 60 height 60
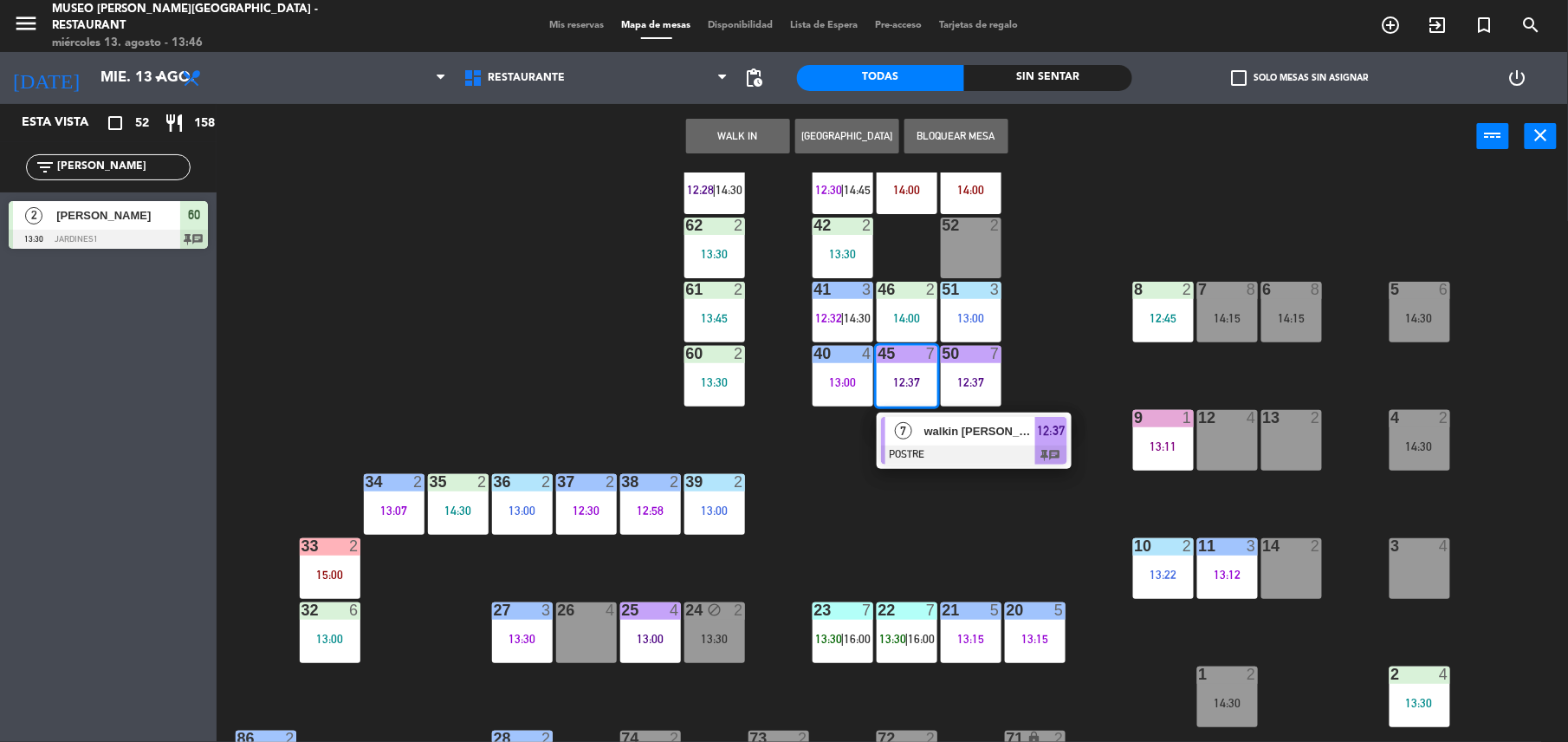
click at [854, 557] on div "44 5 12:39 49 2 13:00 54 4 13:00 64 block 2 13:30 48 6 14:00 53 6 14:00 63 2 12…" at bounding box center [900, 459] width 1336 height 573
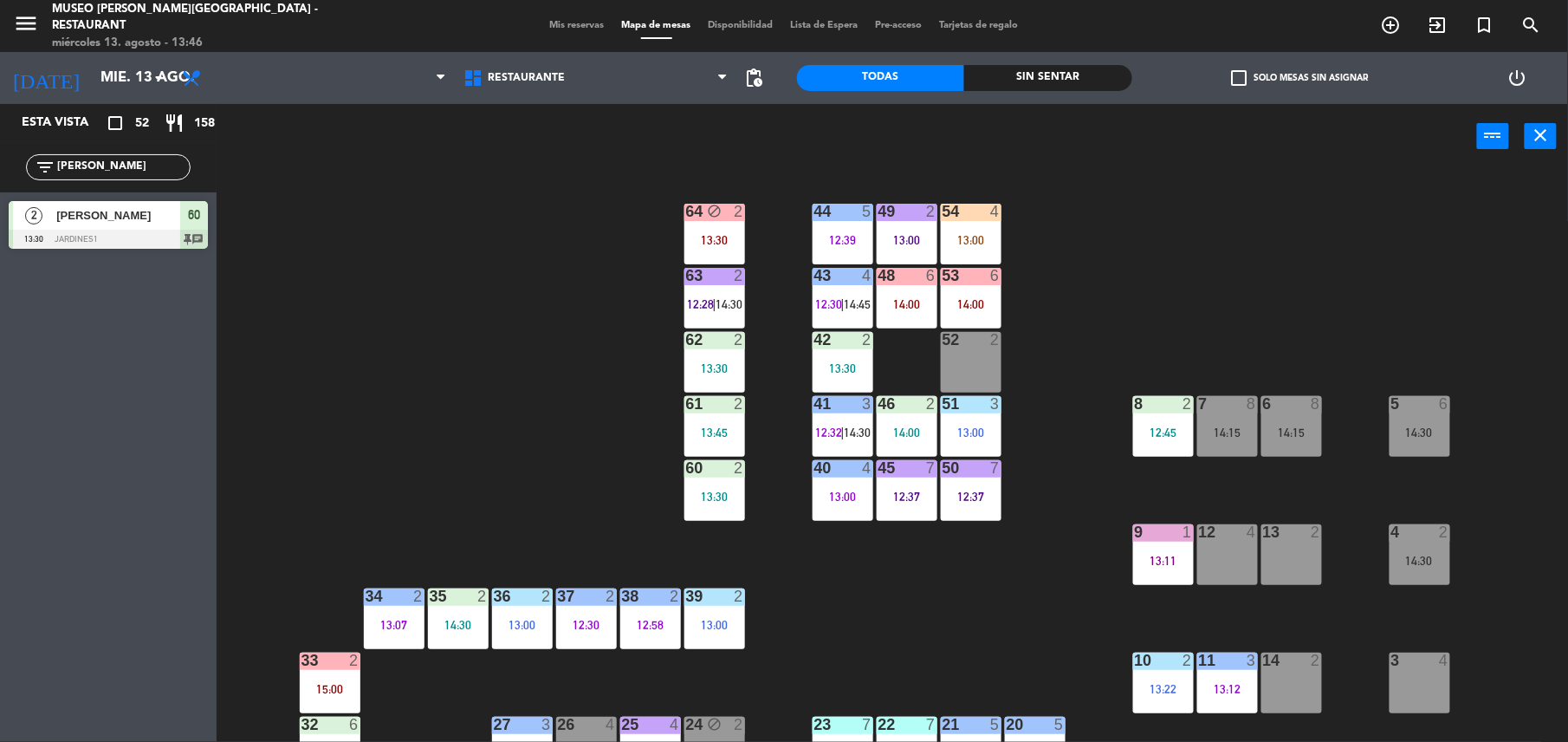
click at [1291, 421] on div "6 8 14:15" at bounding box center [1291, 426] width 60 height 60
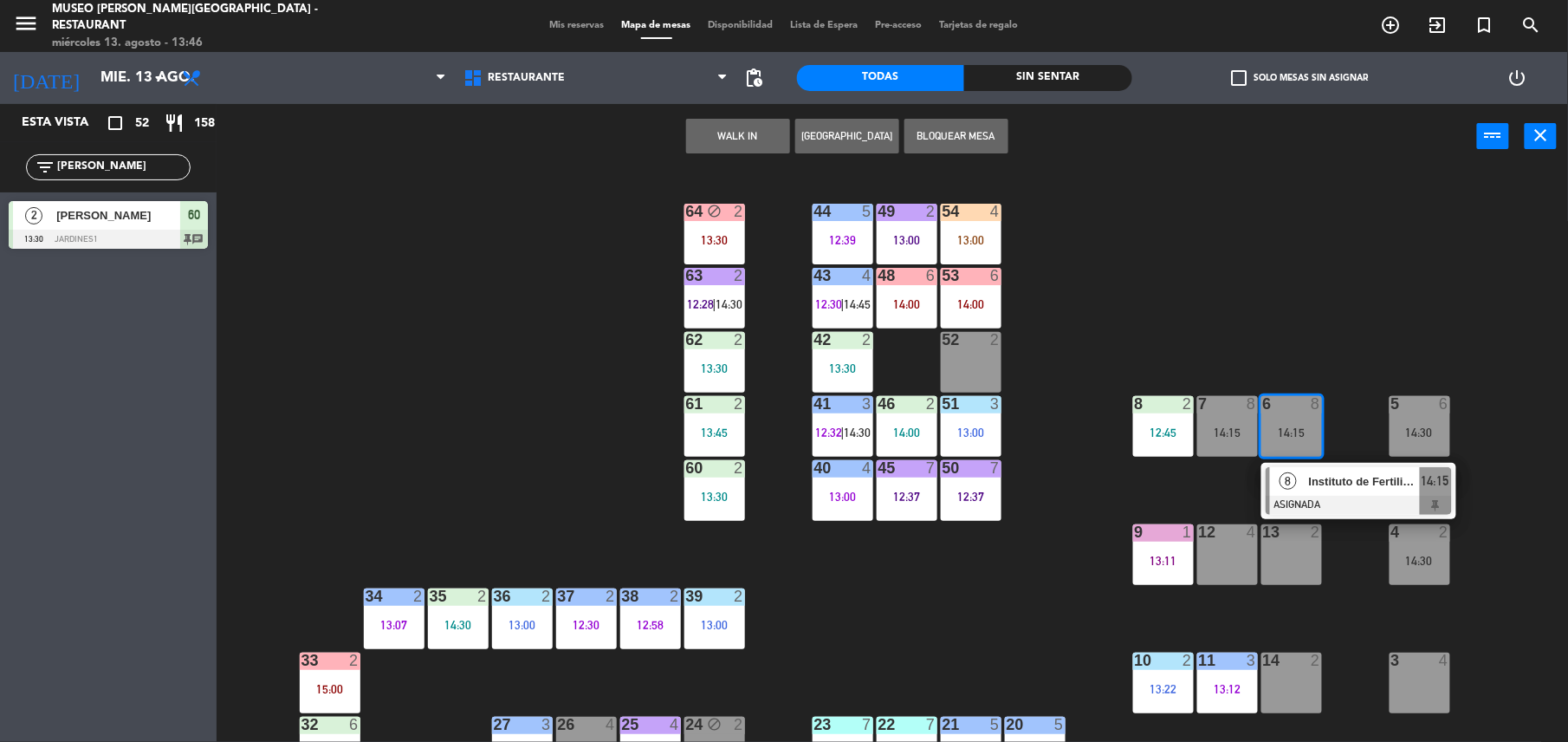
click at [832, 648] on div "44 5 12:39 49 2 13:00 54 4 13:00 64 block 2 13:30 48 6 14:00 53 6 14:00 63 2 12…" at bounding box center [900, 459] width 1336 height 573
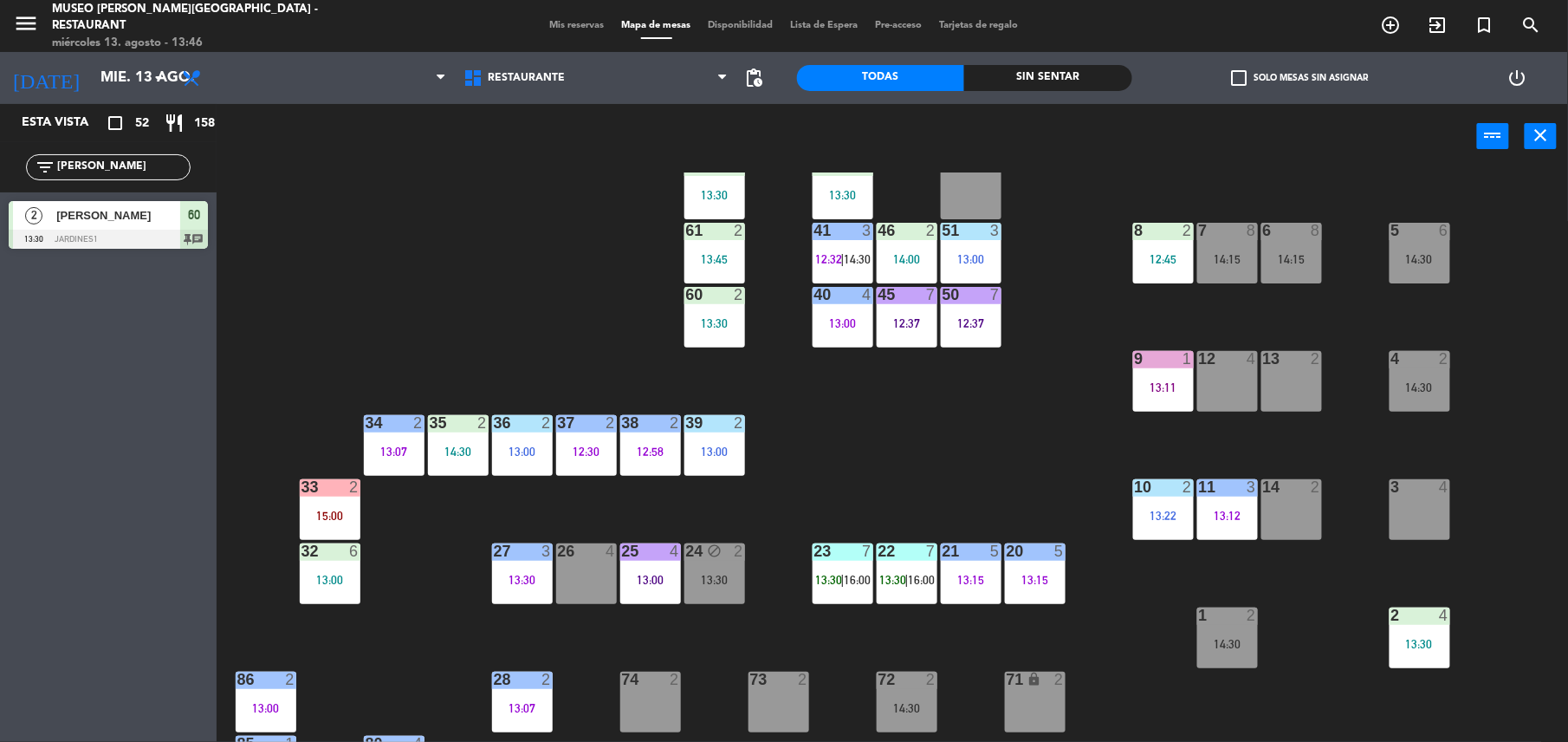
scroll to position [181, 0]
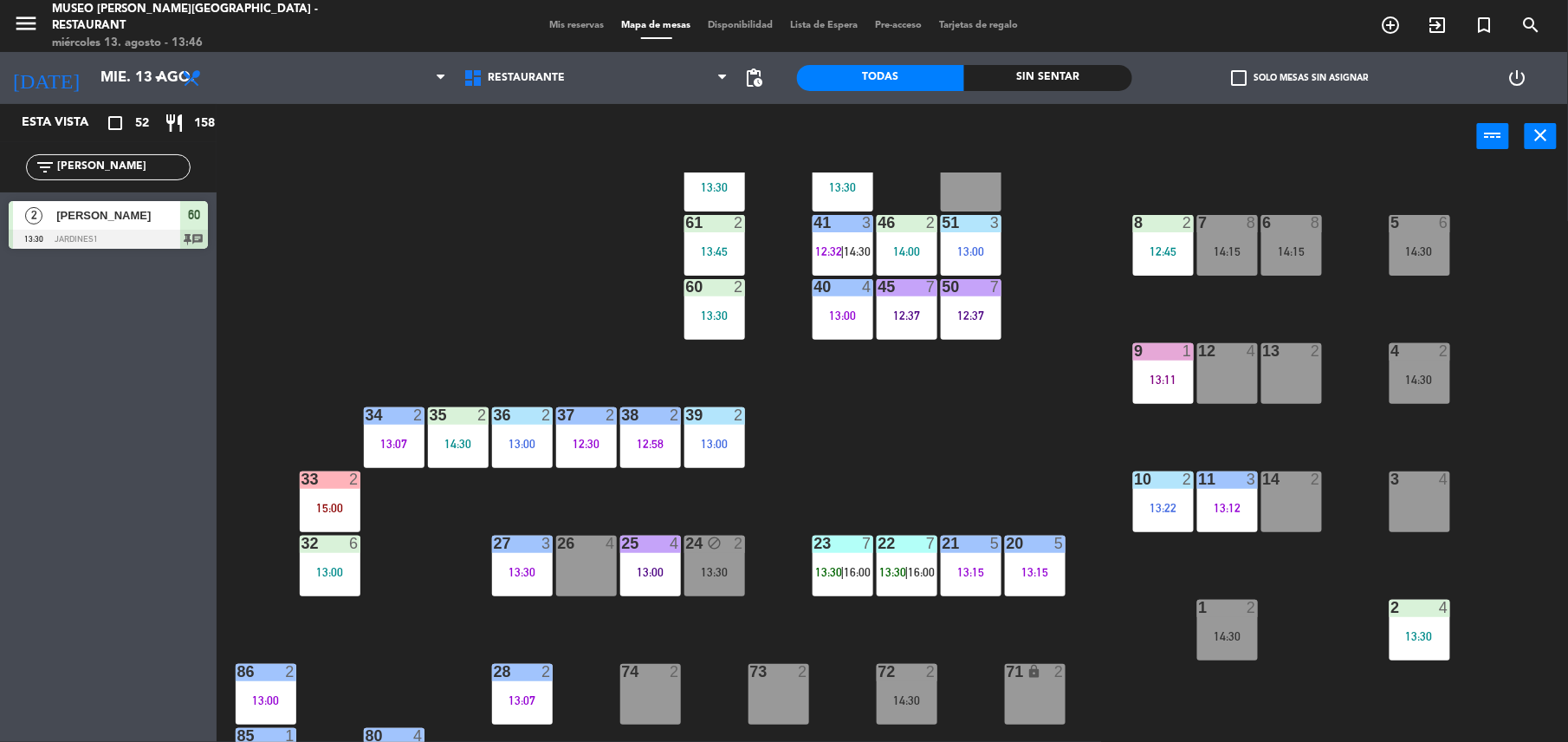
click at [1277, 243] on div "6 8 14:15" at bounding box center [1291, 245] width 60 height 60
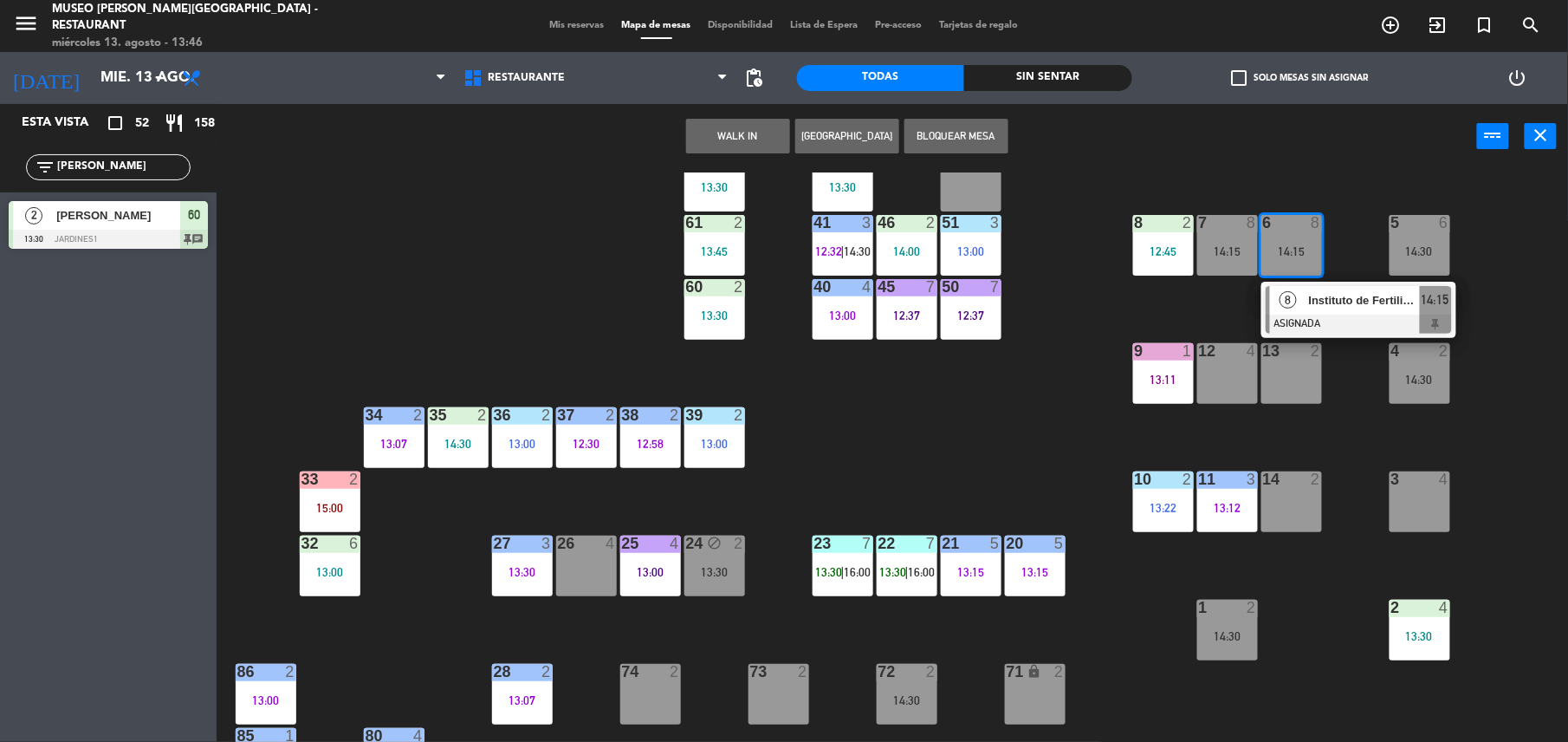
click at [1336, 303] on span "Instituto de Fertilidad" at bounding box center [1365, 300] width 111 height 18
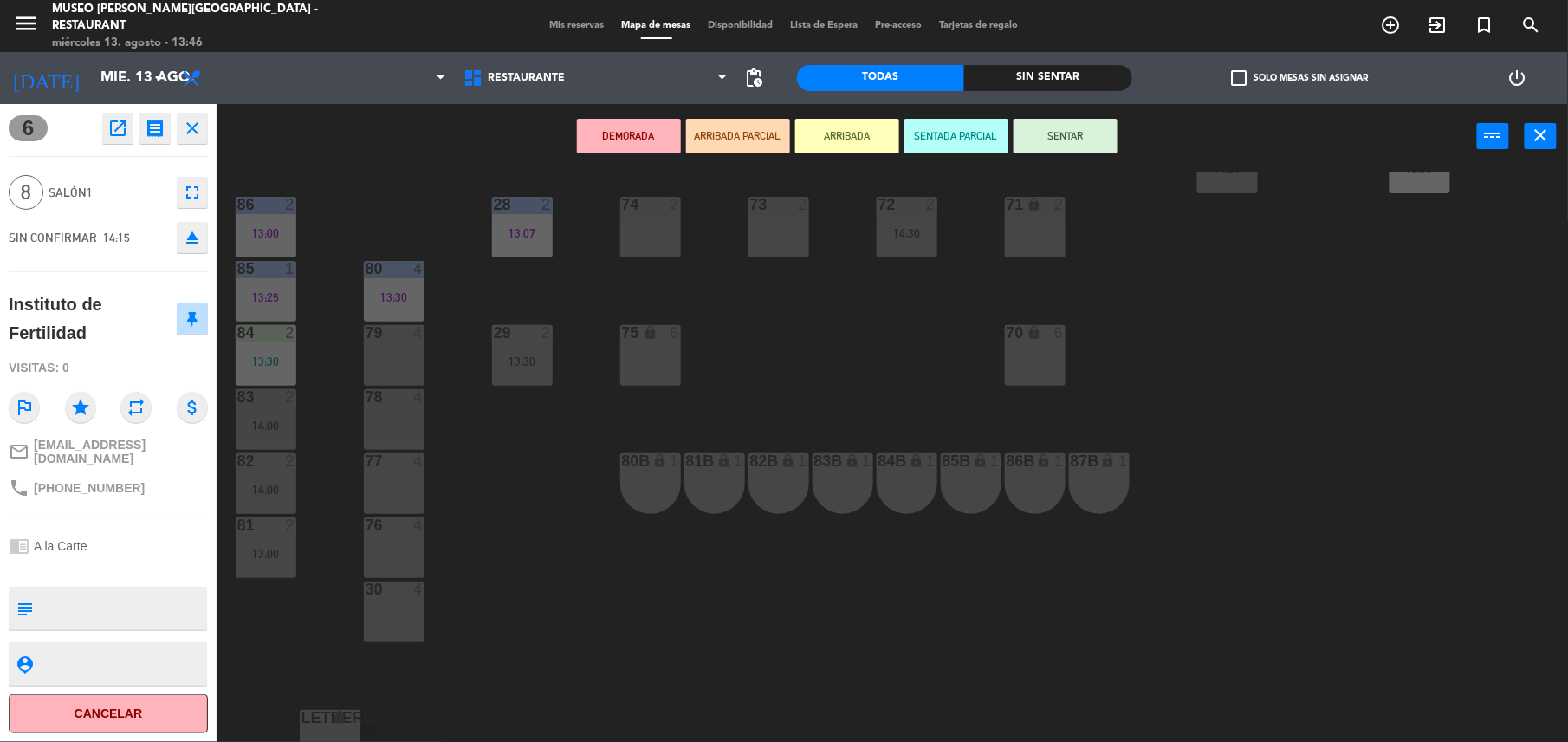
scroll to position [673, 0]
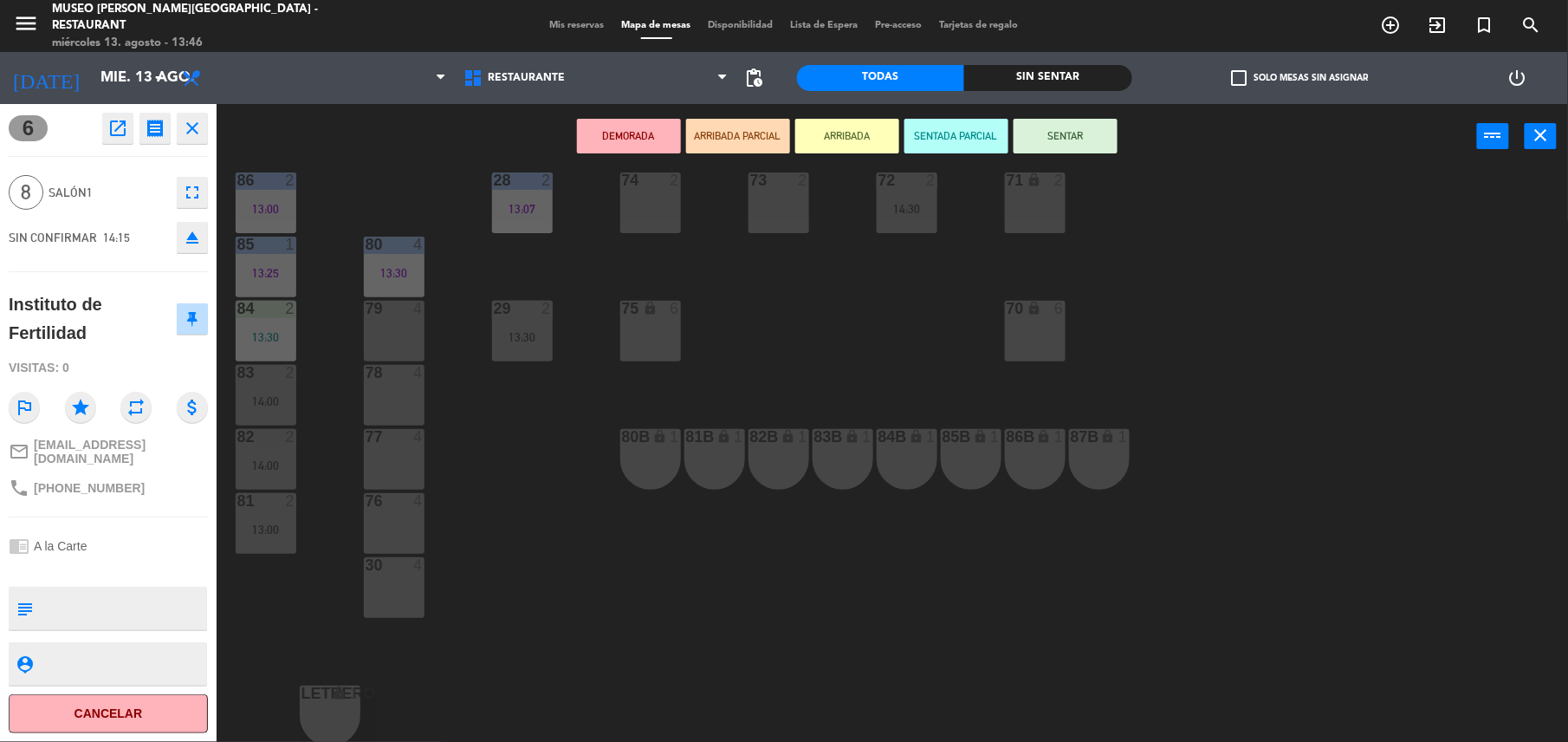
click at [407, 579] on div "30 4" at bounding box center [394, 587] width 60 height 60
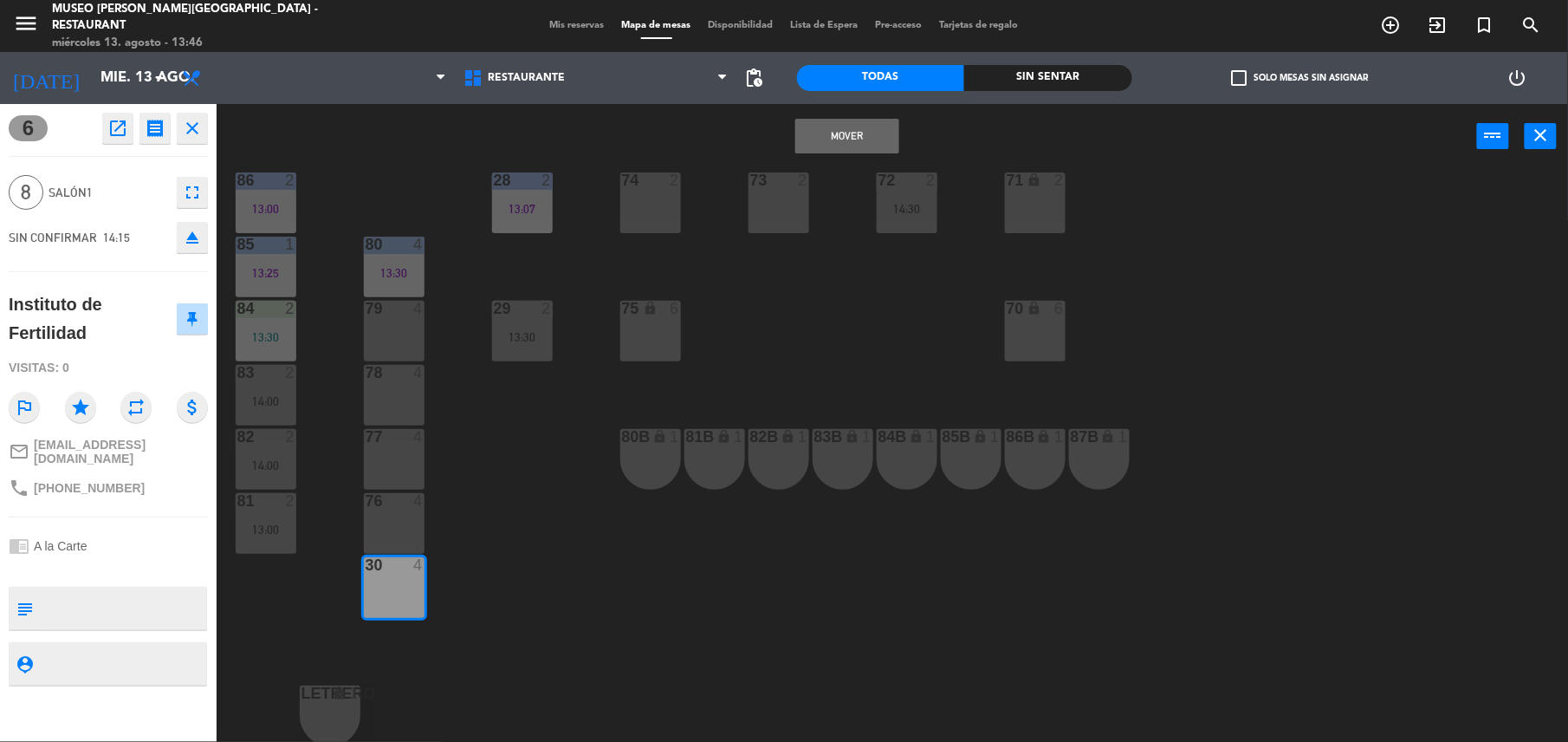
click at [395, 507] on div at bounding box center [393, 500] width 28 height 16
click at [826, 146] on button "Mover y Unir" at bounding box center [848, 136] width 104 height 35
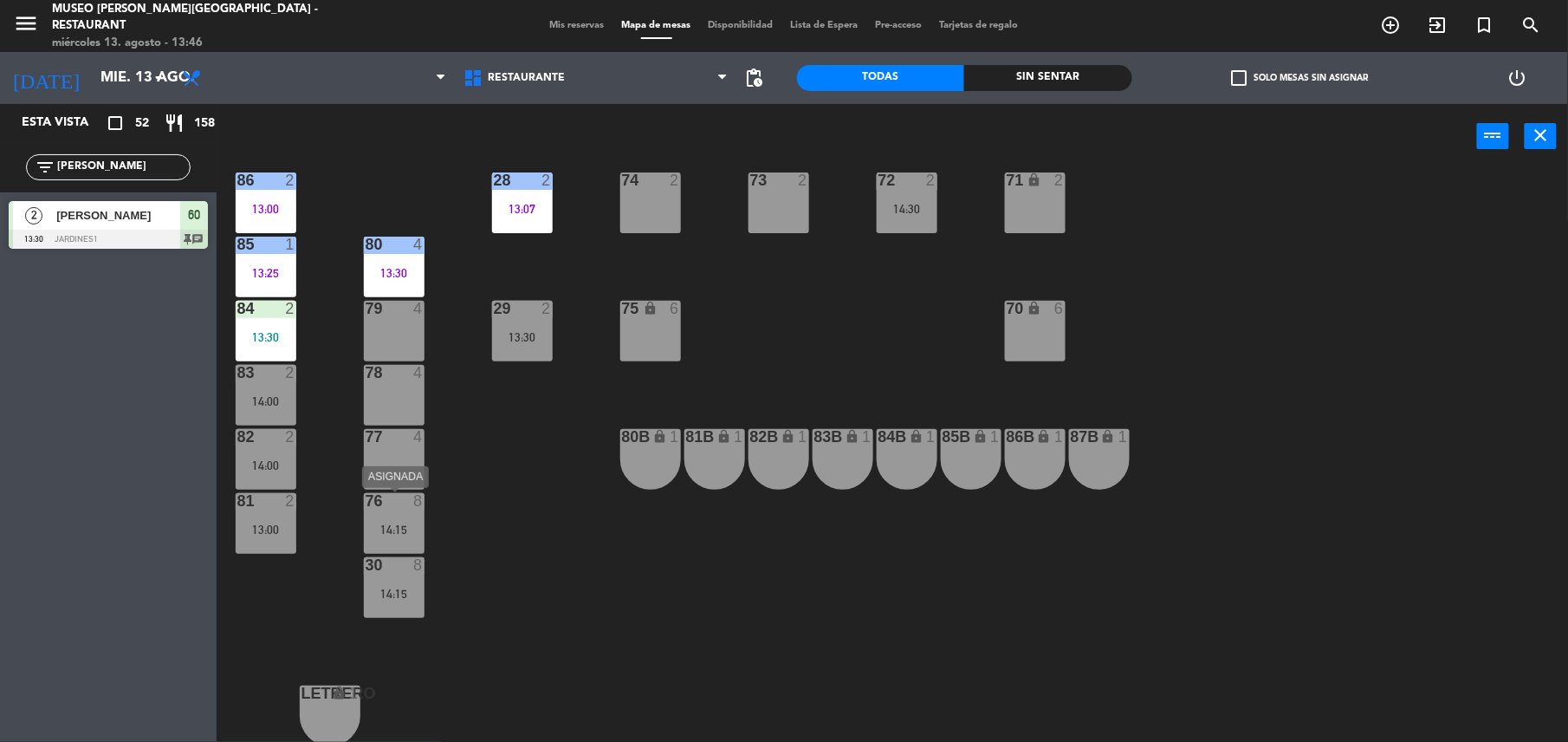
click at [390, 513] on div "76 8 14:15" at bounding box center [394, 523] width 60 height 60
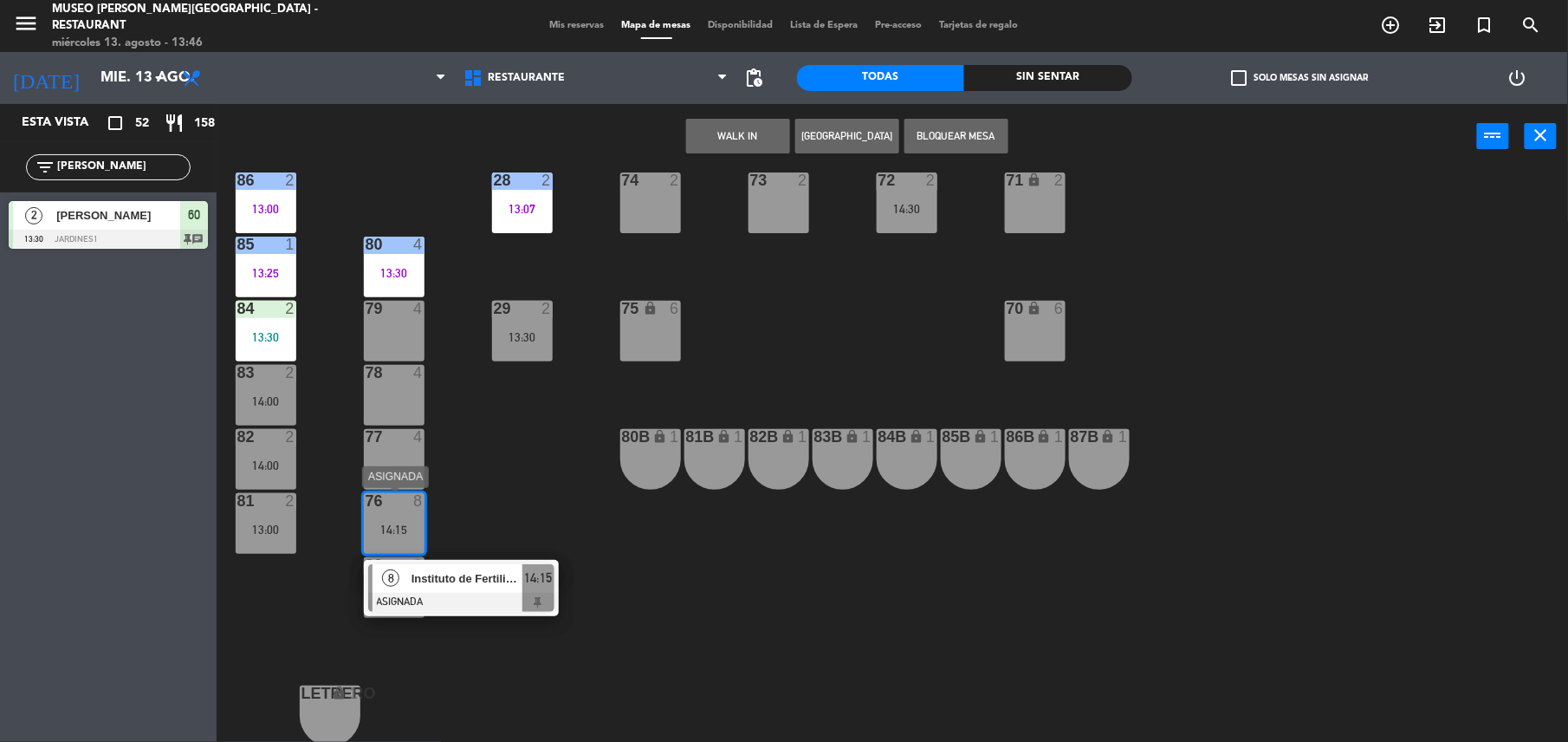
click at [484, 590] on div "Instituto de Fertilidad" at bounding box center [465, 578] width 112 height 28
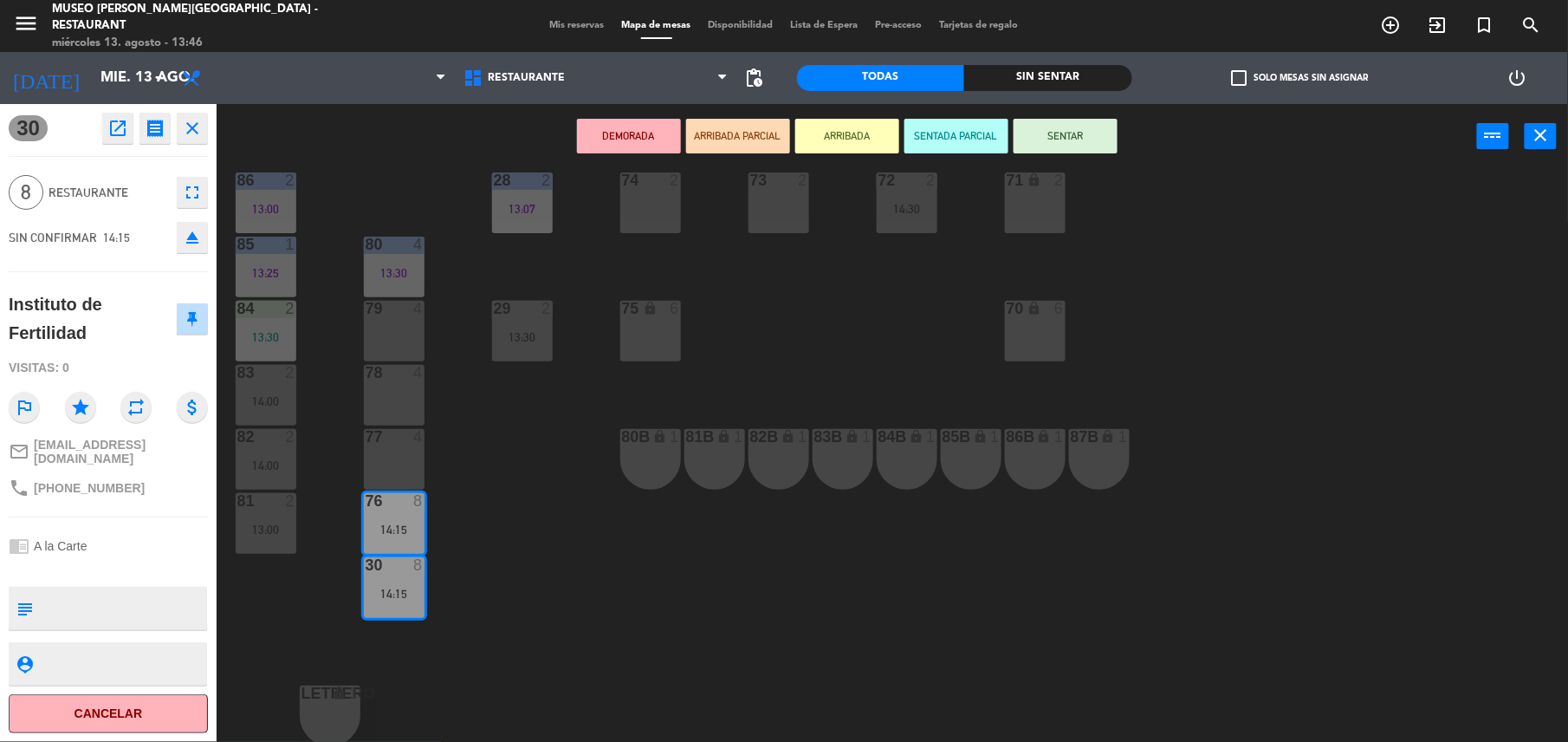
click at [613, 144] on button "DEMORADA" at bounding box center [629, 136] width 104 height 35
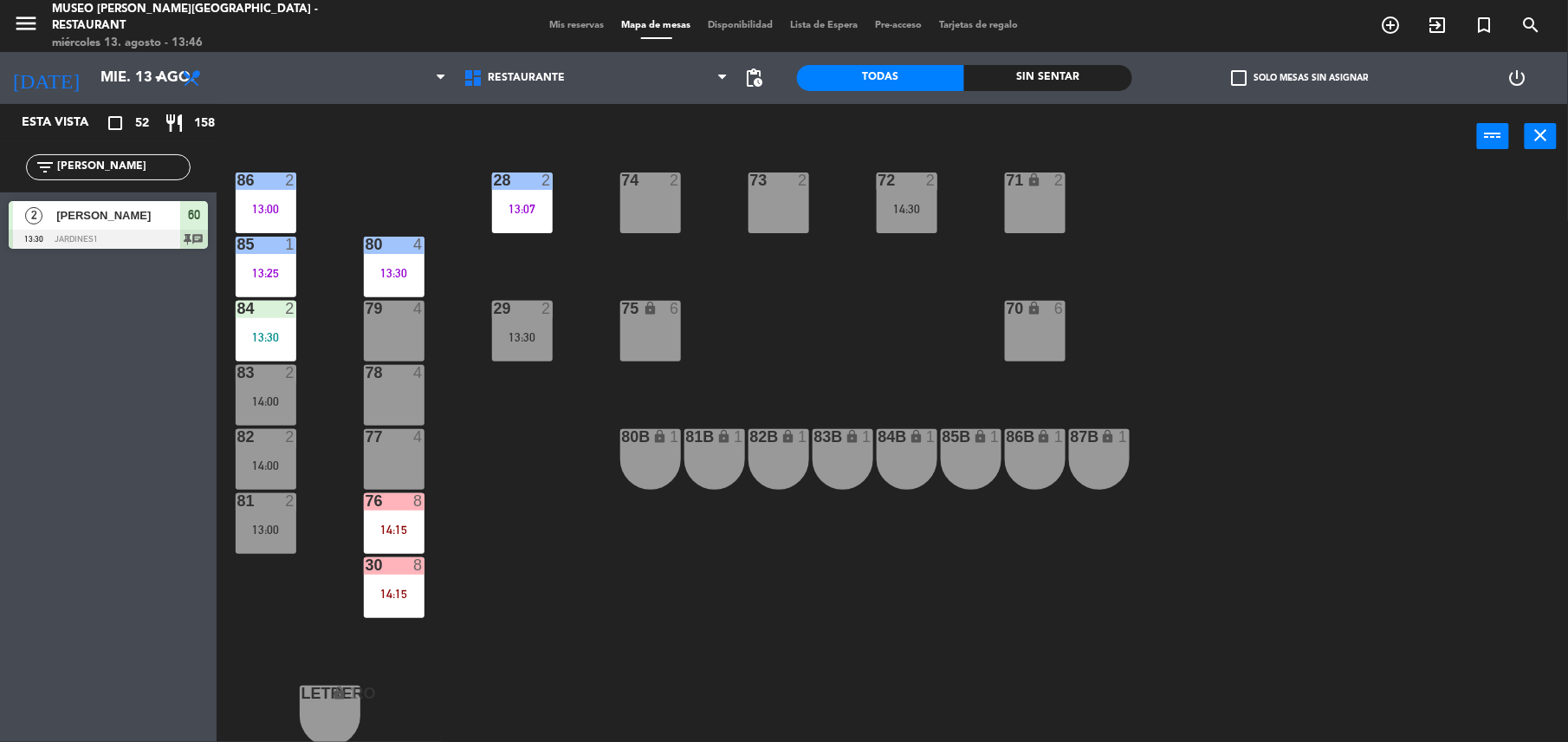
click at [522, 597] on div "44 5 12:39 49 2 13:00 54 4 13:00 64 block 2 13:30 48 6 14:00 53 6 14:00 63 2 12…" at bounding box center [900, 459] width 1336 height 573
click at [432, 594] on div "44 5 12:39 49 2 13:00 54 4 13:00 64 block 2 13:30 48 6 14:00 53 6 14:00 63 2 12…" at bounding box center [900, 459] width 1336 height 573
click at [525, 619] on div "44 5 12:39 49 2 13:00 54 4 13:00 64 block 2 13:30 48 6 14:00 53 6 14:00 63 2 12…" at bounding box center [900, 459] width 1336 height 573
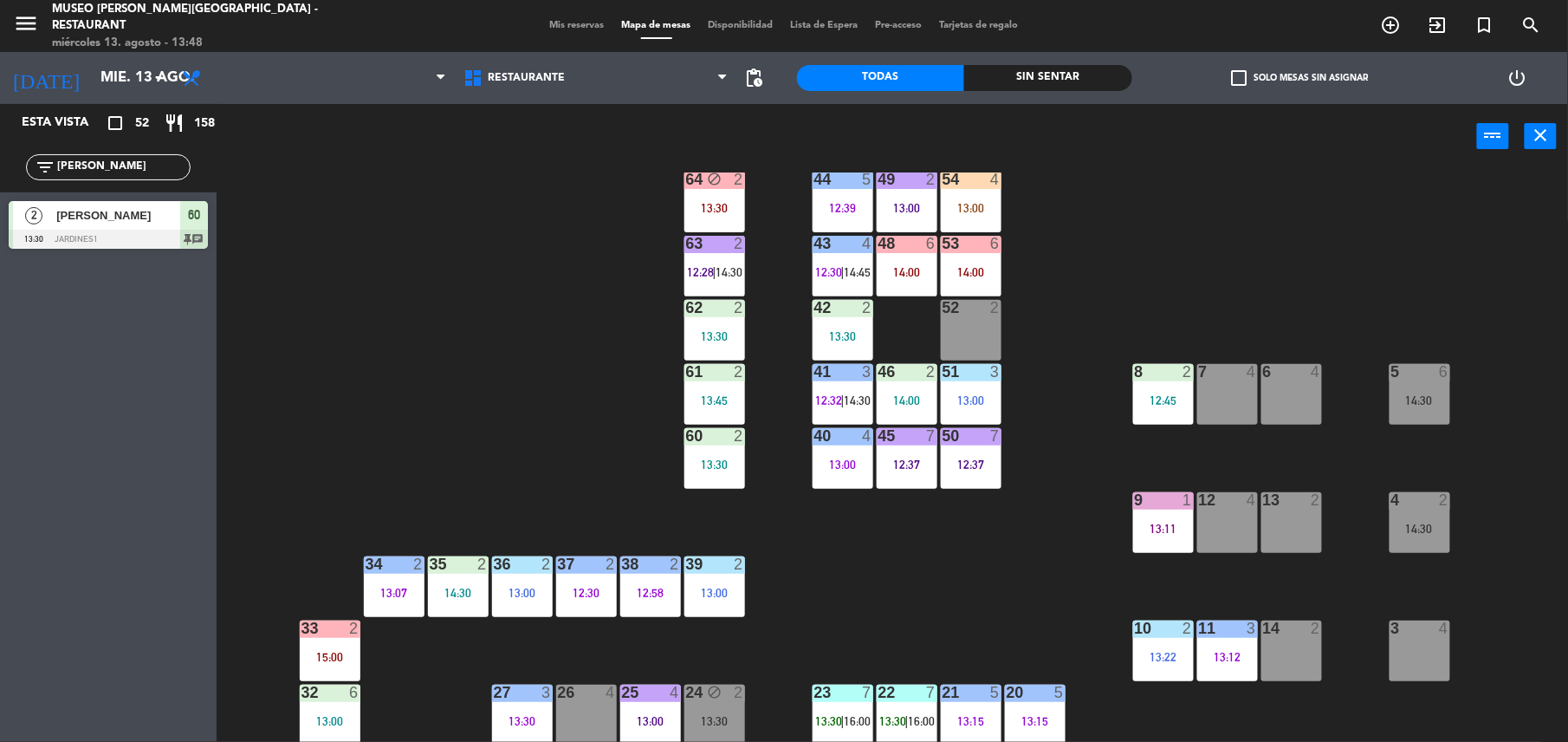
scroll to position [33, 0]
drag, startPoint x: 108, startPoint y: 162, endPoint x: 0, endPoint y: 191, distance: 111.8
click at [0, 191] on html "close × Museo [PERSON_NAME] Café - Restaurant × chrome_reader_mode Listado de R…" at bounding box center [784, 371] width 1568 height 742
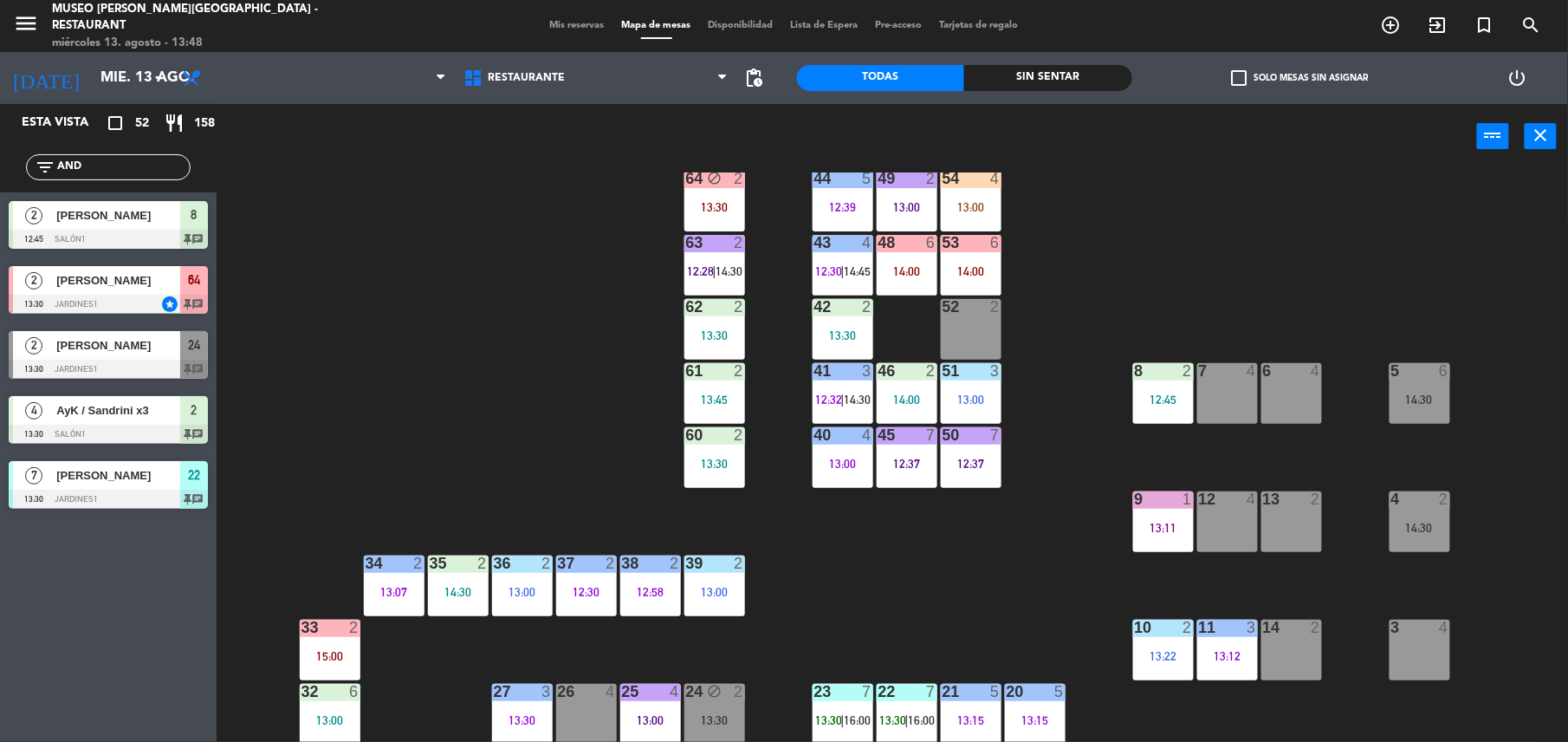
type input "AND"
click at [172, 358] on div "[PERSON_NAME]" at bounding box center [118, 345] width 126 height 28
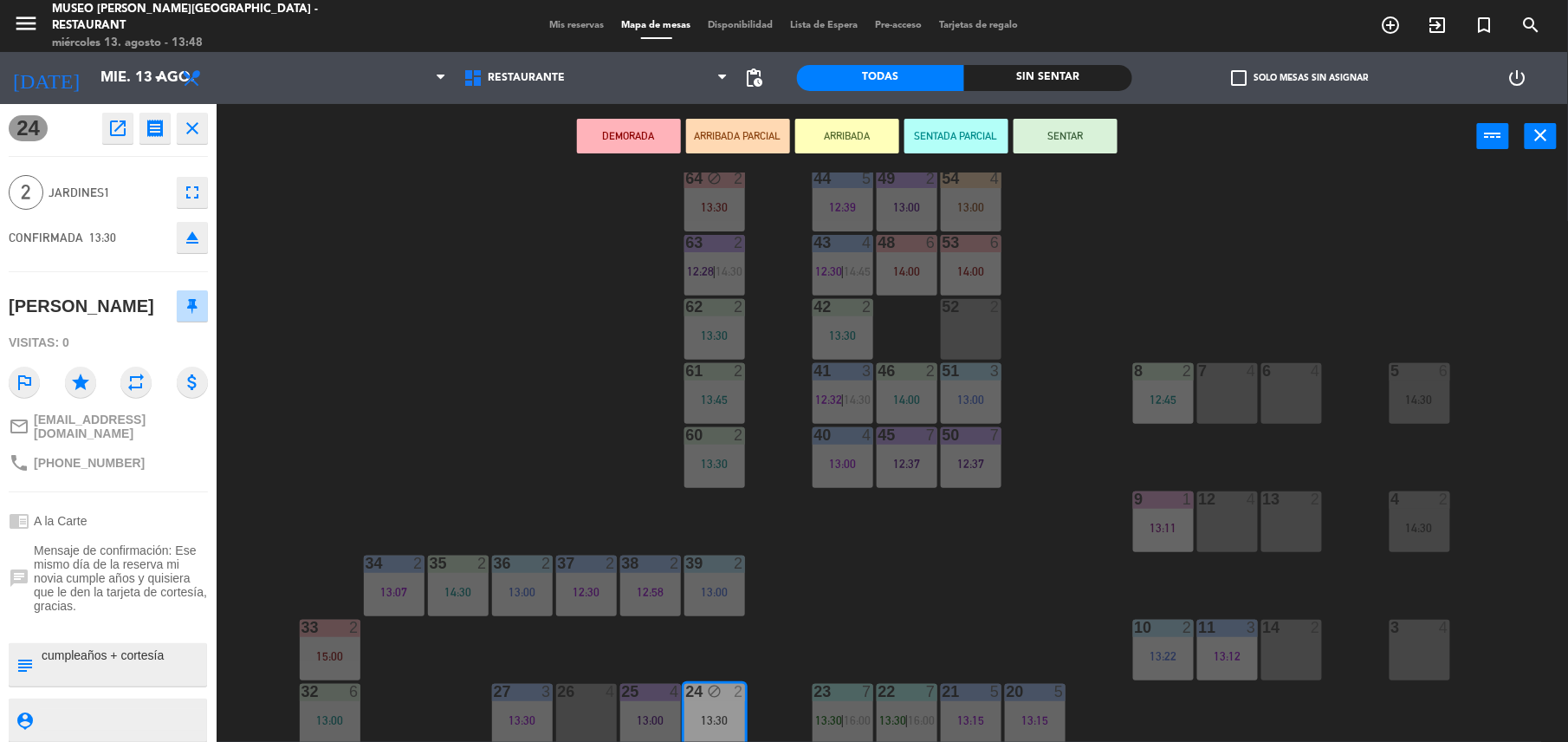
click at [954, 333] on div "52 2" at bounding box center [971, 329] width 60 height 60
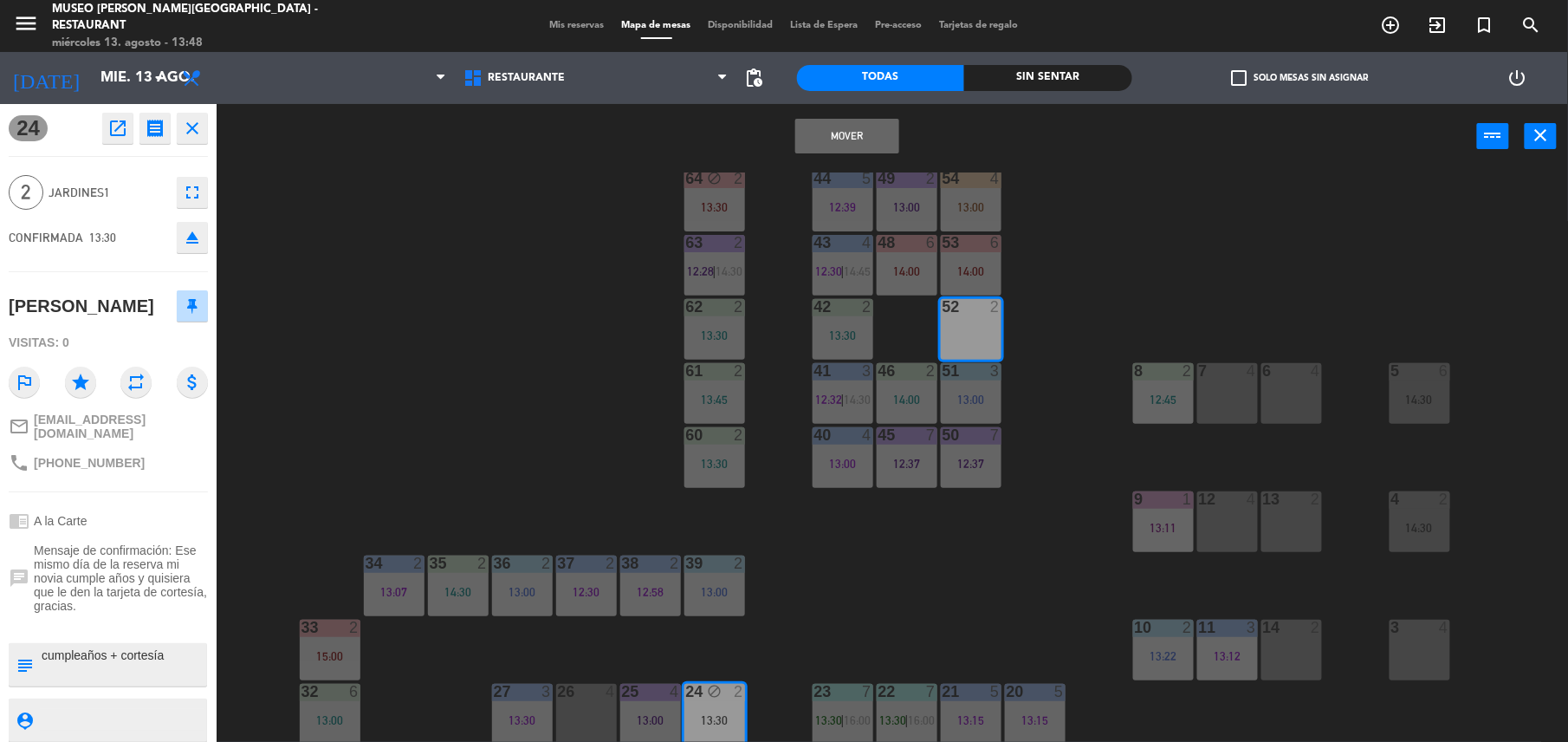
click at [844, 131] on button "Mover" at bounding box center [848, 136] width 104 height 35
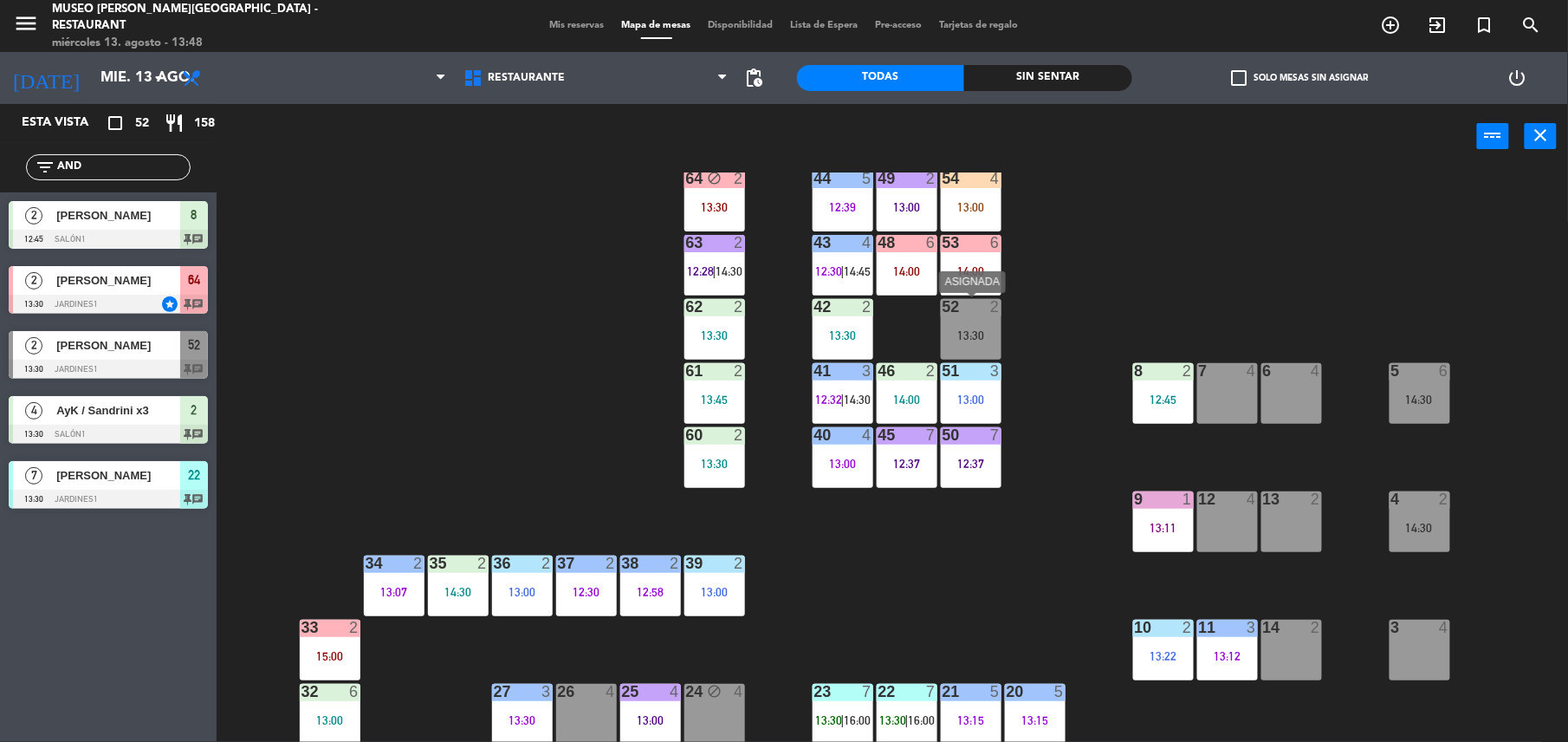
click at [976, 337] on div "13:30" at bounding box center [971, 335] width 60 height 12
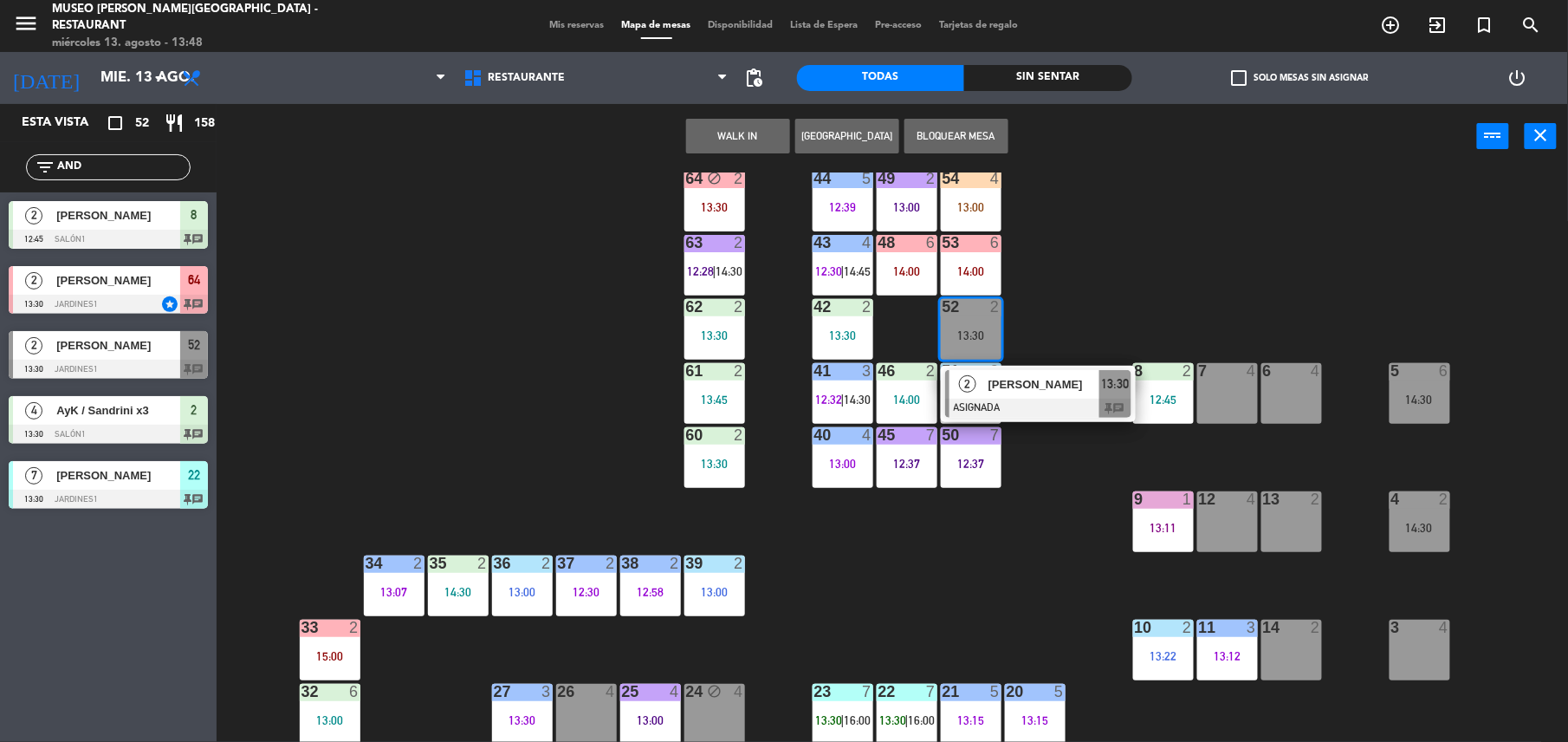
click at [1017, 383] on span "[PERSON_NAME]" at bounding box center [1044, 384] width 111 height 18
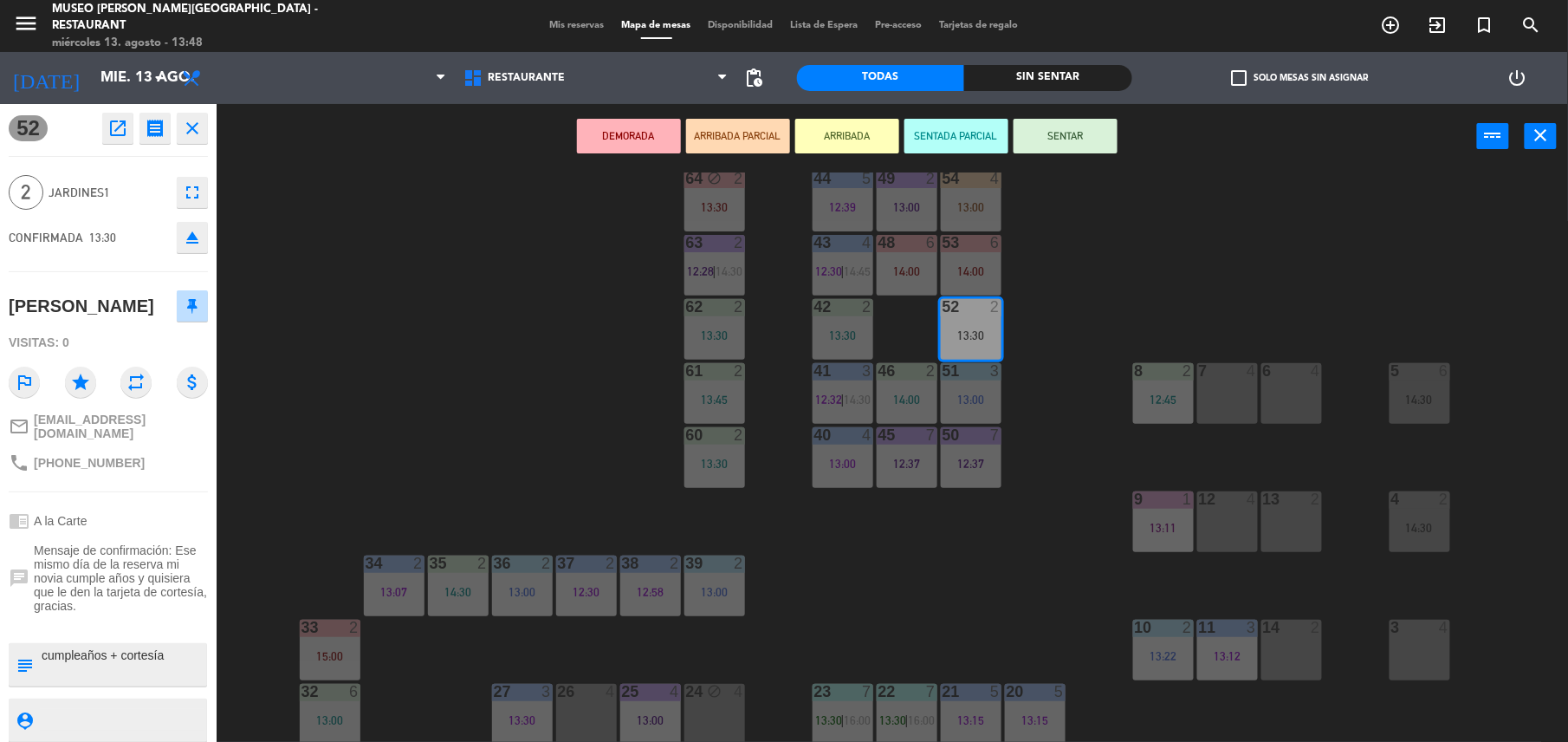
click at [43, 646] on textarea at bounding box center [122, 664] width 165 height 37
type textarea "M52| cumpleaños + cortesía"
click at [161, 559] on span "Mensaje de confirmación: Ese mismo día de la reserva mi novia cumple años y qui…" at bounding box center [120, 578] width 174 height 69
click at [1061, 129] on button "SENTAR" at bounding box center [1066, 136] width 104 height 35
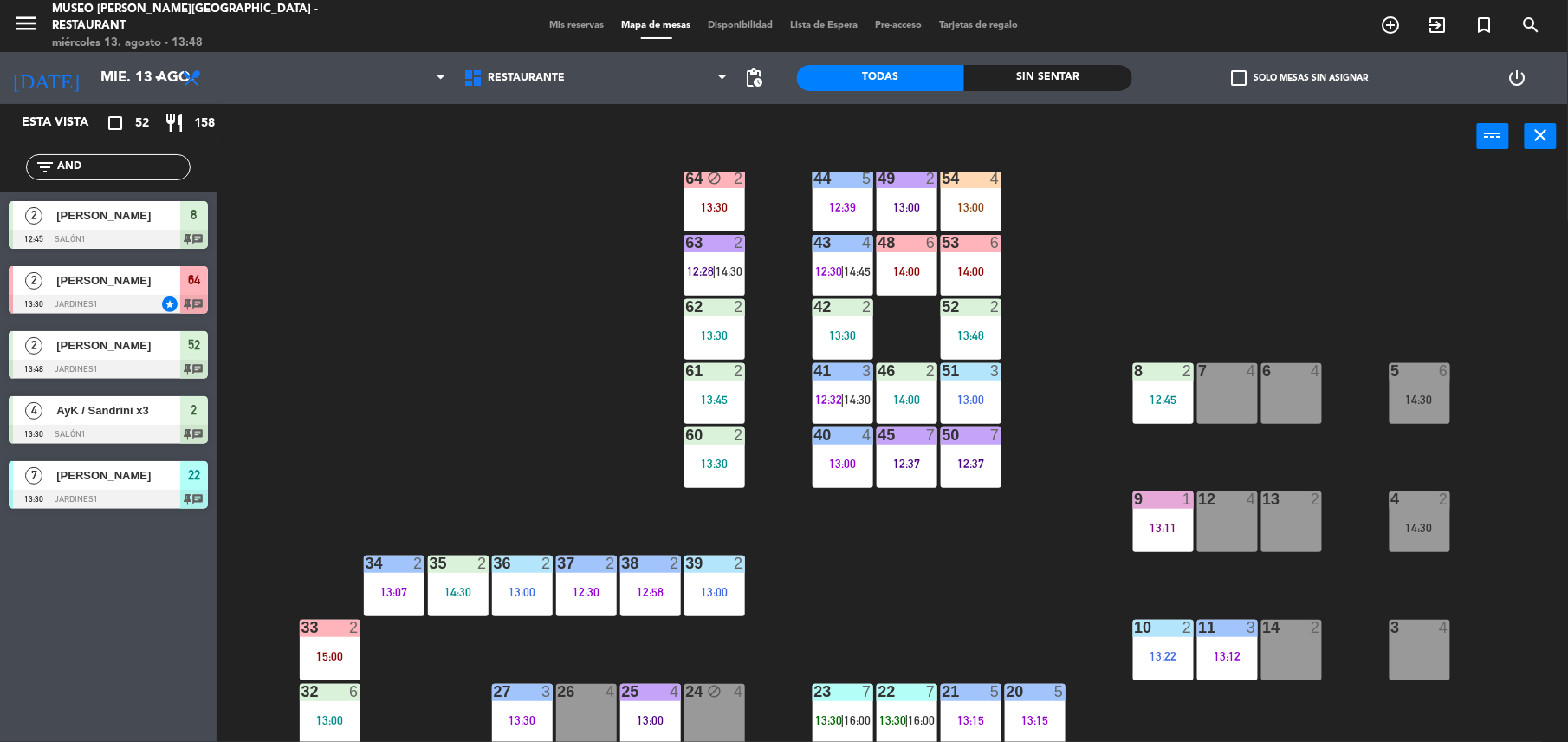
scroll to position [70, 0]
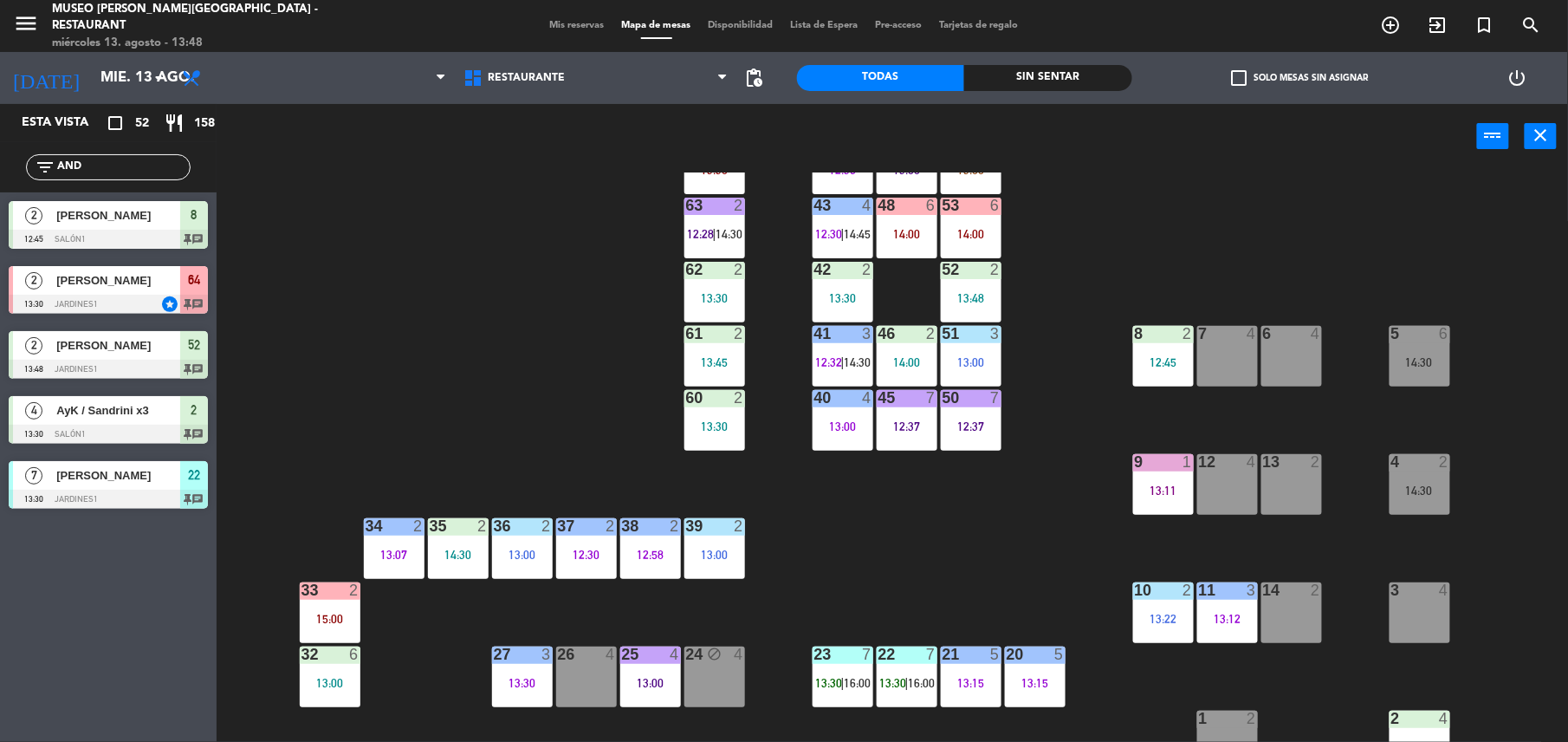
click at [845, 355] on span "|" at bounding box center [843, 361] width 4 height 14
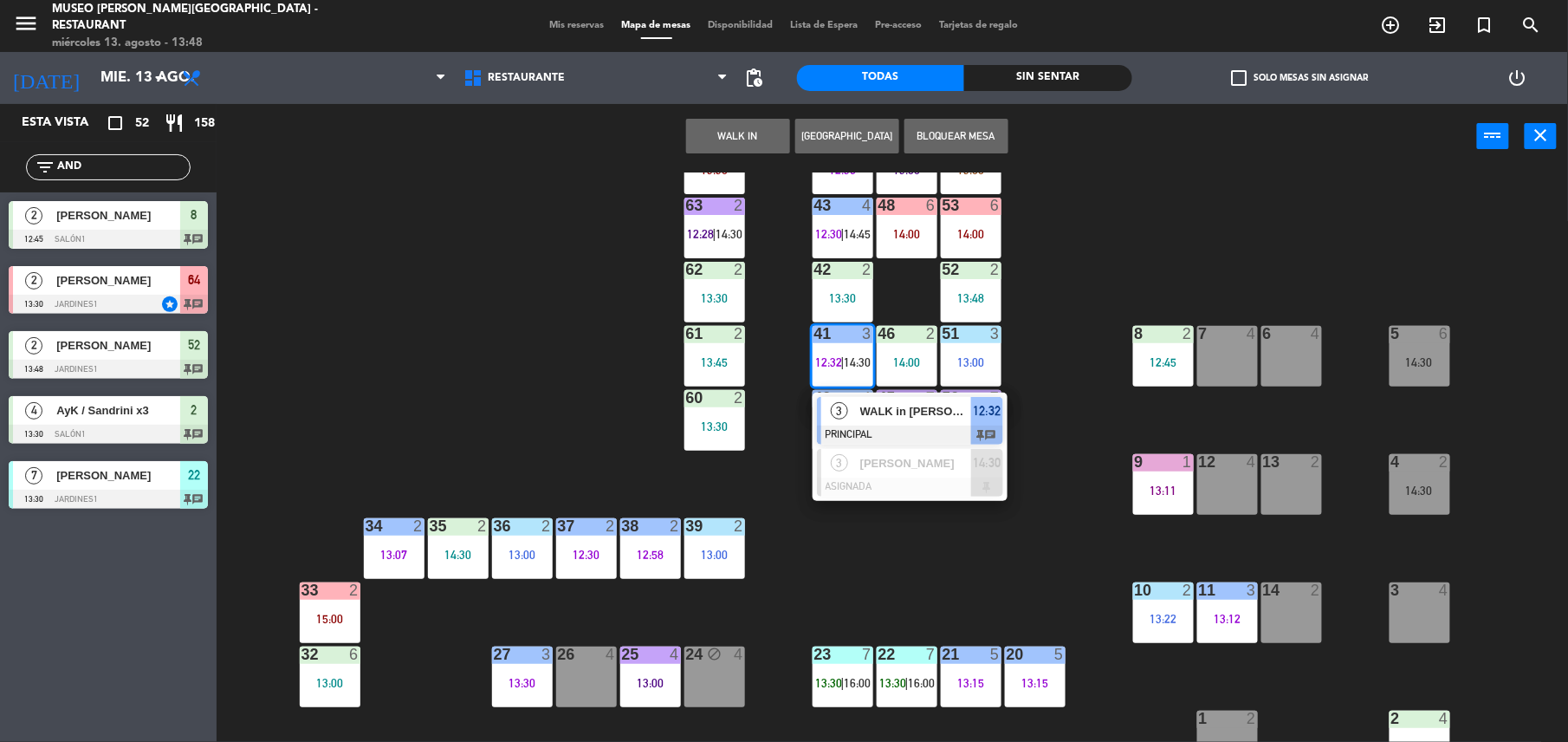
click at [924, 555] on div "44 5 12:39 49 2 13:00 54 4 13:00 64 block 2 13:30 48 6 14:00 53 6 14:00 63 2 12…" at bounding box center [900, 459] width 1336 height 573
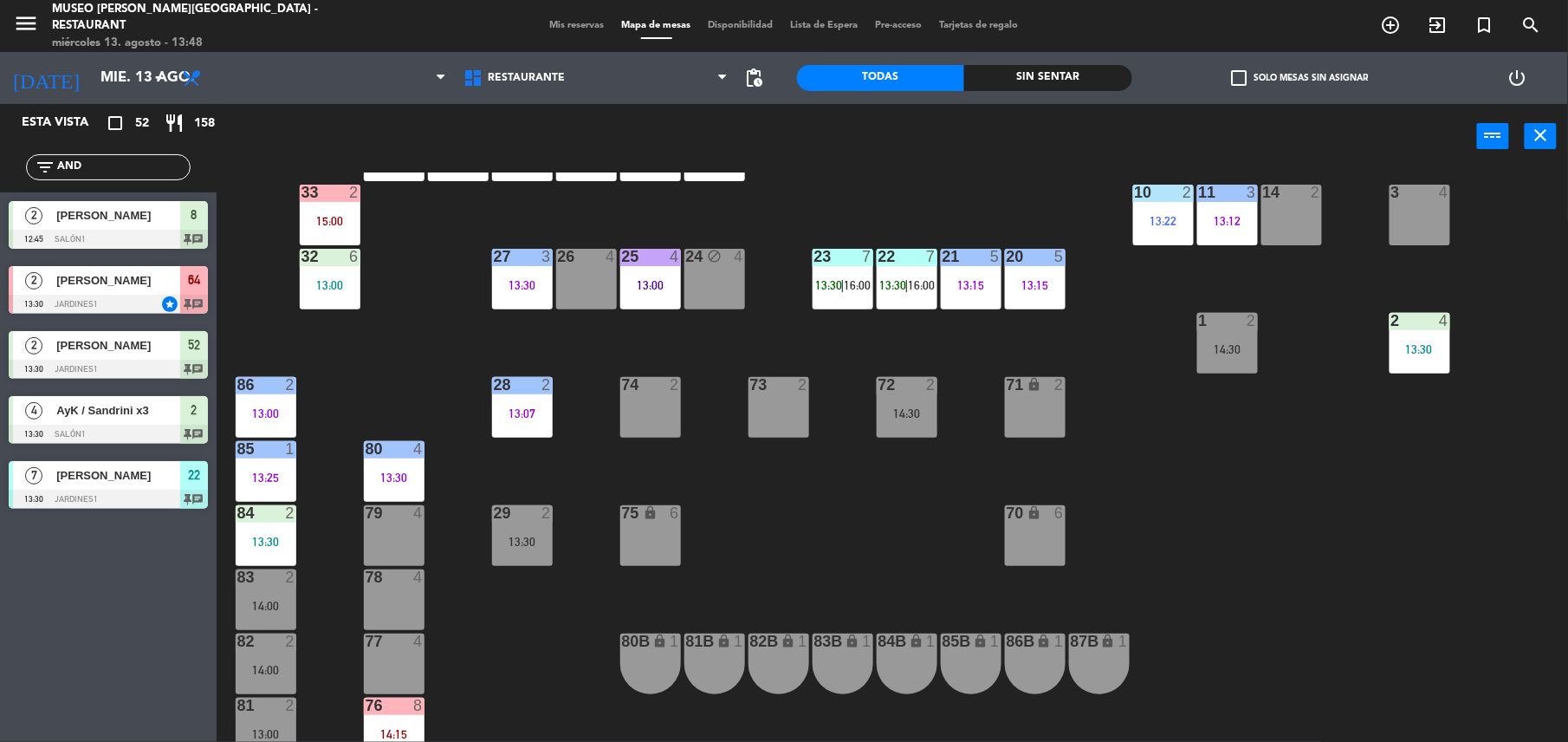
scroll to position [427, 0]
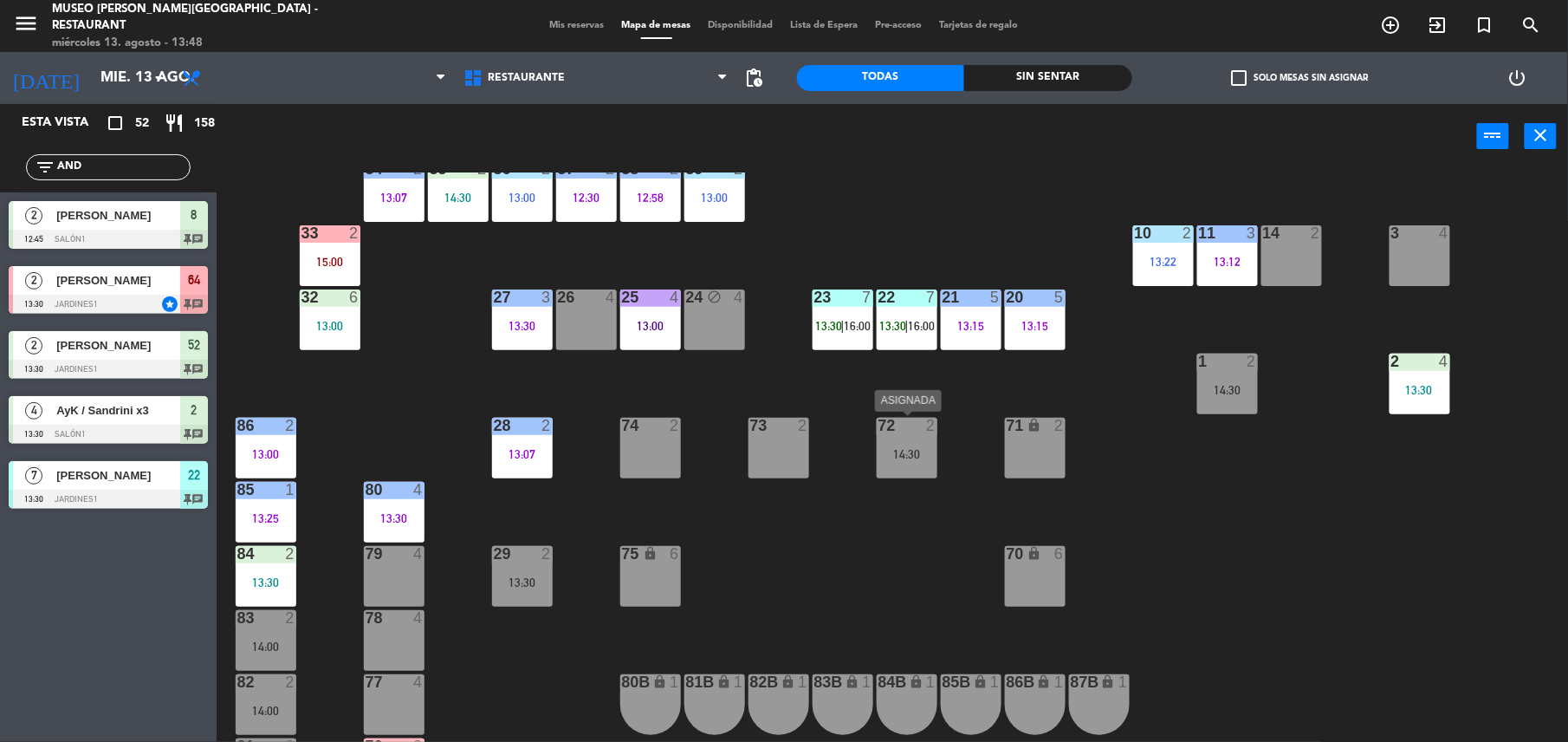
click at [903, 449] on div "14:30" at bounding box center [907, 454] width 60 height 12
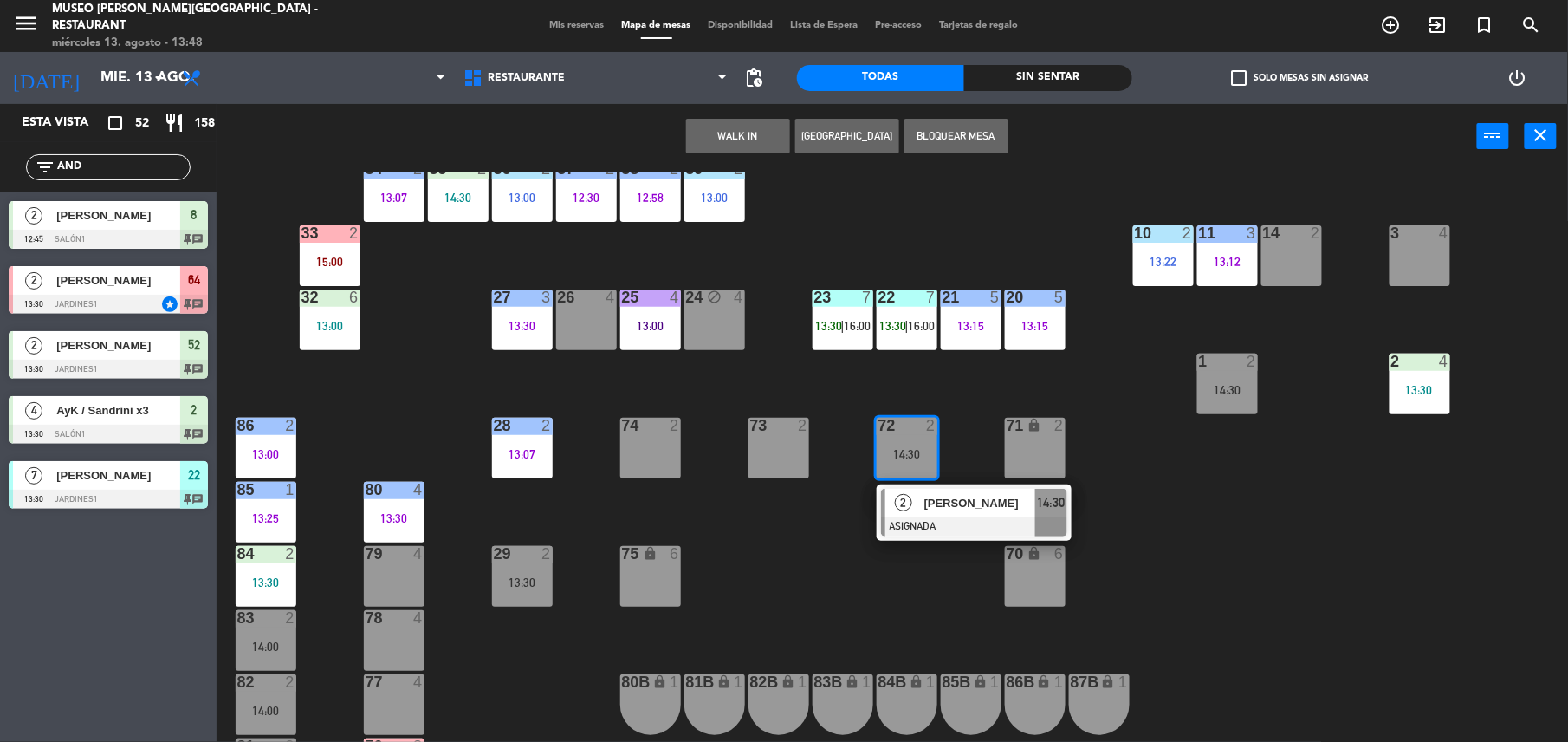
click at [1309, 265] on div "14 2" at bounding box center [1291, 256] width 60 height 60
click at [781, 120] on button "Mover" at bounding box center [793, 136] width 104 height 35
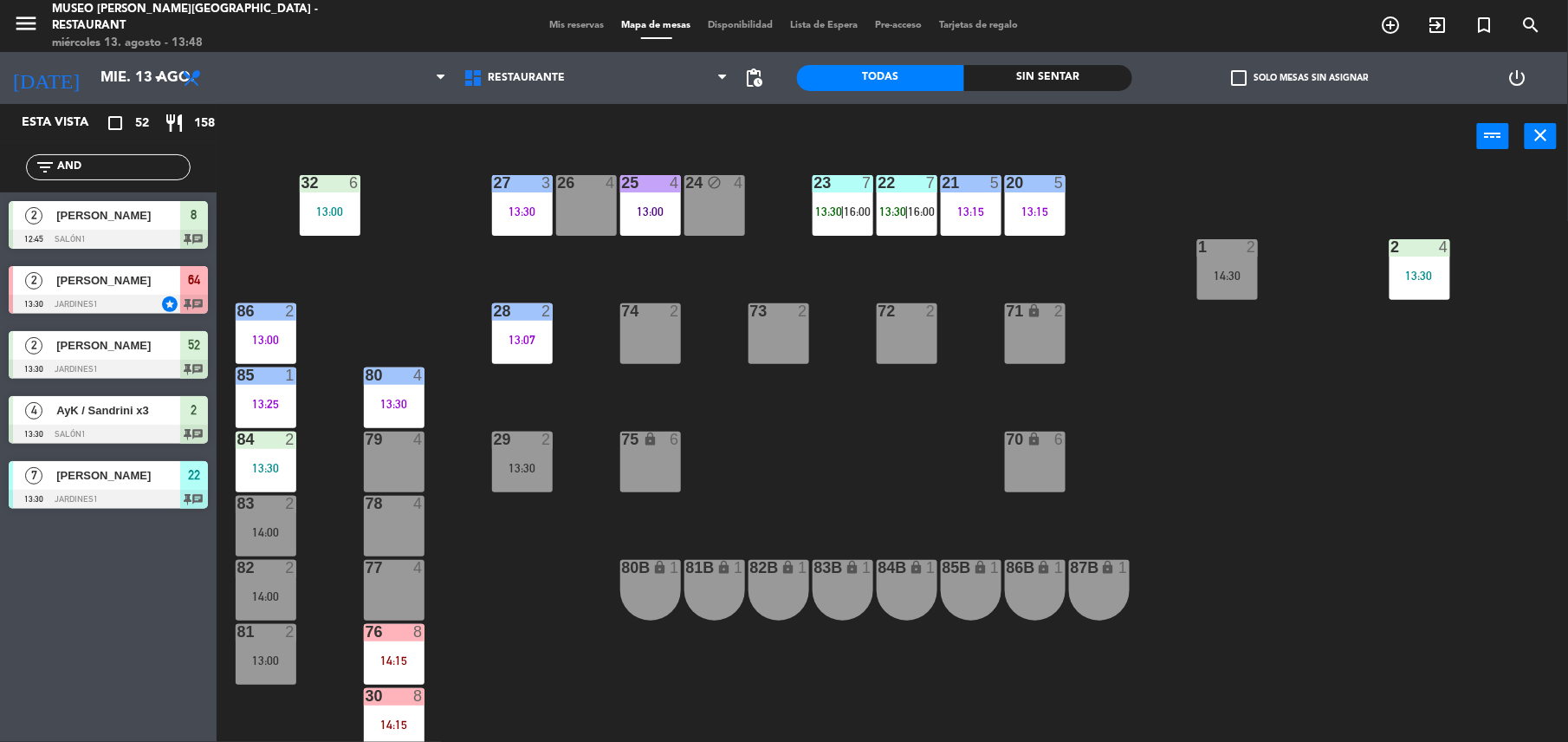
scroll to position [542, 0]
drag, startPoint x: 520, startPoint y: 566, endPoint x: 271, endPoint y: 664, distance: 267.6
click at [271, 664] on div "13:00" at bounding box center [266, 659] width 60 height 12
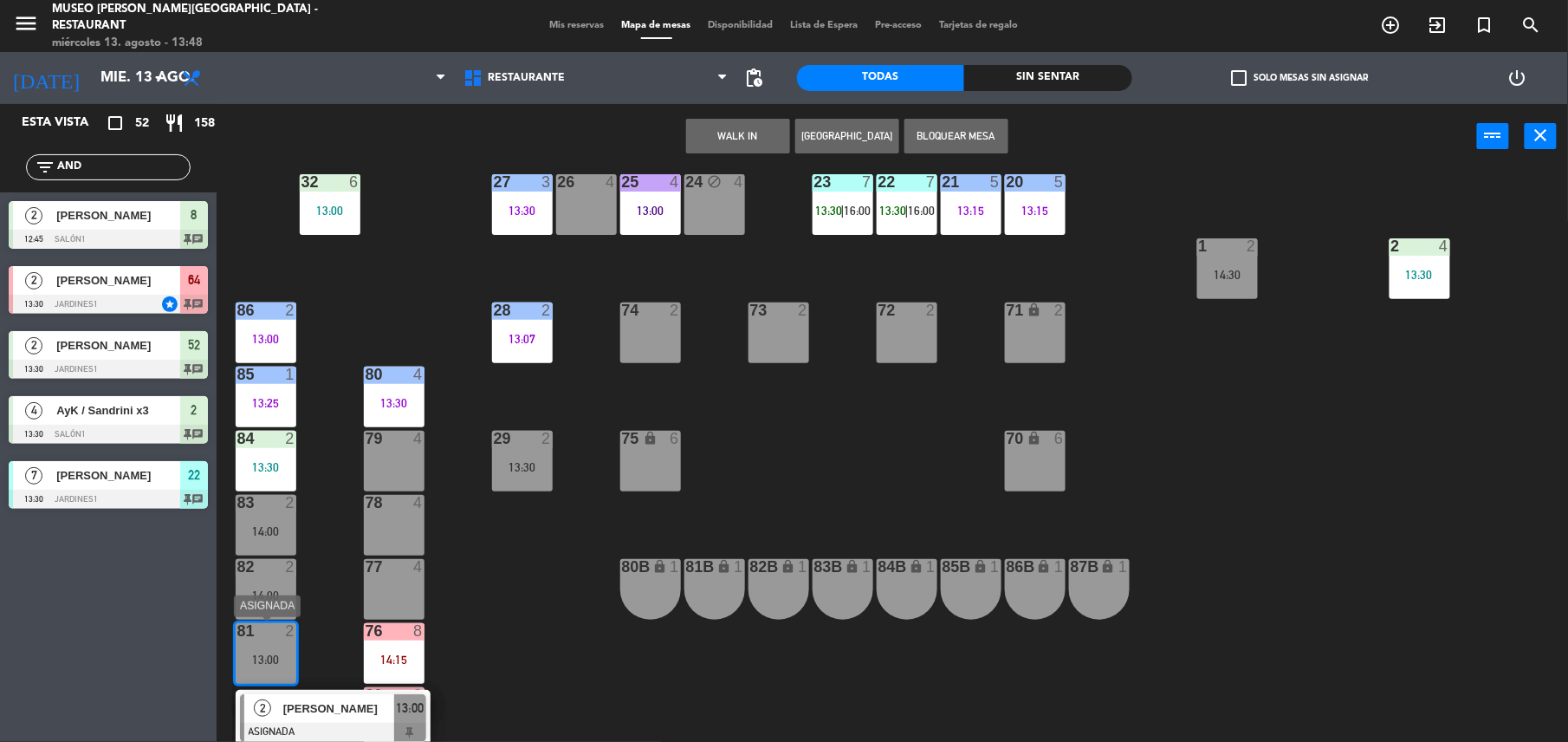
click at [327, 728] on div at bounding box center [333, 732] width 186 height 19
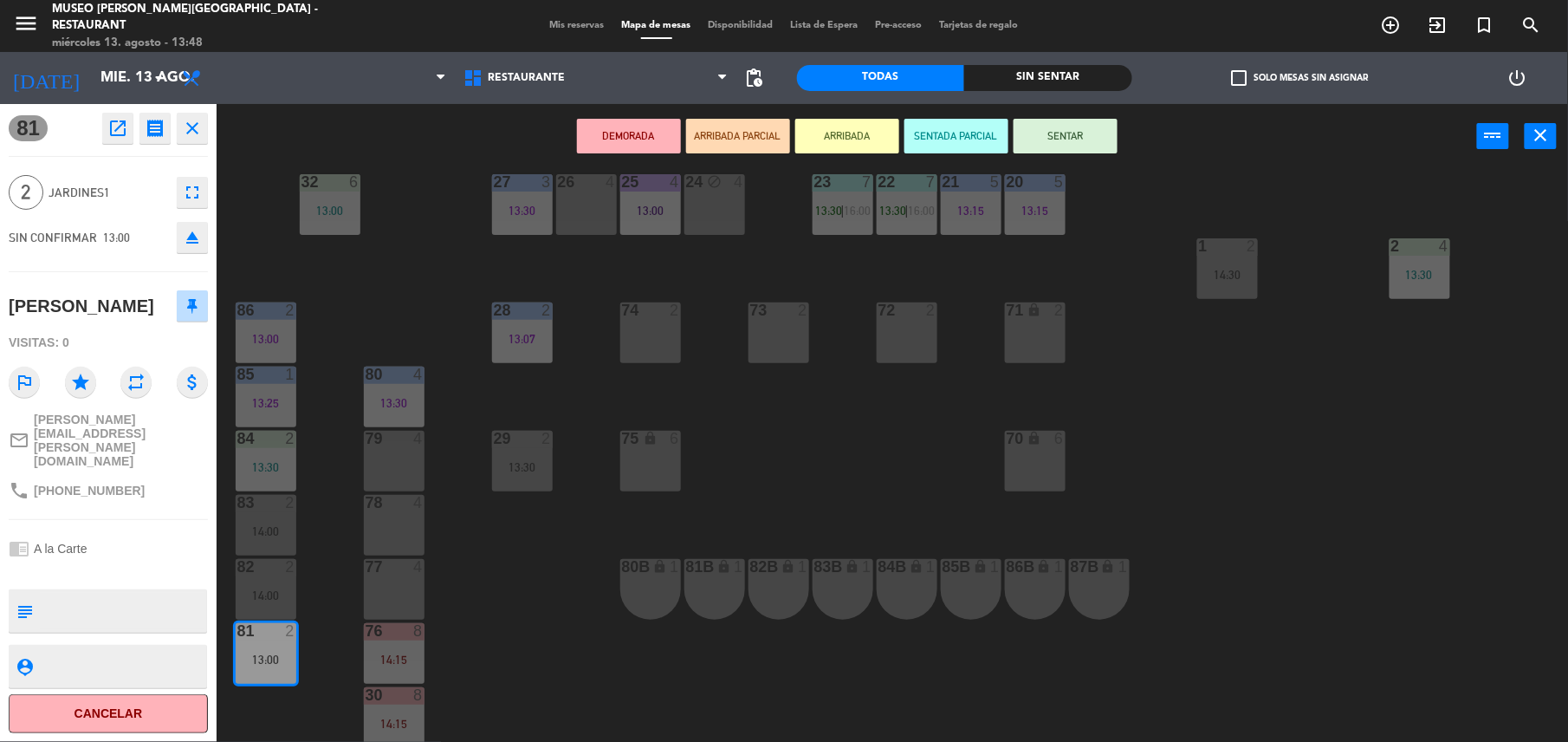
click at [125, 125] on icon "open_in_new" at bounding box center [118, 128] width 21 height 21
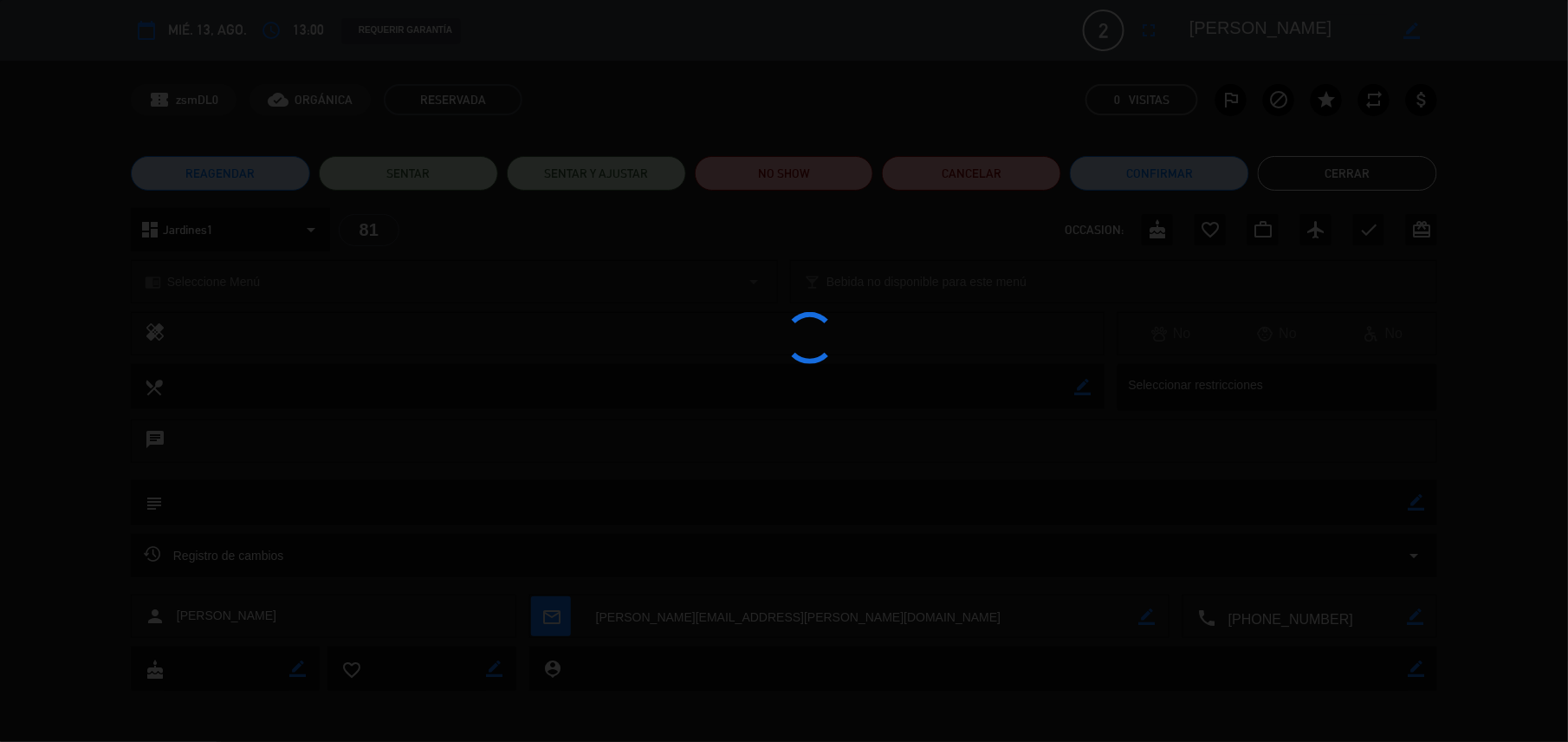
click at [795, 184] on edit-booking-info-modal "calendar_today mié. 13, ago. access_time 13:00 REQUERIR GARANTÍA 2 [PERSON_NAME…" at bounding box center [784, 371] width 1568 height 742
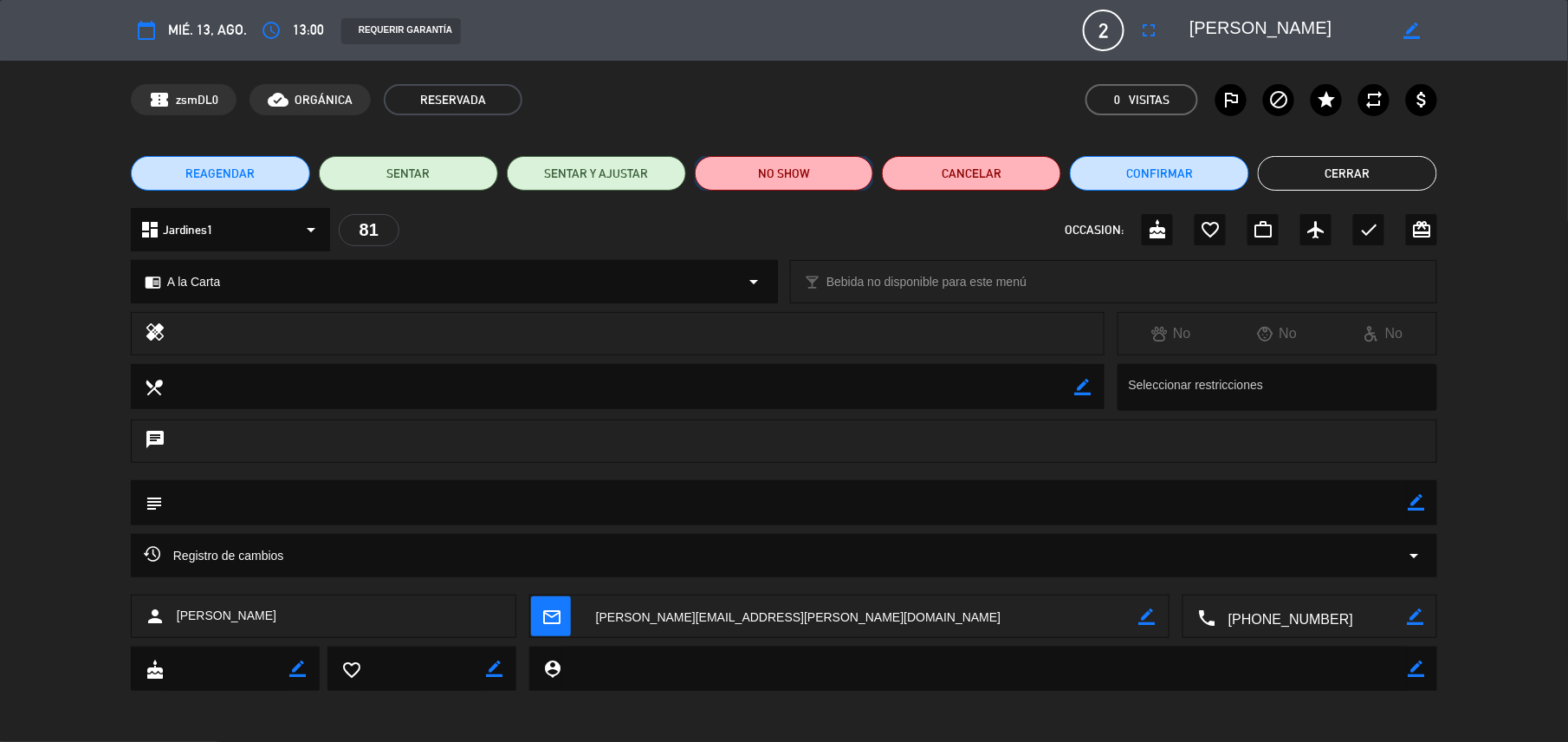
click at [808, 182] on button "NO SHOW" at bounding box center [784, 173] width 180 height 35
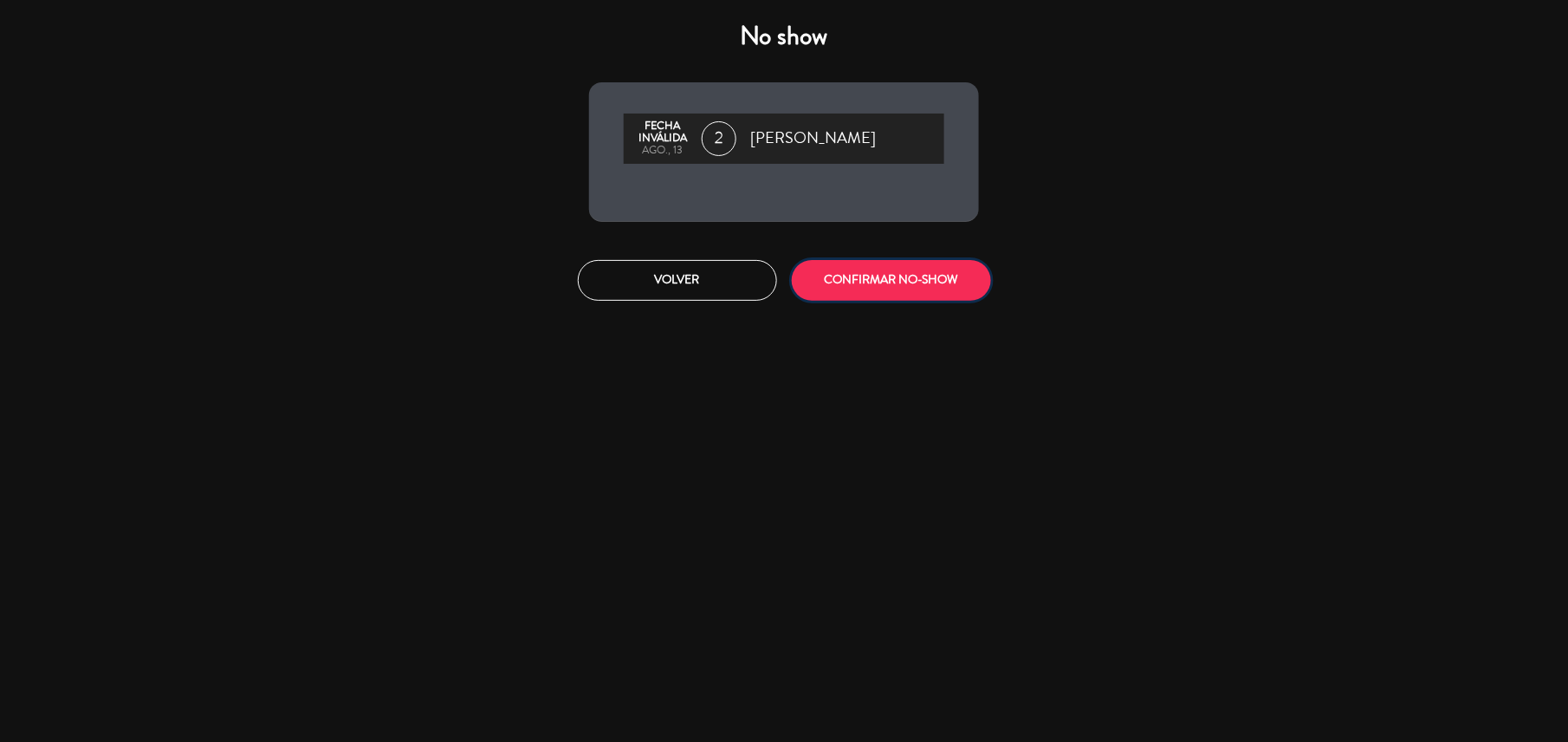
click at [894, 261] on button "CONFIRMAR NO-SHOW" at bounding box center [892, 280] width 199 height 41
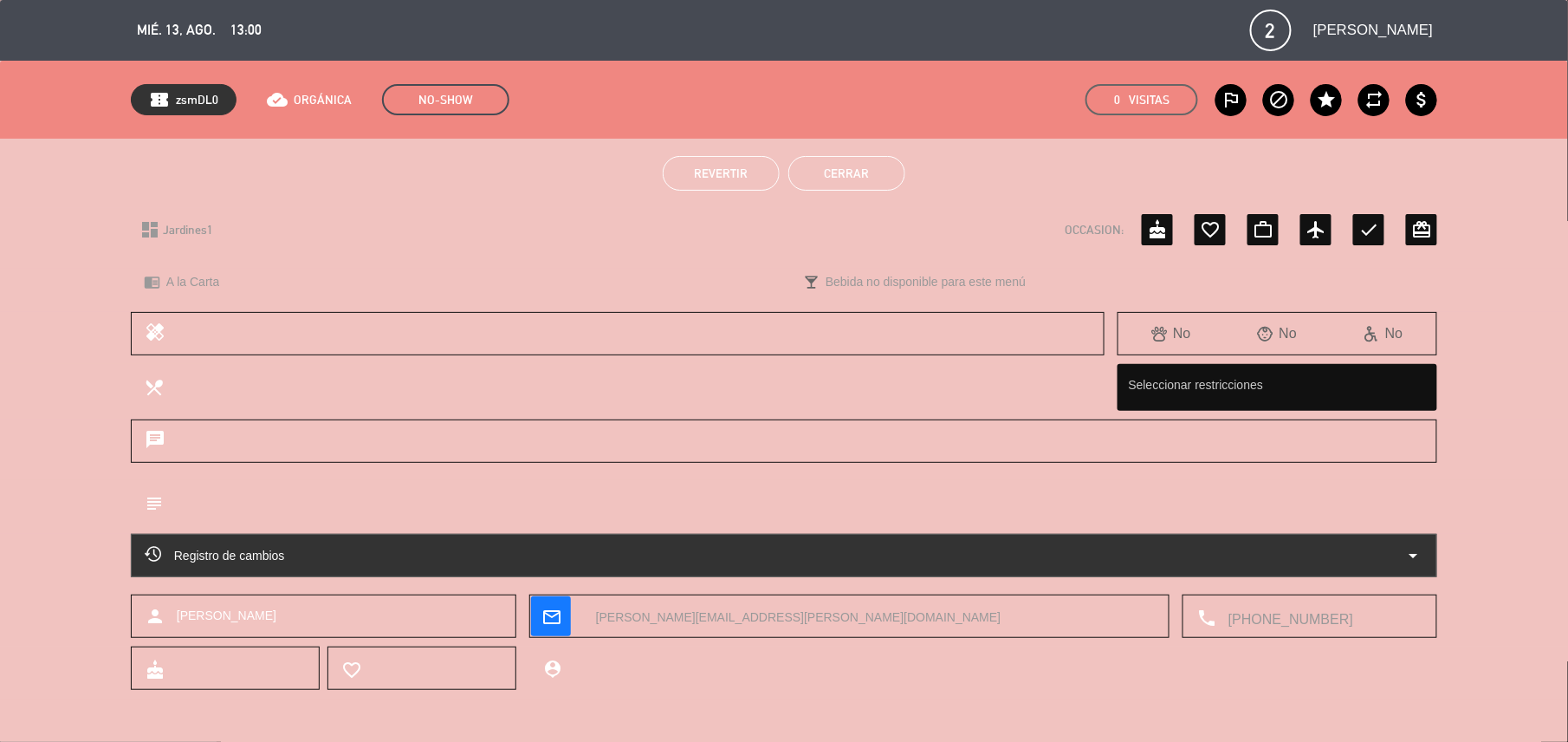
click at [872, 193] on div "Revertir Cerrar" at bounding box center [784, 173] width 1568 height 69
click at [864, 180] on button "Cerrar" at bounding box center [847, 173] width 117 height 35
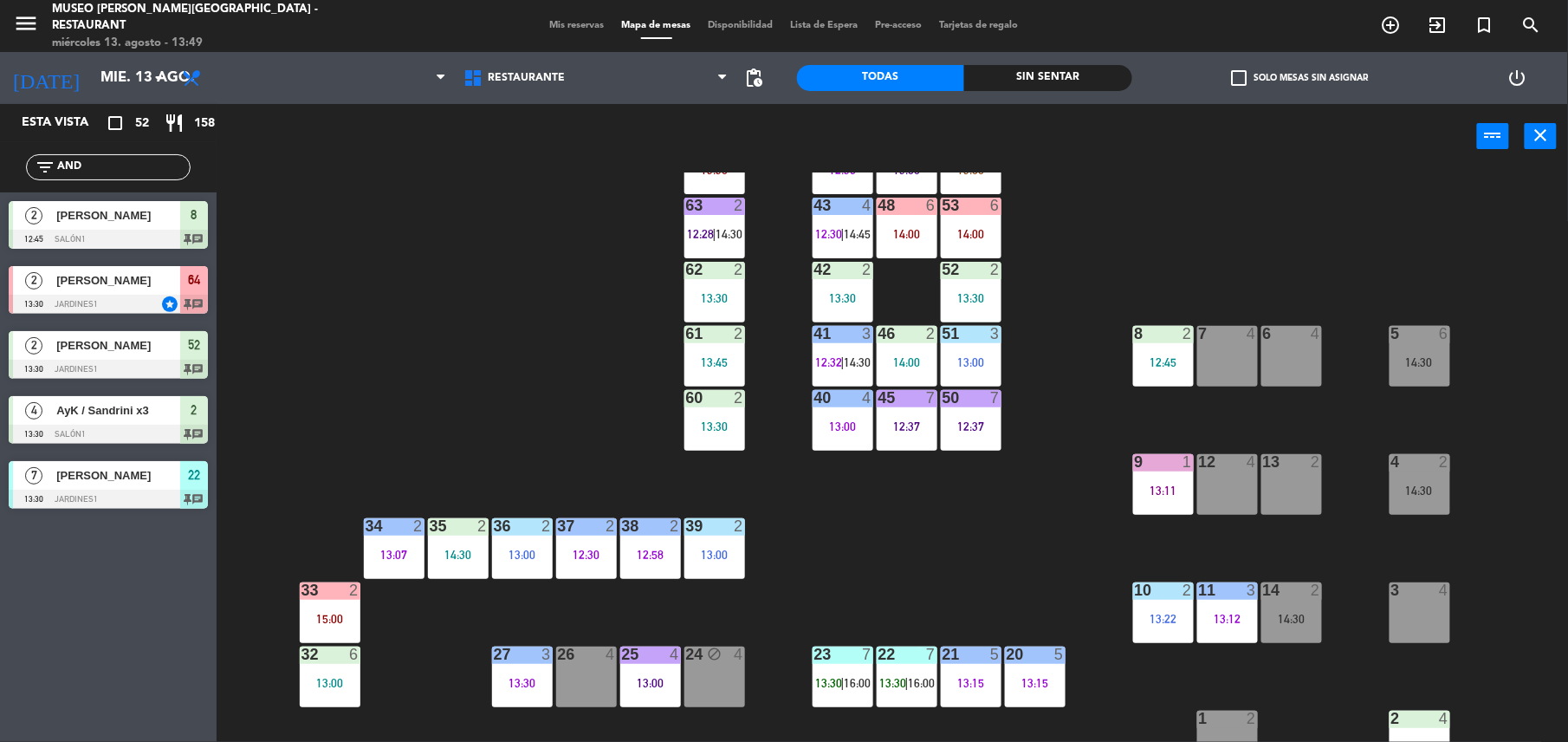
scroll to position [0, 0]
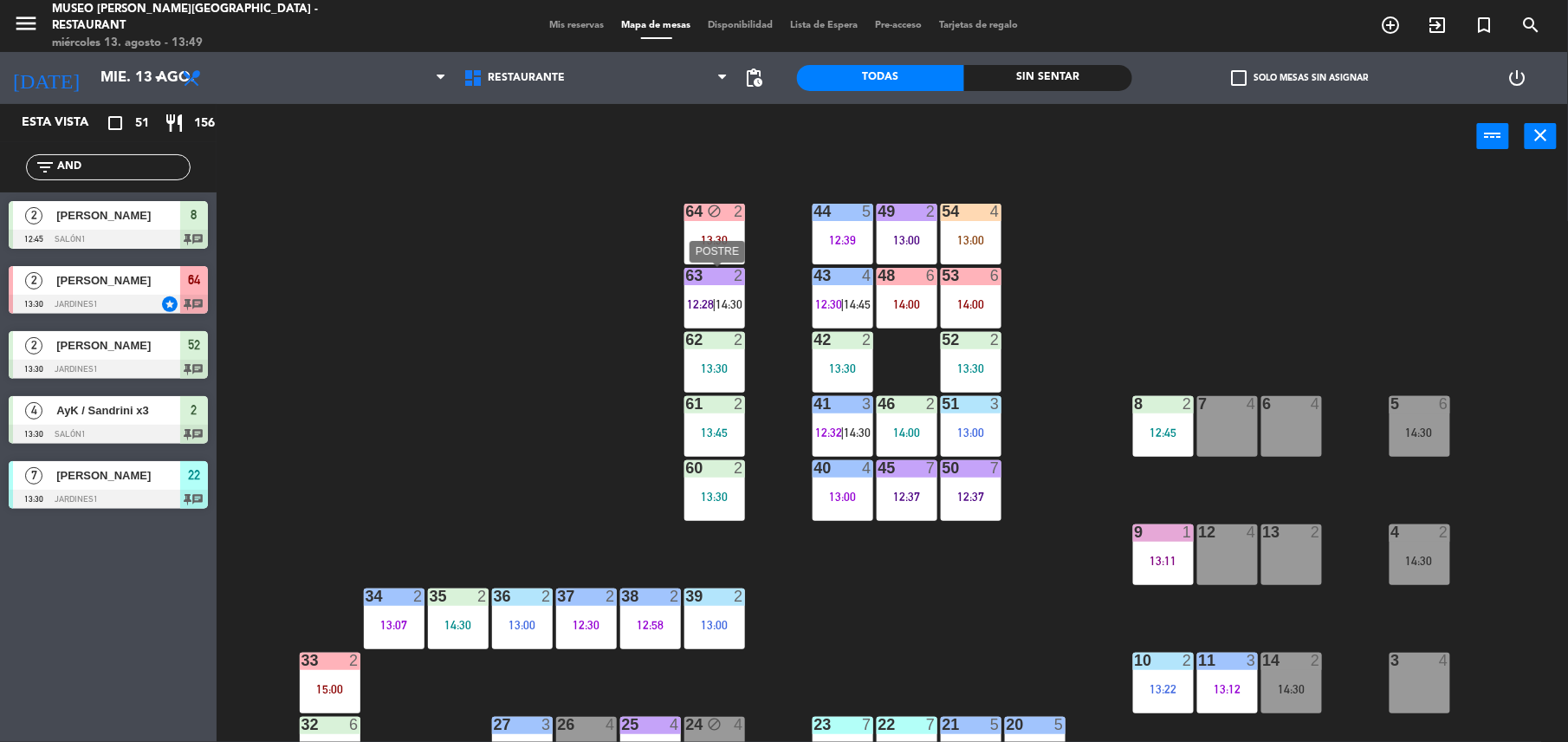
click at [737, 299] on span "14:30" at bounding box center [728, 304] width 26 height 14
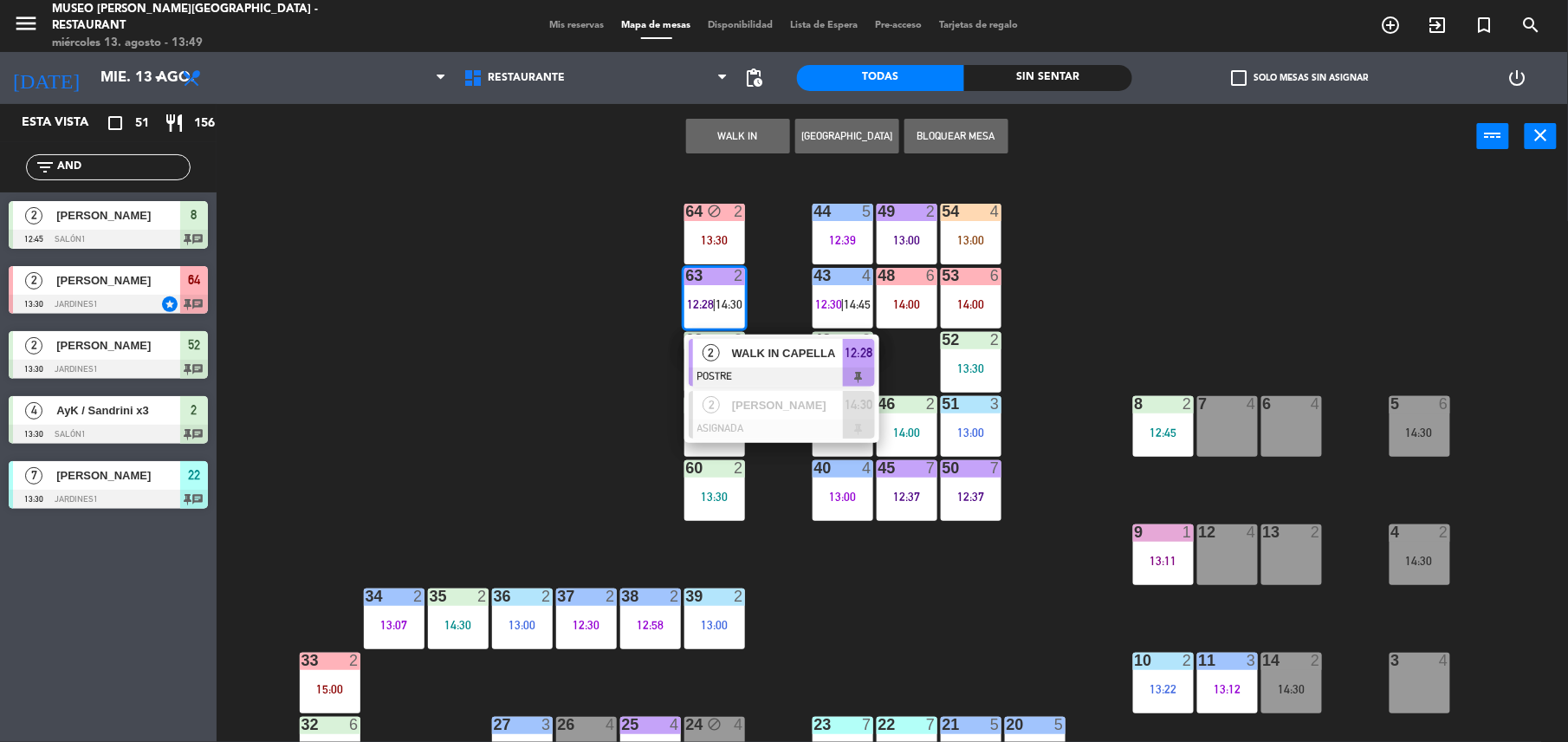
click at [617, 437] on div "44 5 12:39 49 2 13:00 54 4 13:00 64 block 2 13:30 48 6 14:00 53 6 14:00 63 2 12…" at bounding box center [900, 459] width 1336 height 573
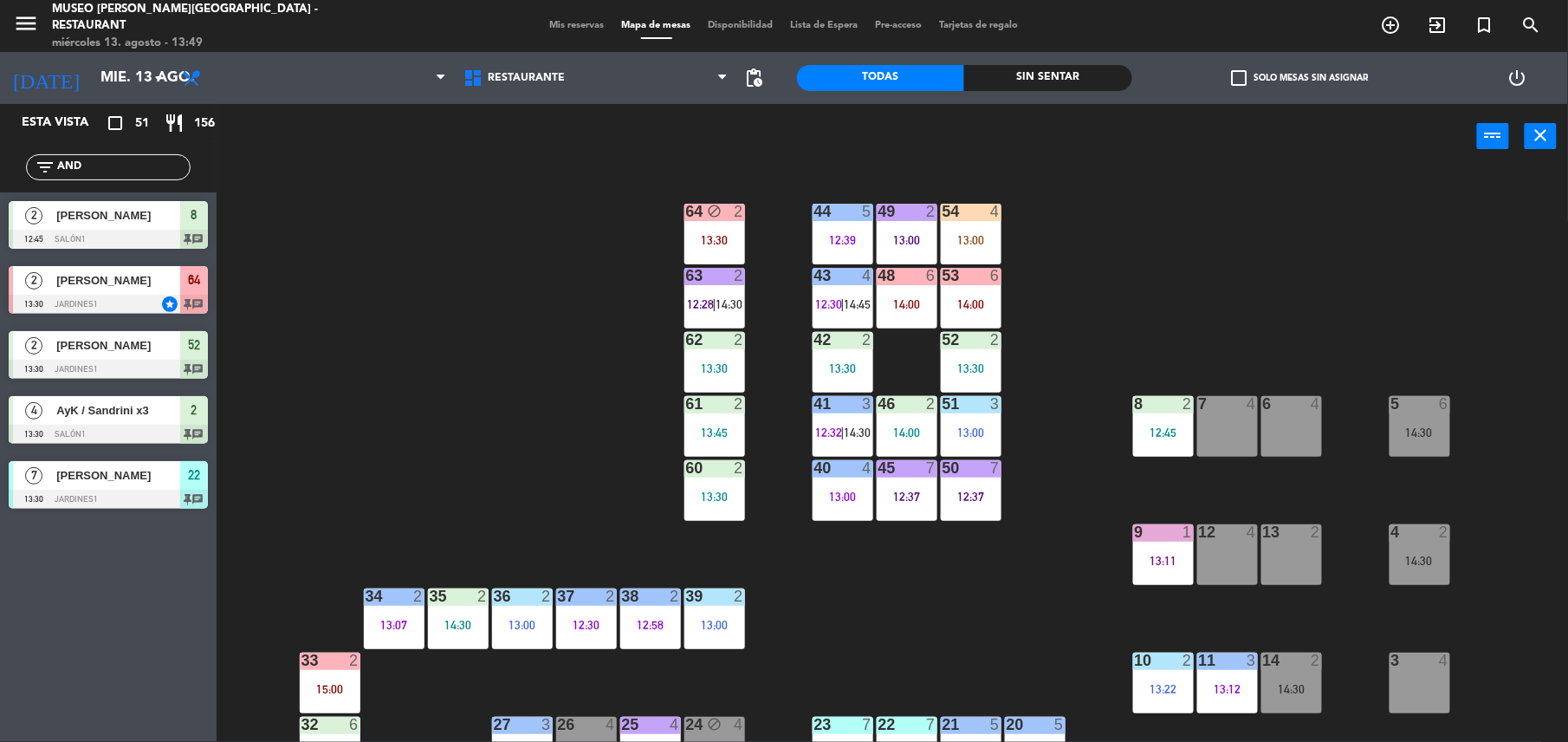
click at [1407, 555] on div "14:30" at bounding box center [1420, 560] width 60 height 12
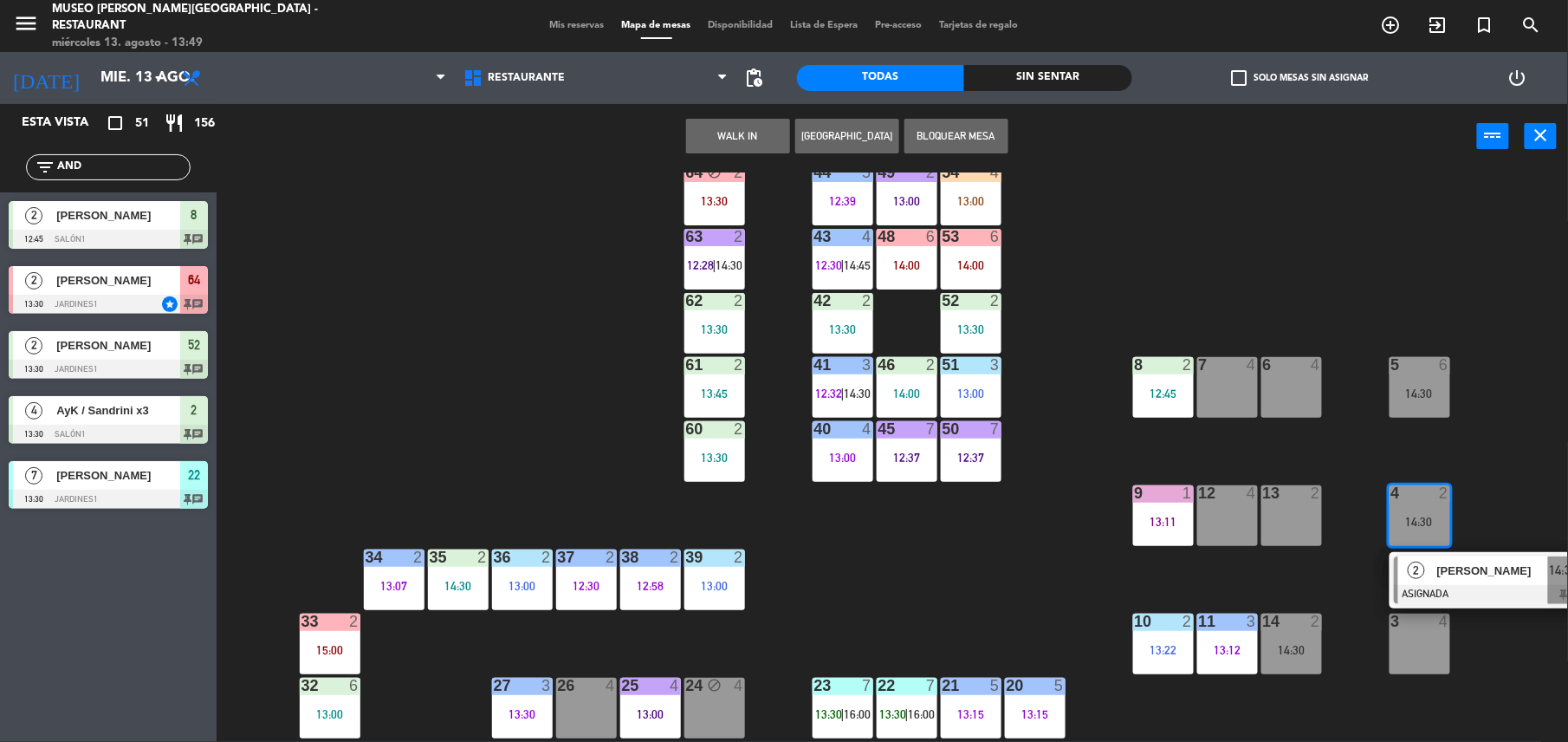
scroll to position [40, 0]
click at [1419, 570] on span "2" at bounding box center [1416, 569] width 17 height 17
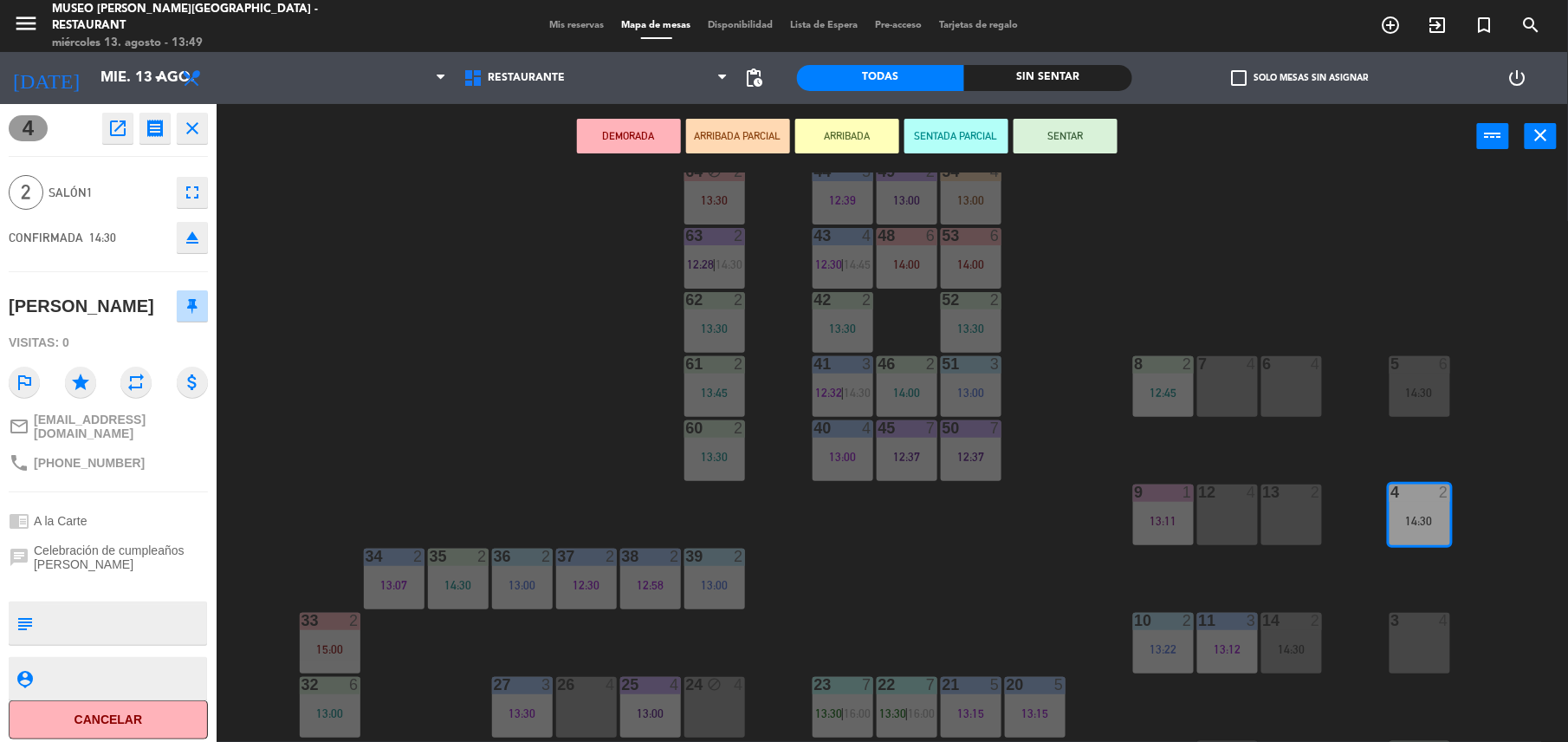
click at [1176, 515] on div "13:11" at bounding box center [1164, 520] width 60 height 12
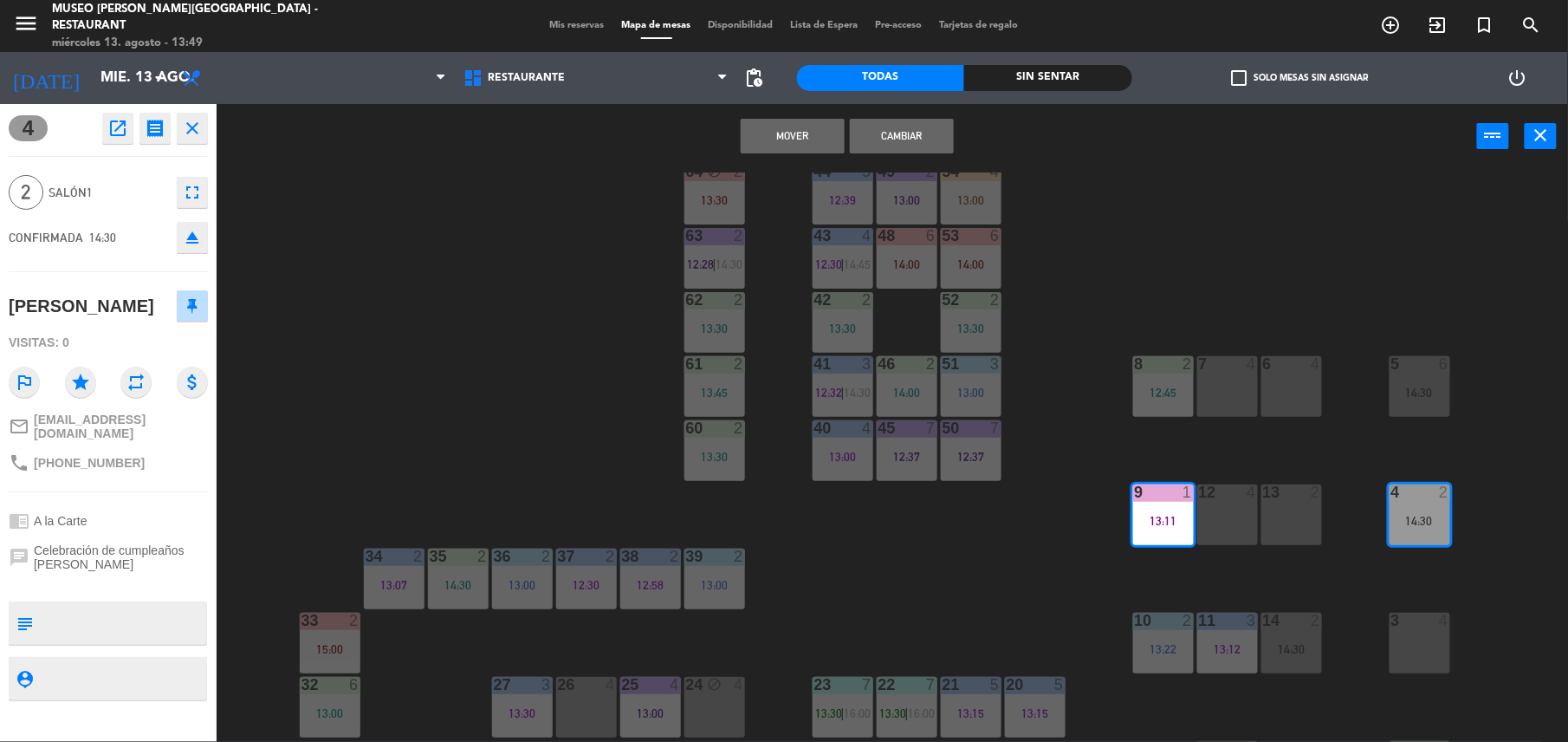
click at [768, 129] on button "Mover" at bounding box center [793, 136] width 104 height 35
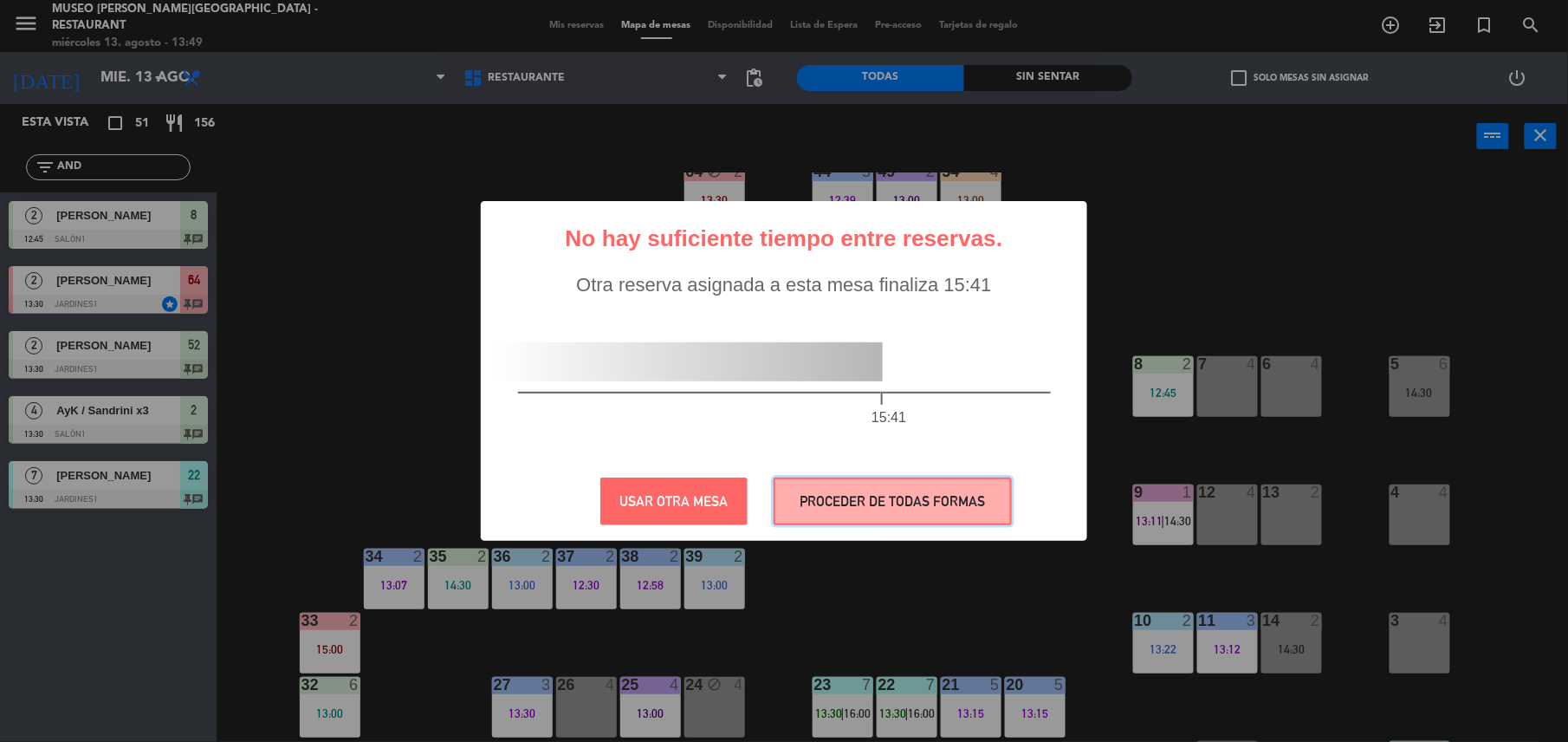
click at [905, 503] on button "PROCEDER DE TODAS FORMAS" at bounding box center [893, 501] width 238 height 47
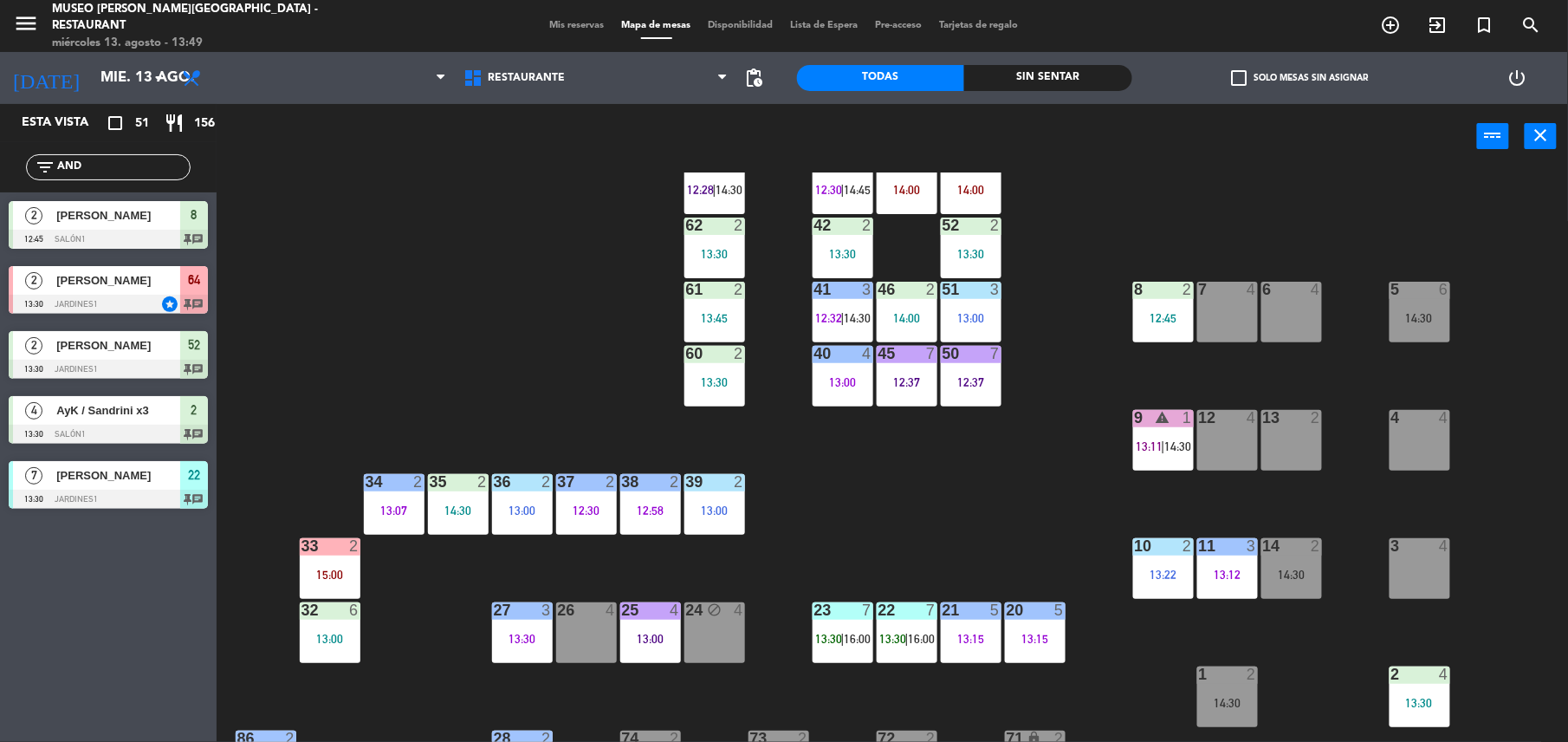
scroll to position [0, 0]
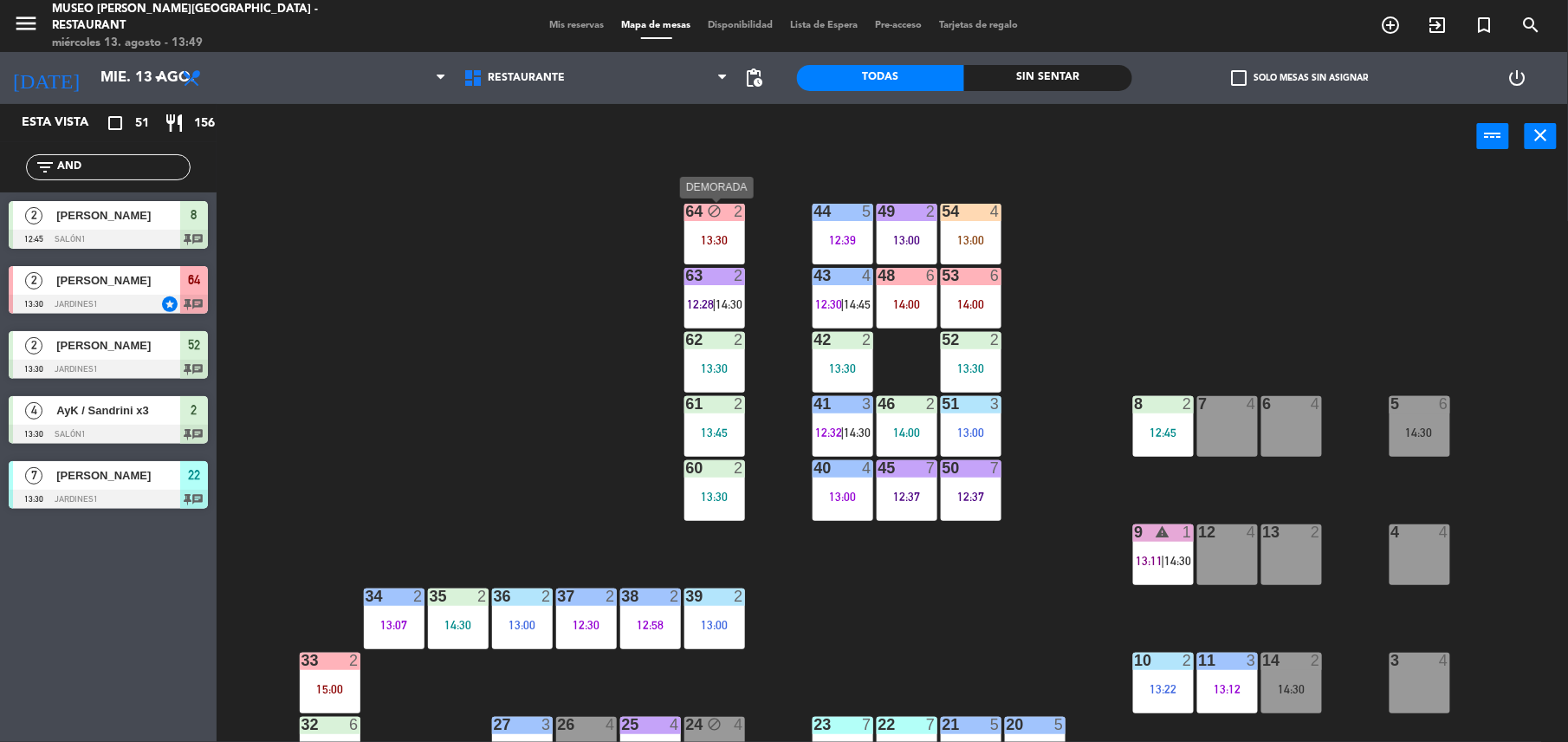
click at [694, 223] on div "64 block 2 13:30" at bounding box center [715, 234] width 60 height 60
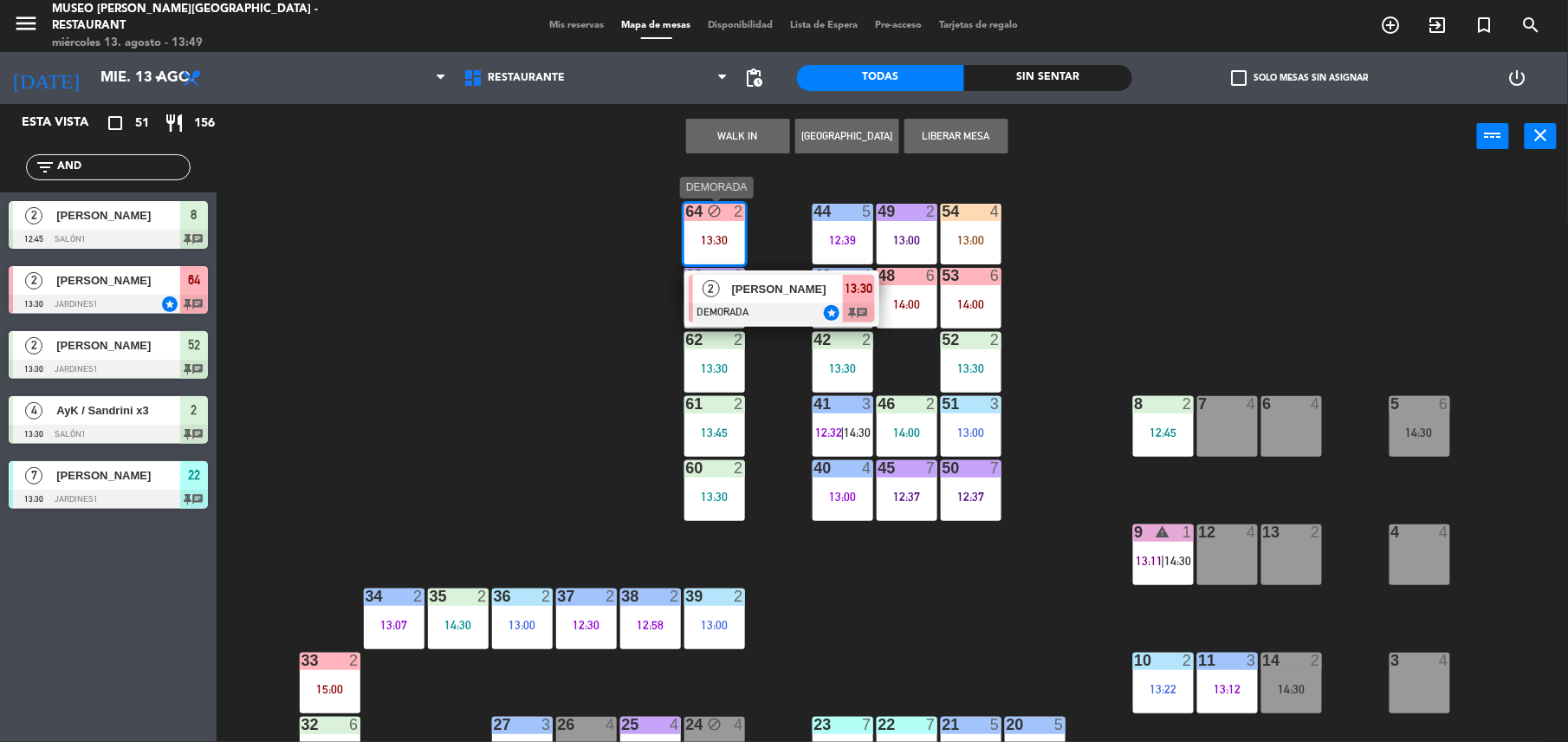
click at [854, 305] on div at bounding box center [782, 312] width 186 height 19
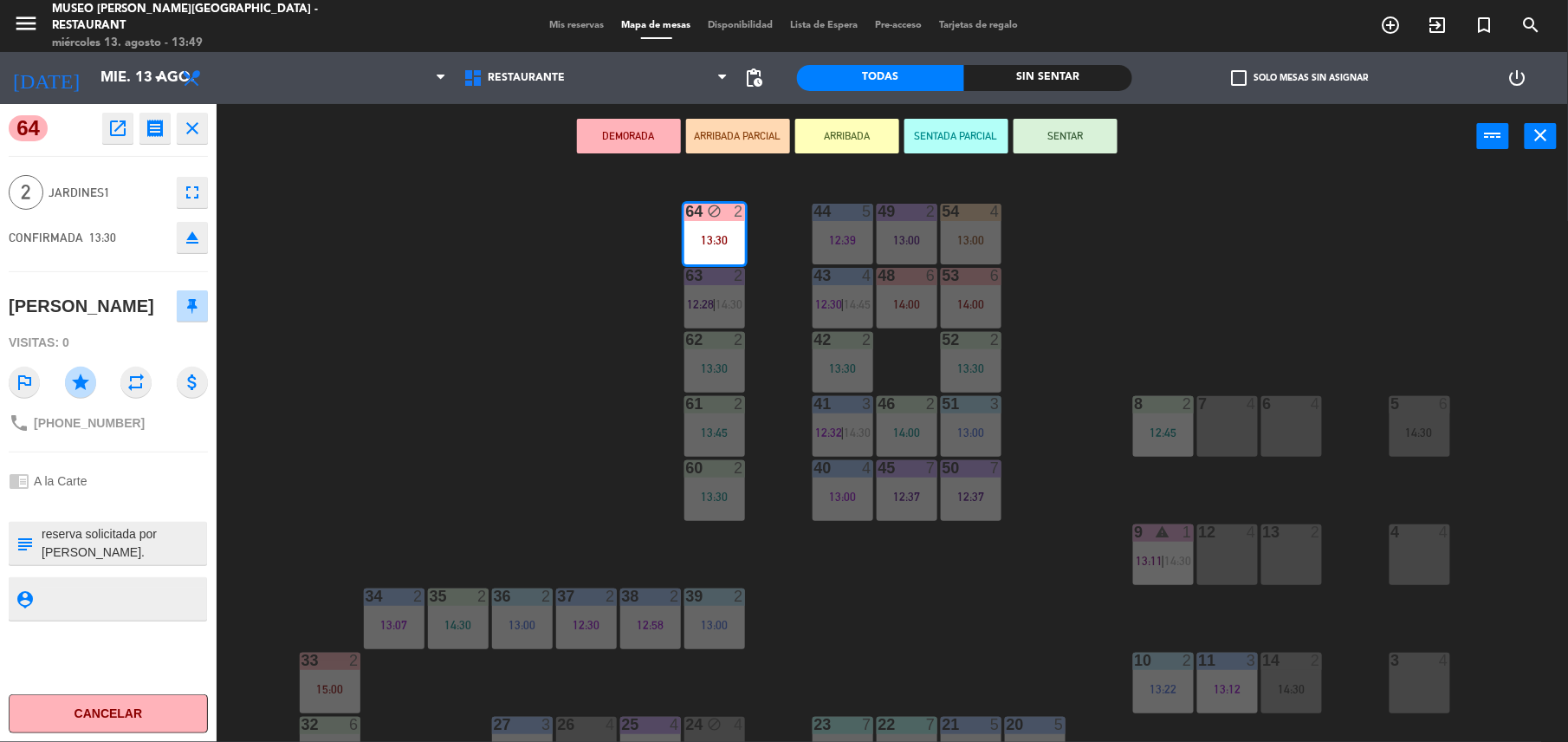
click at [108, 126] on icon "open_in_new" at bounding box center [118, 128] width 21 height 21
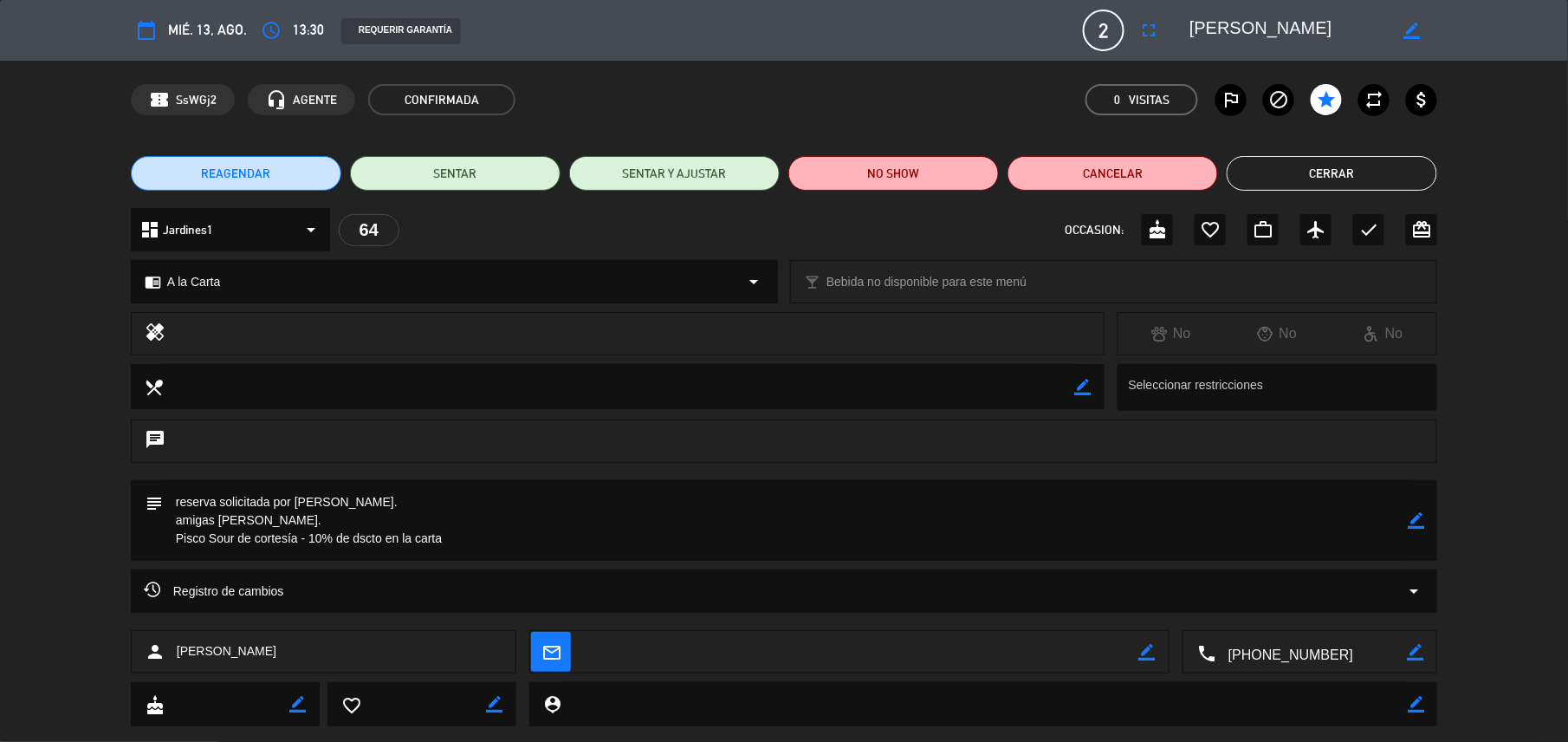
click at [1277, 166] on button "Cerrar" at bounding box center [1332, 173] width 211 height 35
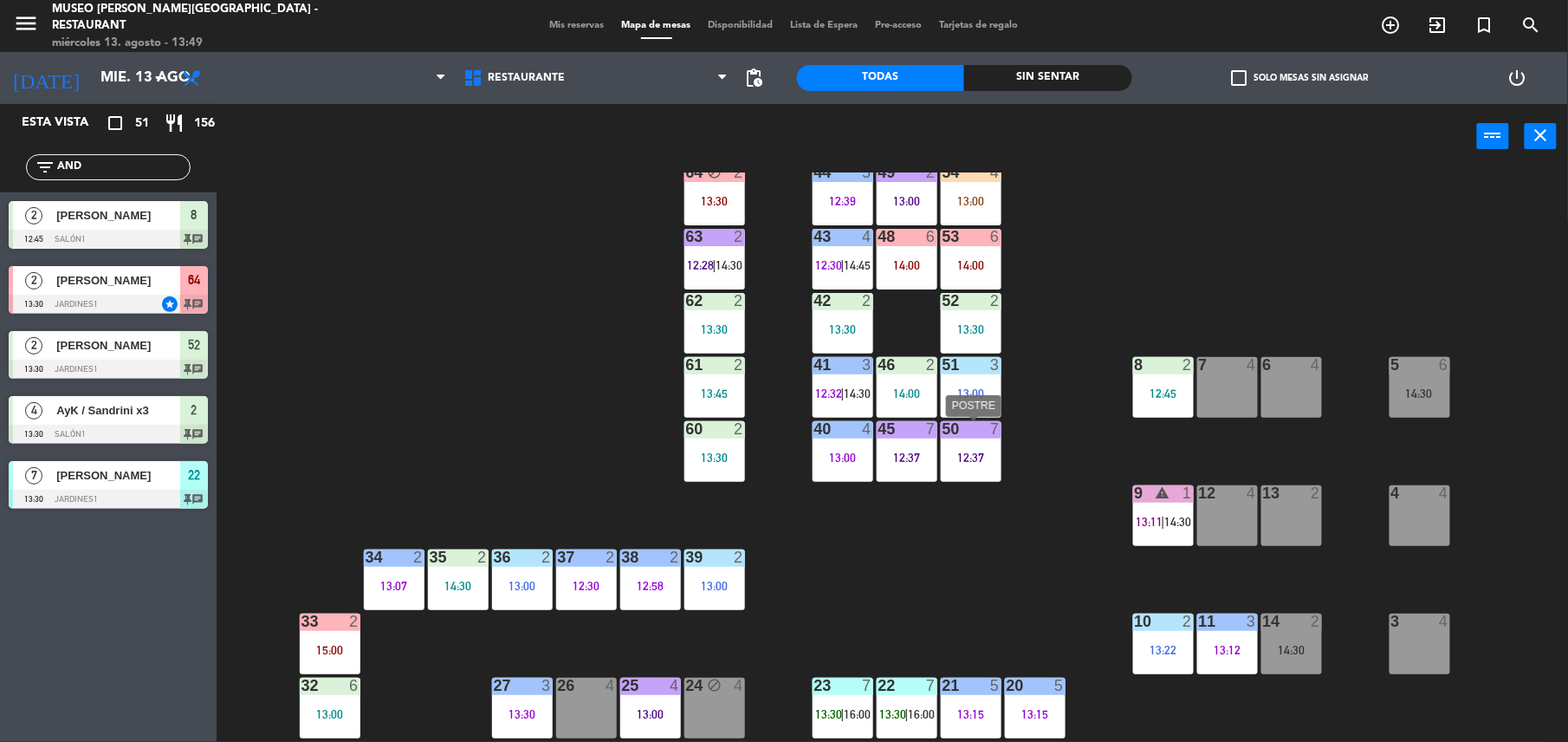
scroll to position [40, 0]
click at [815, 573] on div "44 5 12:39 49 2 13:00 54 4 13:00 64 block 2 13:30 48 6 14:00 53 6 14:00 63 2 12…" at bounding box center [900, 459] width 1336 height 573
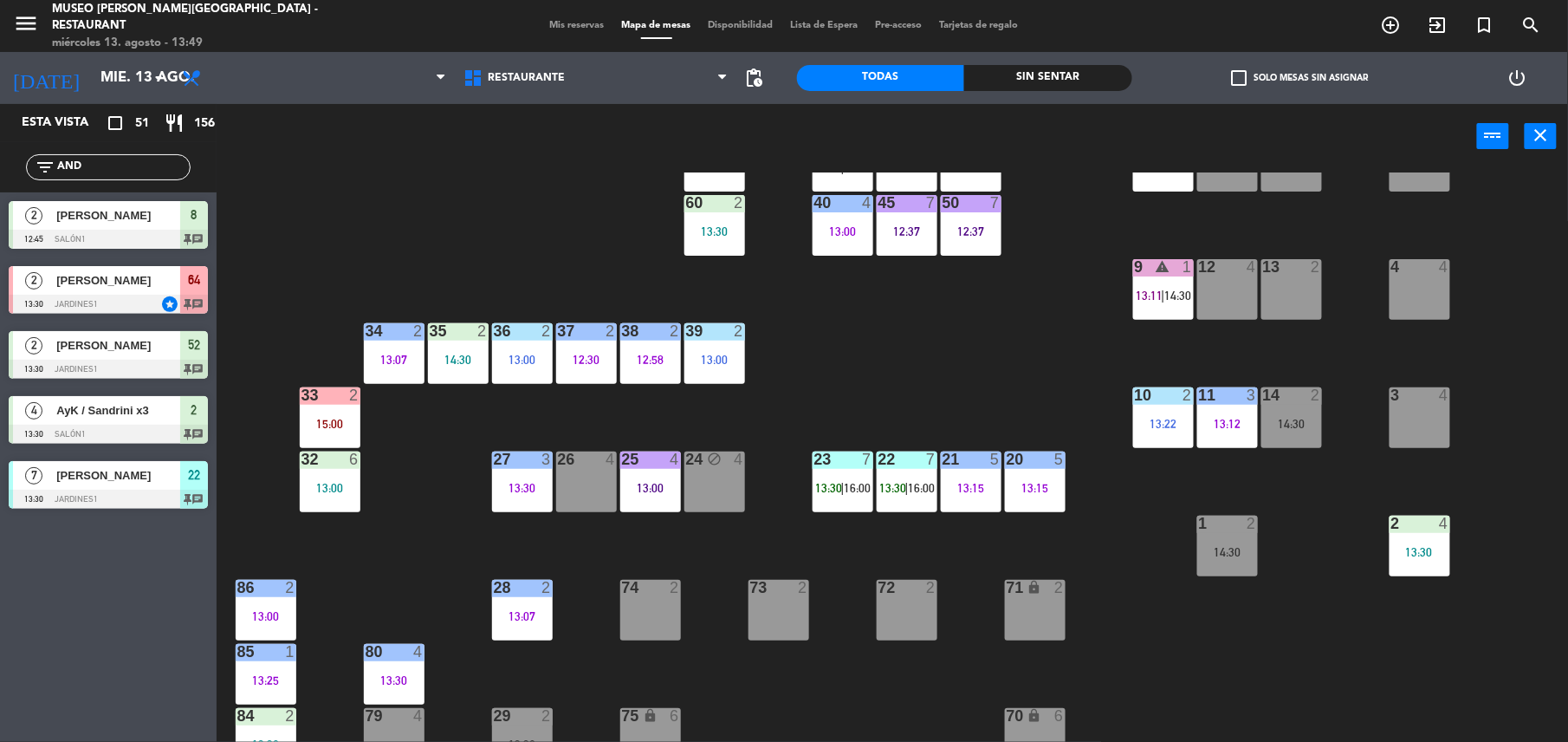
scroll to position [0, 0]
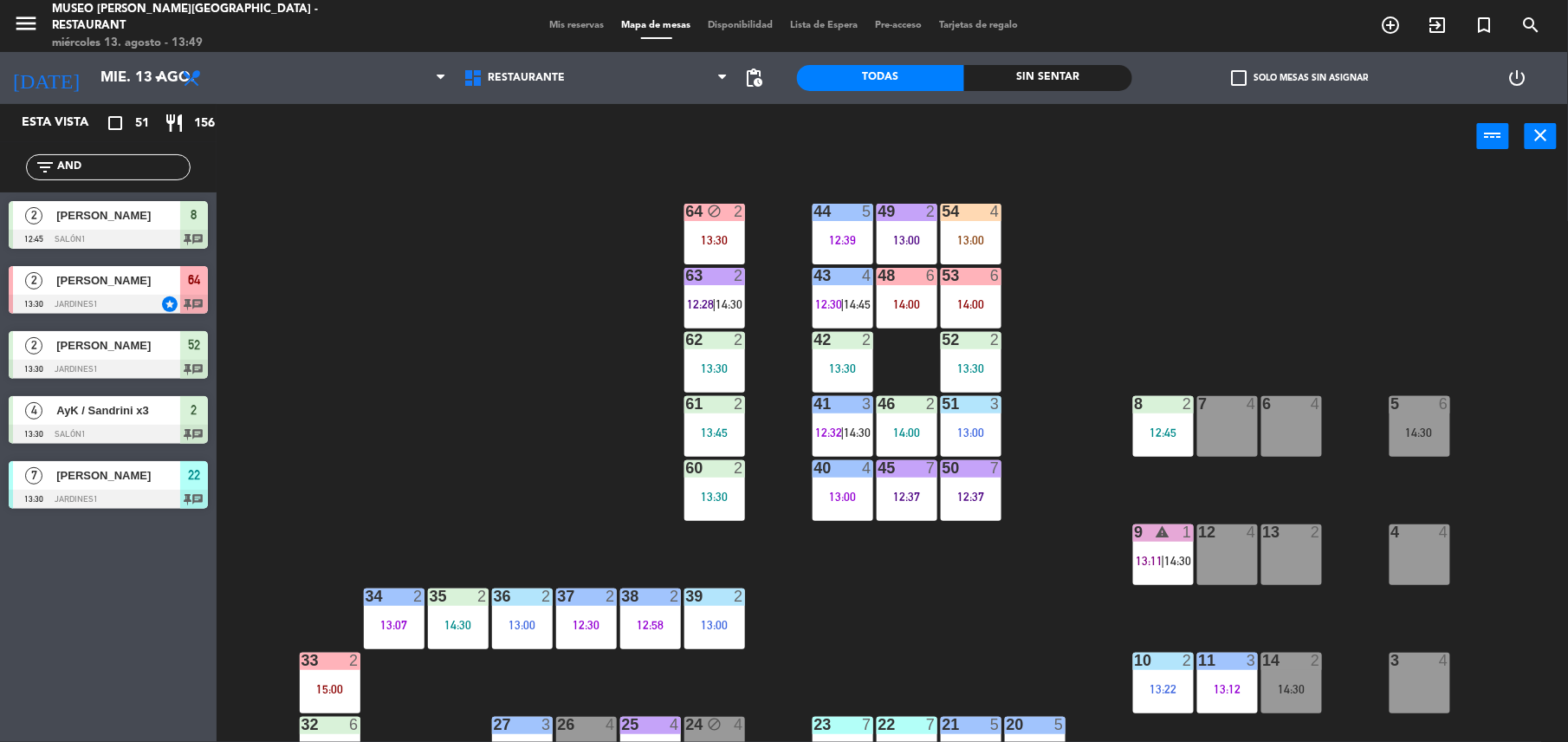
click at [515, 455] on div "44 5 12:39 49 2 13:00 54 4 13:00 64 block 2 13:30 48 6 14:00 53 6 14:00 63 2 12…" at bounding box center [900, 459] width 1336 height 573
drag, startPoint x: 104, startPoint y: 164, endPoint x: 5, endPoint y: 167, distance: 99.0
click at [5, 167] on div "filter_list AND" at bounding box center [108, 167] width 216 height 50
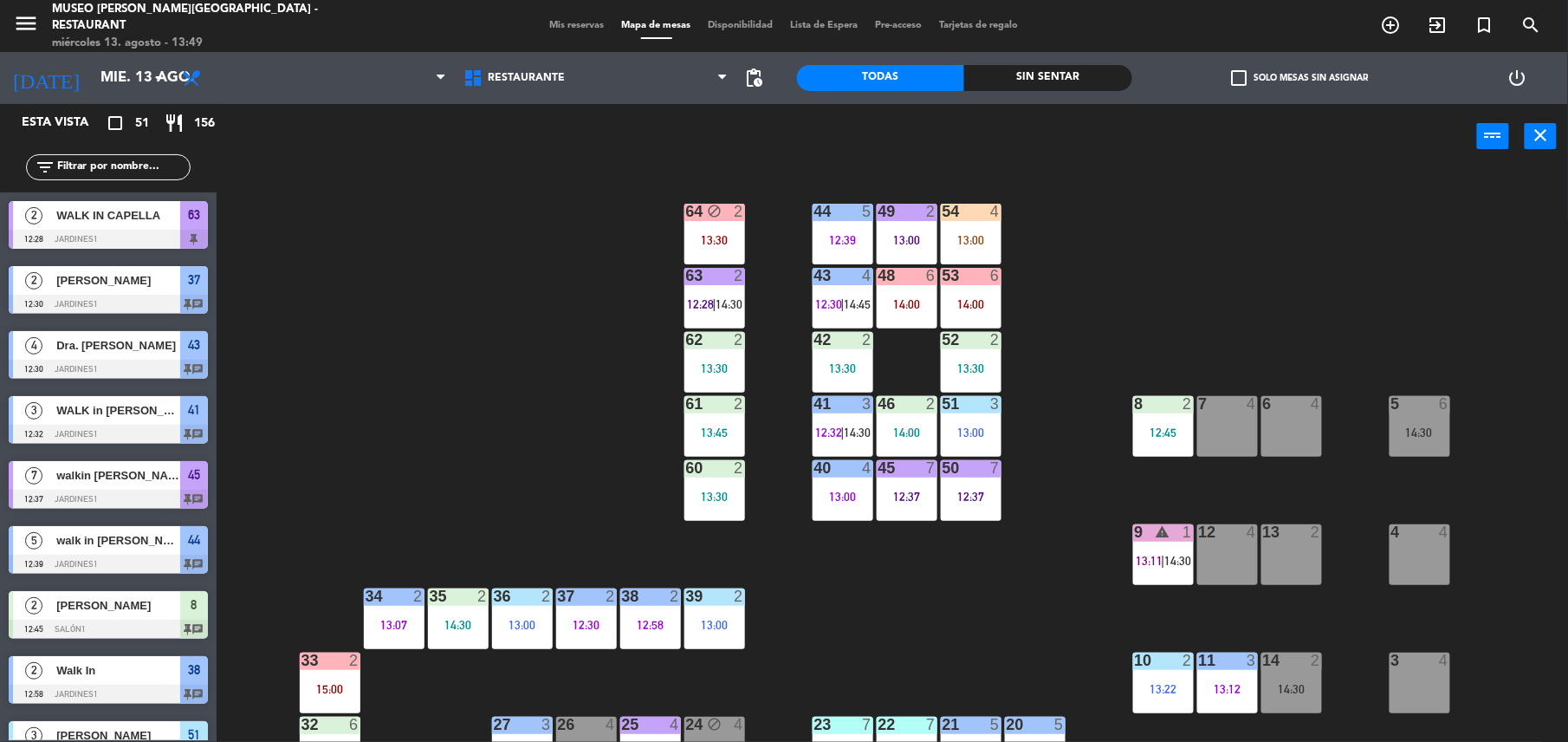
scroll to position [160, 0]
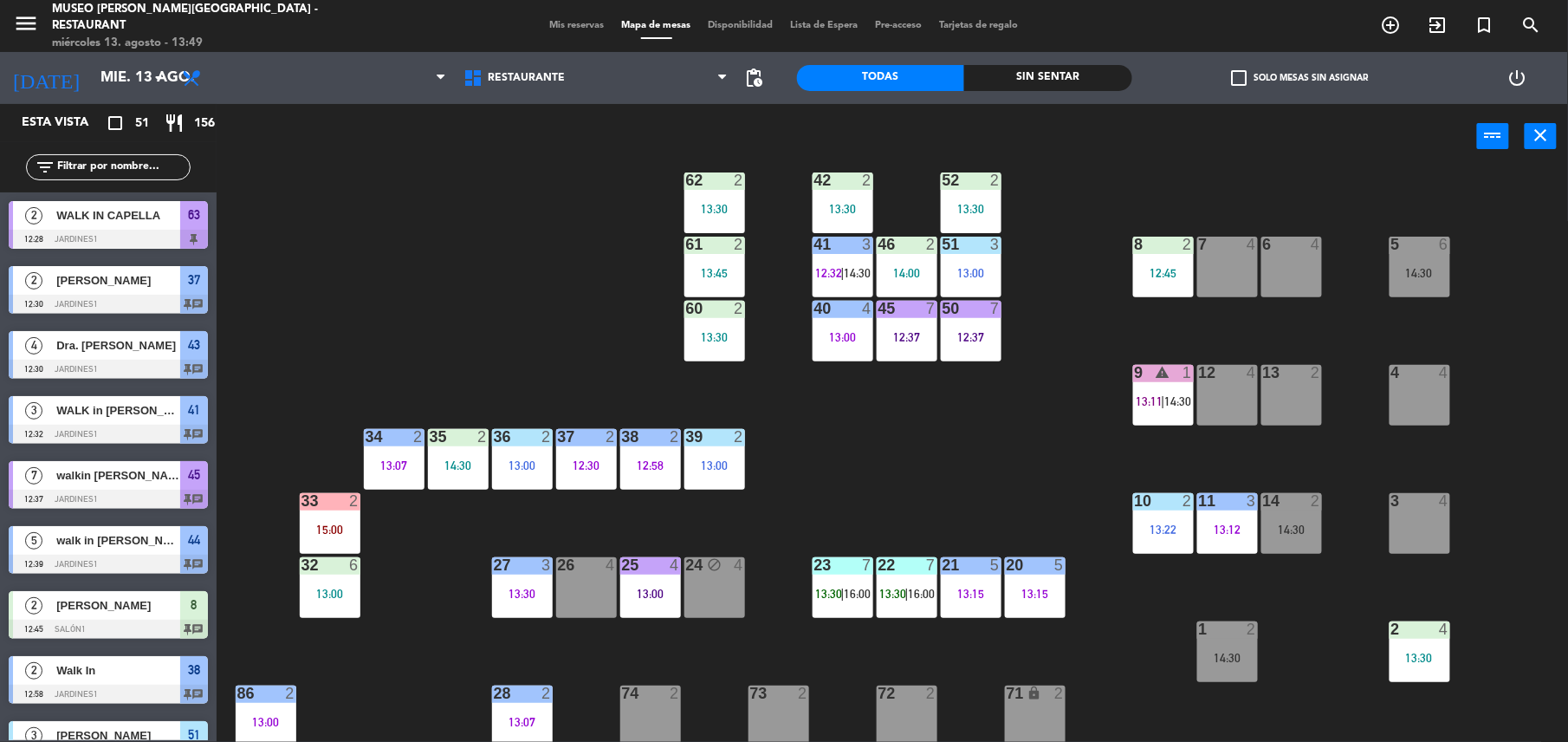
click at [121, 166] on input "text" at bounding box center [122, 167] width 134 height 19
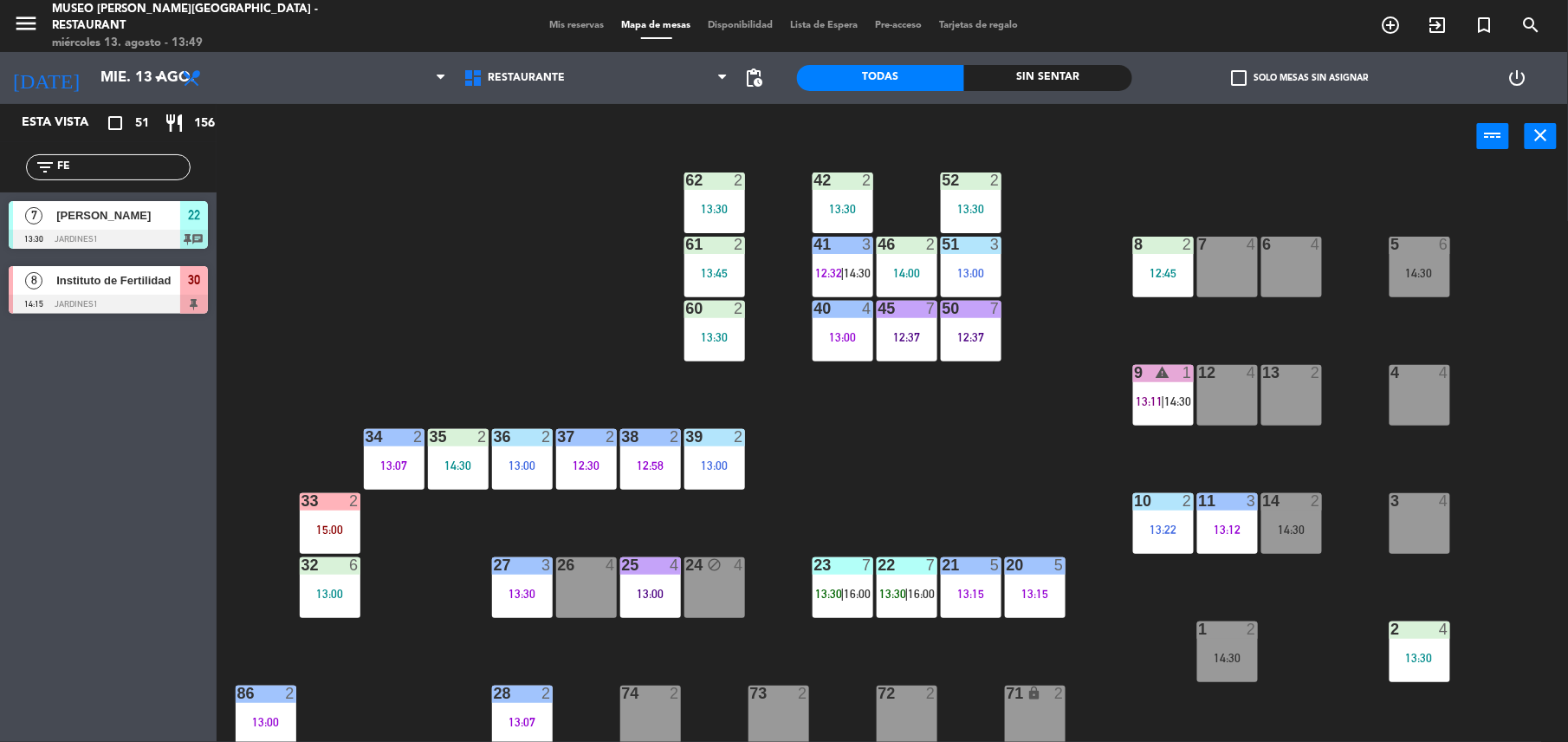
type input "FE"
click at [195, 308] on div at bounding box center [108, 304] width 199 height 19
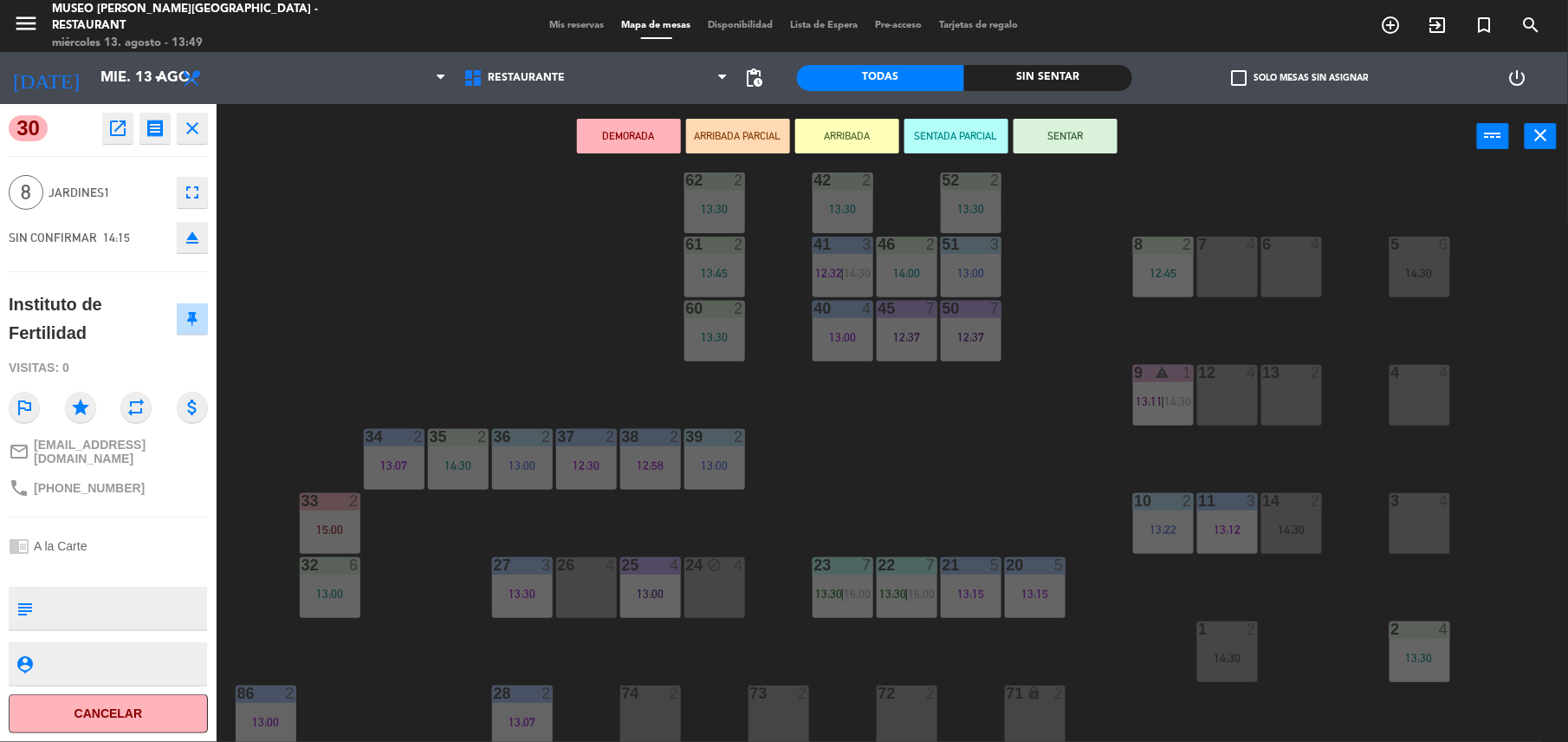
click at [736, 140] on button "ARRIBADA PARCIAL" at bounding box center [738, 136] width 104 height 35
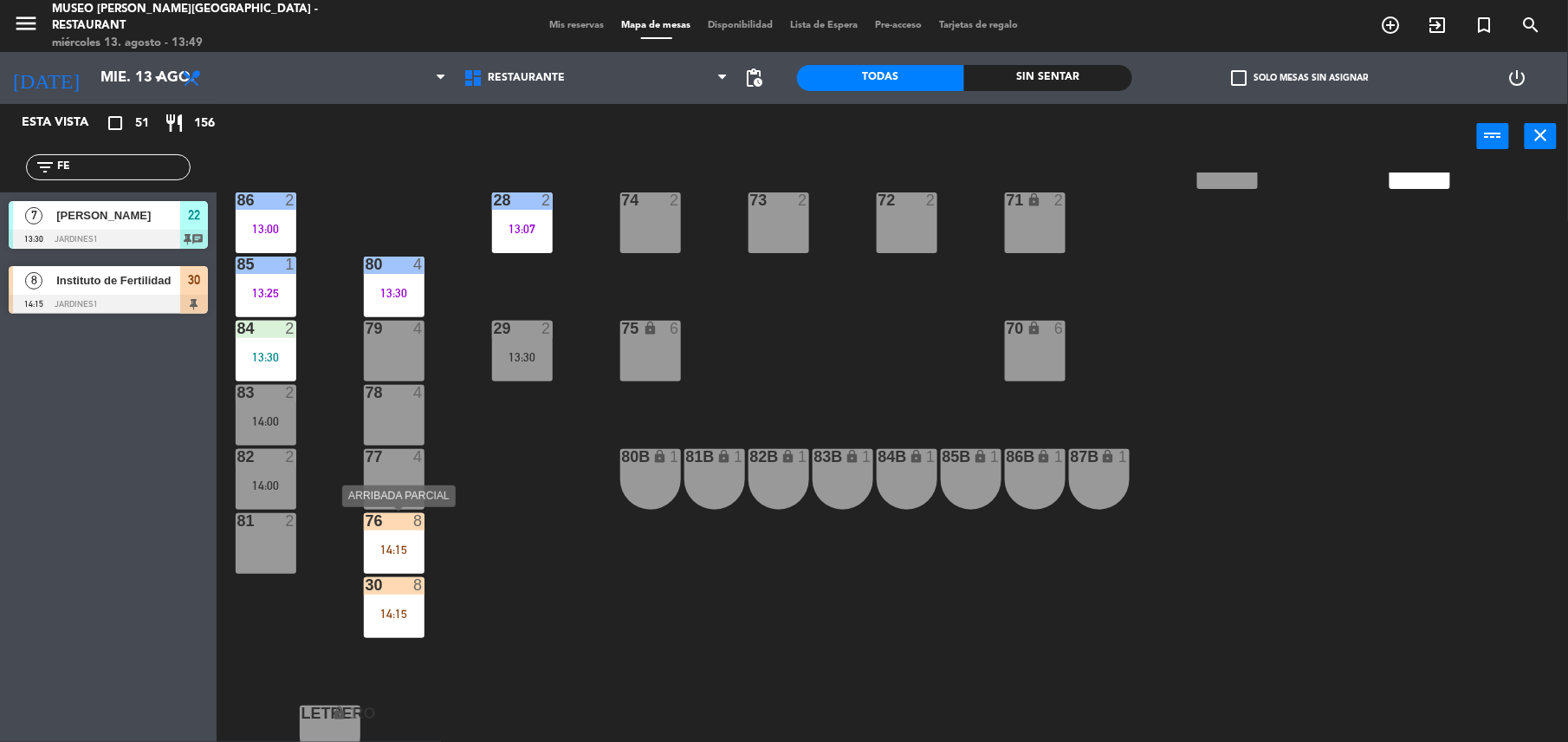
scroll to position [653, 0]
click at [416, 632] on div "30 8 14:15" at bounding box center [394, 606] width 60 height 60
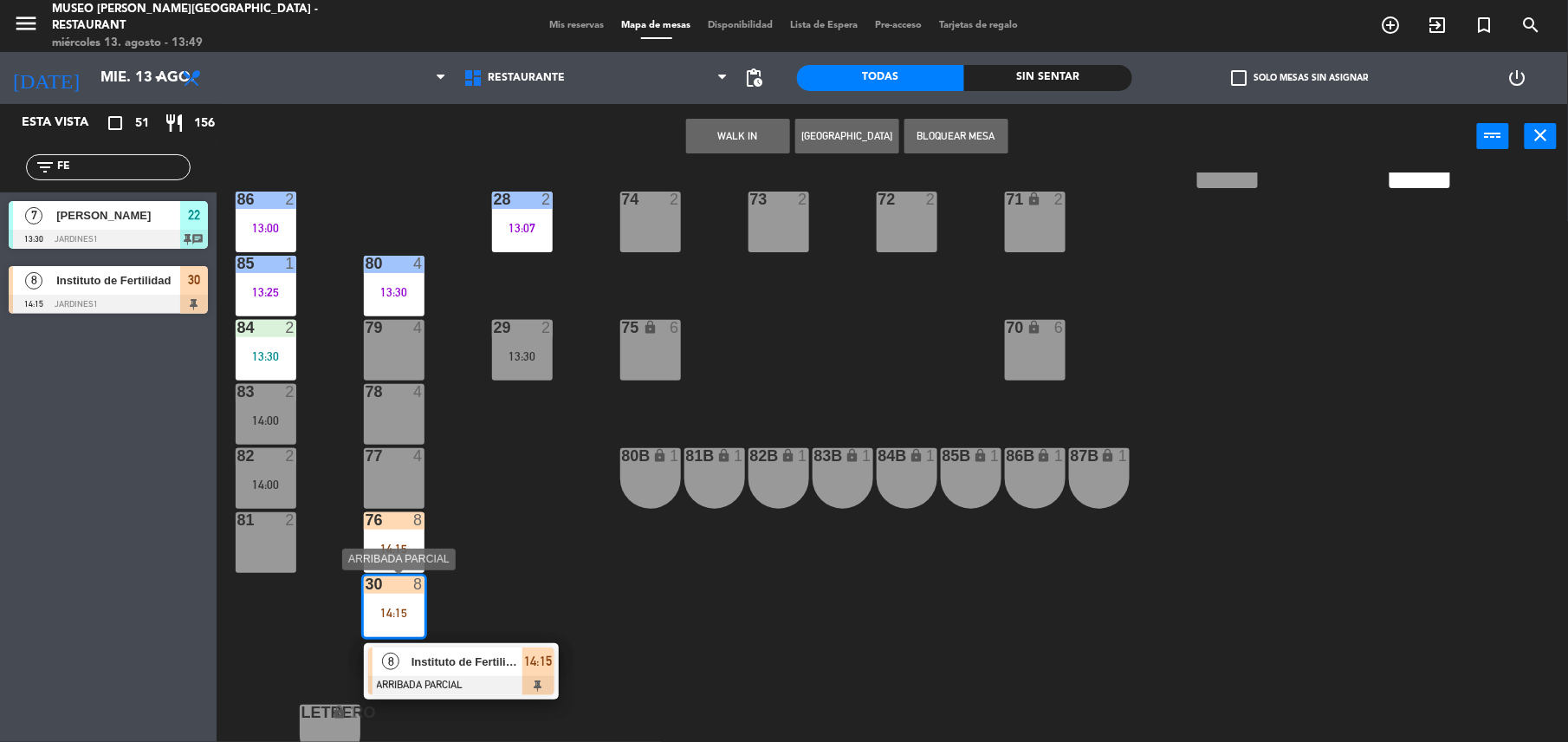
click at [522, 688] on div at bounding box center [462, 685] width 186 height 19
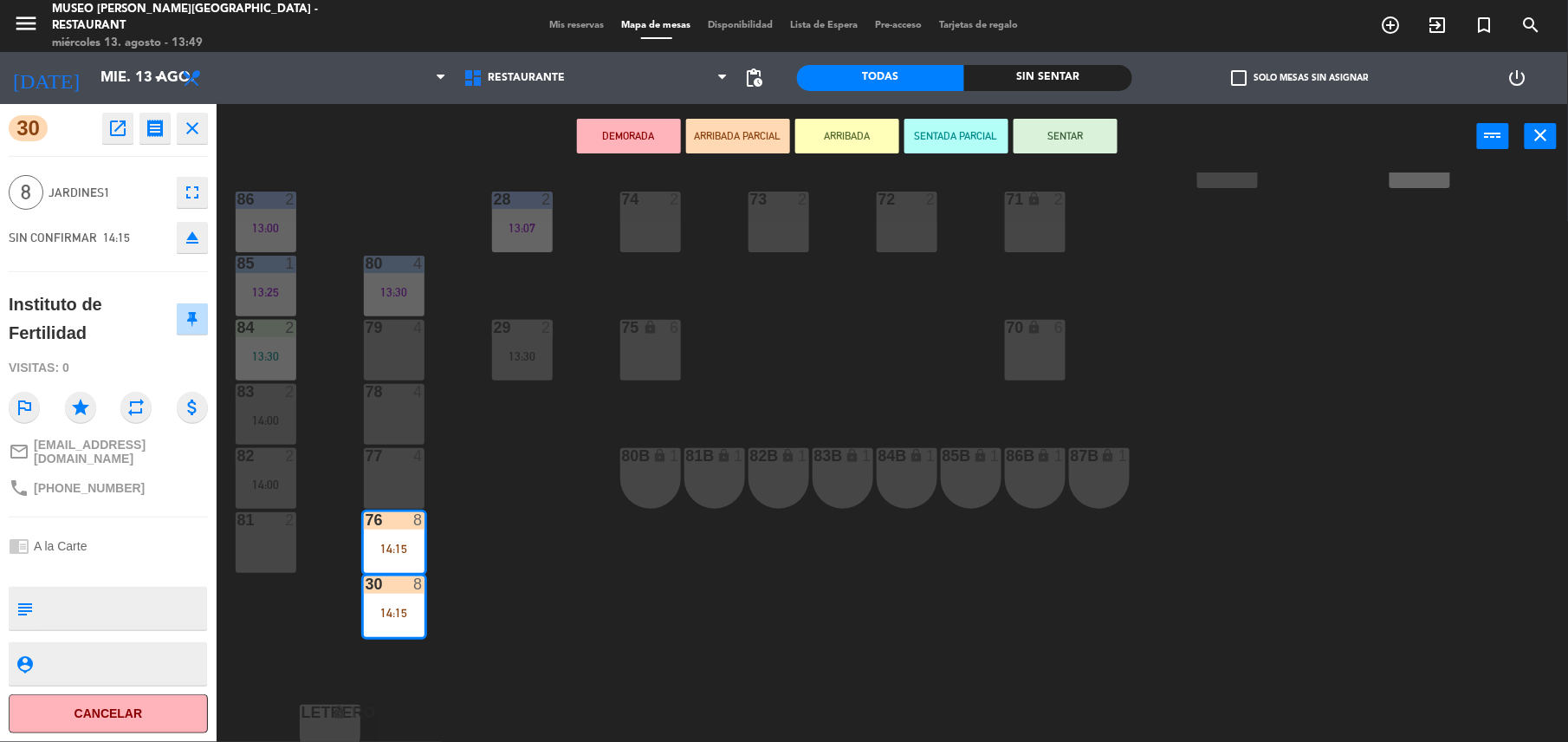
click at [534, 642] on div "44 5 12:39 49 2 13:00 54 4 13:00 64 block 2 13:30 48 6 14:00 53 6 14:00 63 2 12…" at bounding box center [900, 459] width 1336 height 573
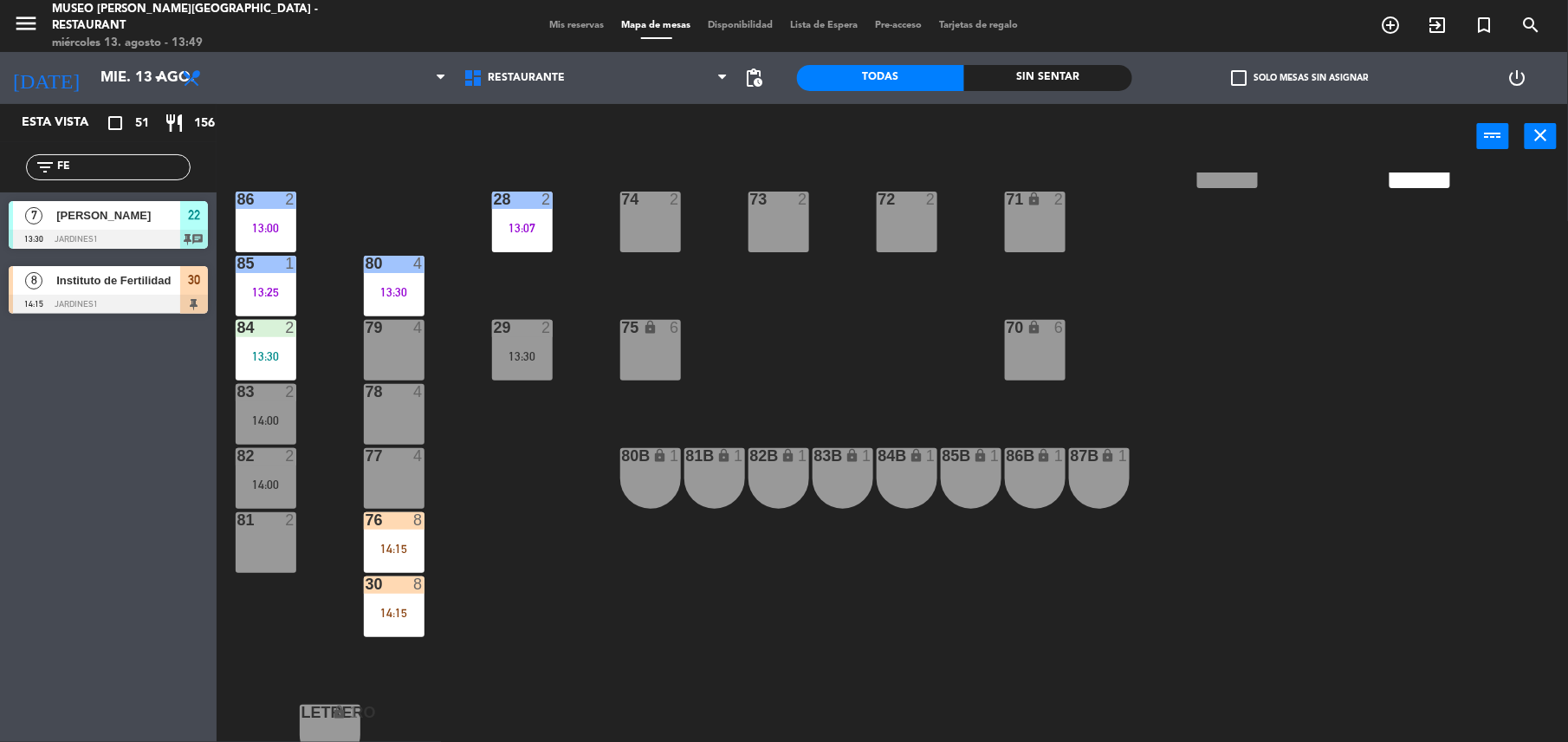
click at [395, 546] on div "14:15" at bounding box center [394, 548] width 60 height 12
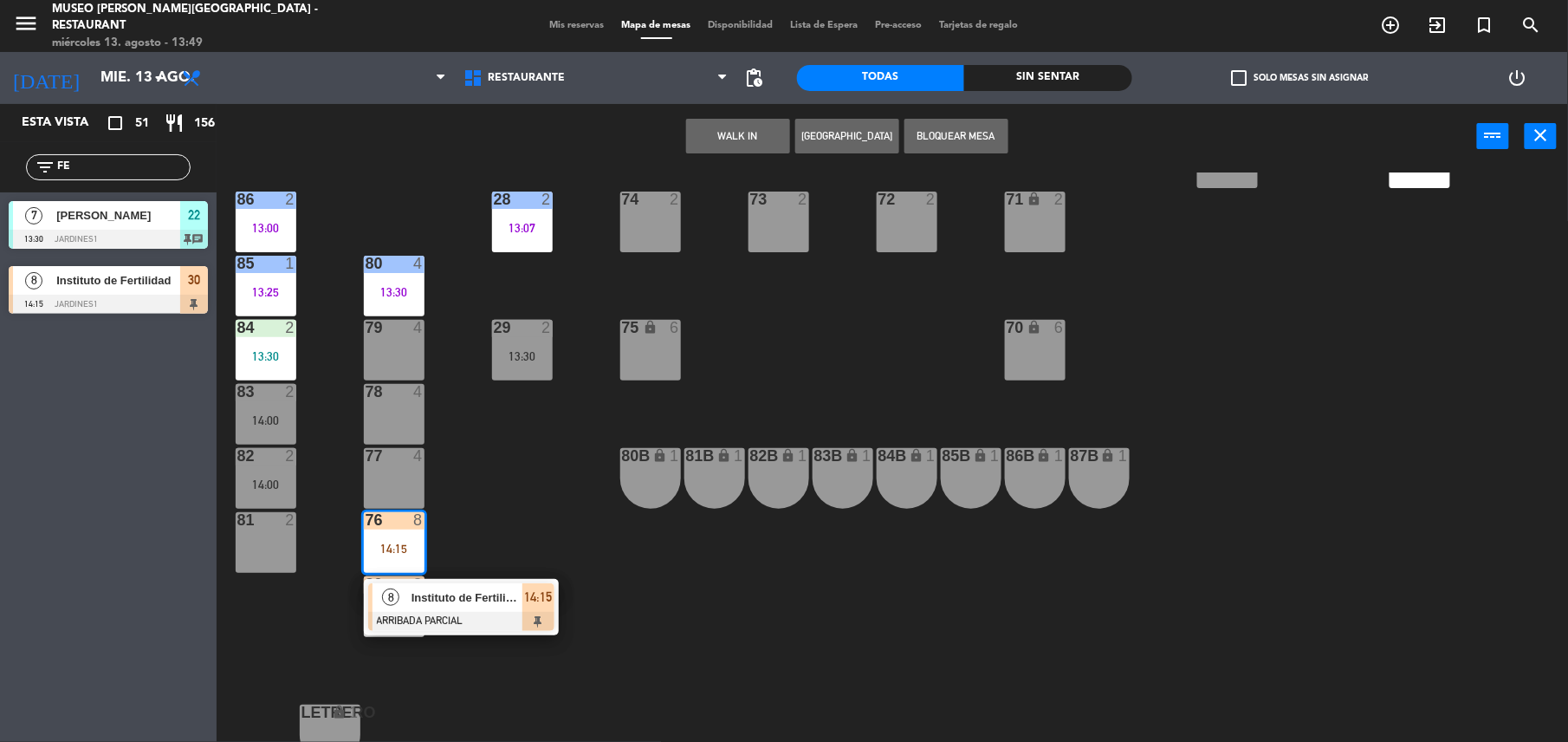
click at [510, 638] on div "44 5 12:39 49 2 13:00 54 4 13:00 64 block 2 13:30 48 6 14:00 53 6 14:00 63 2 12…" at bounding box center [900, 459] width 1336 height 573
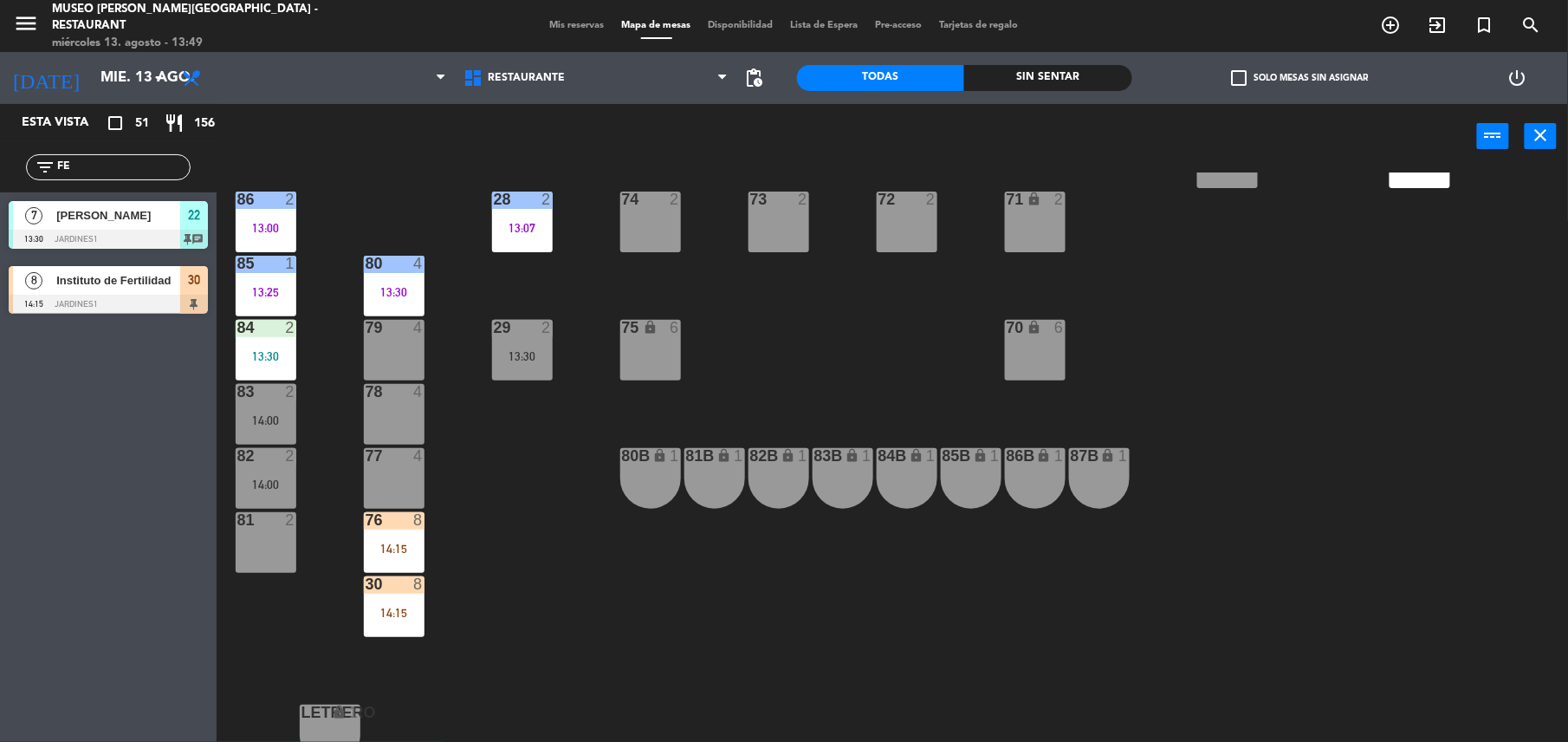
click at [549, 622] on div "44 5 12:39 49 2 13:00 54 4 13:00 64 block 2 13:30 48 6 14:00 53 6 14:00 63 2 12…" at bounding box center [900, 459] width 1336 height 573
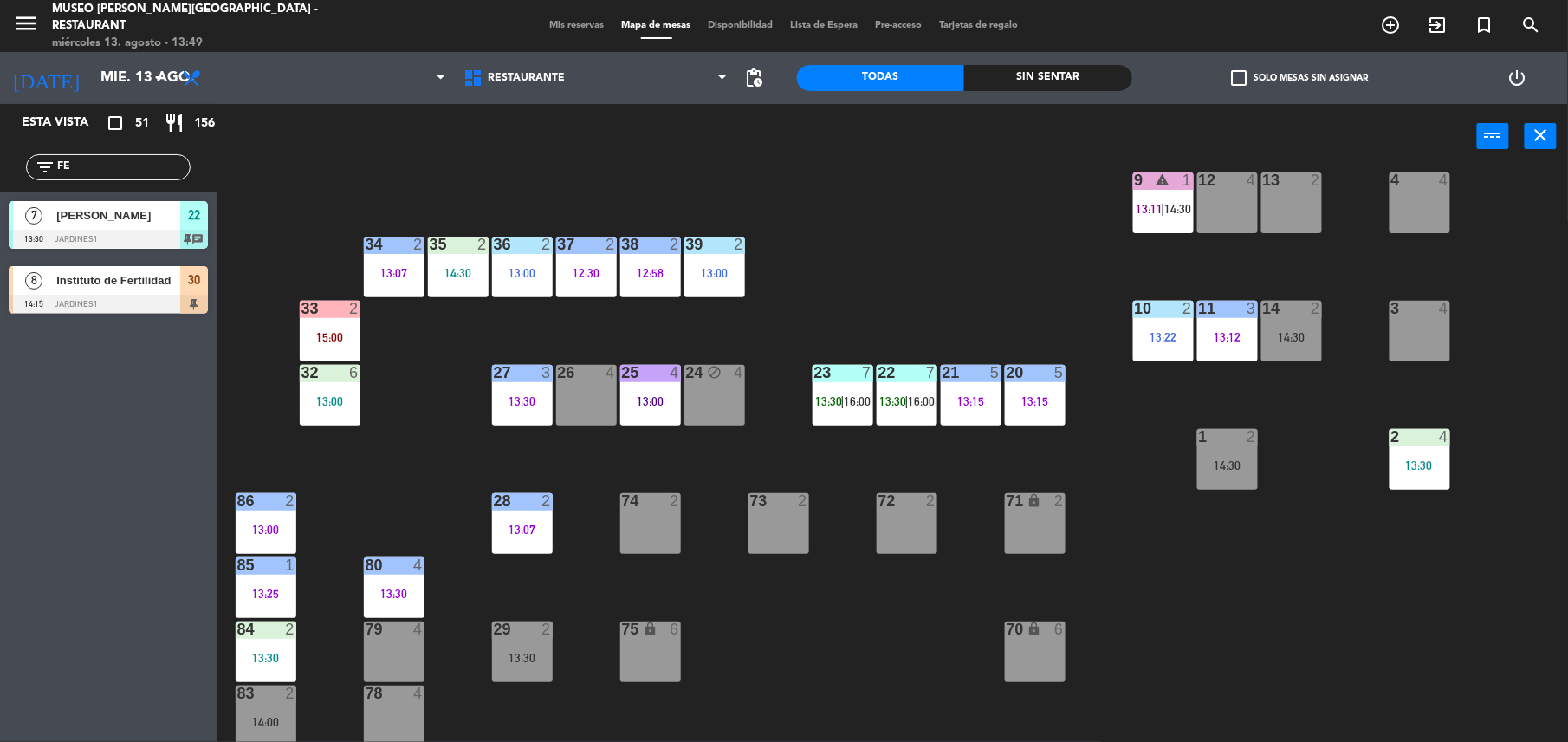
scroll to position [673, 0]
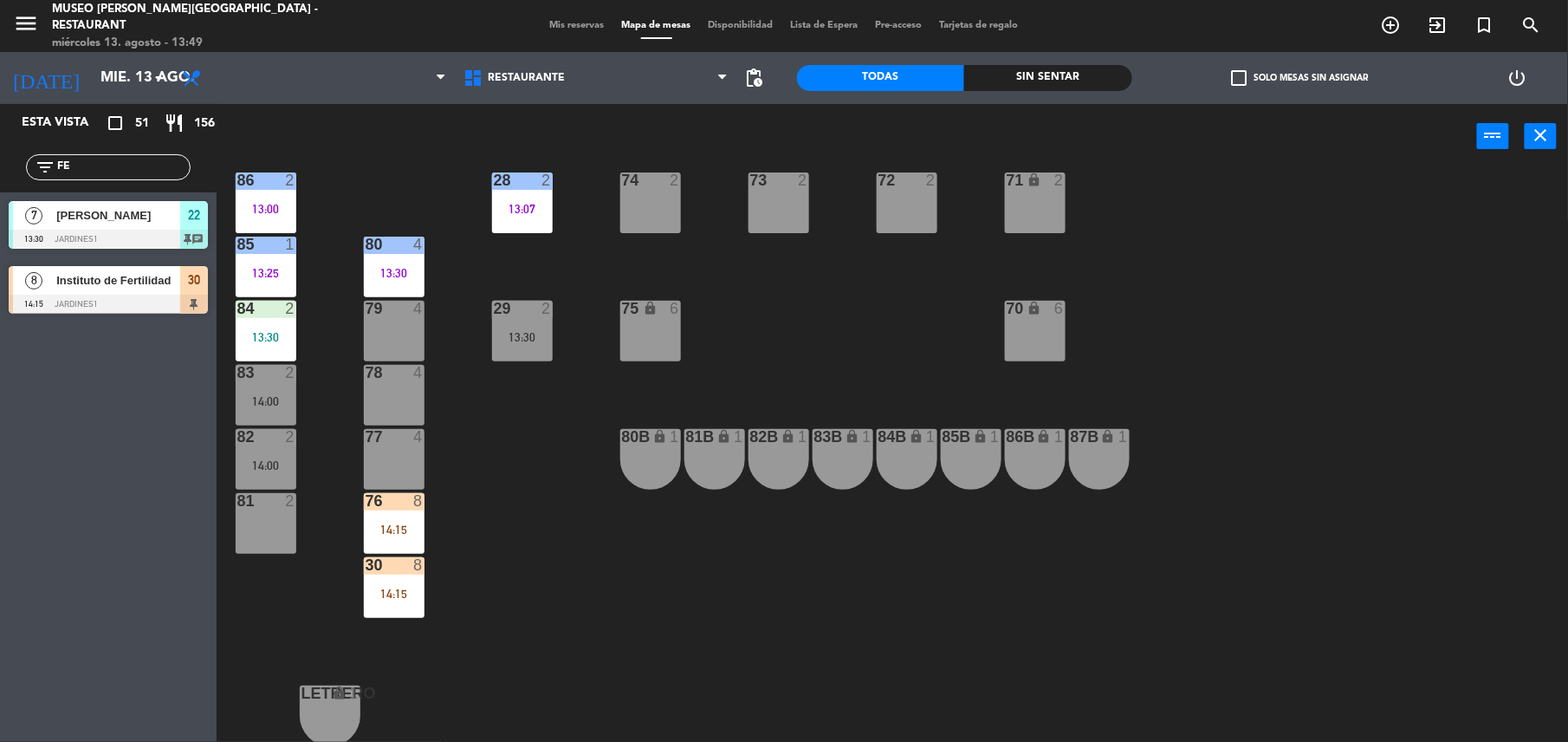
click at [410, 544] on div "76 8 14:15" at bounding box center [394, 523] width 60 height 60
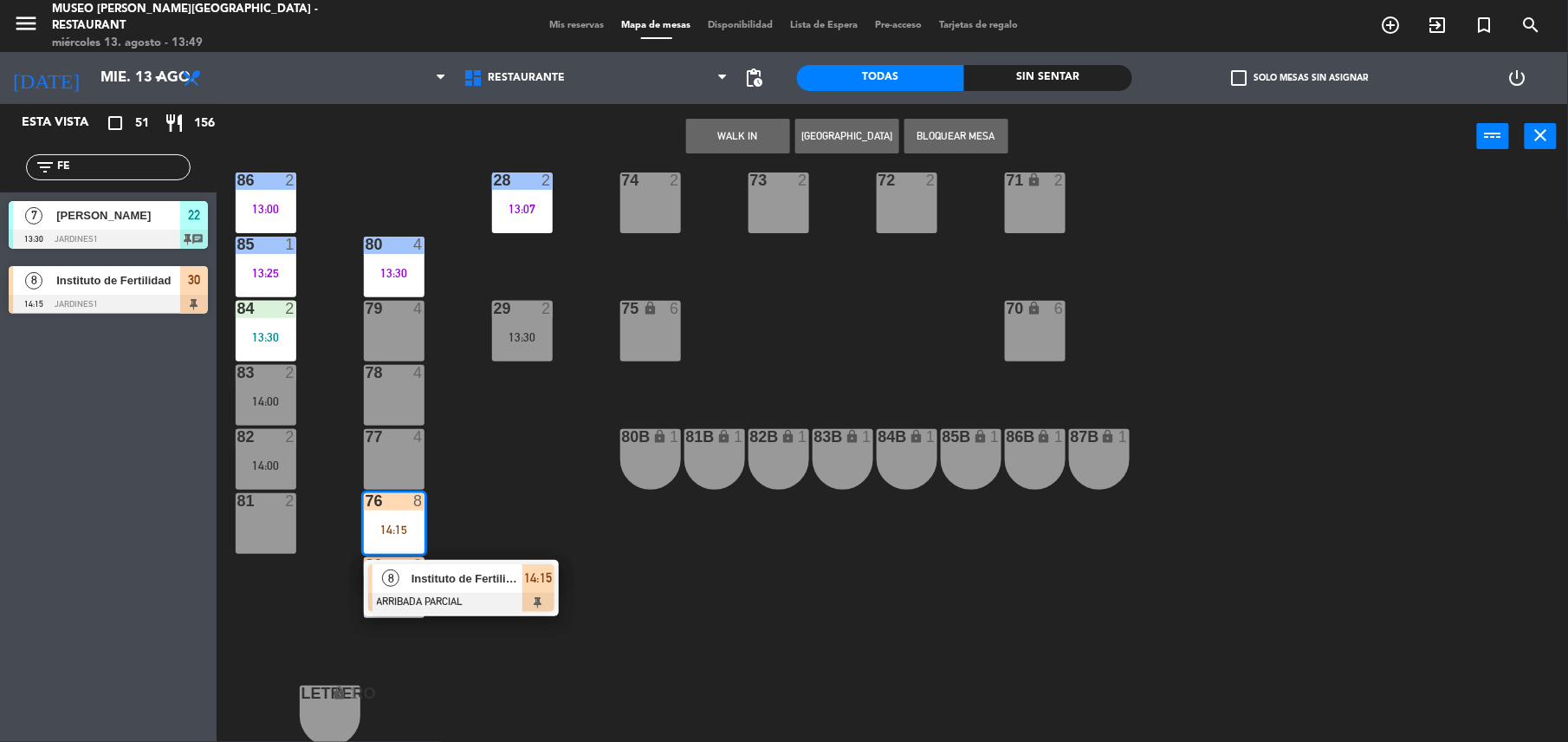
click at [470, 601] on div at bounding box center [462, 601] width 186 height 19
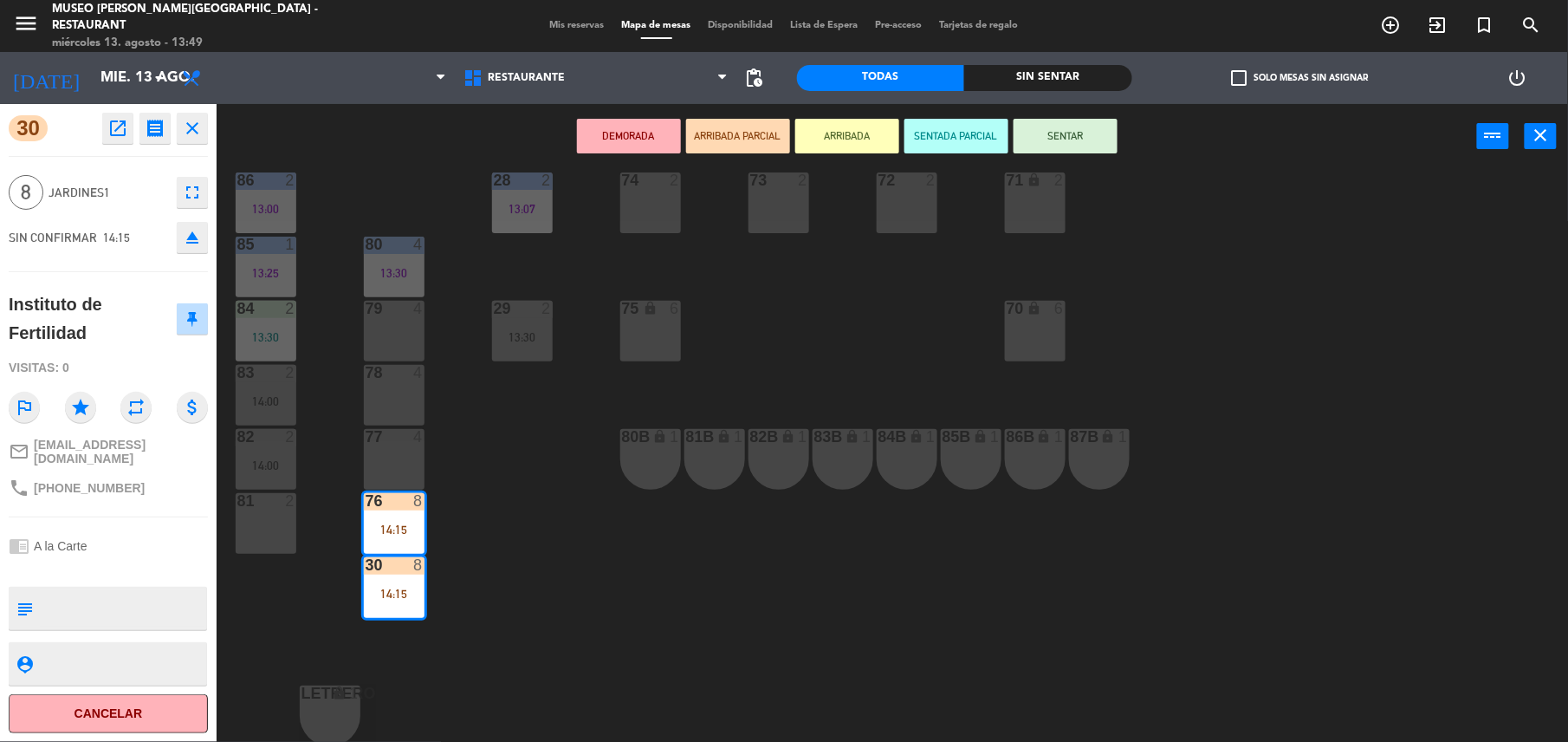
click at [401, 392] on div "78 4" at bounding box center [394, 395] width 60 height 60
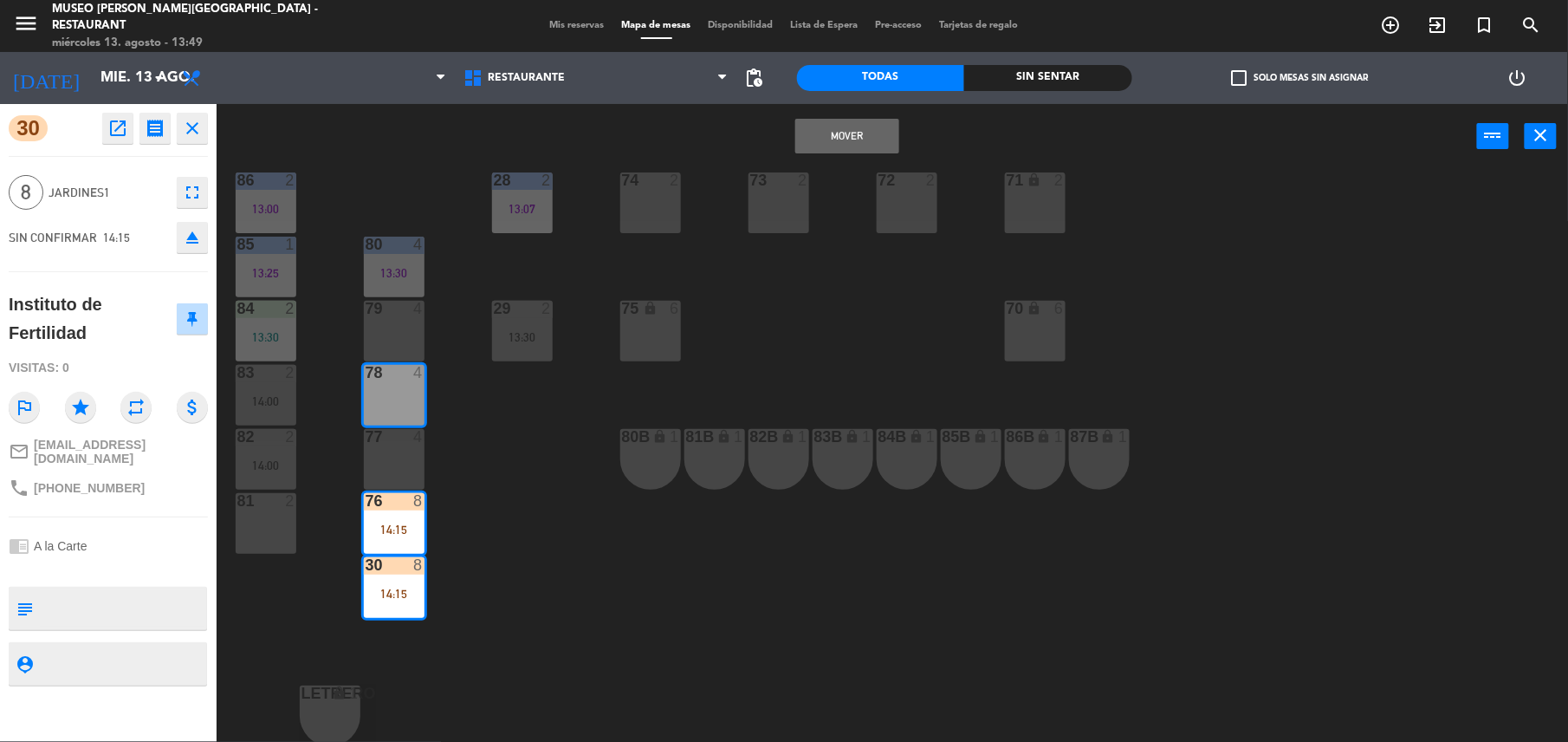
click at [393, 423] on div "78 4" at bounding box center [394, 395] width 60 height 60
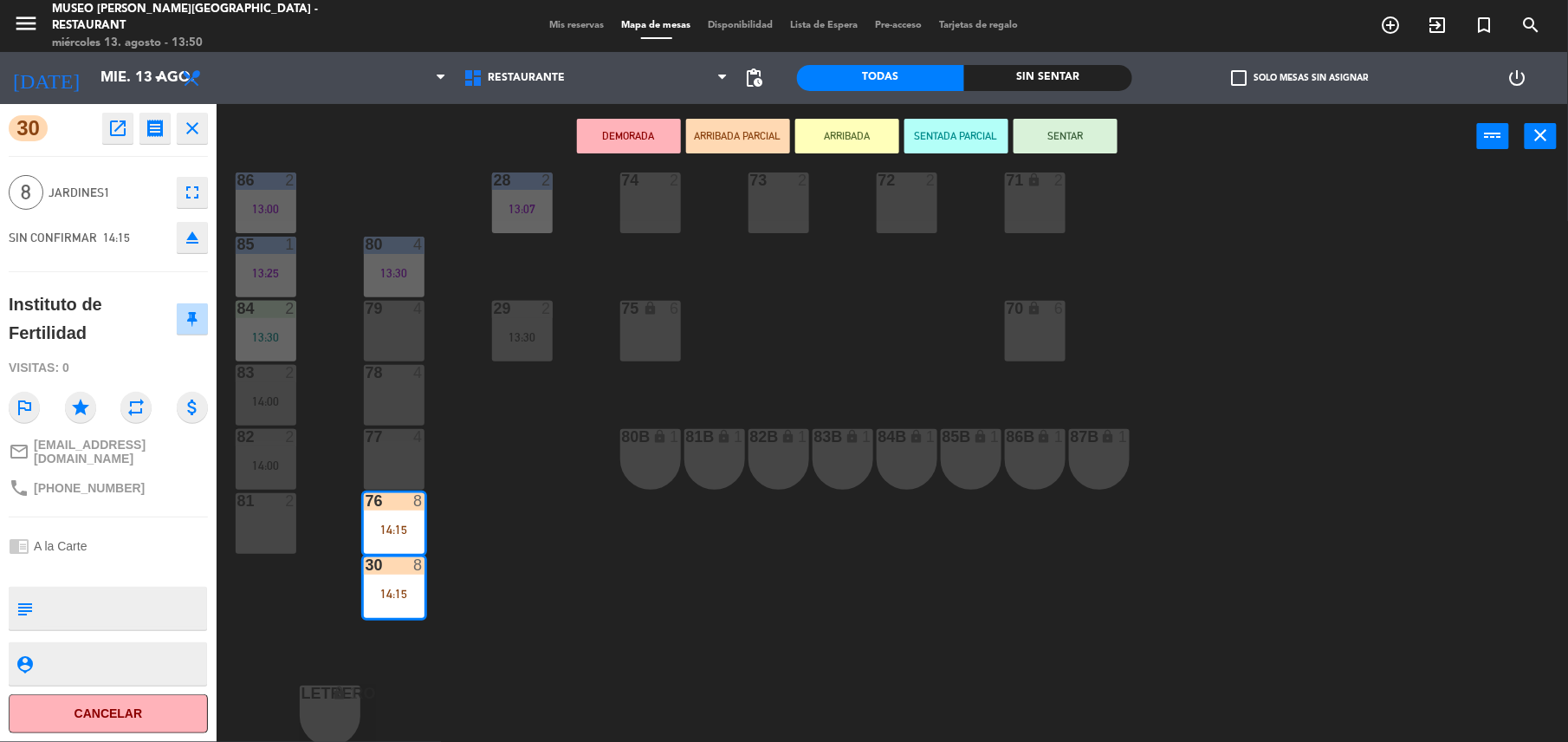
click at [396, 400] on div "78 4" at bounding box center [394, 395] width 60 height 60
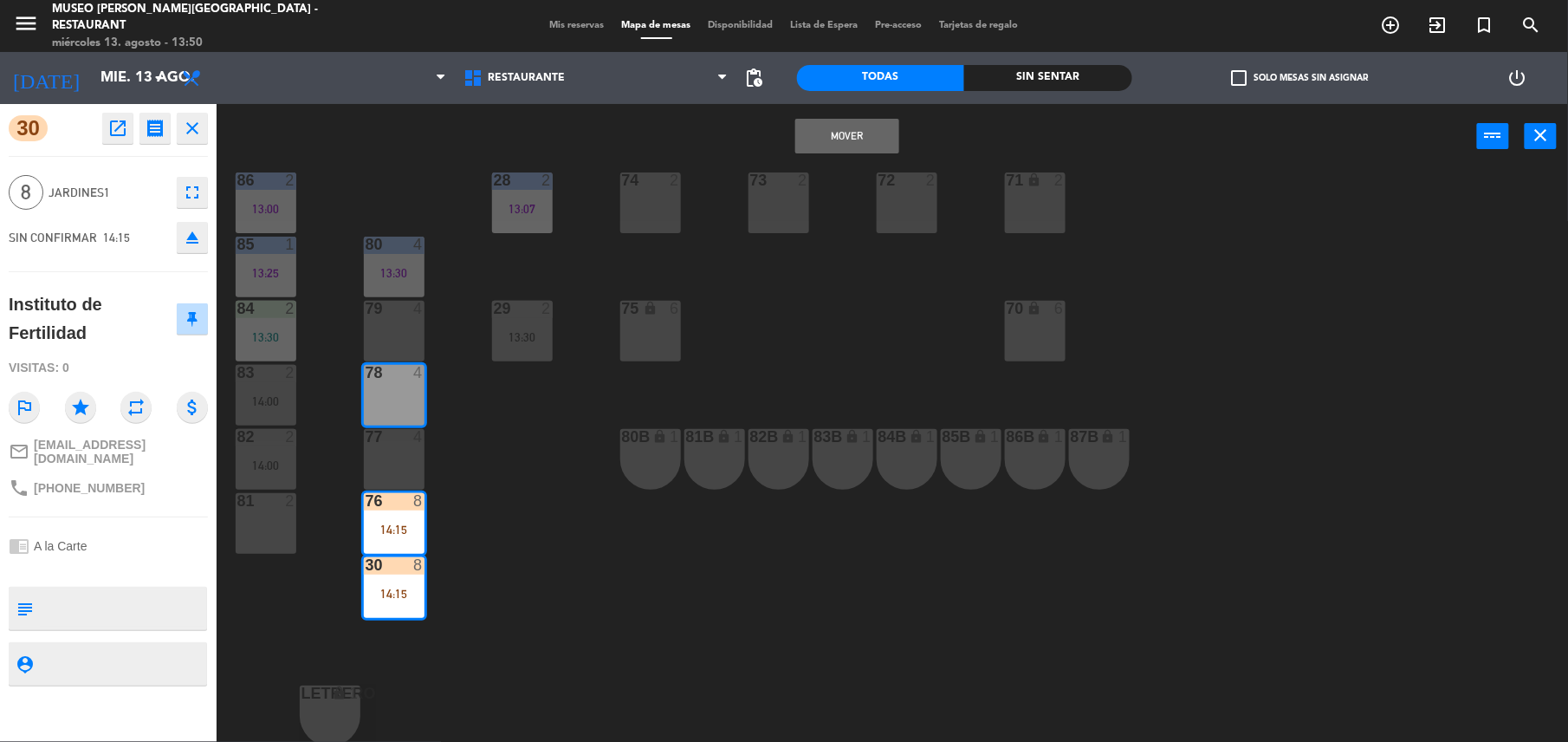
click at [401, 455] on div "77 4" at bounding box center [394, 459] width 60 height 60
click at [799, 133] on button "Mover y Unir" at bounding box center [793, 136] width 104 height 35
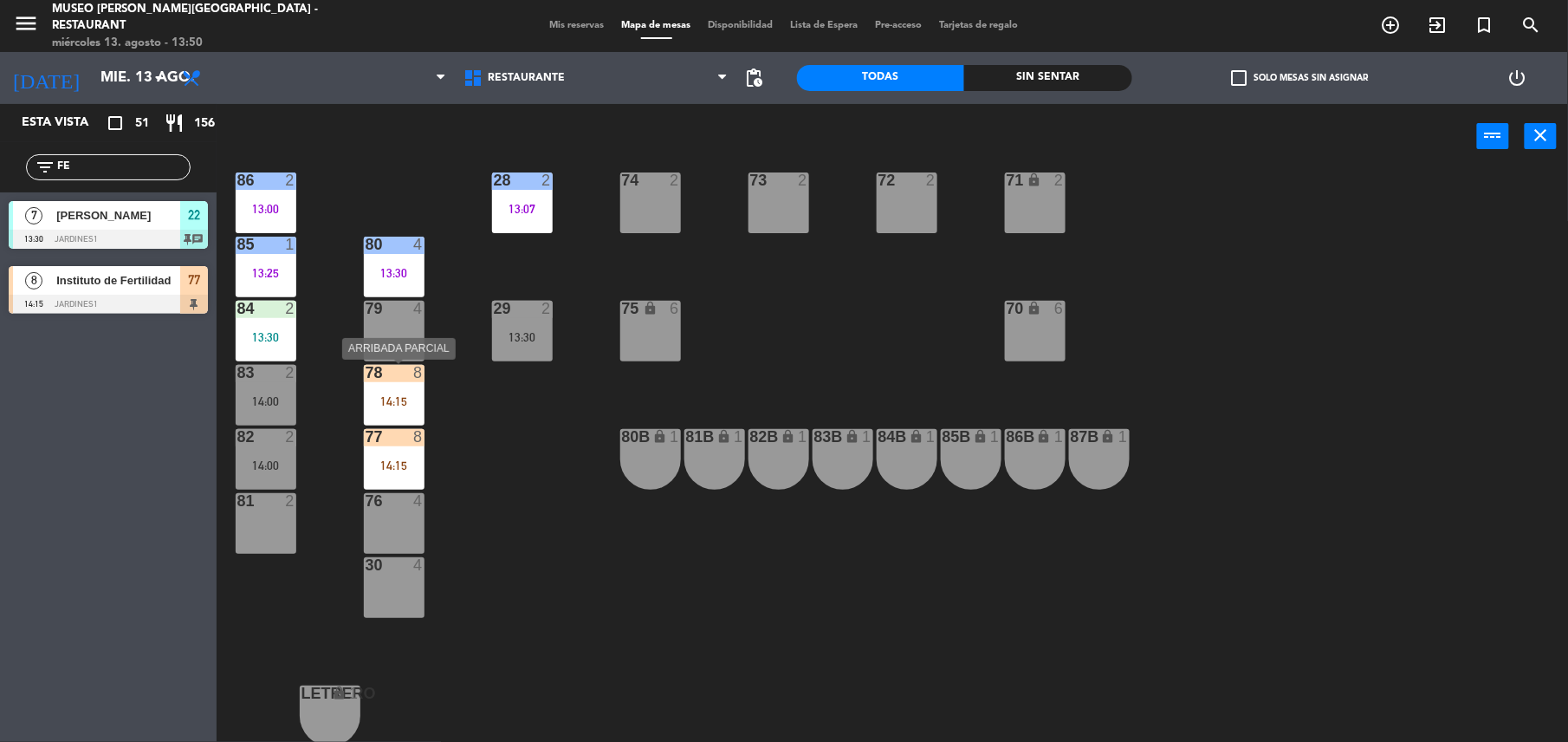
click at [402, 400] on div "14:15" at bounding box center [394, 401] width 60 height 12
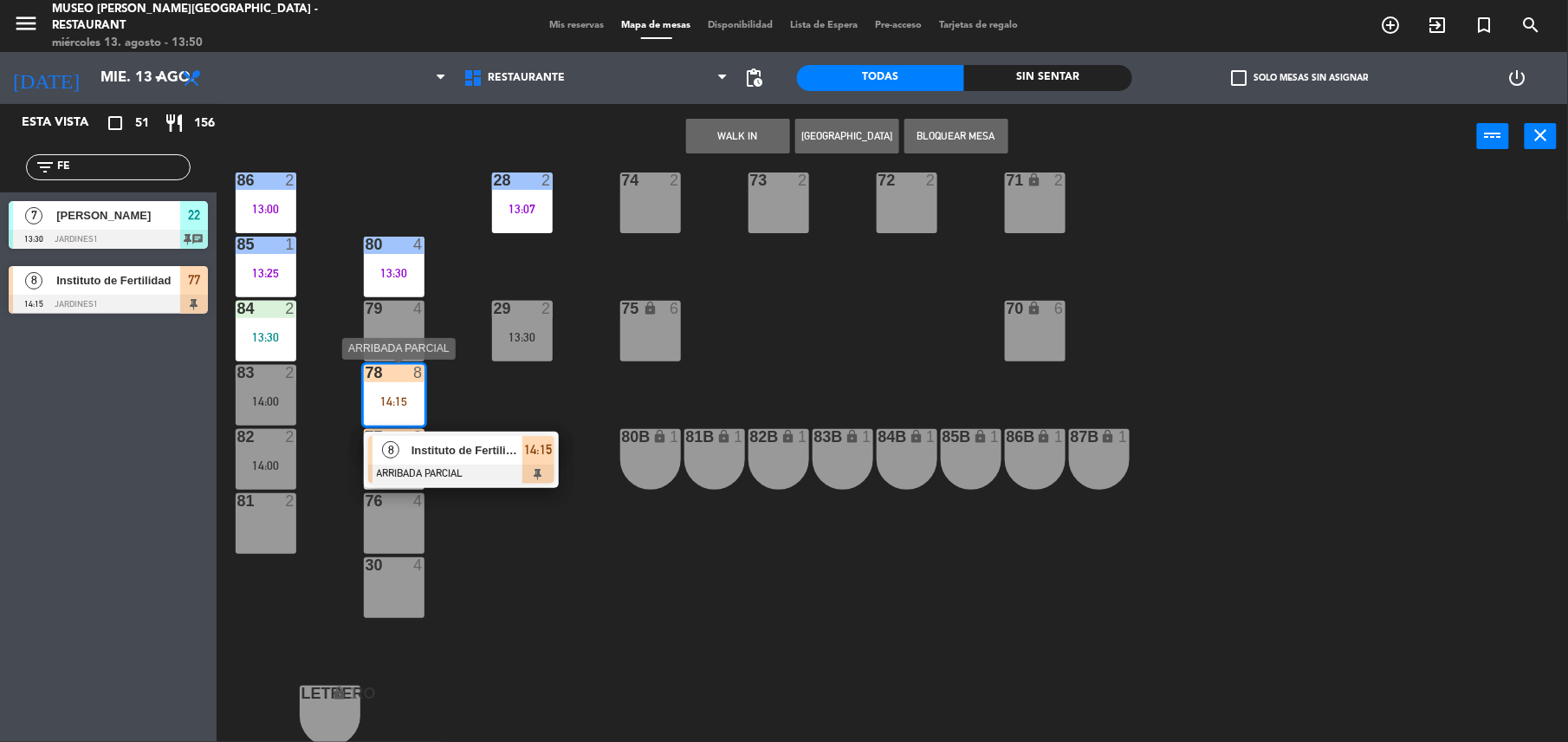
click at [451, 437] on div "Instituto de Fertilidad" at bounding box center [465, 450] width 112 height 28
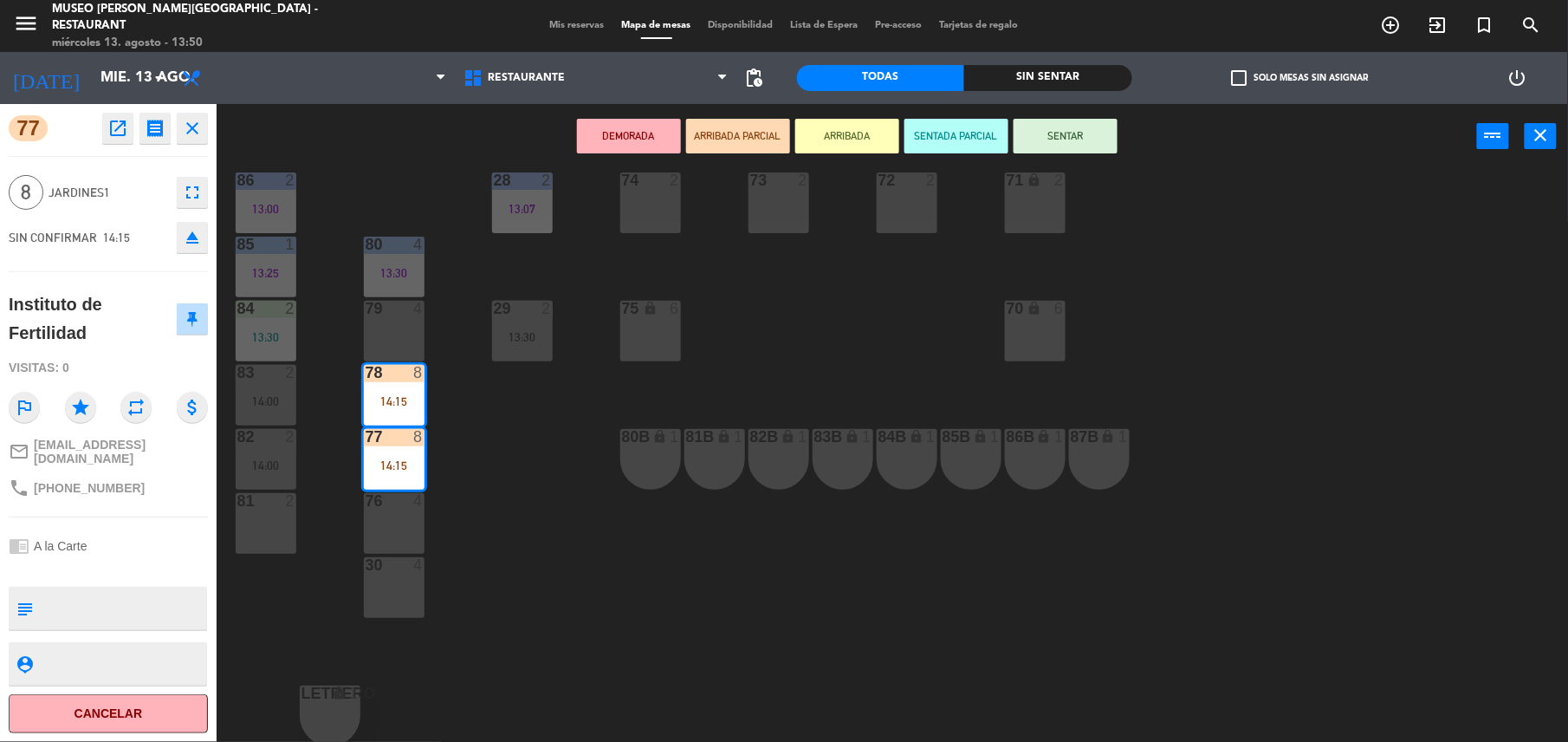
click at [752, 379] on div "44 5 12:39 49 2 13:00 54 4 13:00 64 block 2 13:30 48 6 14:00 53 6 14:00 63 2 12…" at bounding box center [900, 459] width 1336 height 573
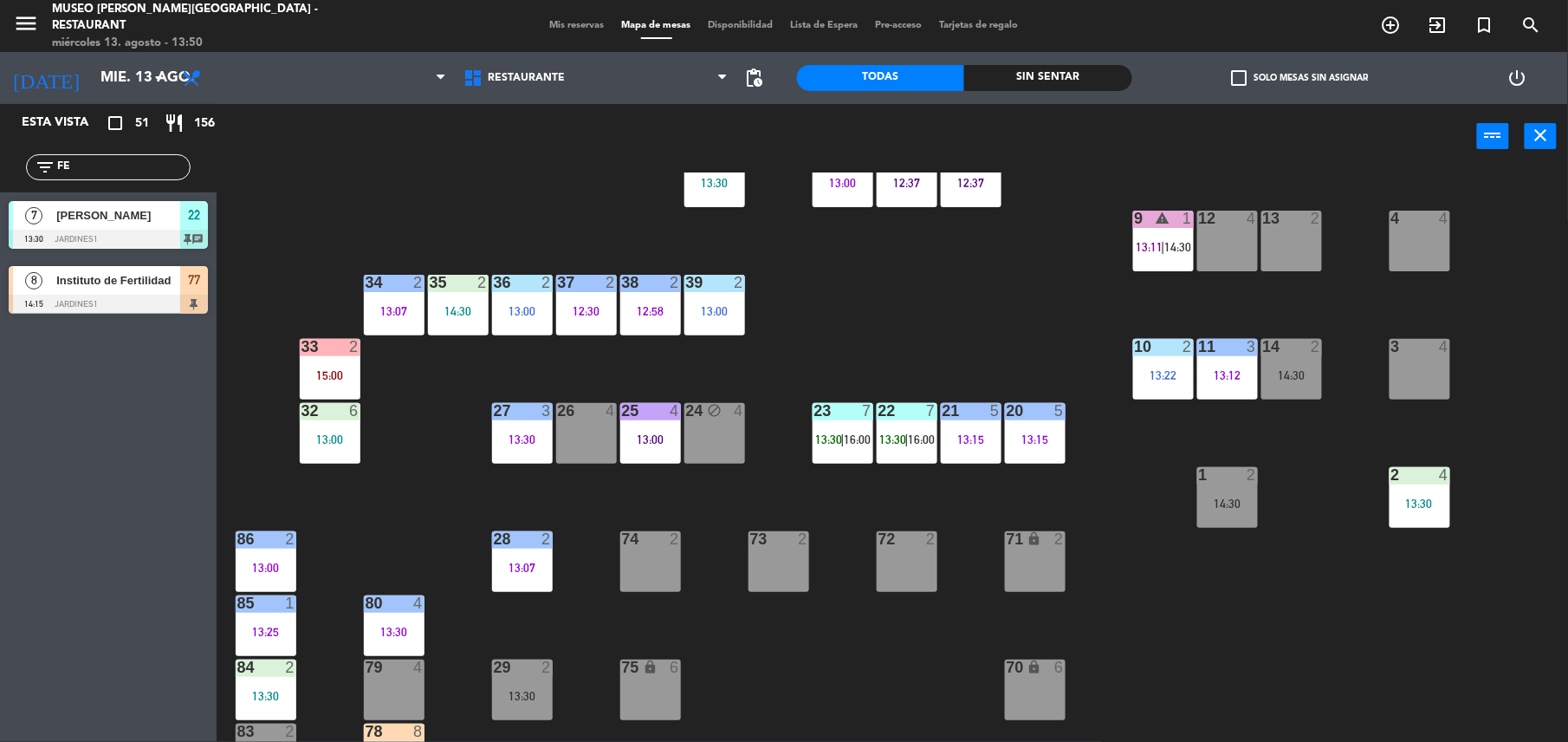
scroll to position [0, 0]
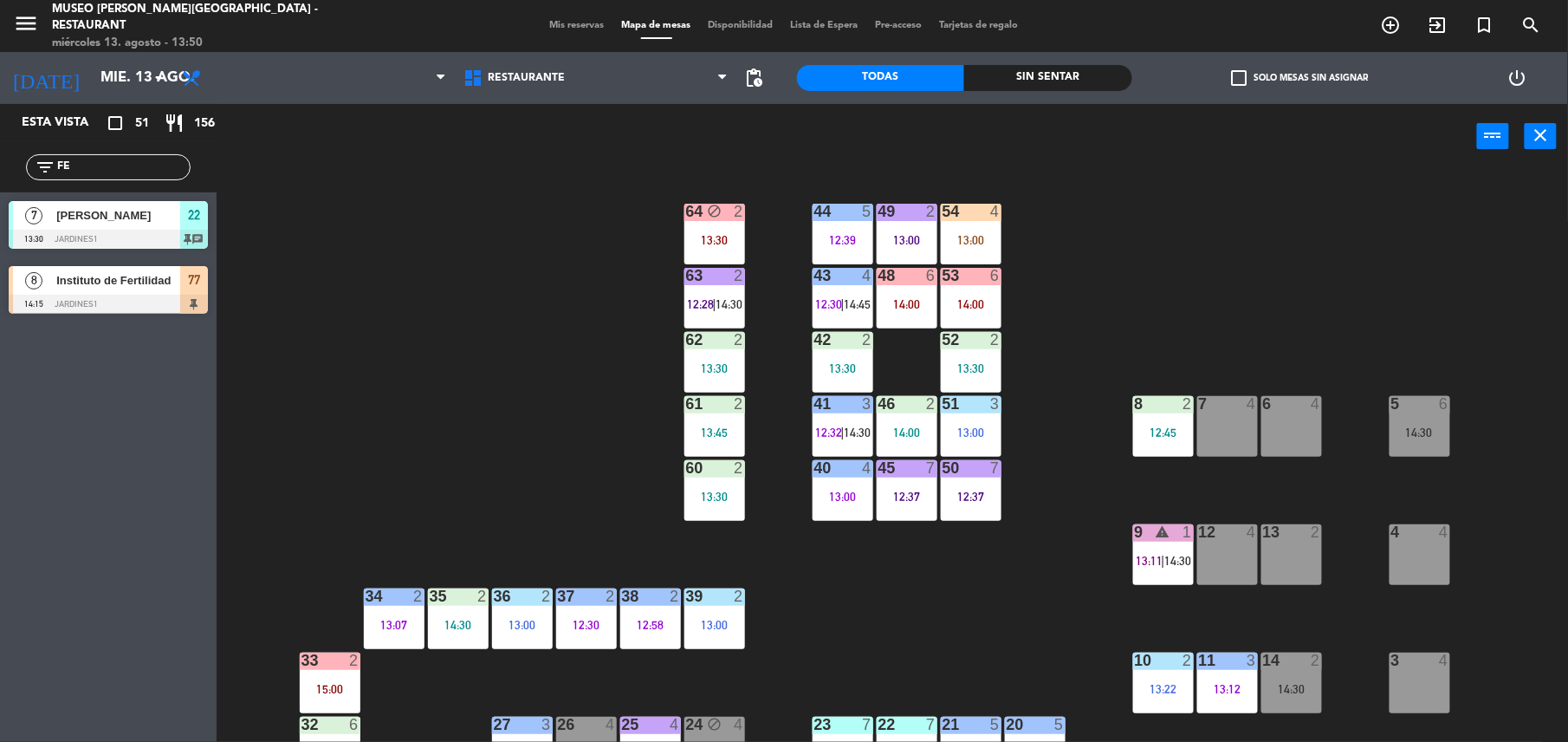
click at [1290, 572] on div "13 2" at bounding box center [1291, 554] width 60 height 60
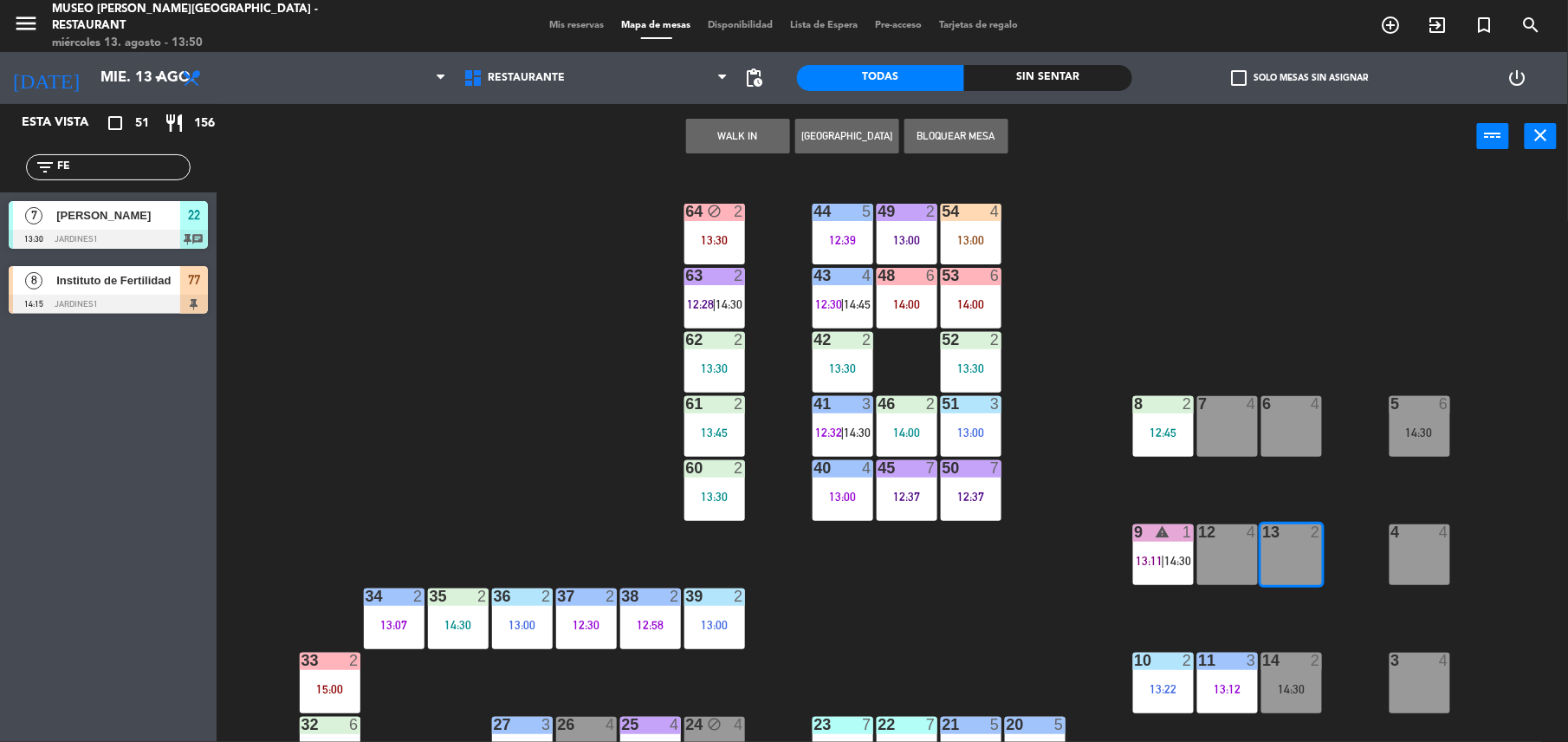
click at [738, 131] on button "WALK IN" at bounding box center [738, 136] width 104 height 35
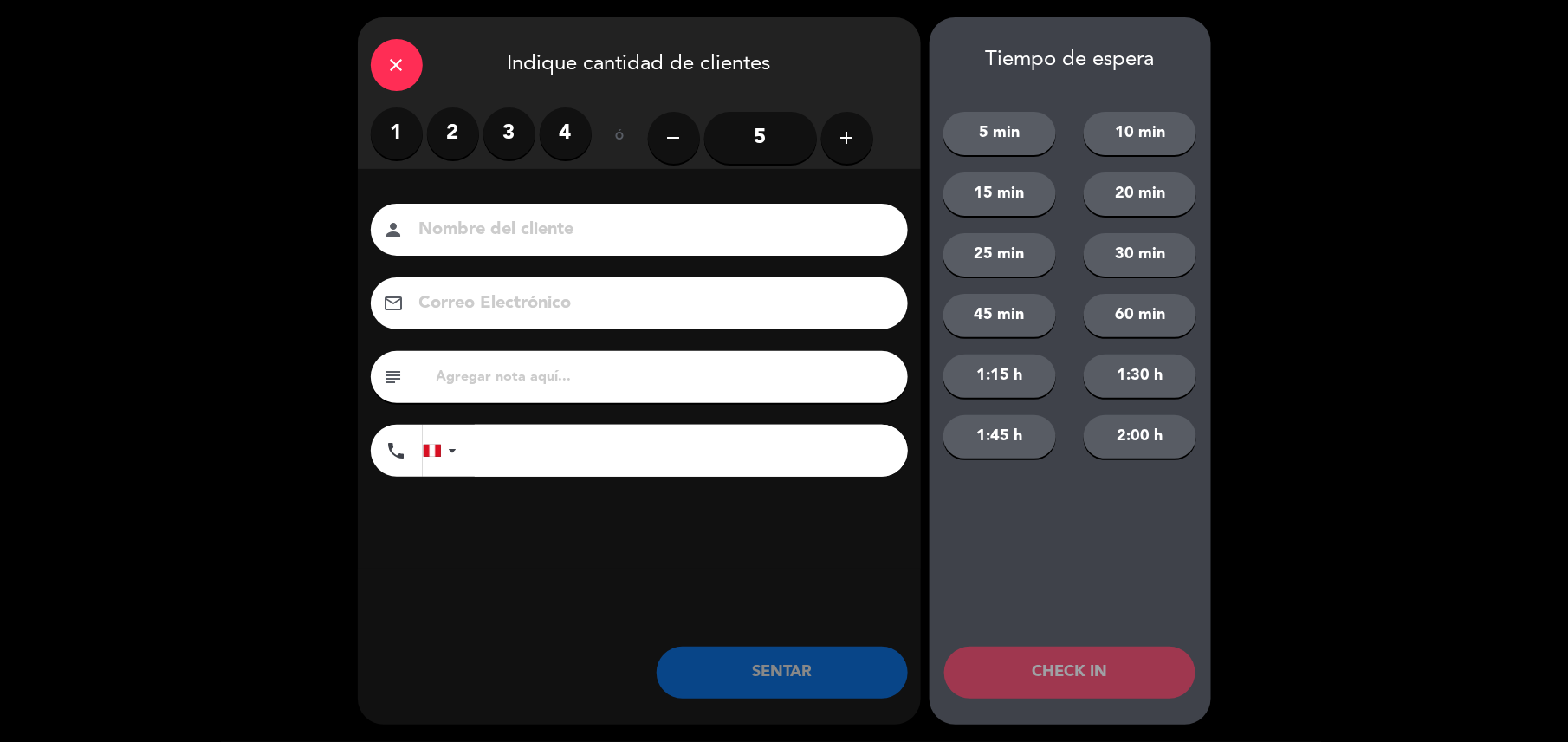
click at [875, 153] on div "1 2 3 4 ó remove 5 add" at bounding box center [639, 138] width 538 height 60
click at [847, 141] on icon "add" at bounding box center [847, 138] width 21 height 21
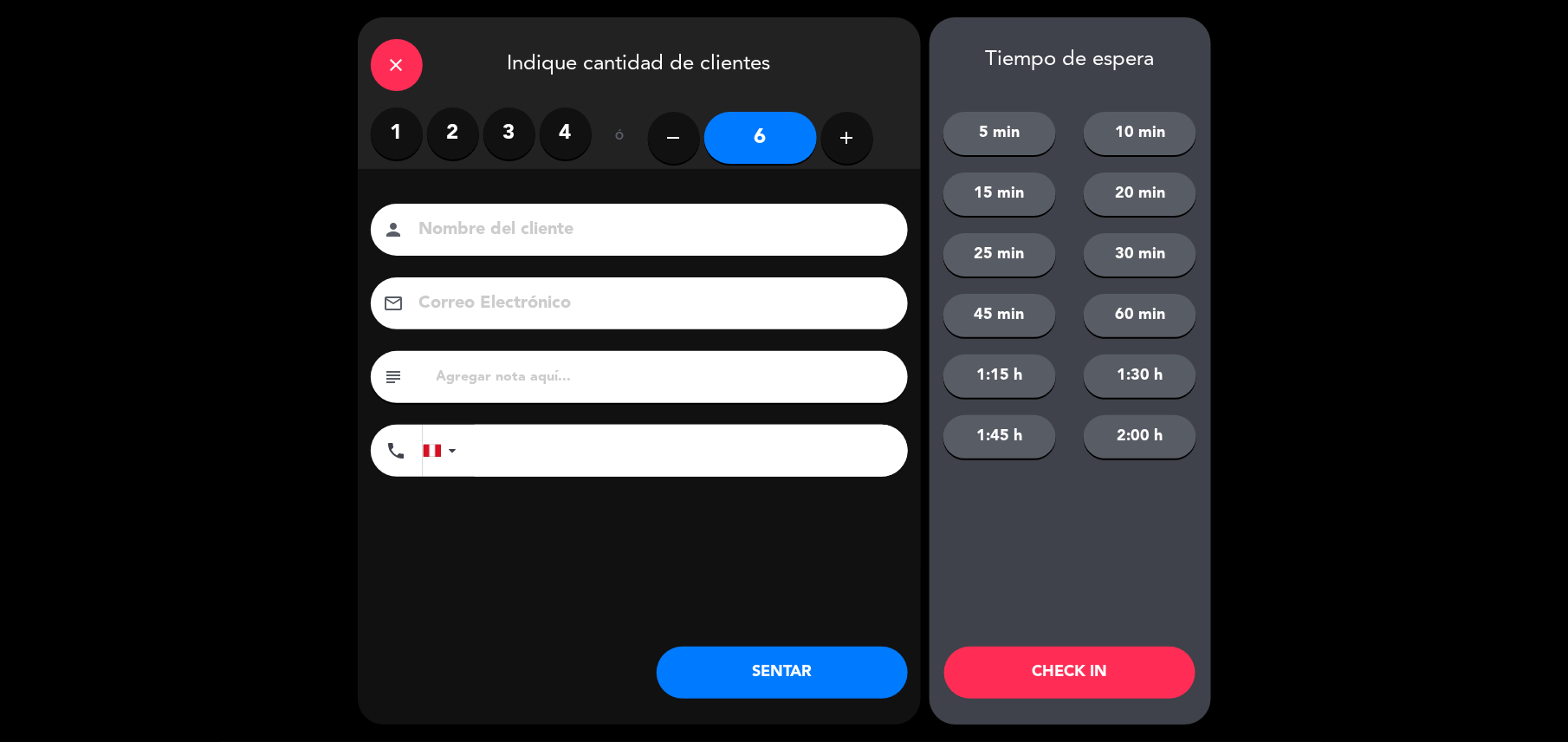
click at [667, 230] on input at bounding box center [652, 229] width 468 height 30
type input "WALK IN [PERSON_NAME]"
click at [488, 449] on input "tel" at bounding box center [691, 450] width 434 height 52
type input "988014319"
click at [826, 669] on button "SENTAR" at bounding box center [782, 672] width 251 height 52
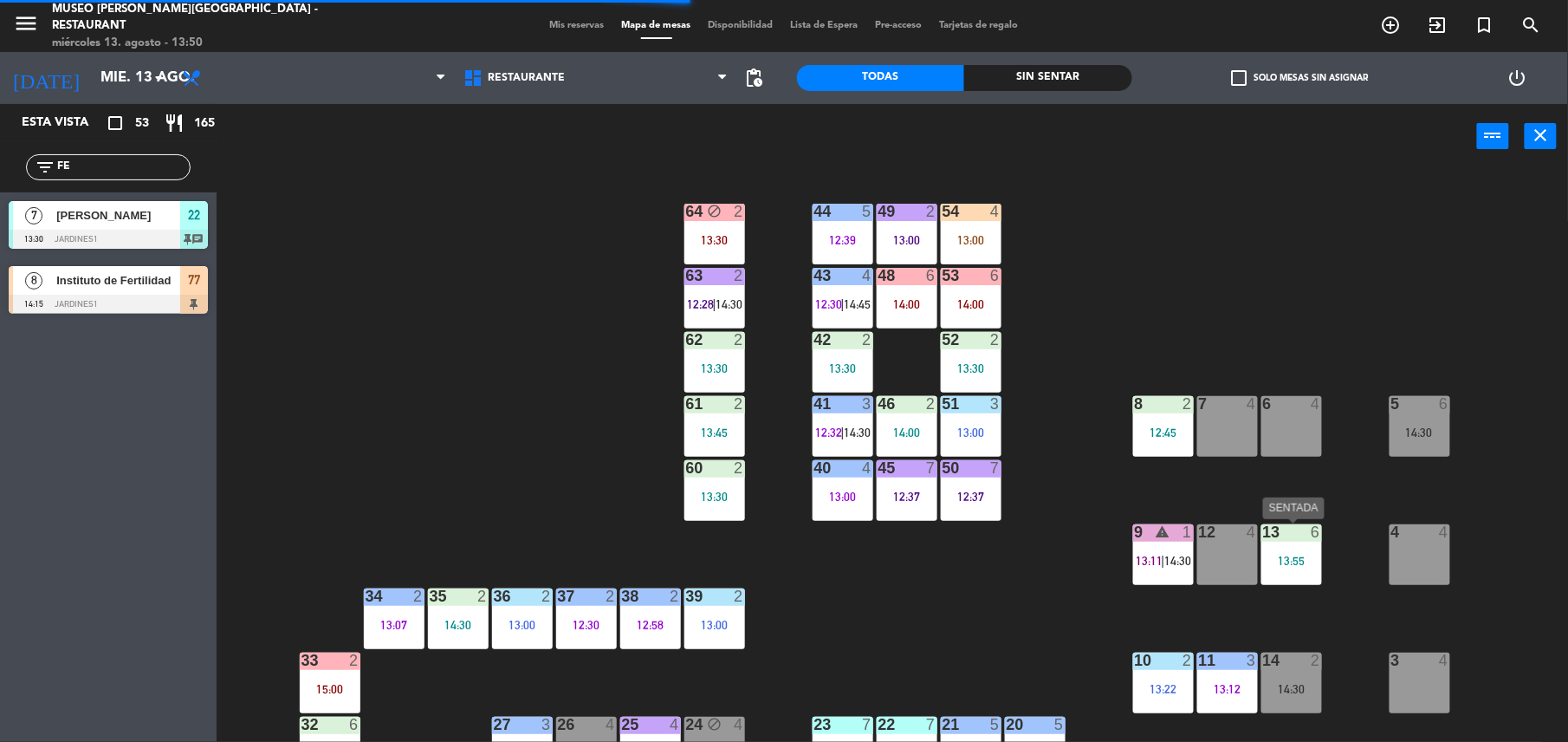
click at [1305, 577] on div "13 6 13:55" at bounding box center [1291, 554] width 60 height 60
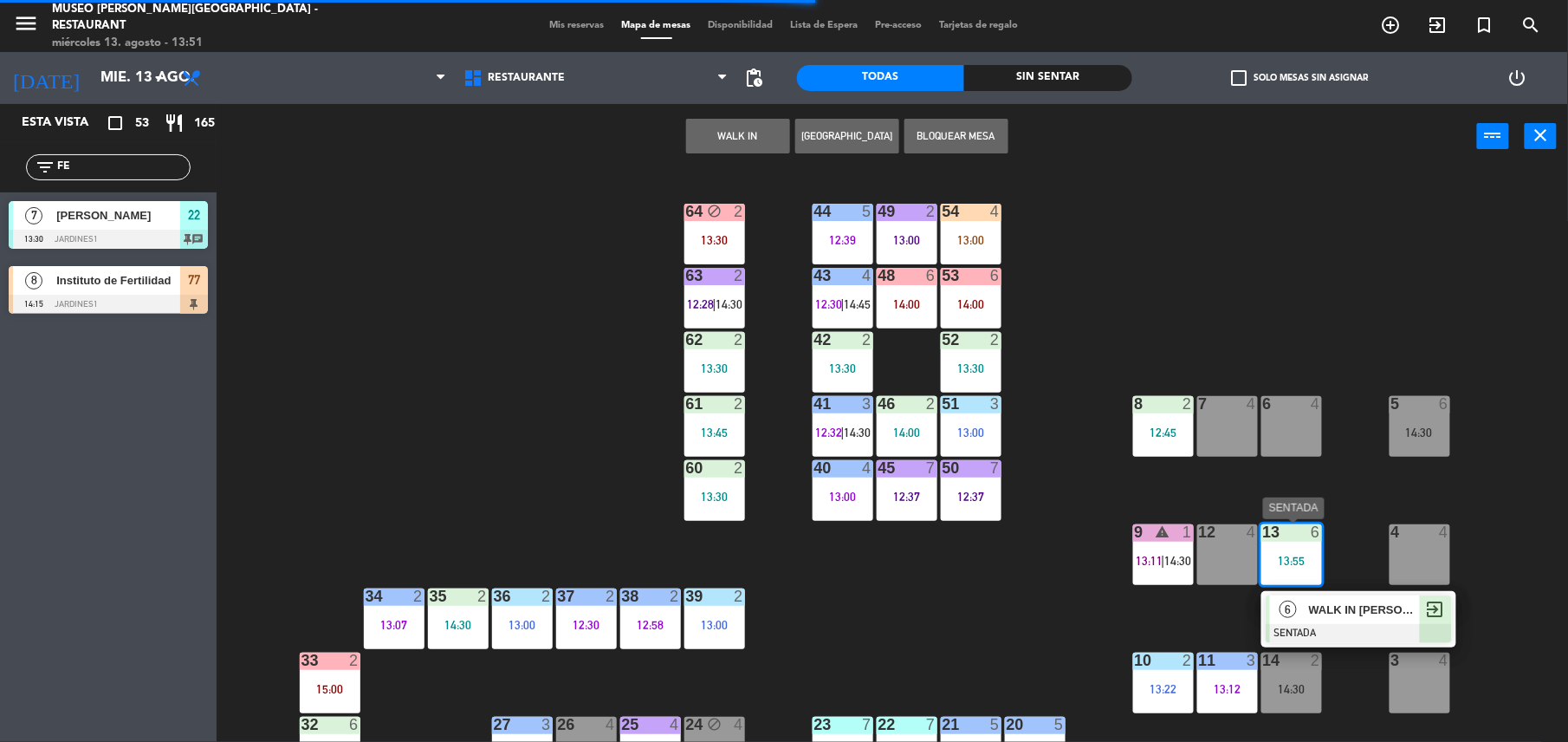
click at [1345, 613] on span "WALK IN [PERSON_NAME]" at bounding box center [1365, 610] width 111 height 18
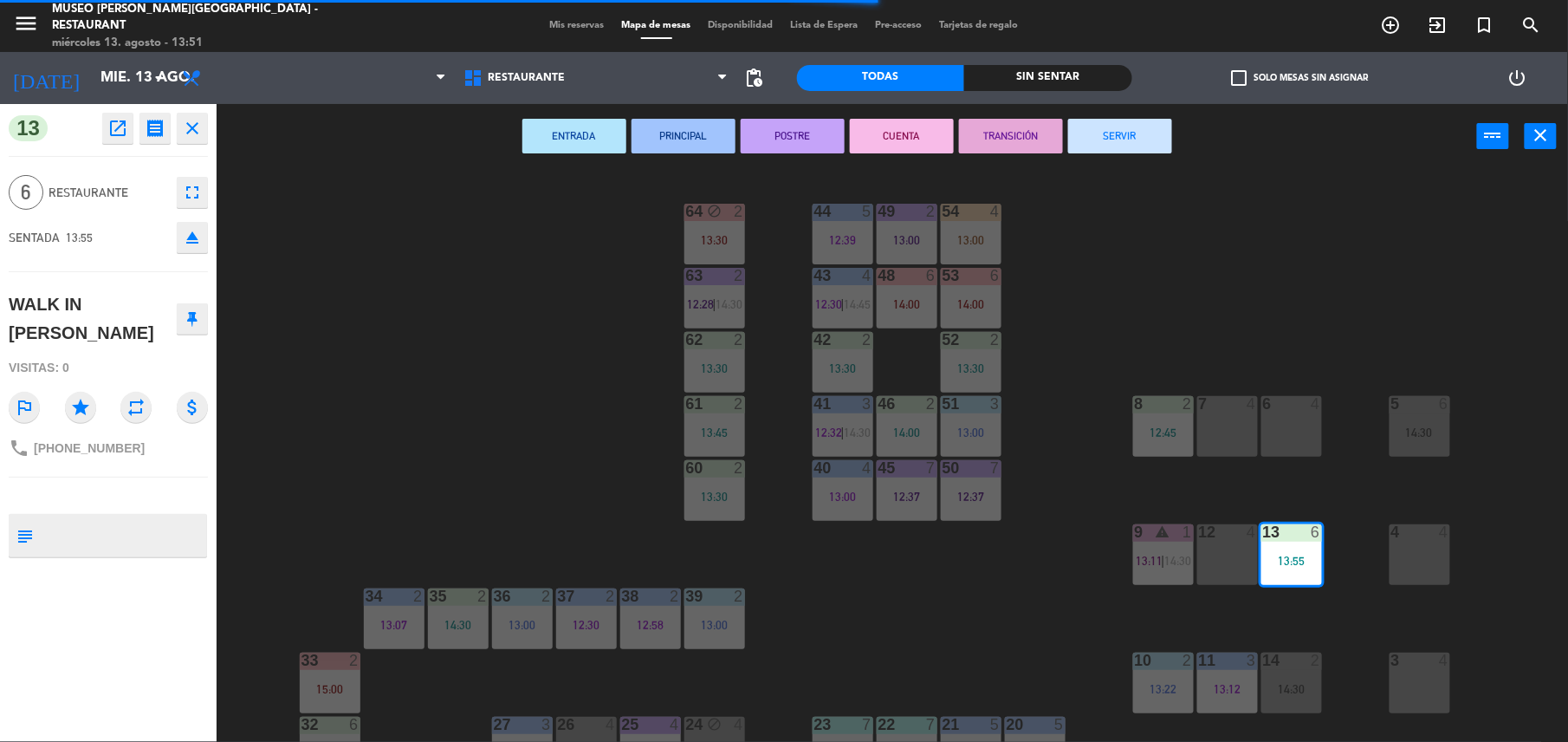
click at [917, 573] on div "44 5 12:39 49 2 13:00 54 4 13:00 64 block 2 13:30 48 6 14:00 53 6 14:00 63 2 12…" at bounding box center [900, 459] width 1336 height 573
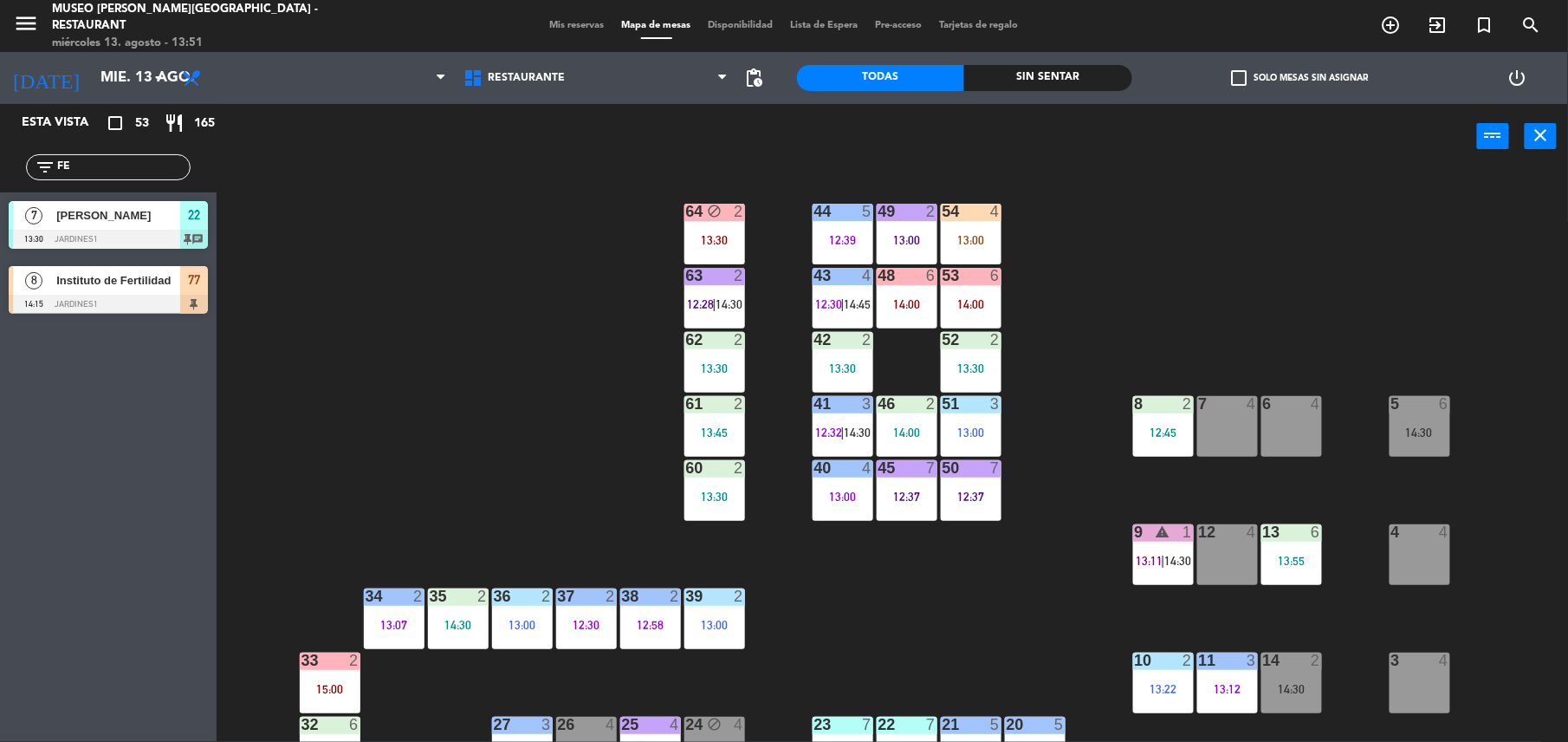
click at [1300, 549] on div "13 6 13:55" at bounding box center [1291, 554] width 60 height 60
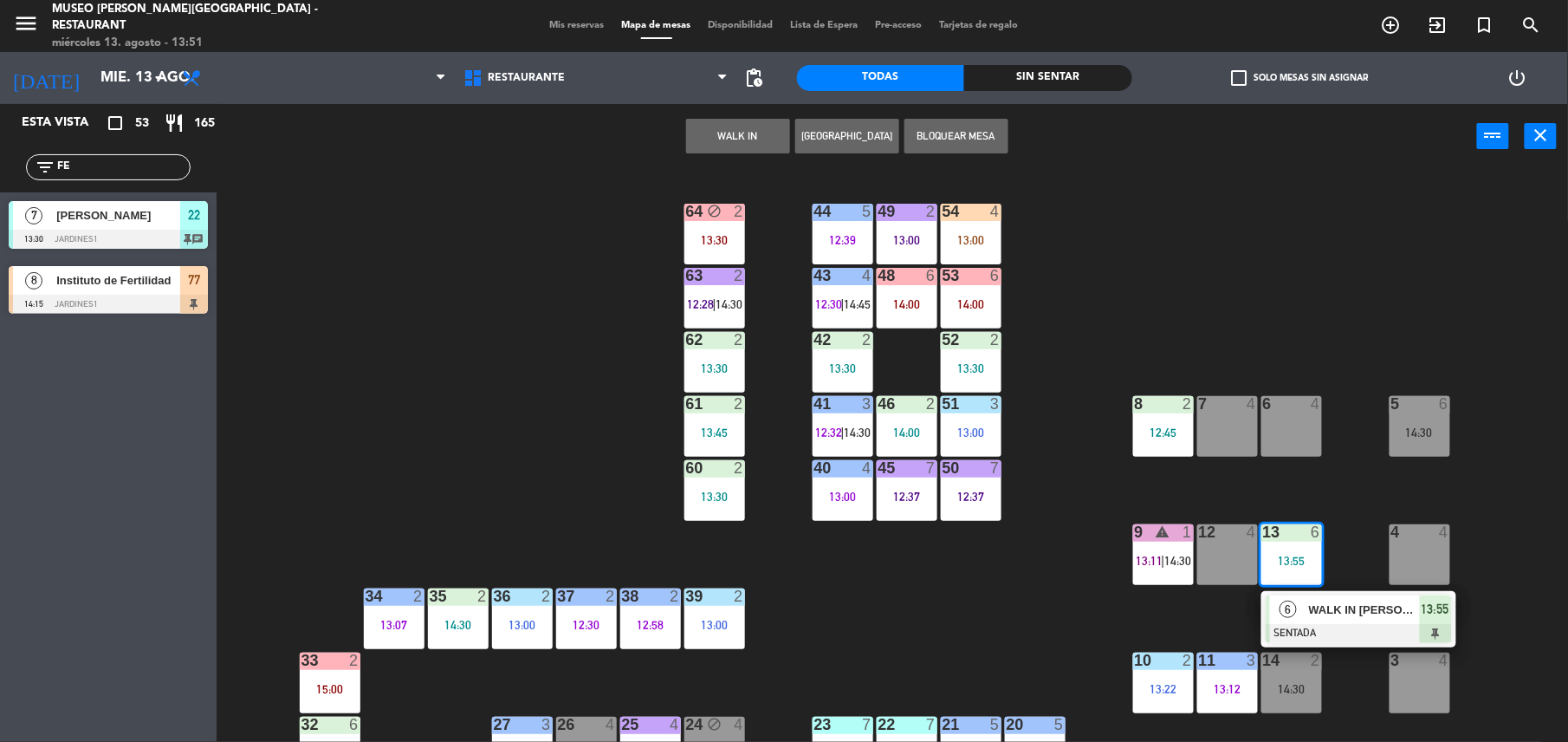
click at [1401, 413] on div "5 6" at bounding box center [1420, 404] width 60 height 17
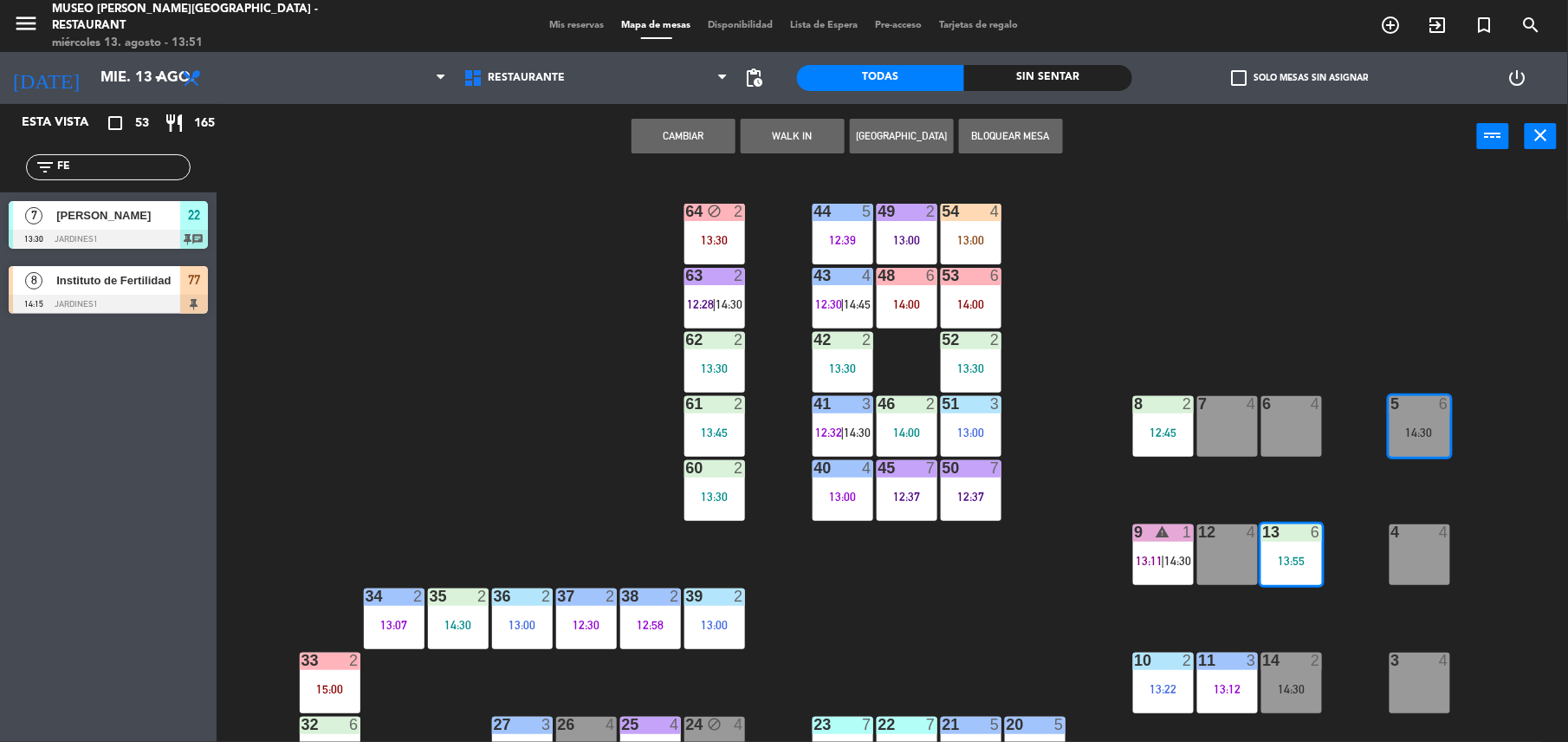
click at [711, 119] on button "Cambiar" at bounding box center [684, 136] width 104 height 35
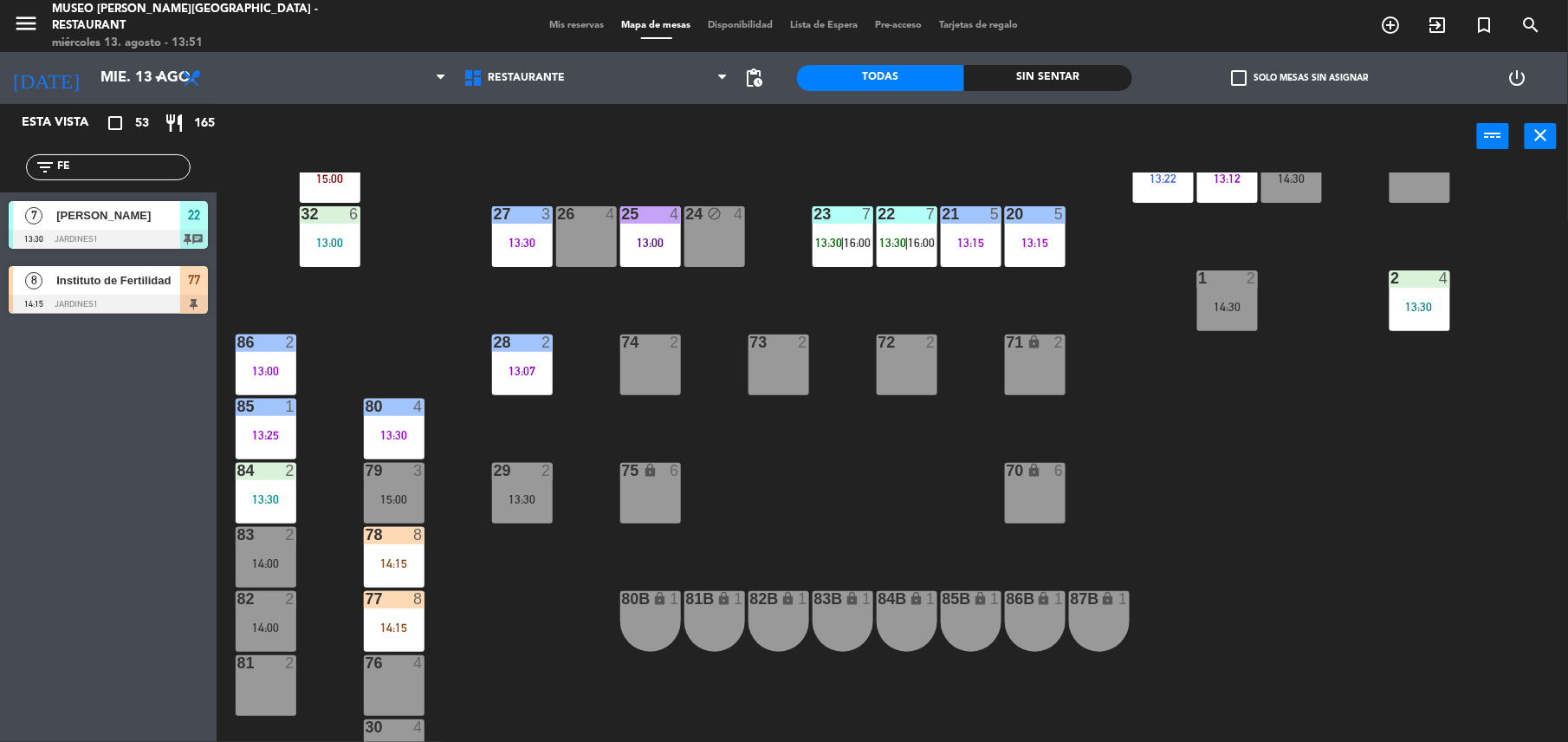
scroll to position [593, 0]
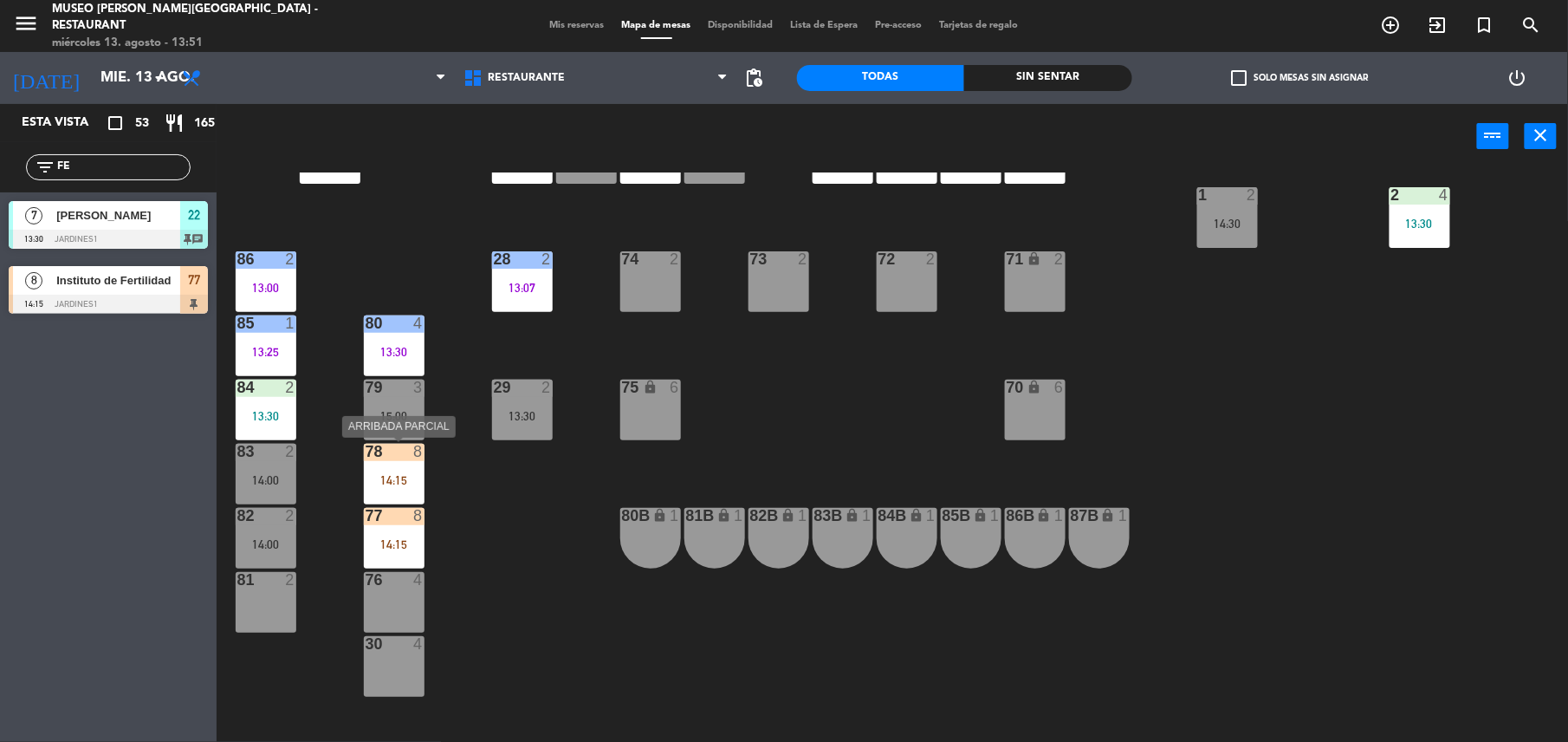
click at [411, 468] on div "78 8 14:15" at bounding box center [394, 474] width 60 height 60
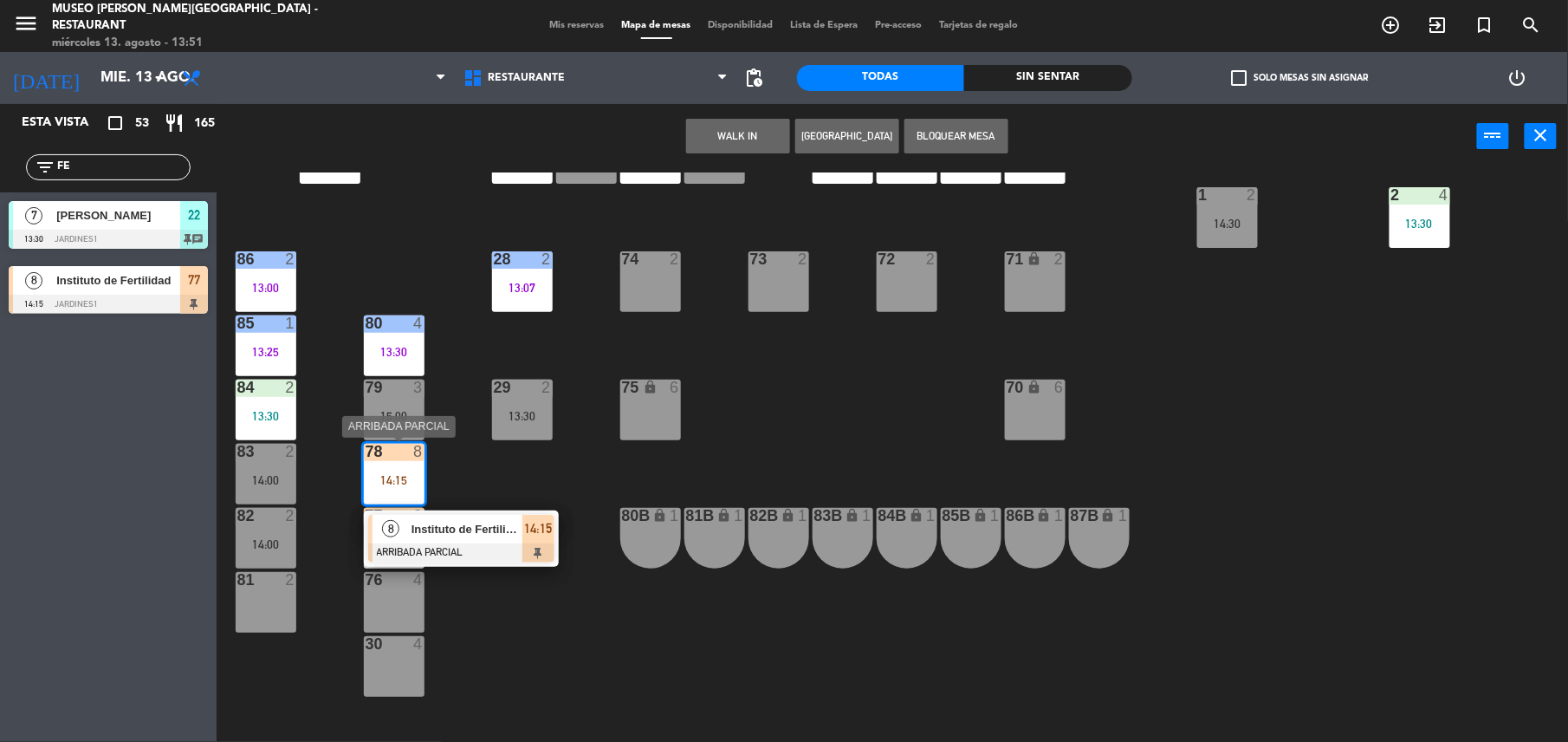
click at [469, 523] on span "Instituto de Fertilidad" at bounding box center [467, 529] width 111 height 18
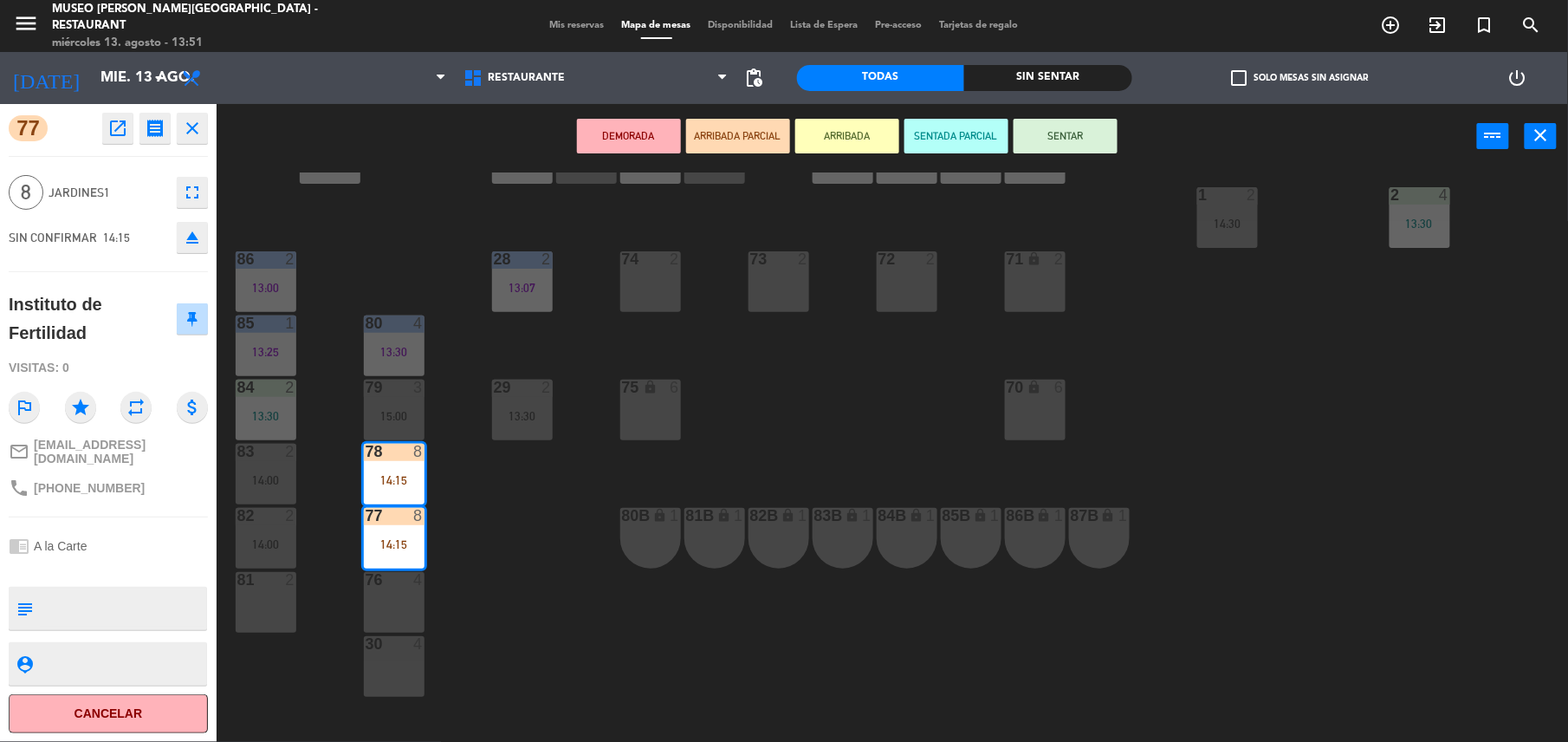
click at [92, 596] on textarea at bounding box center [122, 609] width 165 height 37
type textarea "M77-78|"
click at [129, 517] on div "77 open_in_new receipt 2:15 PM [DATE] 8 personas Instituto de Fertilidad Mesa 7…" at bounding box center [108, 423] width 216 height 638
click at [487, 624] on div "44 5 12:39 49 2 13:00 54 4 13:00 64 block 2 13:30 48 6 14:00 53 6 14:00 63 2 12…" at bounding box center [900, 459] width 1336 height 573
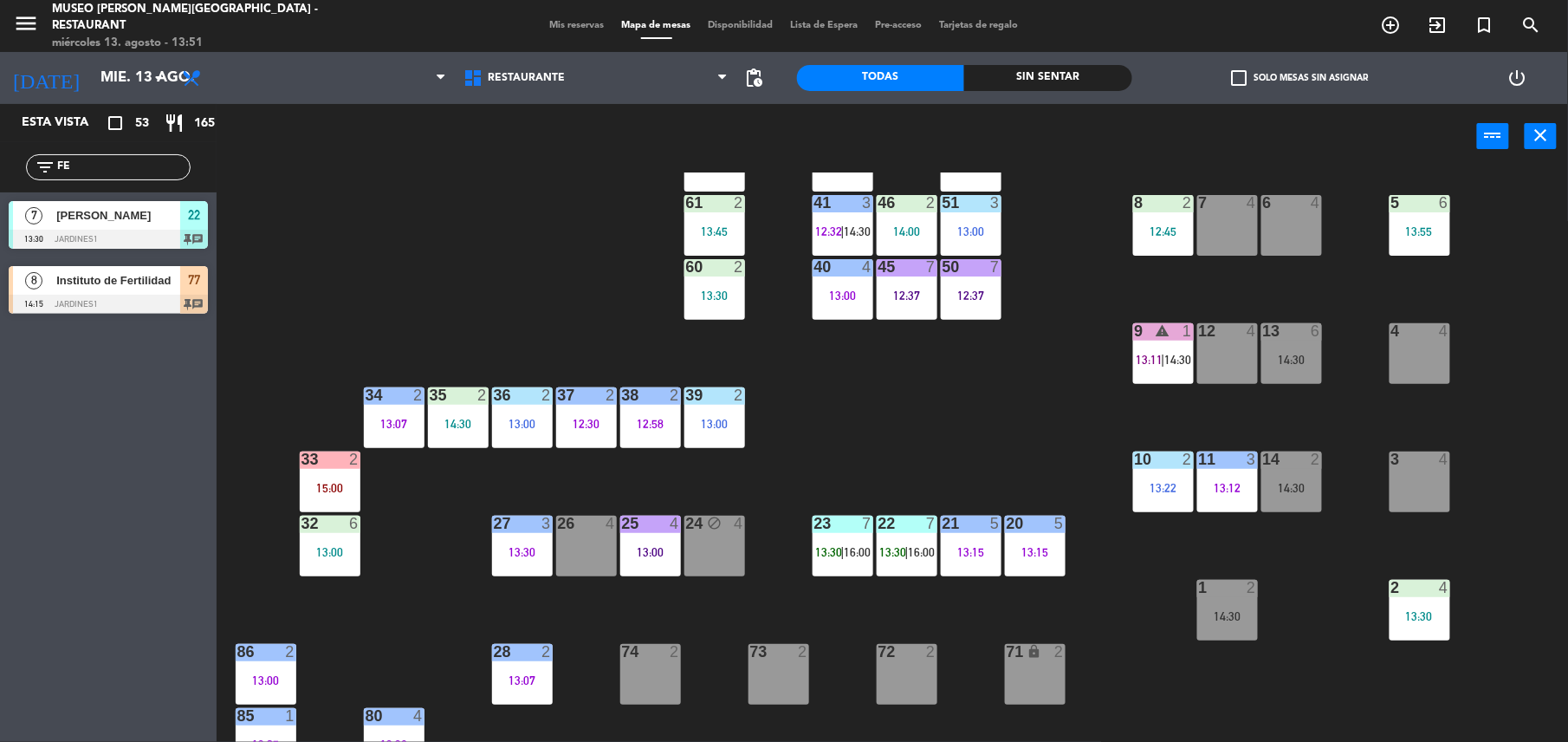
scroll to position [193, 0]
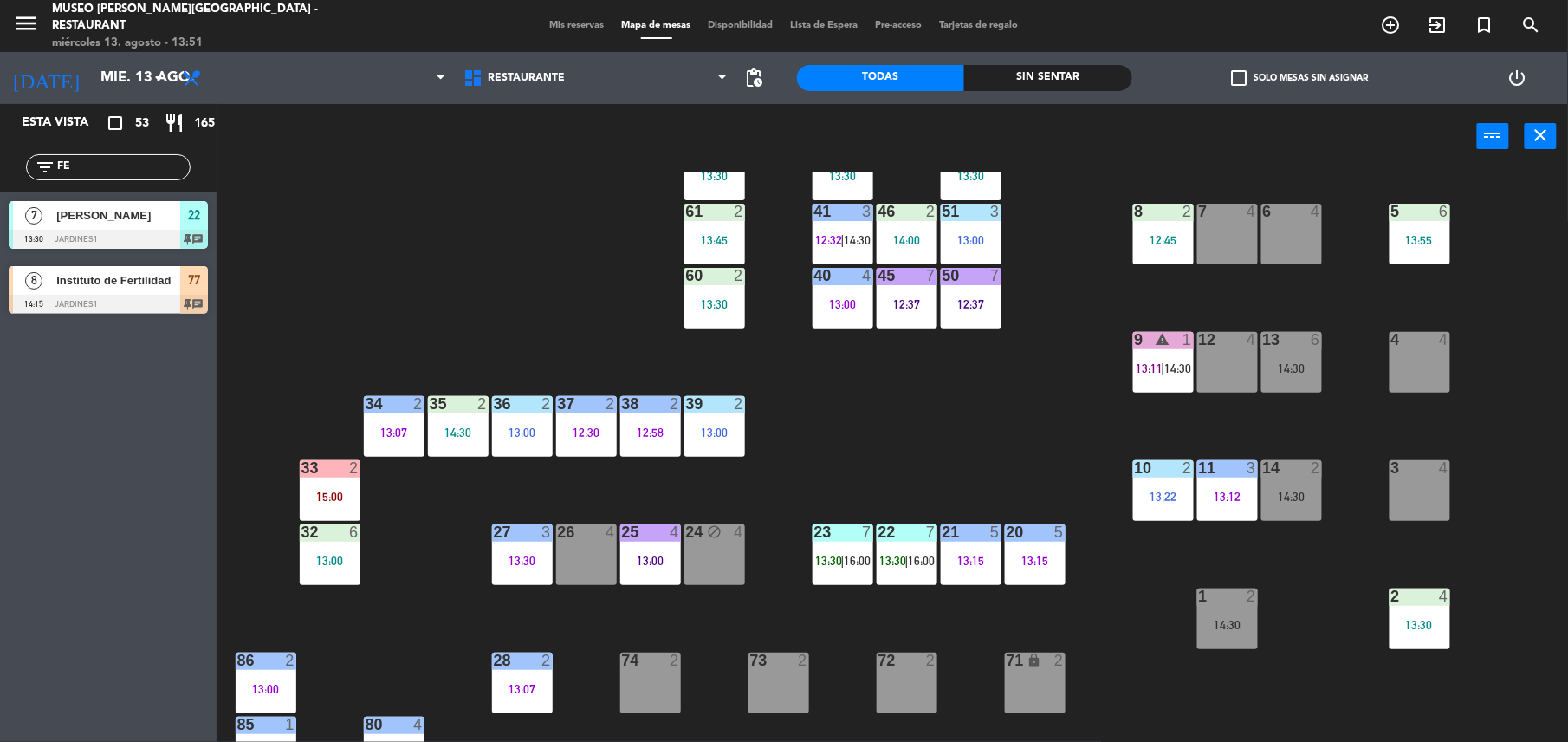
click at [1408, 208] on div at bounding box center [1419, 211] width 28 height 16
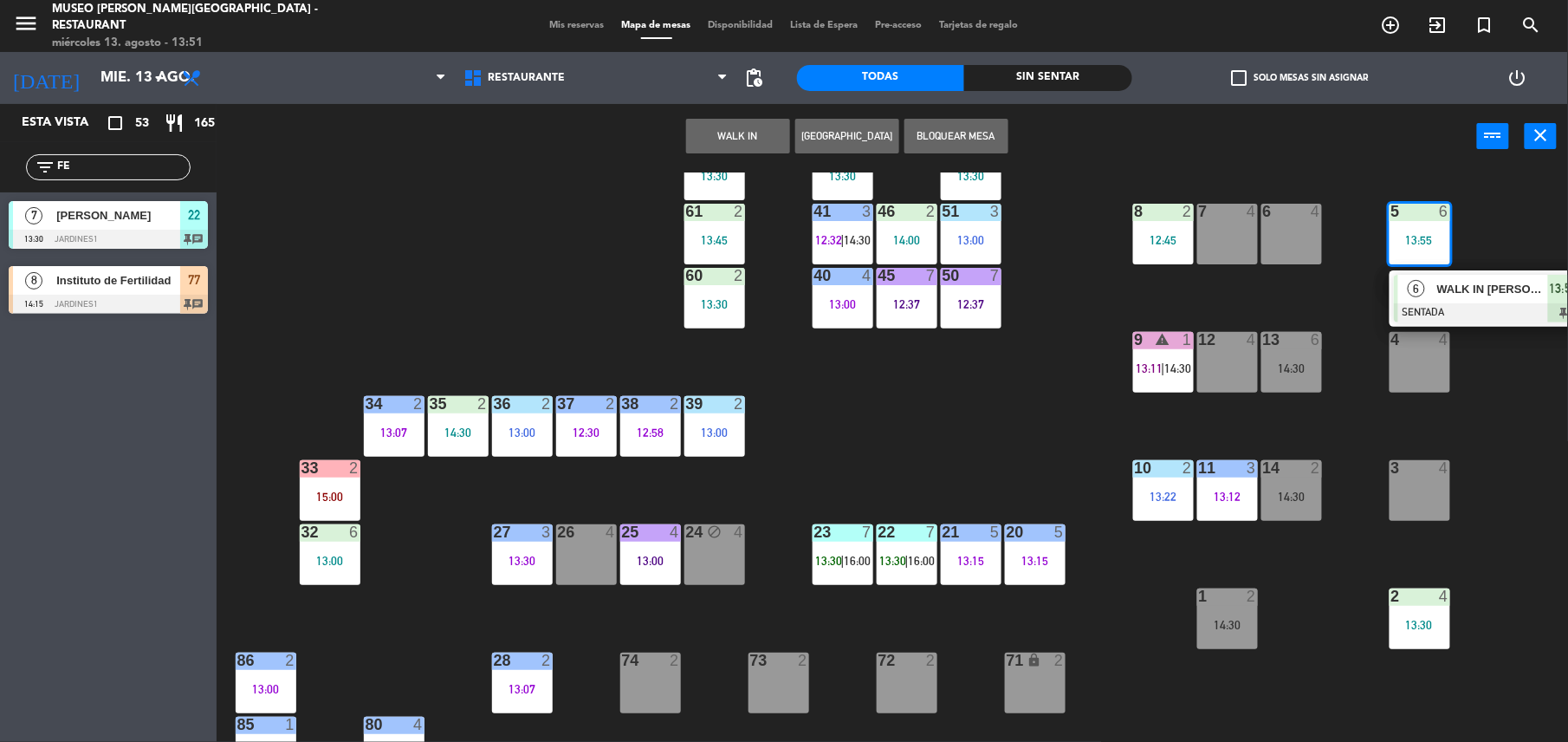
click at [1417, 286] on span "6" at bounding box center [1416, 288] width 17 height 17
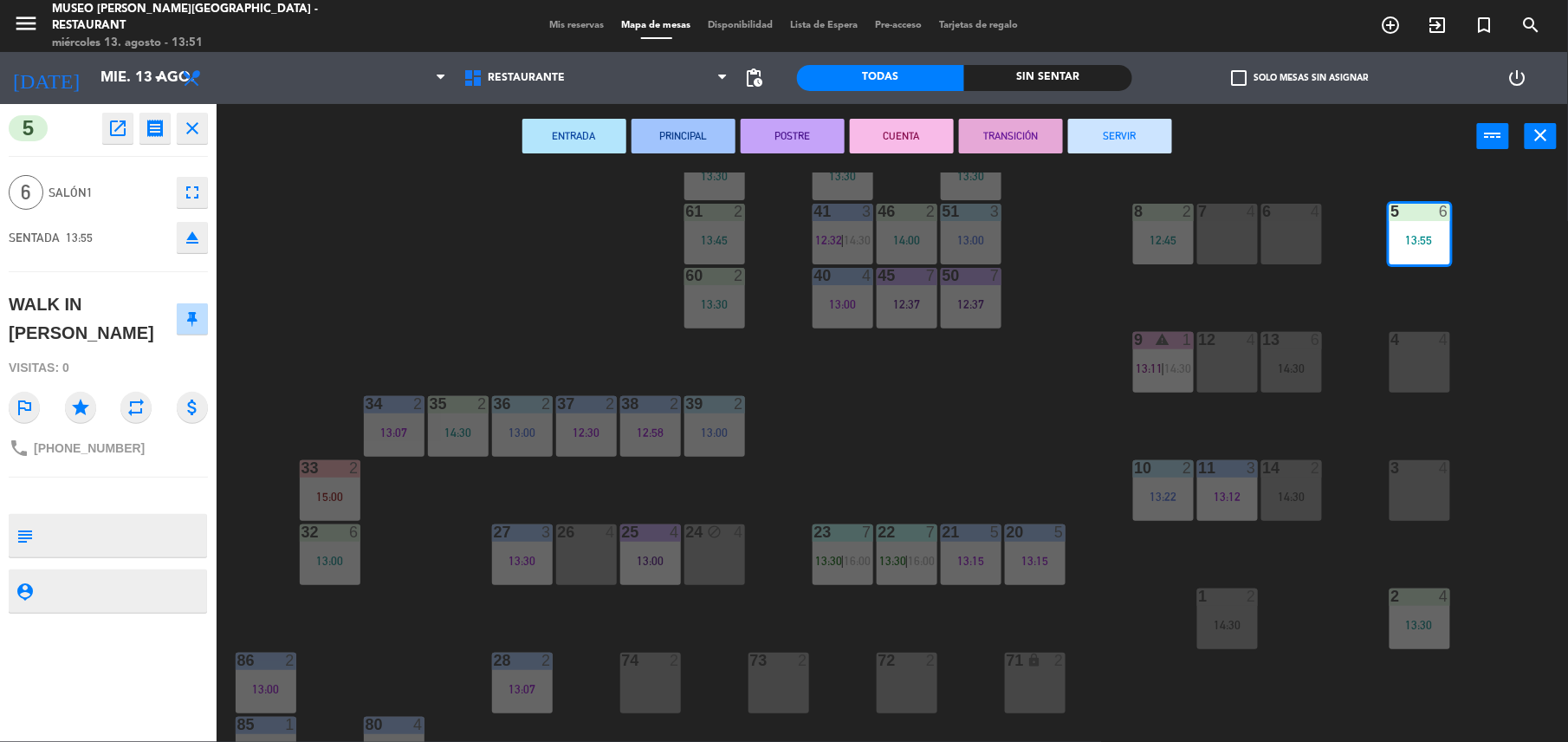
click at [203, 241] on button "eject" at bounding box center [193, 237] width 31 height 31
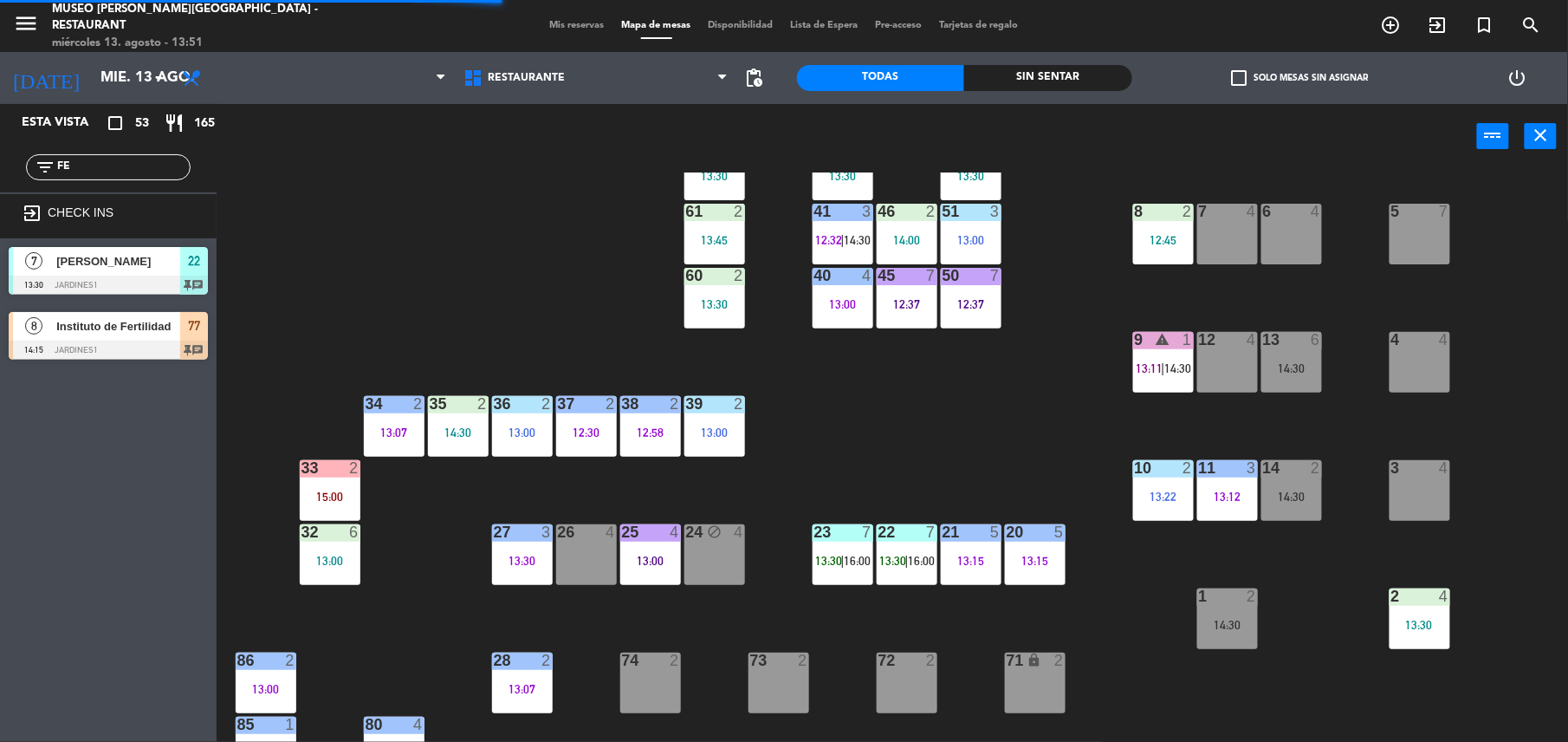
drag, startPoint x: 116, startPoint y: 163, endPoint x: 0, endPoint y: 208, distance: 124.4
click at [0, 208] on html "close × Museo [PERSON_NAME] Café - Restaurant × chrome_reader_mode Listado de R…" at bounding box center [784, 371] width 1568 height 742
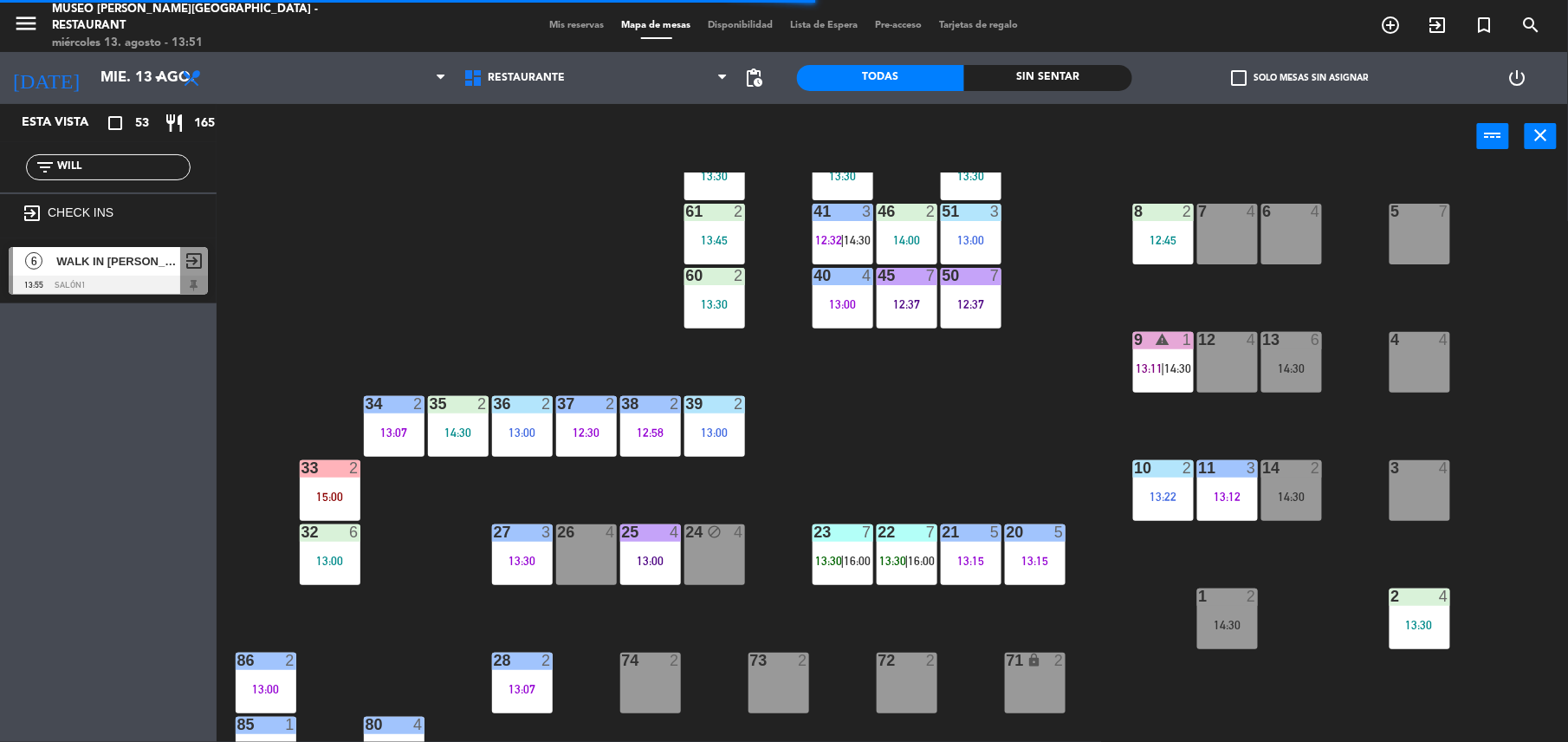
type input "WILL"
click at [139, 287] on div at bounding box center [108, 285] width 199 height 19
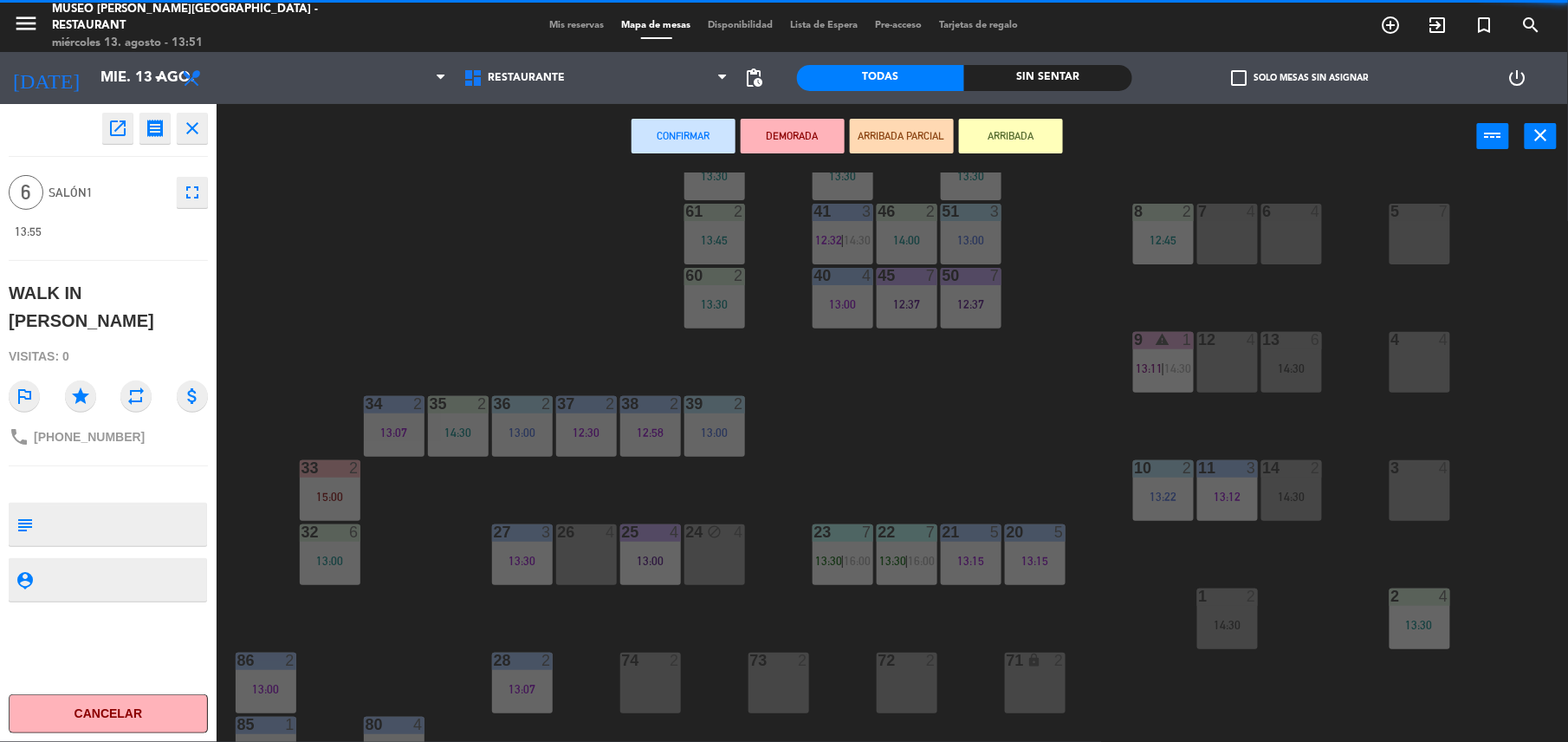
click at [1418, 234] on div "5 7" at bounding box center [1420, 234] width 60 height 60
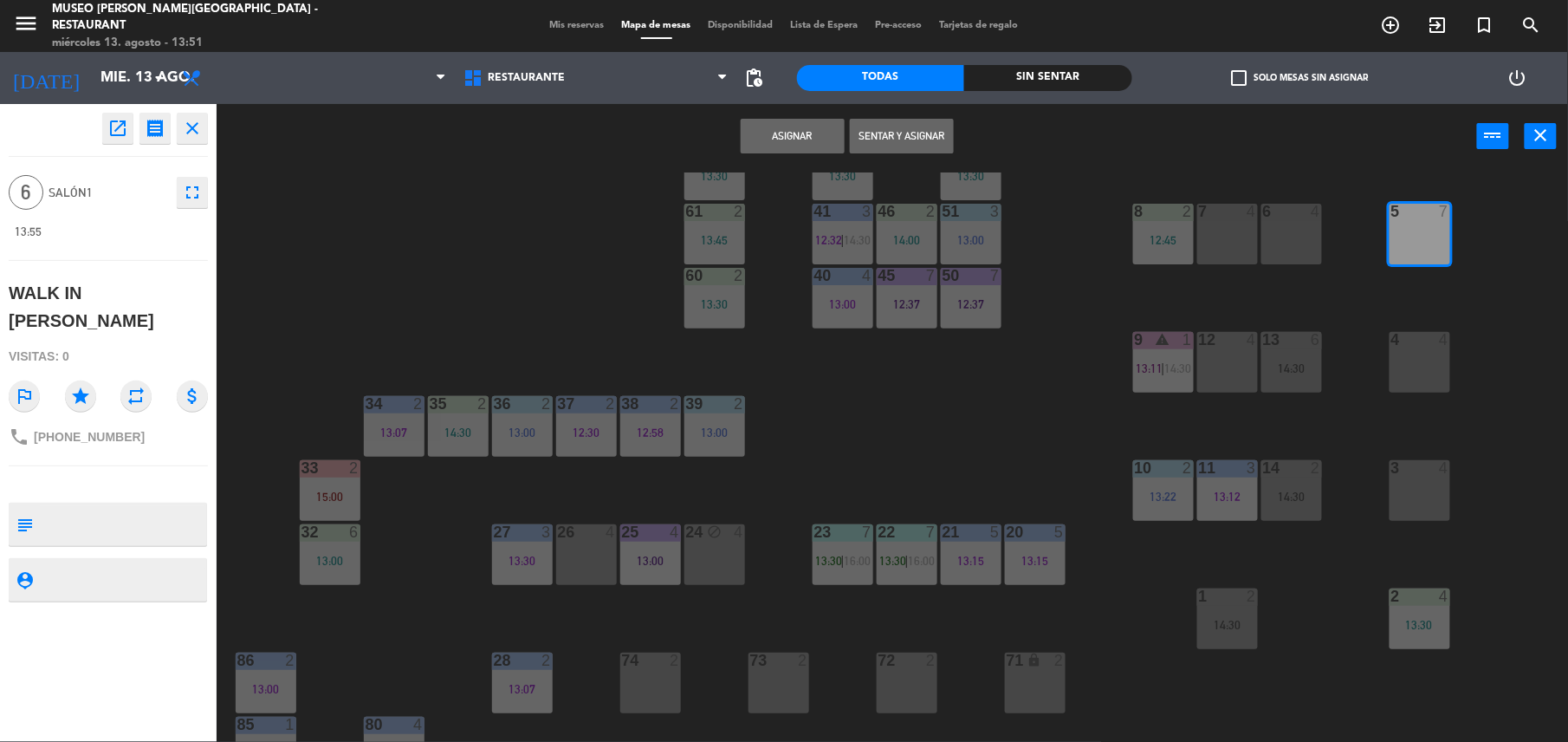
click at [791, 142] on button "Asignar" at bounding box center [793, 136] width 104 height 35
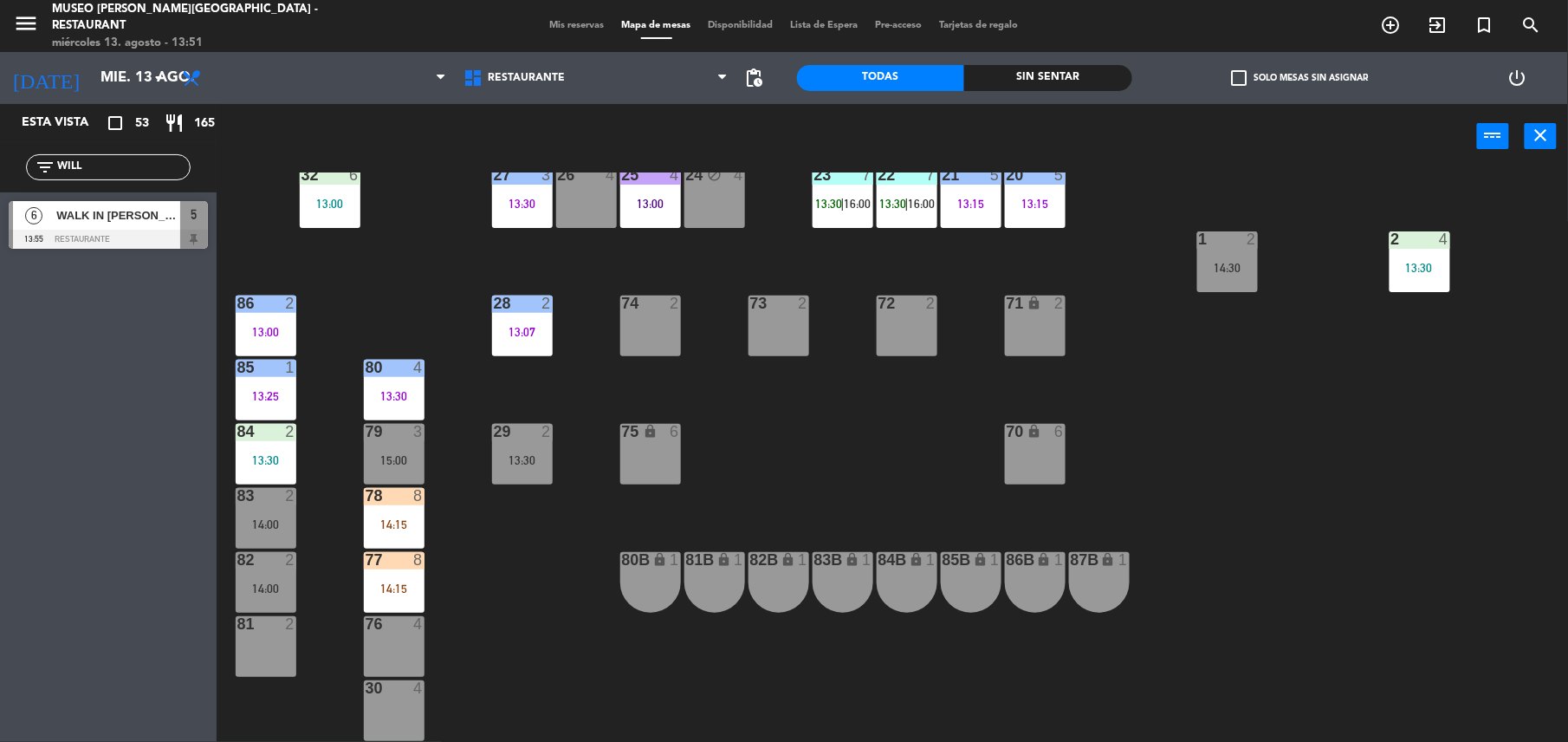
scroll to position [582, 0]
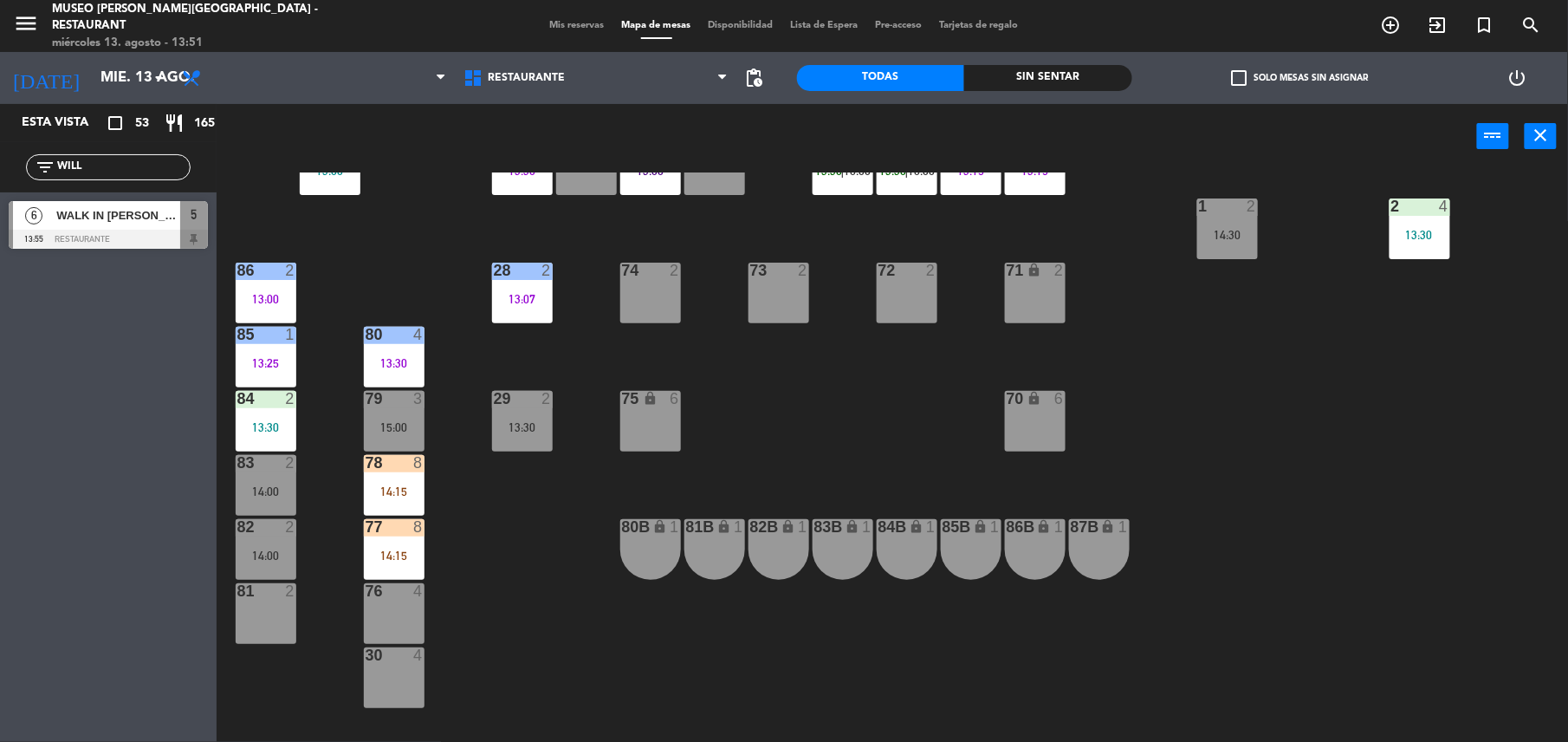
click at [374, 485] on div "14:15" at bounding box center [394, 491] width 60 height 13
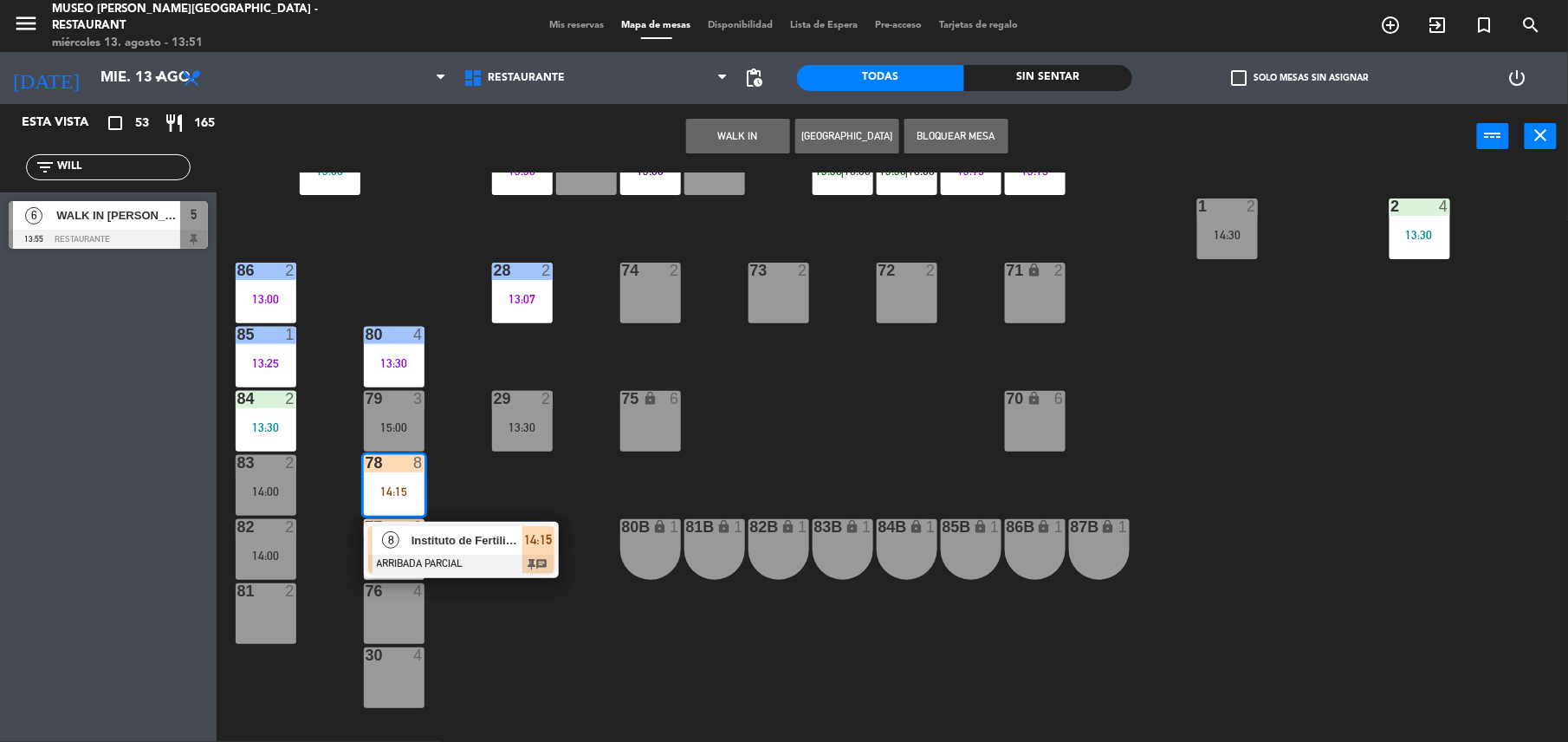
click at [473, 538] on span "Instituto de Fertilidad" at bounding box center [467, 540] width 111 height 18
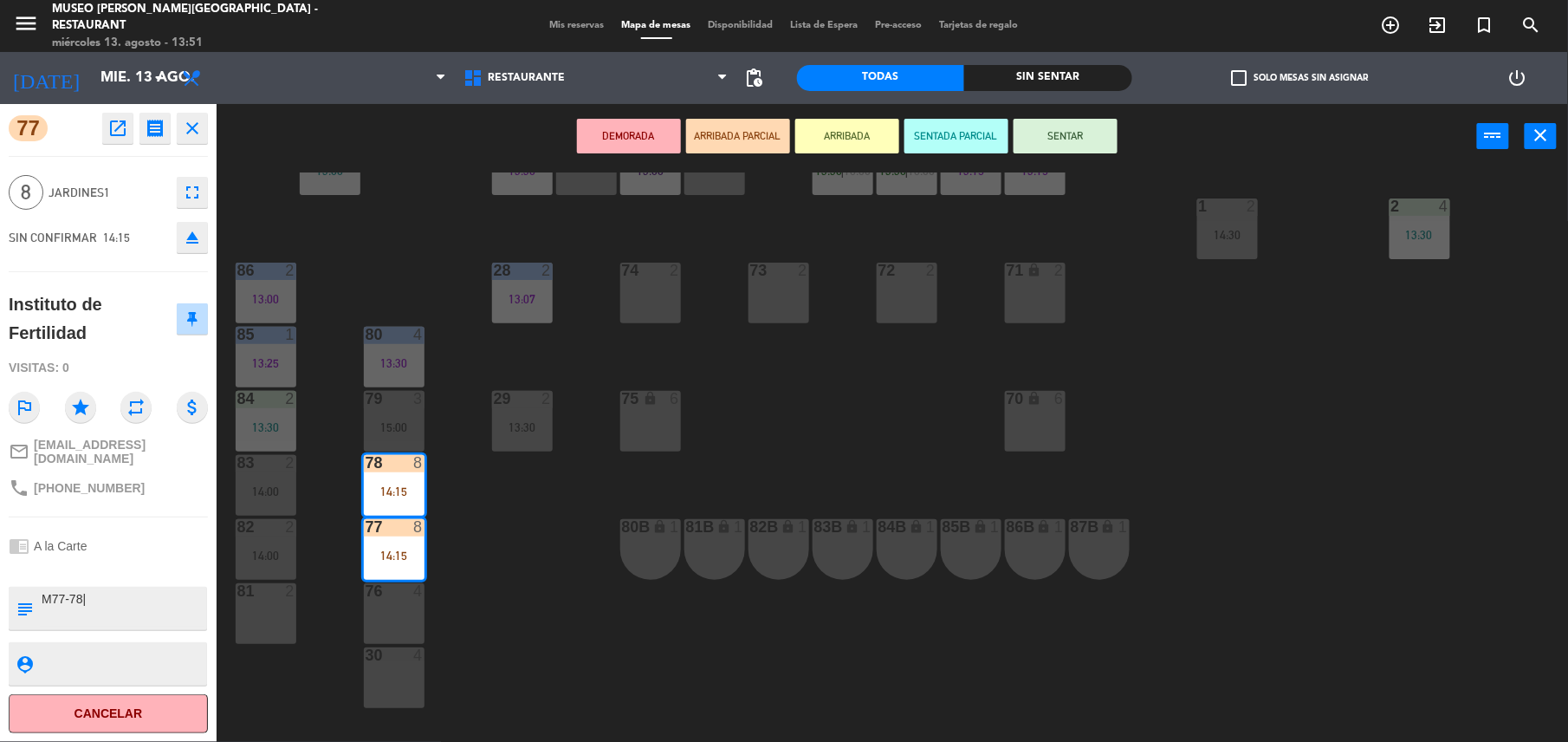
click at [965, 152] on button "SENTADA PARCIAL" at bounding box center [956, 136] width 104 height 35
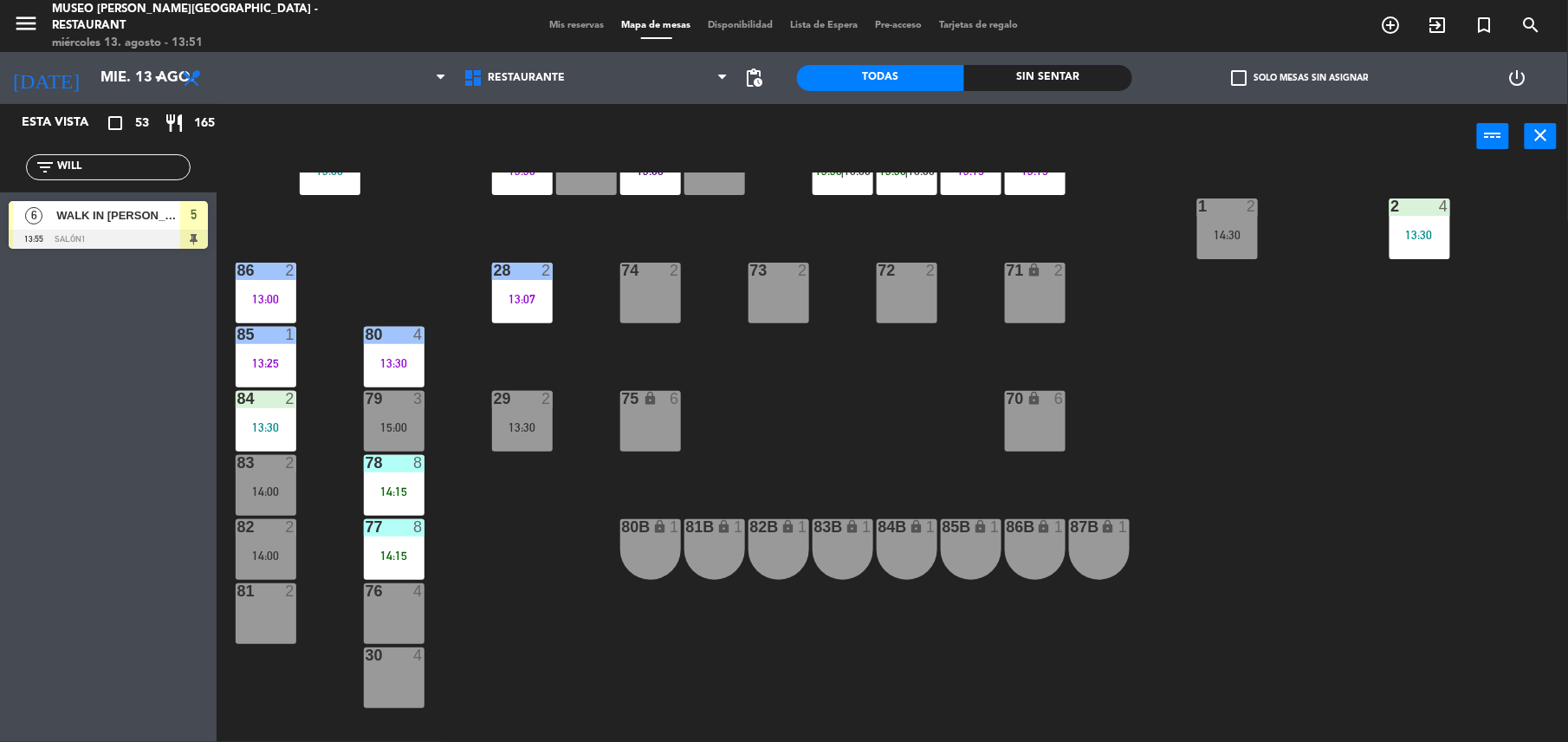
scroll to position [0, 0]
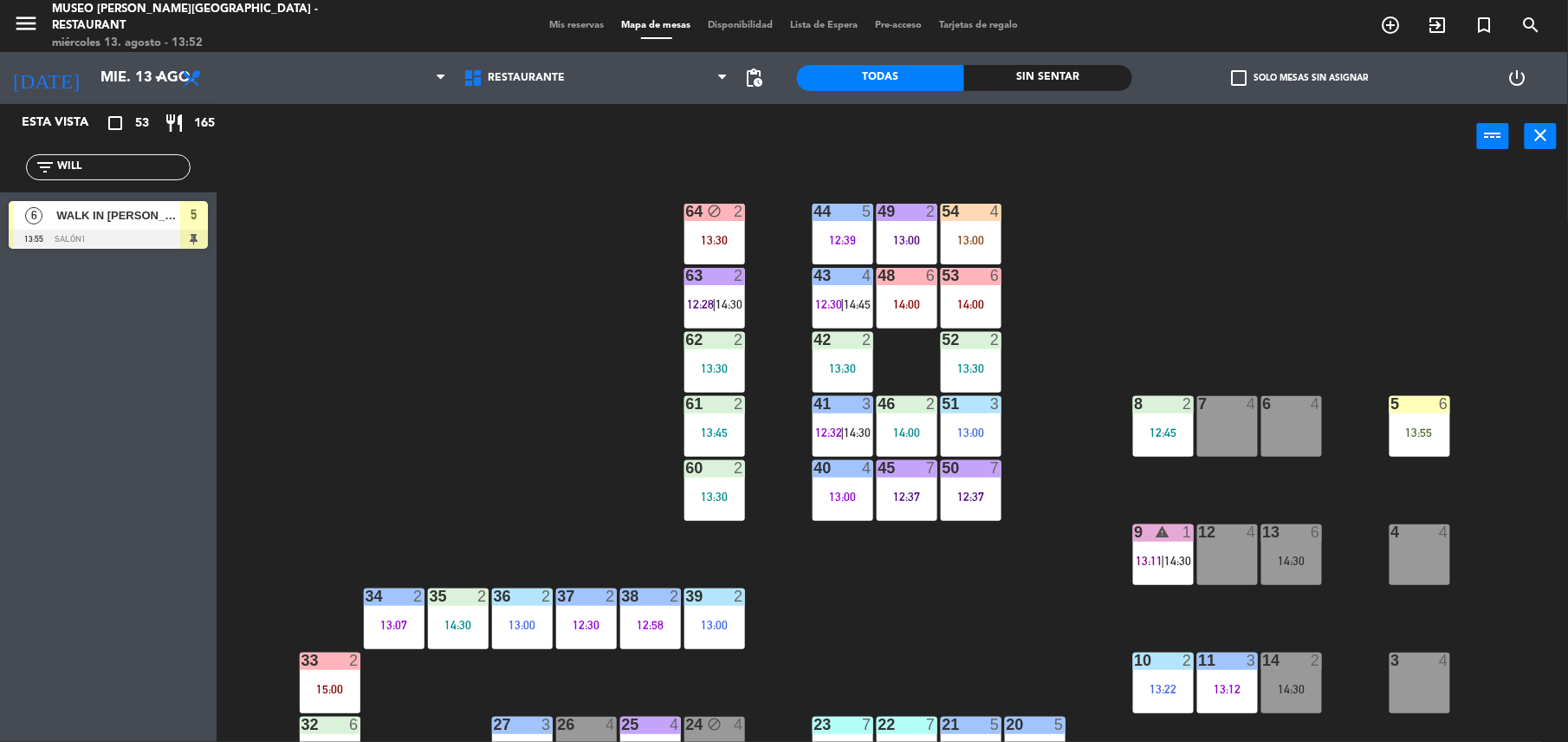
click at [924, 660] on div "44 5 12:39 49 2 13:00 54 4 13:00 64 block 2 13:30 48 6 14:00 53 6 14:00 63 2 12…" at bounding box center [900, 459] width 1336 height 573
click at [1422, 407] on div at bounding box center [1419, 403] width 28 height 16
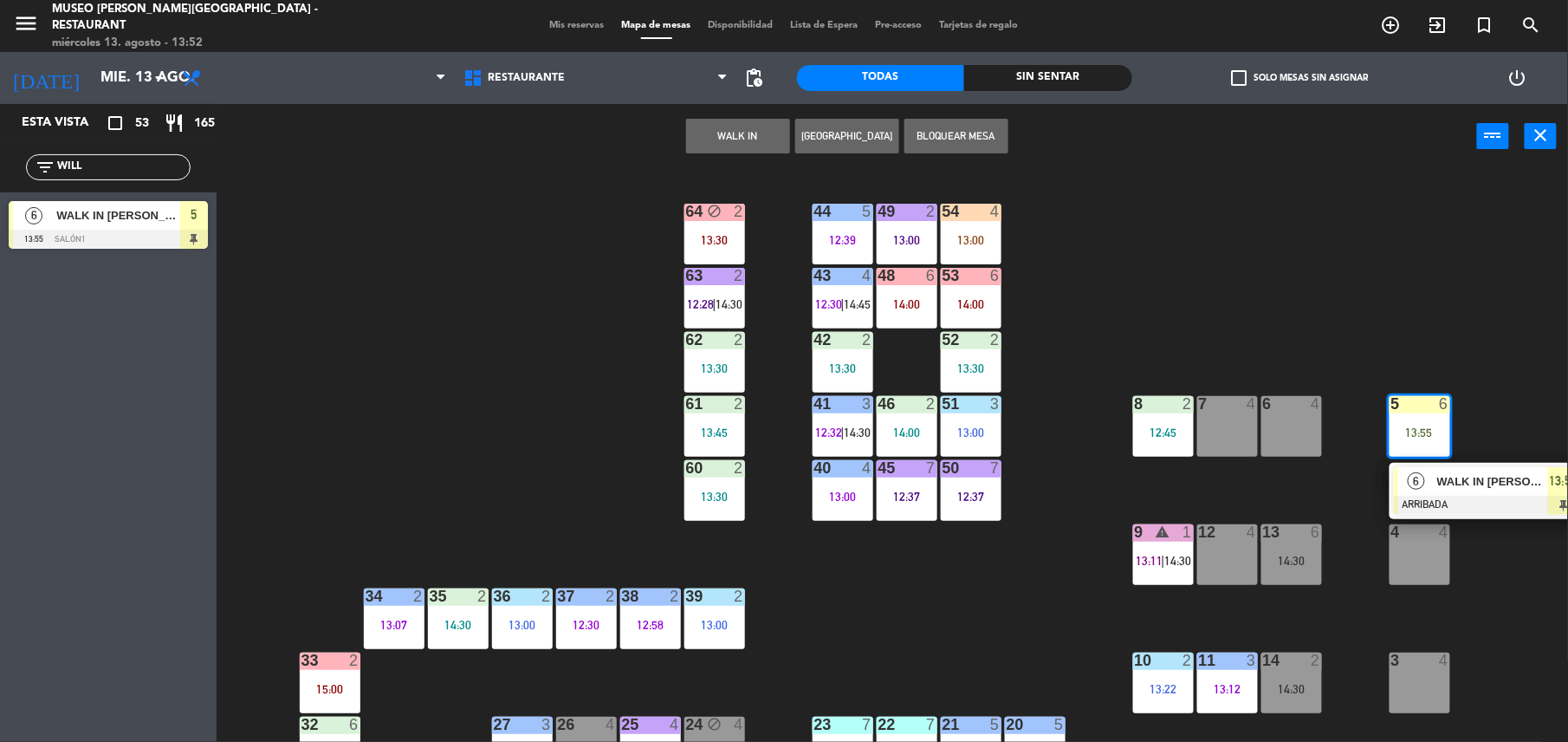
click at [1479, 488] on span "WALK IN [PERSON_NAME]" at bounding box center [1493, 481] width 111 height 18
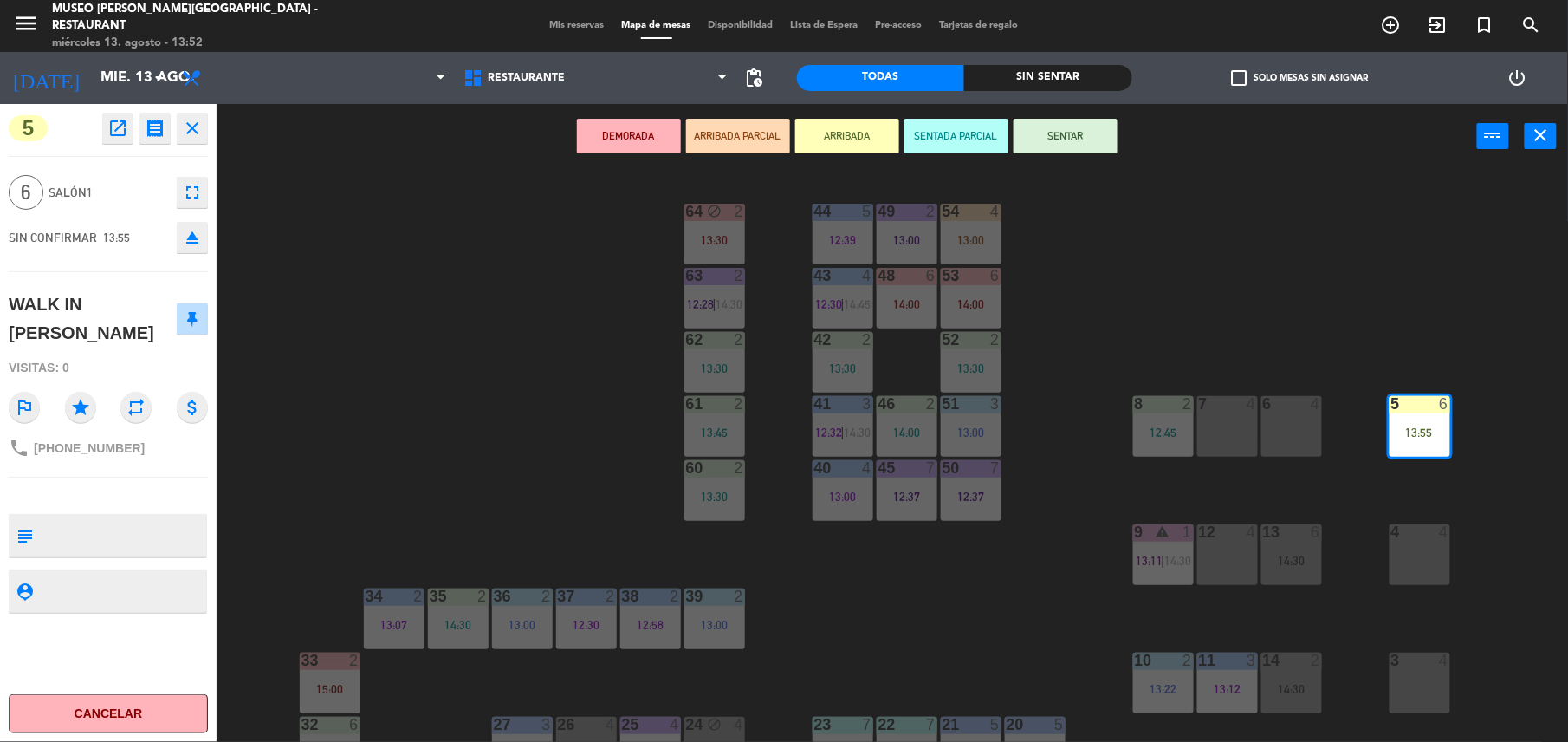
click at [1294, 506] on div "44 5 12:39 49 2 13:00 54 4 13:00 64 block 2 13:30 48 6 14:00 53 6 14:00 63 2 12…" at bounding box center [900, 459] width 1336 height 573
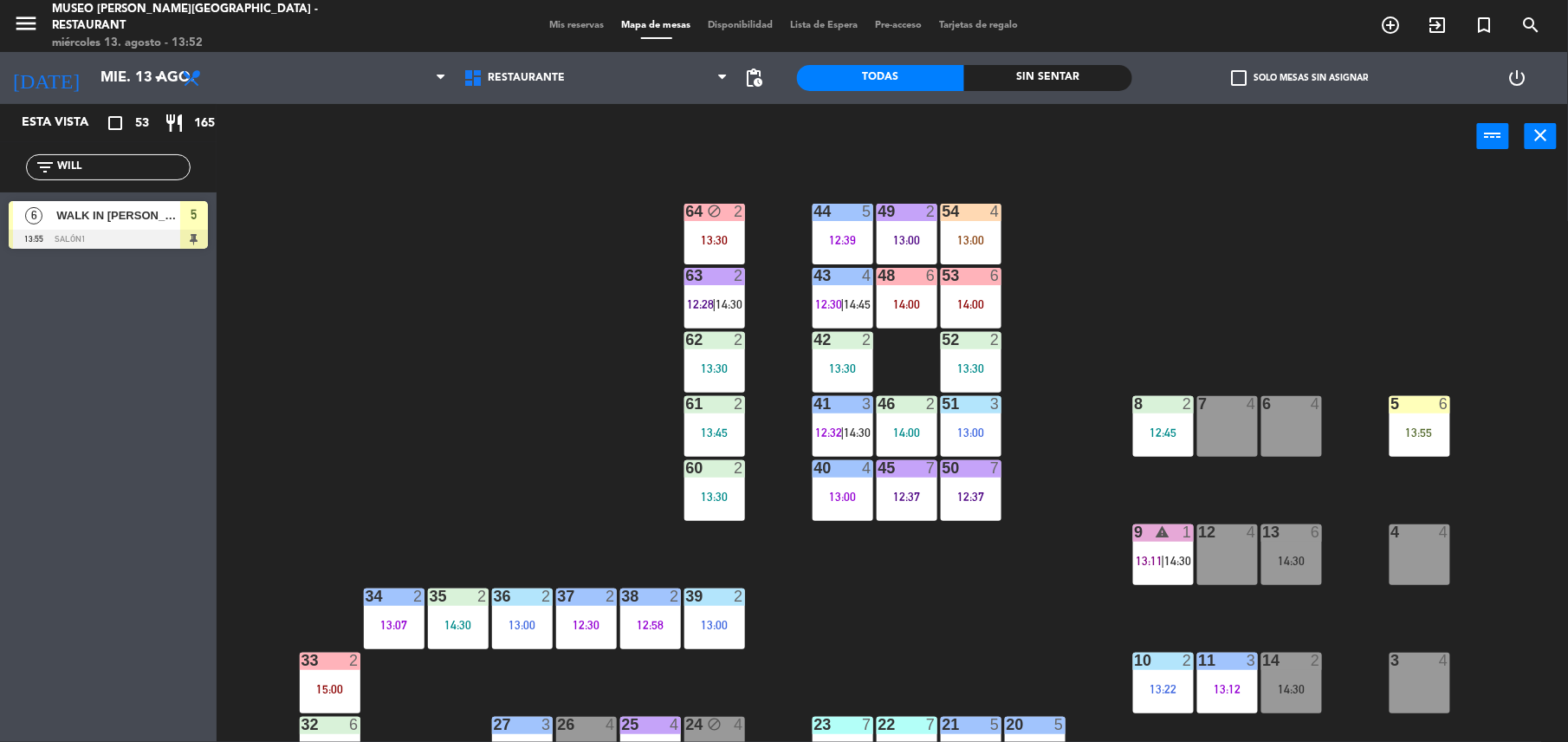
scroll to position [26, 0]
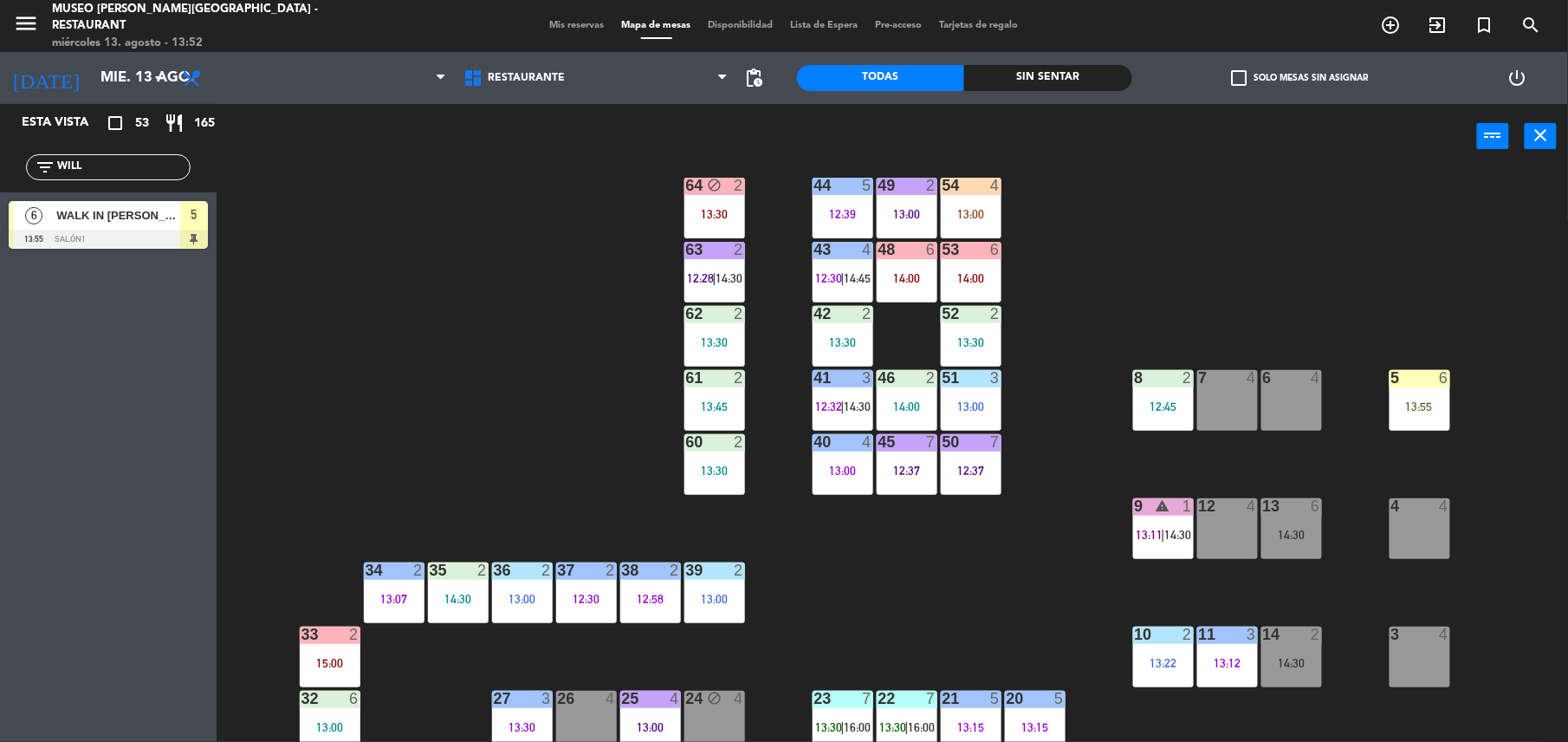
click at [1269, 521] on div "13 6 14:30" at bounding box center [1291, 528] width 60 height 60
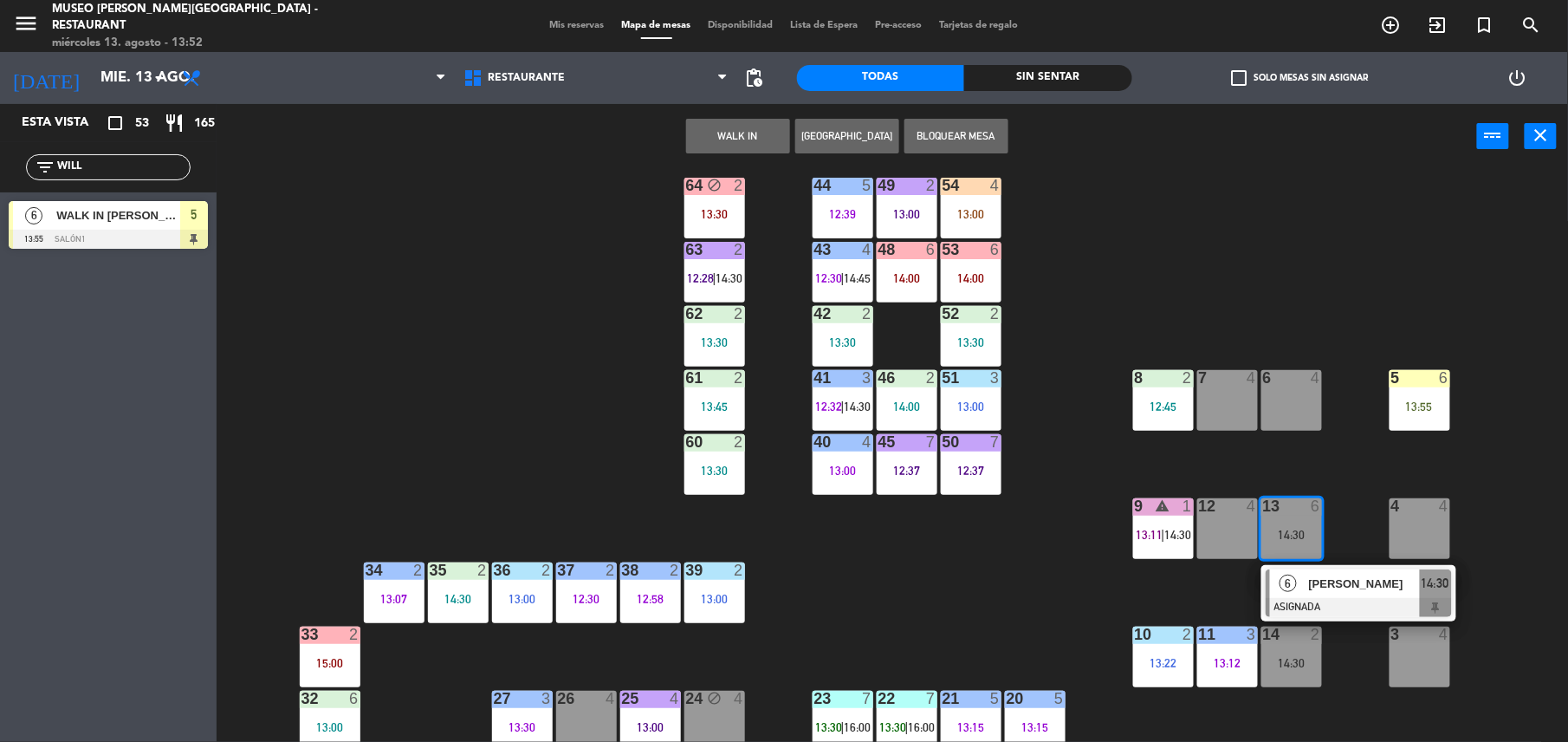
click at [1340, 584] on span "[PERSON_NAME]" at bounding box center [1365, 583] width 111 height 18
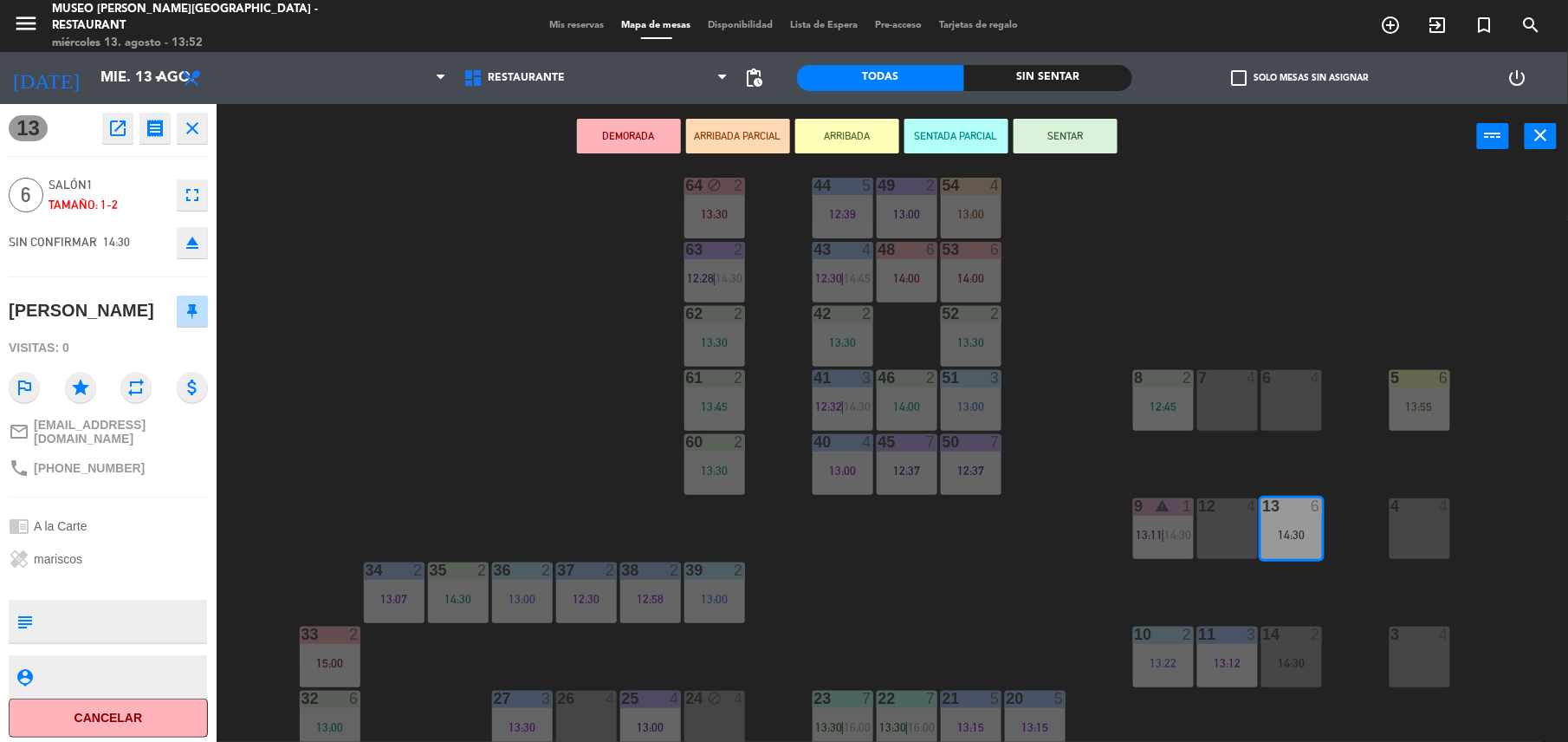
click at [941, 465] on div "12:37" at bounding box center [971, 470] width 60 height 12
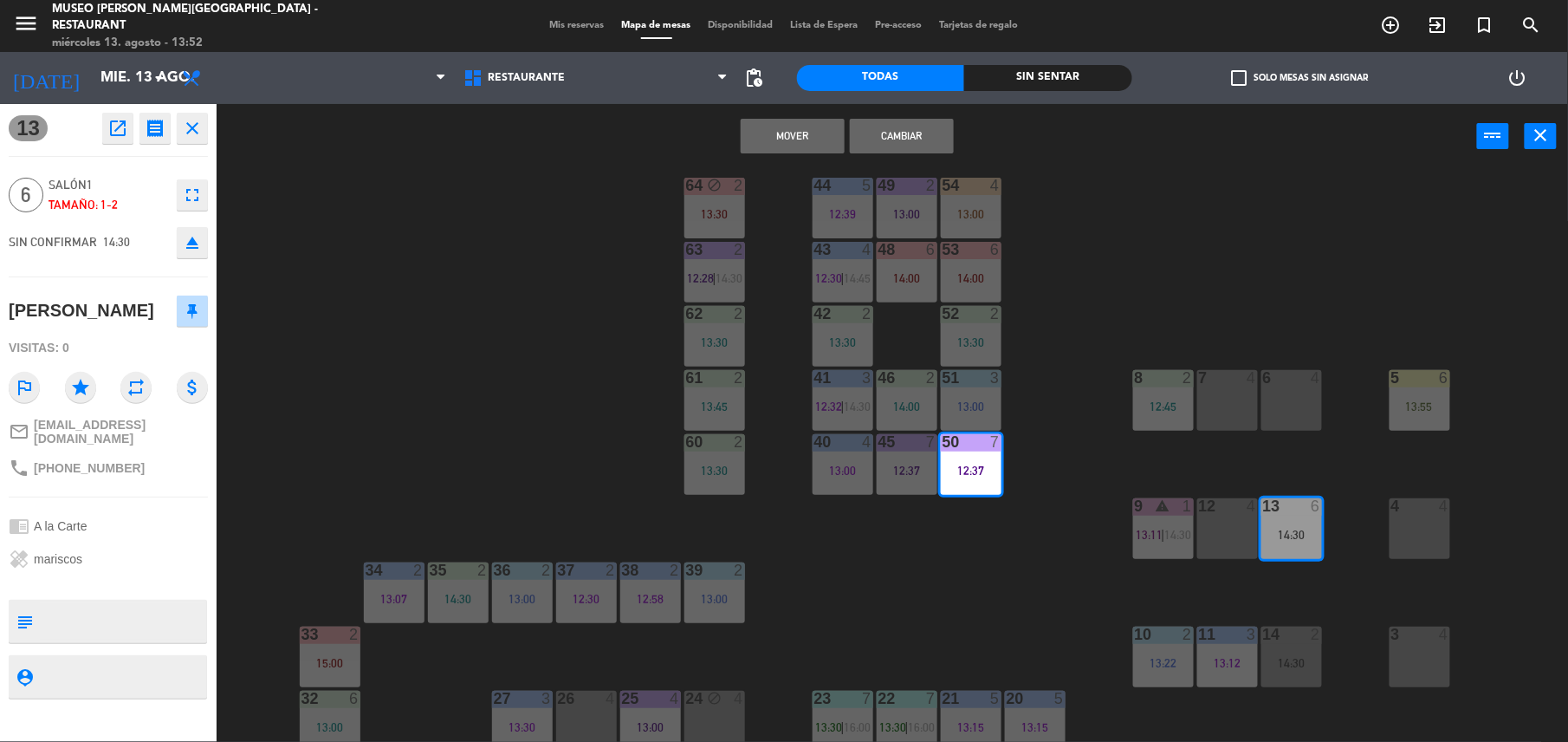
click at [780, 132] on button "Mover" at bounding box center [793, 136] width 104 height 35
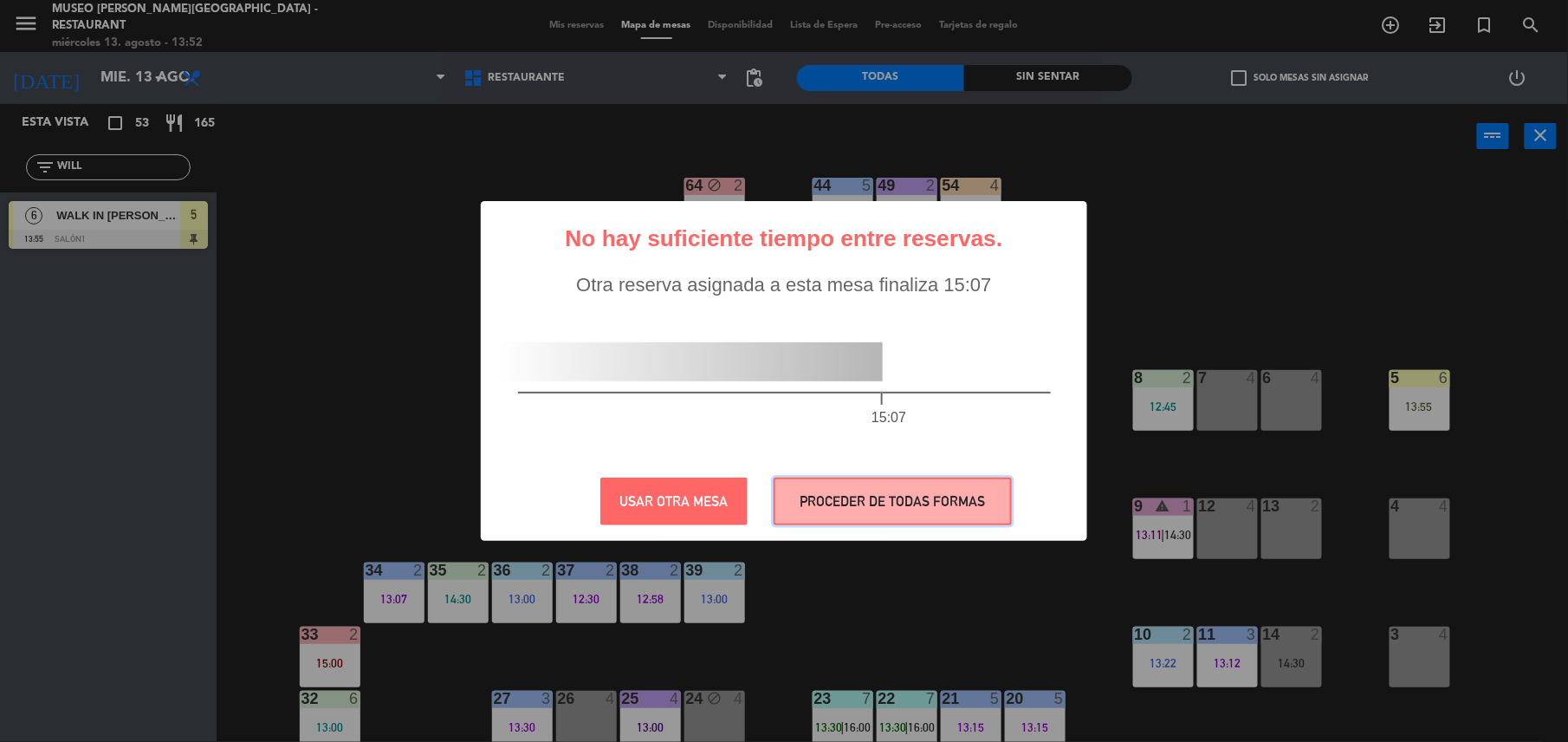
click at [905, 515] on button "PROCEDER DE TODAS FORMAS" at bounding box center [893, 501] width 238 height 47
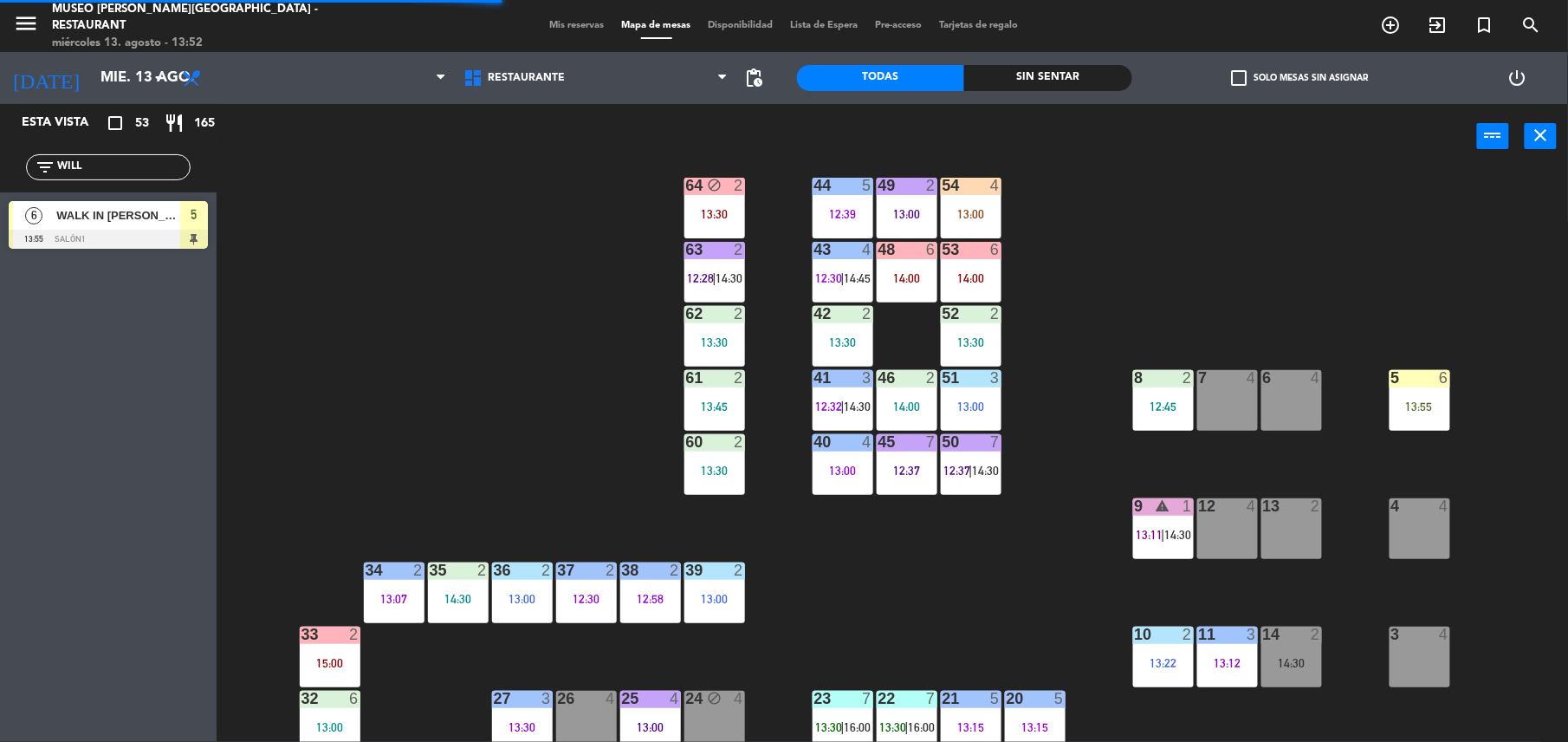
click at [1430, 396] on div "5 6 13:55" at bounding box center [1420, 400] width 60 height 60
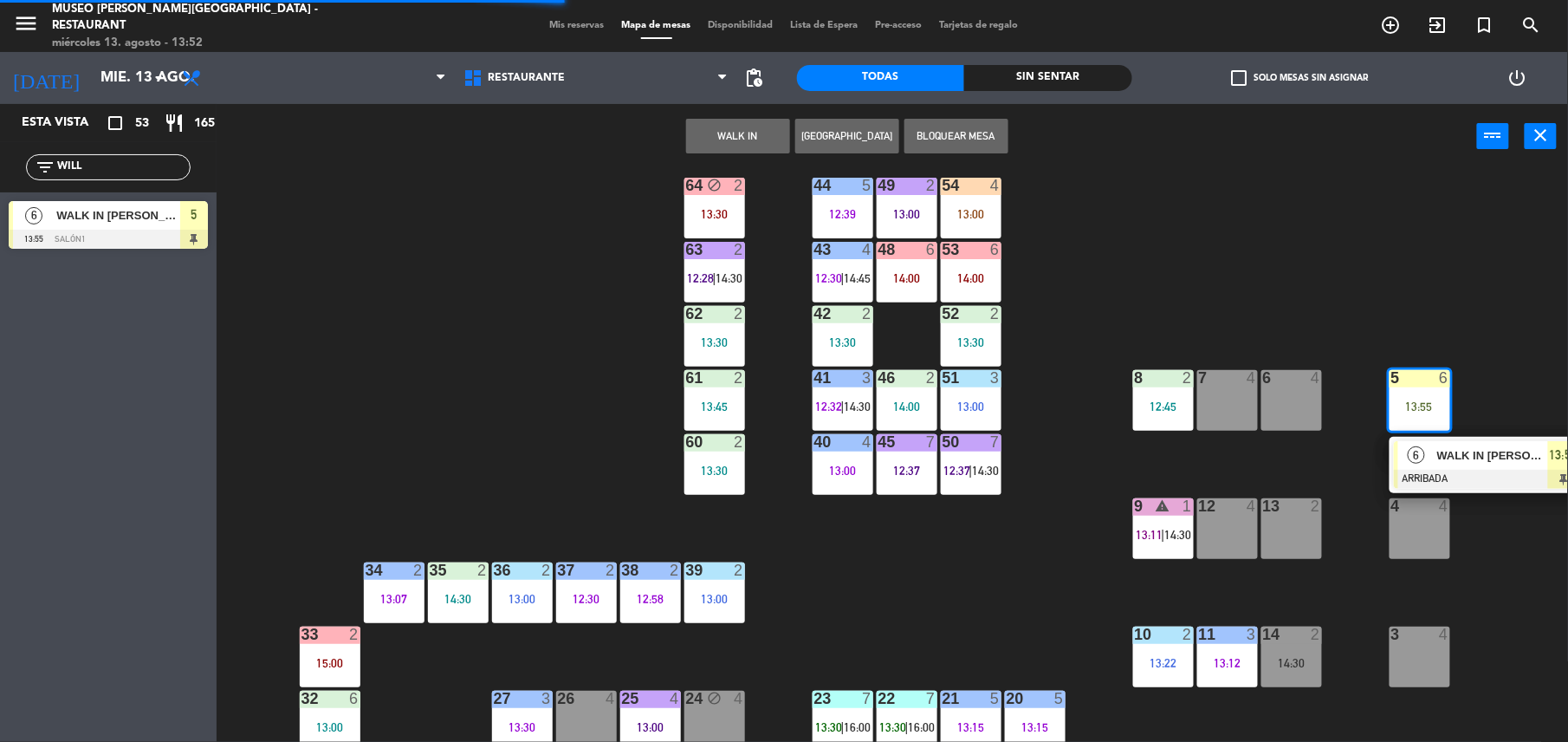
click at [1459, 472] on div at bounding box center [1488, 479] width 186 height 19
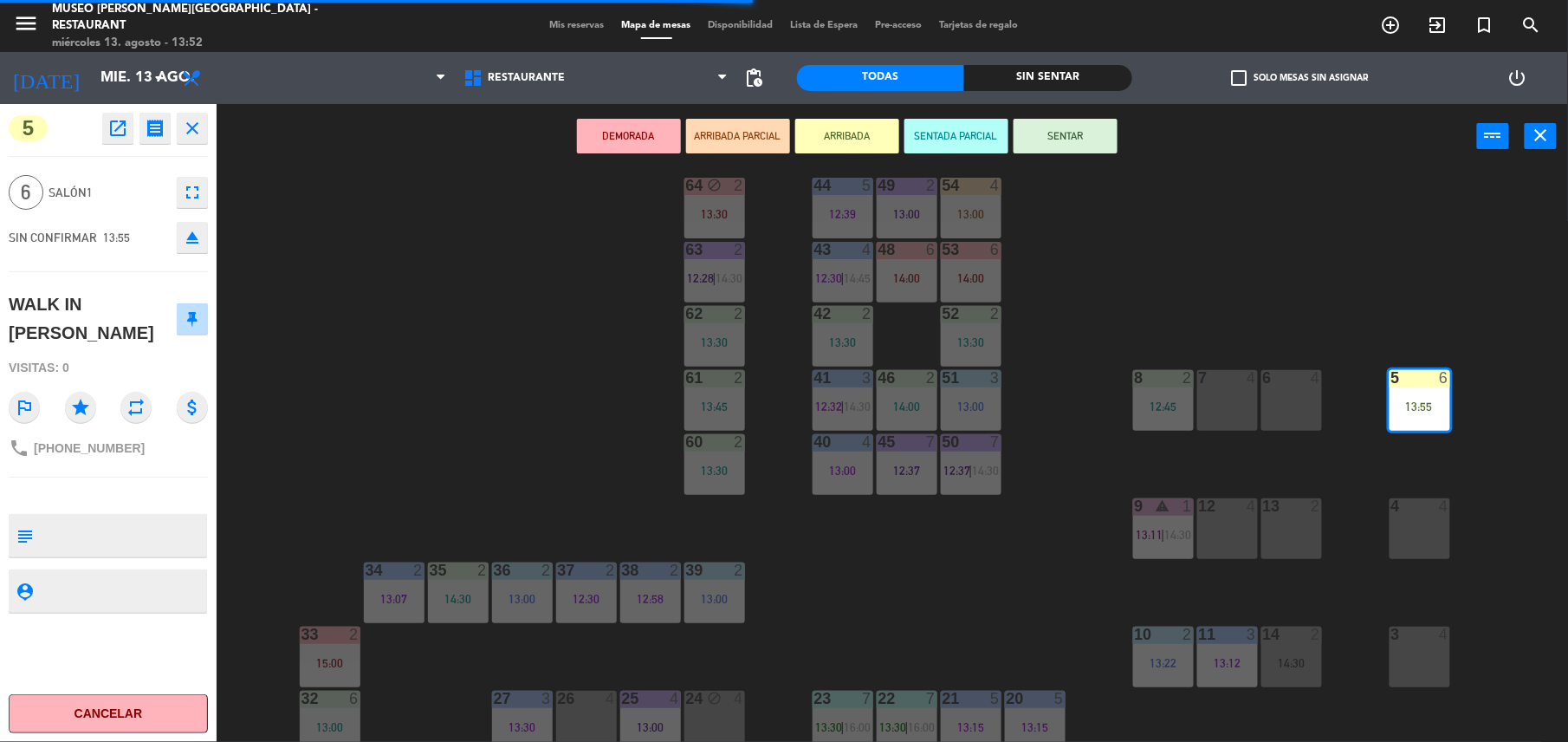
click at [1303, 517] on div "13 2" at bounding box center [1291, 528] width 60 height 60
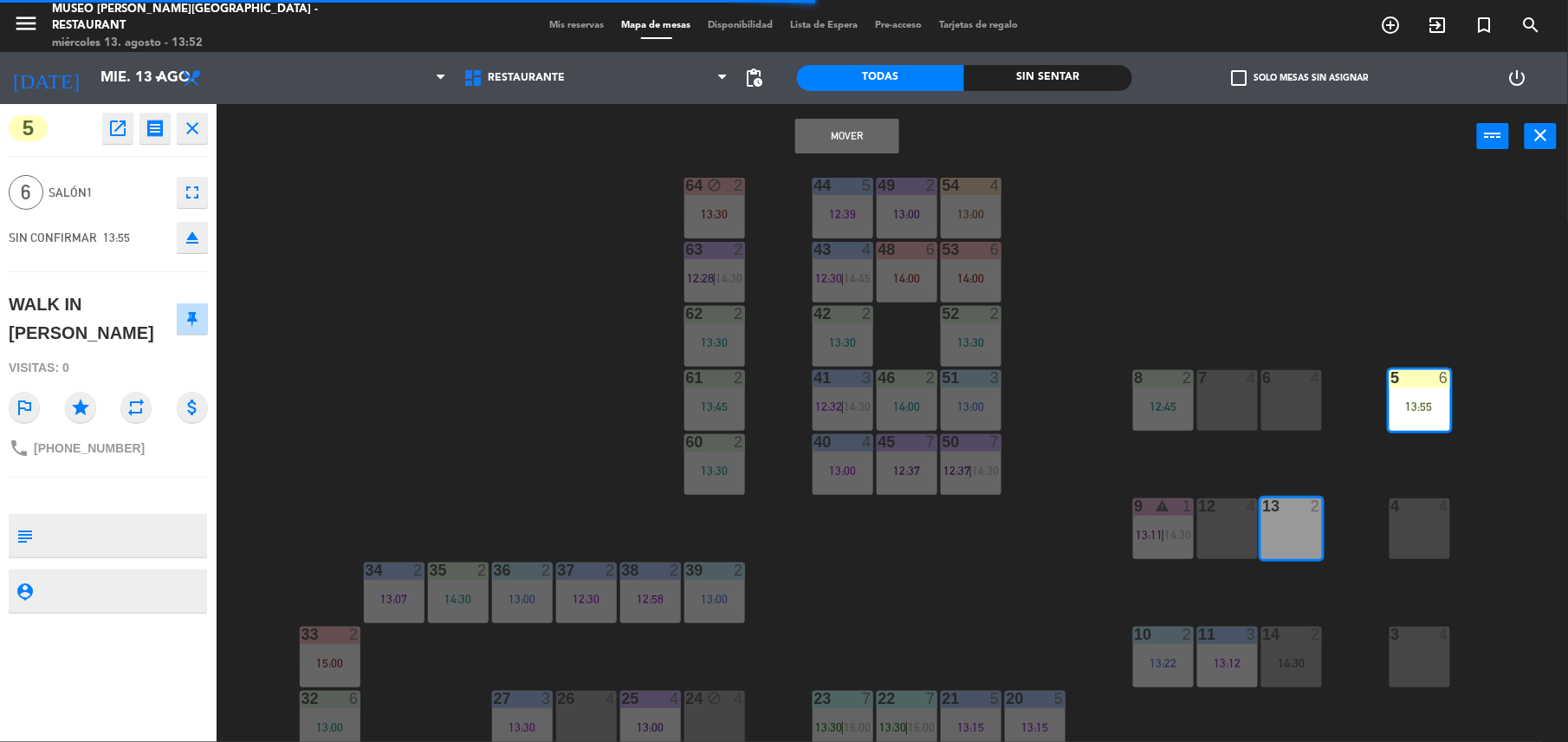
click at [1236, 518] on div "12 4" at bounding box center [1228, 528] width 60 height 60
click at [840, 140] on button "Mover y Unir" at bounding box center [848, 136] width 104 height 35
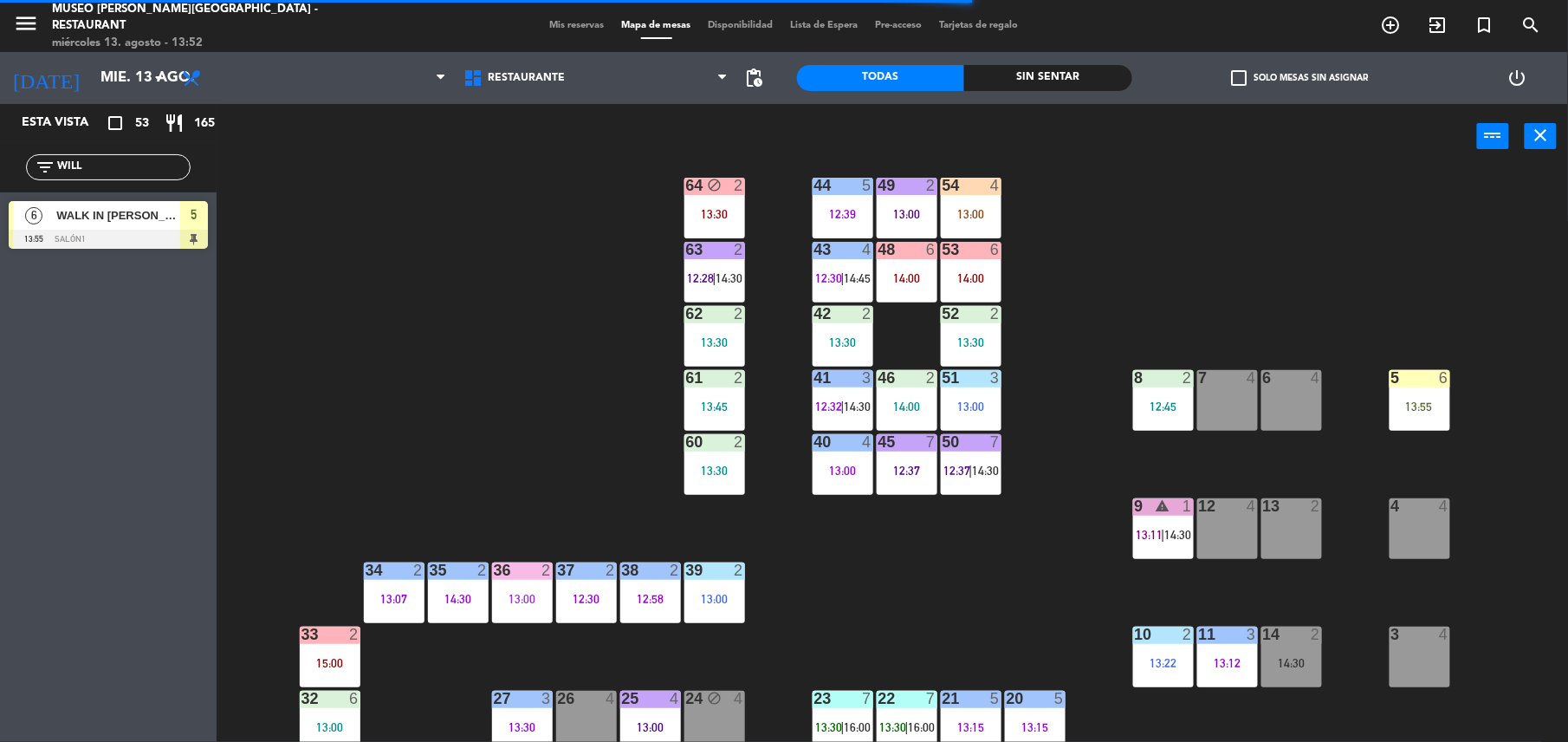
click at [978, 552] on div "44 5 12:39 49 2 13:00 54 4 13:00 64 block 2 13:30 48 6 14:00 53 6 14:00 63 2 12…" at bounding box center [900, 459] width 1336 height 573
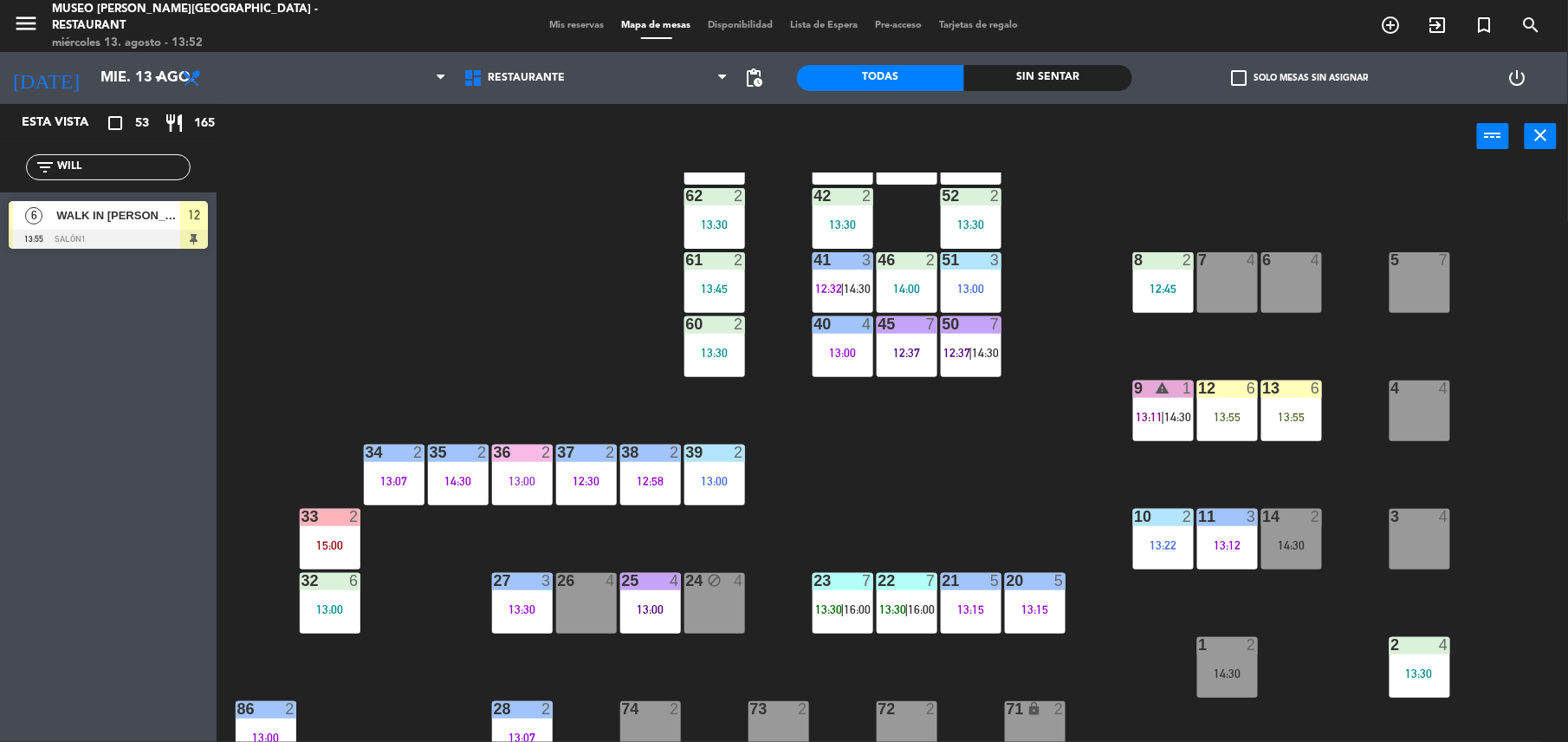
scroll to position [146, 0]
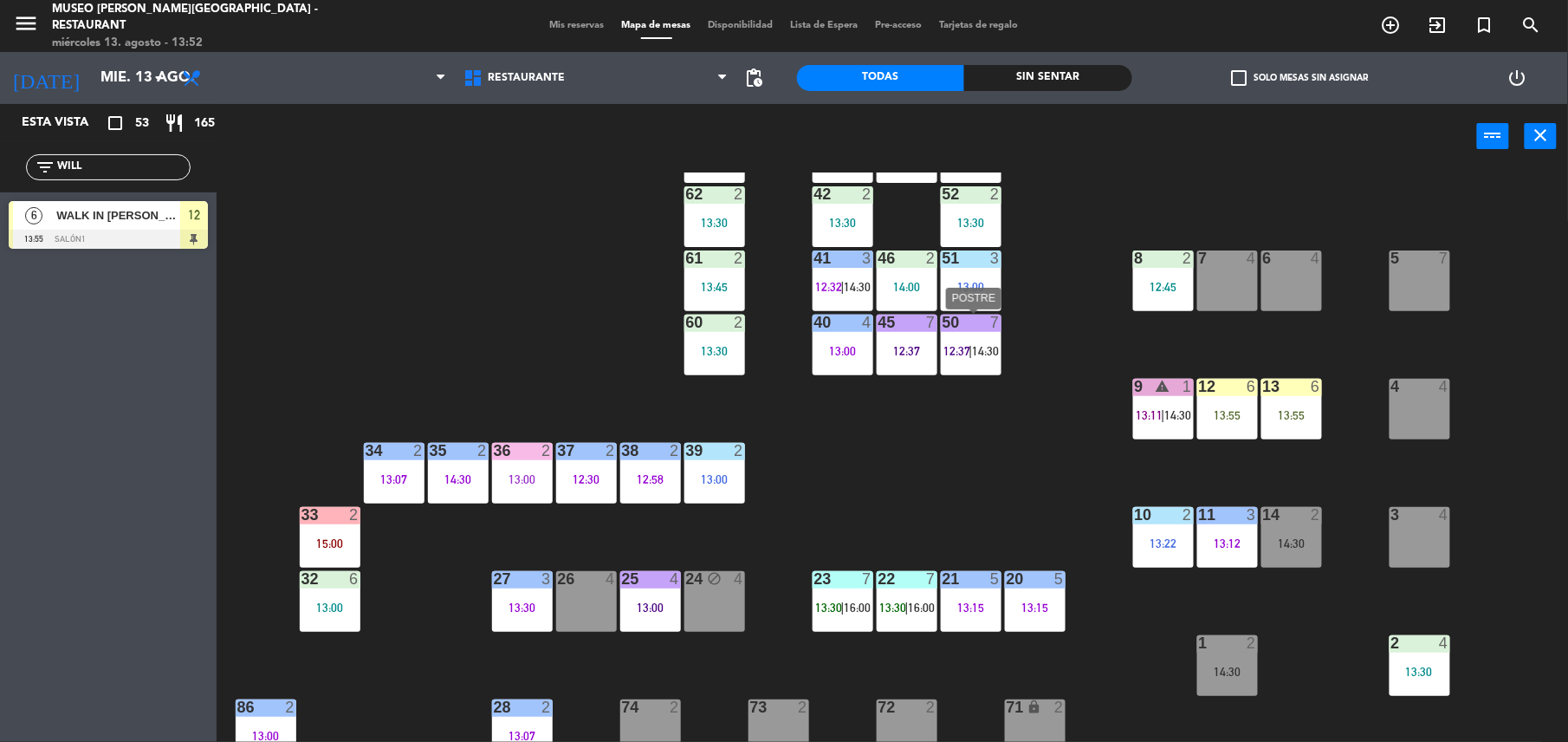
click at [965, 351] on span "12:37" at bounding box center [957, 350] width 26 height 14
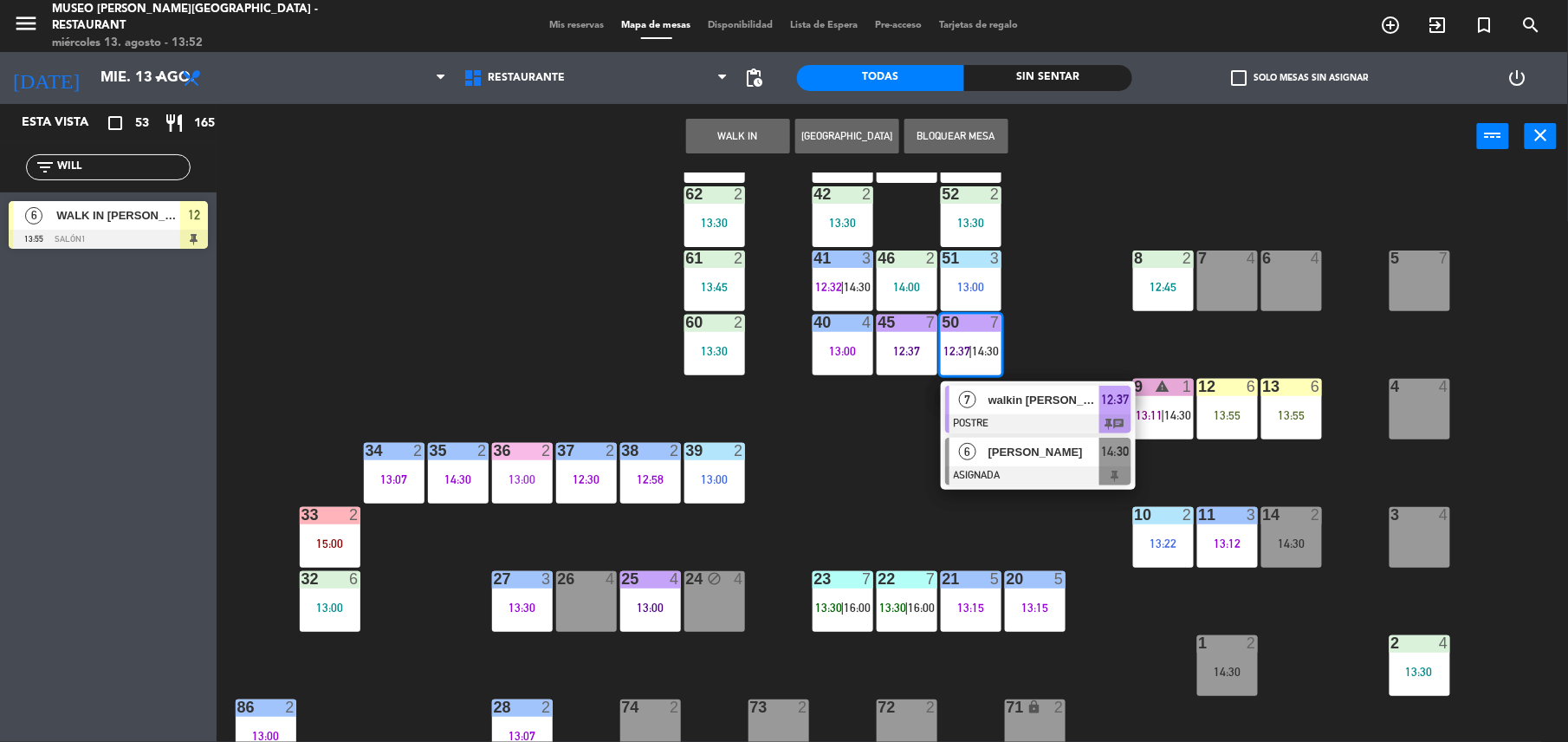
click at [1070, 463] on div "[PERSON_NAME]" at bounding box center [1042, 451] width 112 height 28
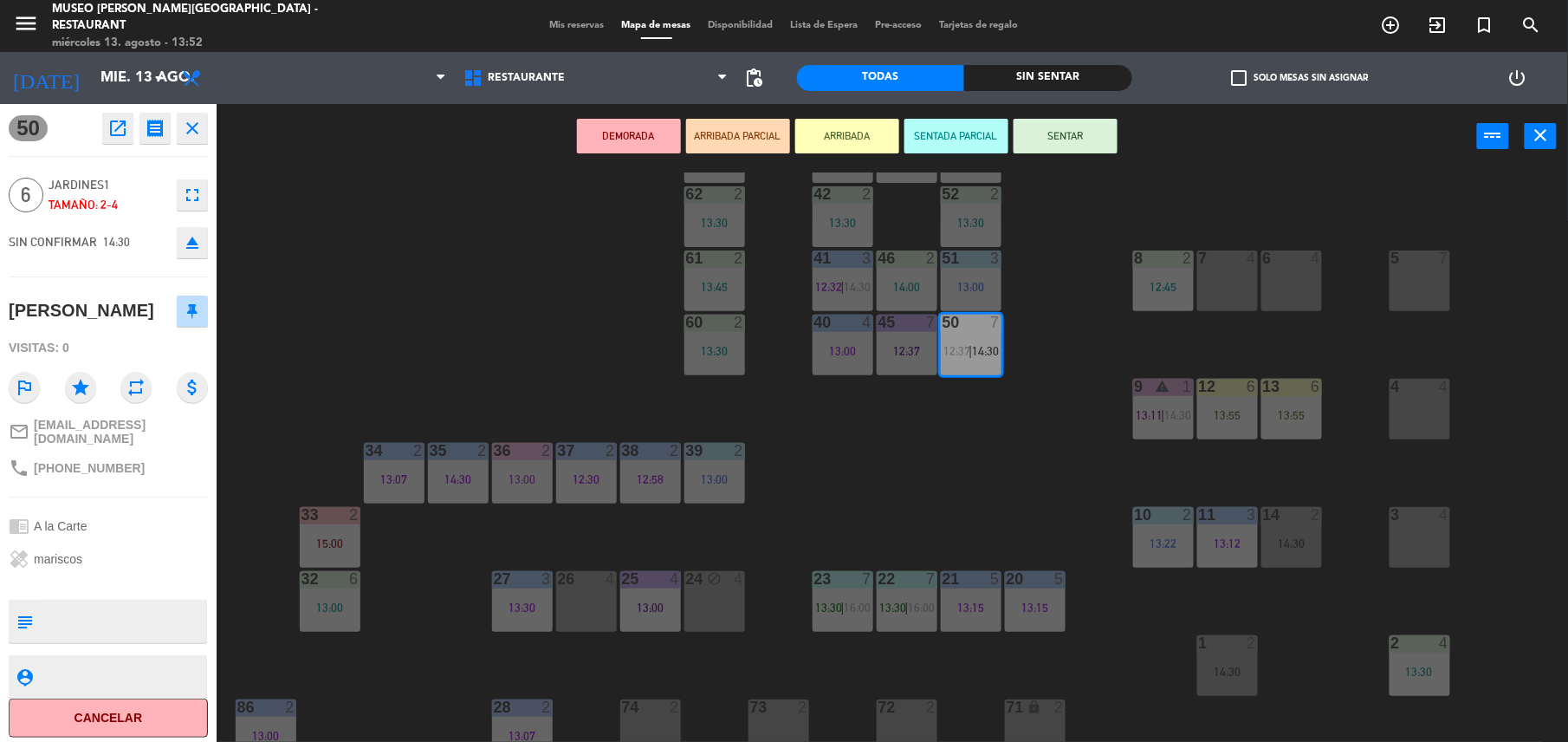
click at [779, 725] on div "73 2" at bounding box center [779, 729] width 60 height 60
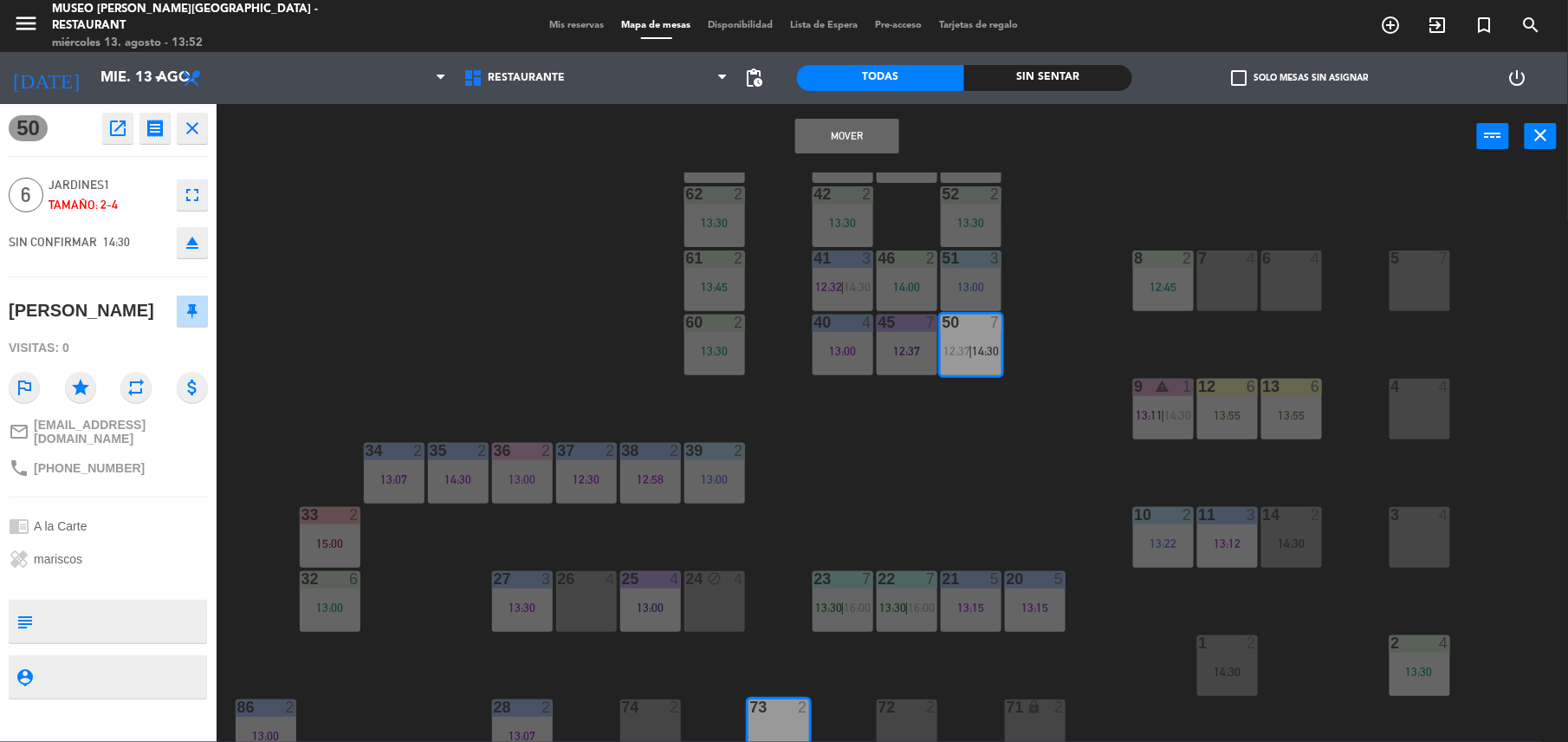
click at [821, 122] on button "Mover" at bounding box center [848, 136] width 104 height 35
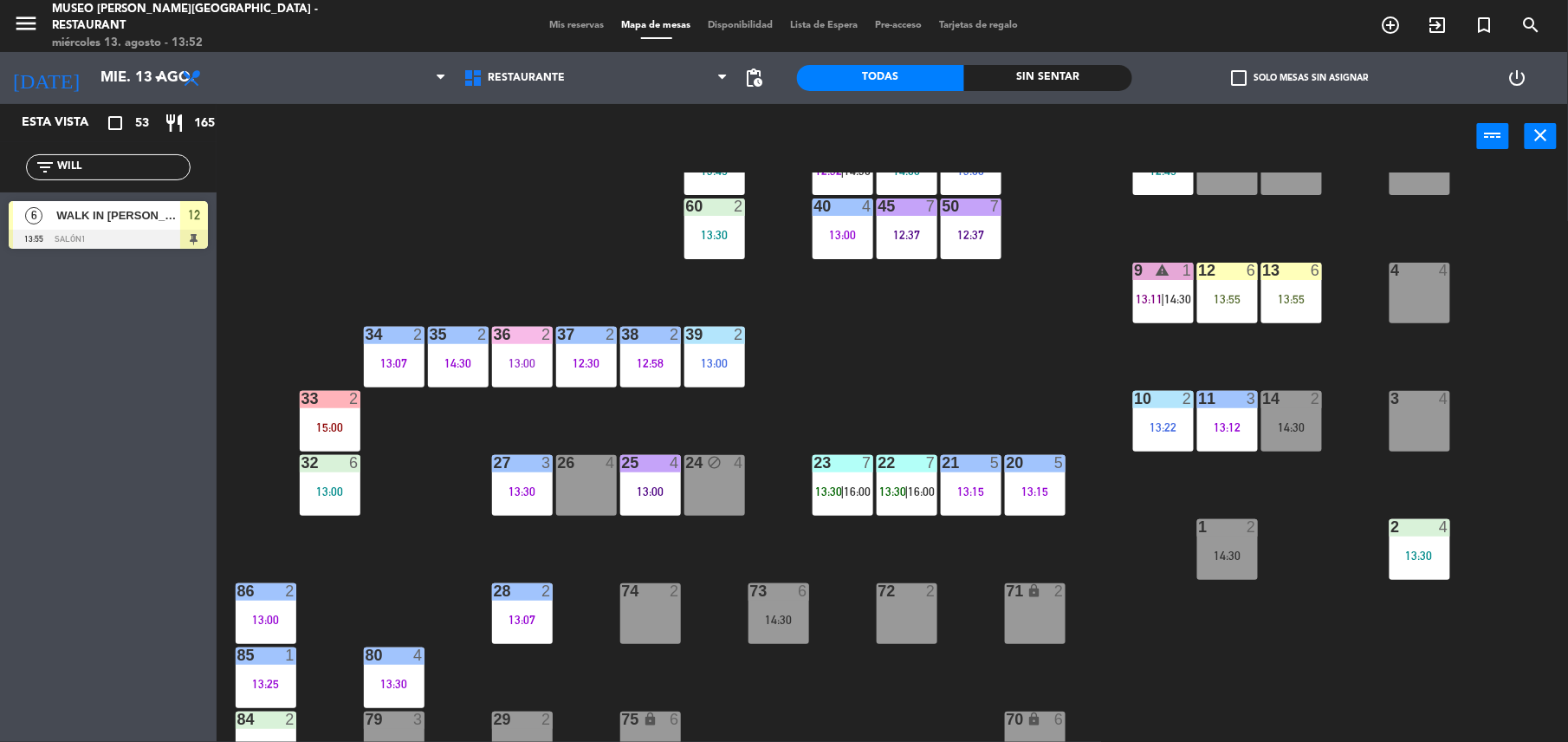
scroll to position [272, 0]
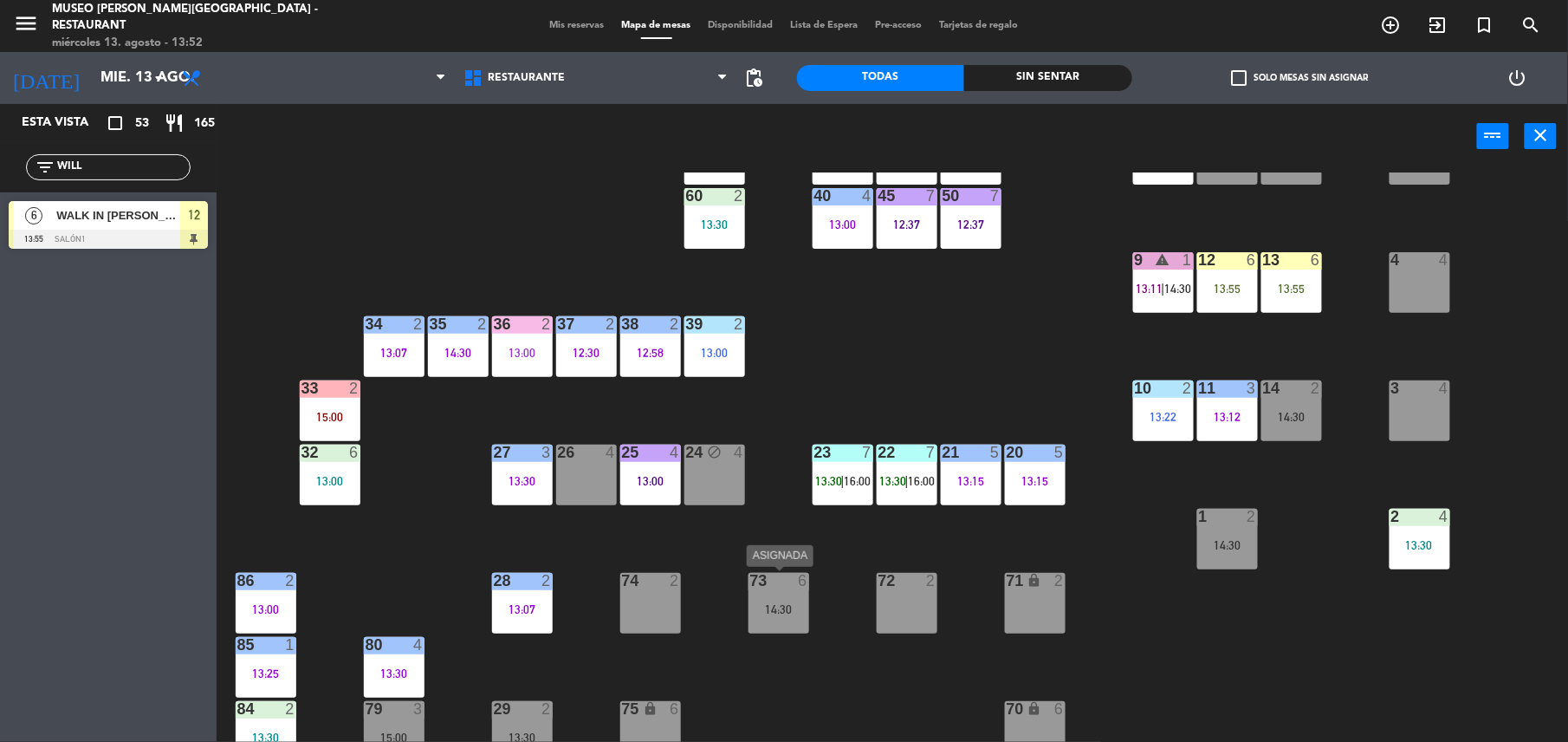
click at [791, 577] on div at bounding box center [778, 580] width 28 height 16
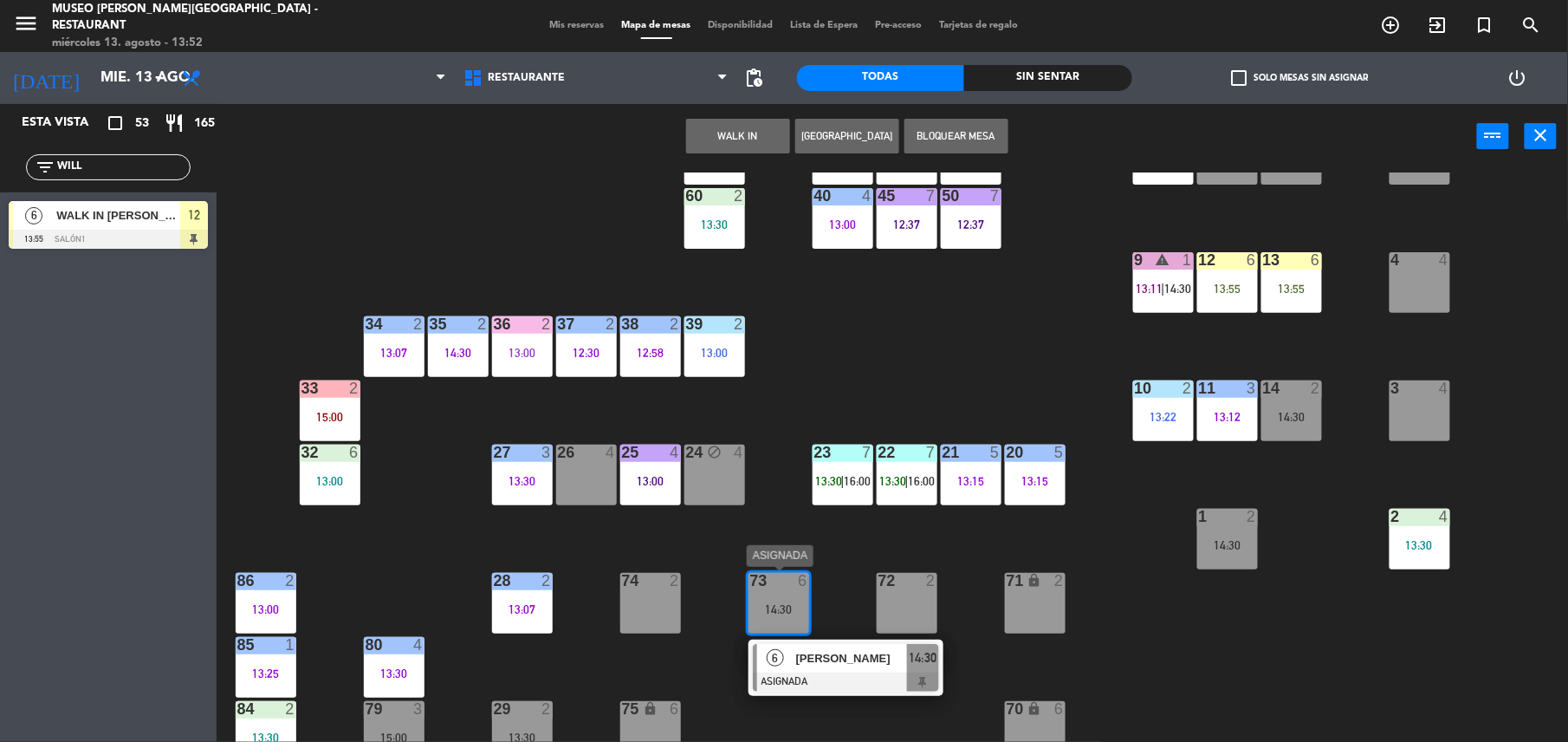
click at [848, 646] on div "[PERSON_NAME]" at bounding box center [851, 657] width 112 height 28
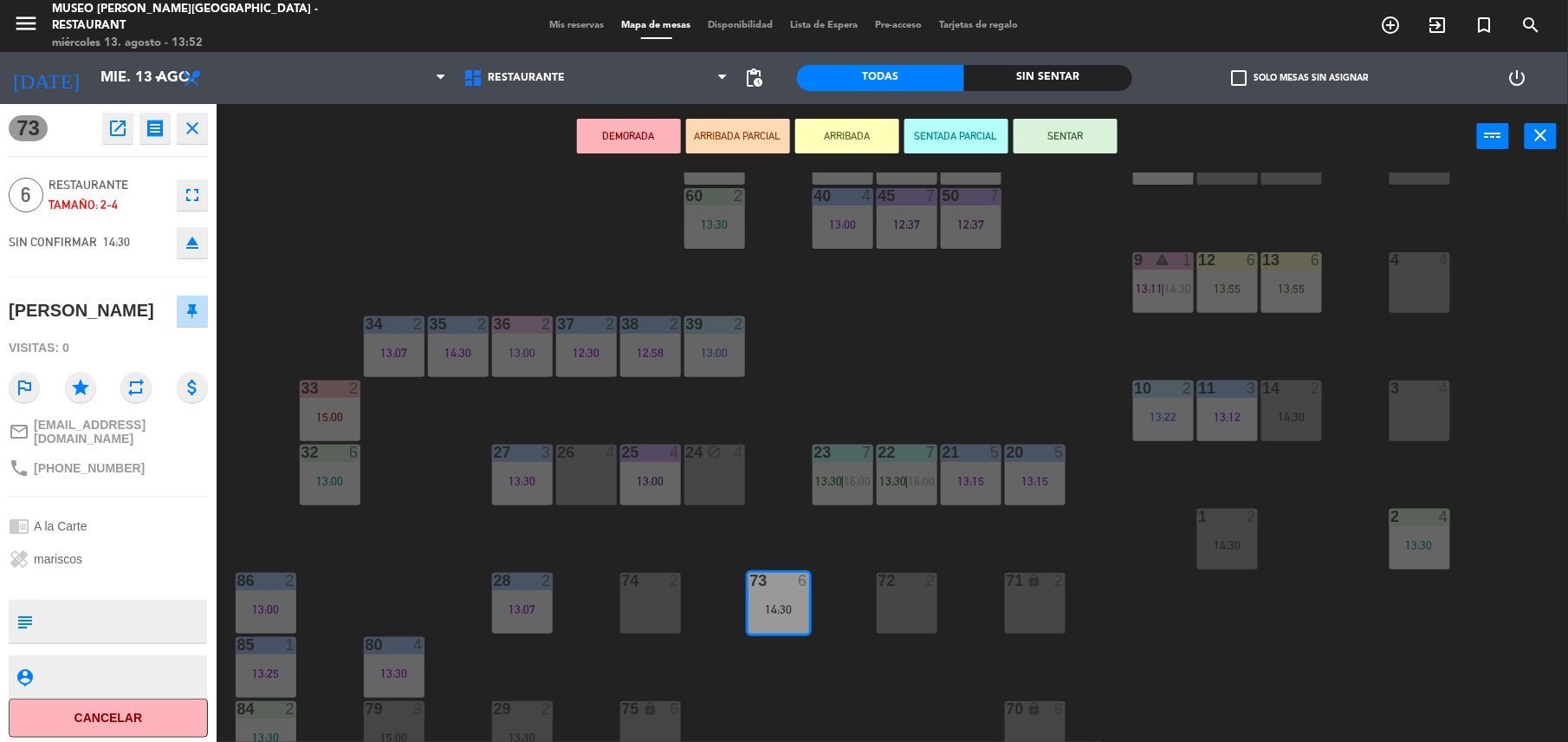
click at [1281, 172] on div "6 4" at bounding box center [1291, 154] width 60 height 60
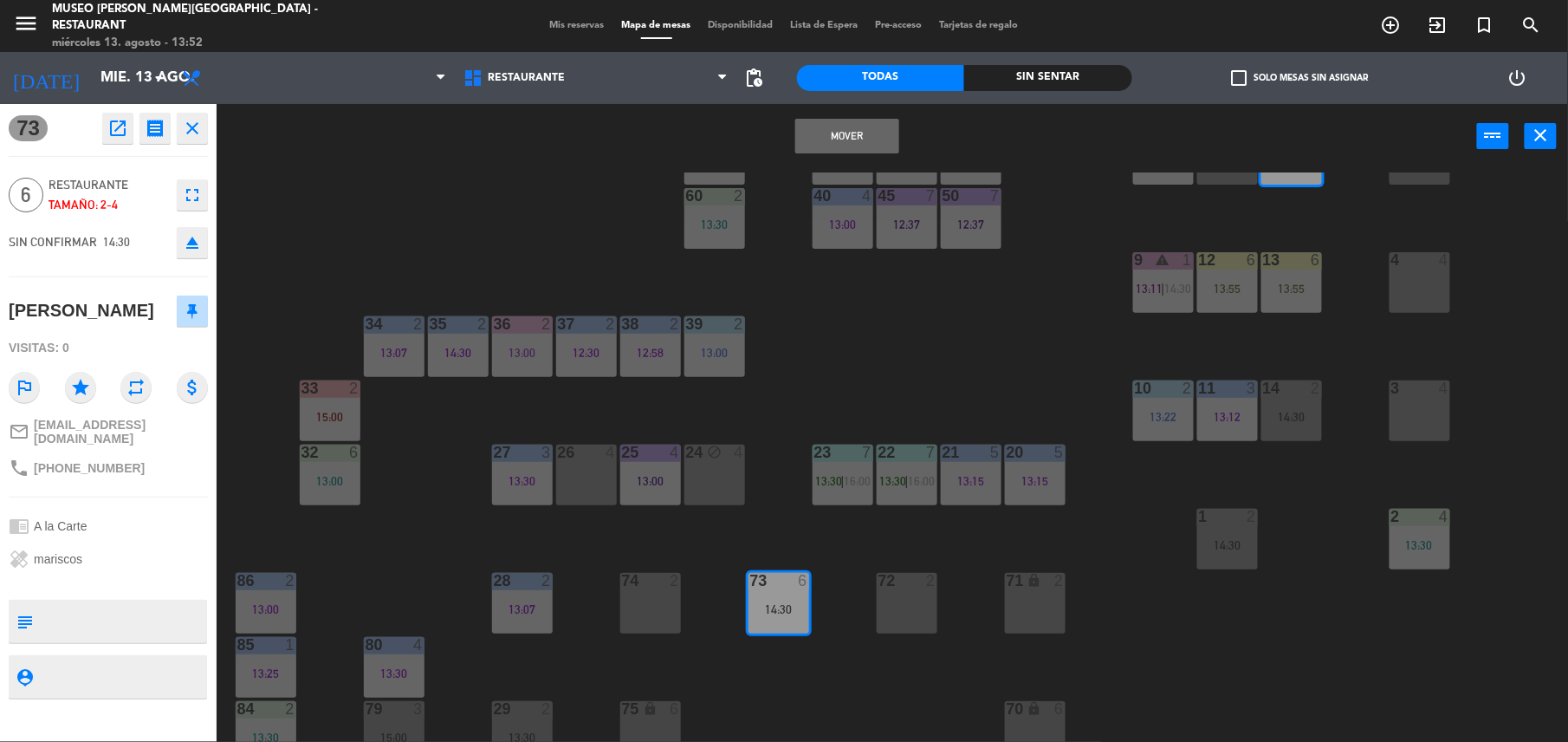
click at [1235, 173] on div "7 4" at bounding box center [1228, 154] width 60 height 60
click at [861, 146] on button "Mover y Unir" at bounding box center [848, 136] width 104 height 35
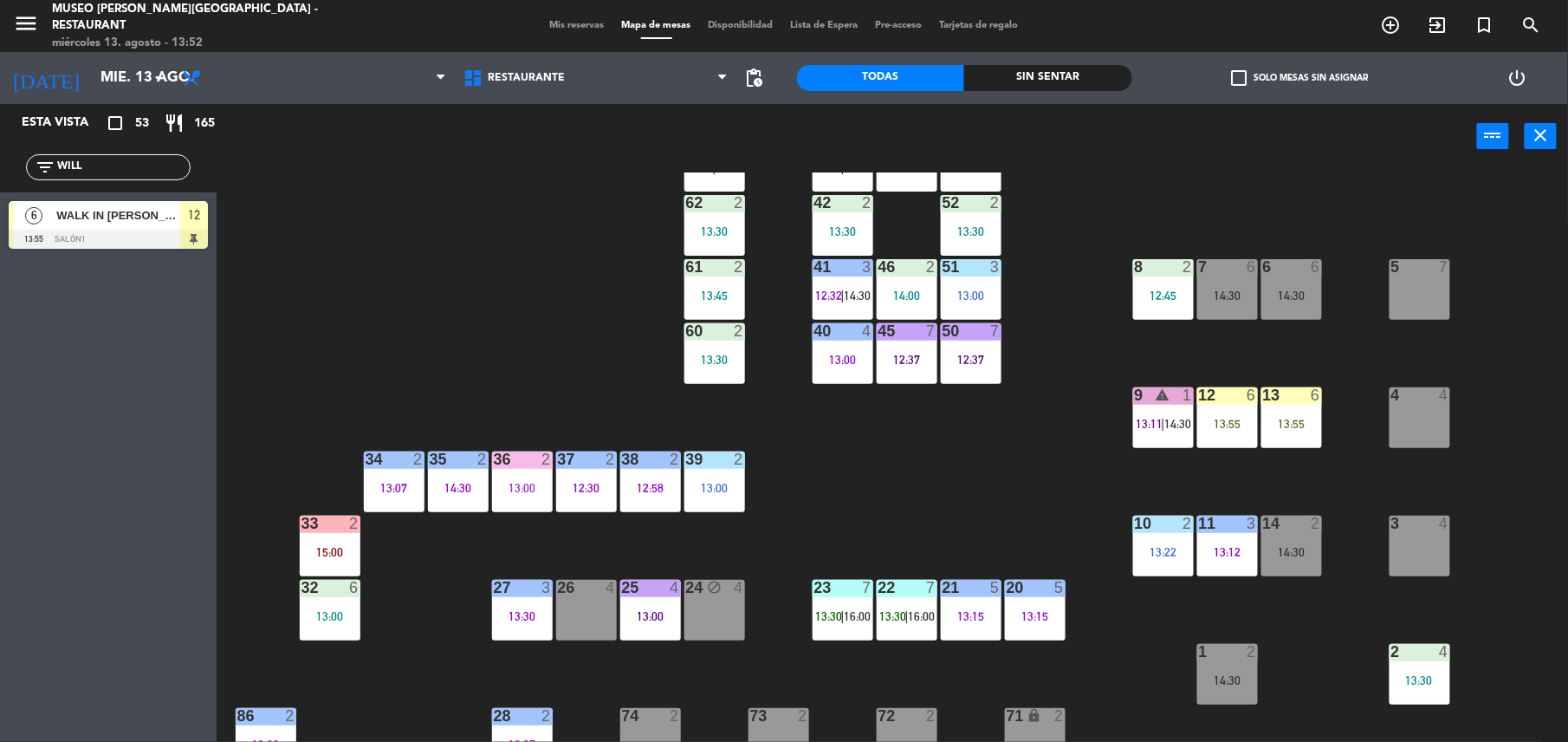
scroll to position [142, 0]
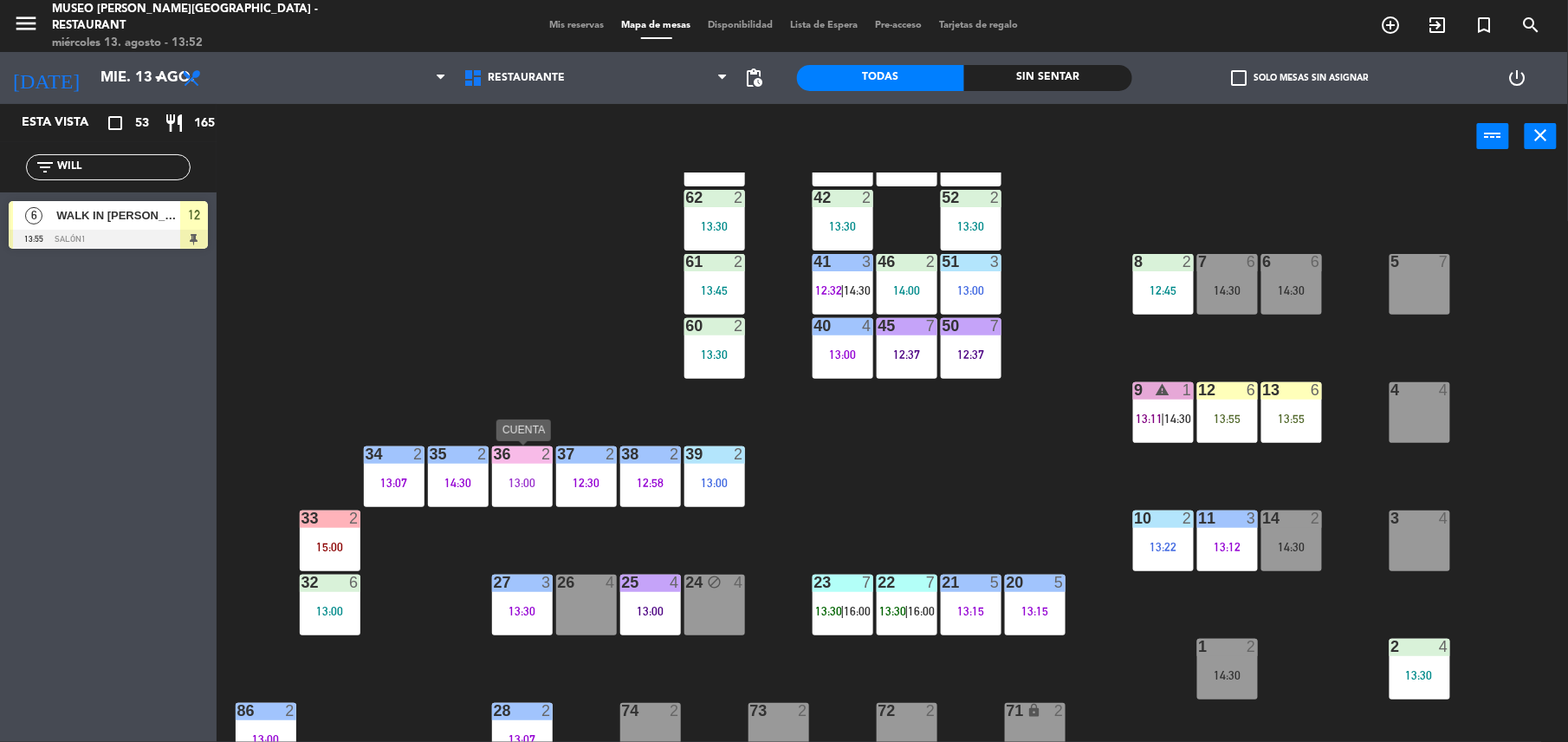
click at [492, 496] on div "36 2 13:00" at bounding box center [522, 476] width 60 height 60
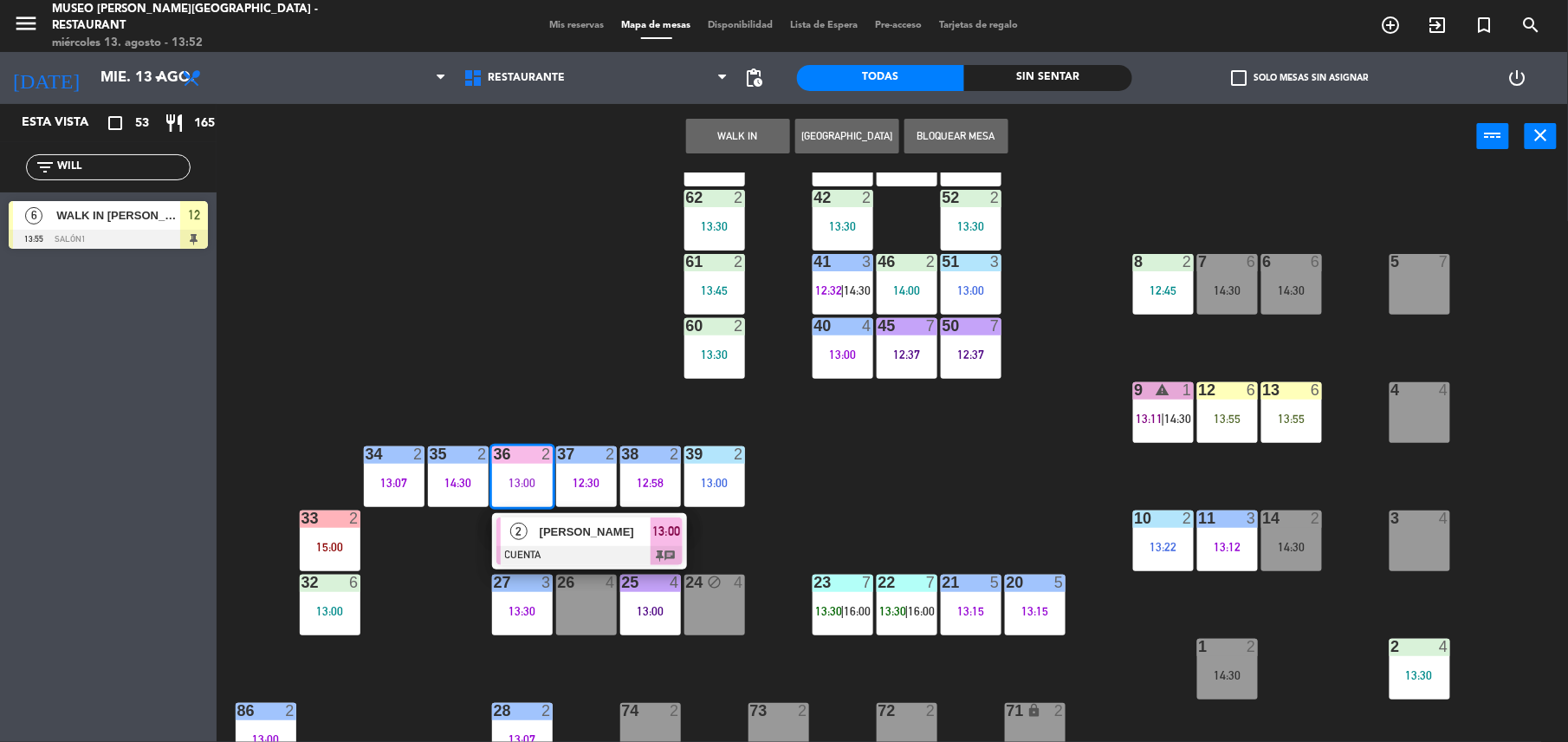
click at [556, 540] on span "[PERSON_NAME]" at bounding box center [595, 532] width 111 height 18
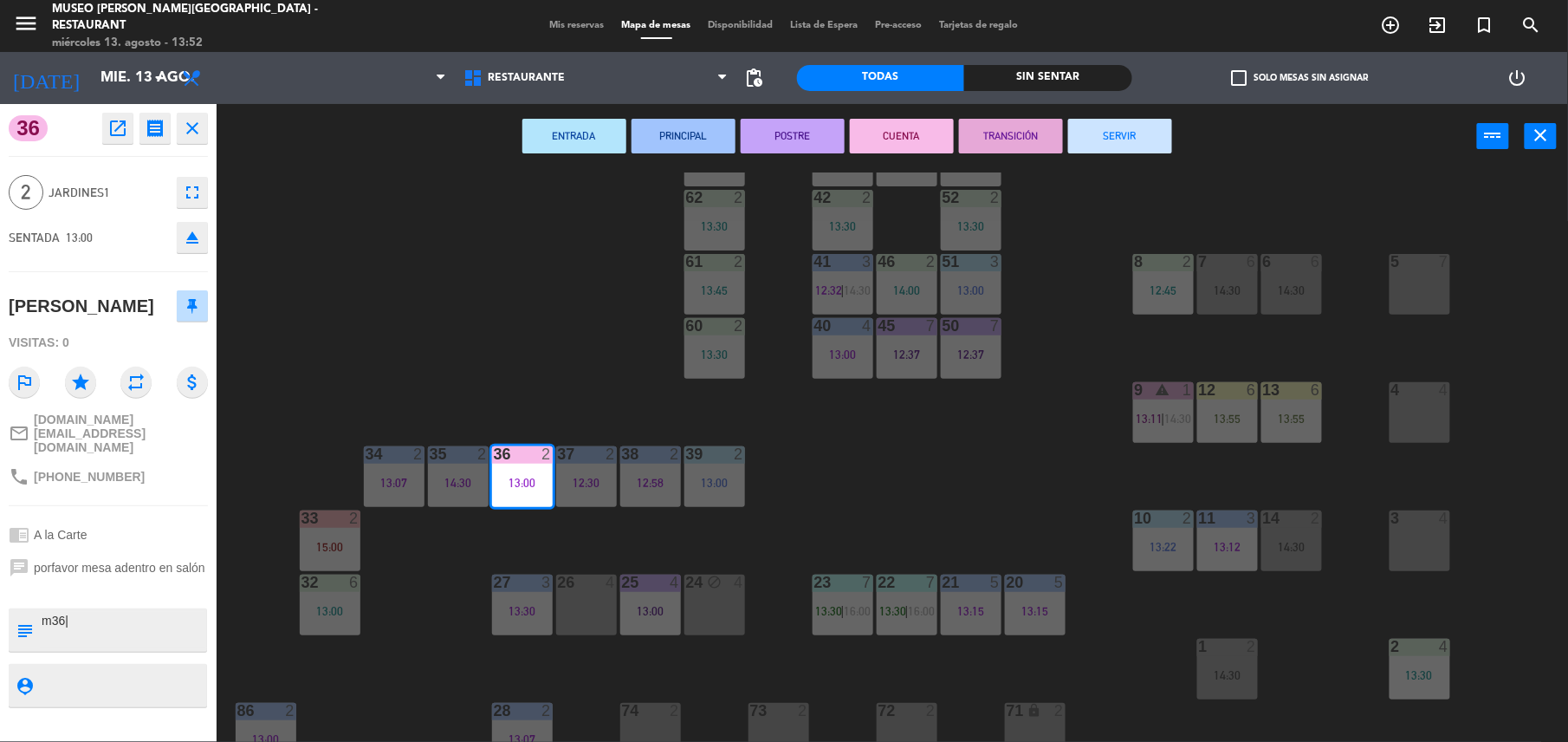
click at [1018, 141] on button "TRANSICIÓN" at bounding box center [1011, 136] width 104 height 35
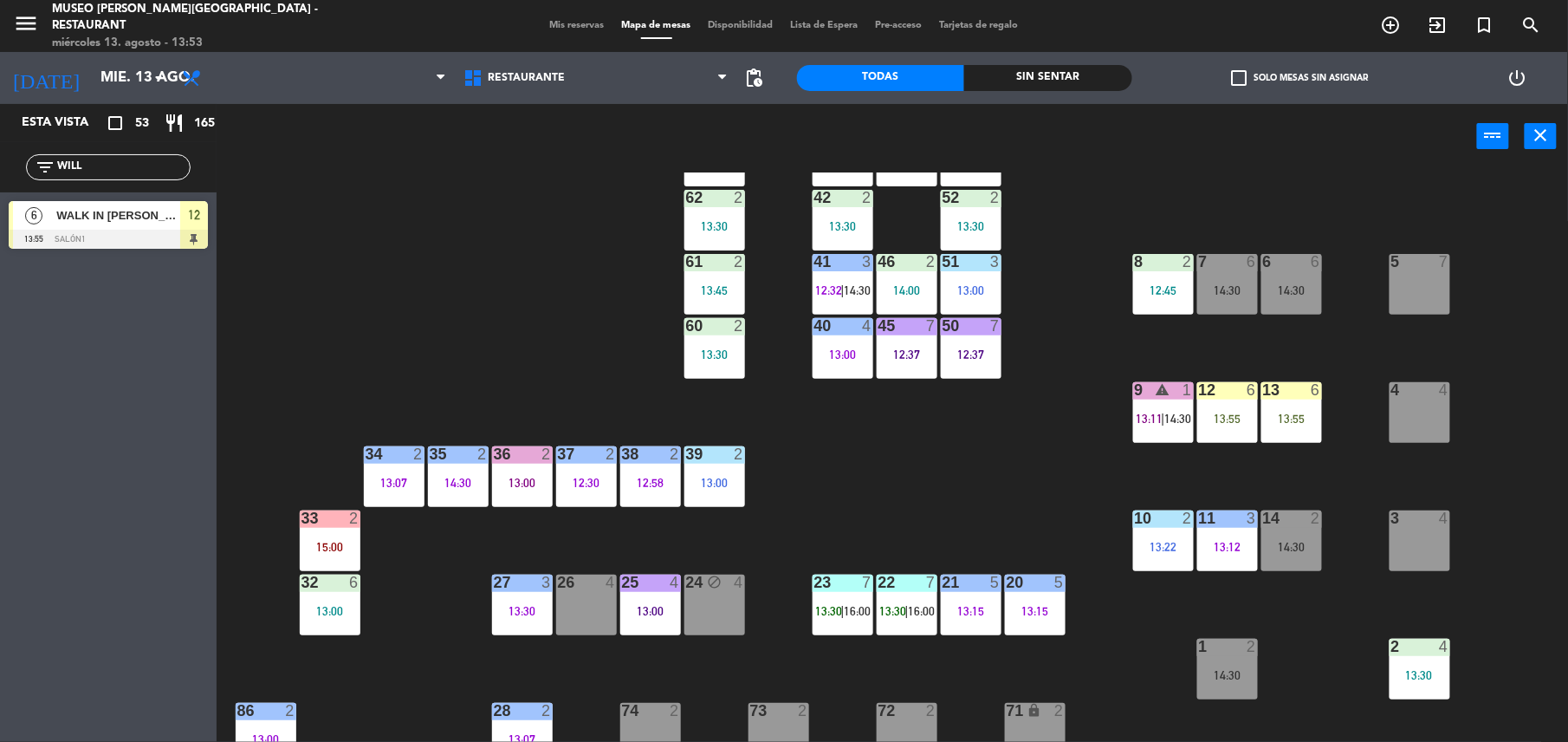
click at [1409, 283] on div "5 7" at bounding box center [1420, 284] width 60 height 60
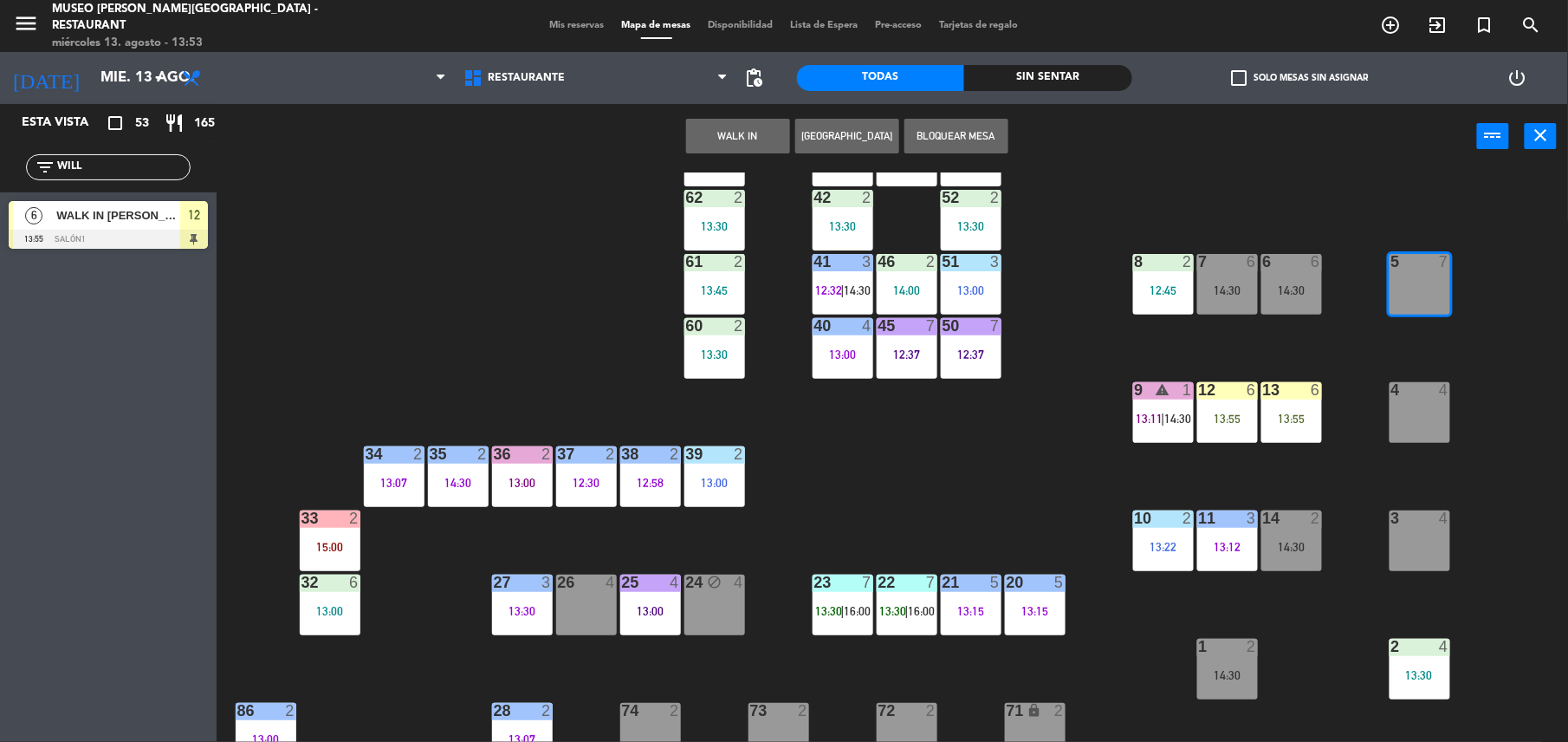
click at [728, 129] on button "WALK IN" at bounding box center [738, 136] width 104 height 35
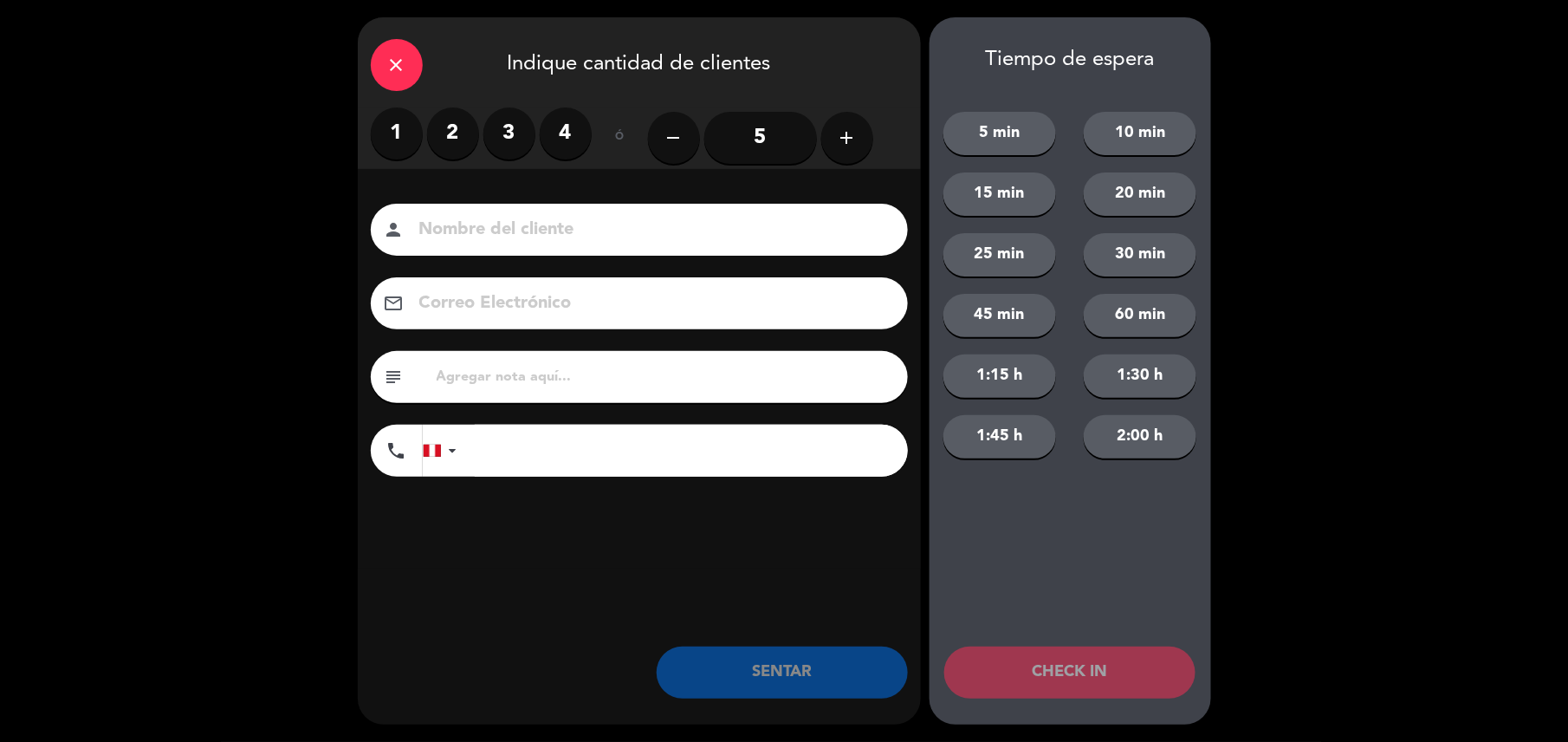
click at [746, 119] on input "5" at bounding box center [760, 137] width 112 height 52
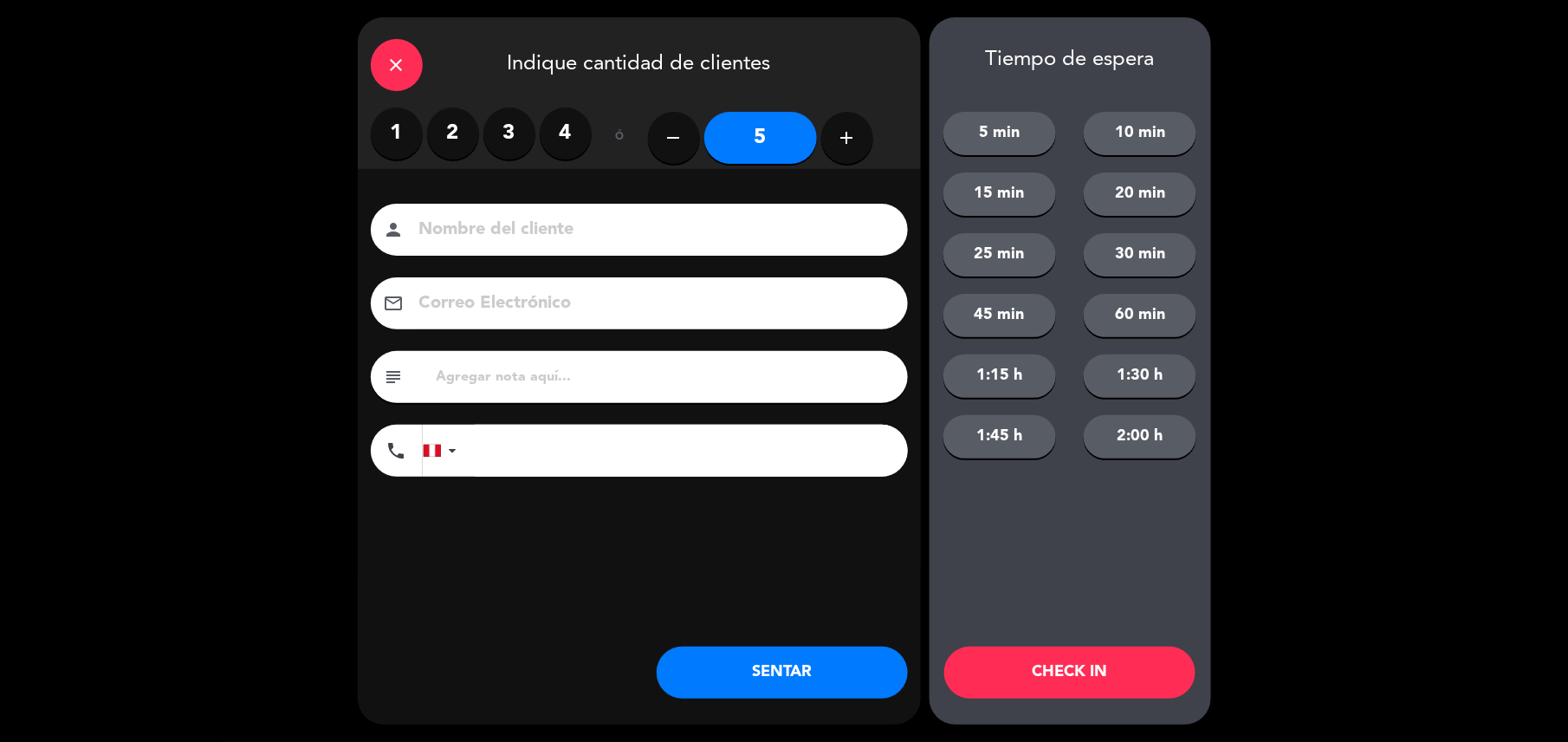
click at [750, 685] on button "SENTAR" at bounding box center [782, 672] width 251 height 52
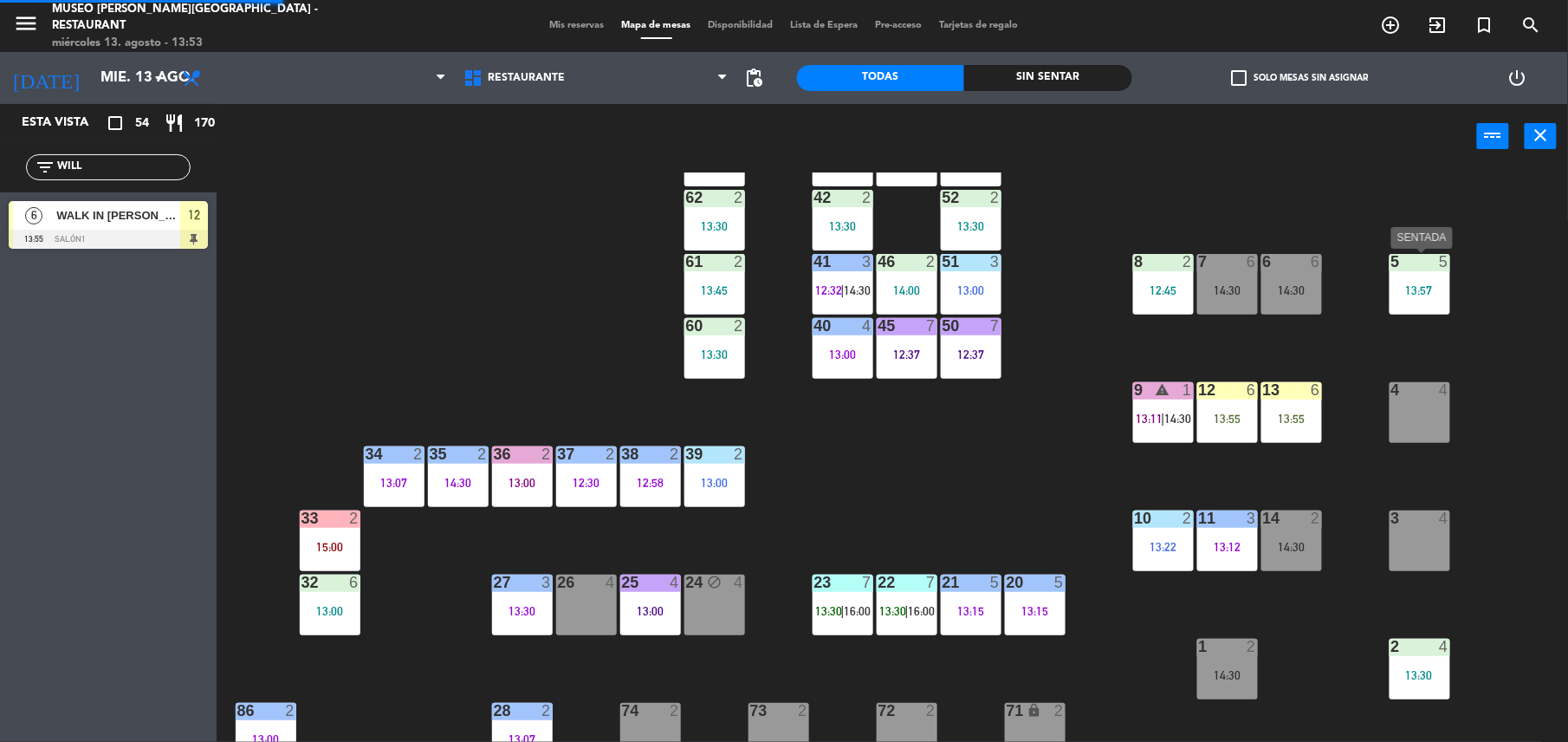
click at [1426, 287] on div "13:57" at bounding box center [1420, 289] width 60 height 12
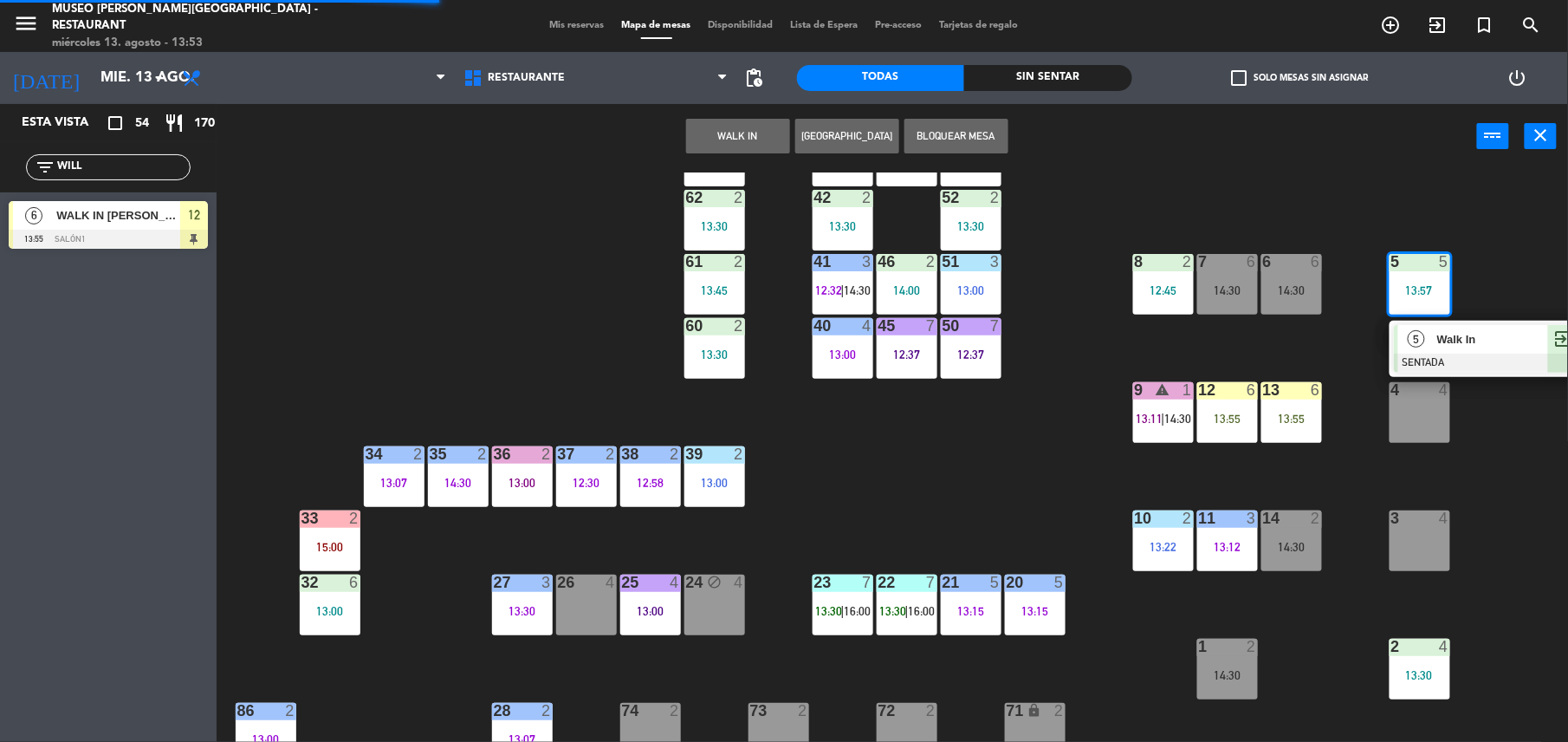
click at [1474, 357] on div at bounding box center [1488, 362] width 186 height 19
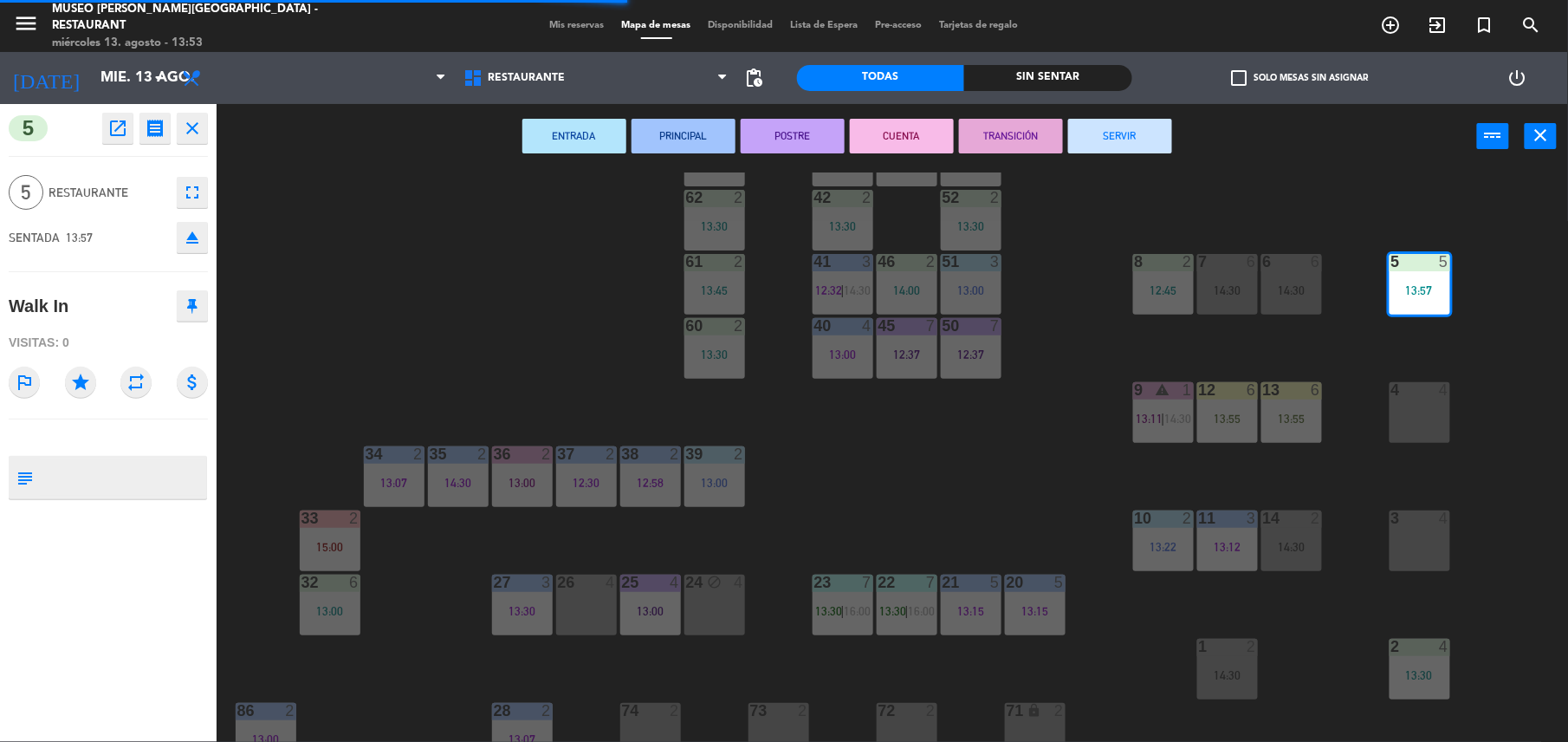
click at [173, 470] on textarea at bounding box center [122, 477] width 165 height 37
type textarea "M5"
click at [127, 434] on div at bounding box center [108, 437] width 199 height 12
click at [972, 399] on div "44 5 12:39 49 2 13:00 54 4 13:00 64 block 2 13:30 48 6 14:00 53 6 14:00 63 2 12…" at bounding box center [900, 459] width 1336 height 573
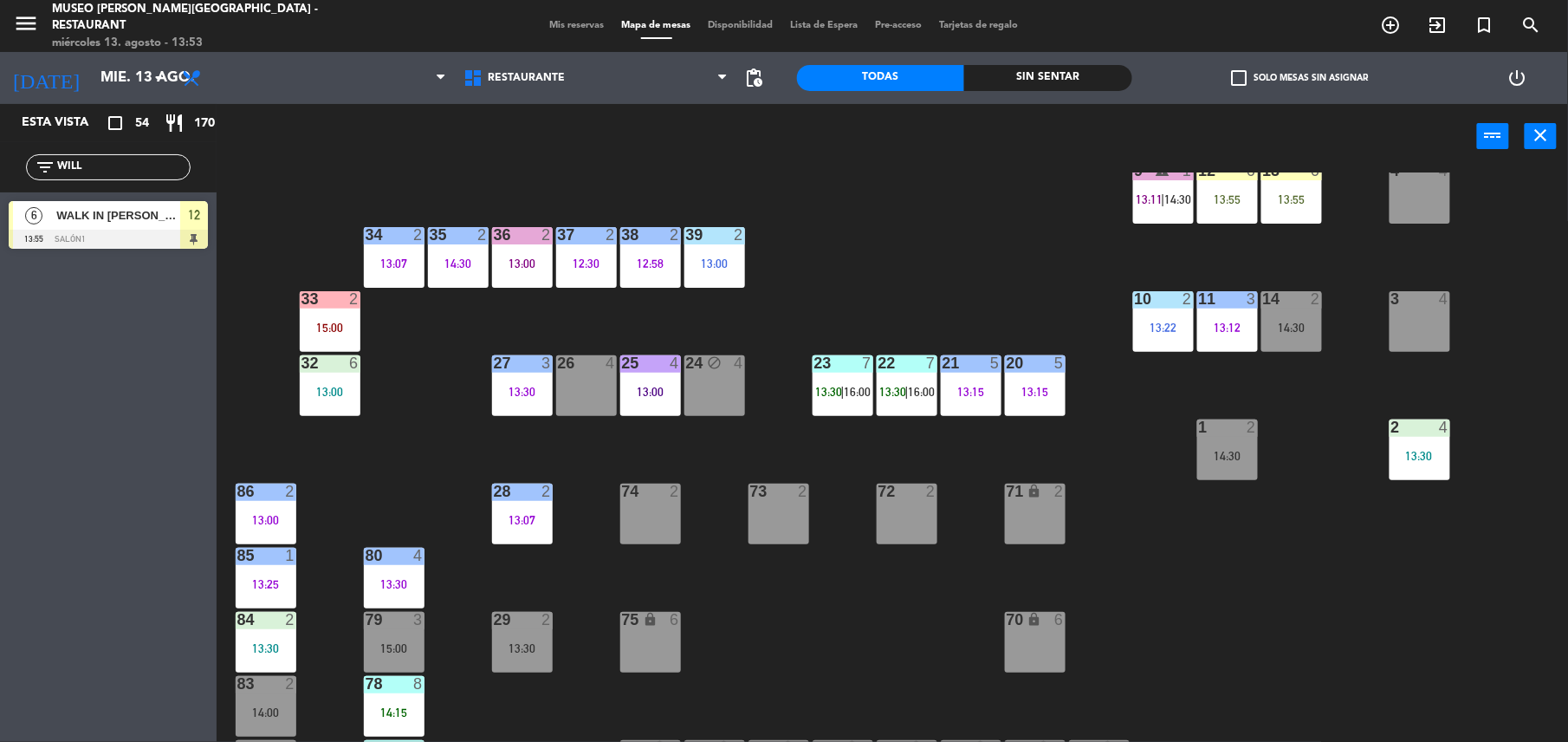
scroll to position [0, 0]
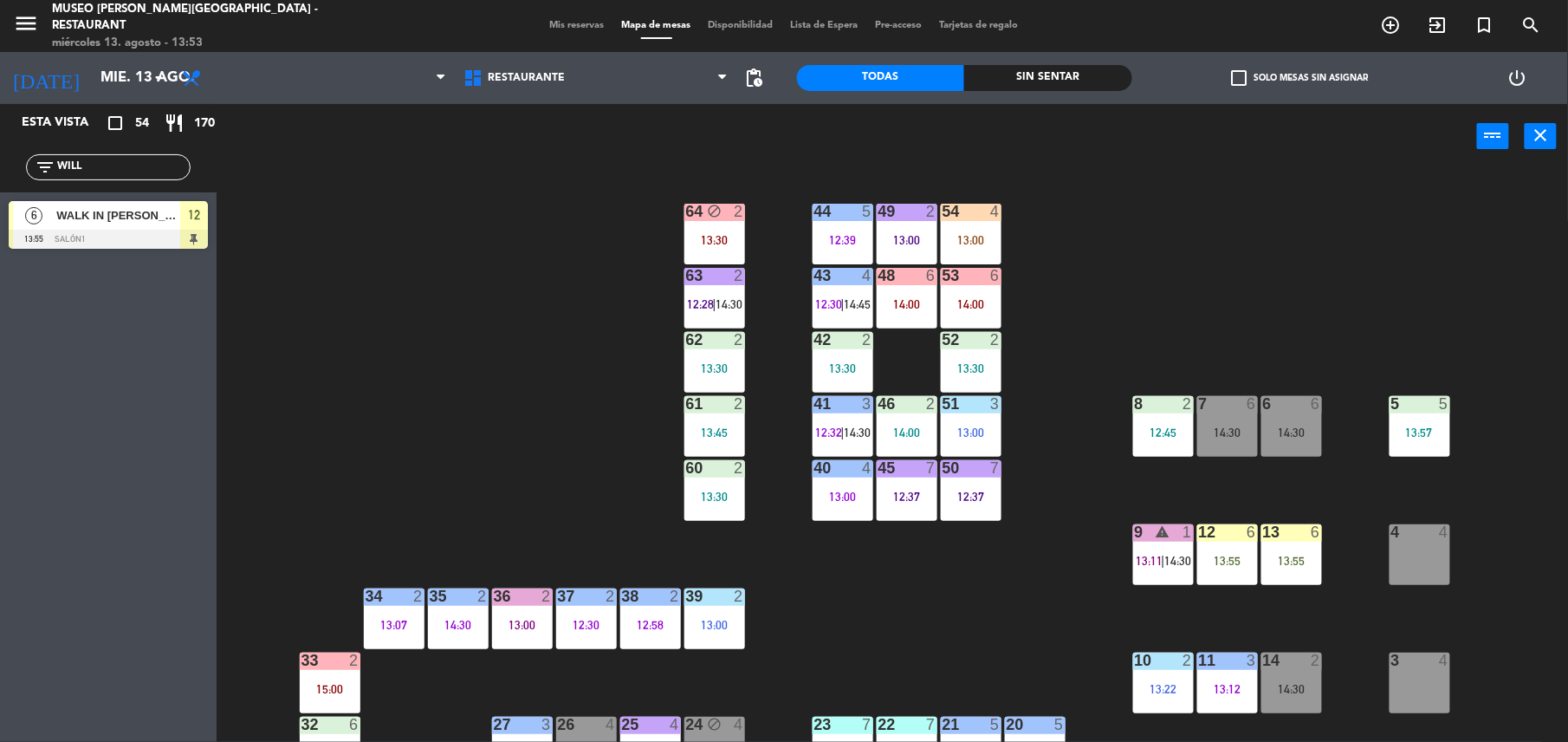
click at [1413, 431] on div "13:57" at bounding box center [1420, 432] width 60 height 12
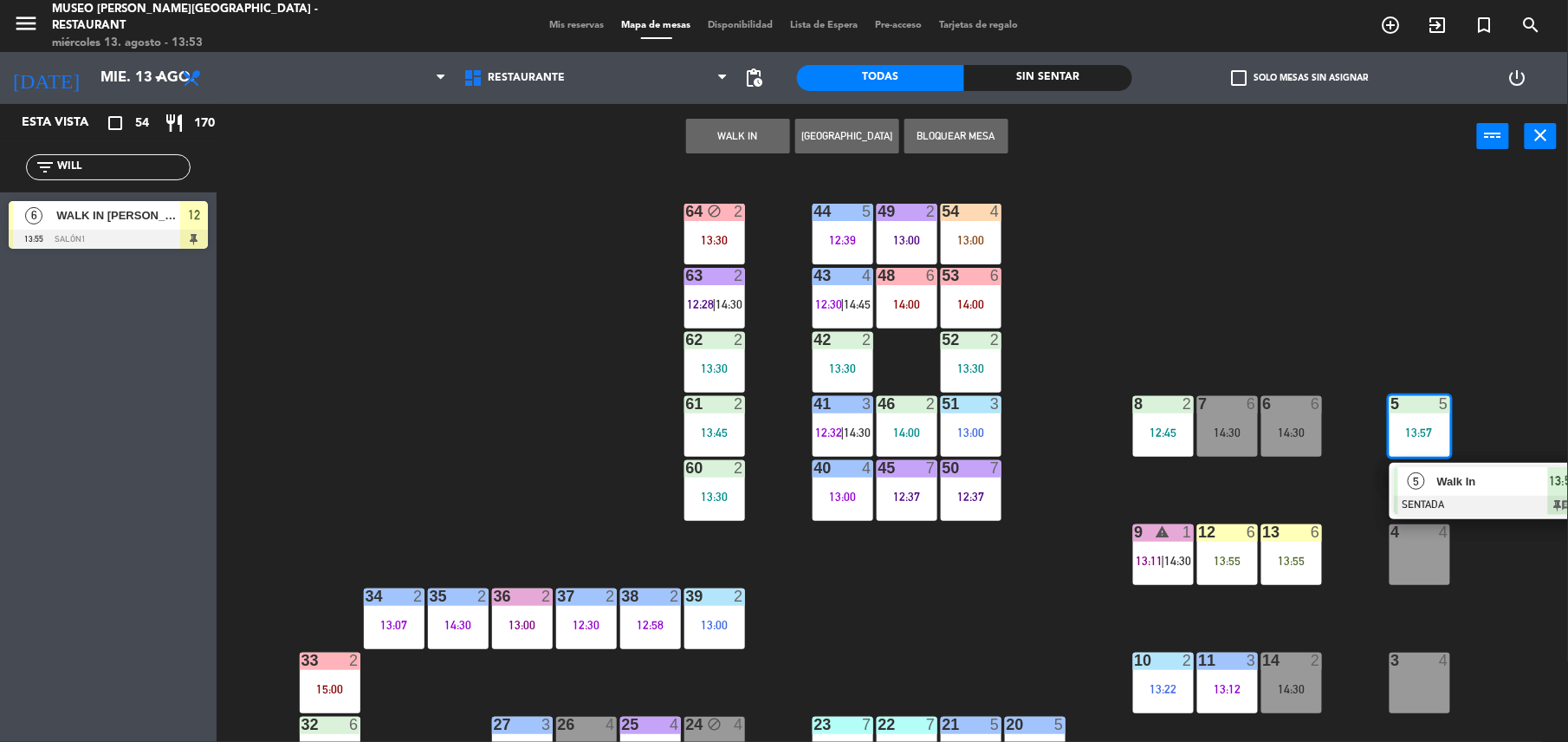
click at [1469, 489] on span "Walk In" at bounding box center [1493, 481] width 111 height 18
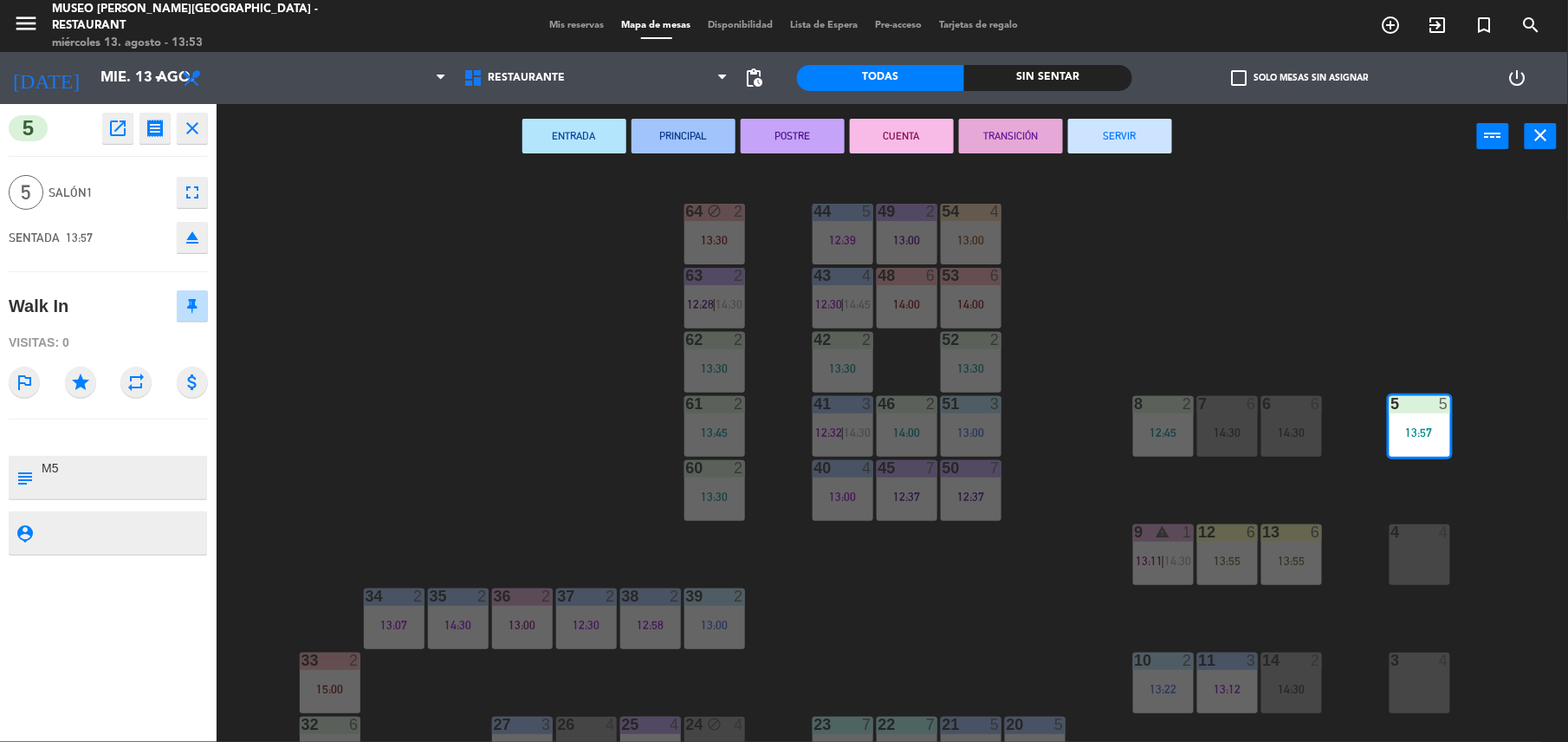
click at [476, 437] on div "44 5 12:39 49 2 13:00 54 4 13:00 64 block 2 13:30 48 6 14:00 53 6 14:00 63 2 12…" at bounding box center [900, 459] width 1336 height 573
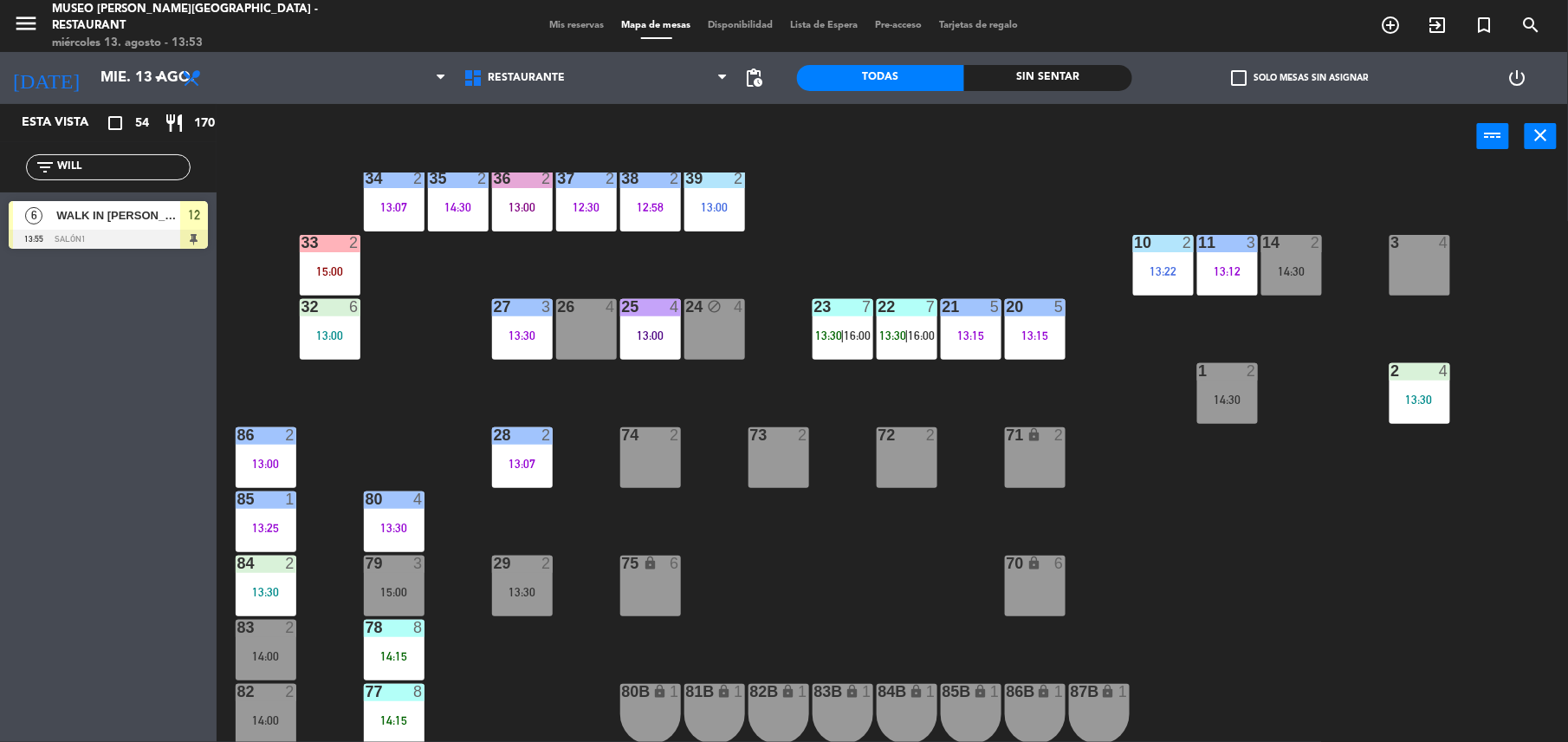
scroll to position [420, 0]
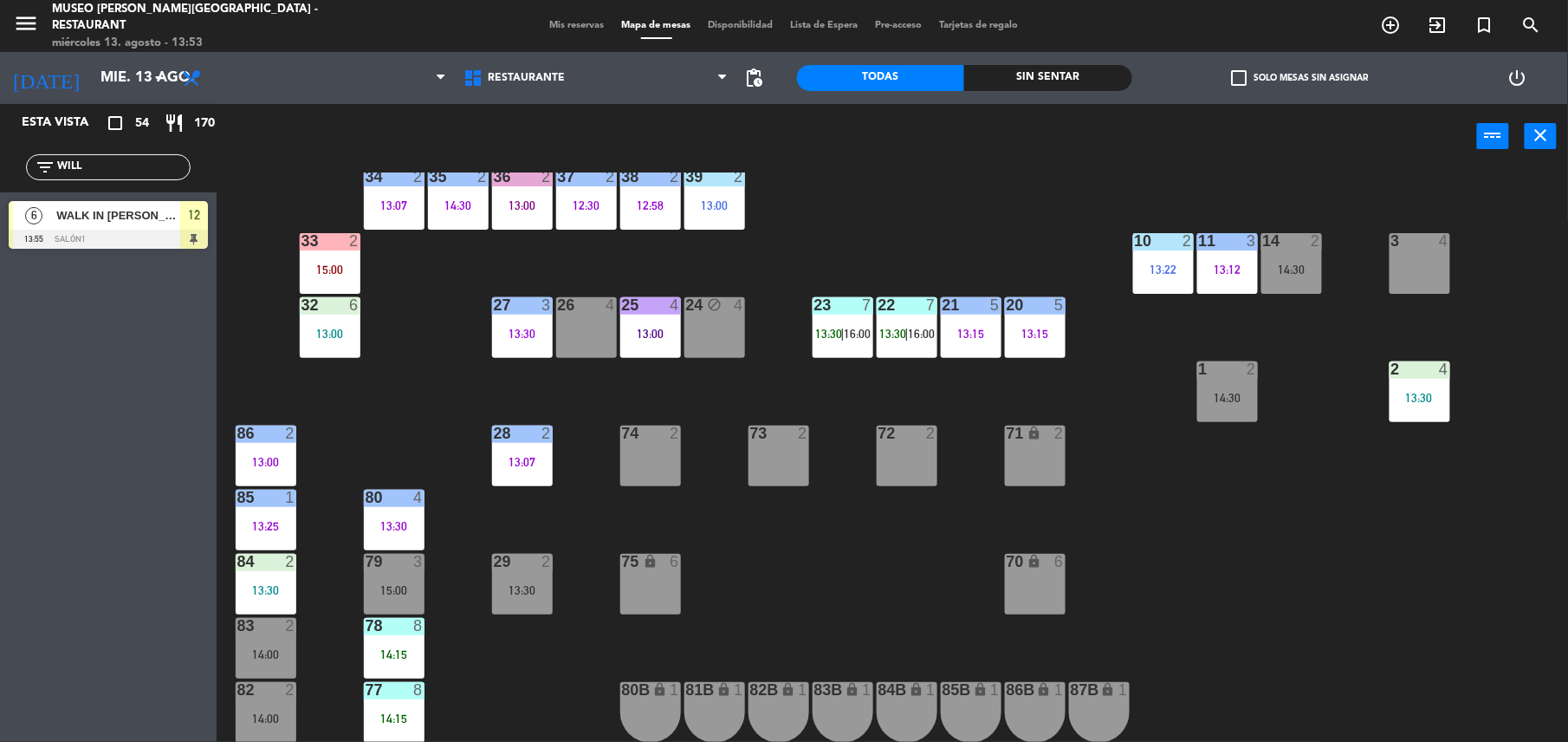
click at [402, 649] on div "14:15" at bounding box center [394, 653] width 60 height 12
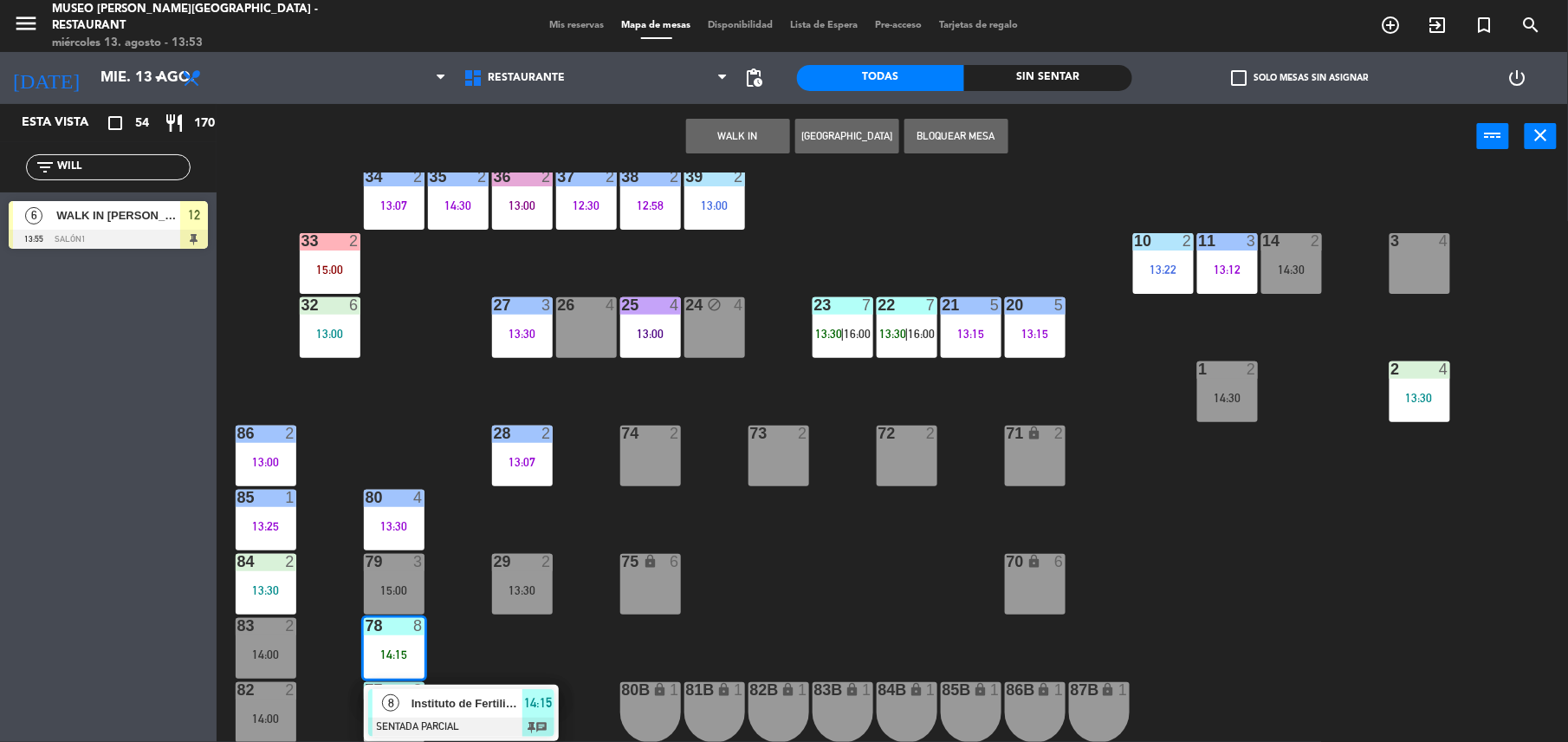
click at [839, 593] on div "44 5 12:39 49 2 13:00 54 4 13:00 64 block 2 13:30 48 6 14:00 53 6 14:00 63 2 12…" at bounding box center [900, 459] width 1336 height 573
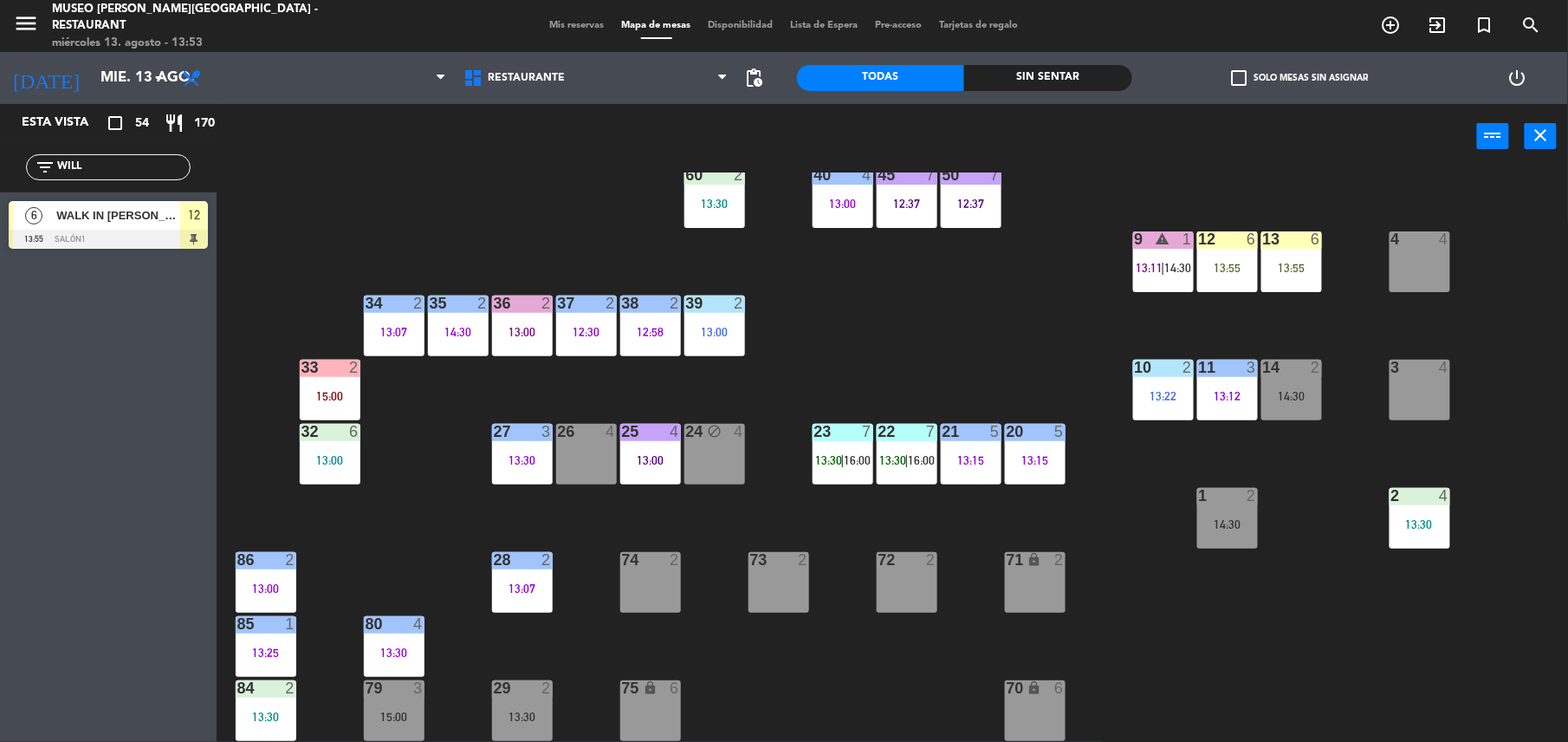
scroll to position [0, 0]
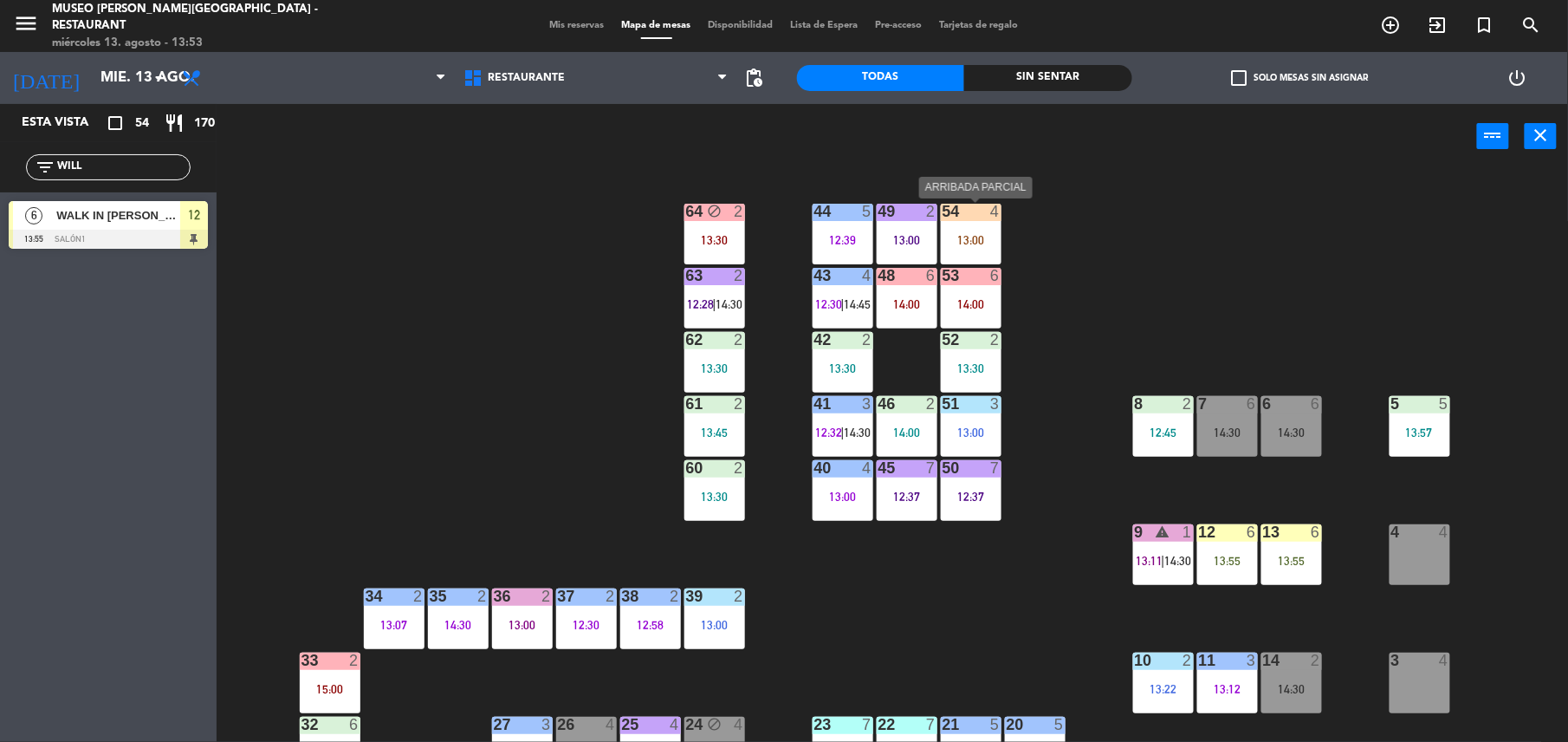
click at [971, 248] on div "54 4 13:00" at bounding box center [971, 234] width 60 height 60
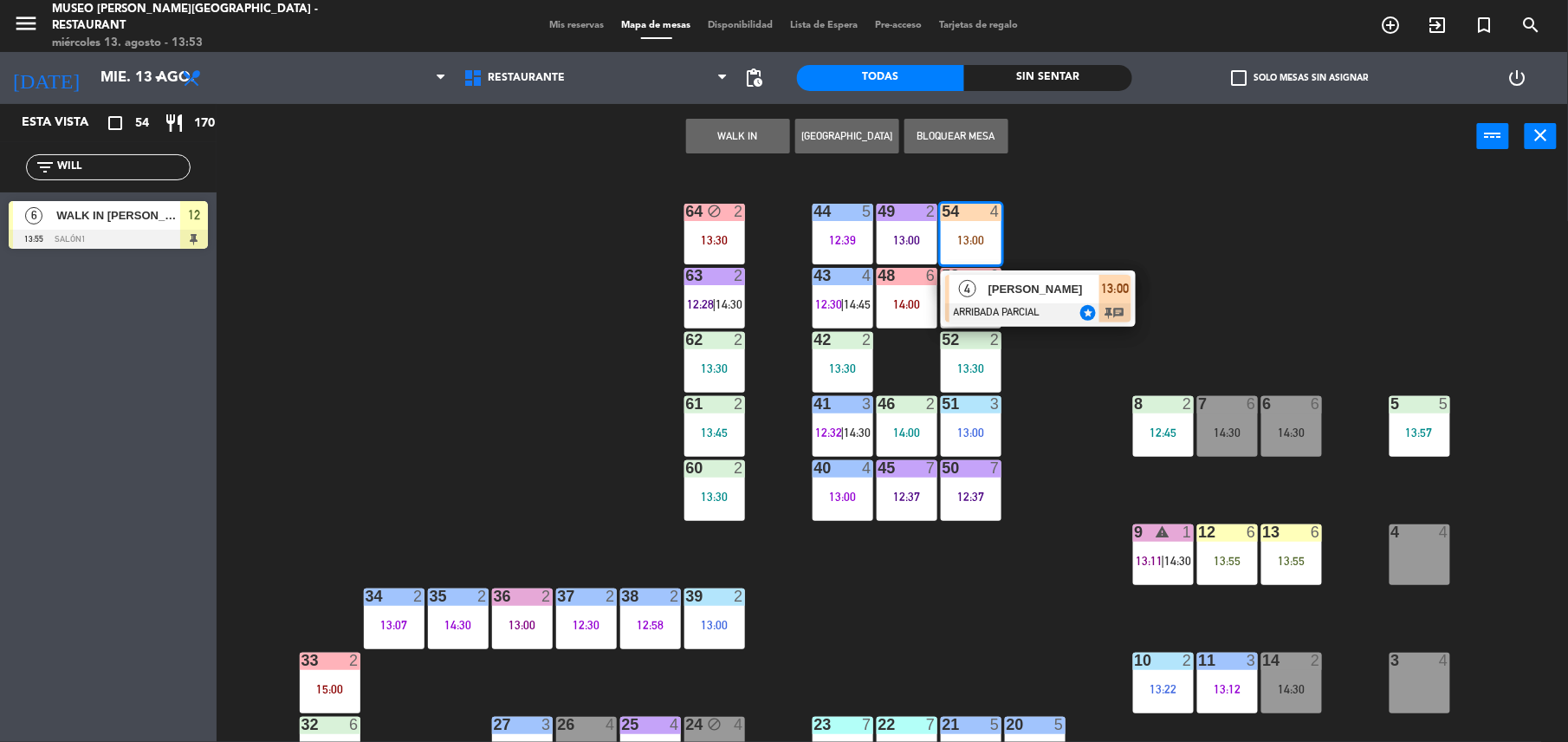
click at [1020, 284] on span "[PERSON_NAME]" at bounding box center [1044, 289] width 111 height 18
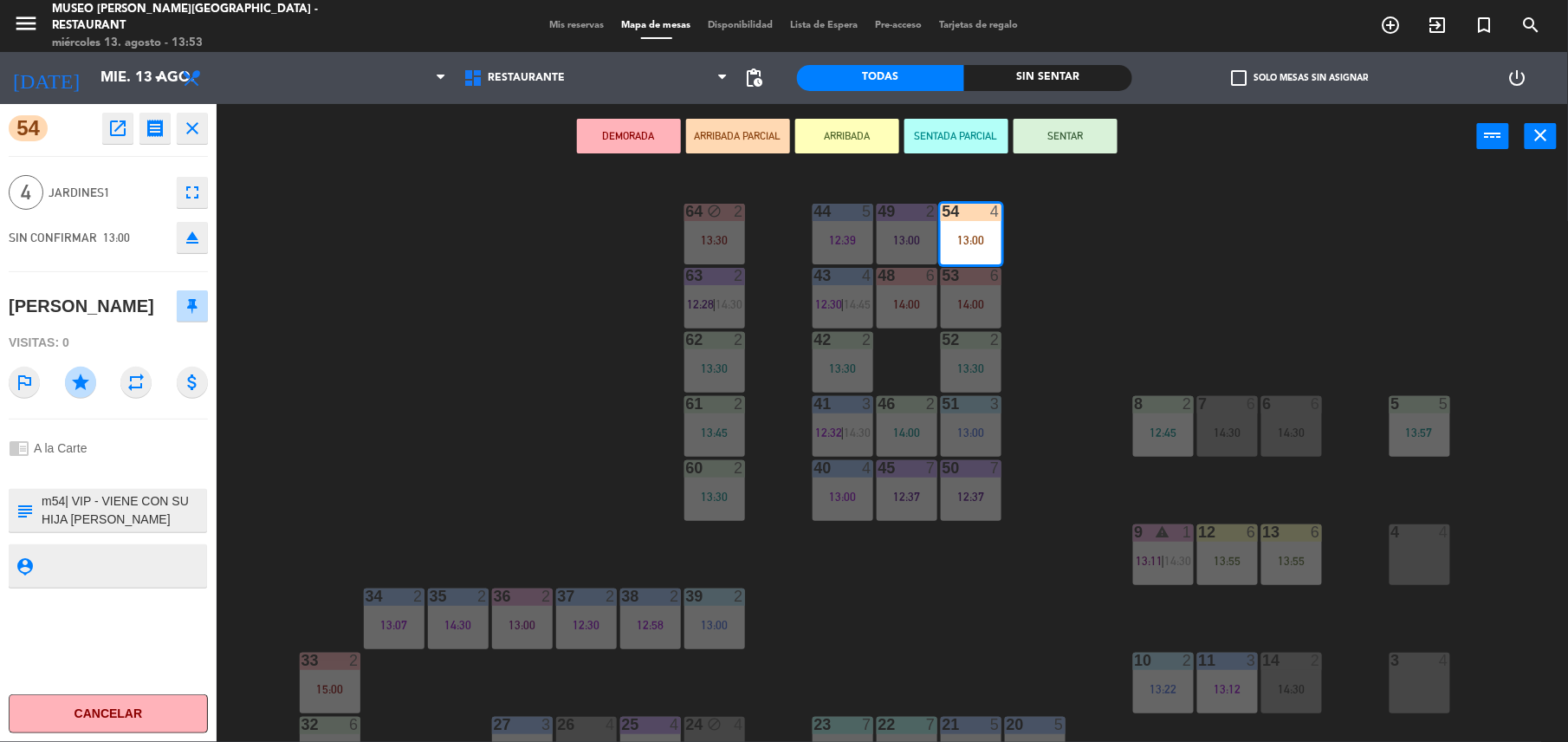
click at [122, 517] on textarea at bounding box center [122, 510] width 165 height 37
click at [1052, 143] on button "SENTAR" at bounding box center [1066, 136] width 104 height 35
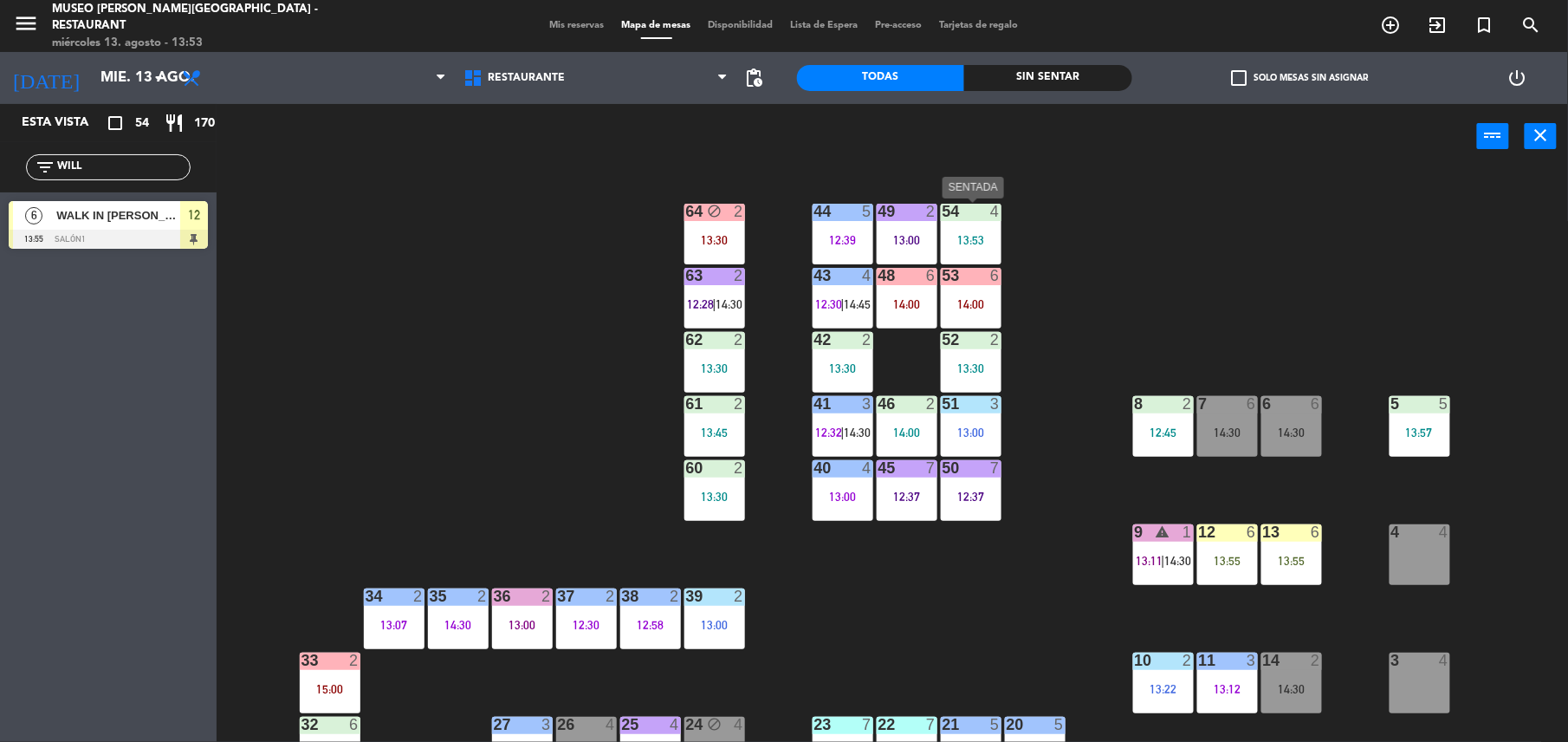
click at [961, 245] on div "13:53" at bounding box center [971, 239] width 60 height 12
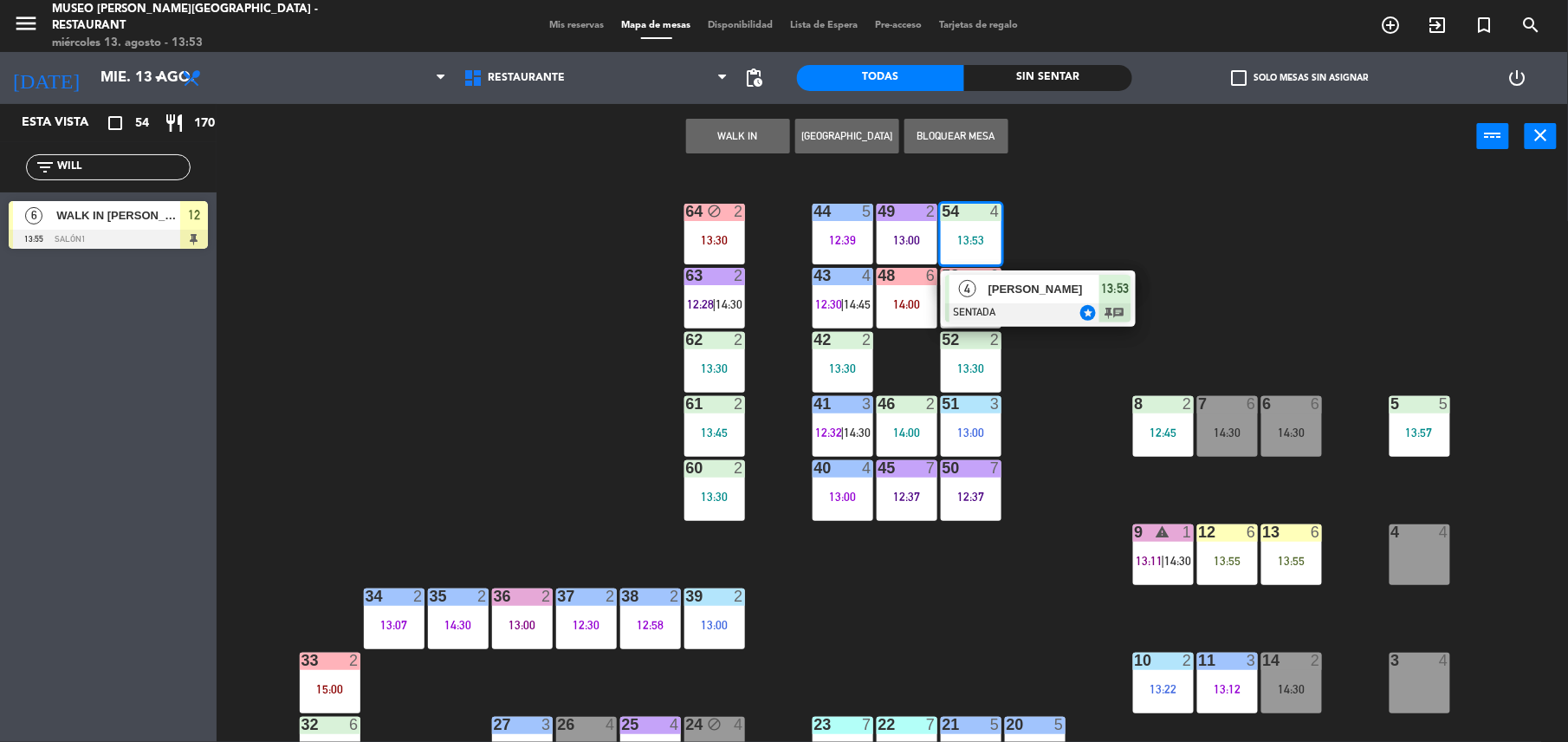
click at [998, 267] on div "6" at bounding box center [995, 275] width 10 height 16
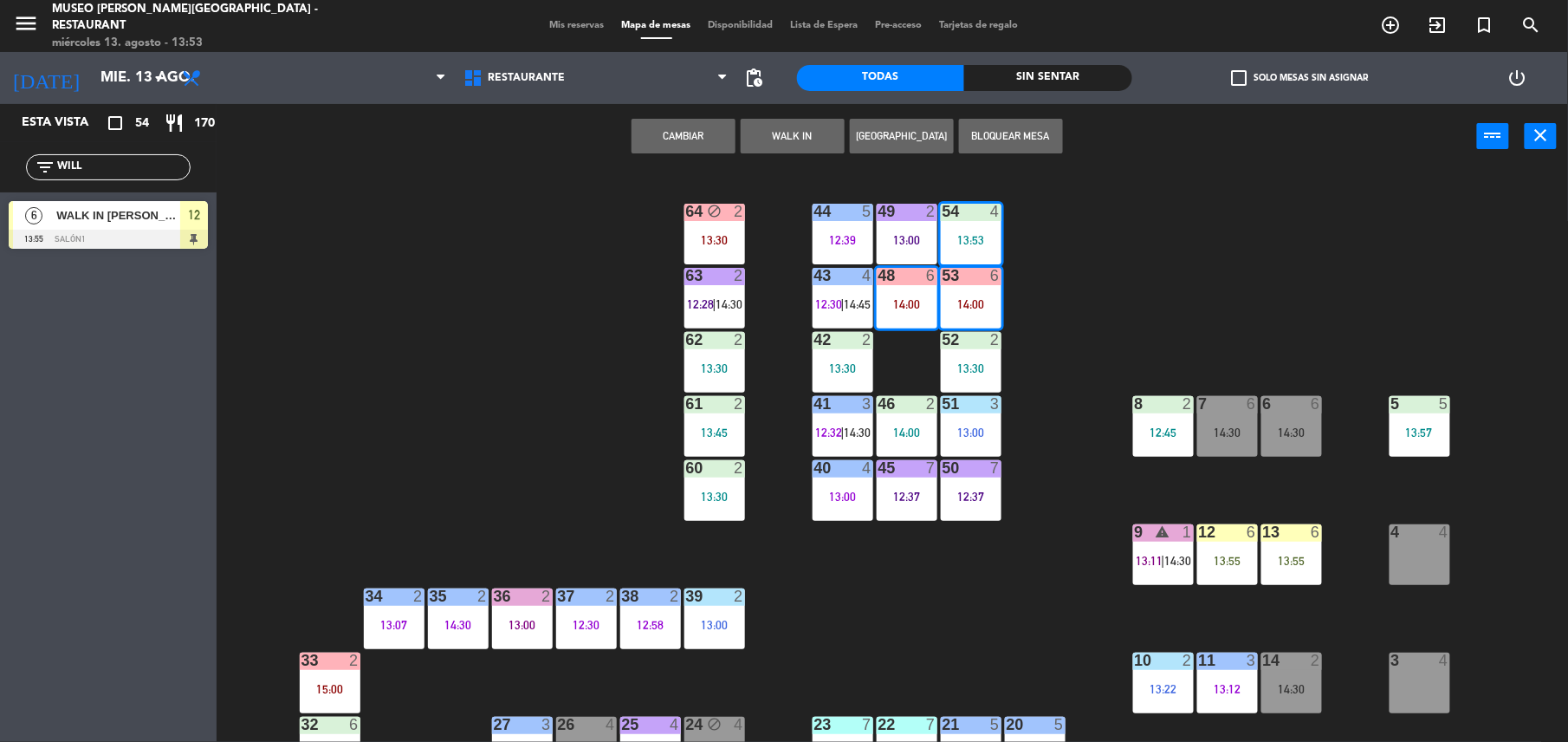
click at [999, 575] on div "44 5 12:39 49 2 13:00 54 4 13:53 64 block 2 13:30 48 6 14:00 53 6 14:00 63 2 12…" at bounding box center [900, 459] width 1336 height 573
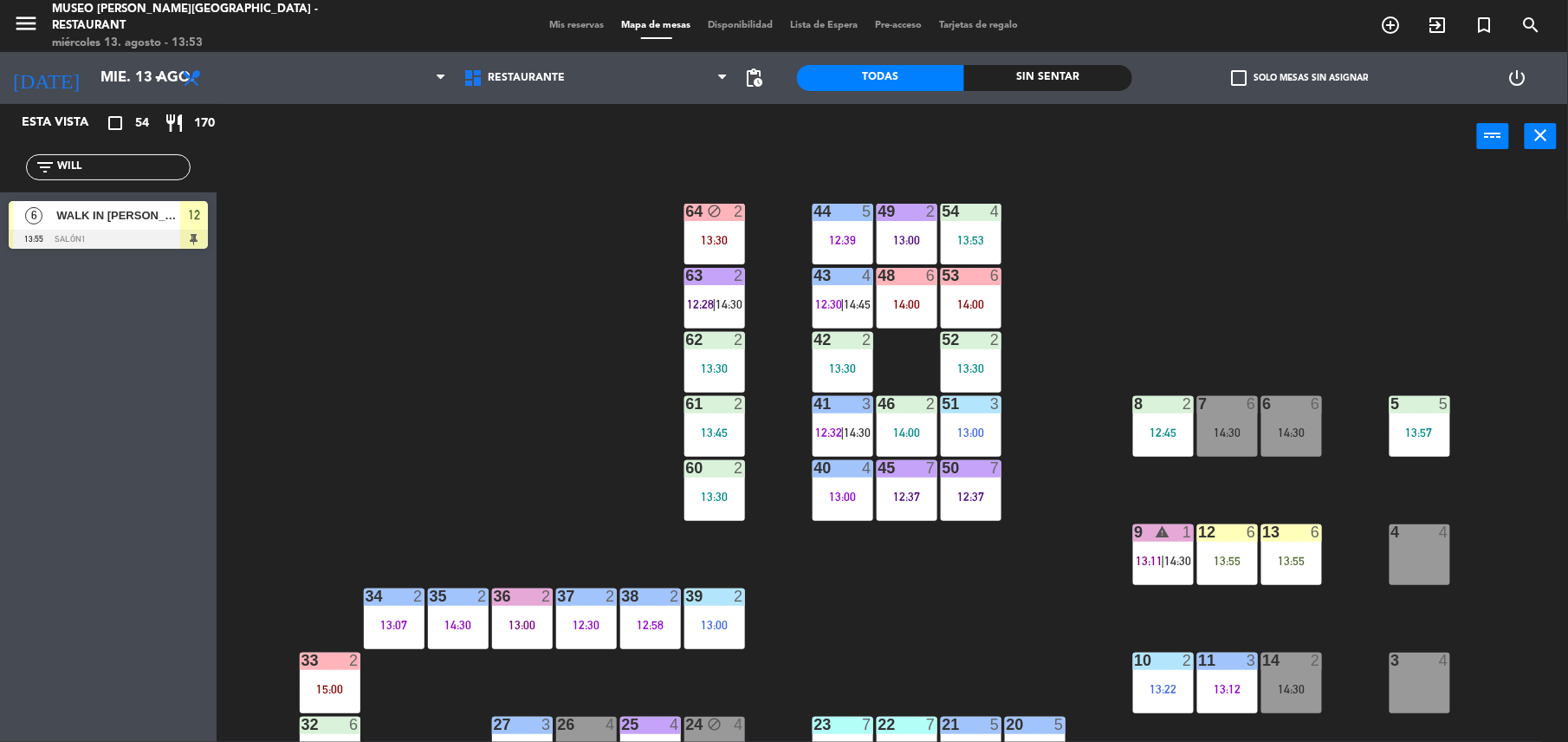
click at [914, 608] on div "44 5 12:39 49 2 13:00 54 4 13:53 64 block 2 13:30 48 6 14:00 53 6 14:00 63 2 12…" at bounding box center [900, 459] width 1336 height 573
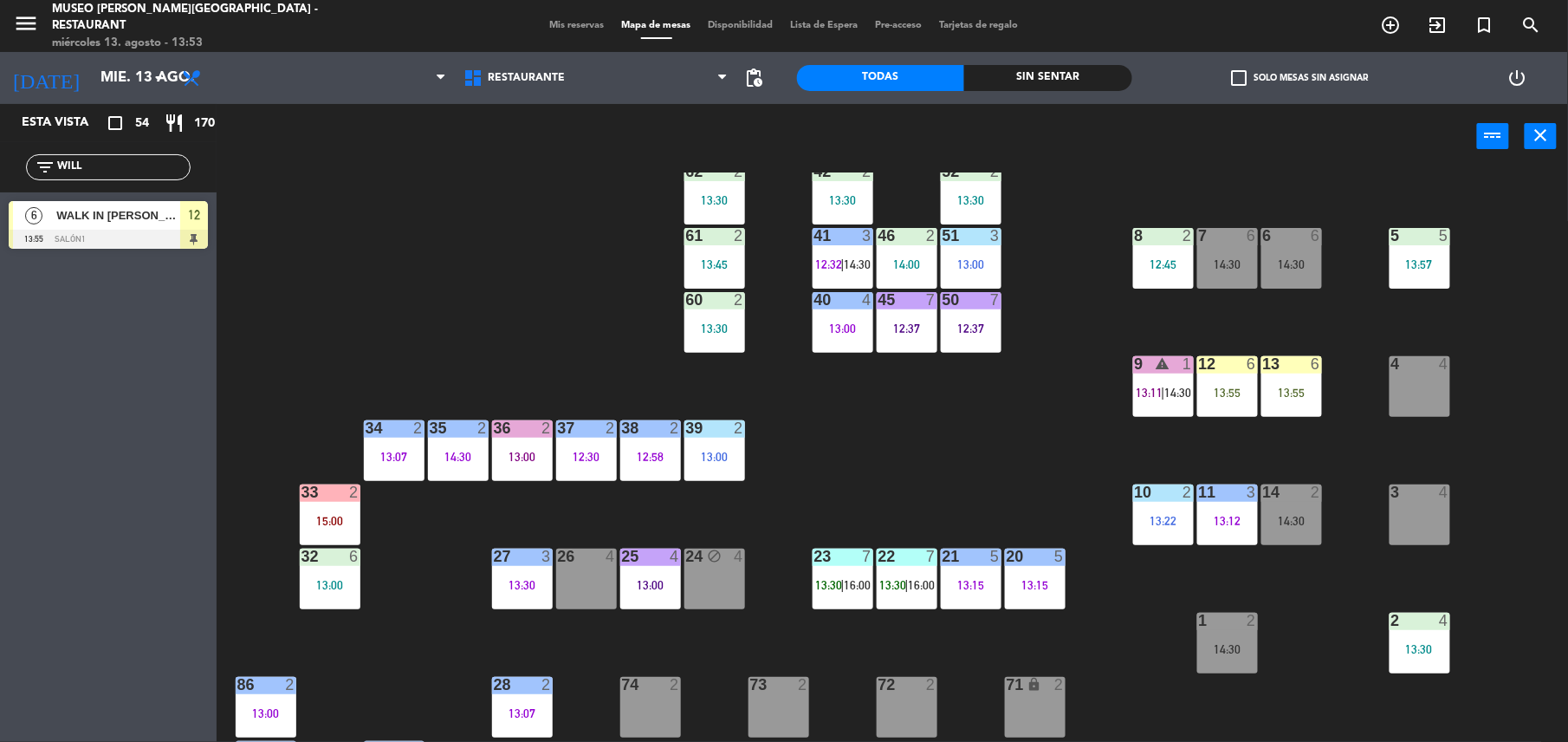
scroll to position [170, 0]
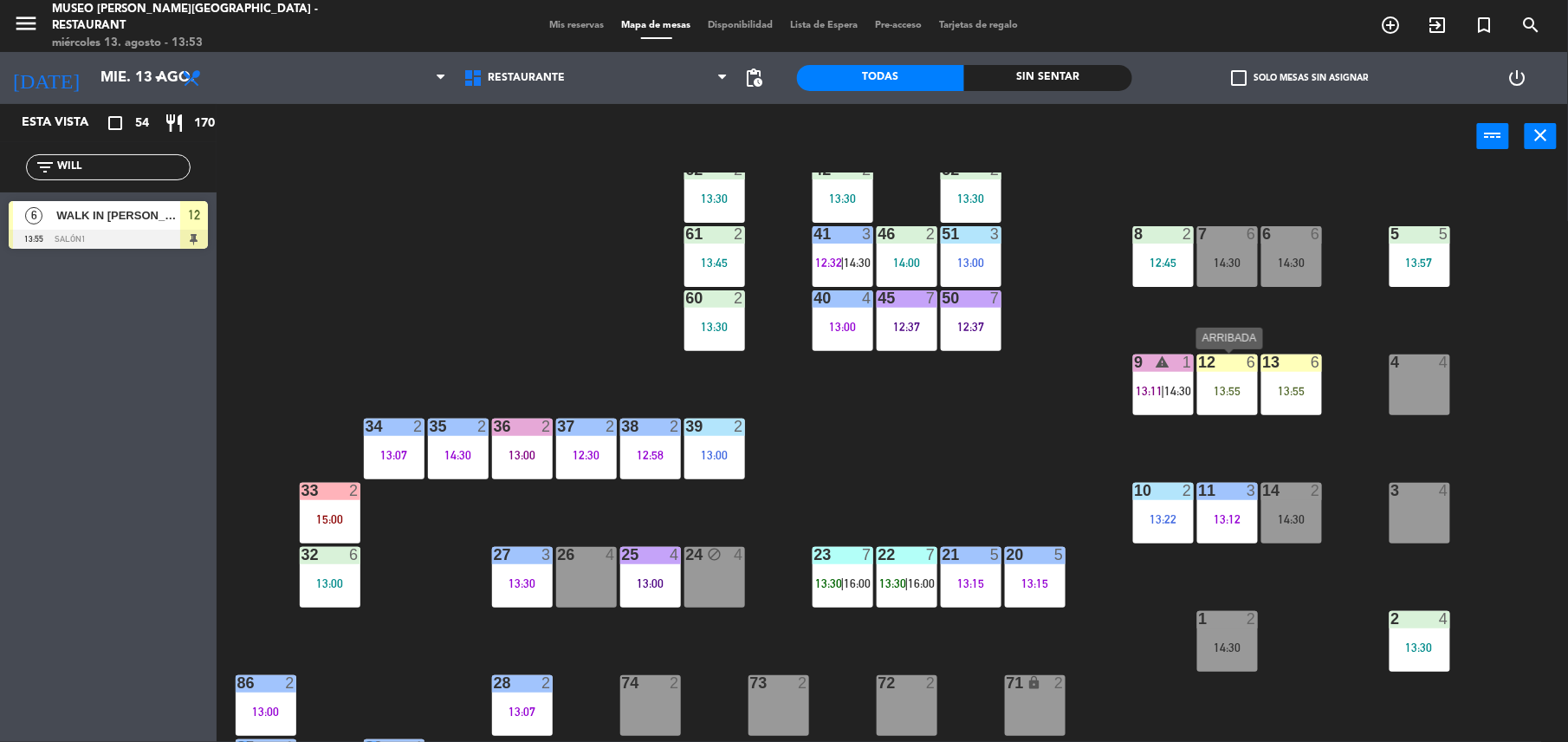
click at [1218, 380] on div "12 6 13:55" at bounding box center [1228, 384] width 60 height 60
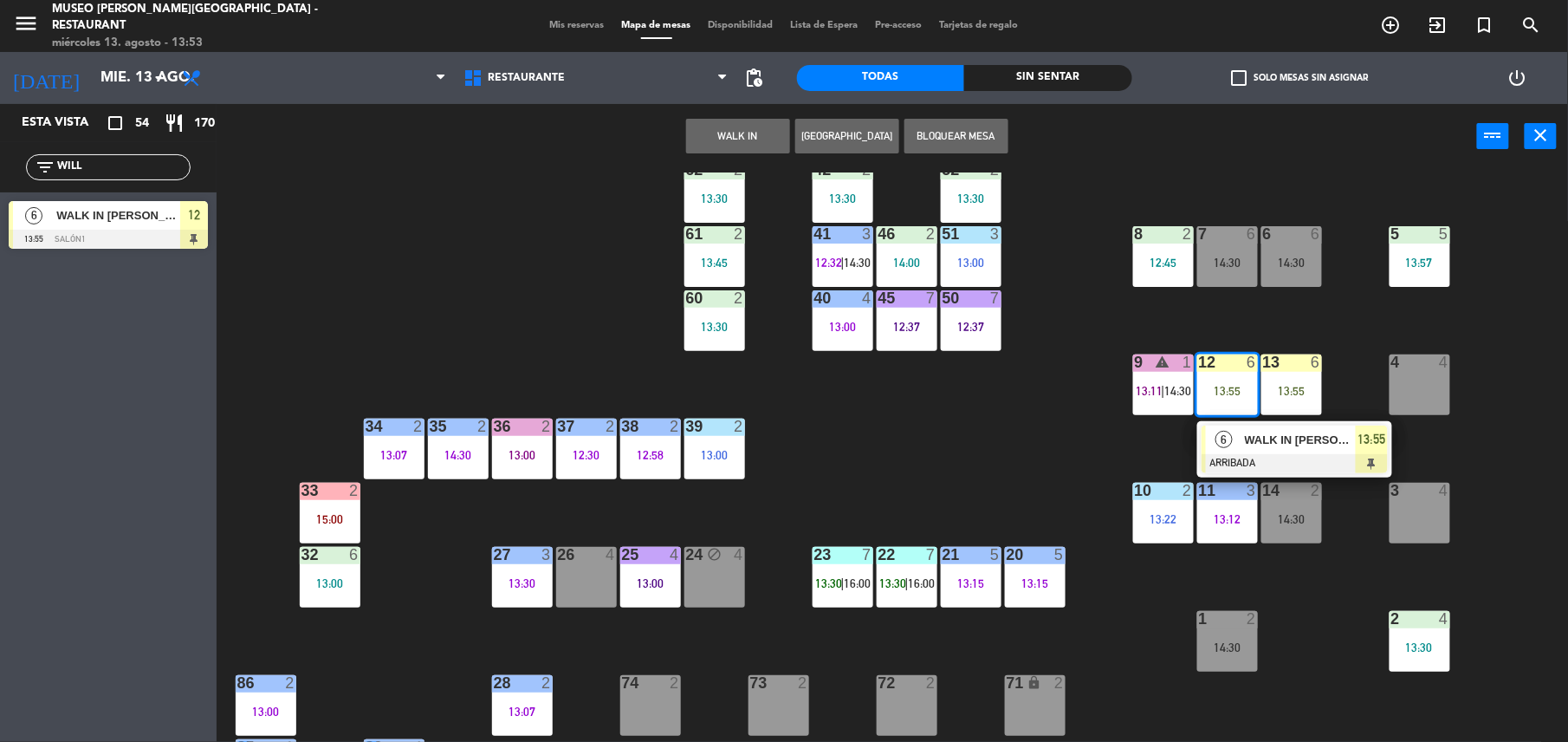
click at [1262, 451] on div "WALK IN [PERSON_NAME]" at bounding box center [1299, 439] width 112 height 28
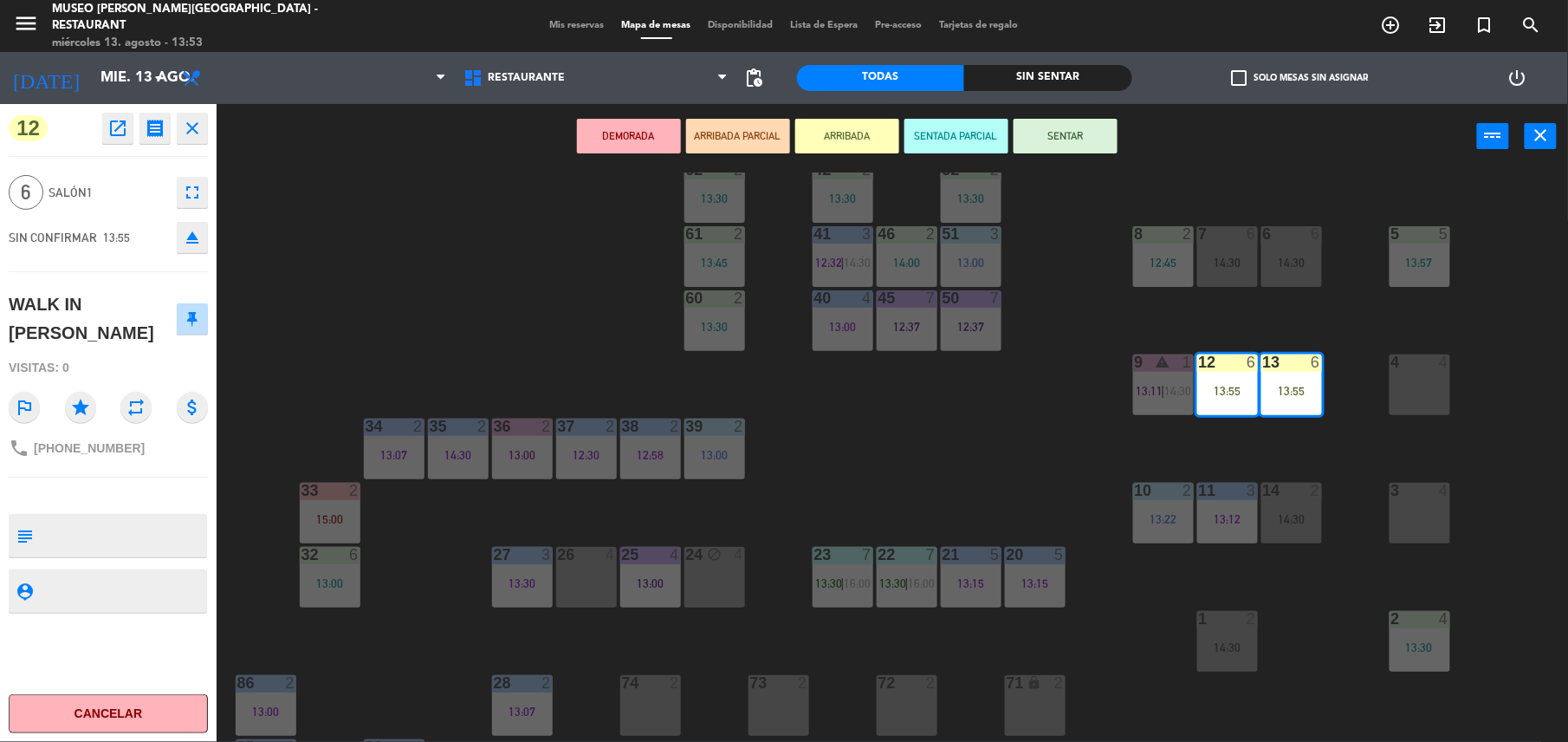
click at [728, 132] on button "ARRIBADA PARCIAL" at bounding box center [738, 136] width 104 height 35
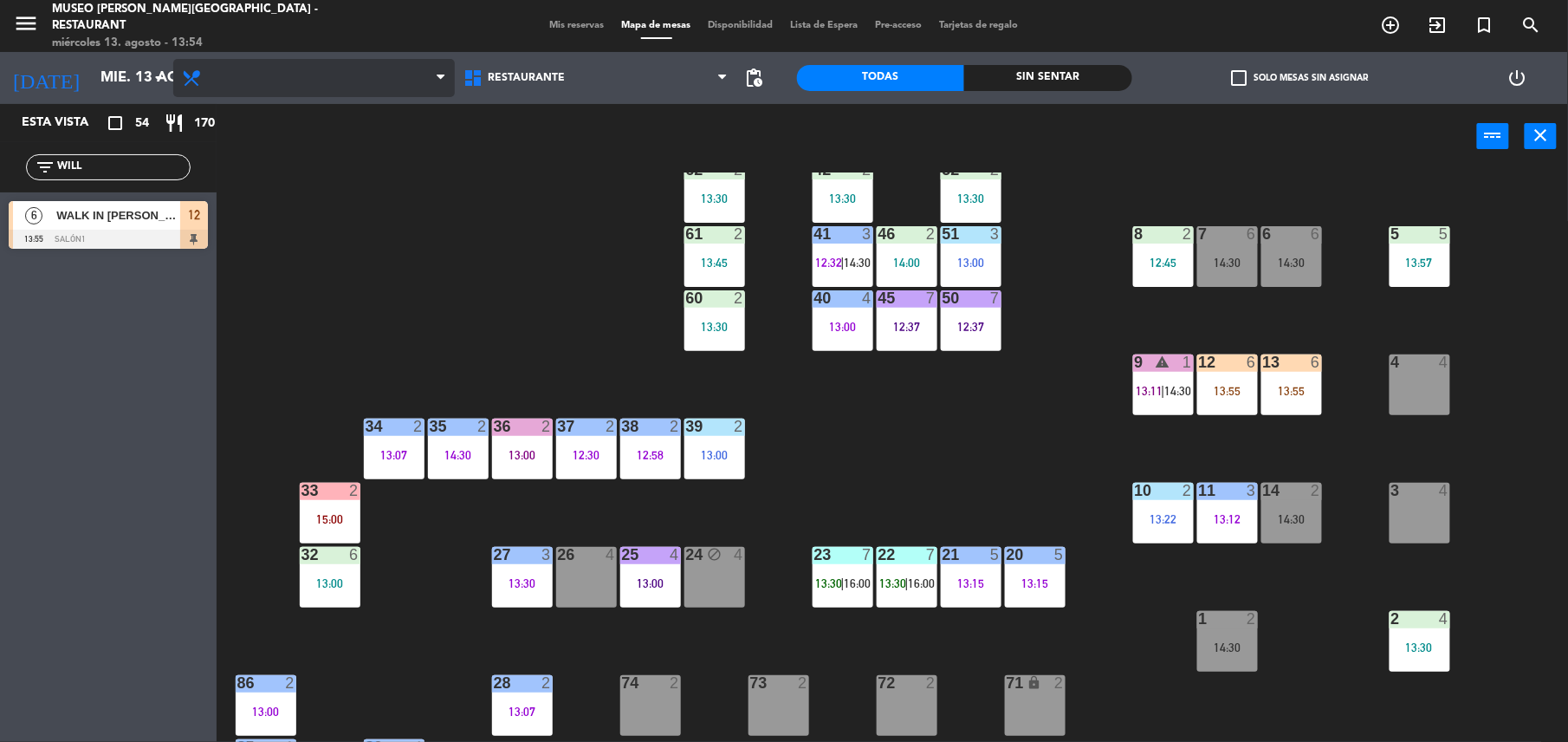
click at [351, 77] on span at bounding box center [314, 78] width 282 height 38
click at [562, 205] on div "44 5 12:39 49 2 13:00 54 4 13:00 64 block 2 13:30 48 6 14:00 53 6 14:00 63 2 12…" at bounding box center [900, 459] width 1336 height 573
drag, startPoint x: 94, startPoint y: 170, endPoint x: -5, endPoint y: 129, distance: 107.2
click at [0, 129] on html "close × Museo [PERSON_NAME] Café - Restaurant × chrome_reader_mode Listado de R…" at bounding box center [784, 371] width 1568 height 742
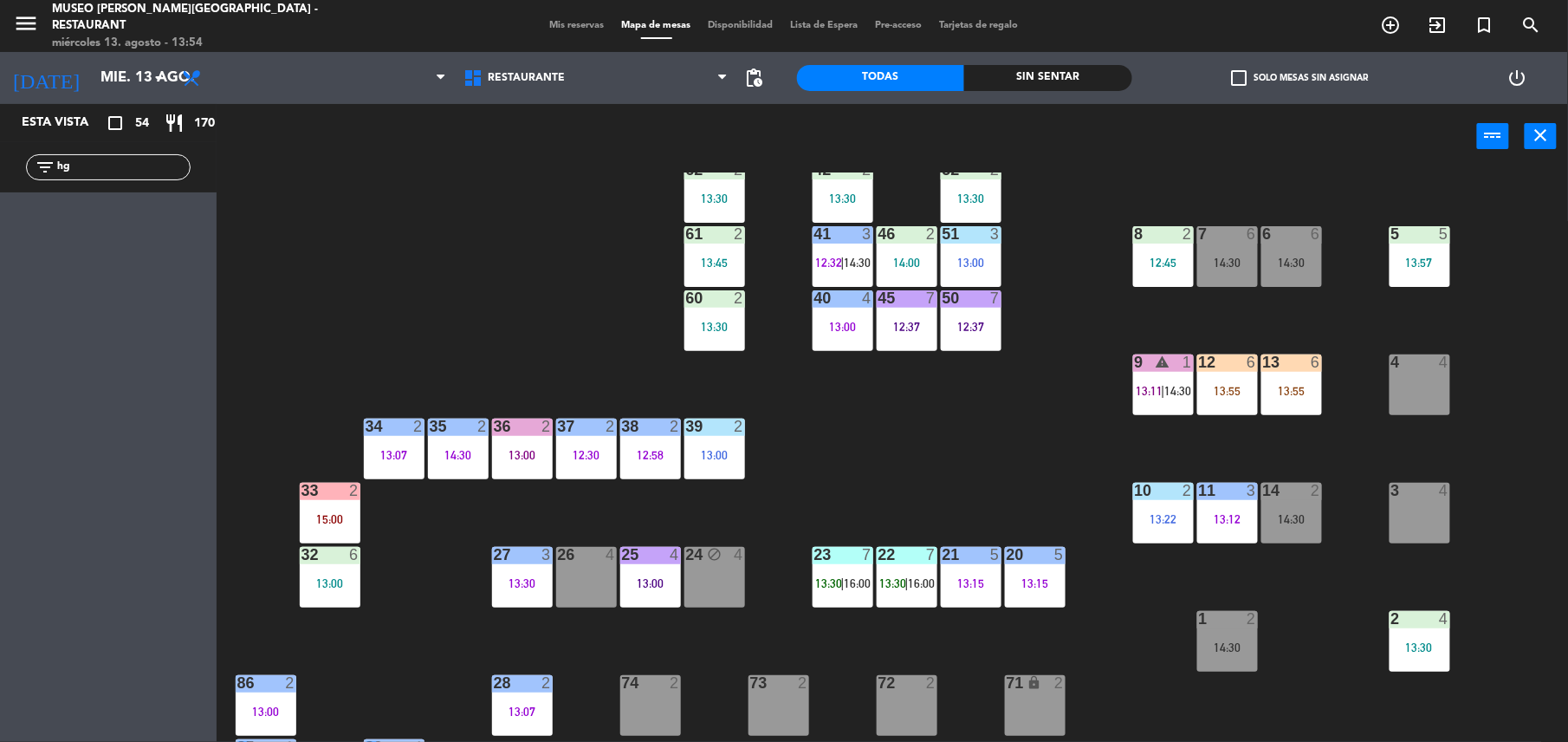
type input "h"
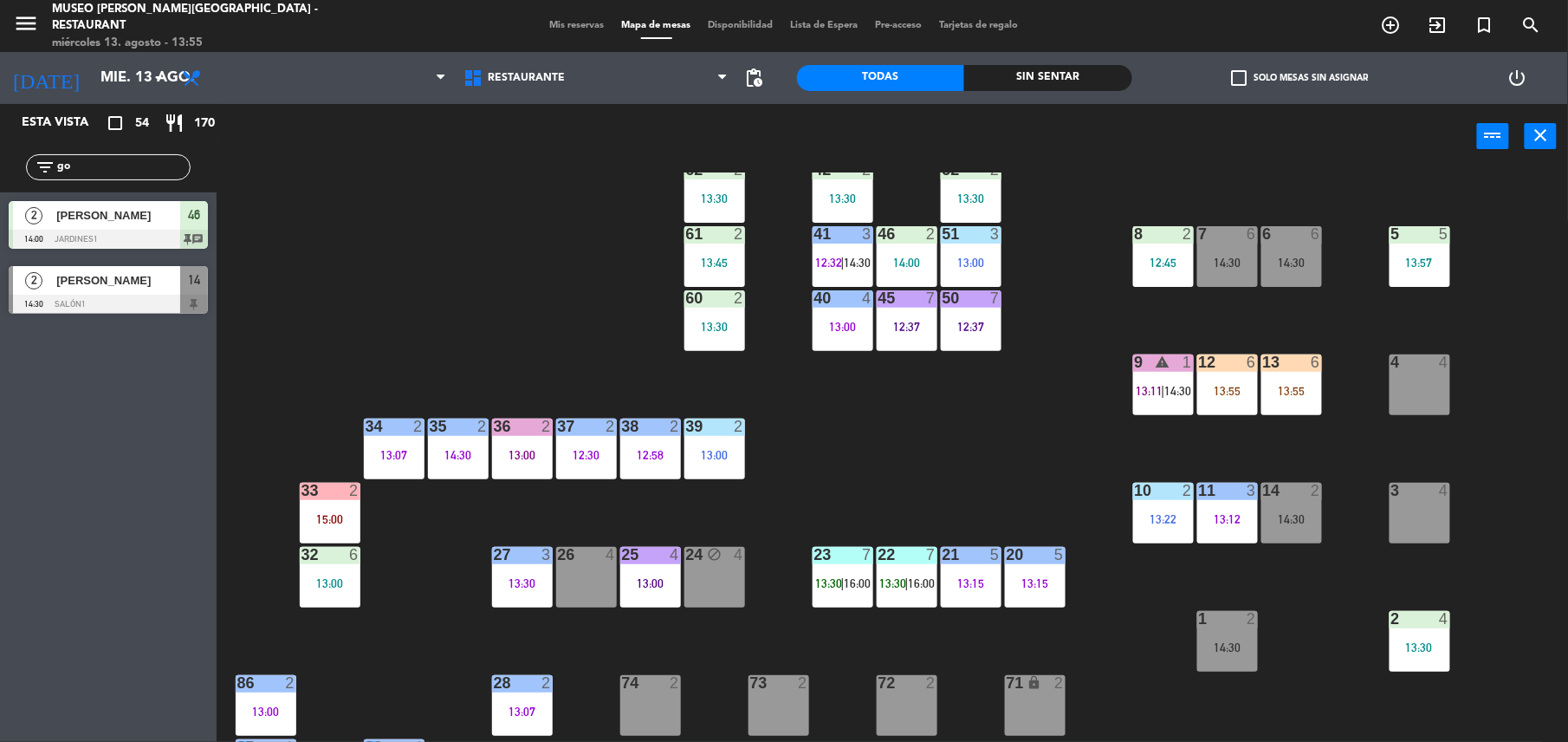
type input "g"
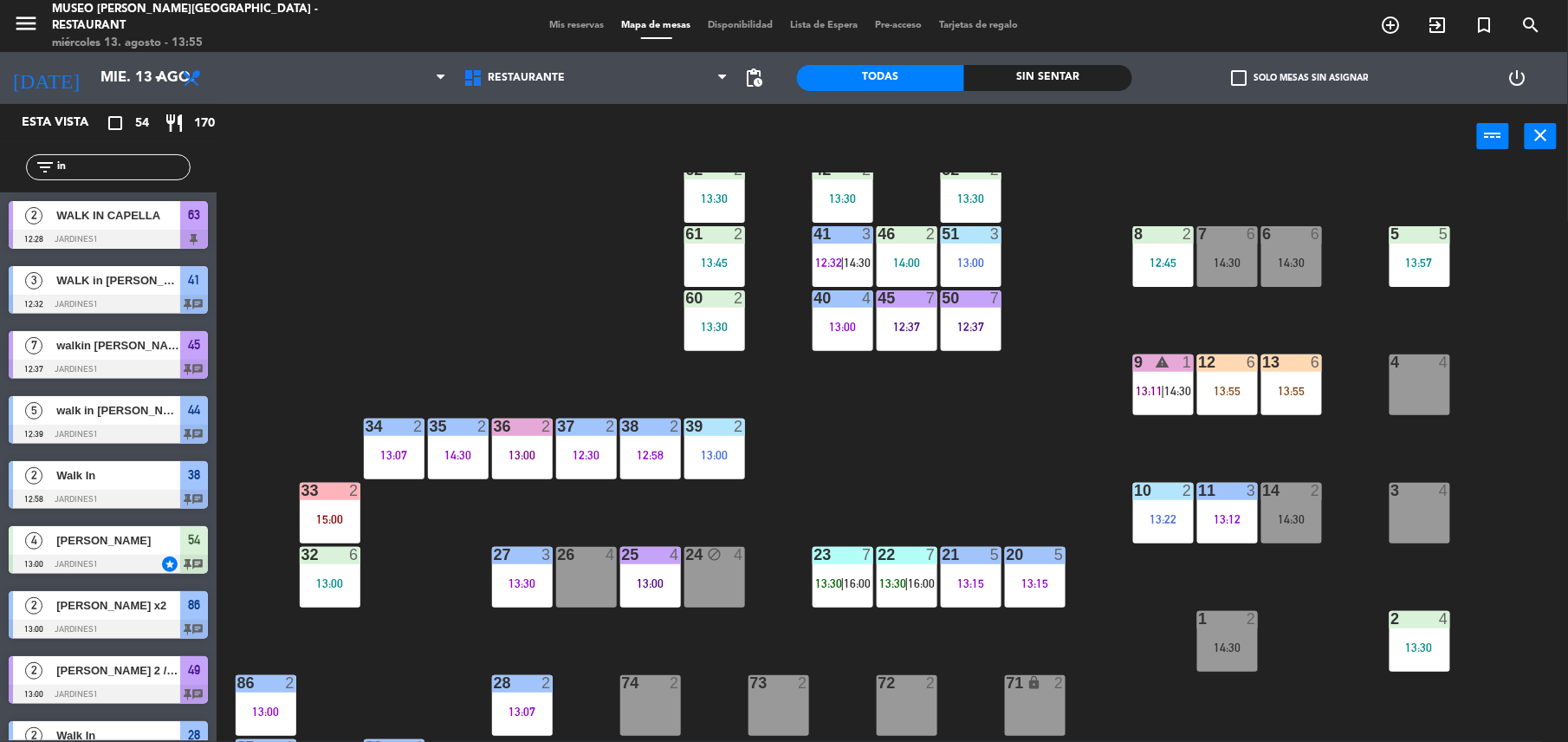
scroll to position [882, 0]
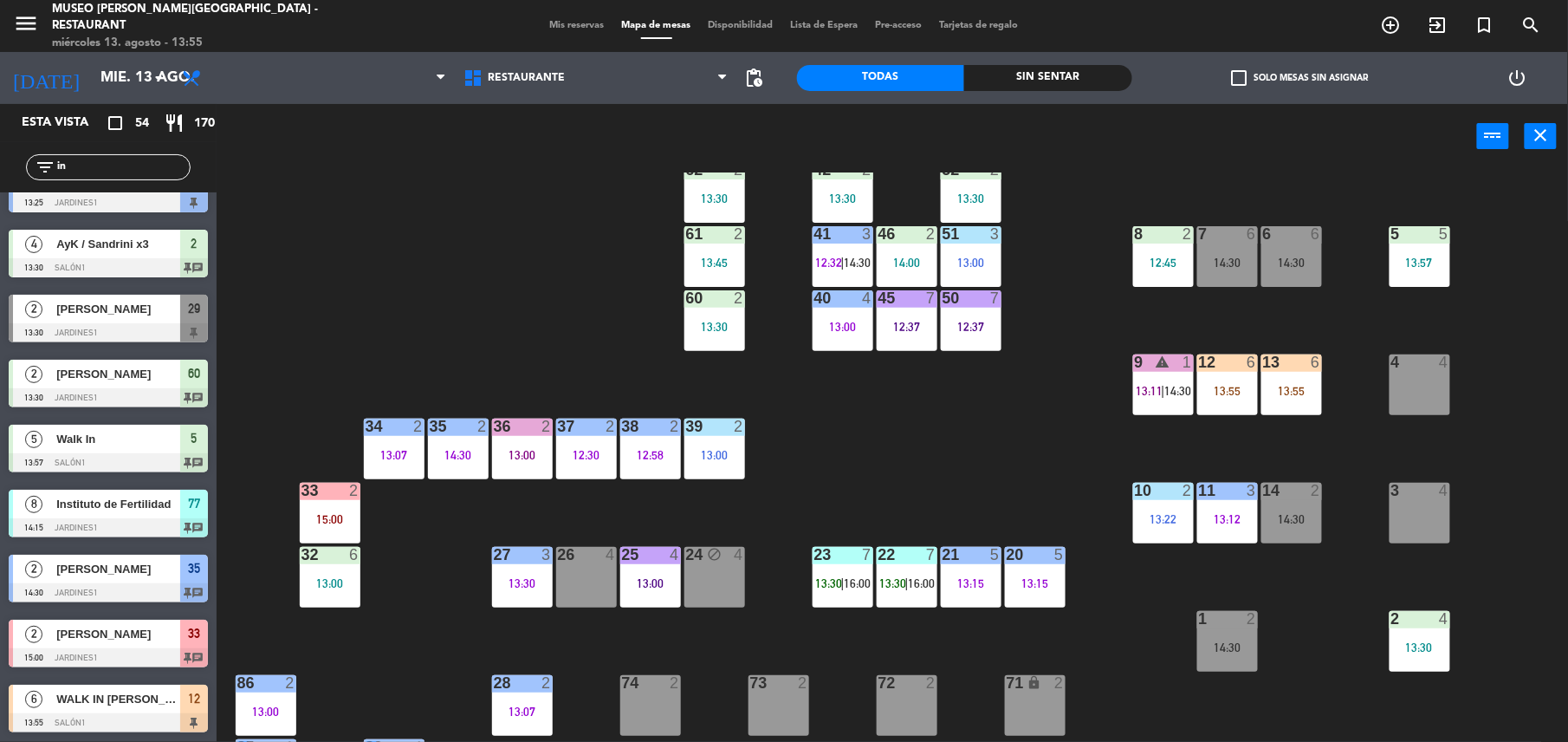
drag, startPoint x: 99, startPoint y: 170, endPoint x: -5, endPoint y: 198, distance: 107.7
click at [0, 198] on html "close × Museo [PERSON_NAME] Café - Restaurant × chrome_reader_mode Listado de R…" at bounding box center [784, 371] width 1568 height 742
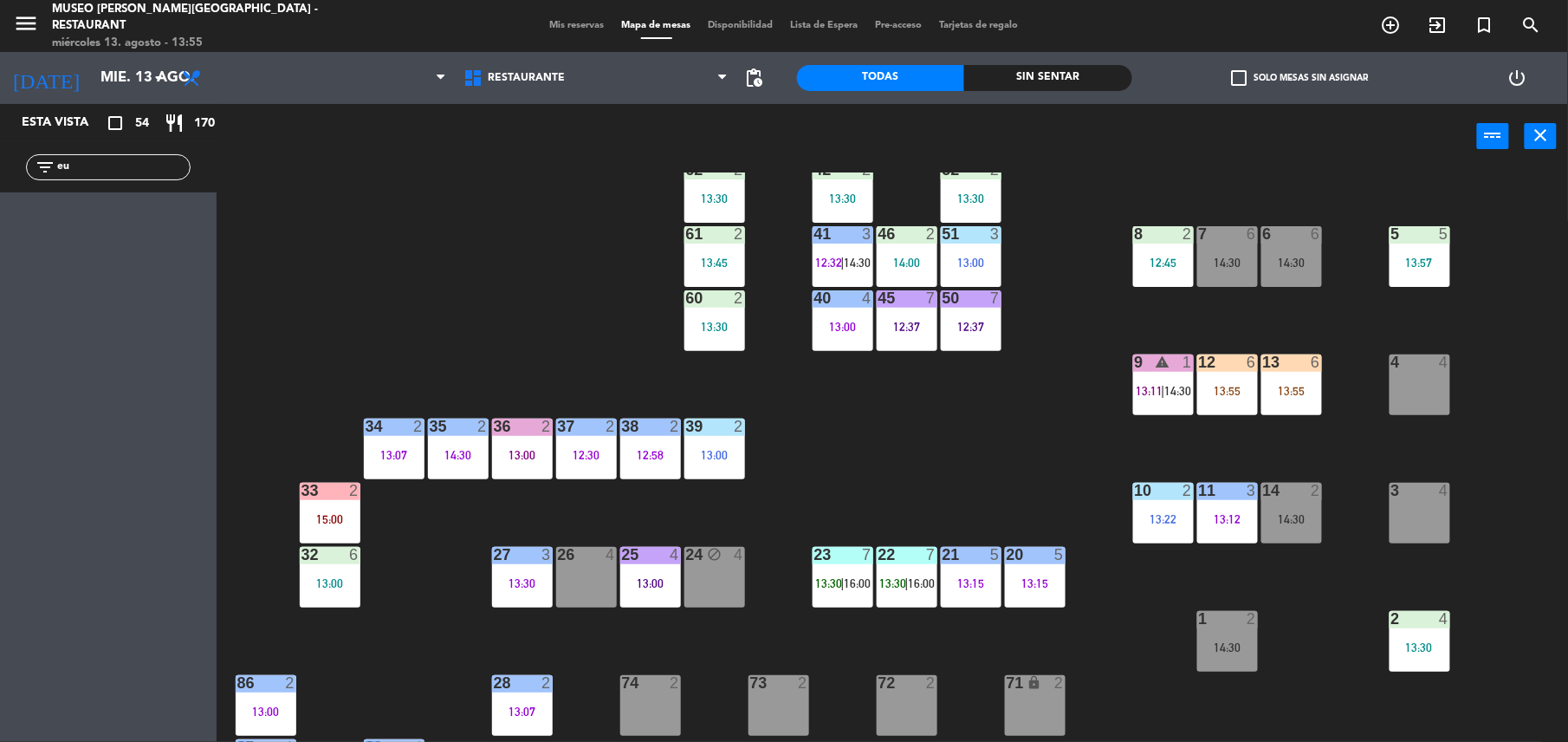
scroll to position [0, 0]
type input "e"
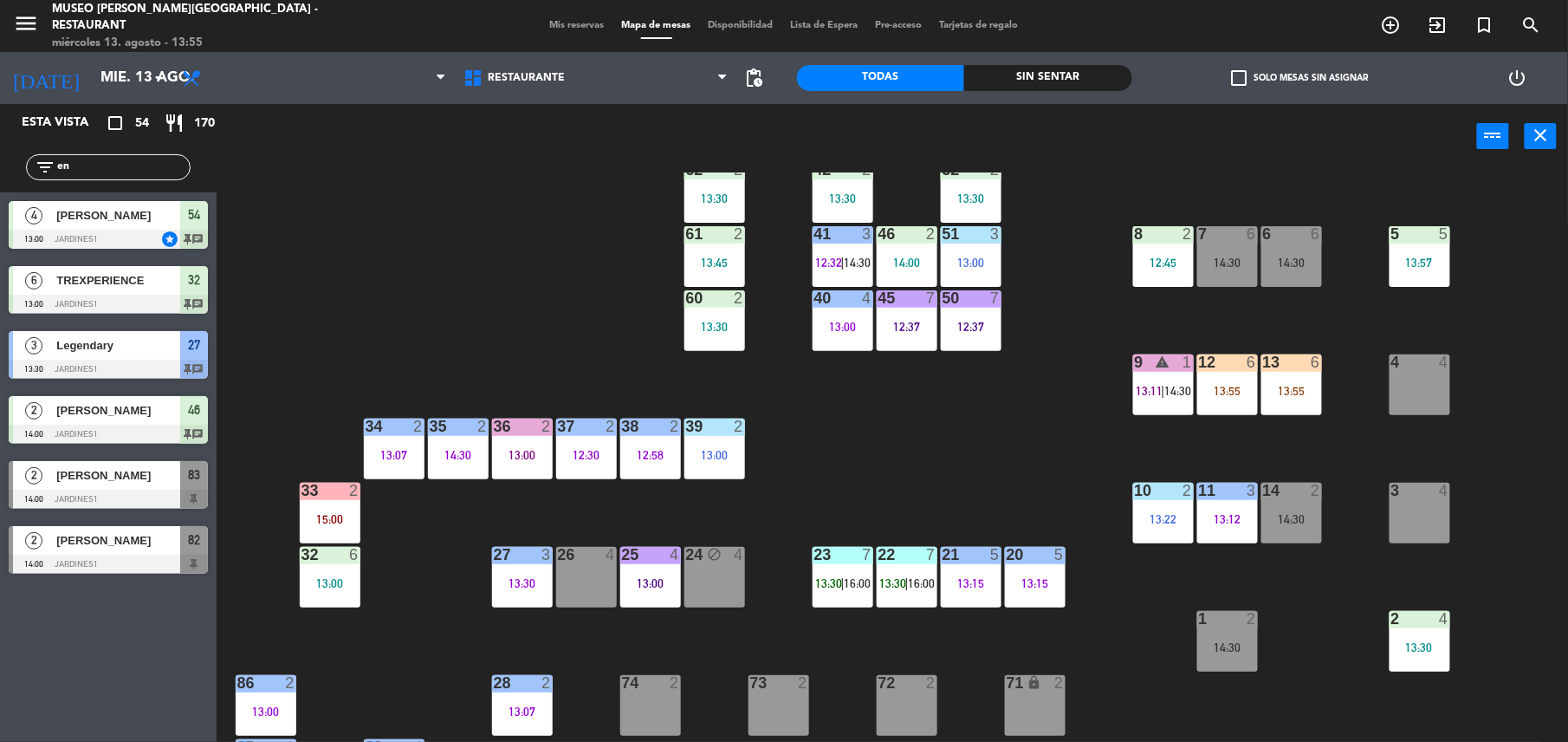
type input "en"
click at [184, 569] on div at bounding box center [108, 564] width 199 height 19
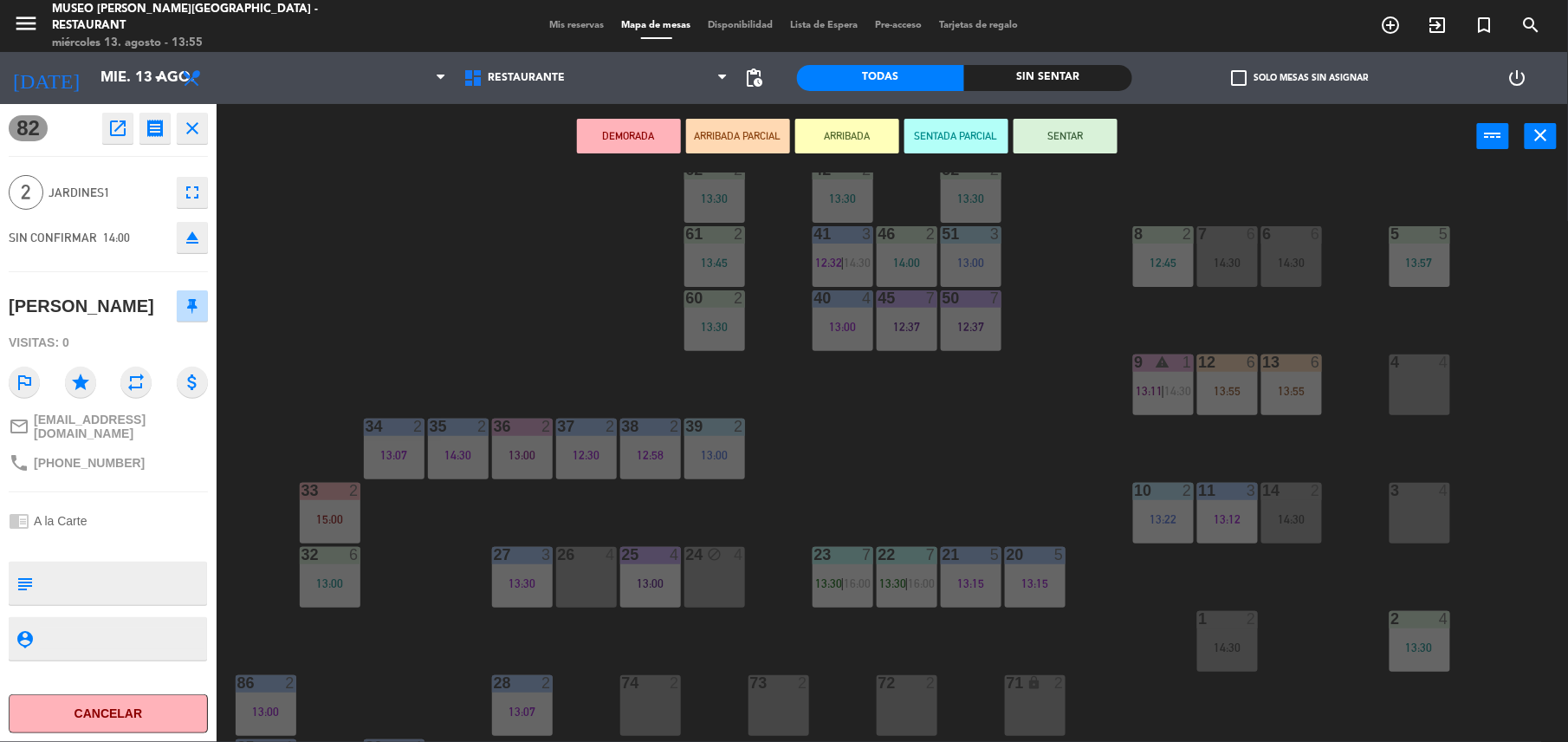
click at [392, 244] on div "44 5 12:39 49 2 13:00 54 4 13:00 64 block 2 13:30 48 6 14:00 53 6 14:00 63 2 12…" at bounding box center [900, 459] width 1336 height 573
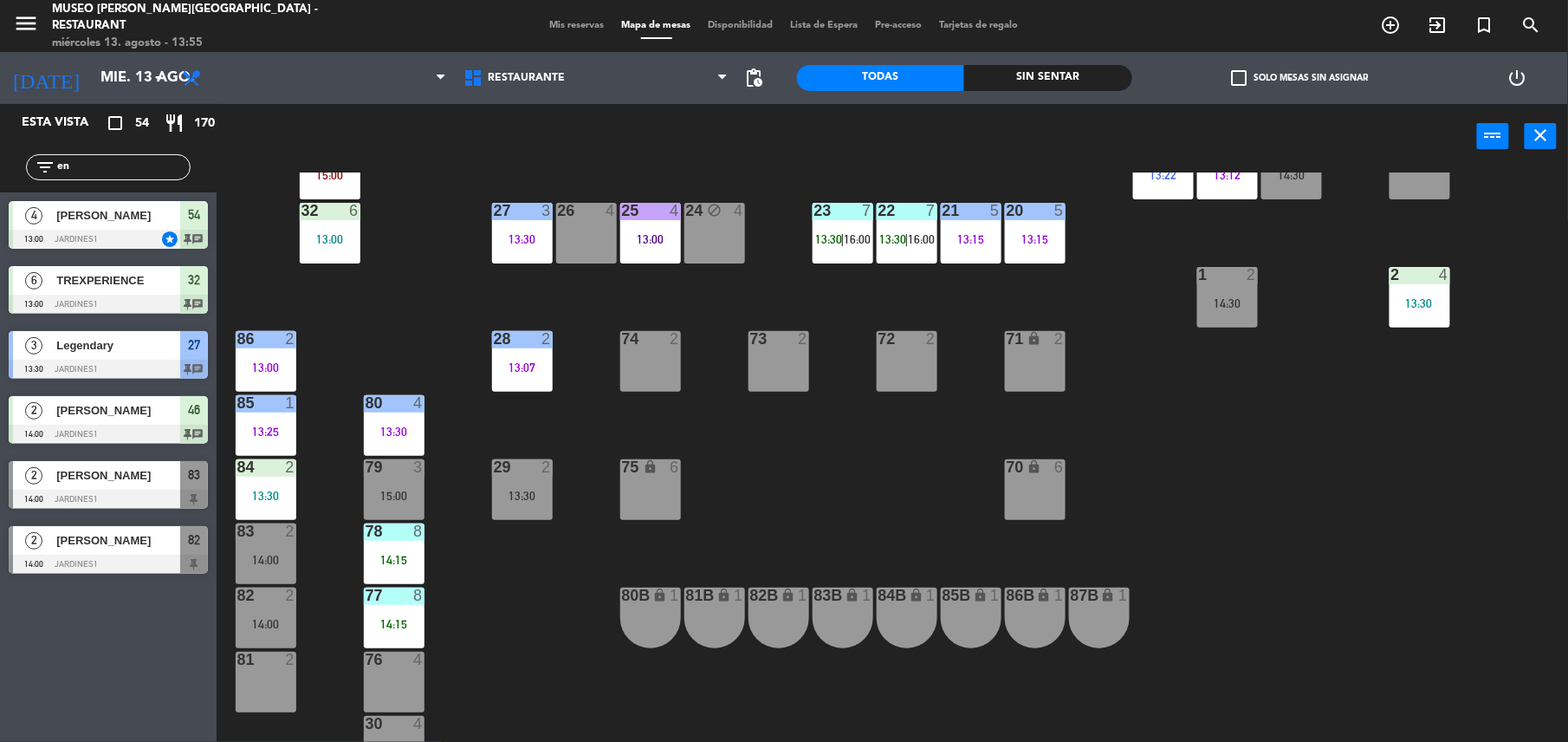
scroll to position [515, 0]
click at [266, 549] on div "83 2 14:00" at bounding box center [266, 553] width 60 height 60
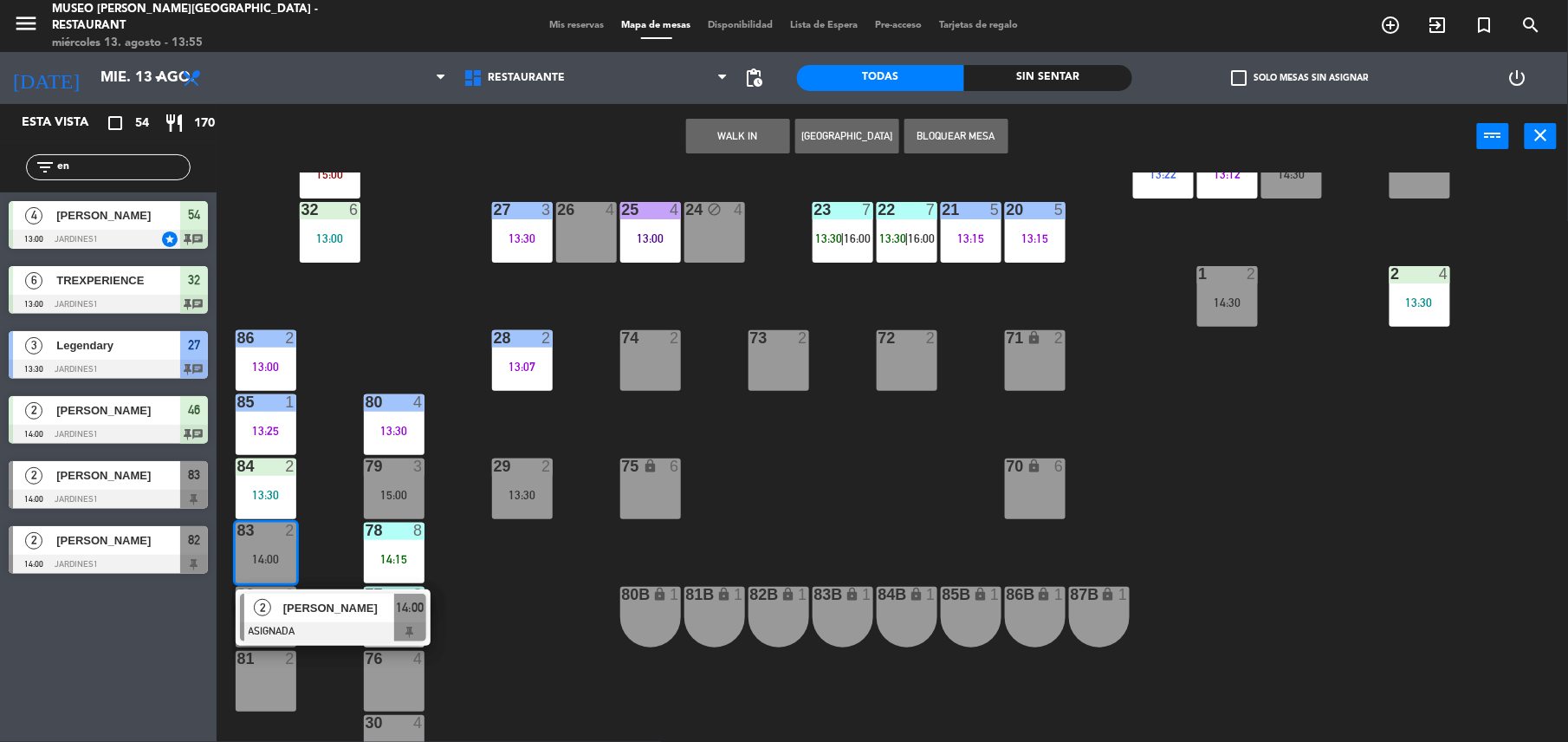
click at [266, 684] on div "81 2" at bounding box center [266, 681] width 60 height 60
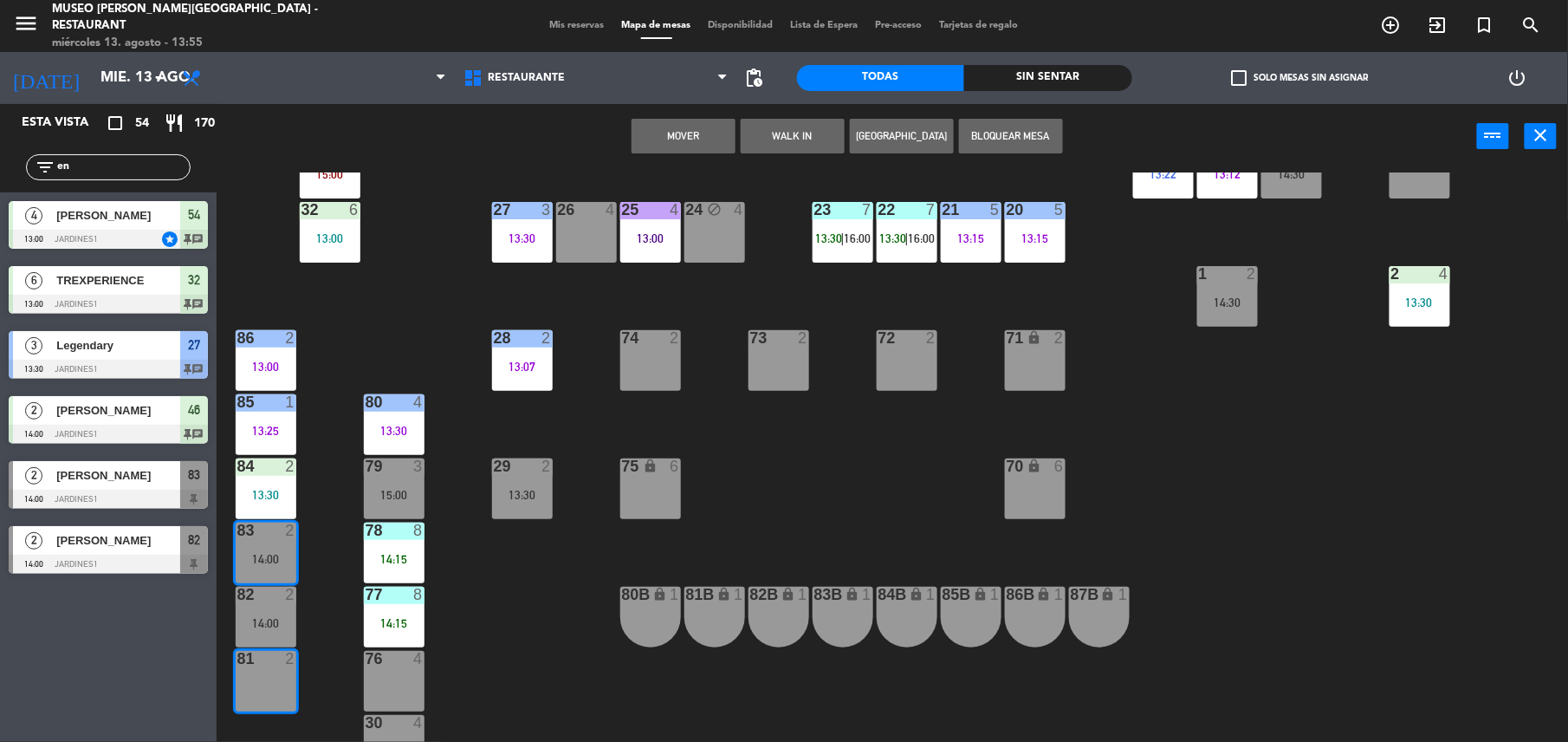
click at [684, 154] on div "Mover WALK IN [GEOGRAPHIC_DATA] Bloquear Mesa power_input close" at bounding box center [846, 137] width 1260 height 66
click at [674, 133] on button "Mover" at bounding box center [684, 136] width 104 height 35
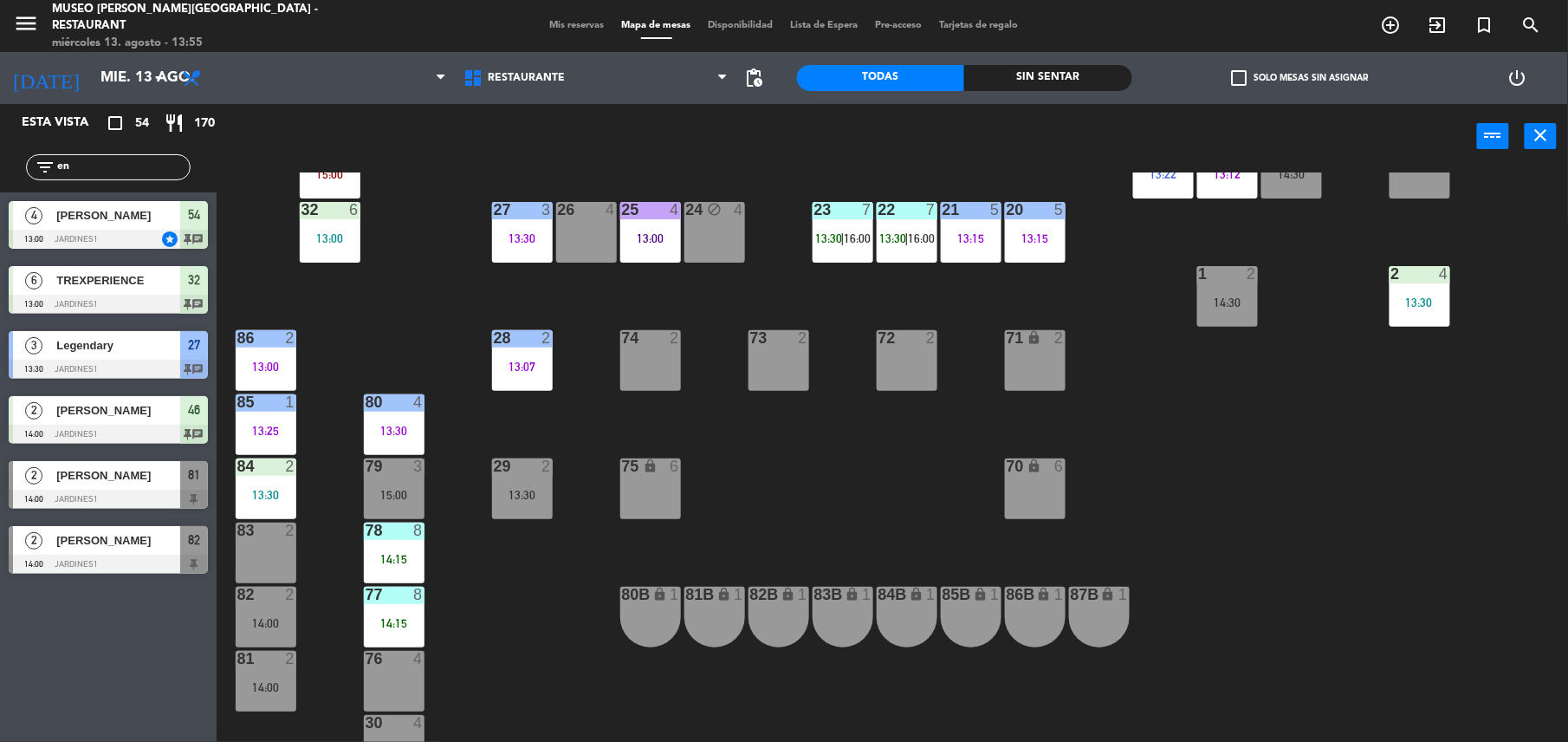
scroll to position [673, 0]
